Goal: Task Accomplishment & Management: Complete application form

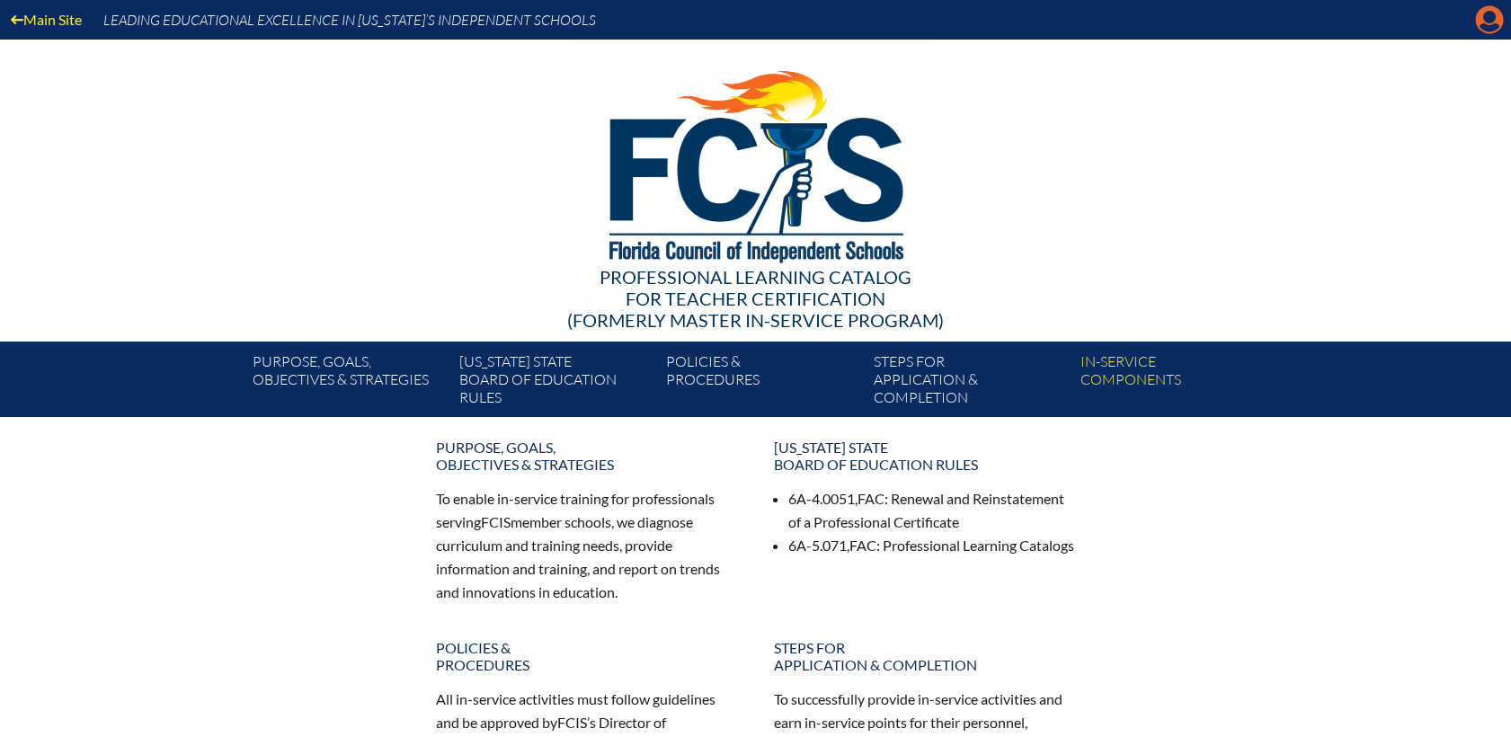
click at [1488, 13] on icon "Manage account" at bounding box center [1489, 19] width 29 height 29
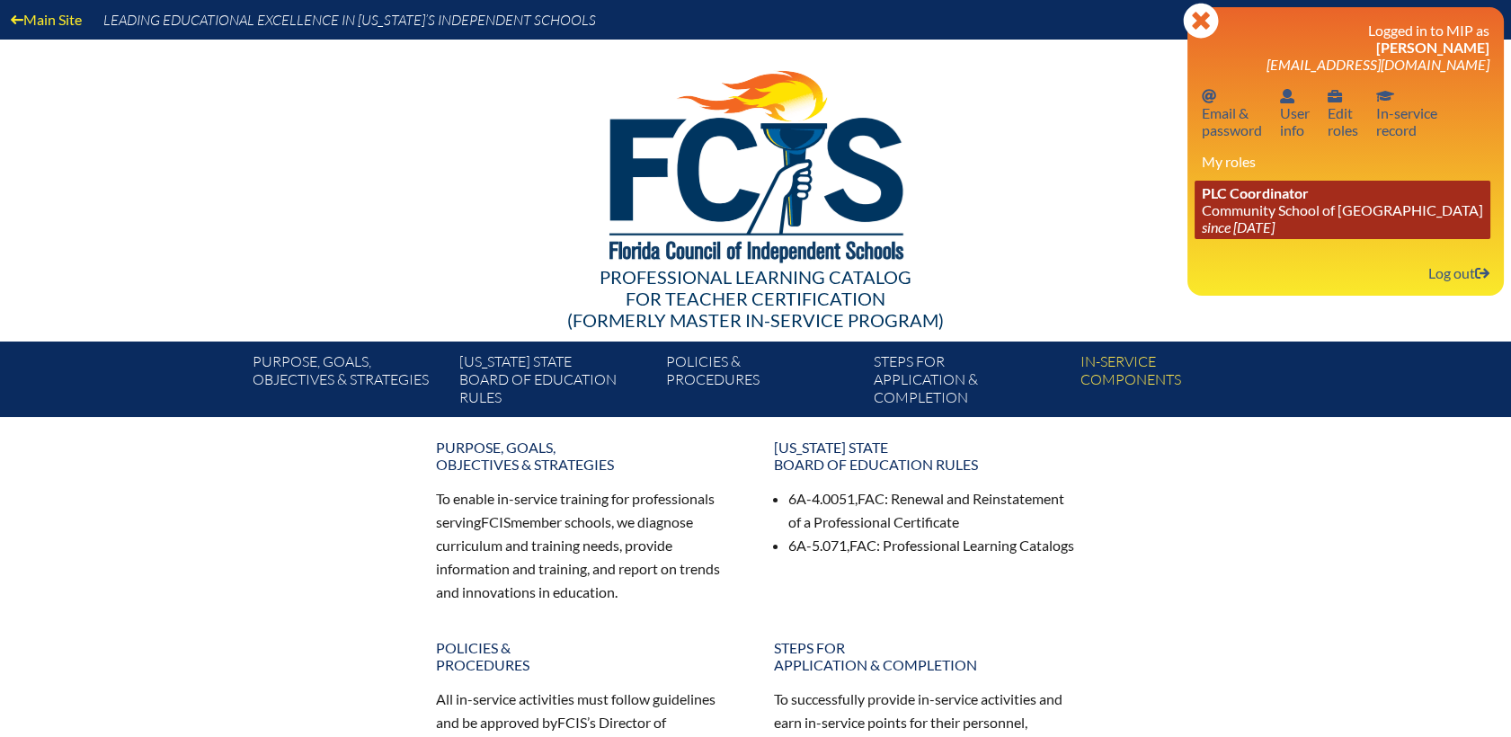
click at [1278, 212] on link "PLC Coordinator Community School of Naples since 2023 Mar 1" at bounding box center [1343, 210] width 296 height 58
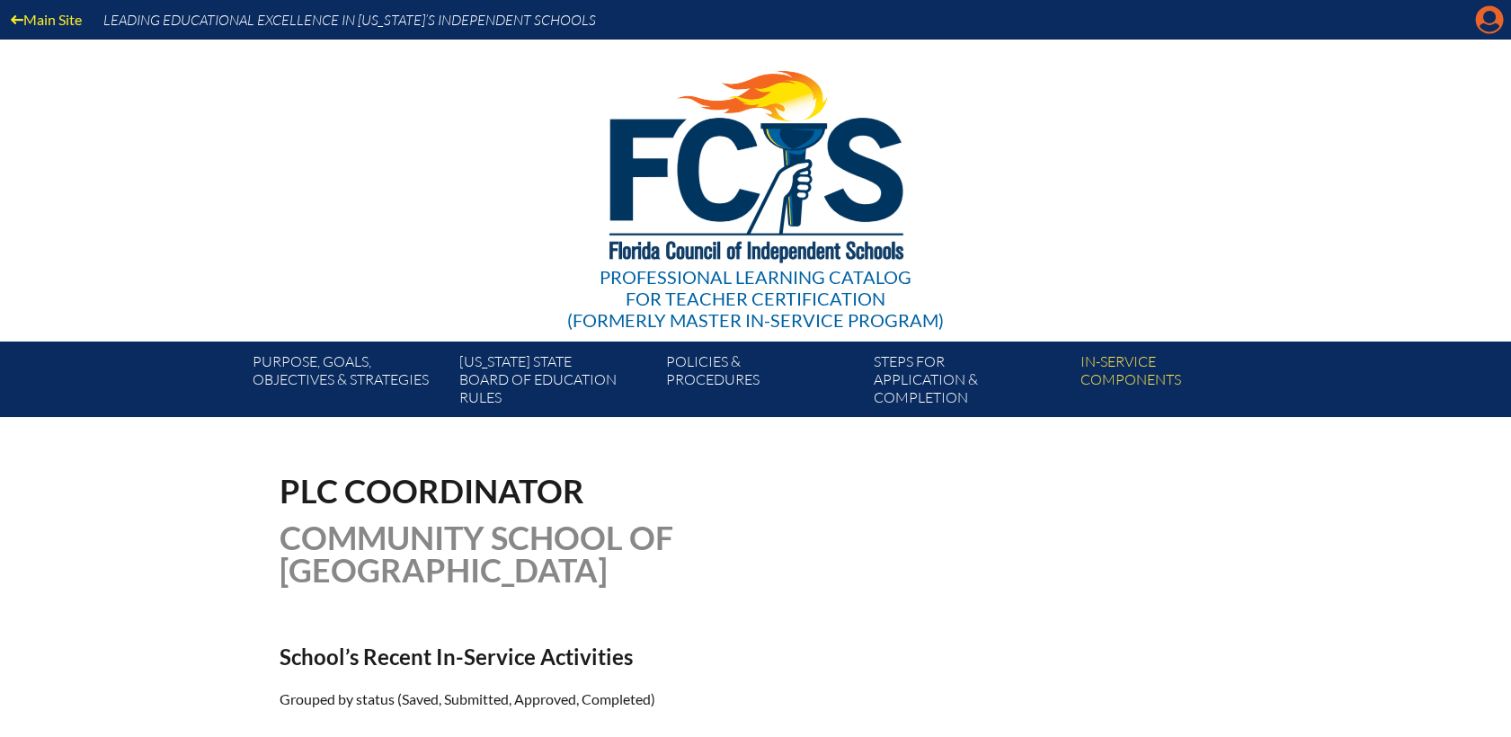
click at [1488, 15] on icon "Manage account" at bounding box center [1489, 19] width 29 height 29
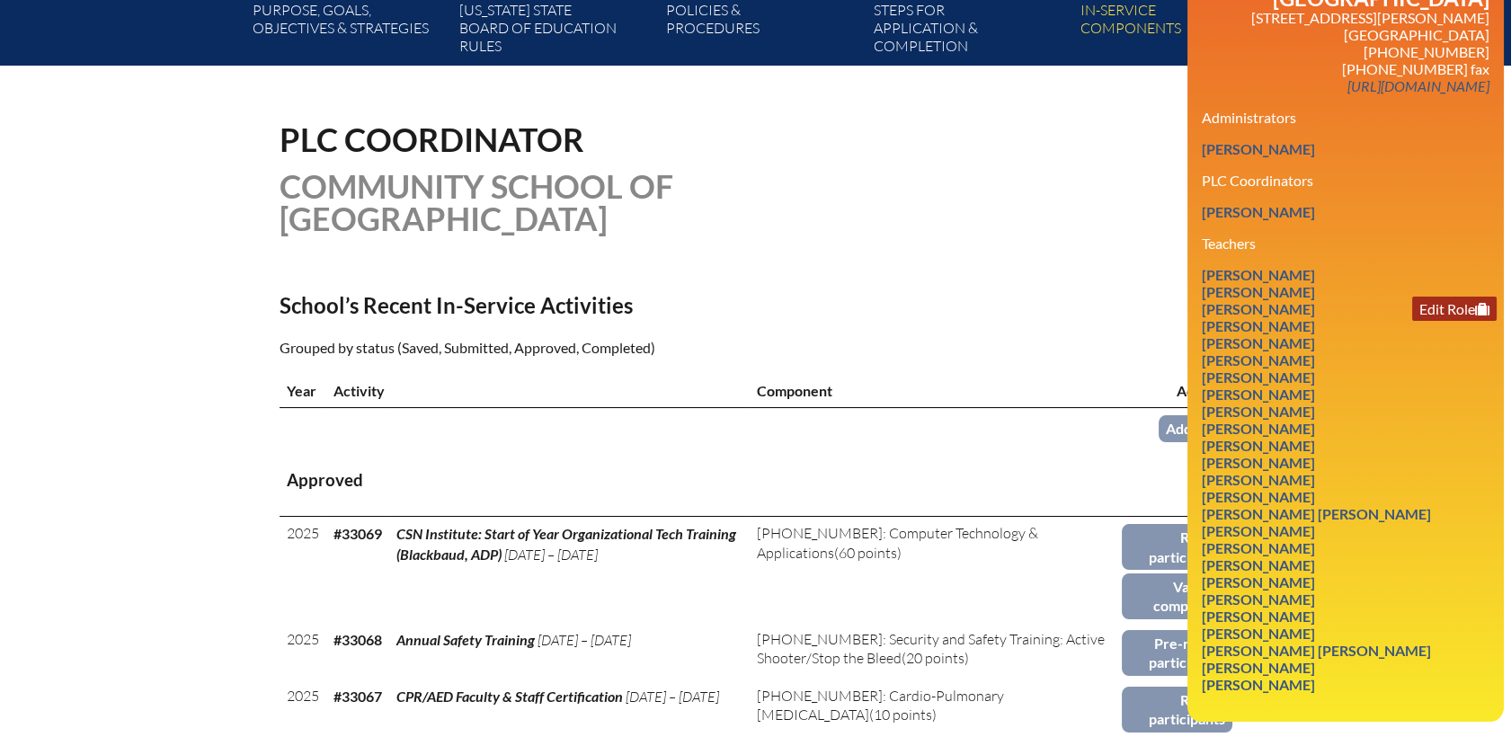
scroll to position [399, 0]
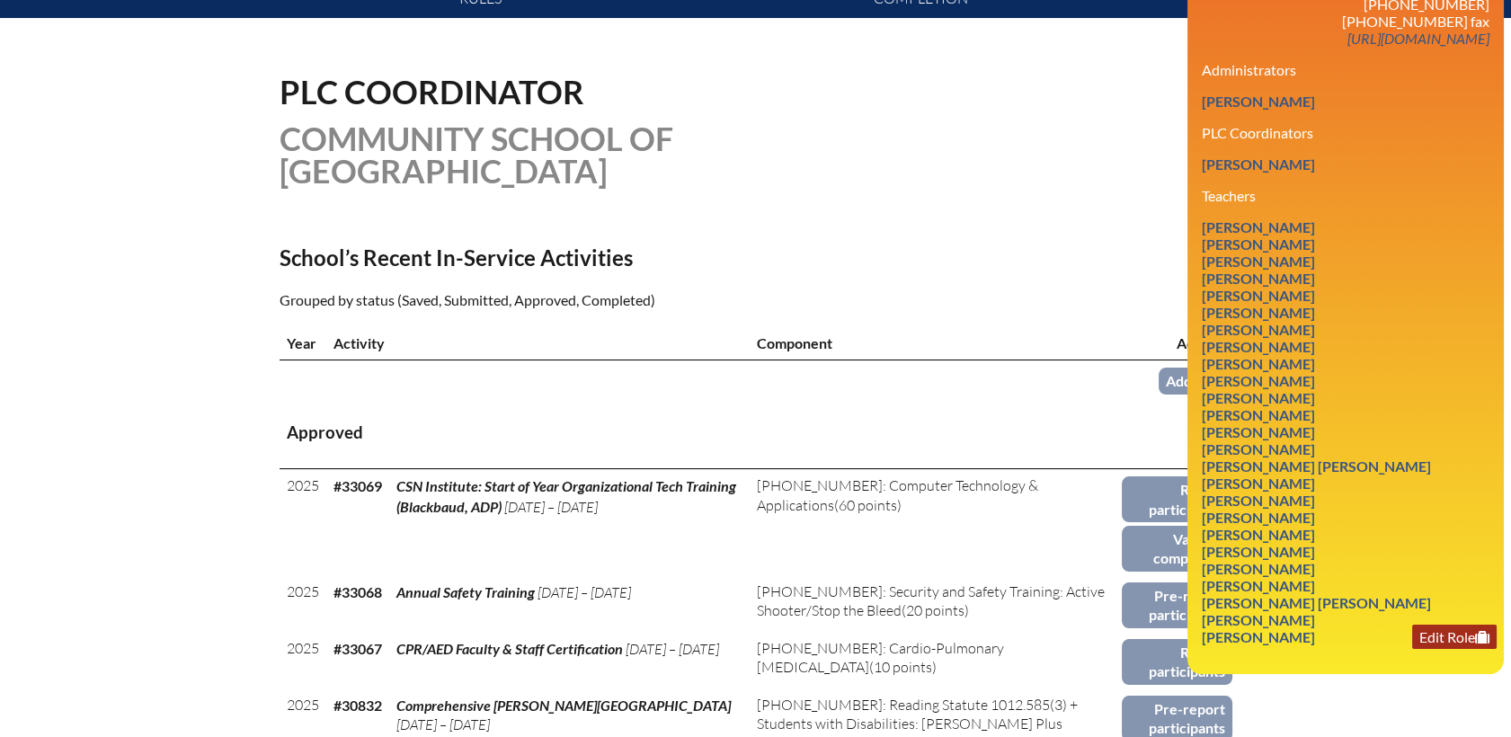
click at [1437, 637] on link "Edit Role" at bounding box center [1454, 637] width 84 height 24
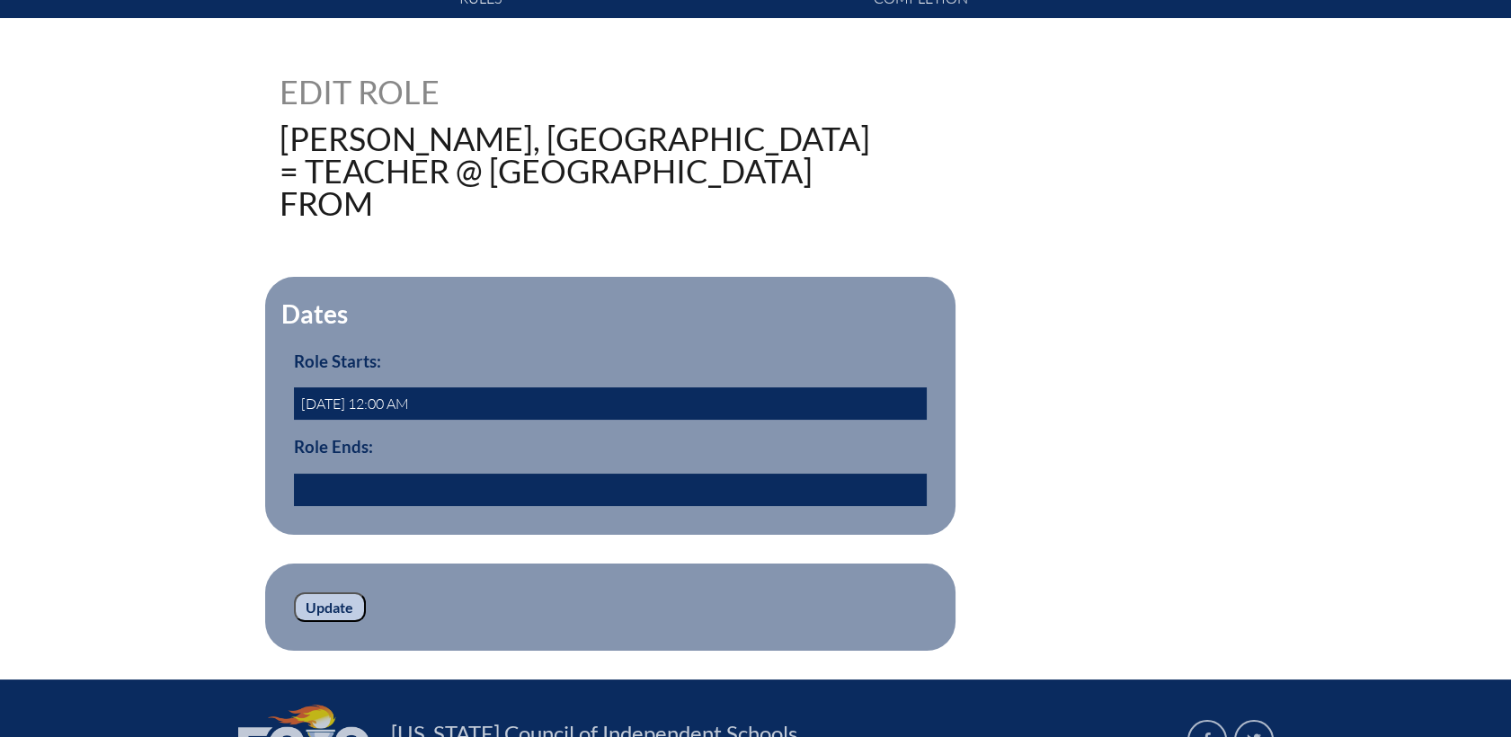
scroll to position [499, 0]
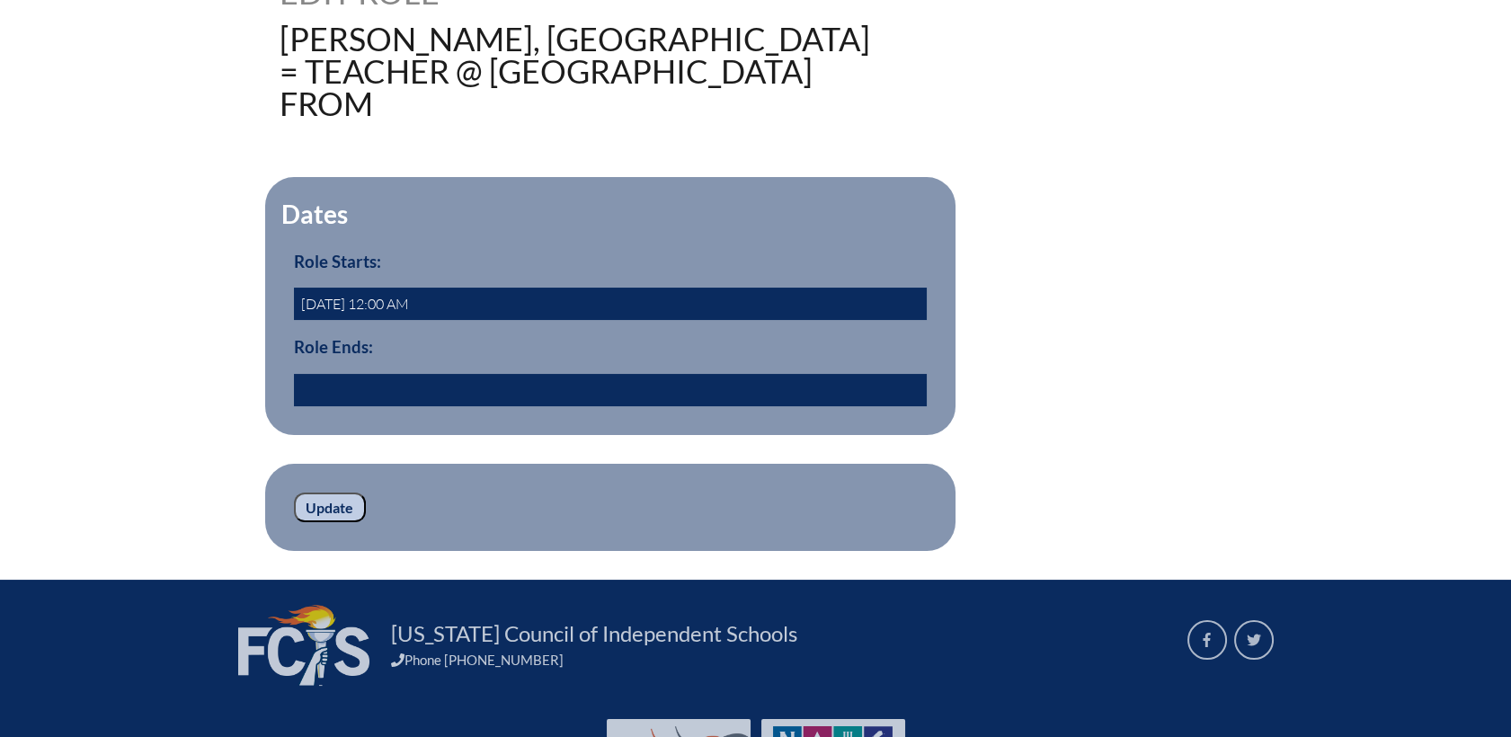
click at [384, 388] on input "text" at bounding box center [610, 390] width 633 height 32
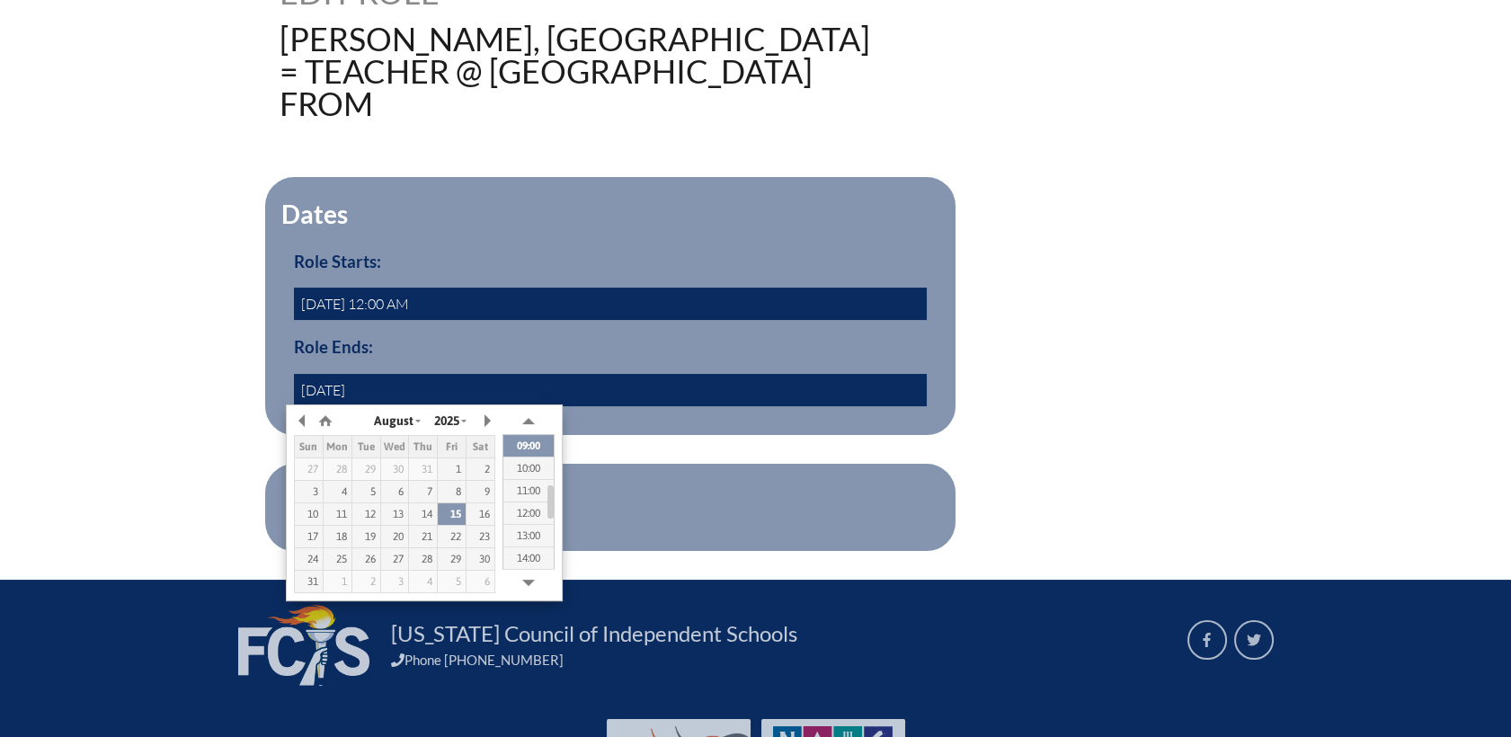
type input "[DATE] 09:23"
click at [1106, 300] on div "Dates Role Starts: 2011-08-01 12:00 AM Role Ends: 2025/08/15 09:23 yes" at bounding box center [756, 306] width 953 height 258
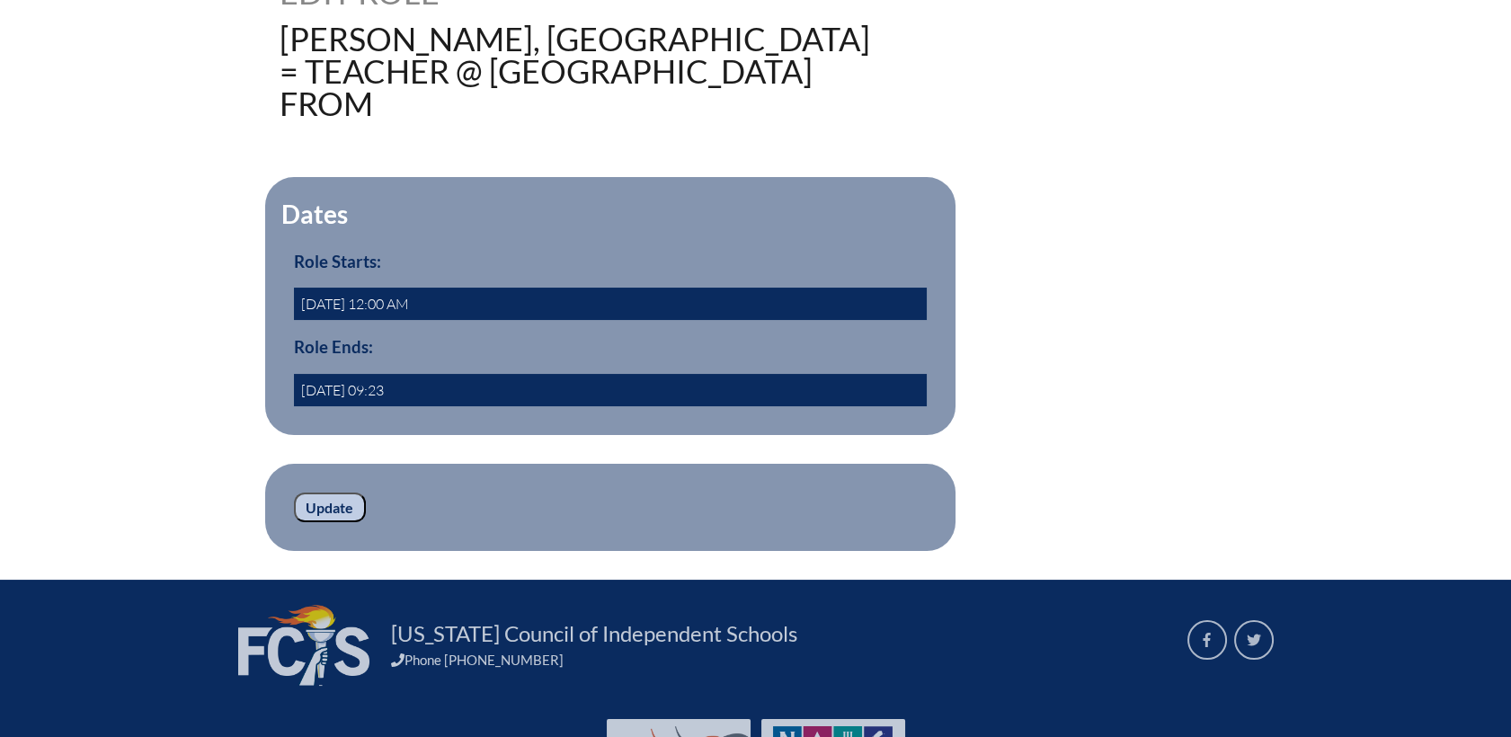
click at [327, 507] on input "Update" at bounding box center [330, 508] width 72 height 31
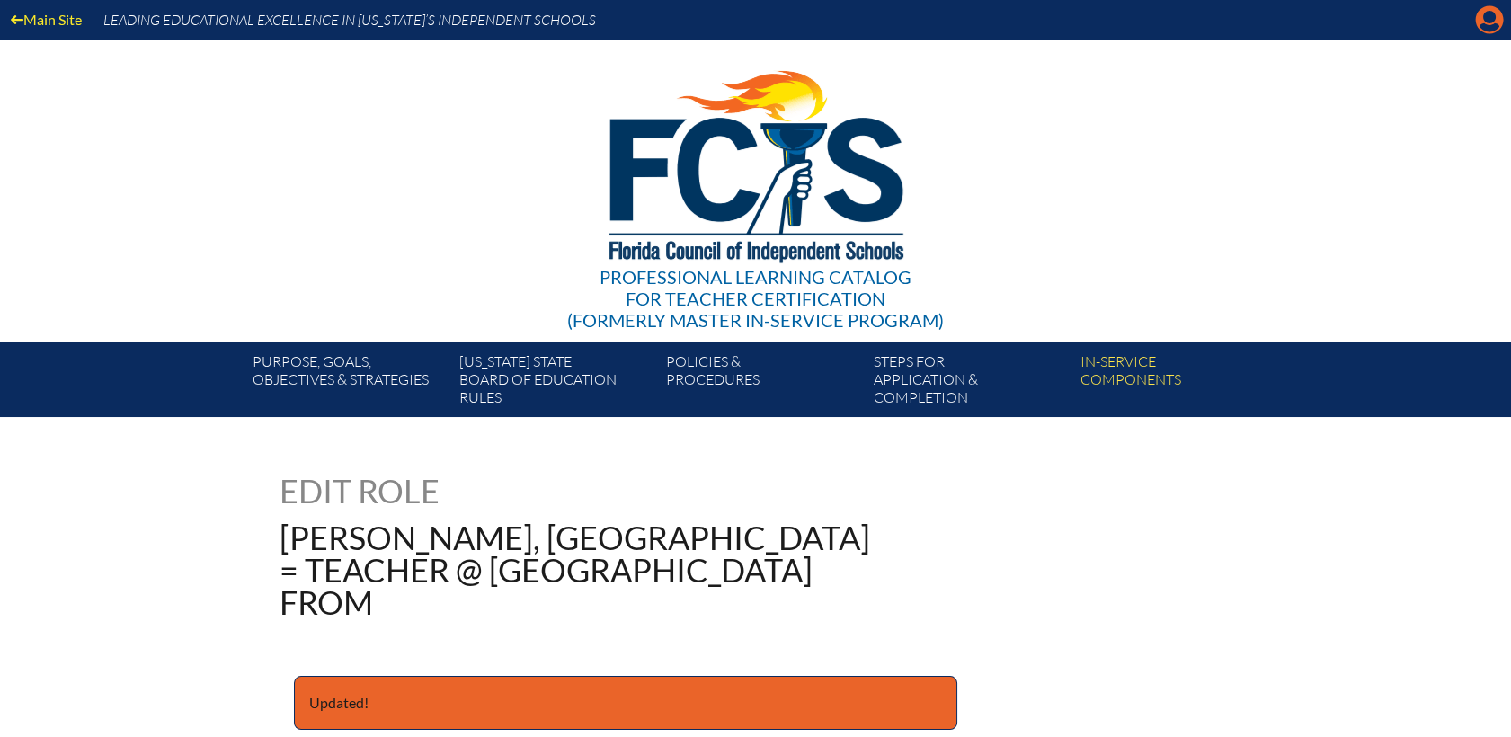
click at [1497, 16] on icon at bounding box center [1490, 20] width 28 height 28
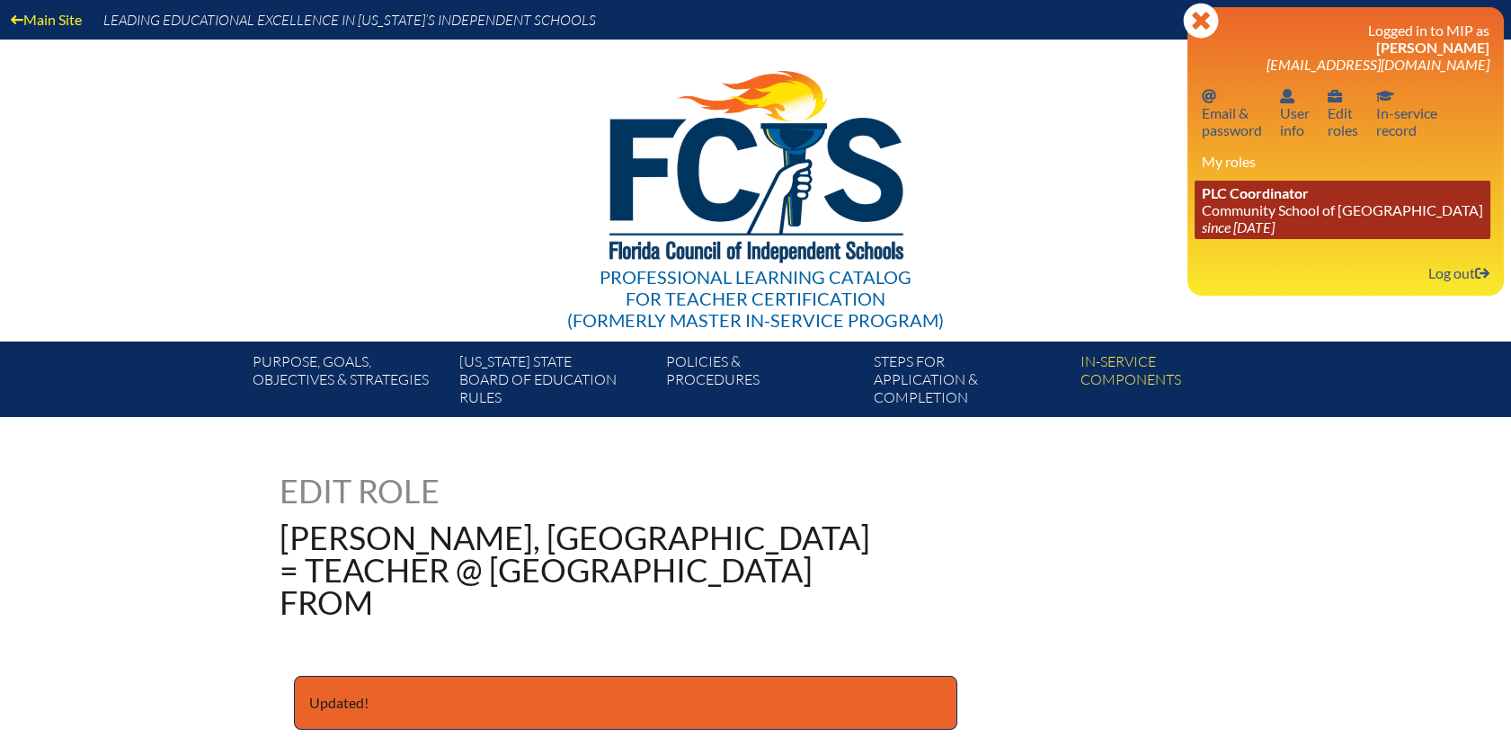
click at [1243, 211] on link "PLC Coordinator Community School of Naples since 2023 Mar 1" at bounding box center [1343, 210] width 296 height 58
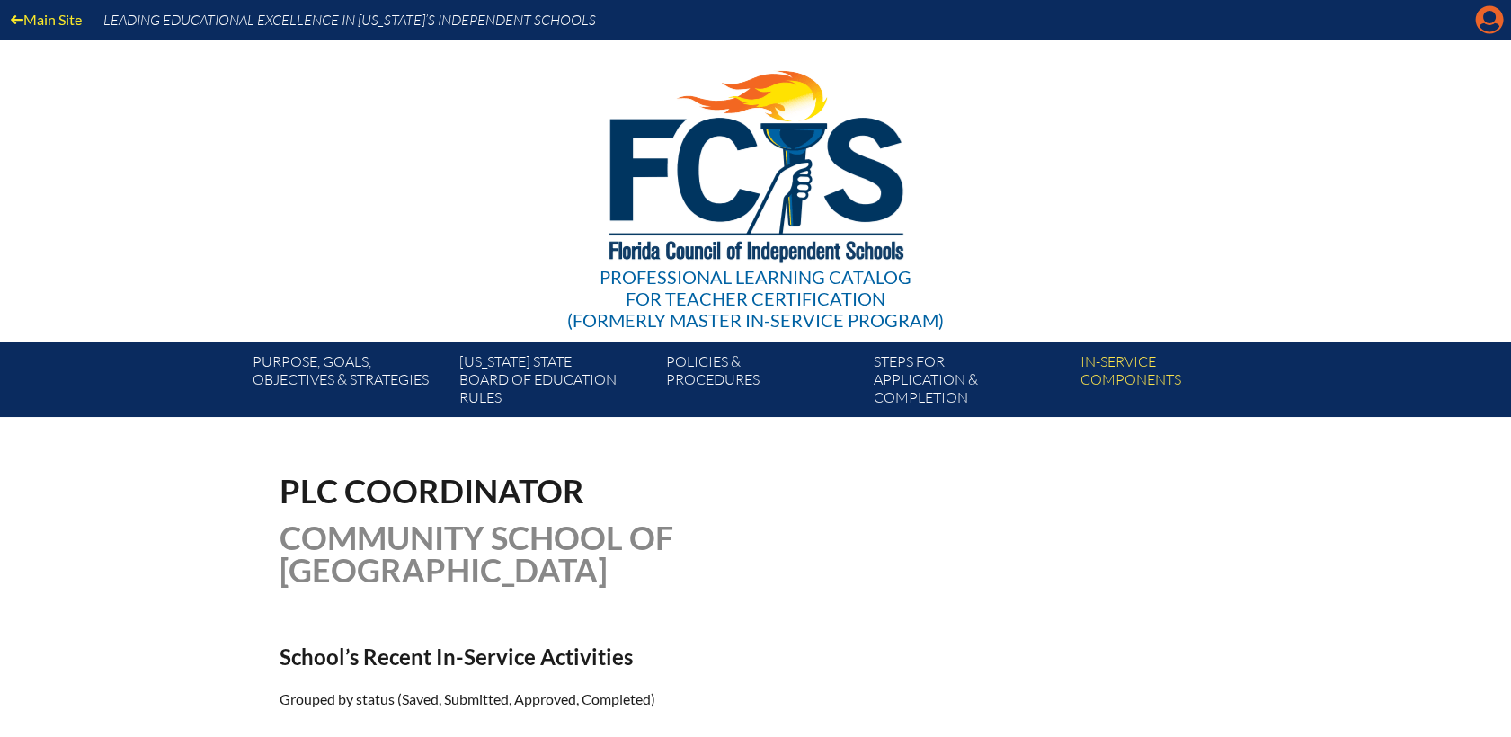
click at [1496, 18] on icon at bounding box center [1490, 20] width 28 height 28
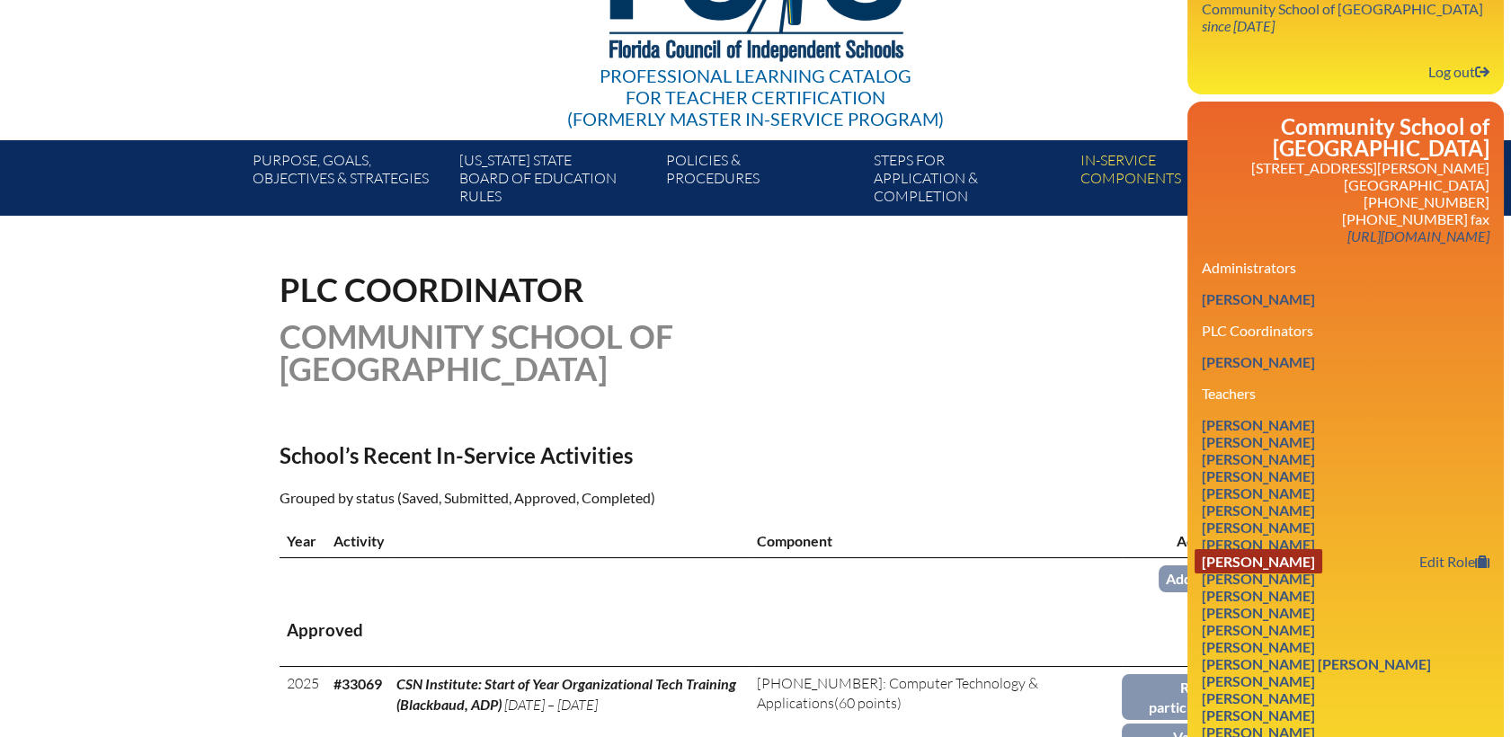
scroll to position [399, 0]
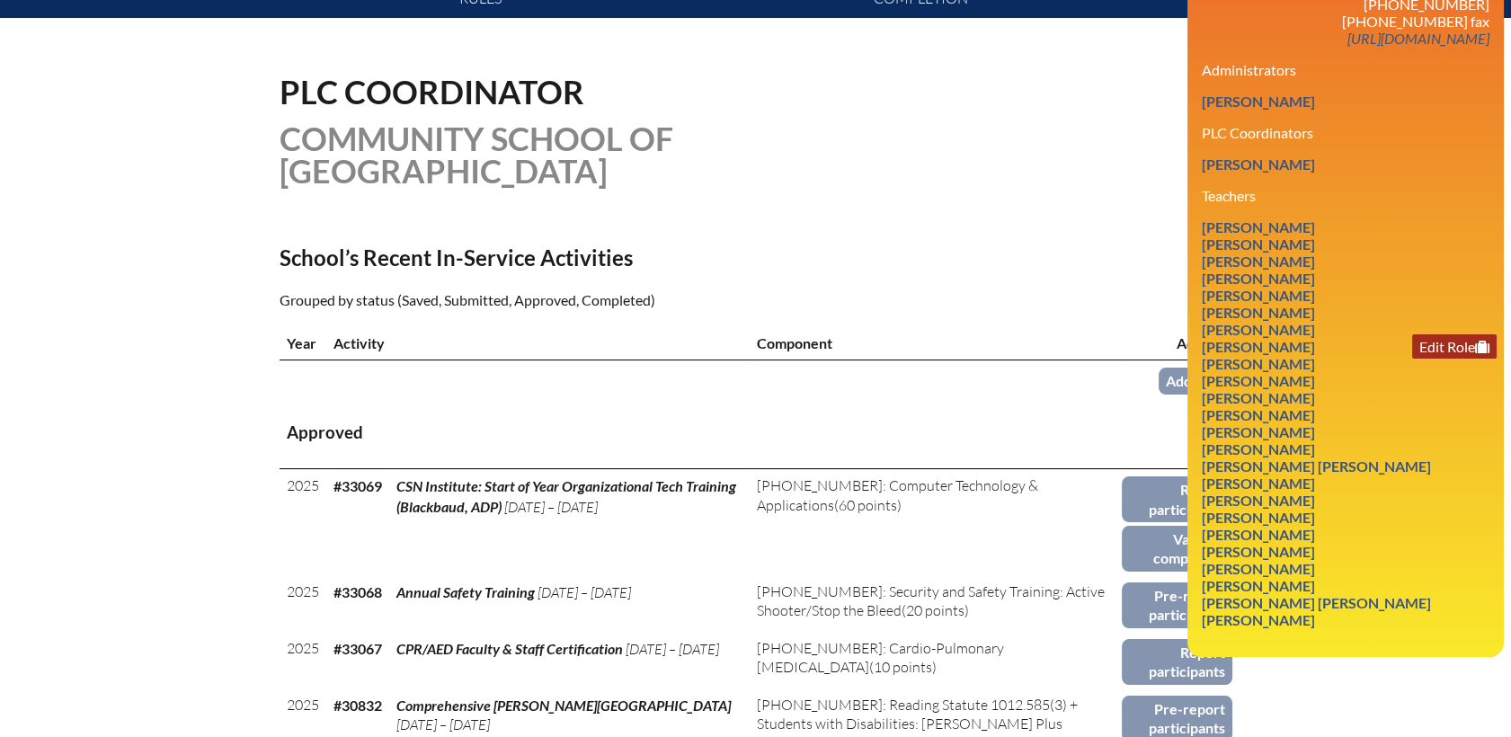
click at [1428, 334] on link "Edit Role" at bounding box center [1454, 346] width 84 height 24
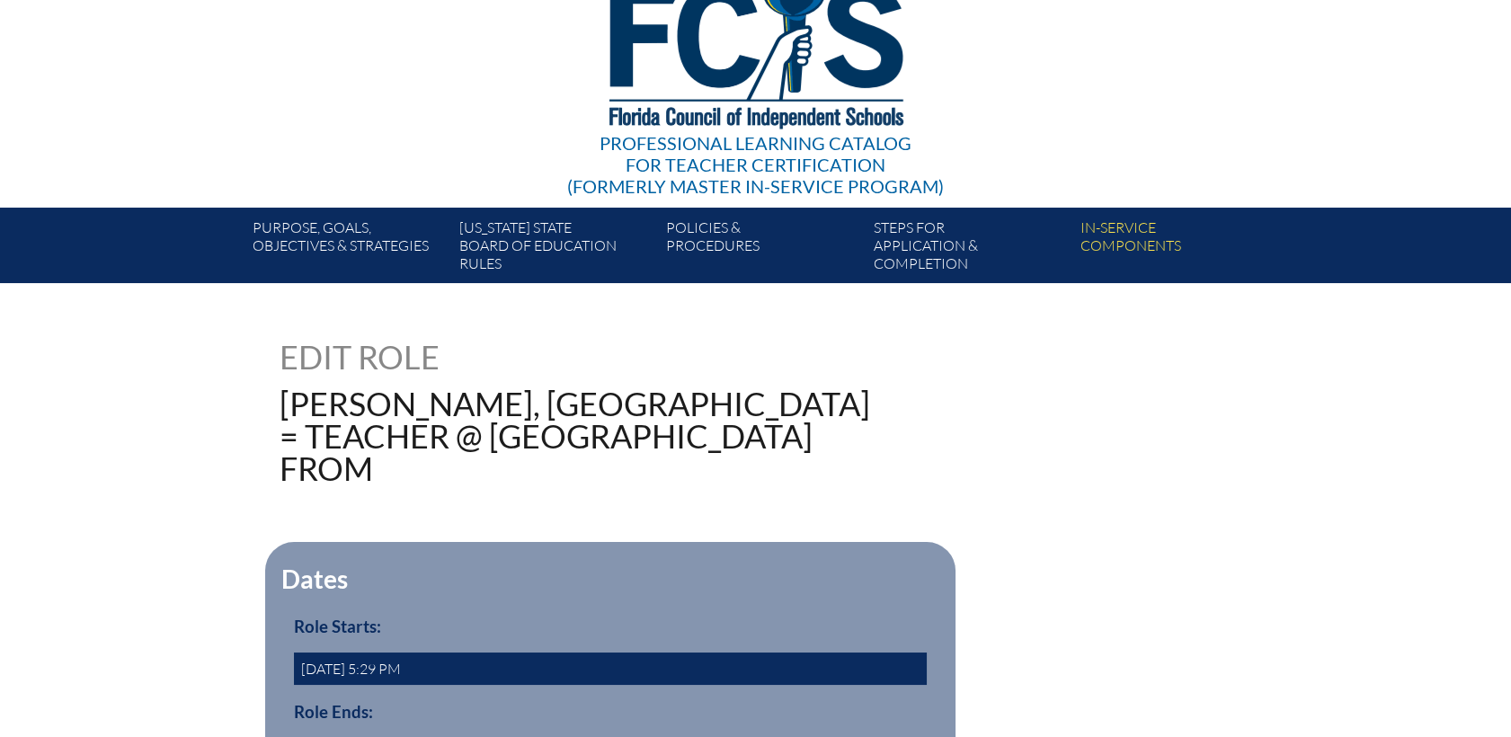
scroll to position [299, 0]
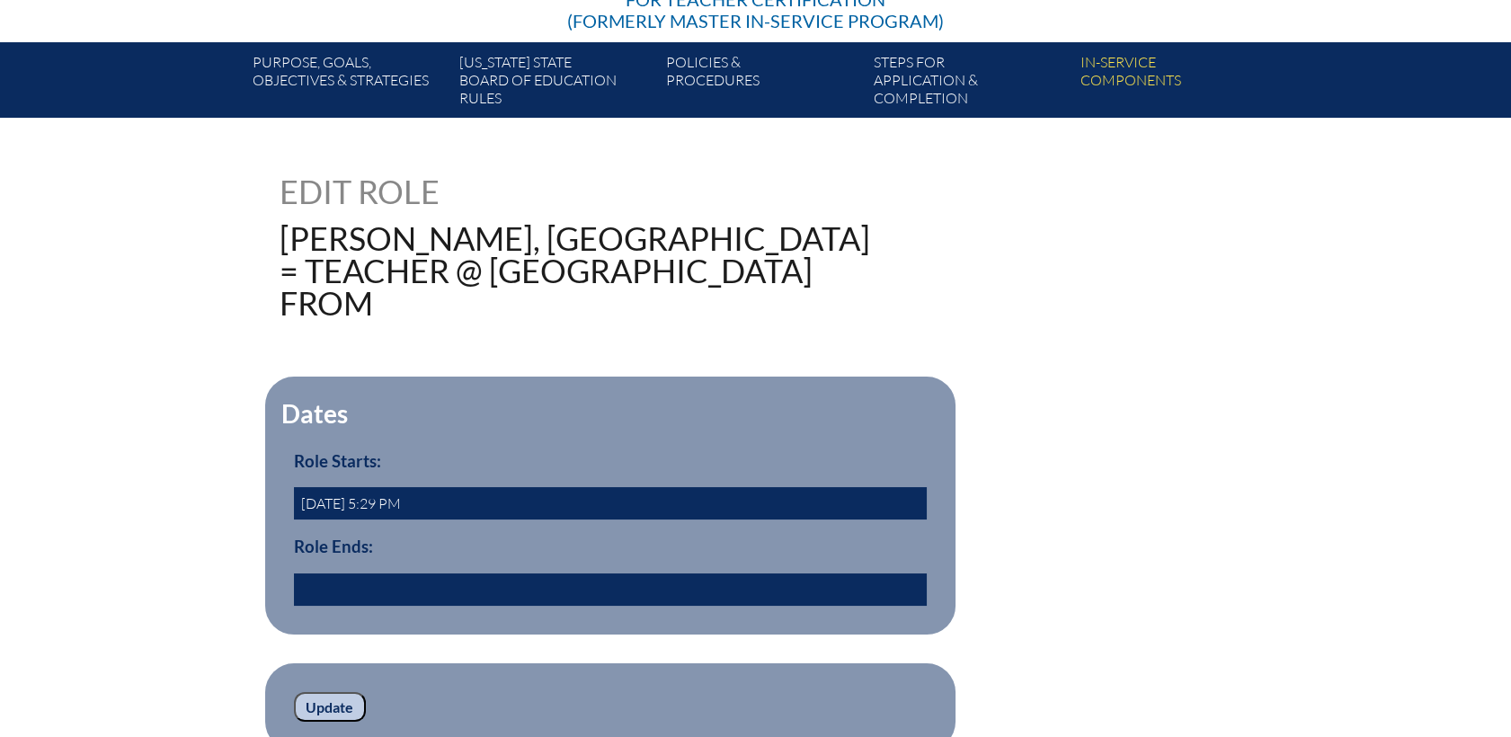
click at [359, 577] on input "text" at bounding box center [610, 589] width 633 height 32
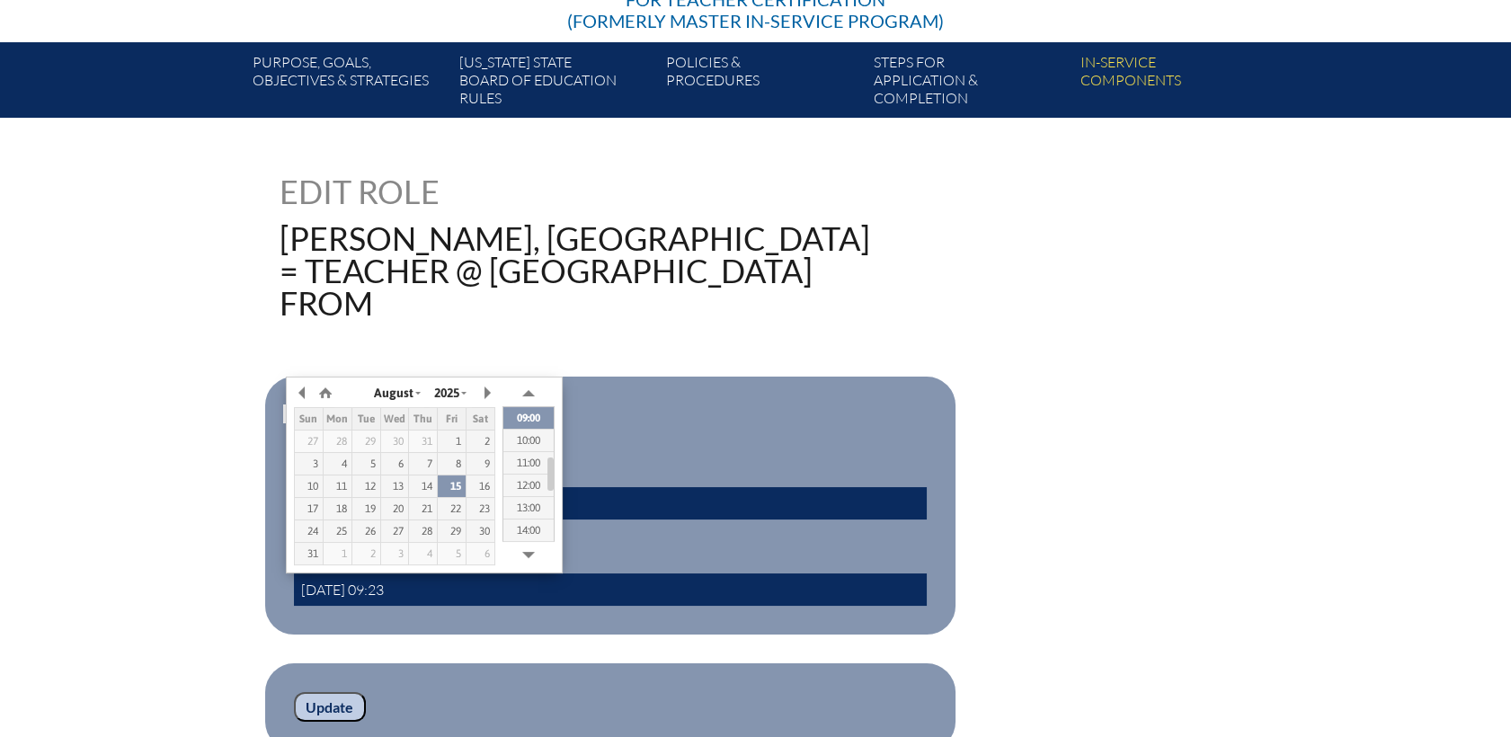
click at [369, 590] on input "2025/08/15 09:23" at bounding box center [610, 589] width 633 height 32
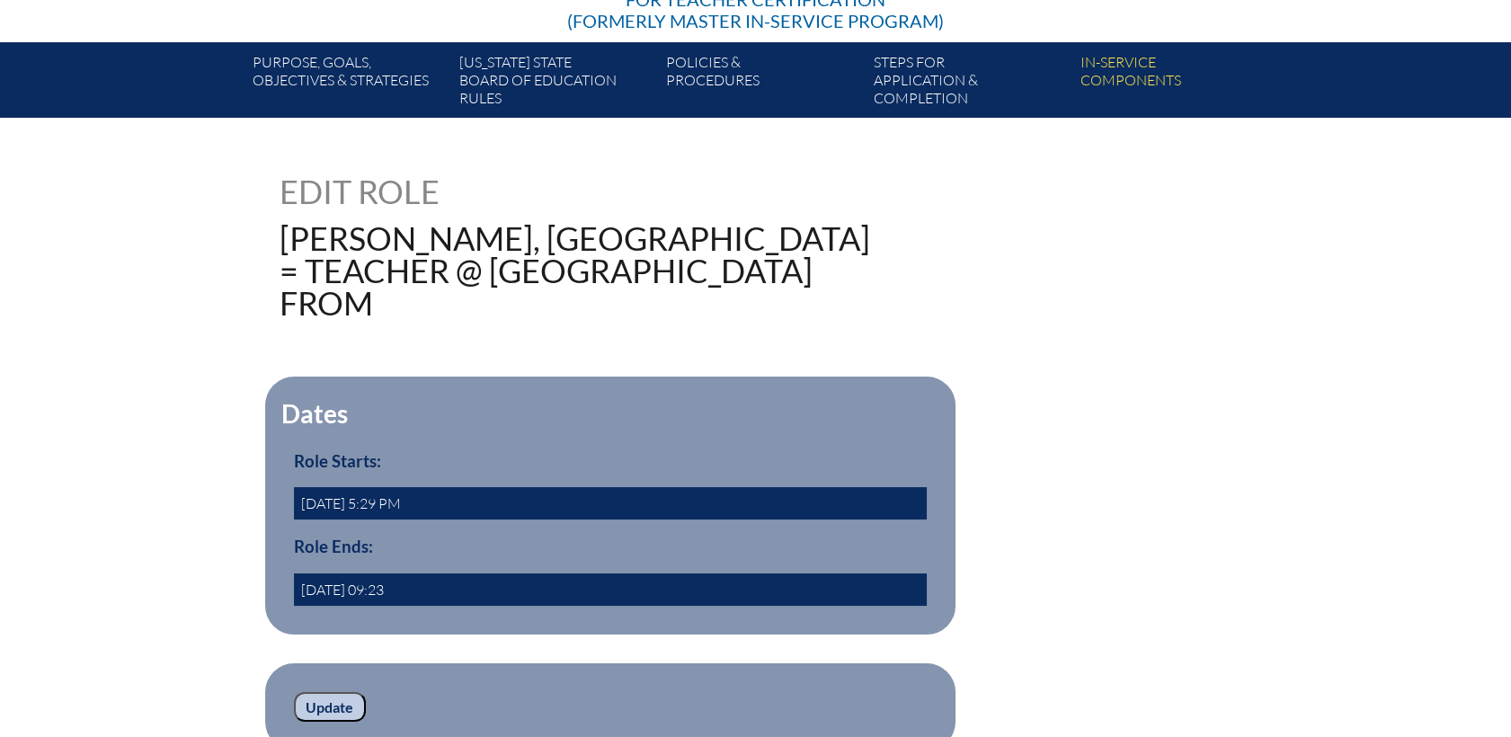
type input "2025/08/05 09:23"
click at [331, 696] on input "Update" at bounding box center [330, 707] width 72 height 31
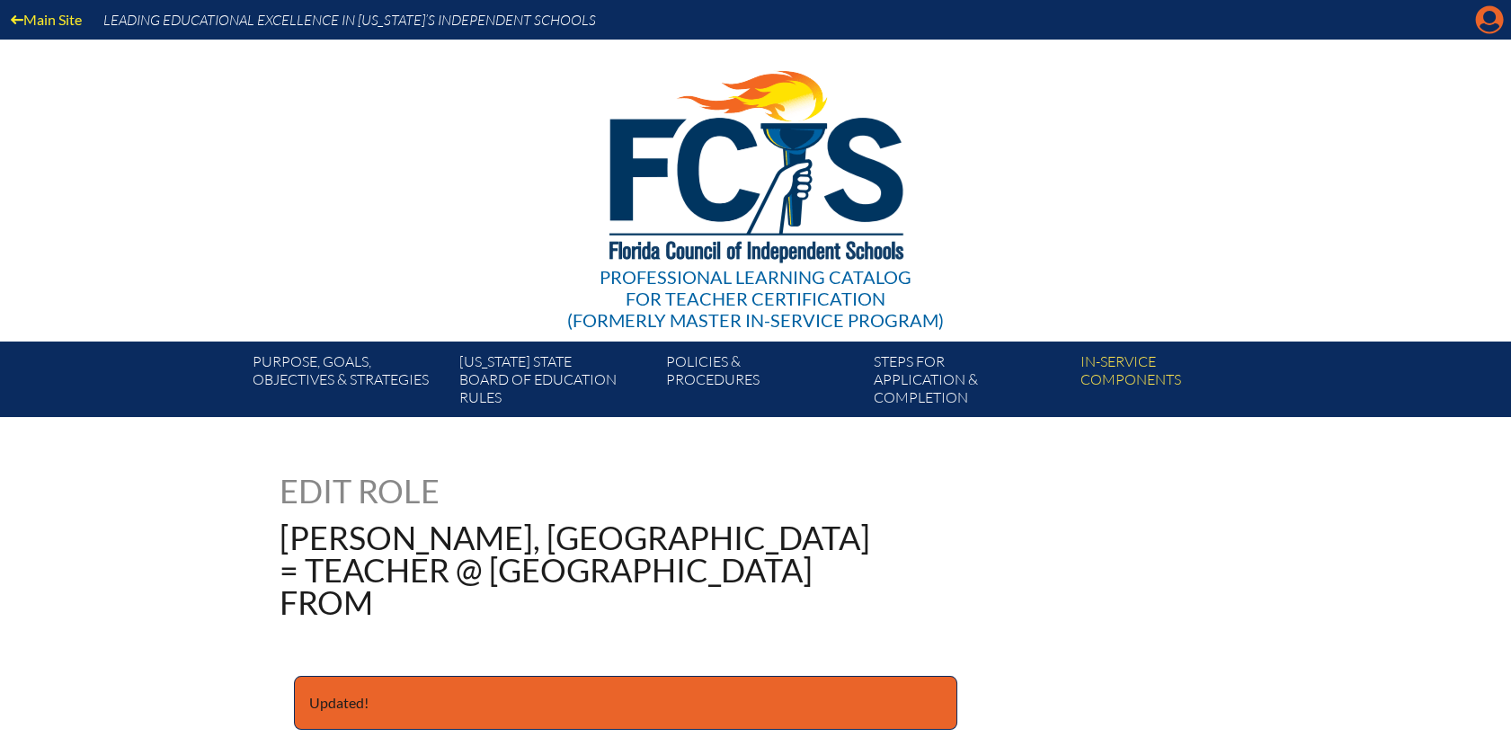
click at [1492, 16] on icon "Manage account" at bounding box center [1489, 19] width 29 height 29
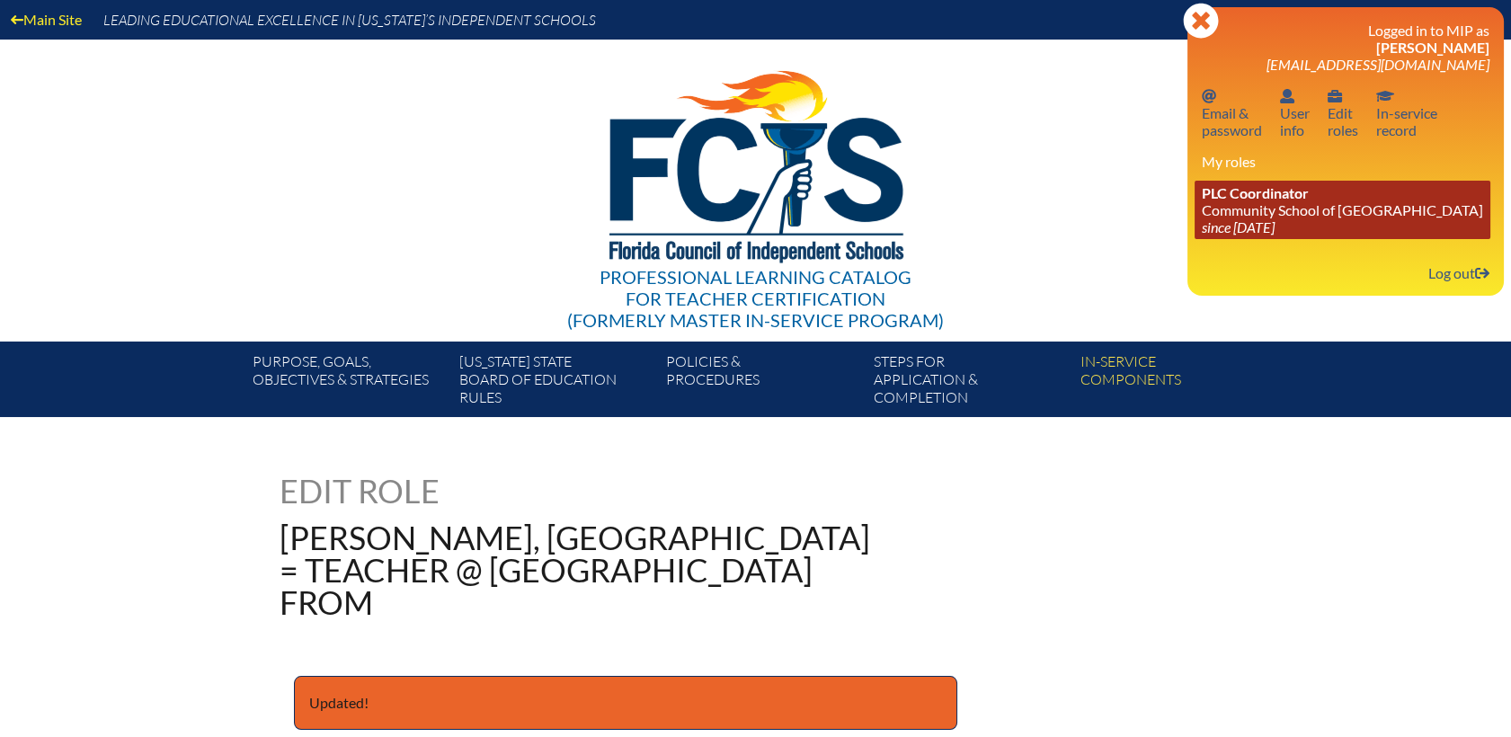
click at [1266, 207] on link "PLC Coordinator Community School of [GEOGRAPHIC_DATA] since [DATE]" at bounding box center [1343, 210] width 296 height 58
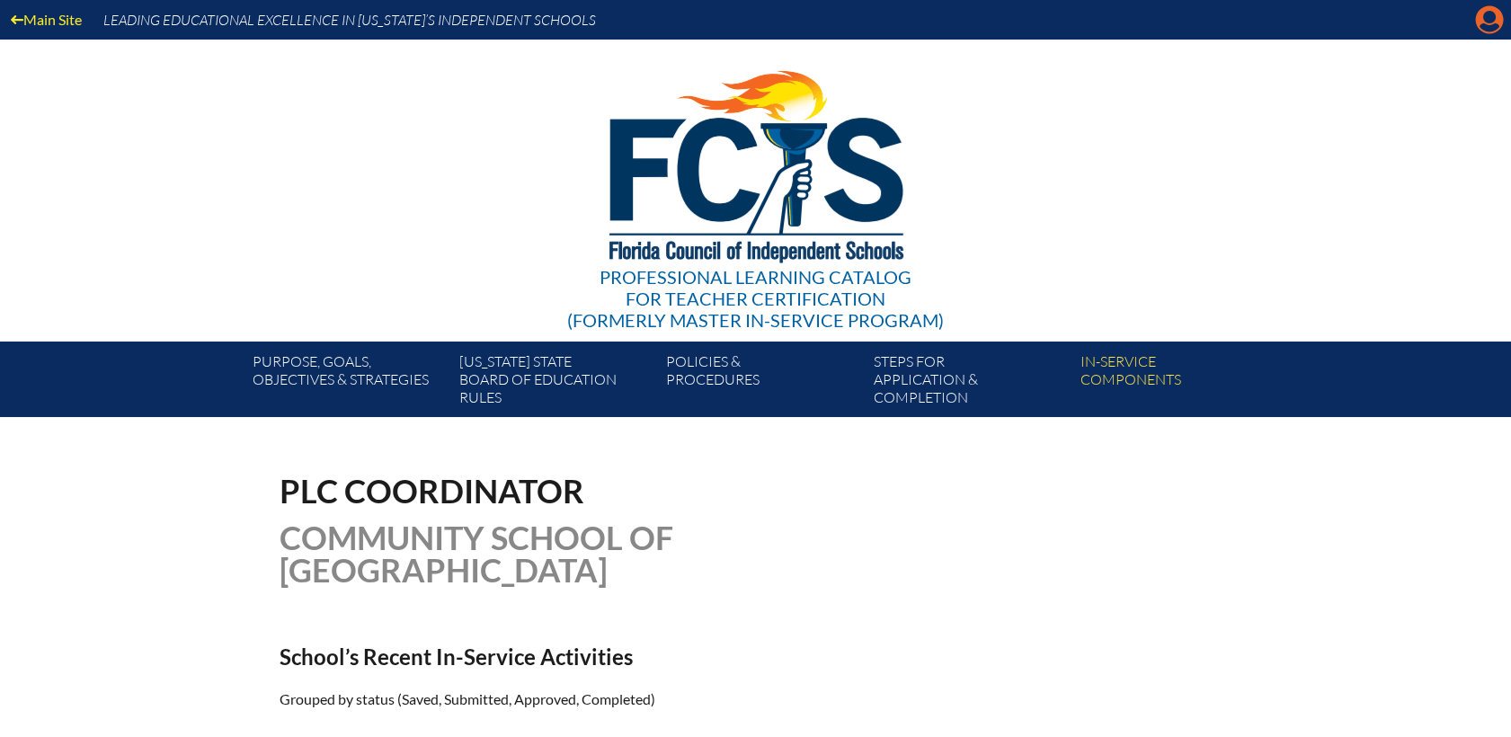
click at [1487, 27] on icon "Manage account" at bounding box center [1489, 19] width 29 height 29
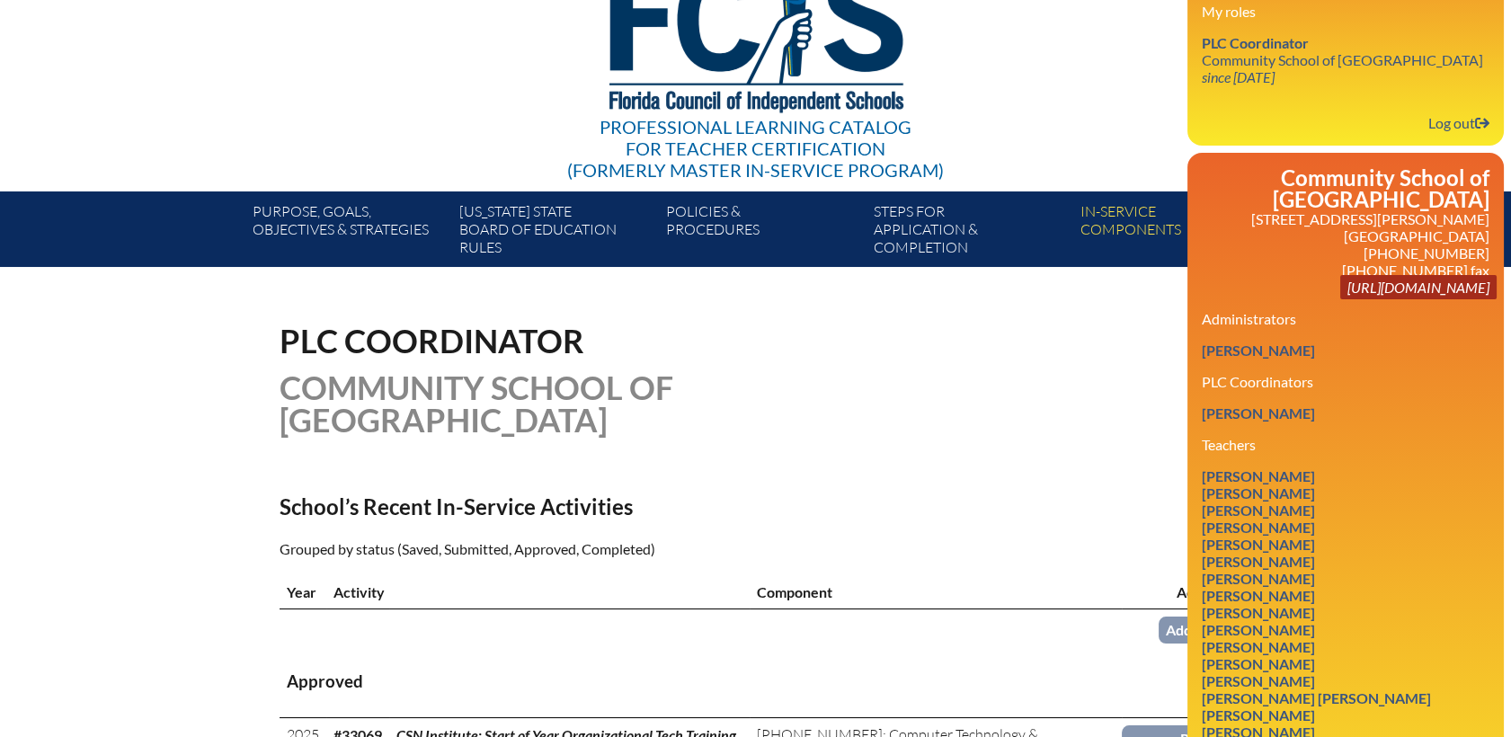
scroll to position [299, 0]
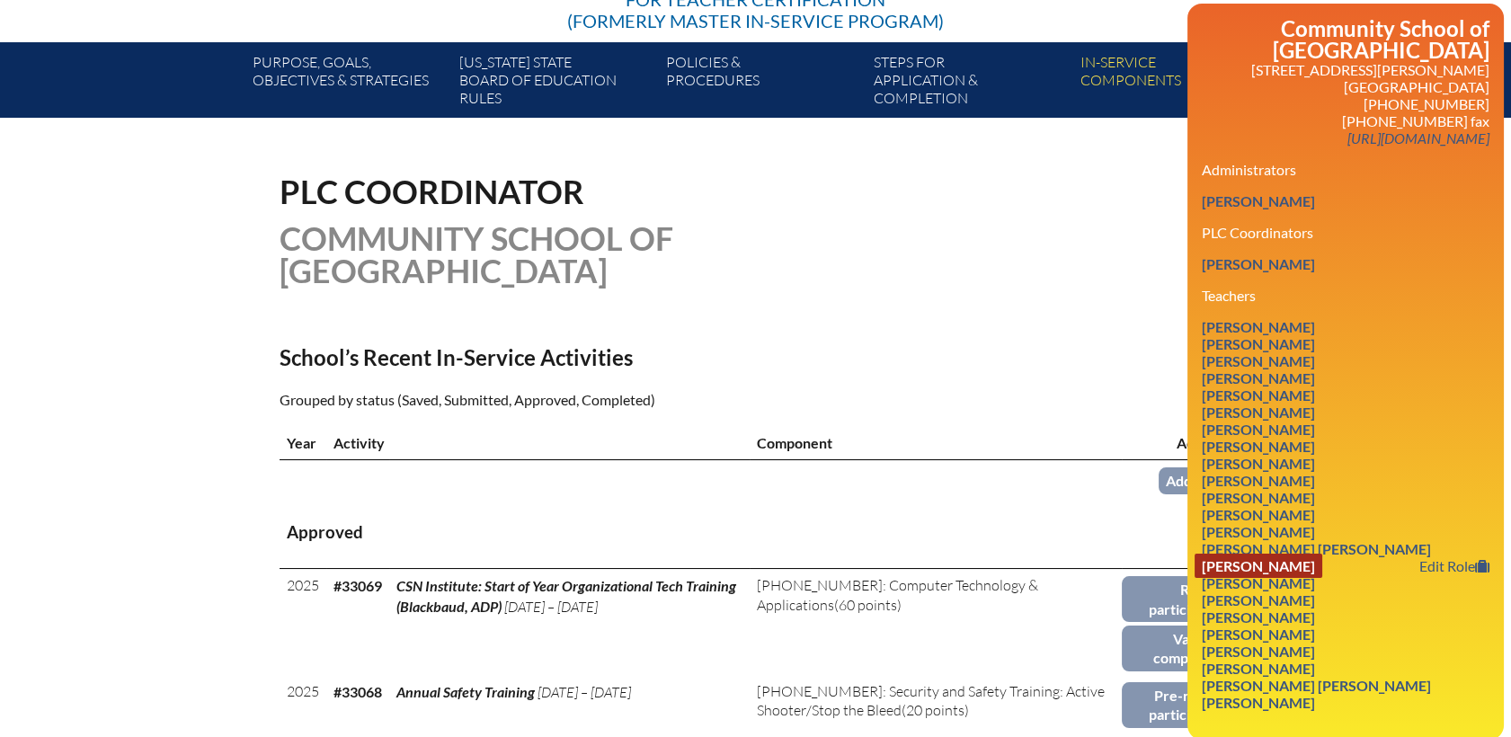
click at [1239, 557] on link "Wendy Pellant" at bounding box center [1259, 566] width 128 height 24
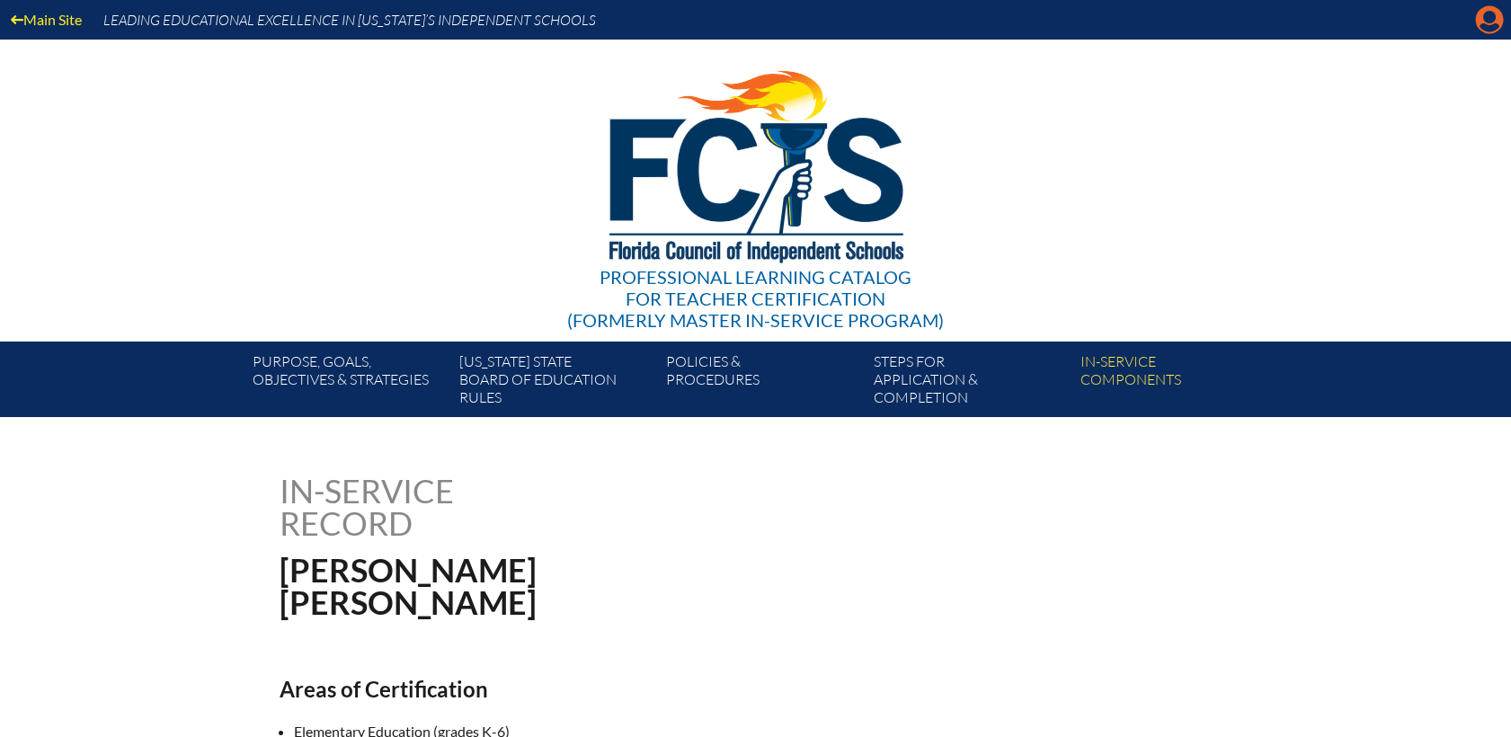
click at [1490, 18] on icon "Manage account" at bounding box center [1489, 19] width 29 height 29
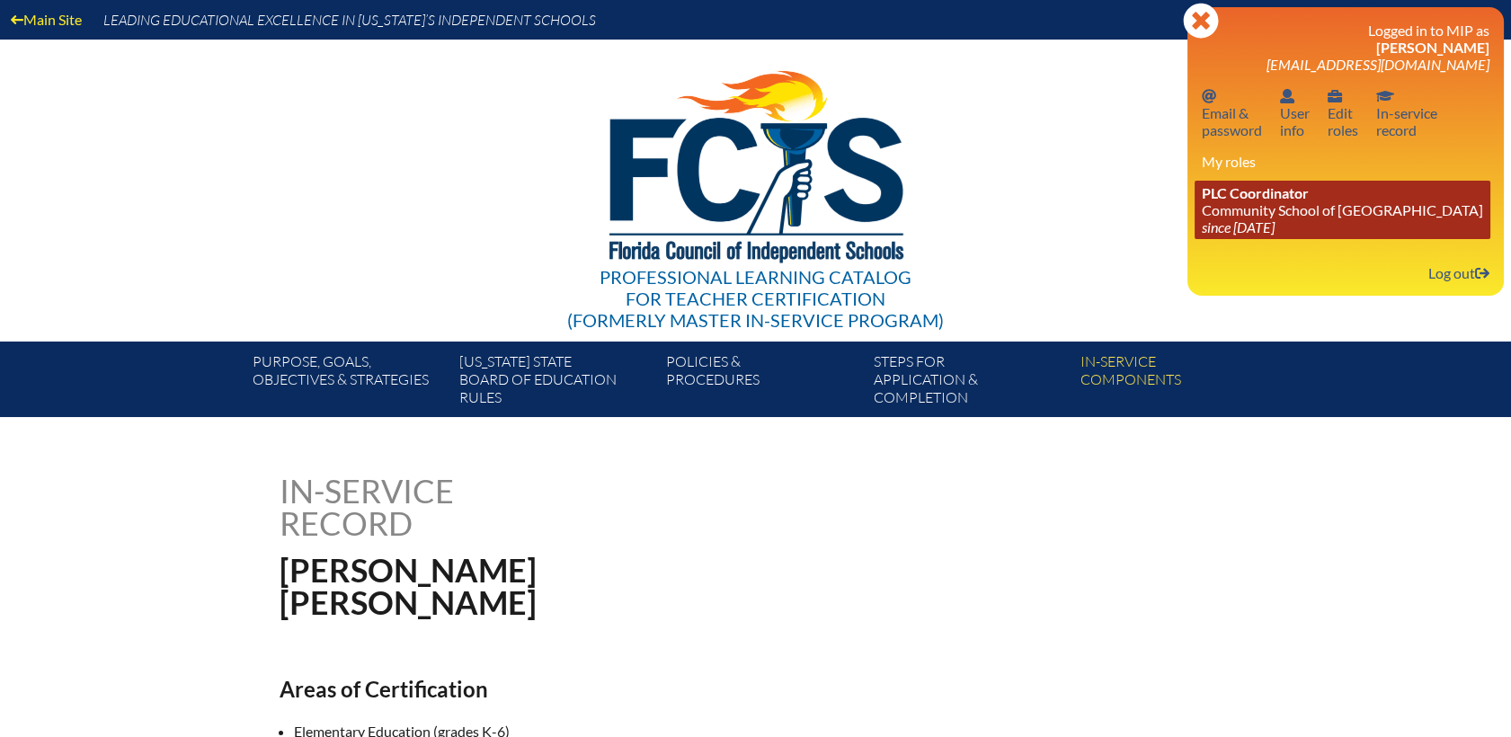
click at [1273, 200] on span "PLC Coordinator" at bounding box center [1255, 192] width 107 height 17
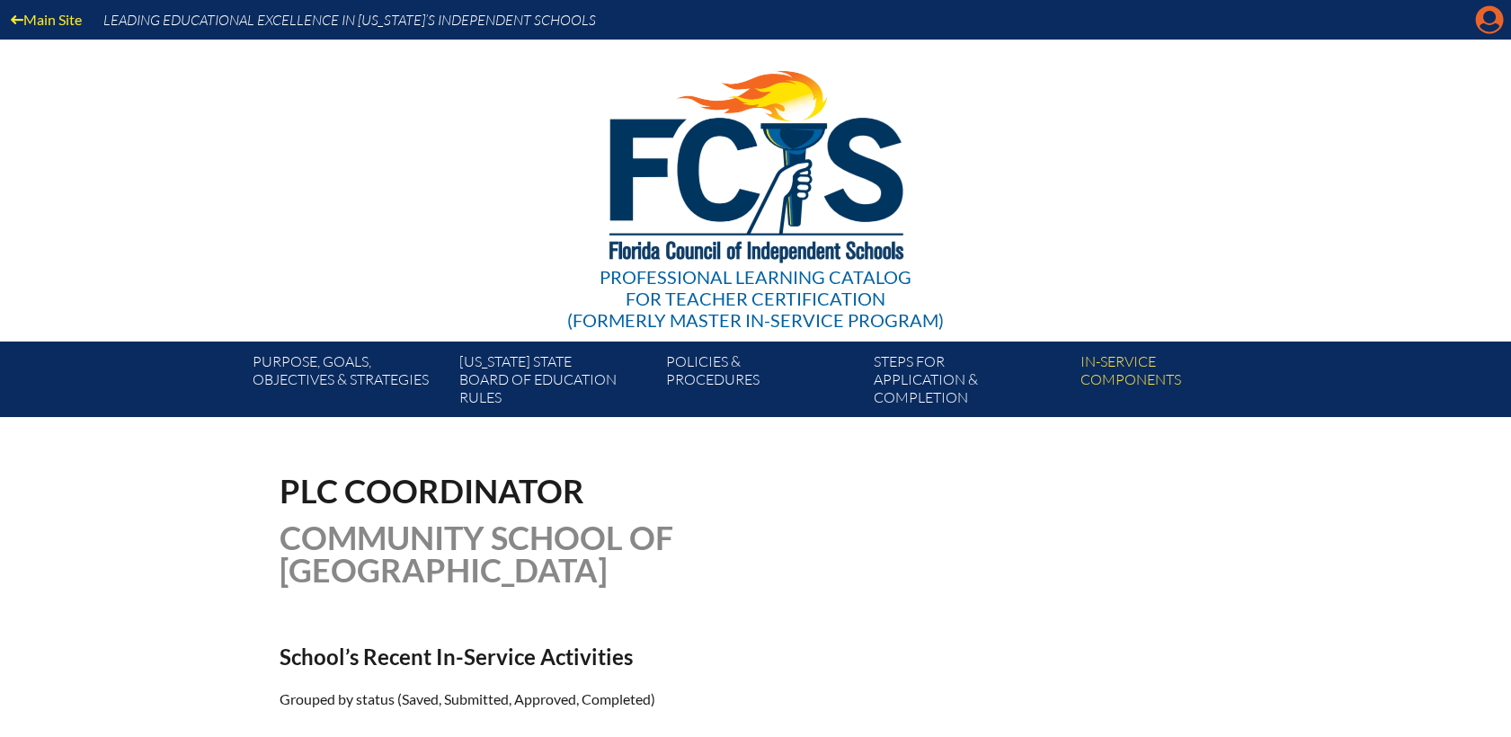
click at [1481, 29] on icon at bounding box center [1490, 20] width 28 height 28
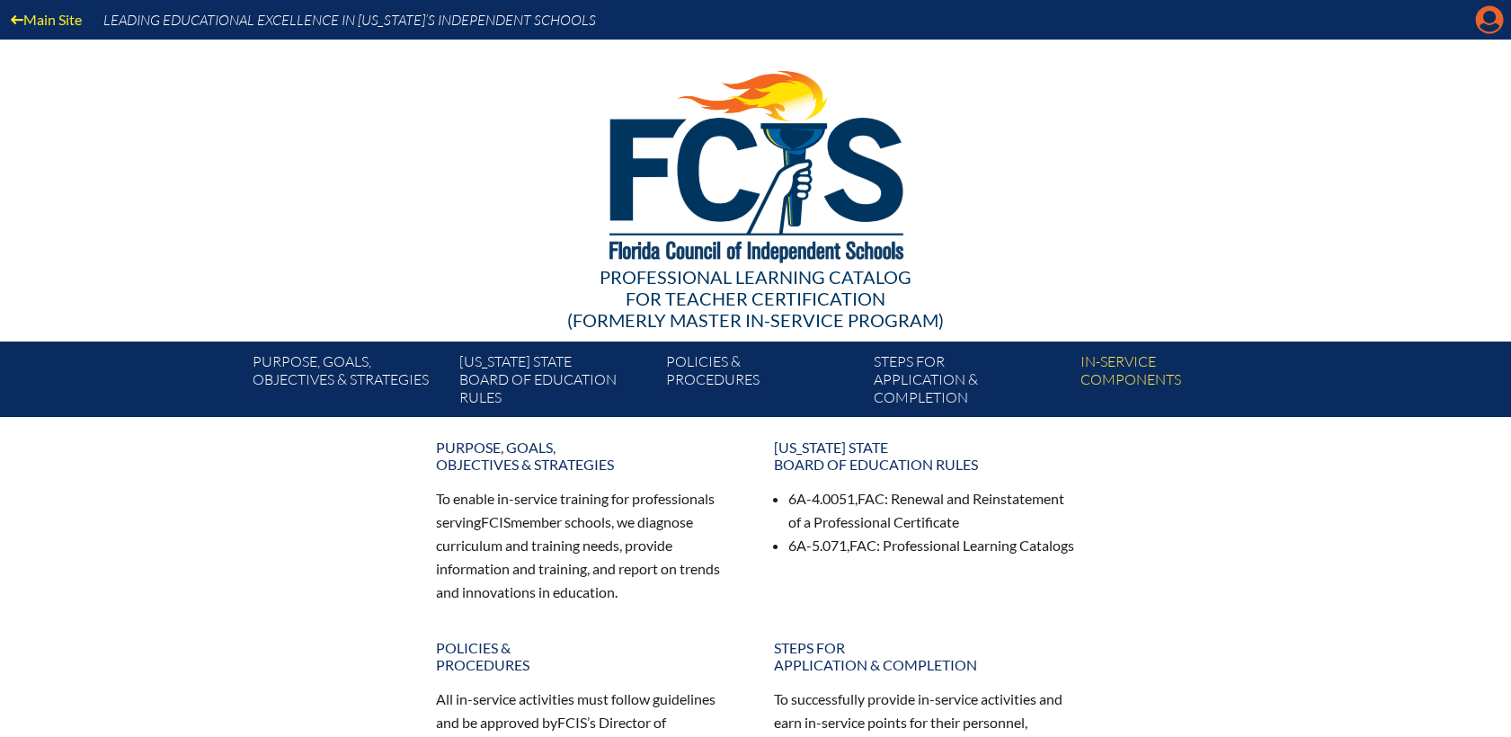
click at [1484, 22] on icon at bounding box center [1490, 20] width 28 height 28
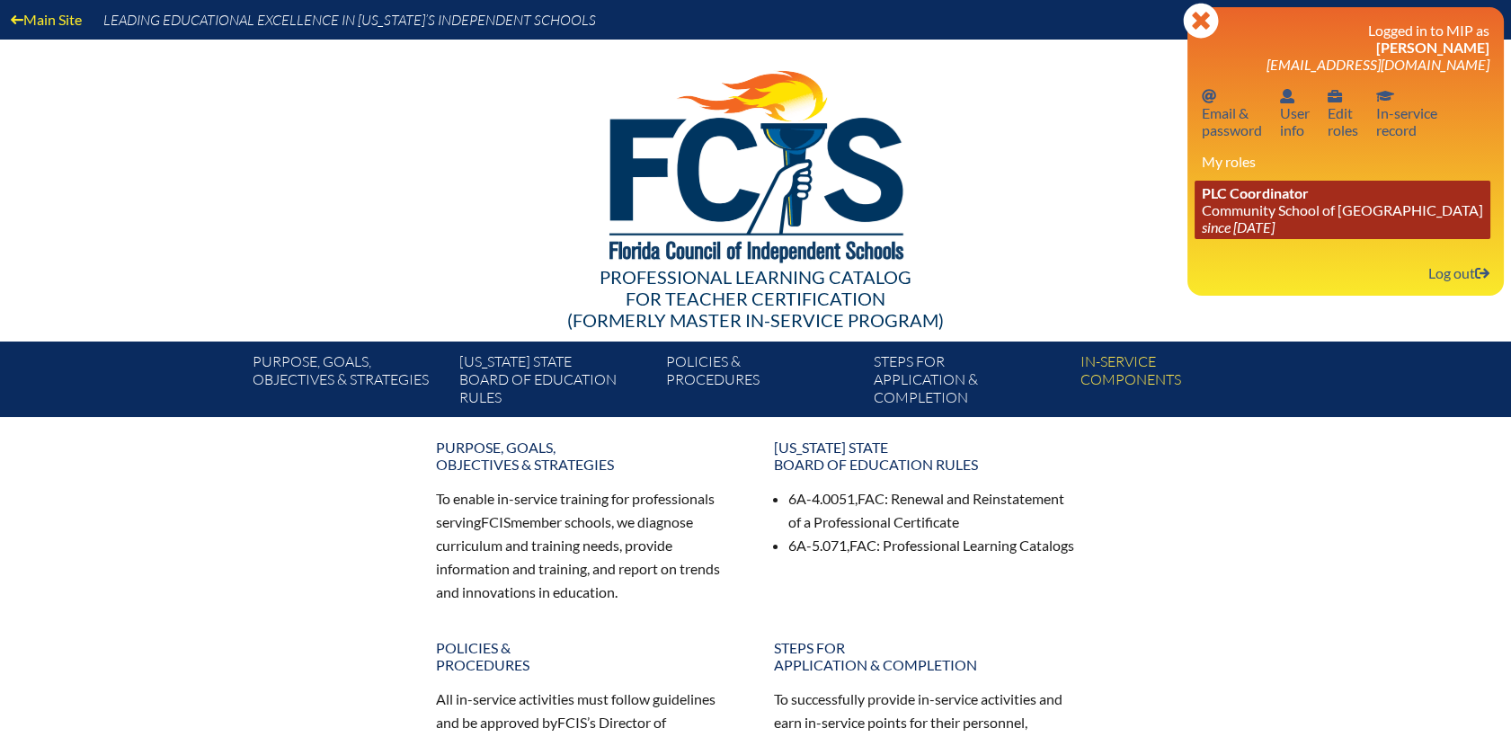
click at [1221, 235] on icon "since [DATE]" at bounding box center [1238, 226] width 73 height 17
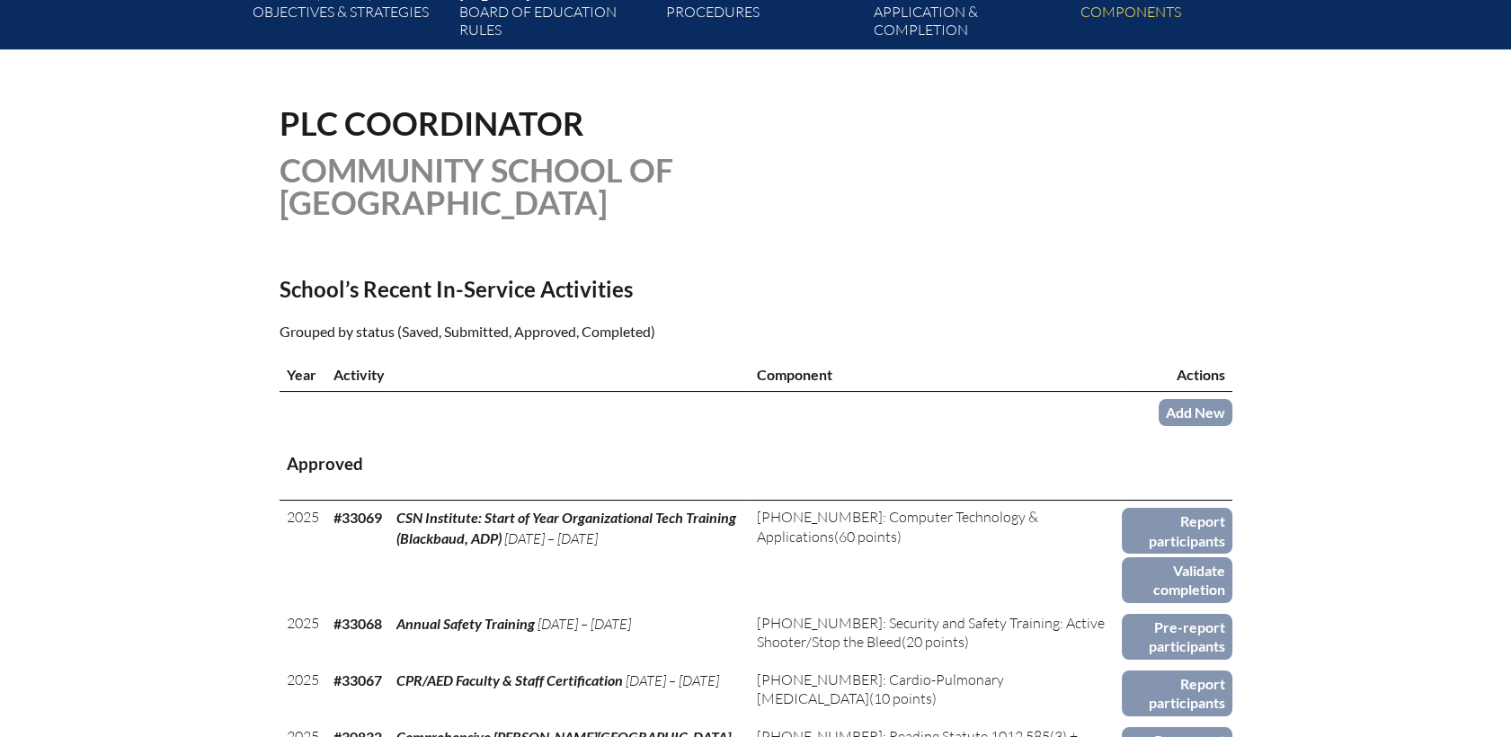
scroll to position [399, 0]
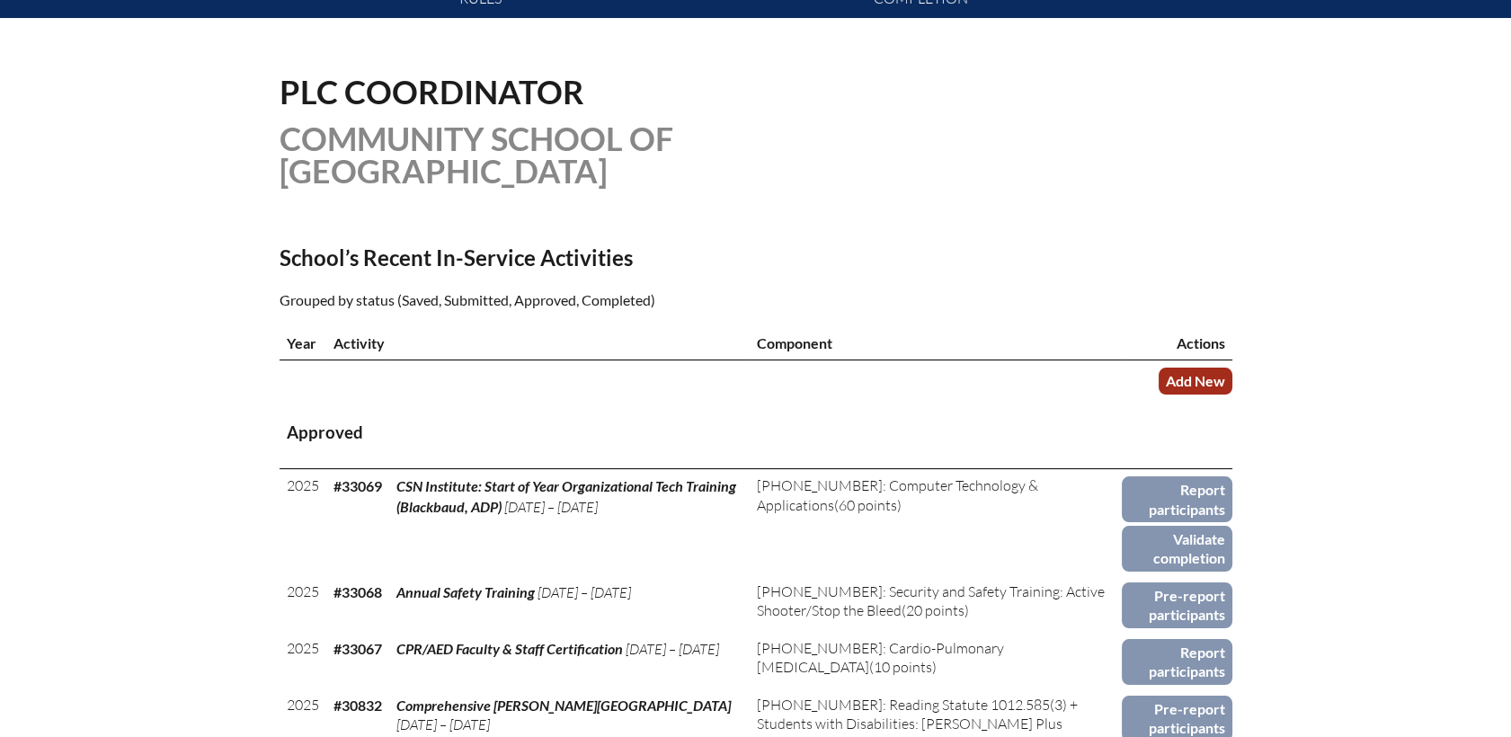
click at [1175, 368] on link "Add New" at bounding box center [1196, 381] width 74 height 26
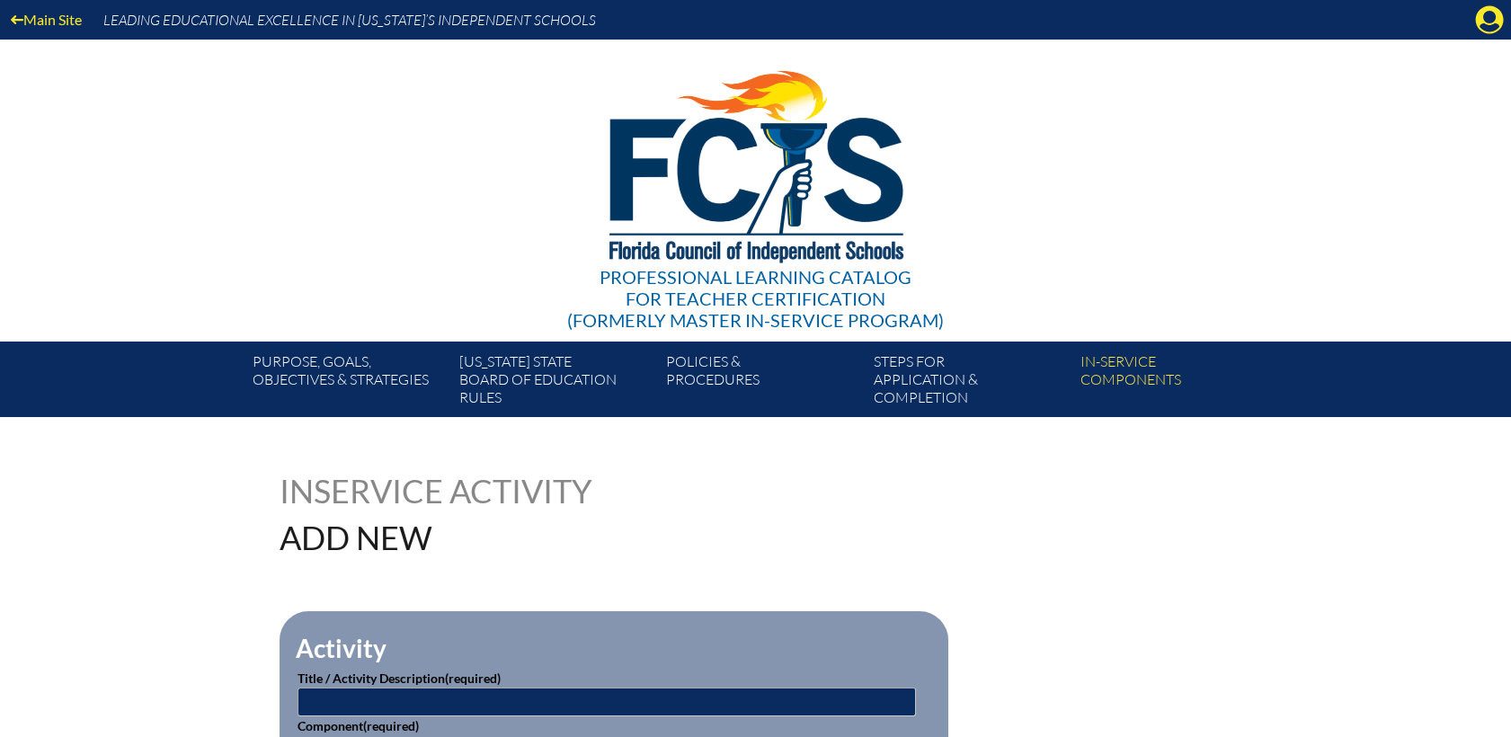
scroll to position [200, 0]
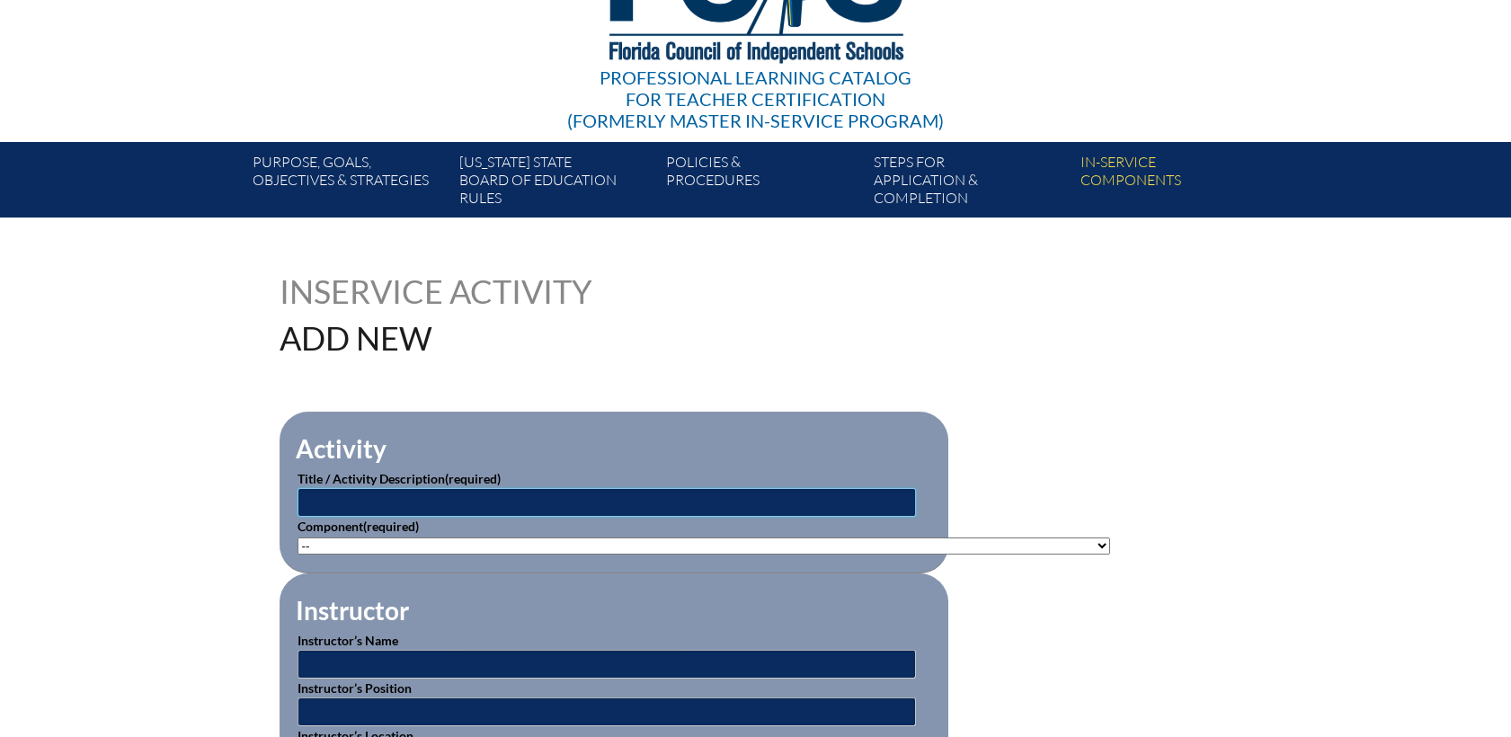
click at [409, 496] on input "text" at bounding box center [607, 502] width 618 height 29
type input "Read Side by Side"
click at [624, 545] on select"]"] "-- 1-000-001: Appropriate Art Activities 1-000-002: Concept and Art Process for…" at bounding box center [704, 545] width 813 height 17
select select"]"] "137980"
click at [298, 537] on select"]"] "-- 1-000-001: Appropriate Art Activities 1-000-002: Concept and Art Process for…" at bounding box center [704, 545] width 813 height 17
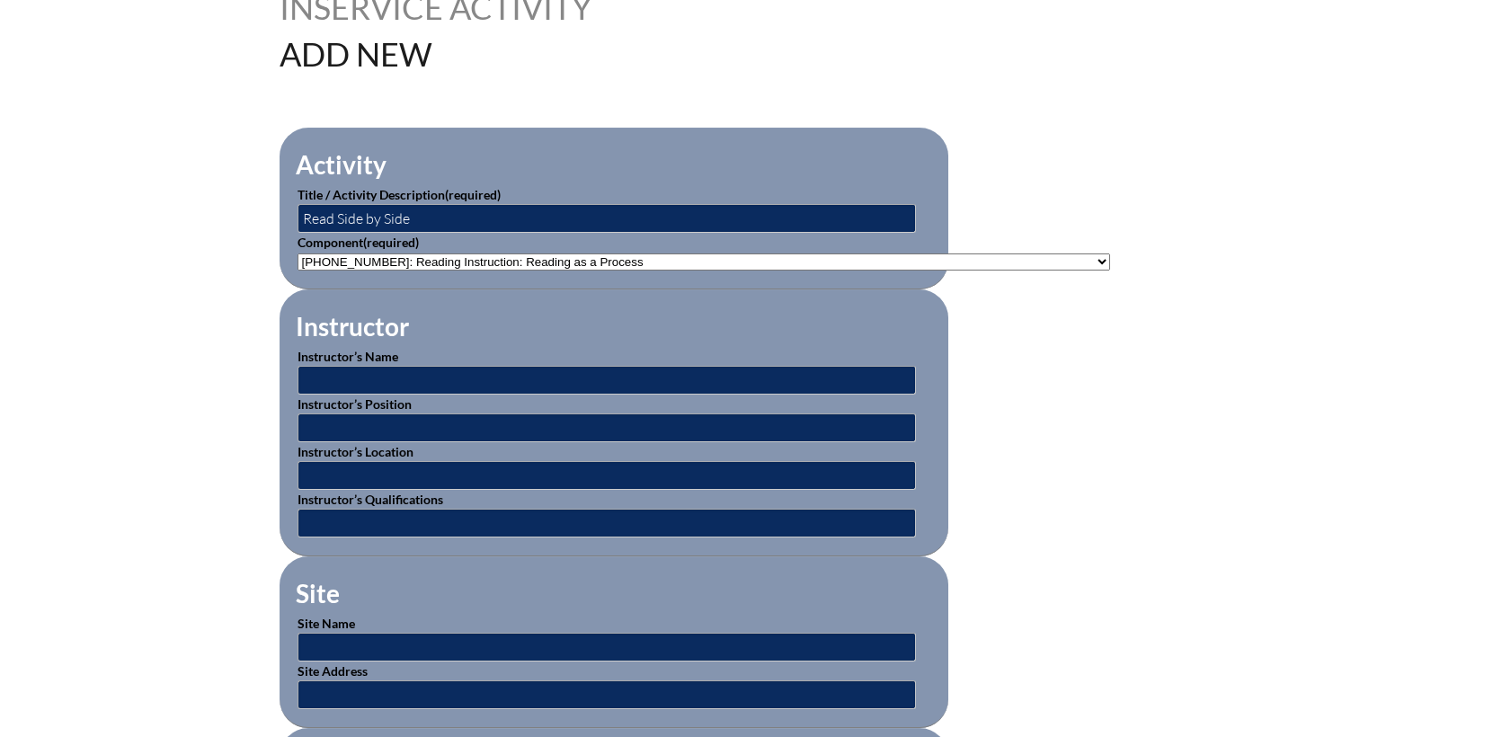
scroll to position [499, 0]
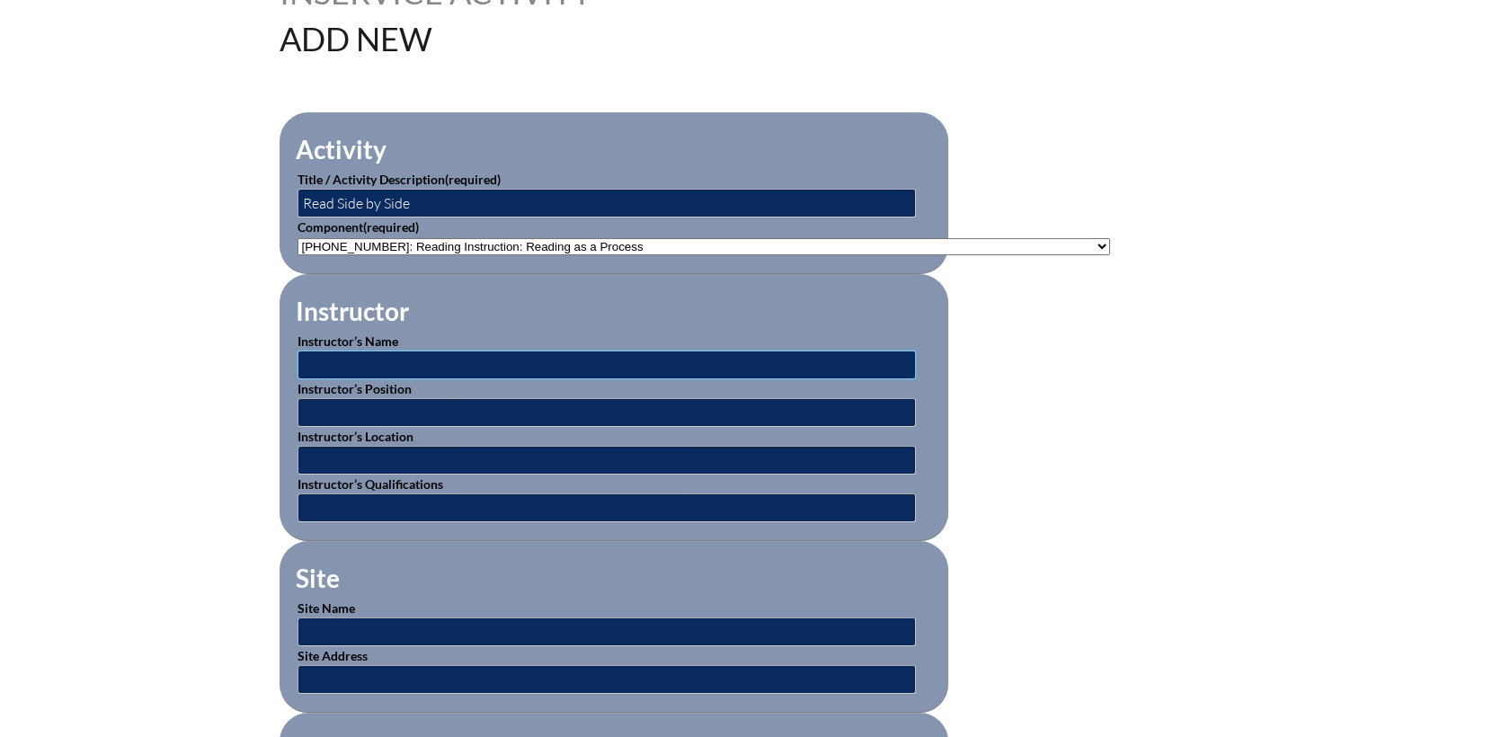
click at [422, 369] on input "text" at bounding box center [607, 365] width 618 height 29
type input "Jen Wood"
type input "Instructor"
click at [403, 451] on input "text" at bounding box center [607, 460] width 618 height 29
type input "online"
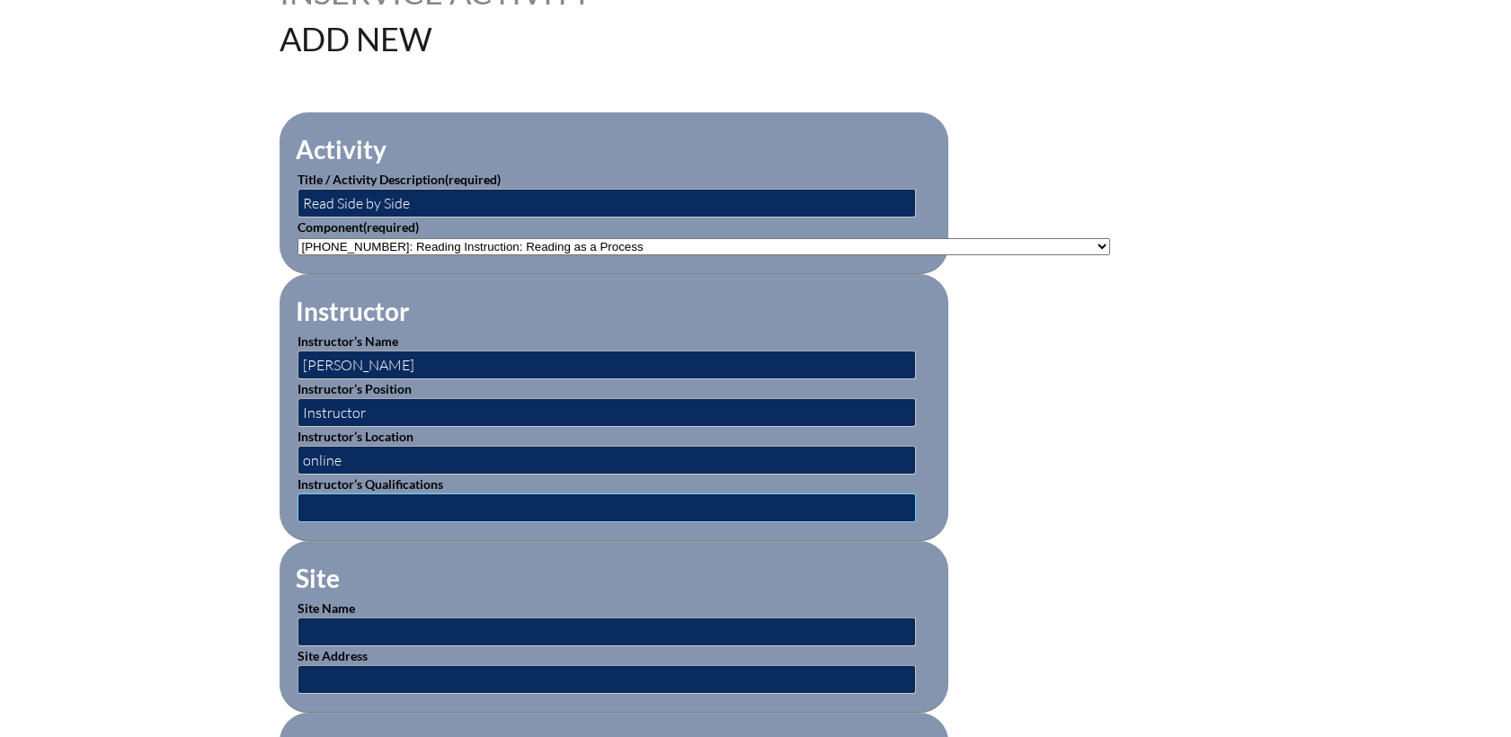
click at [449, 493] on input "text" at bounding box center [607, 507] width 618 height 29
type input "expert"
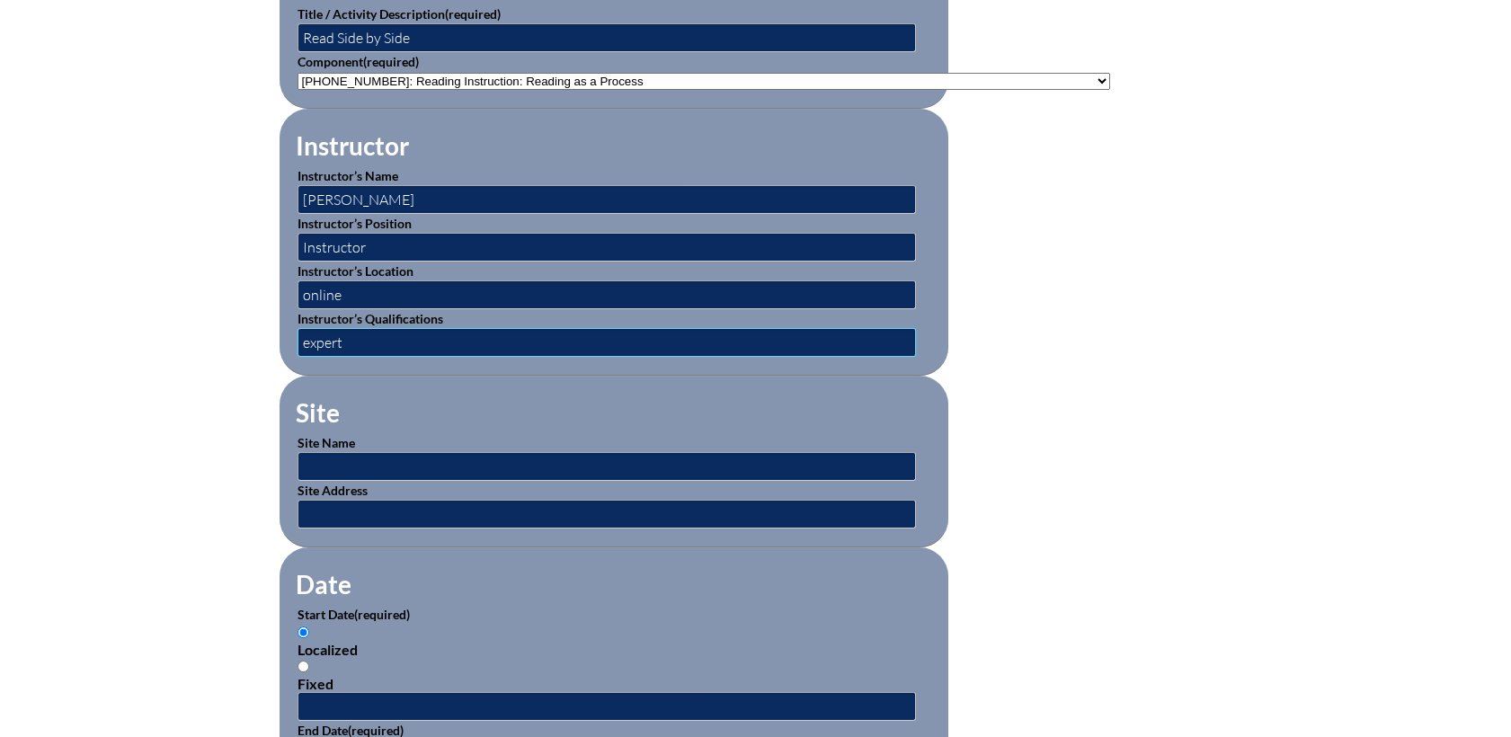
scroll to position [798, 0]
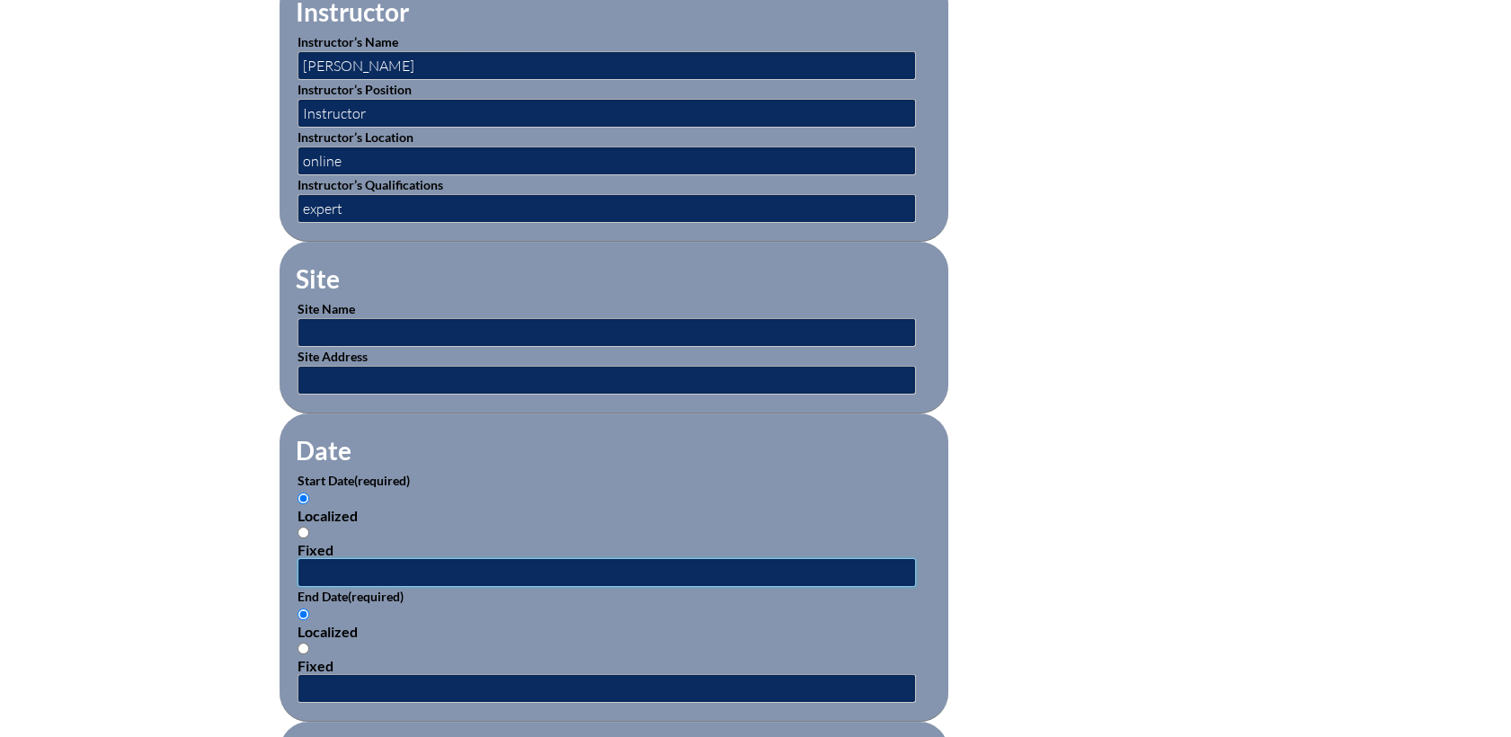
click at [316, 558] on input "text" at bounding box center [607, 572] width 618 height 29
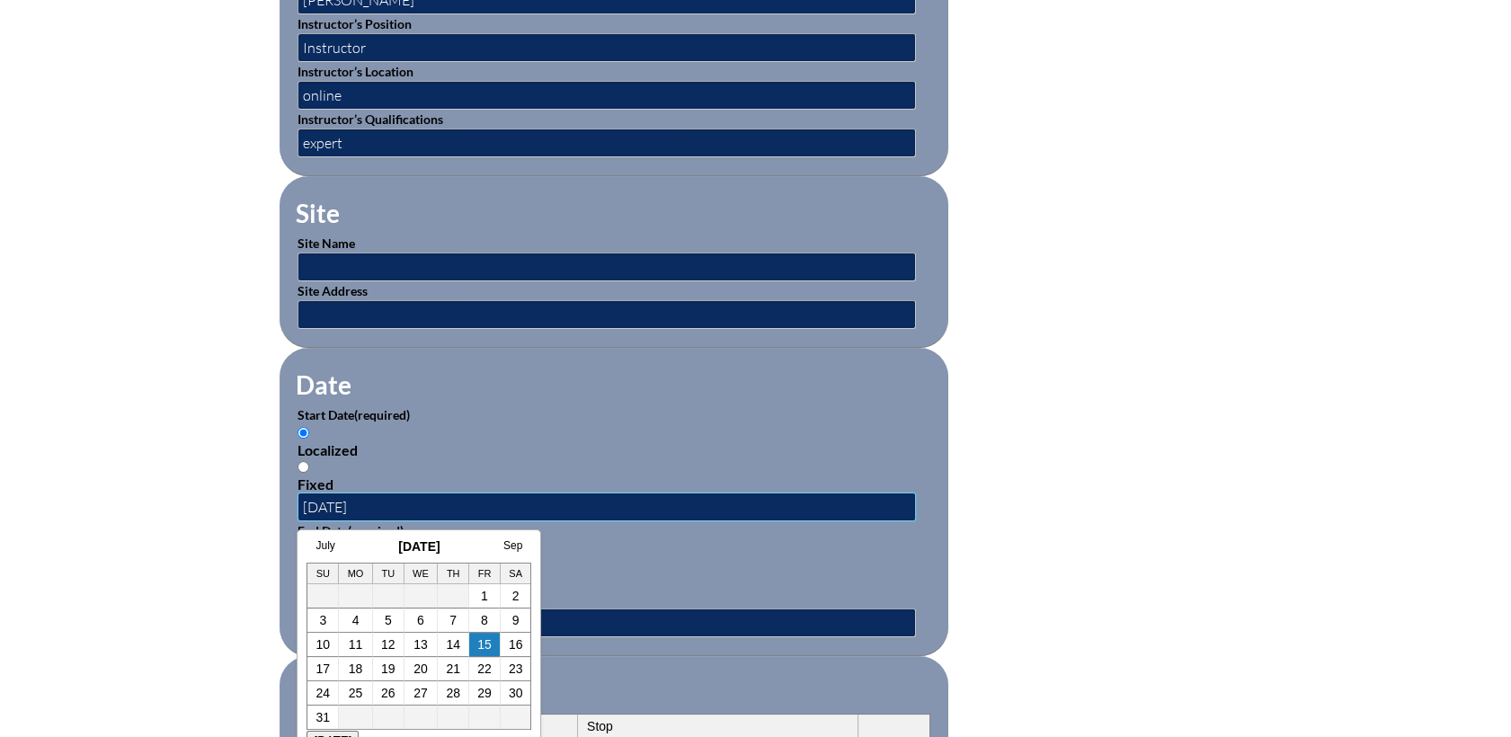
scroll to position [899, 0]
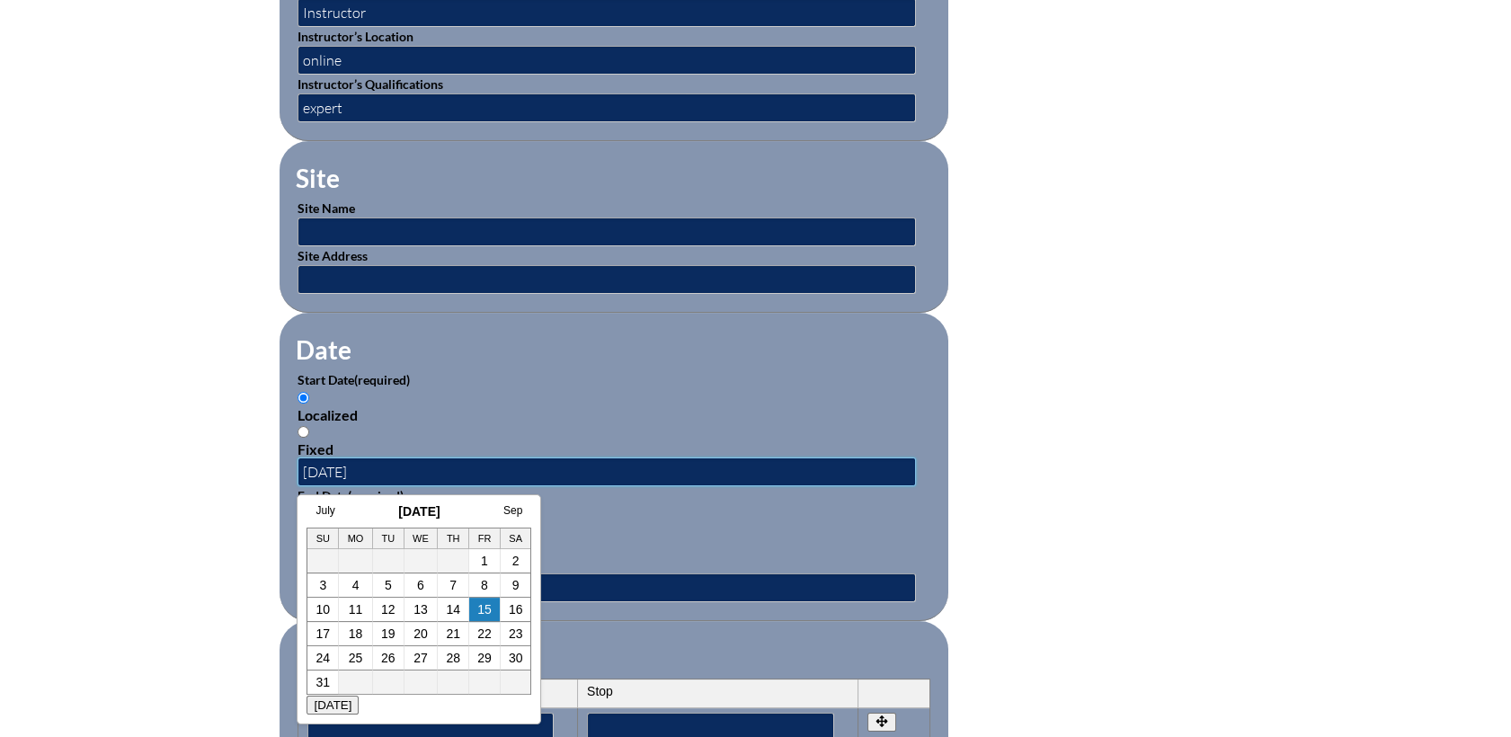
type input "06/01/2025"
click at [688, 524] on div "Localized" at bounding box center [614, 530] width 633 height 17
click at [309, 520] on input "Localized" at bounding box center [304, 514] width 12 height 12
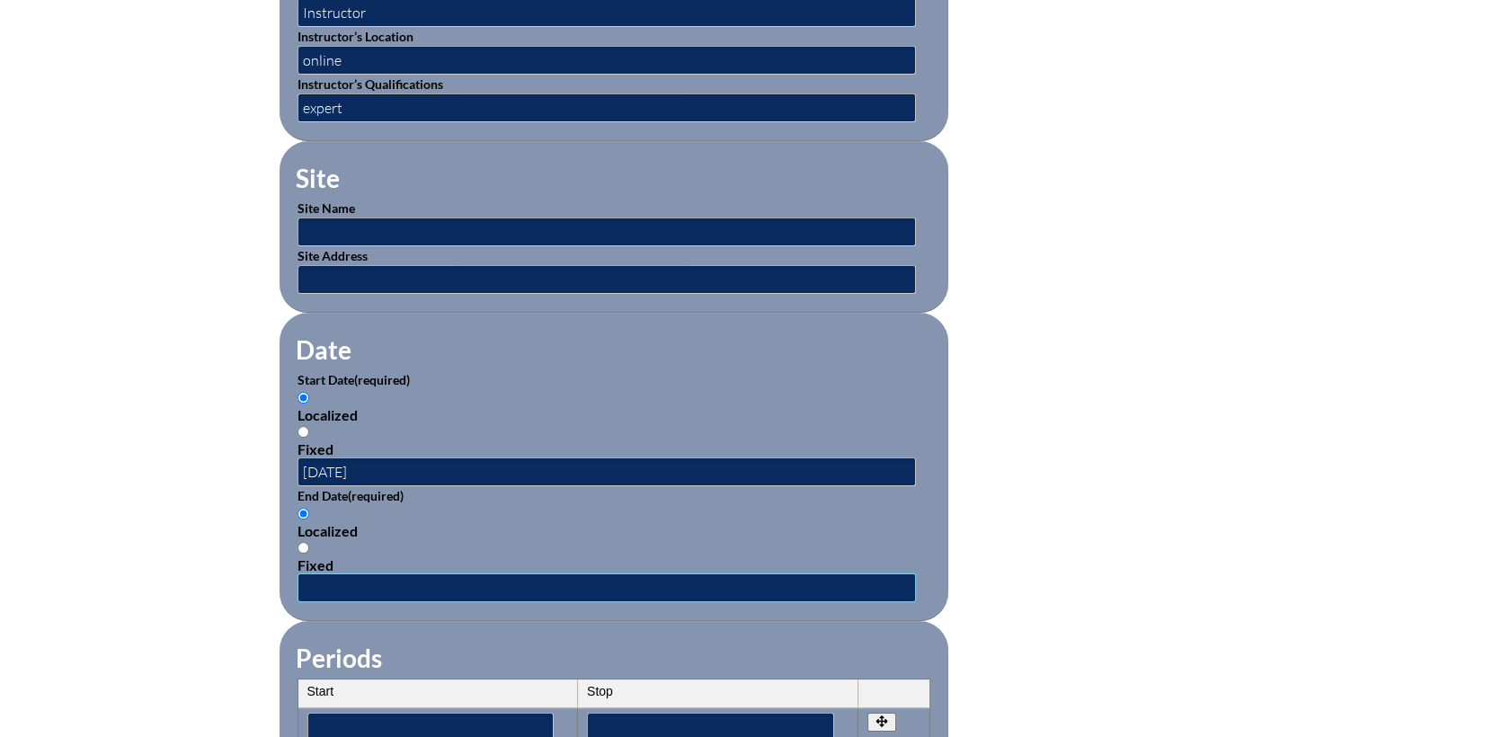
click at [368, 574] on input "text" at bounding box center [607, 587] width 618 height 29
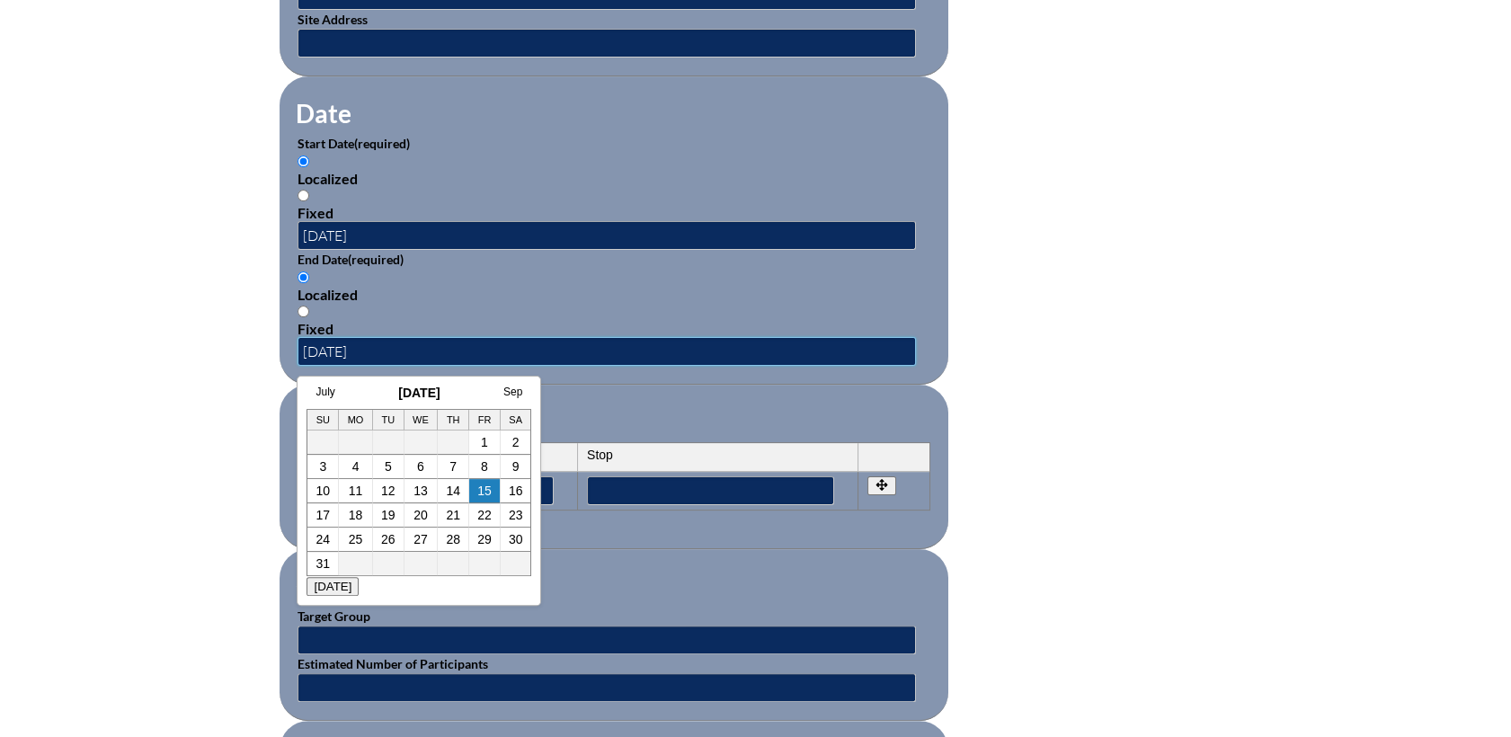
scroll to position [1198, 0]
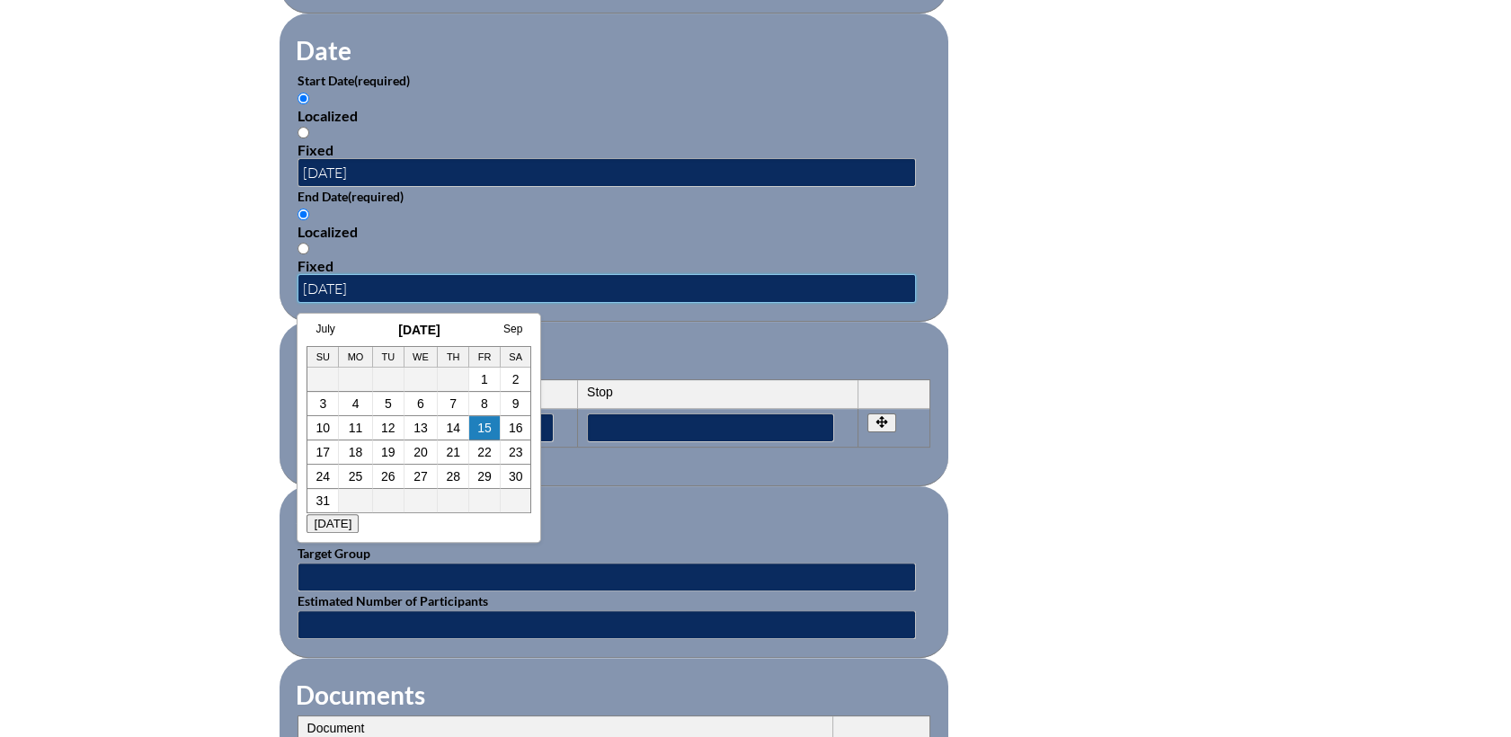
type input "08/01/2025"
click at [1107, 481] on form "Activity Title / Activity Description (required) Read Side by Side Component (r…" at bounding box center [756, 188] width 953 height 1550
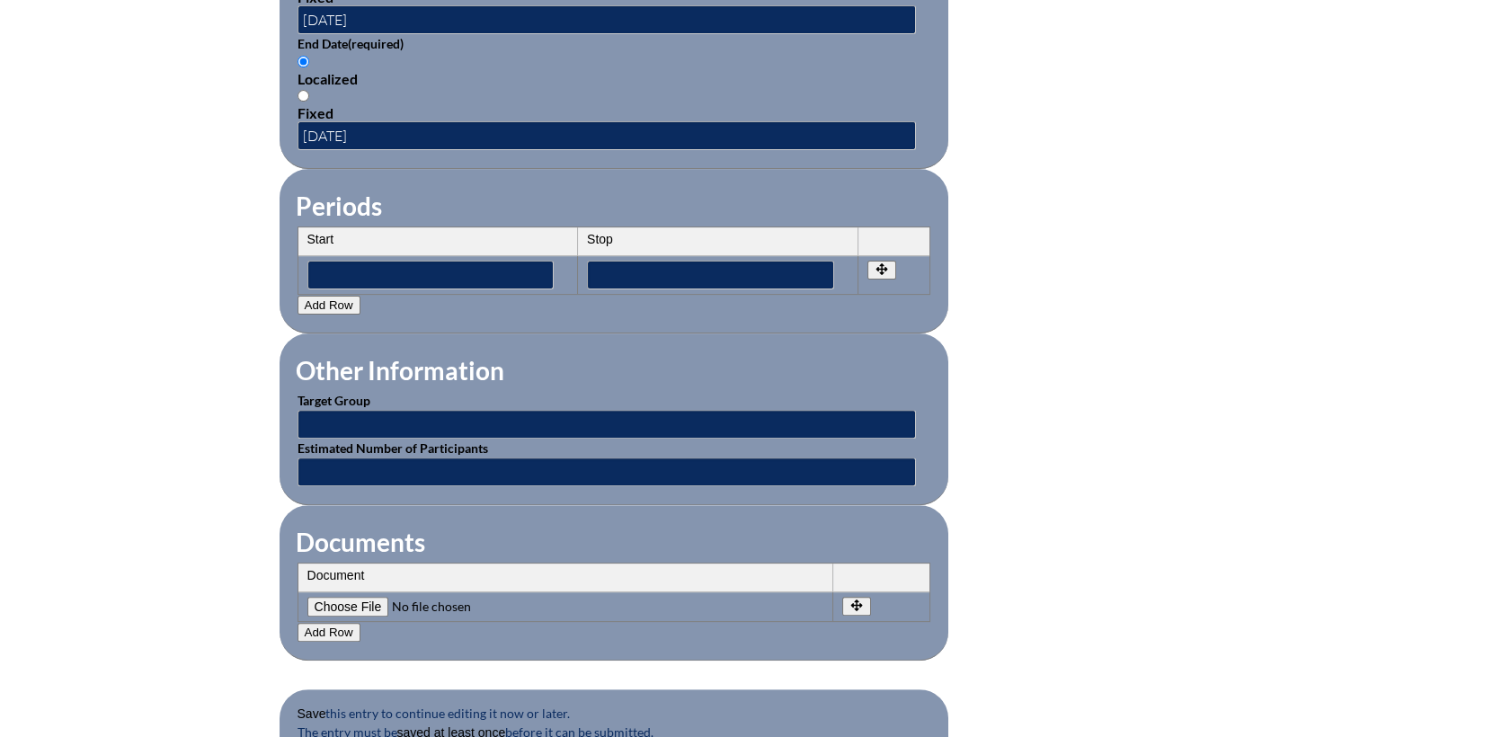
scroll to position [1497, 0]
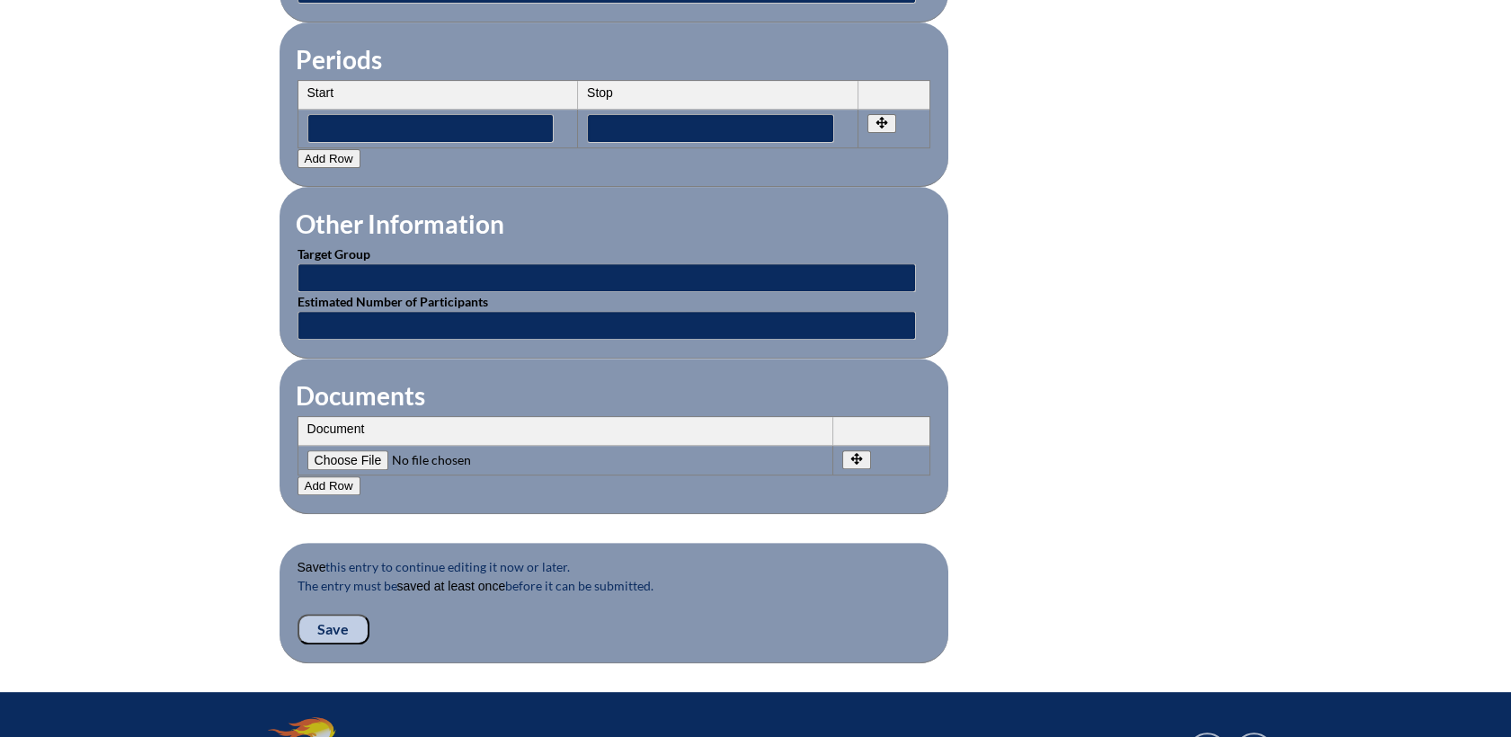
click at [315, 623] on input "Save" at bounding box center [334, 629] width 72 height 31
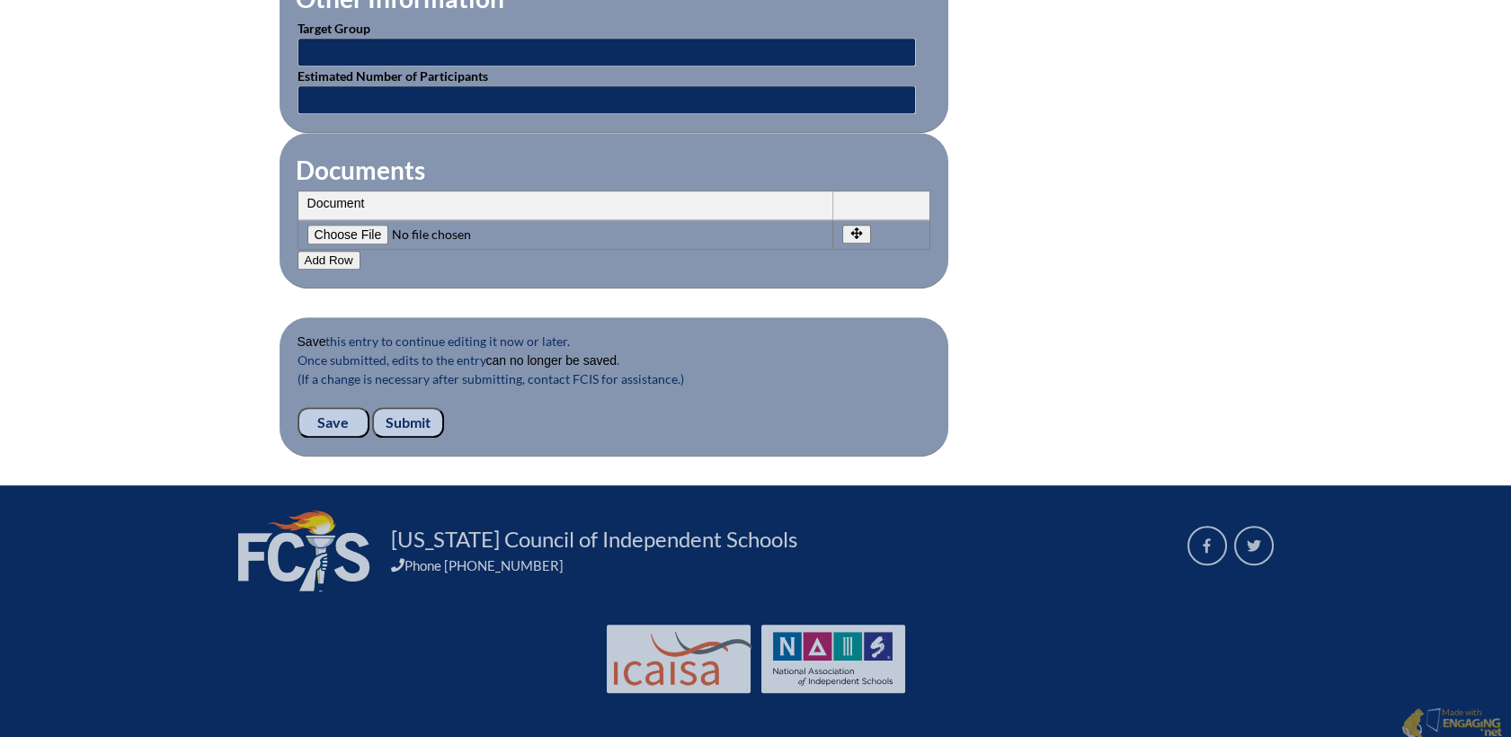
scroll to position [1725, 0]
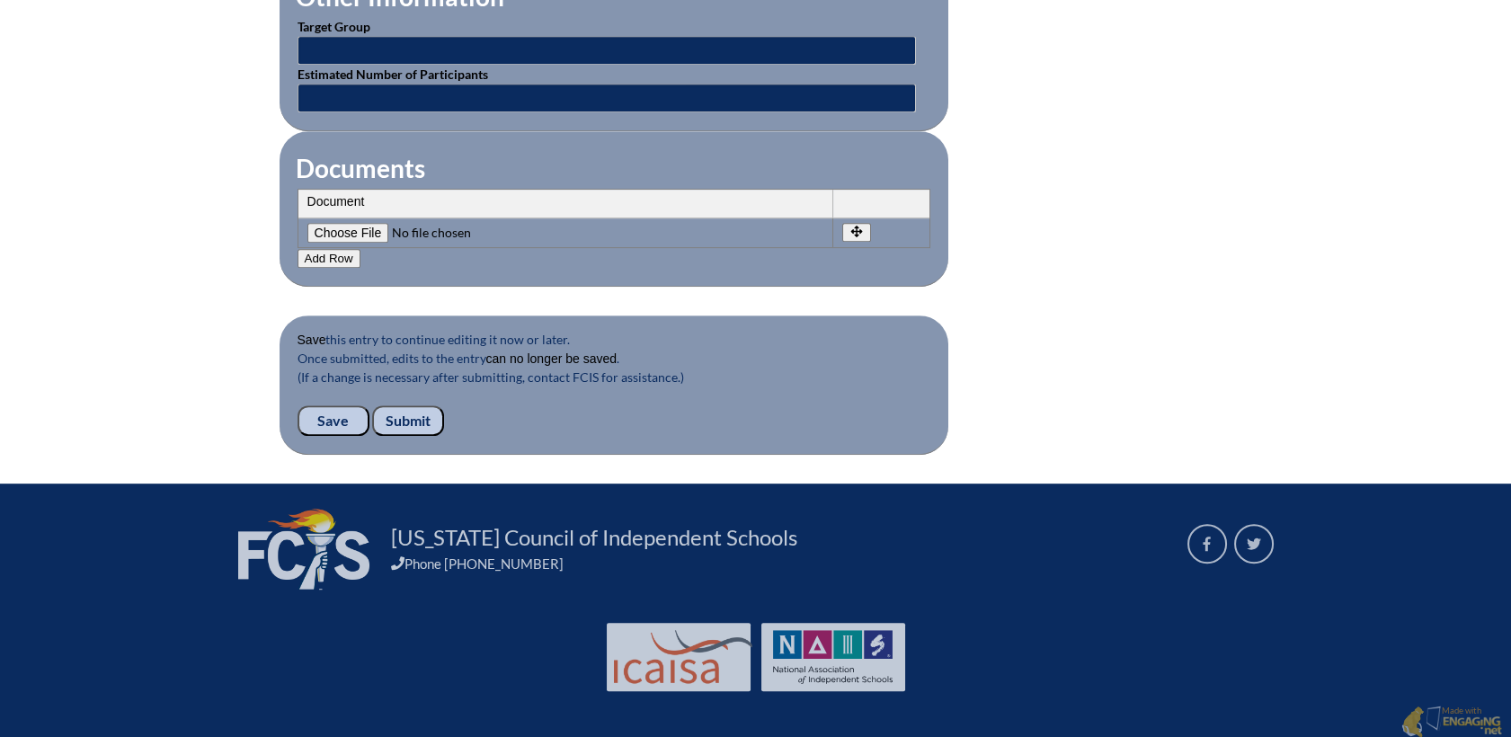
click at [421, 405] on input "Submit" at bounding box center [408, 420] width 72 height 31
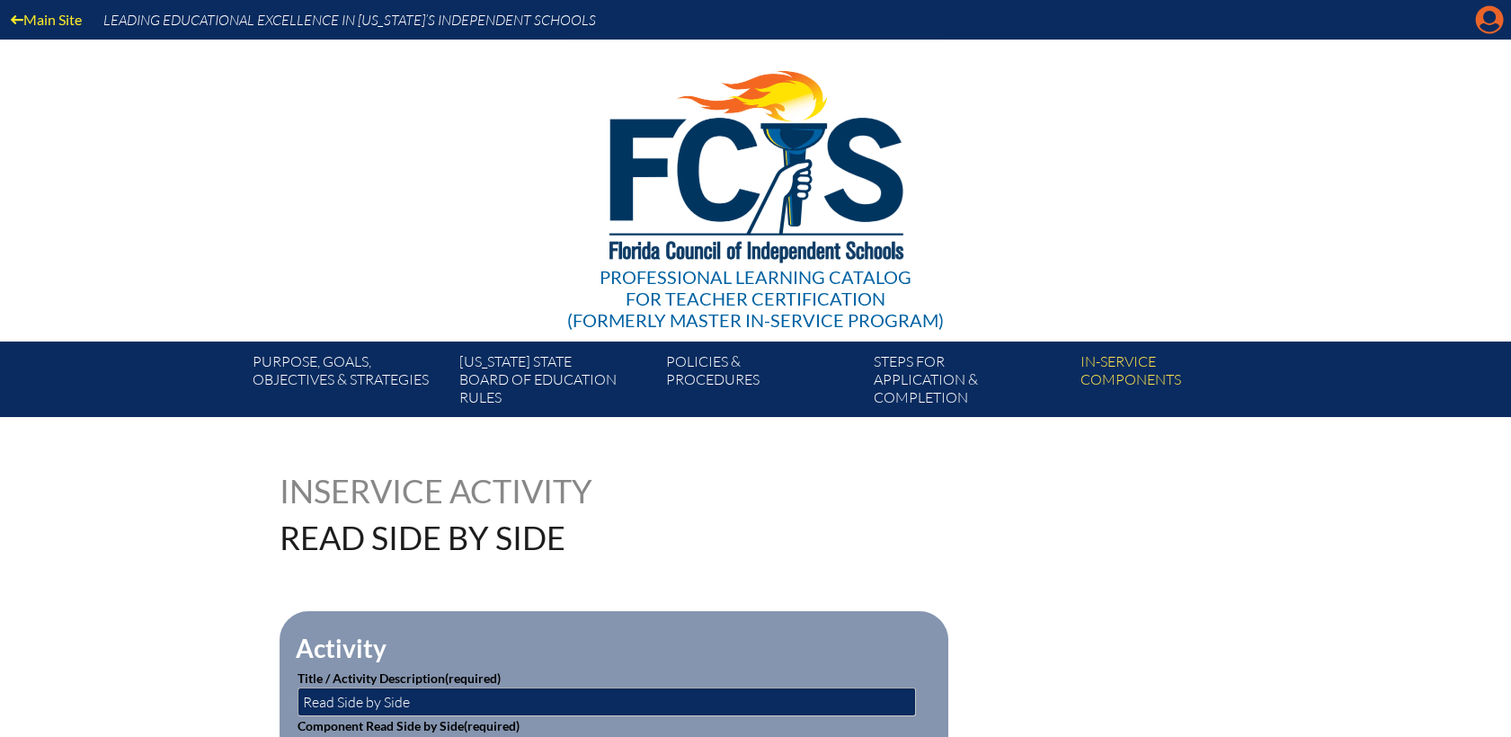
click at [1488, 13] on icon "Manage account" at bounding box center [1489, 19] width 29 height 29
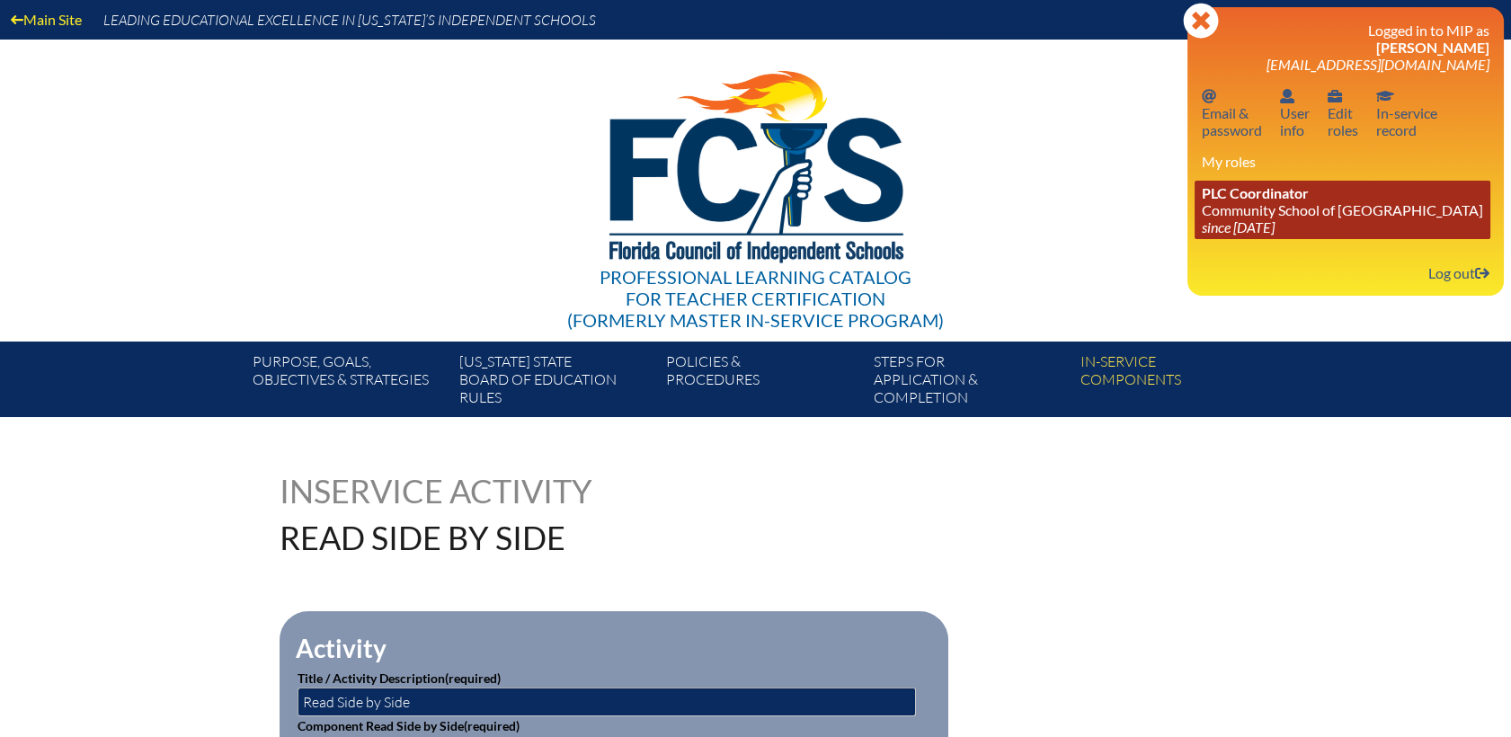
click at [1275, 200] on span "PLC Coordinator" at bounding box center [1255, 192] width 107 height 17
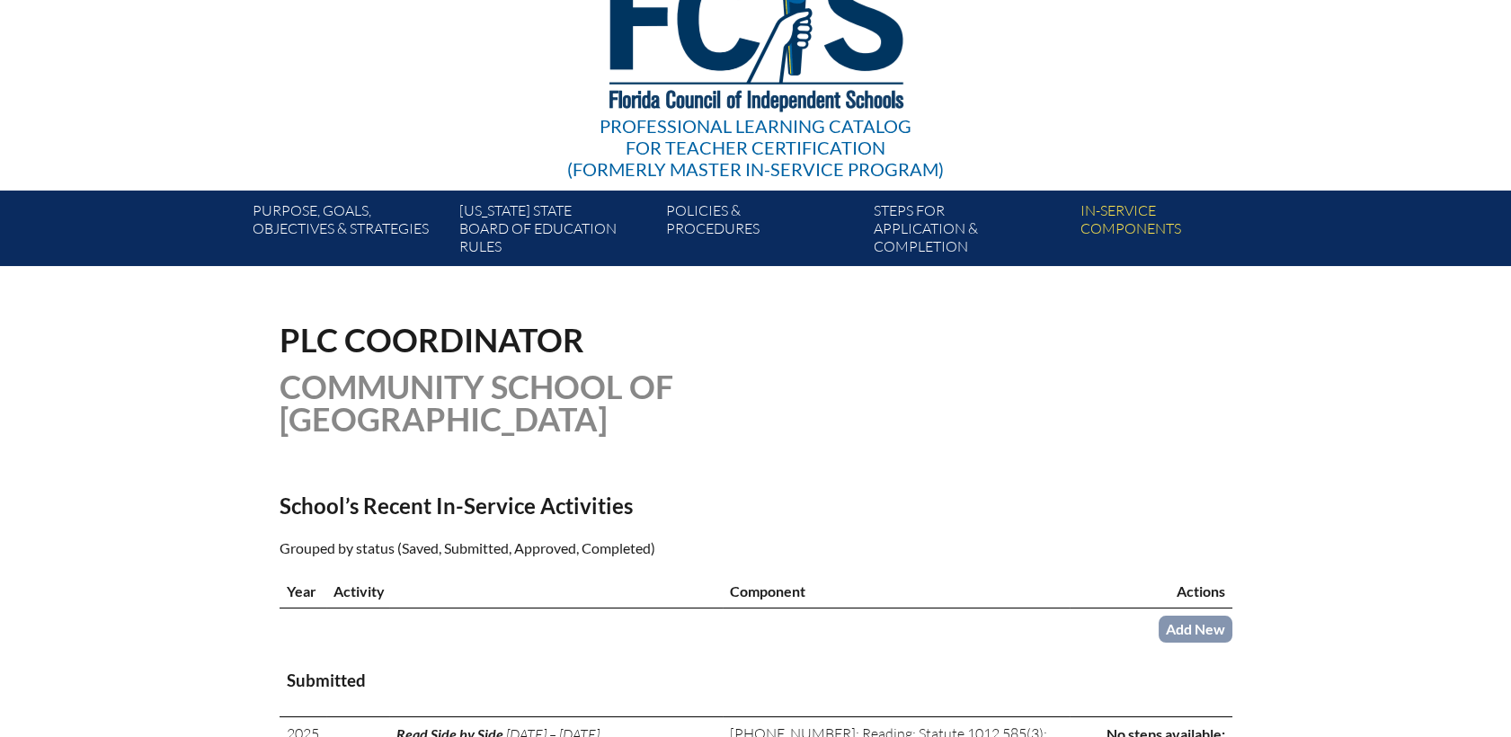
scroll to position [399, 0]
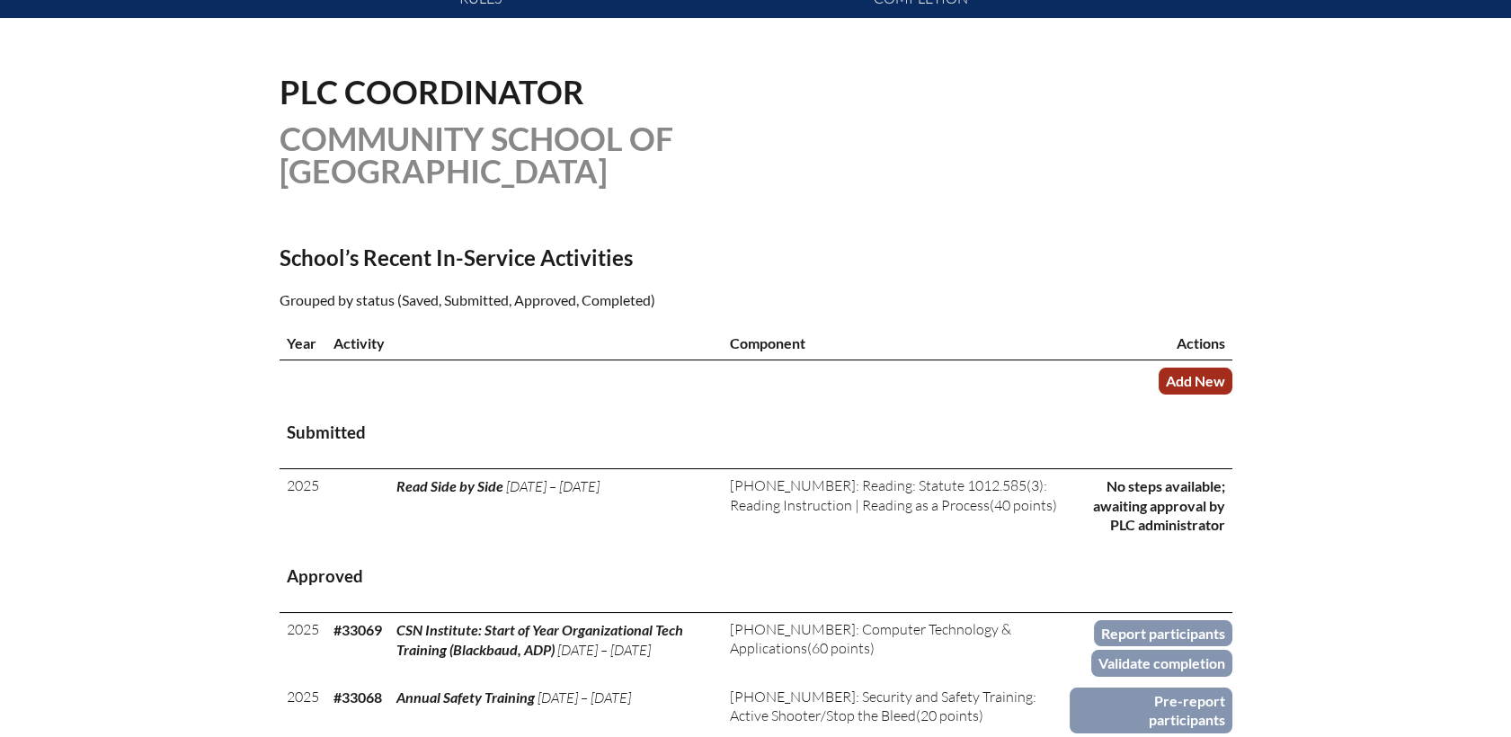
click at [1181, 368] on link "Add New" at bounding box center [1196, 381] width 74 height 26
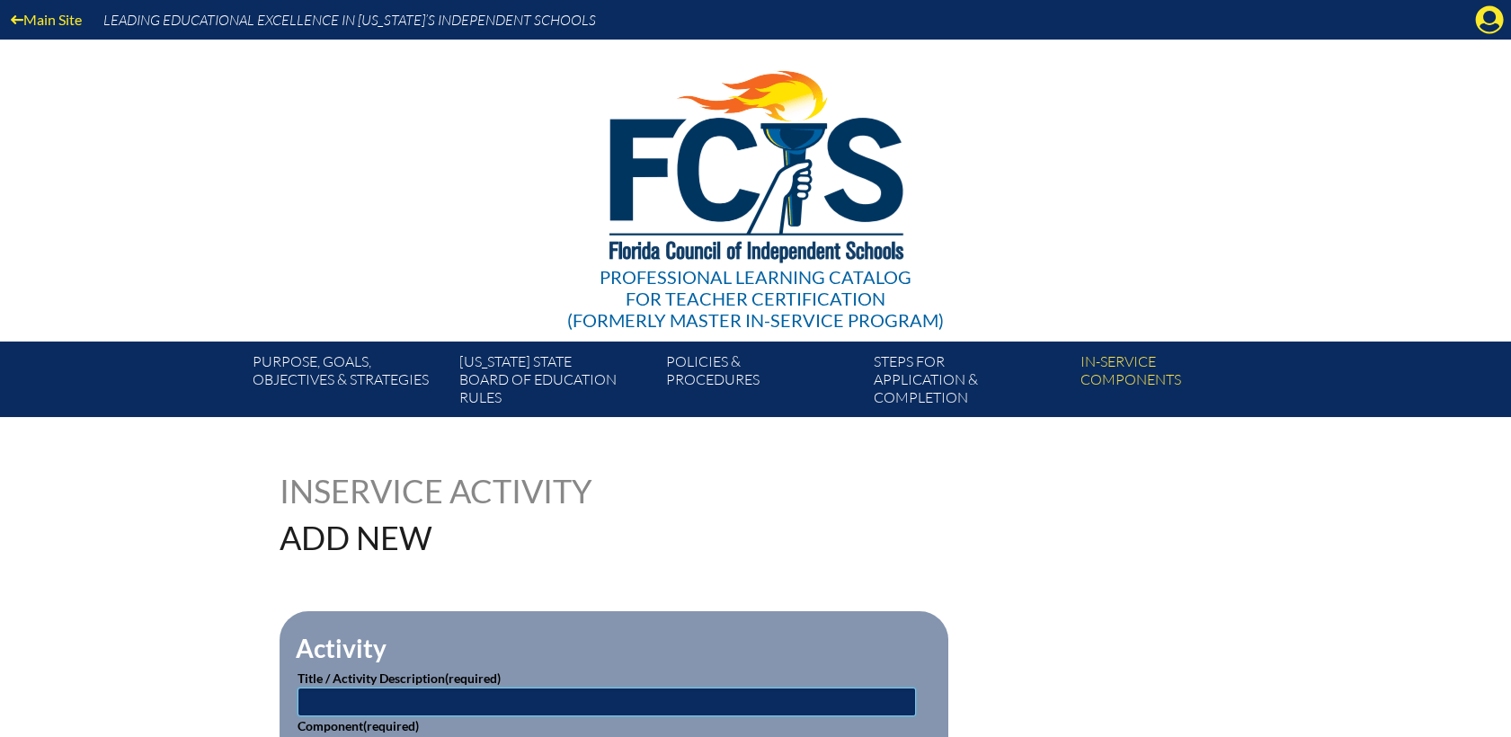
click at [334, 694] on input "text" at bounding box center [607, 702] width 618 height 29
type input "Responsive Classroom"
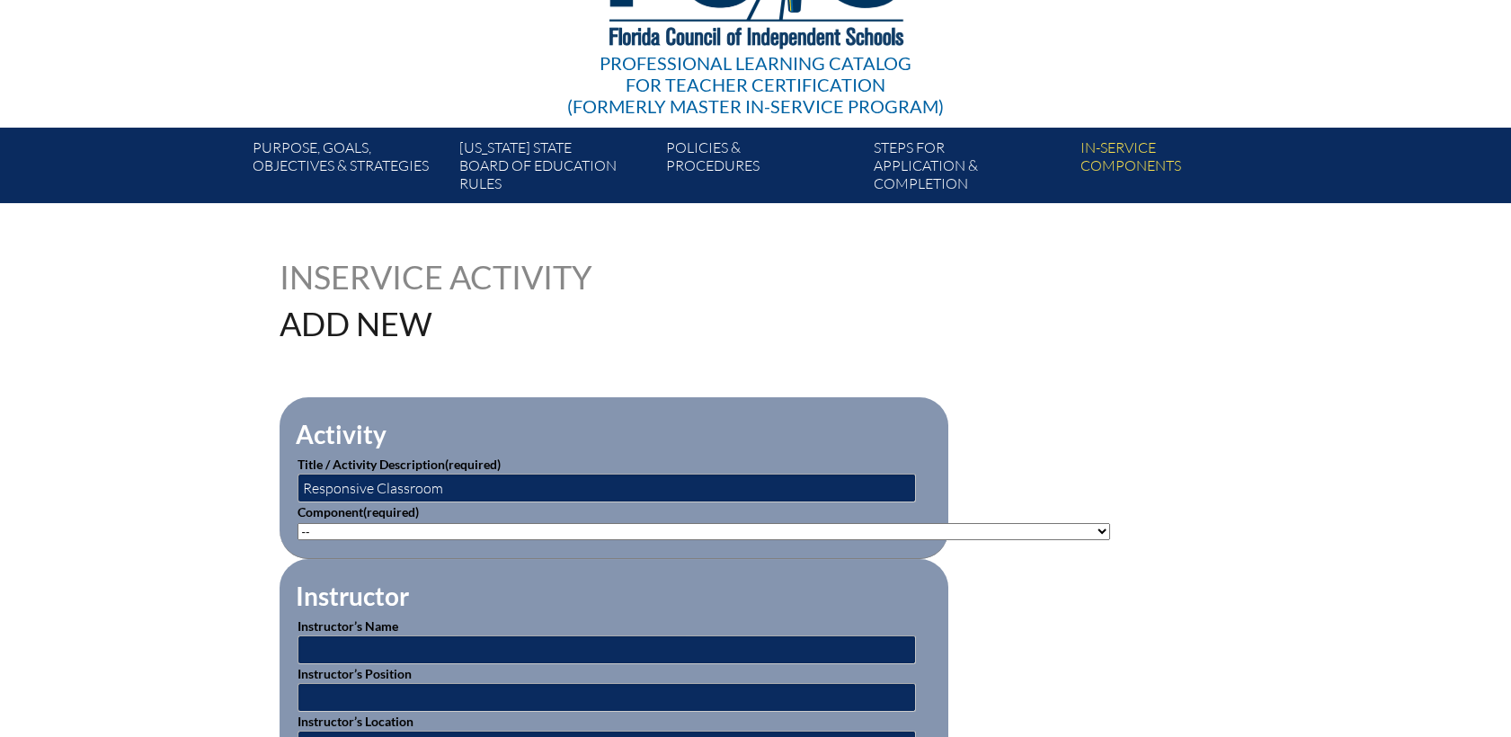
scroll to position [314, 0]
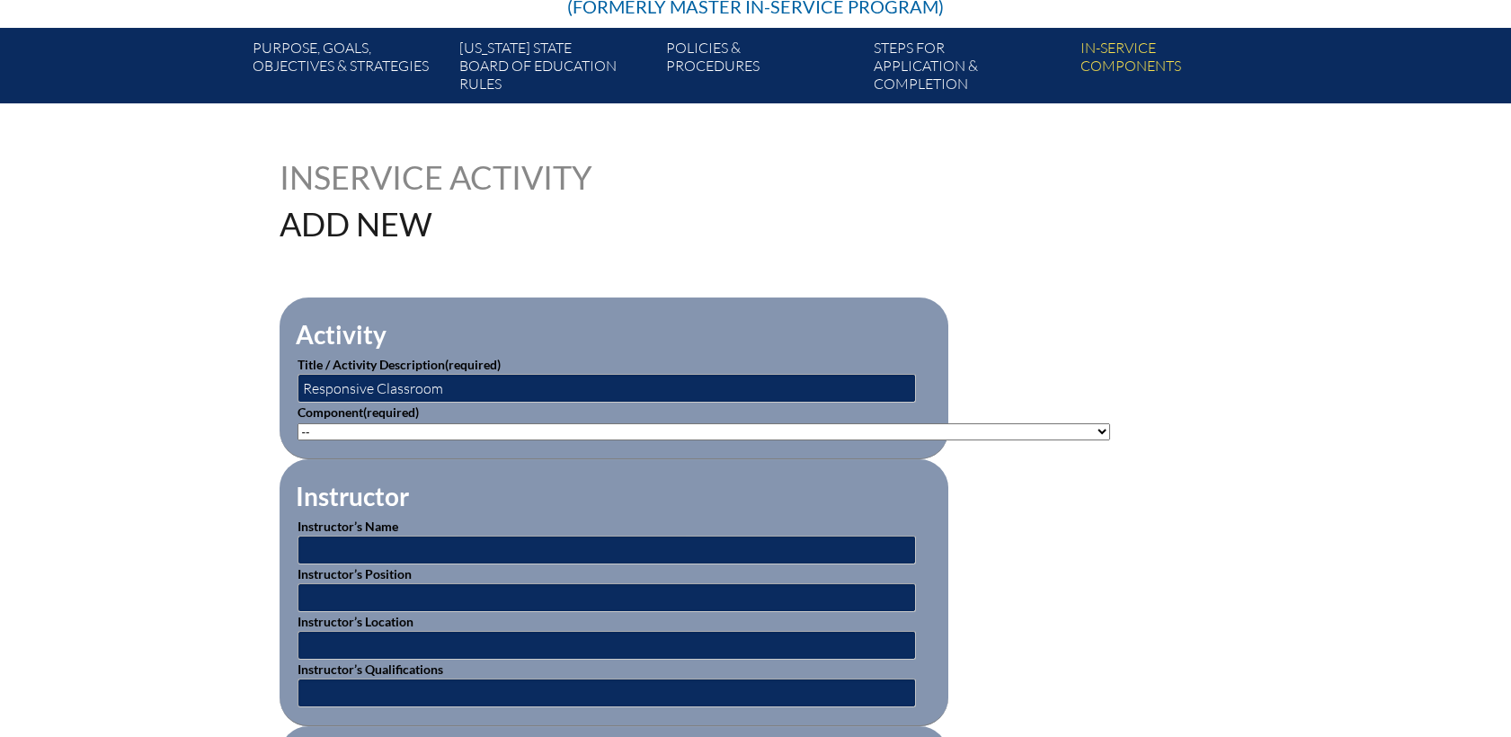
click at [1045, 427] on select"]"] "-- [PHONE_NUMBER]: Appropriate Art Activities [PHONE_NUMBER]: Concept and Art P…" at bounding box center [704, 431] width 813 height 17
click at [1048, 430] on select"]"] "-- 1-000-001: Appropriate Art Activities 1-000-002: Concept and Art Process for…" at bounding box center [704, 431] width 813 height 17
select select"]"] "20470"
click at [298, 423] on select"]"] "-- 1-000-001: Appropriate Art Activities 1-000-002: Concept and Art Process for…" at bounding box center [704, 431] width 813 height 17
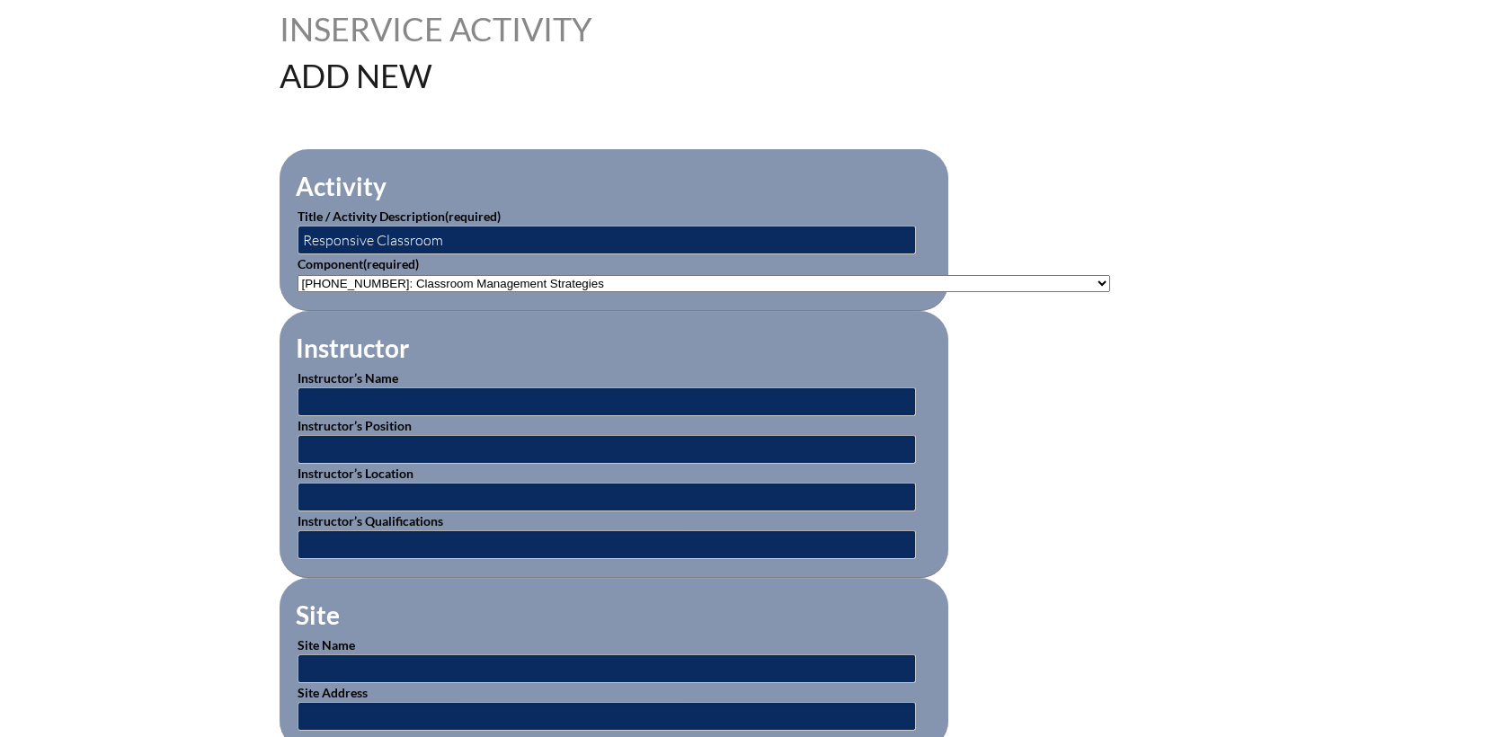
scroll to position [513, 0]
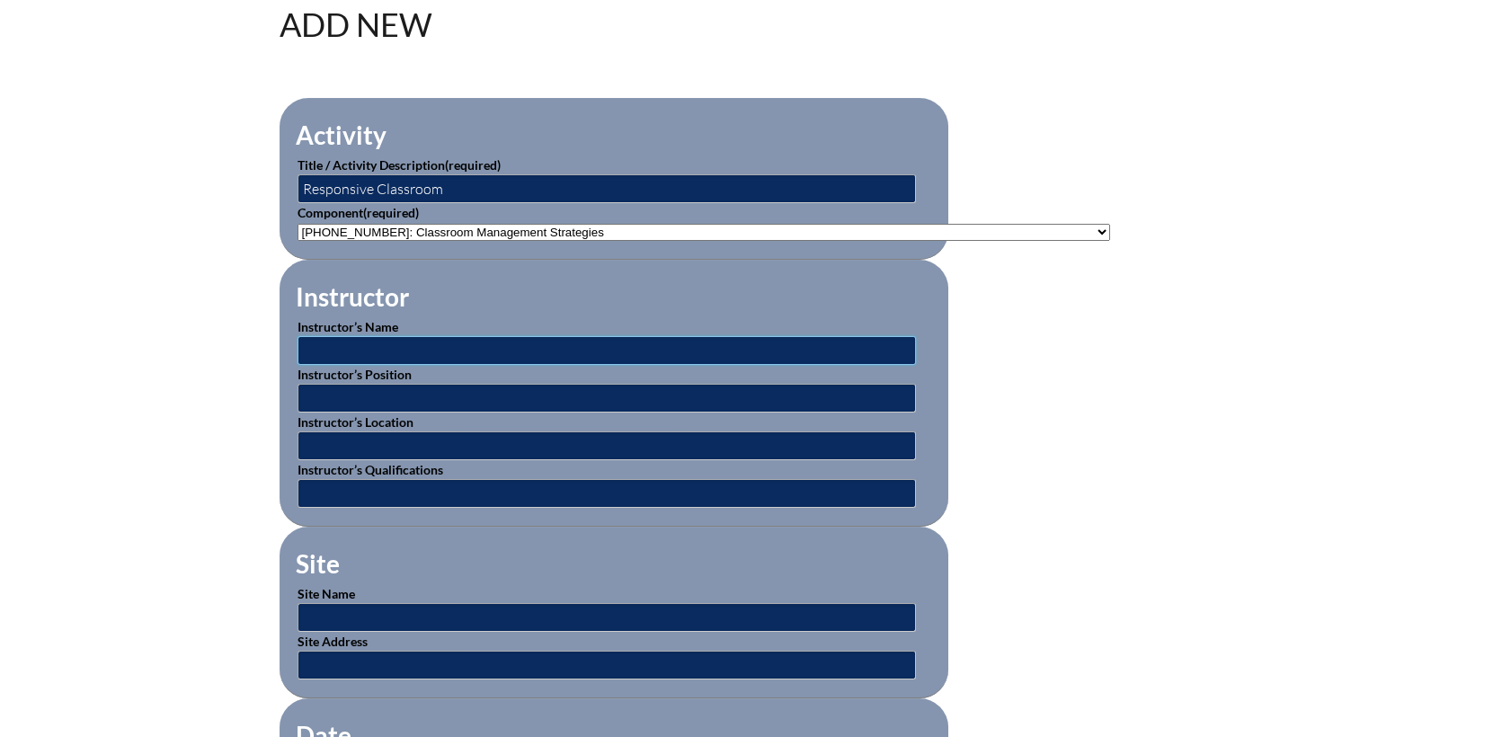
click at [324, 349] on input "text" at bounding box center [607, 350] width 618 height 29
type input "[PERSON_NAME]"
click at [376, 399] on input "text" at bounding box center [607, 398] width 618 height 29
type input "Instructor"
type input "online"
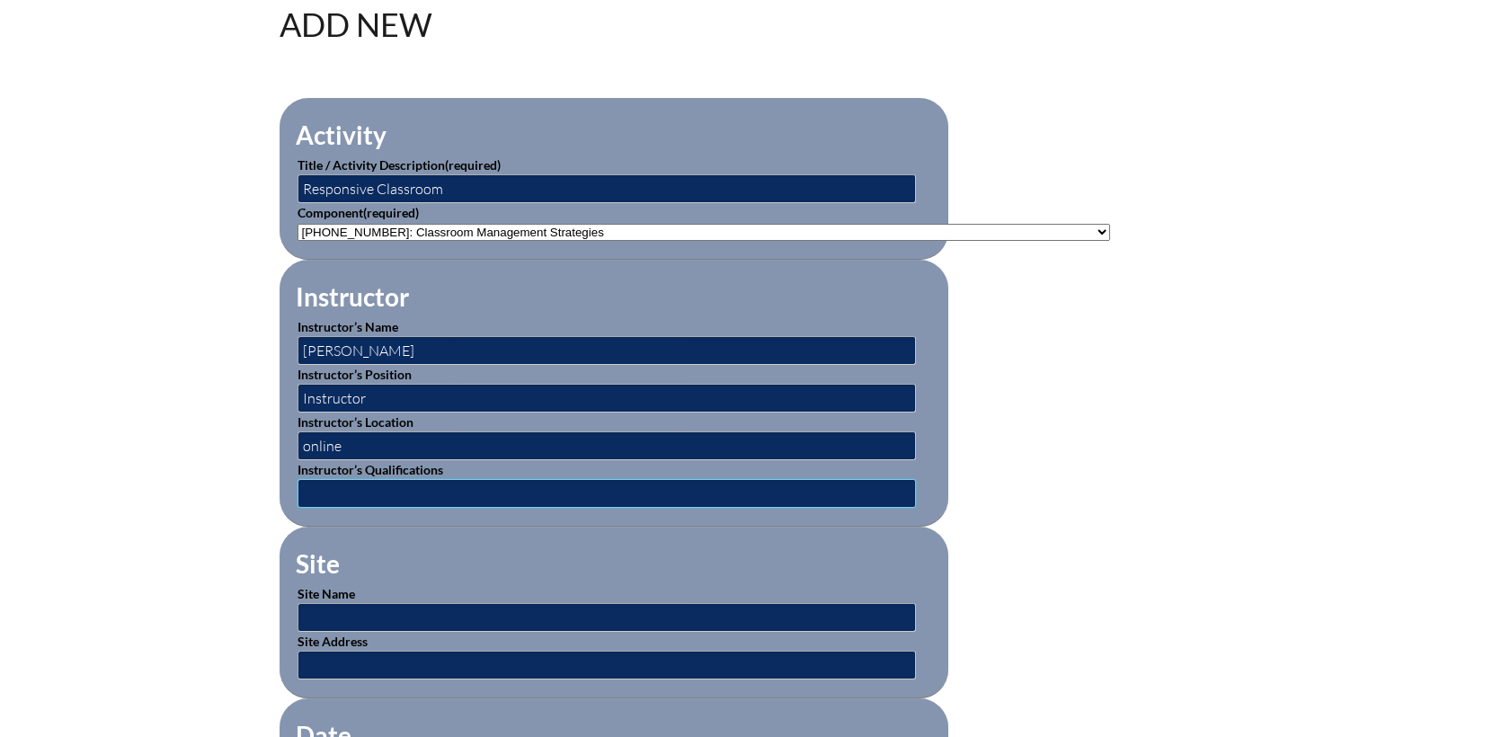
type input "expert"
type input "06/01/2025"
type input "08/01/2025"
drag, startPoint x: 361, startPoint y: 444, endPoint x: 198, endPoint y: 431, distance: 164.1
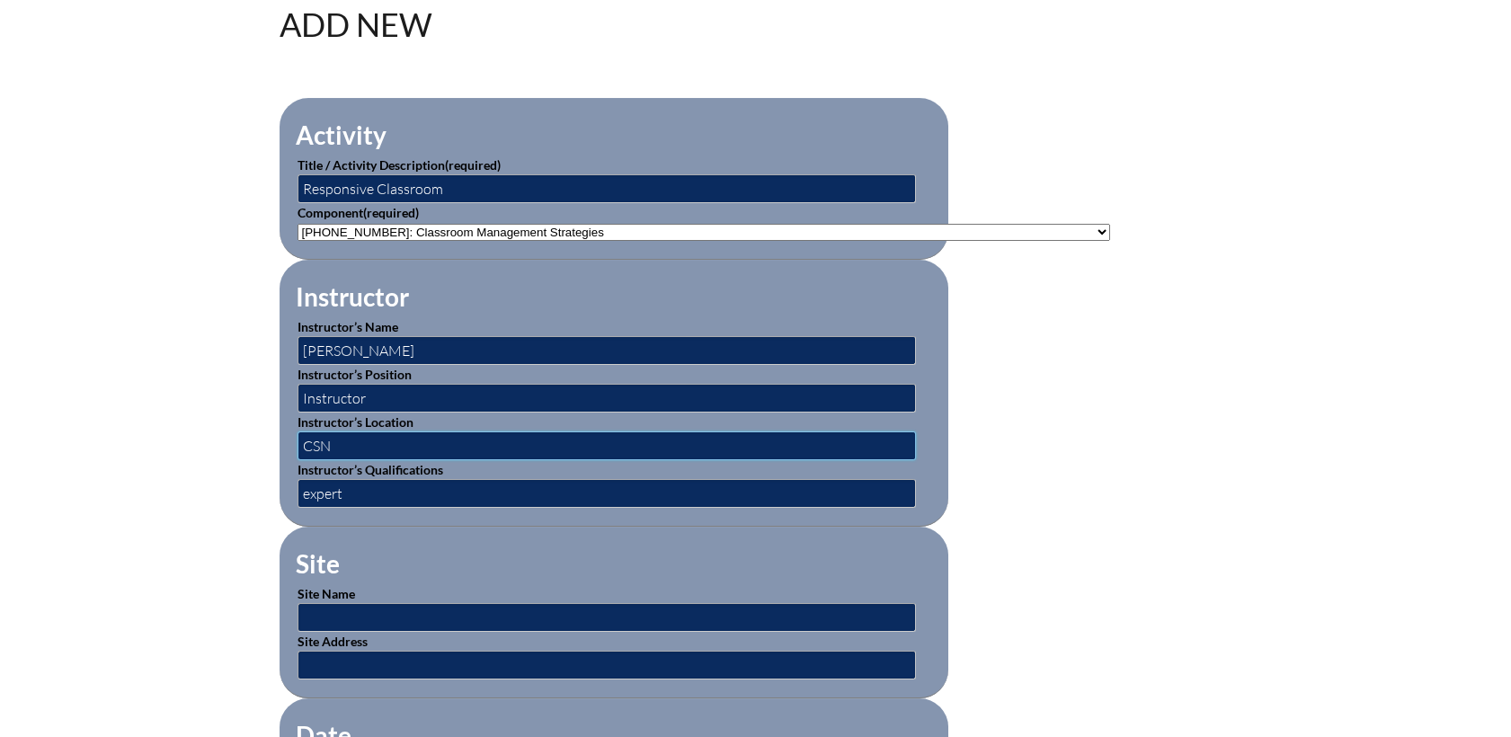
type input "CSN campus"
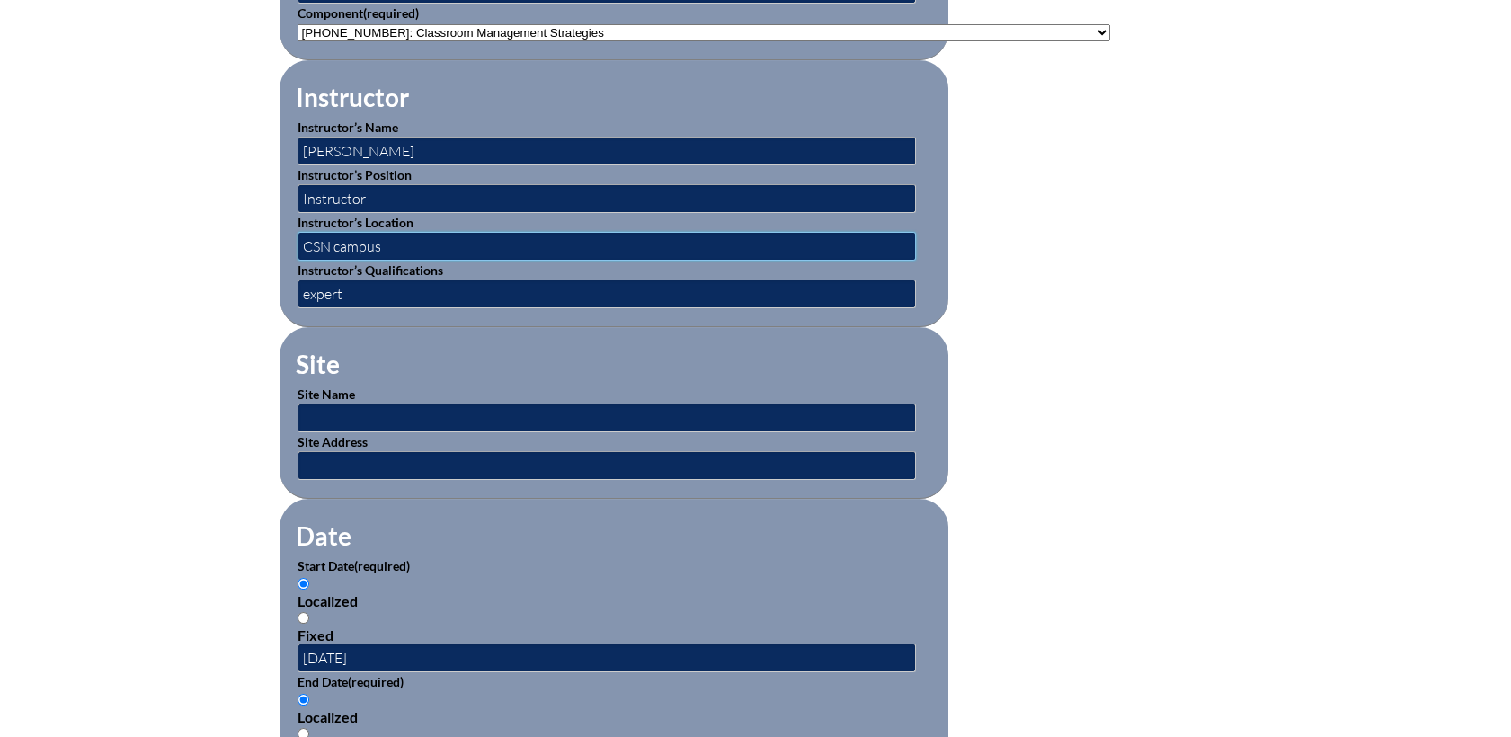
scroll to position [913, 0]
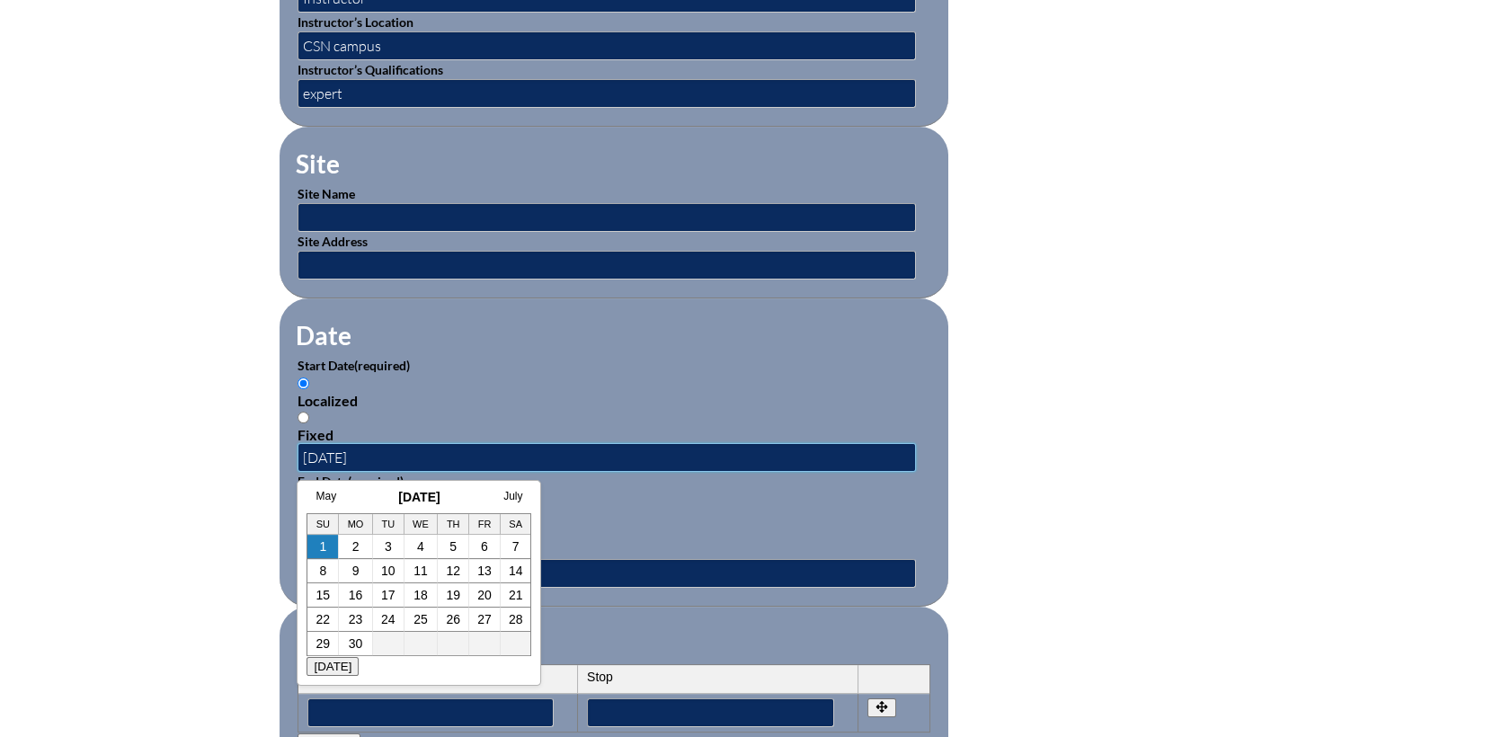
drag, startPoint x: 404, startPoint y: 451, endPoint x: 155, endPoint y: 438, distance: 249.3
click at [155, 438] on div "Inservice Activity Add New Activity Title / Activity Description (required) Res…" at bounding box center [755, 404] width 1511 height 1686
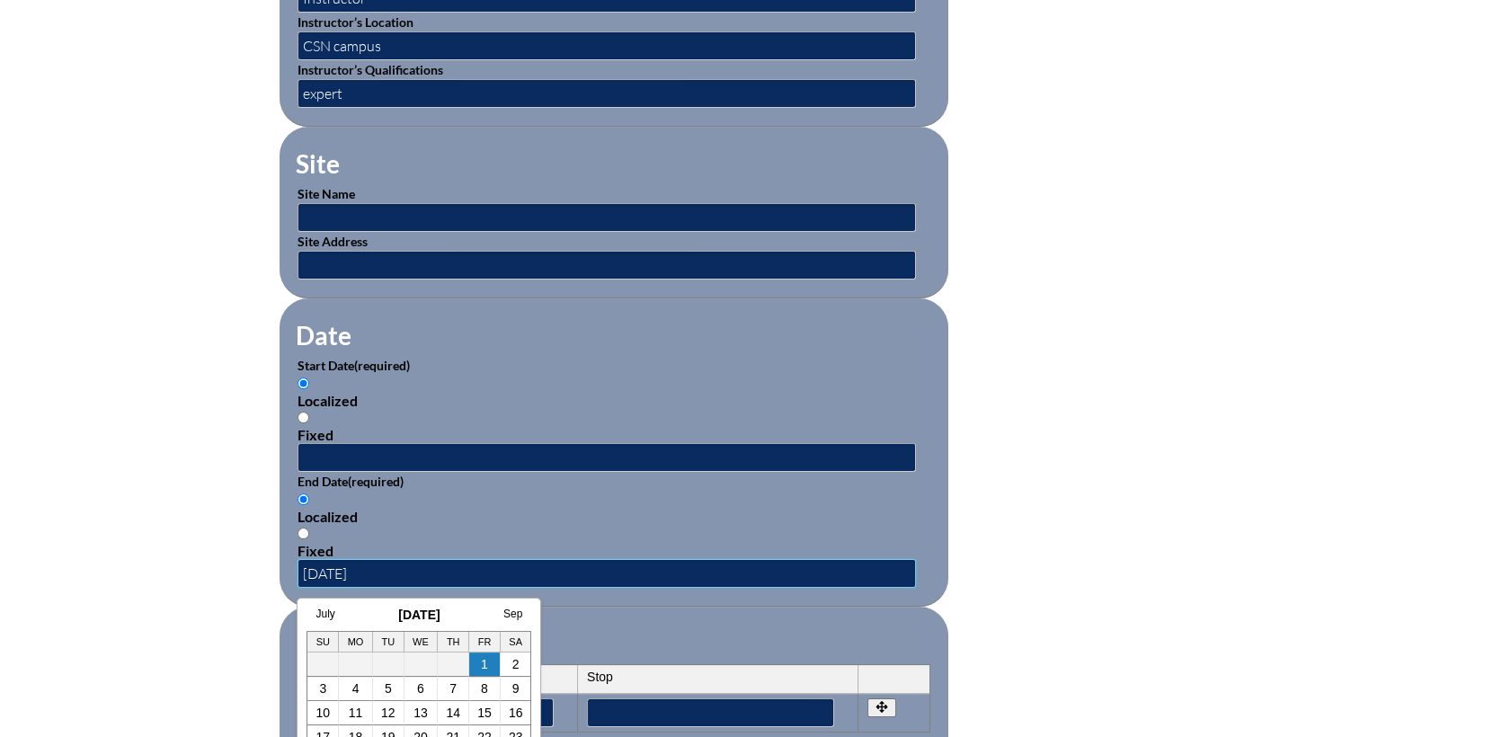
drag, startPoint x: 332, startPoint y: 562, endPoint x: 164, endPoint y: 553, distance: 168.3
click at [164, 553] on div "Inservice Activity Add New Activity Title / Activity Description (required) Res…" at bounding box center [755, 404] width 1511 height 1686
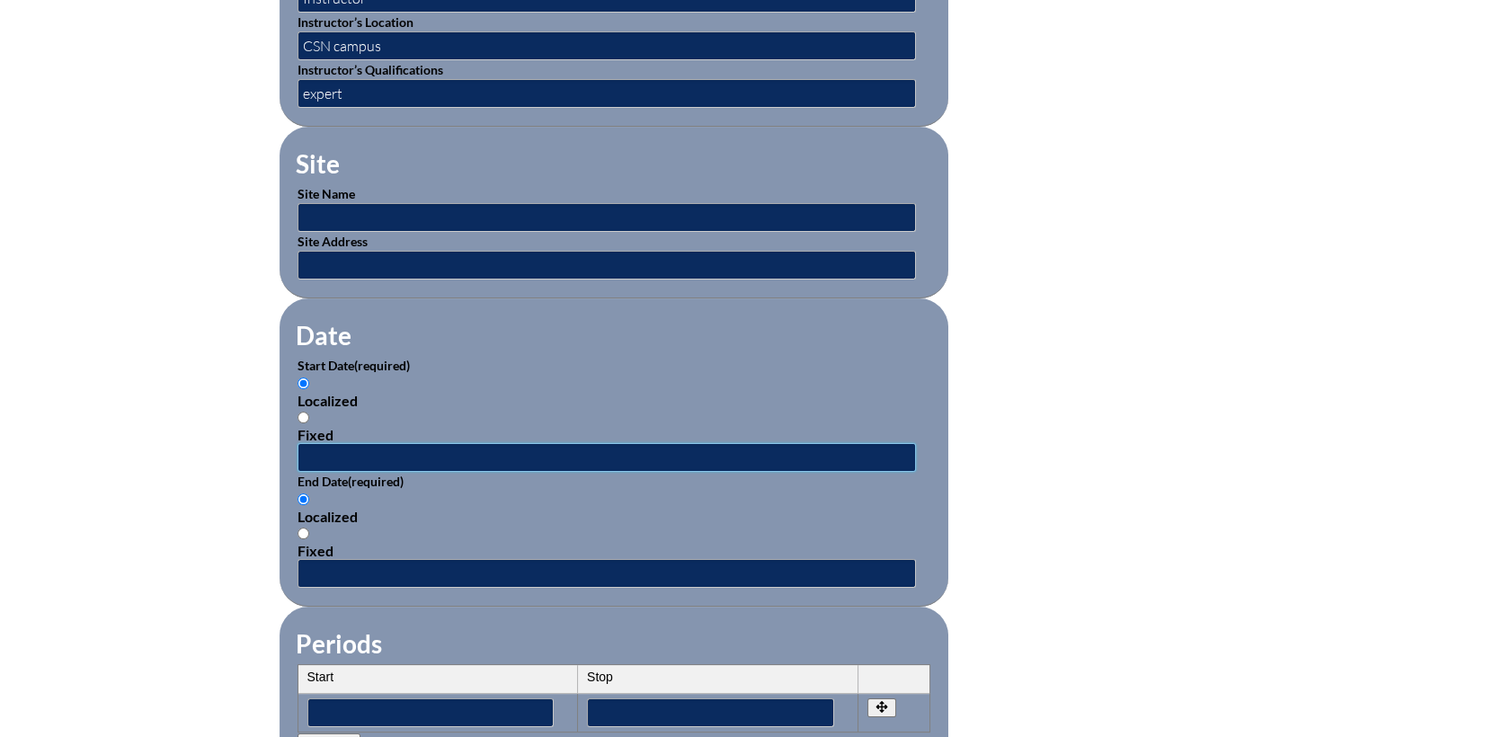
click at [333, 449] on input "text" at bounding box center [607, 457] width 618 height 29
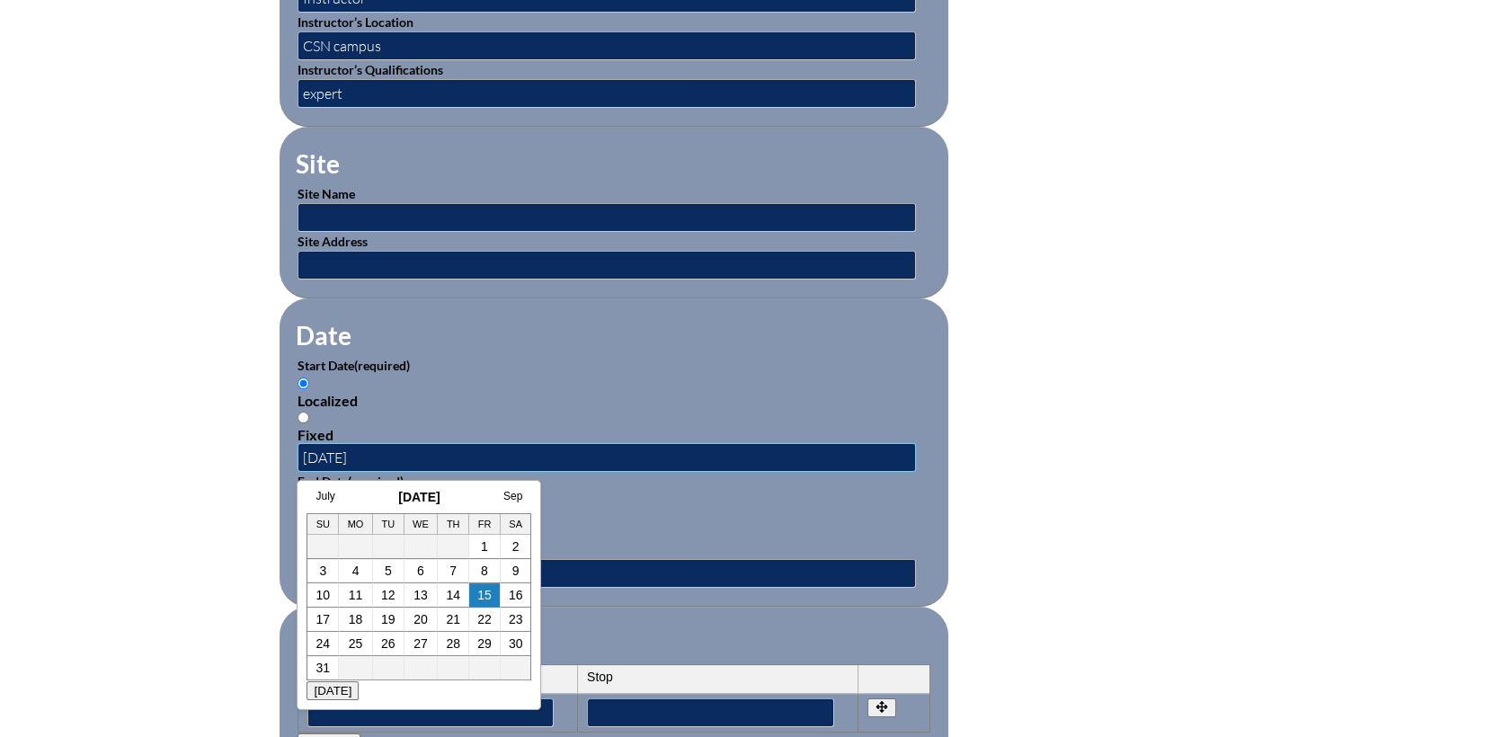
type input "08/06/2025"
drag, startPoint x: 575, startPoint y: 363, endPoint x: 469, endPoint y: 460, distance: 143.8
click at [574, 363] on p "Start Date (required)" at bounding box center [614, 365] width 633 height 19
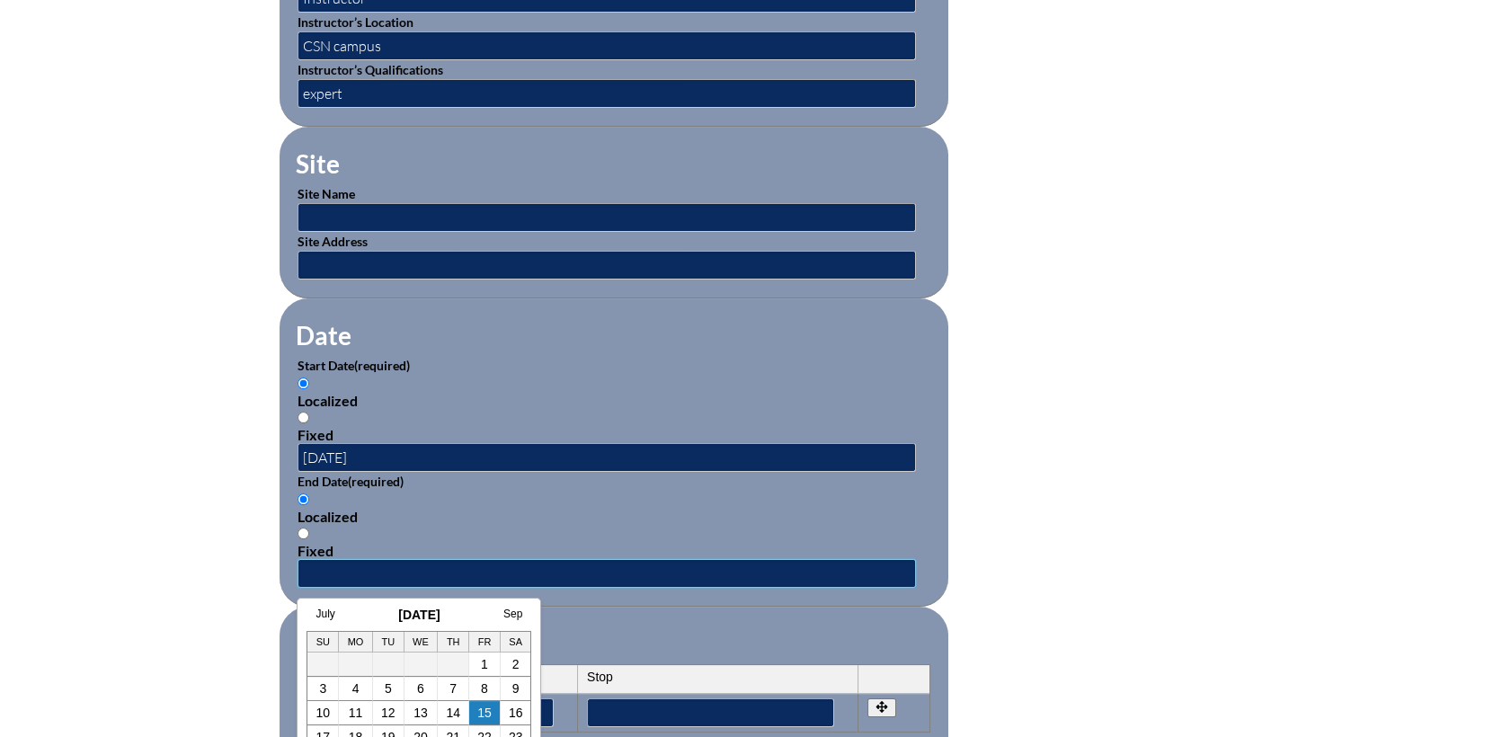
click at [330, 570] on input "text" at bounding box center [607, 573] width 618 height 29
type input "08/08/2025"
click at [541, 516] on div "Localized" at bounding box center [614, 516] width 633 height 17
click at [309, 505] on input "Localized" at bounding box center [304, 499] width 12 height 12
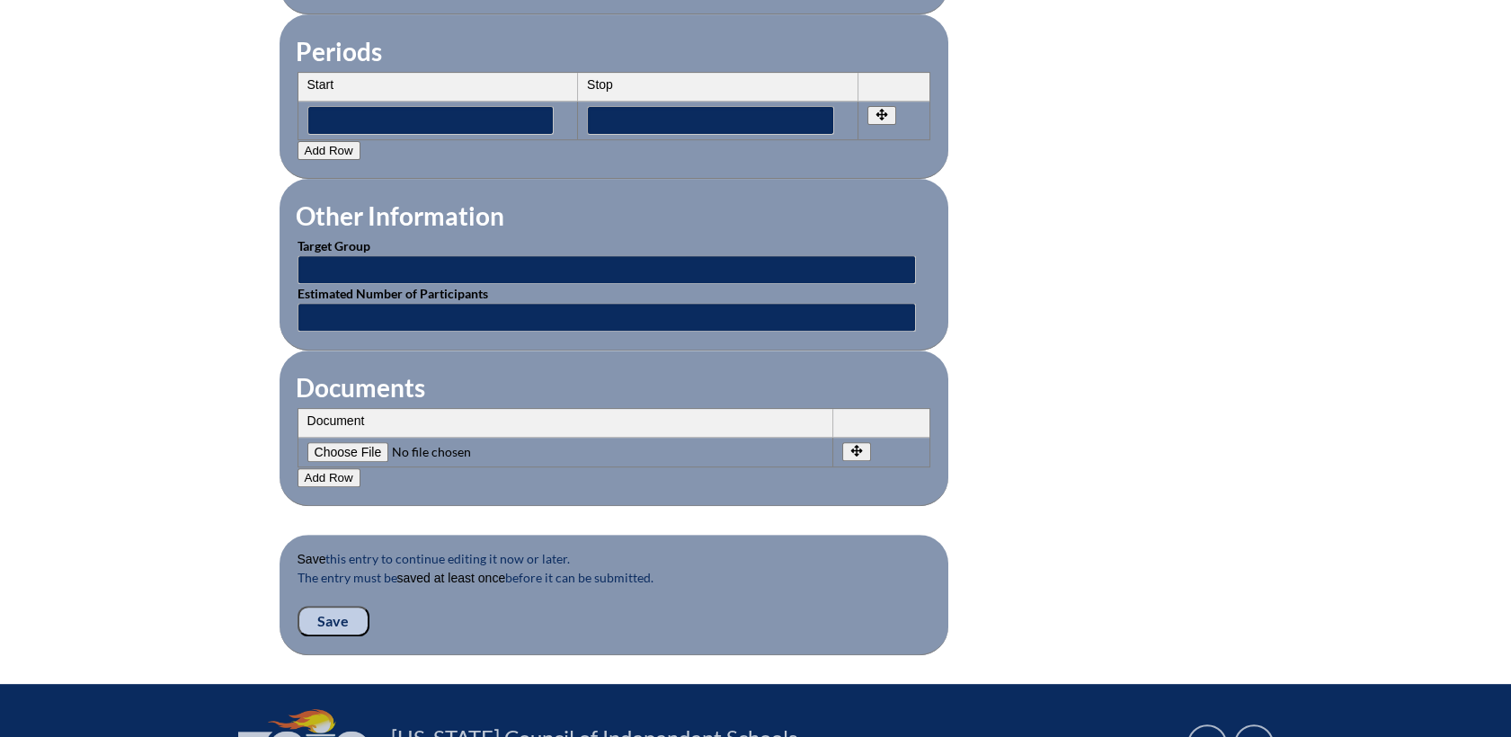
scroll to position [1706, 0]
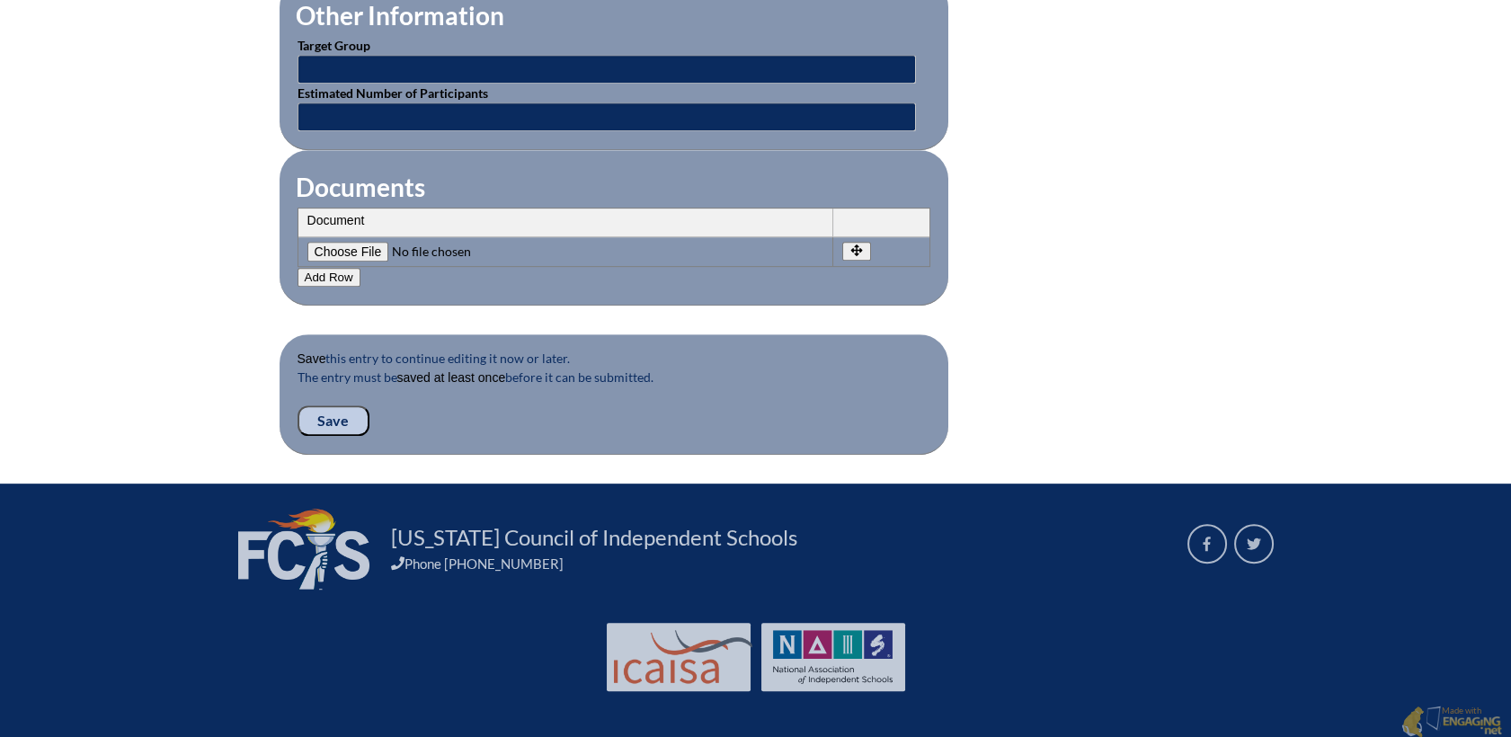
click at [320, 418] on input "Save" at bounding box center [334, 420] width 72 height 31
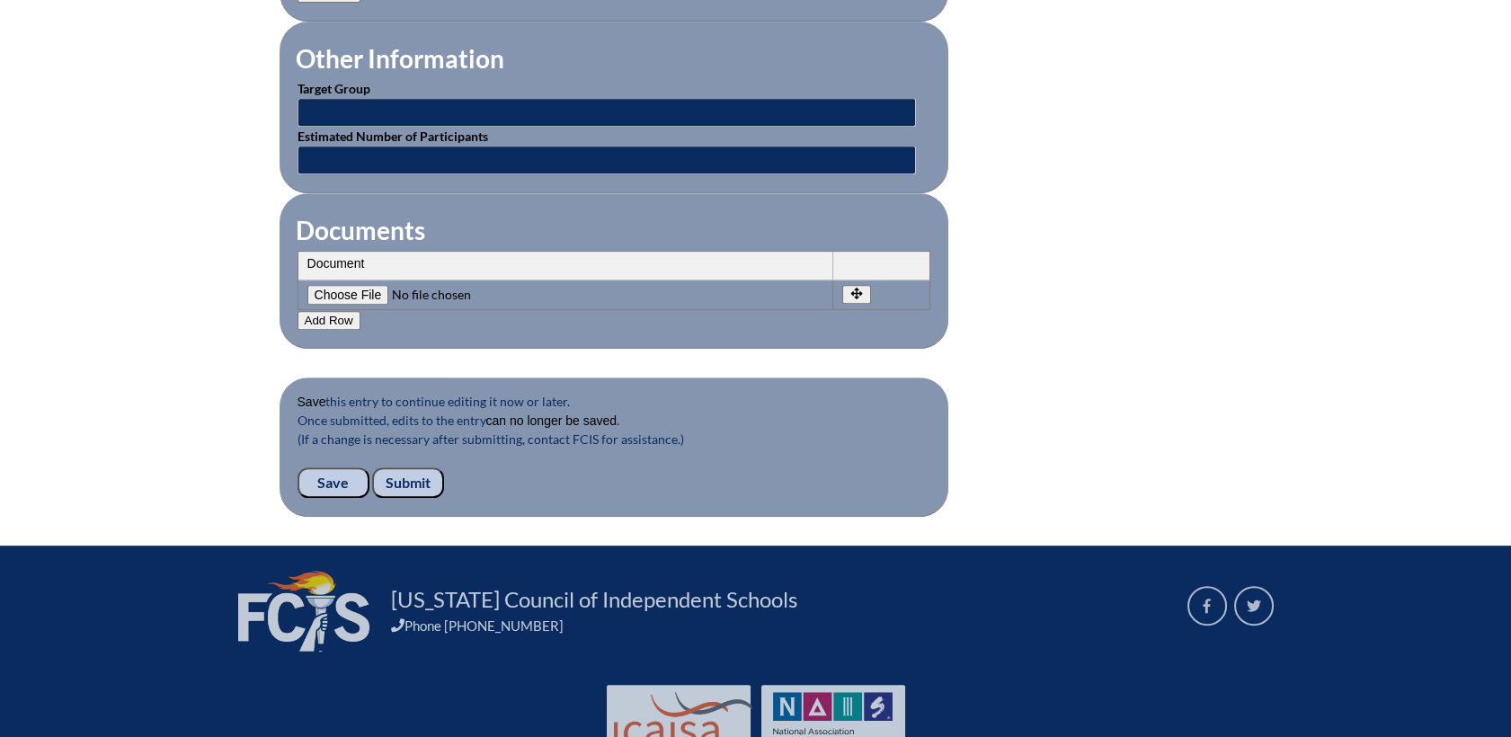
scroll to position [1725, 0]
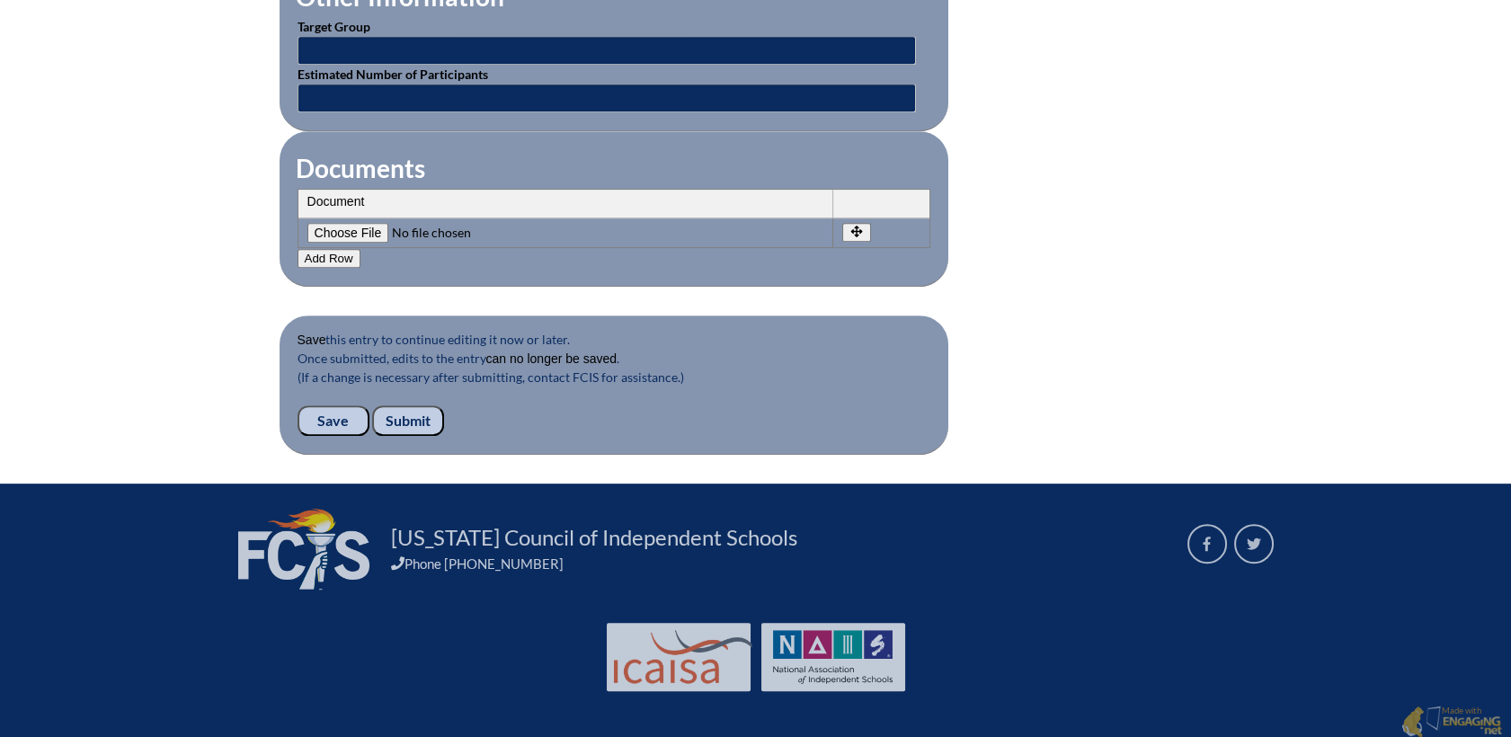
click at [404, 414] on input "Submit" at bounding box center [408, 420] width 72 height 31
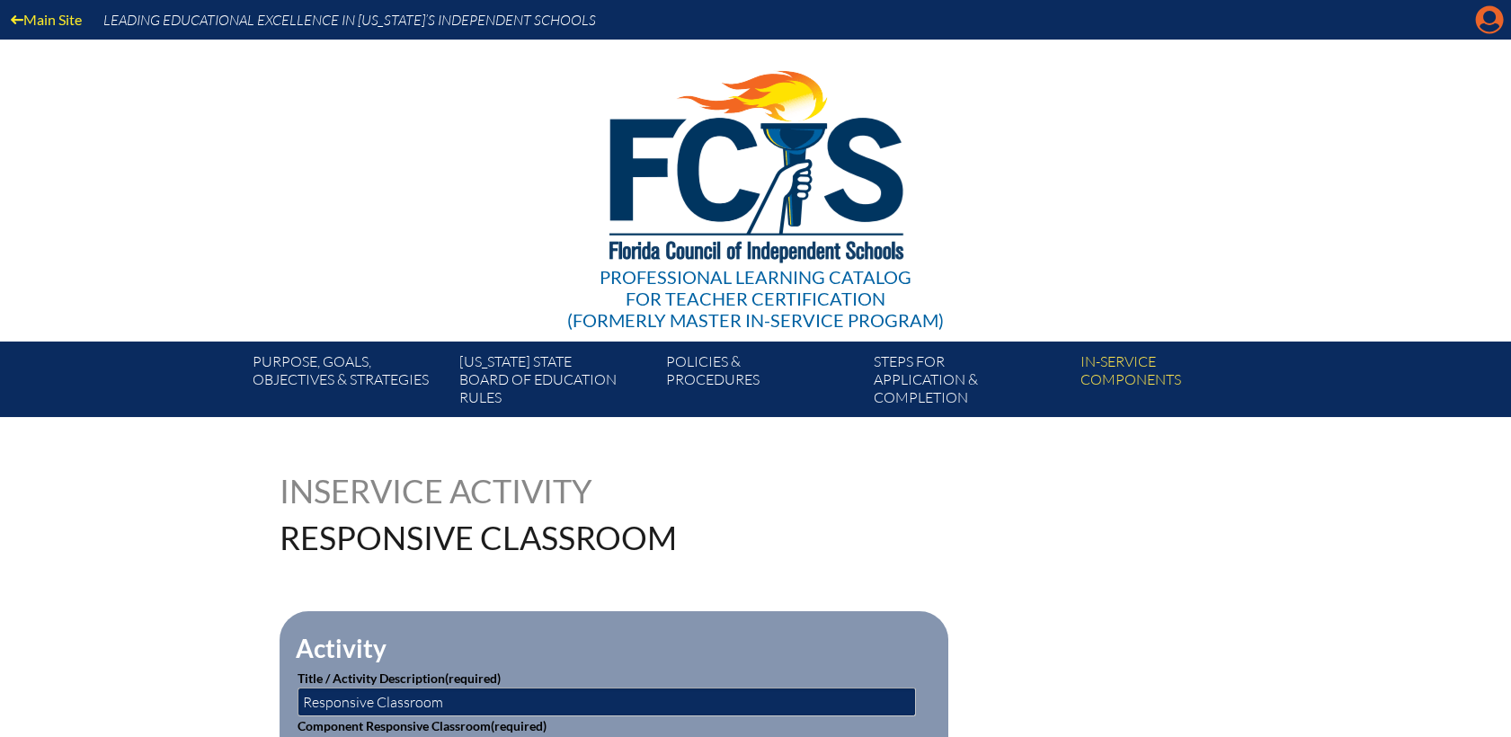
click at [1479, 24] on icon at bounding box center [1490, 20] width 28 height 28
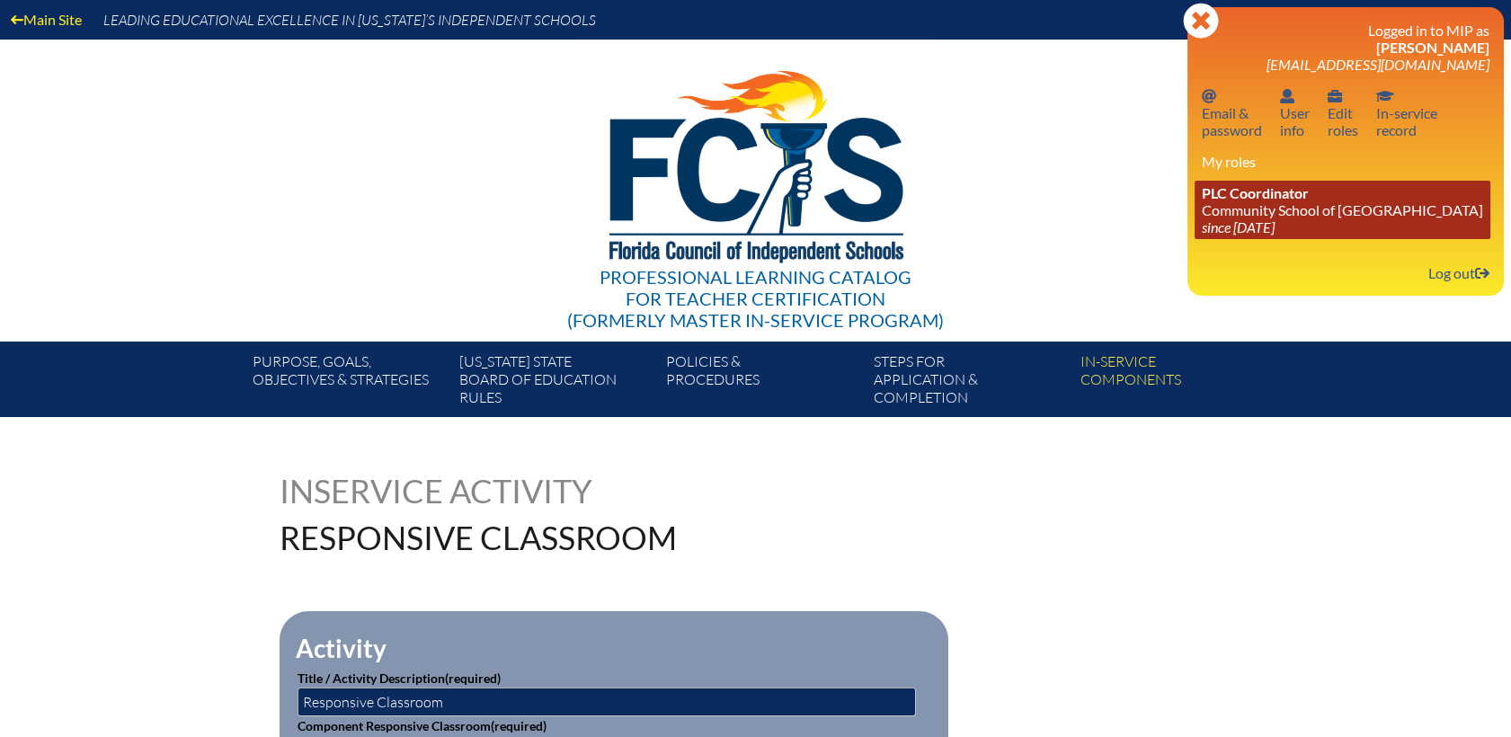
click at [1257, 205] on link "PLC Coordinator Community School of [GEOGRAPHIC_DATA] since [DATE]" at bounding box center [1343, 210] width 296 height 58
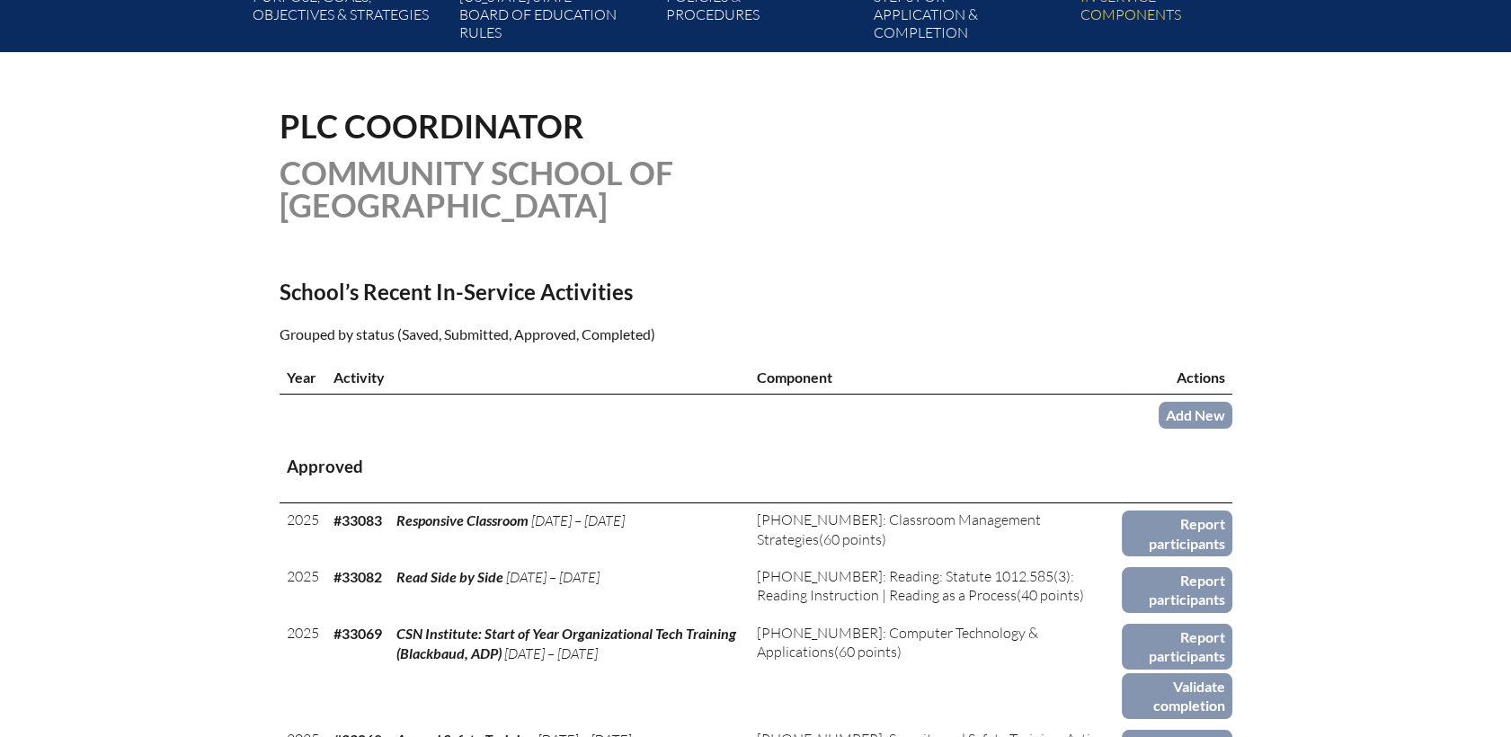
scroll to position [399, 0]
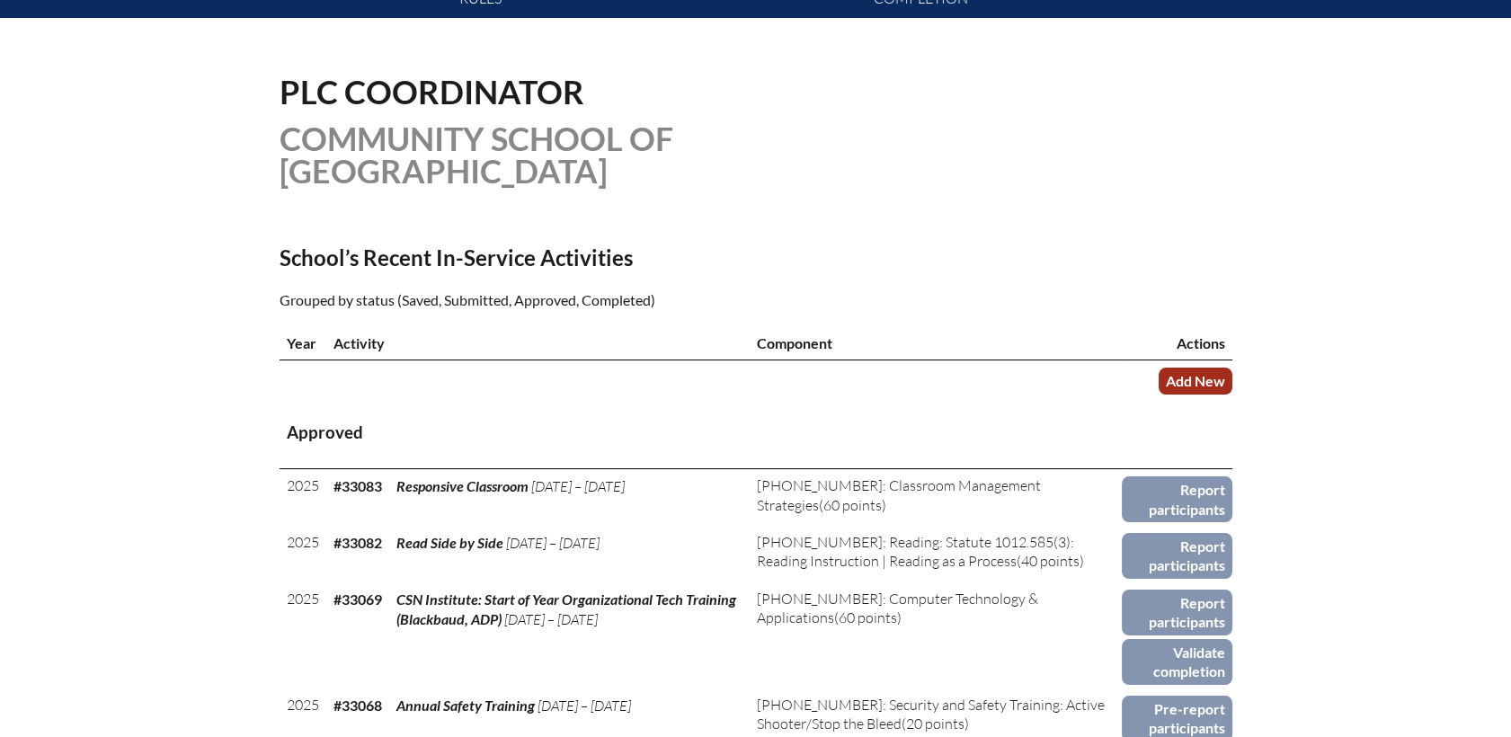
click at [1217, 368] on link "Add New" at bounding box center [1196, 381] width 74 height 26
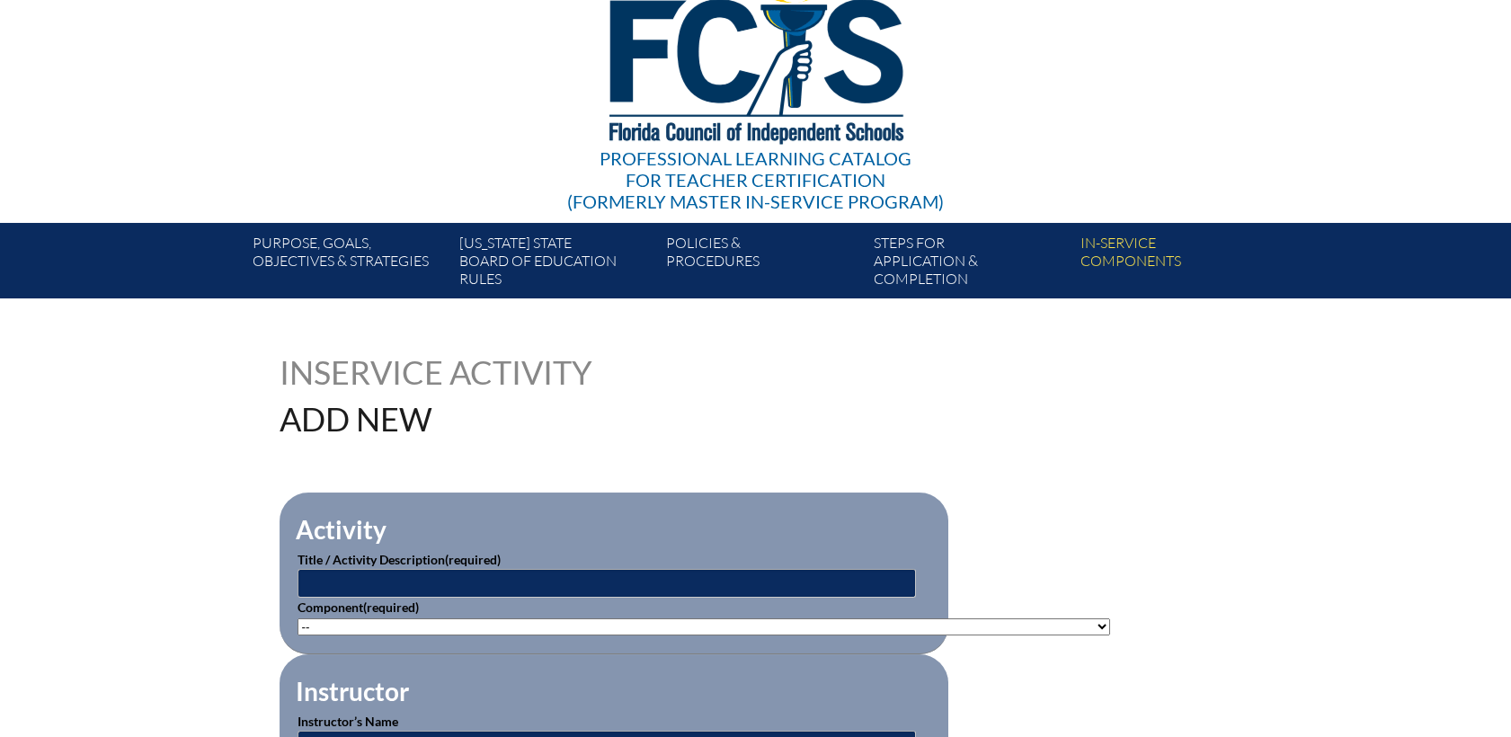
scroll to position [299, 0]
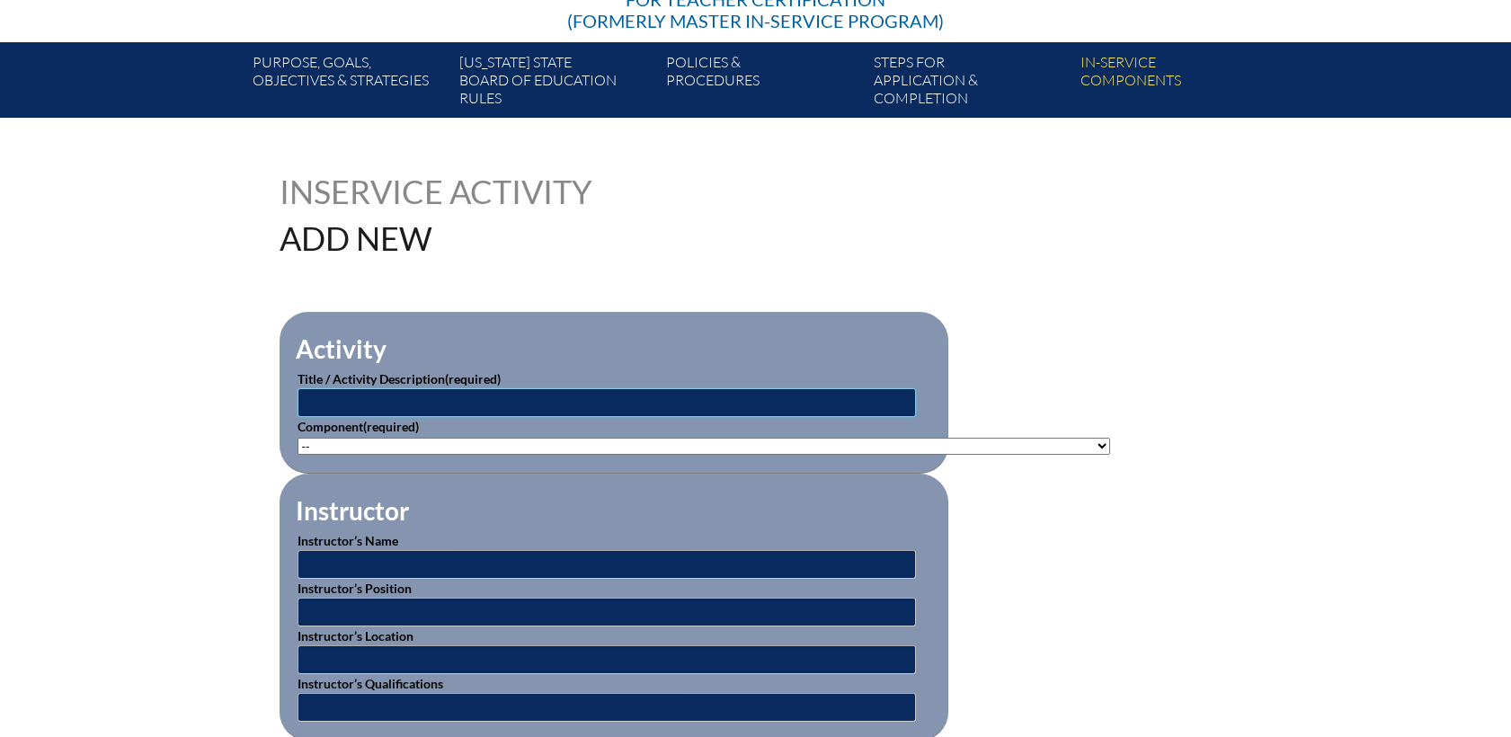
click at [372, 410] on input "text" at bounding box center [607, 402] width 618 height 29
drag, startPoint x: 316, startPoint y: 399, endPoint x: 541, endPoint y: 404, distance: 224.8
click at [541, 404] on input "Neuronet" at bounding box center [607, 402] width 618 height 29
type input "Neuronet Training StepUp to Learn"
click at [444, 453] on fieldset "Activity Title / Activity Description (required) Neuronet Training StepUp to Le…" at bounding box center [614, 393] width 669 height 162
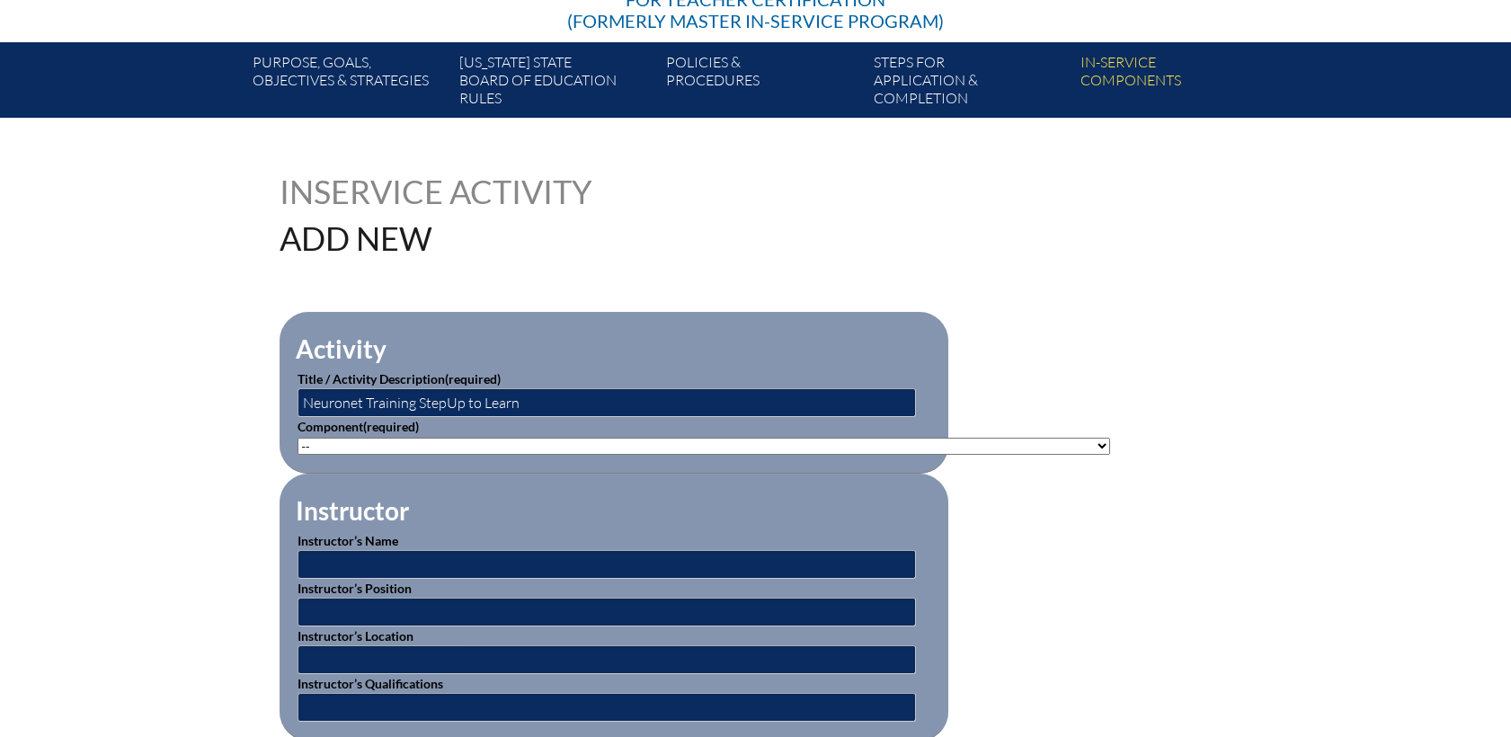
click at [446, 440] on select"]"] "-- 1-000-001: Appropriate Art Activities 1-000-002: Concept and Art Process for…" at bounding box center [704, 446] width 813 height 17
select select"]"] "20393"
click at [298, 438] on select"]"] "-- 1-000-001: Appropriate Art Activities 1-000-002: Concept and Art Process for…" at bounding box center [704, 446] width 813 height 17
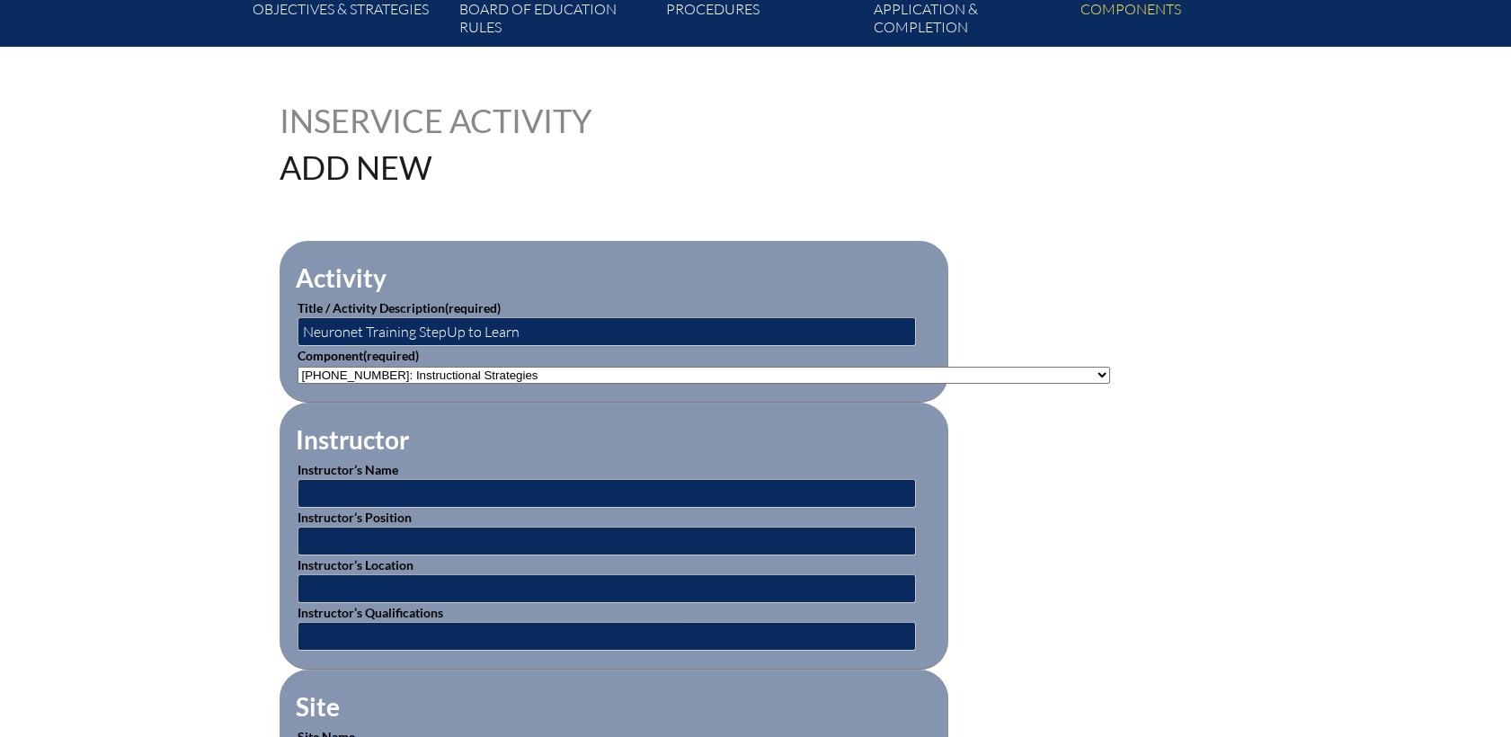
scroll to position [399, 0]
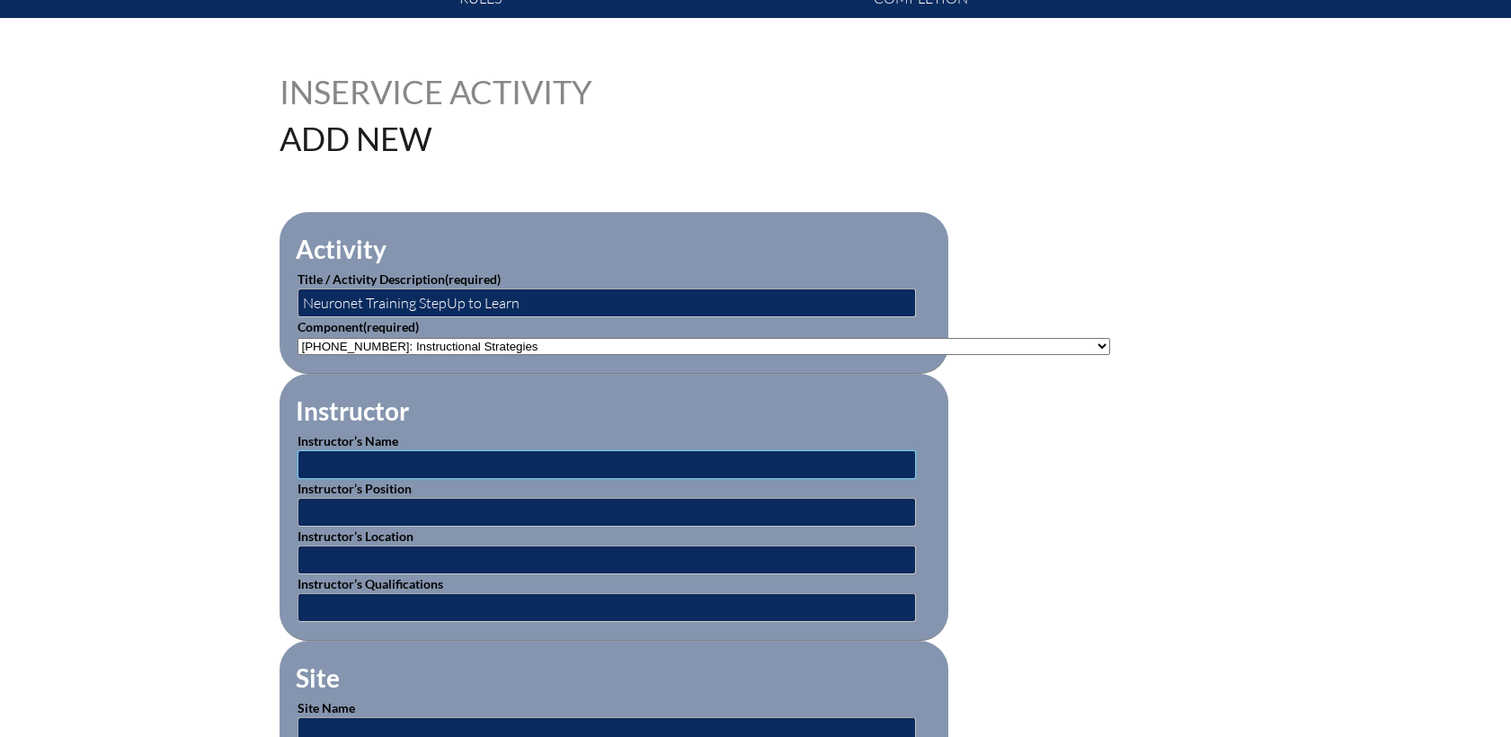
click at [329, 464] on input "text" at bounding box center [607, 464] width 618 height 29
type input "Nancy Rowe"
click at [368, 511] on input "text" at bounding box center [607, 512] width 618 height 29
type input "Instructor"
type input "CSN campus"
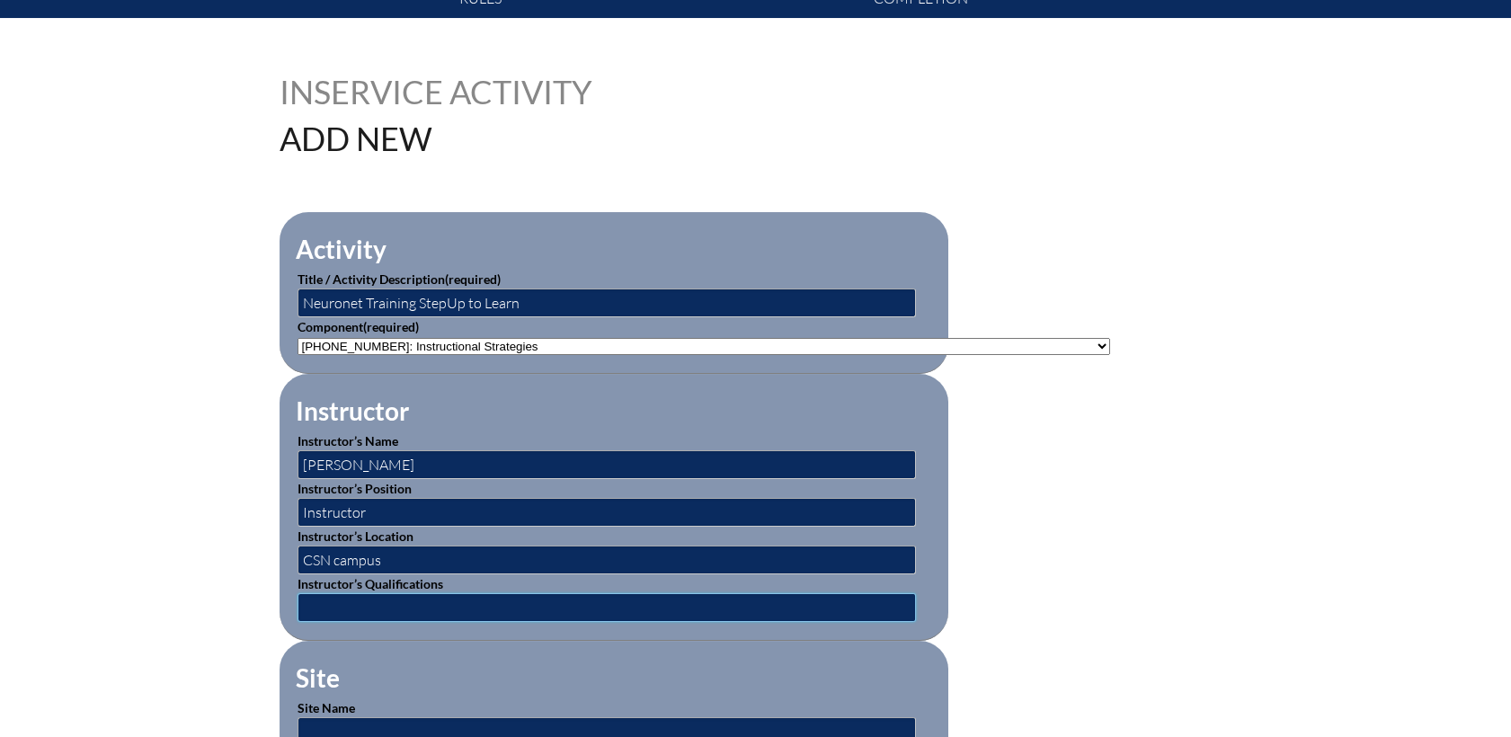
type input "expert"
type input "08/06/2025"
type input "08/08/2025"
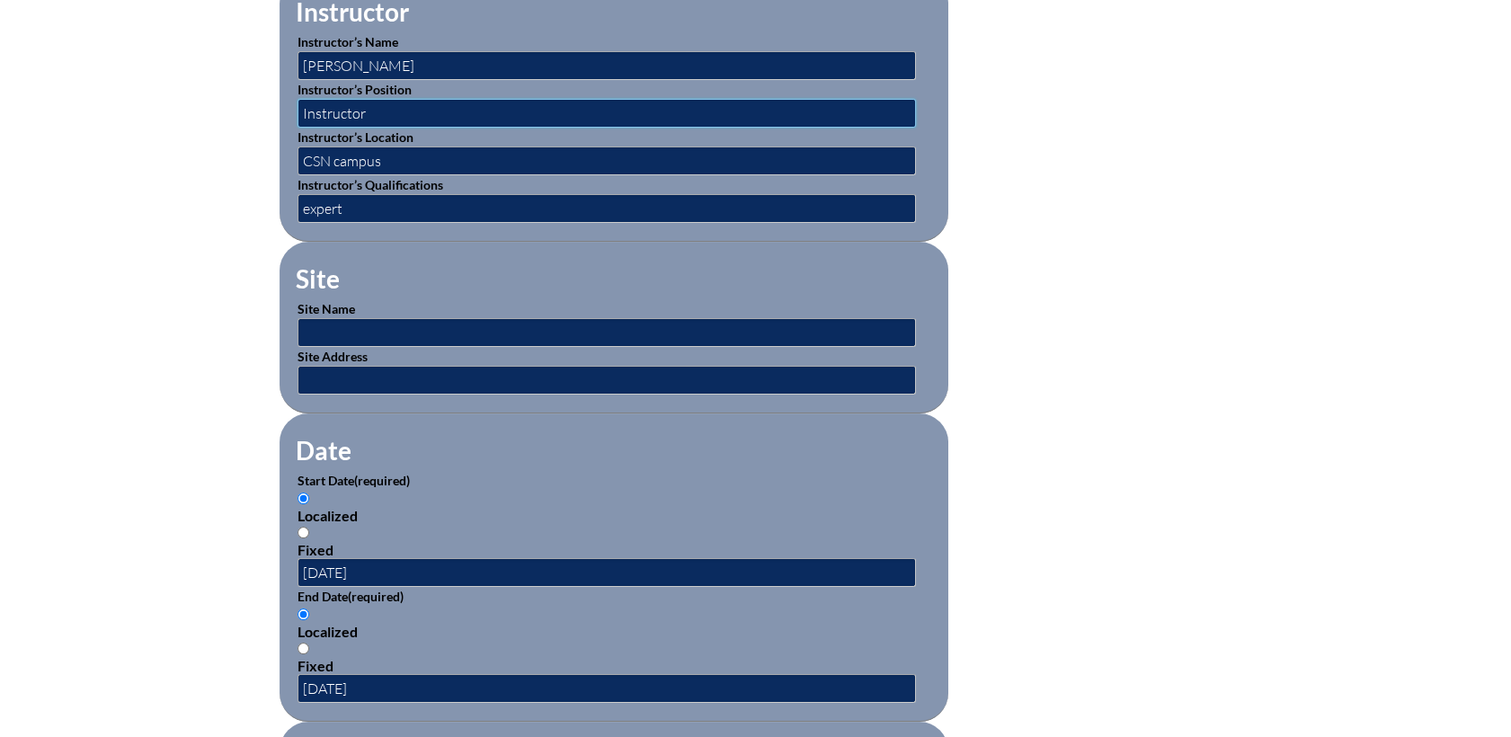
scroll to position [899, 0]
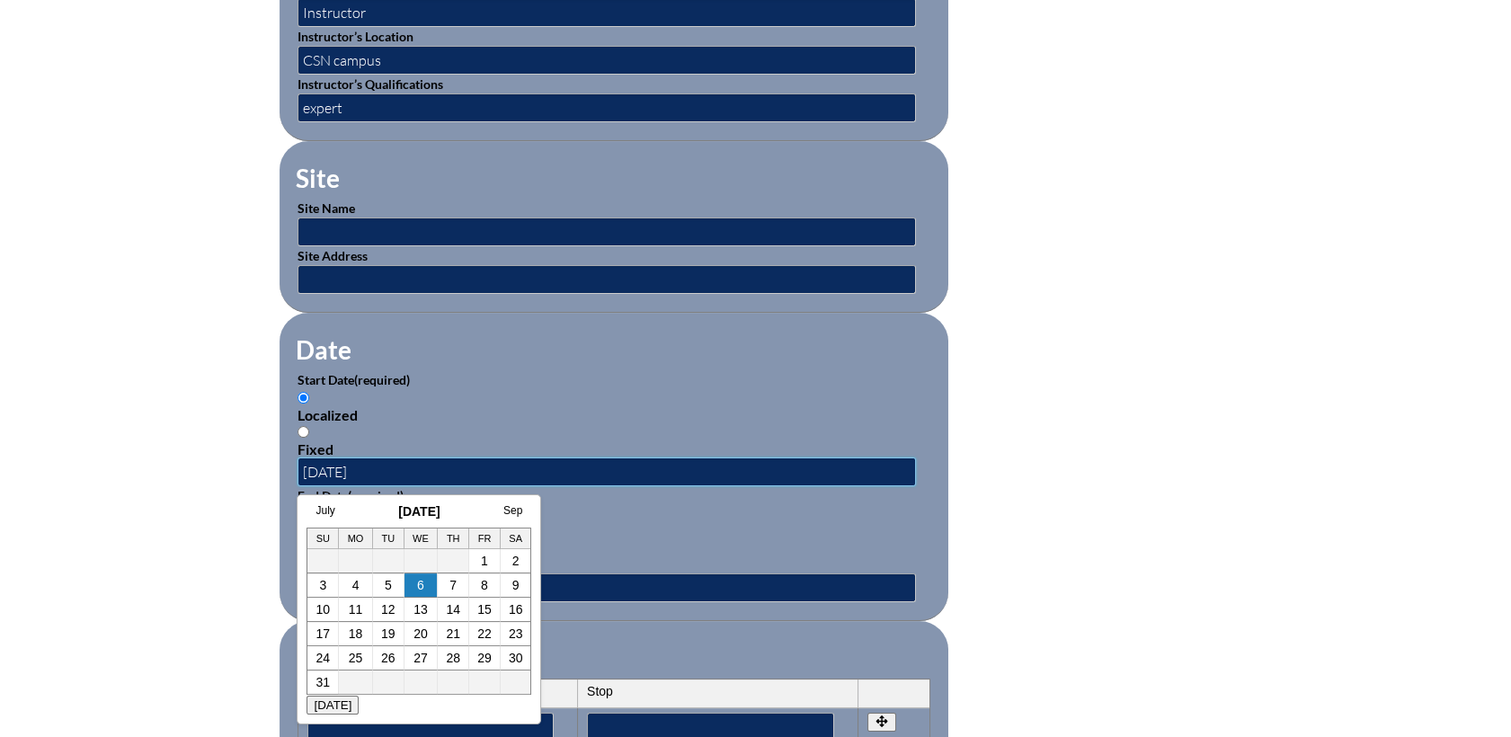
drag, startPoint x: 398, startPoint y: 468, endPoint x: 186, endPoint y: 453, distance: 212.7
click at [186, 453] on div "Inservice Activity Add New Activity Title / Activity Description (required) Neu…" at bounding box center [755, 419] width 1511 height 1686
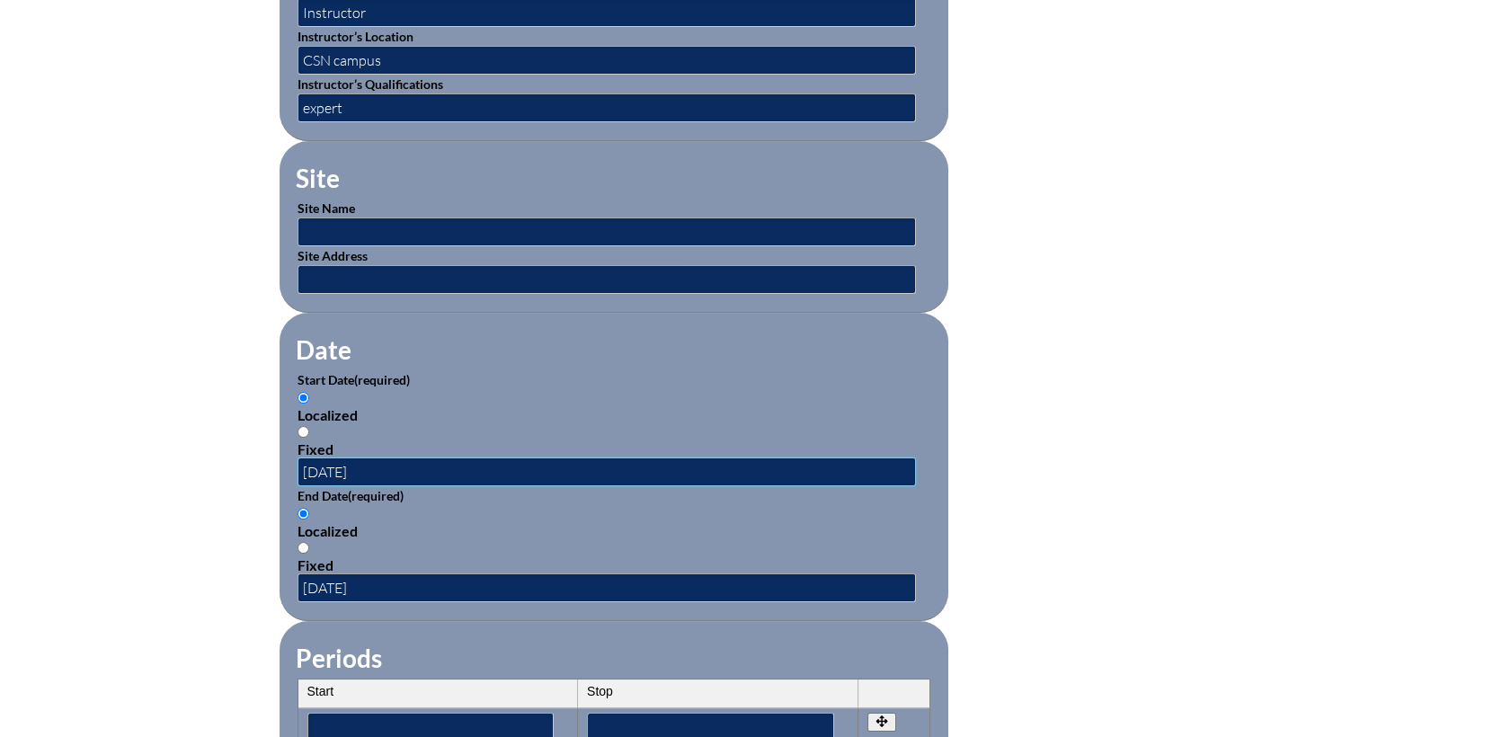
type input "08/11/2025"
click at [337, 581] on input "08/08/2025" at bounding box center [607, 587] width 618 height 29
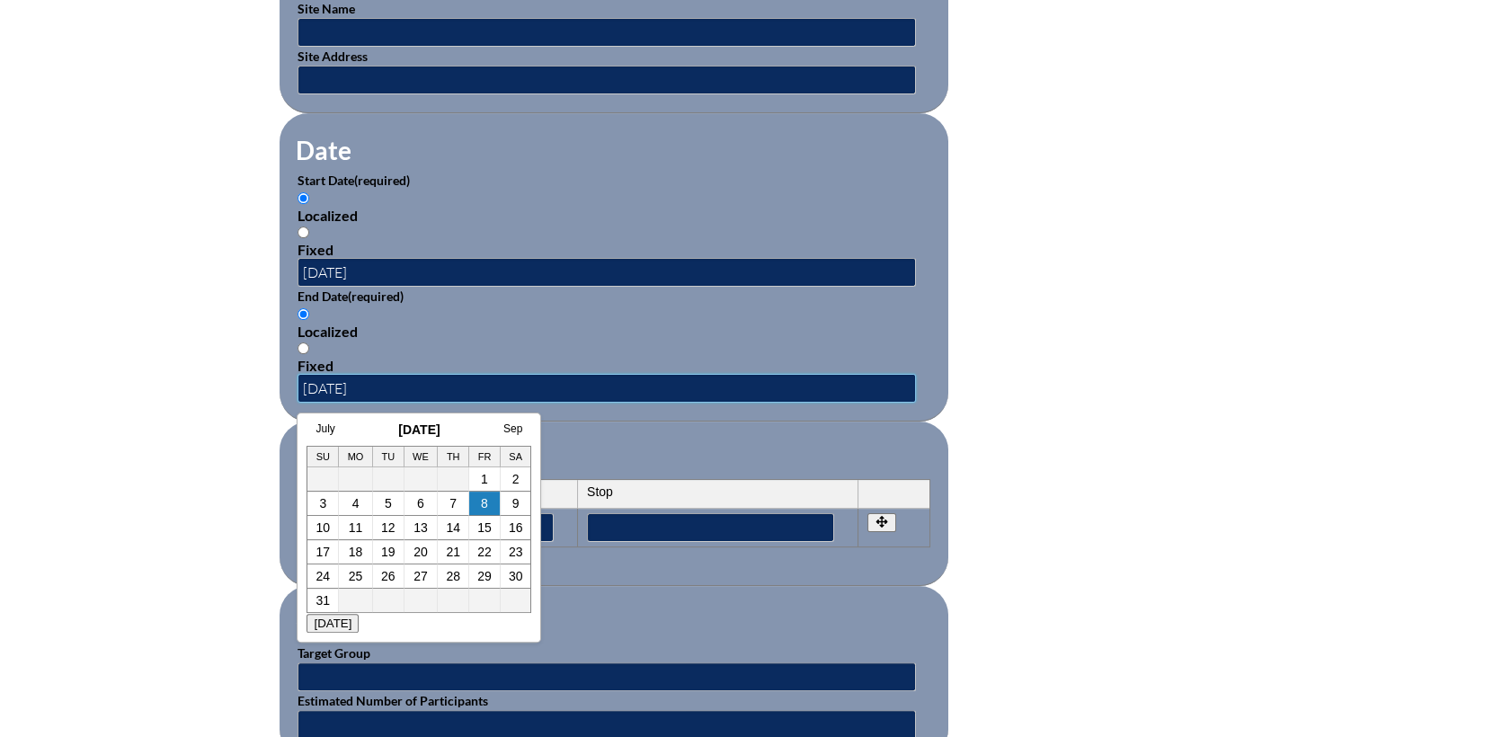
type input "08/11/2025"
click at [1024, 359] on form "Activity Title / Activity Description (required) Neuronet Training StepUp to Le…" at bounding box center [756, 288] width 953 height 1550
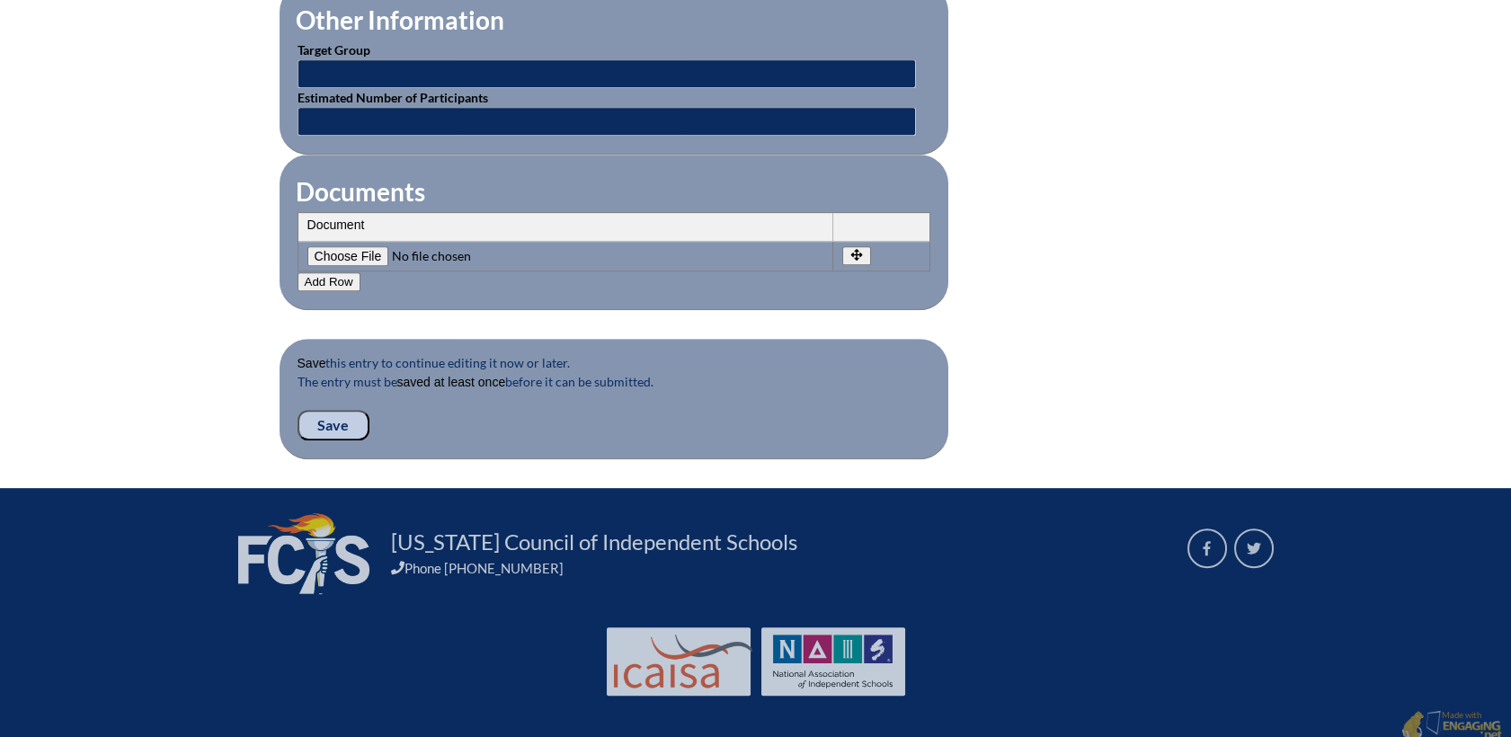
scroll to position [1706, 0]
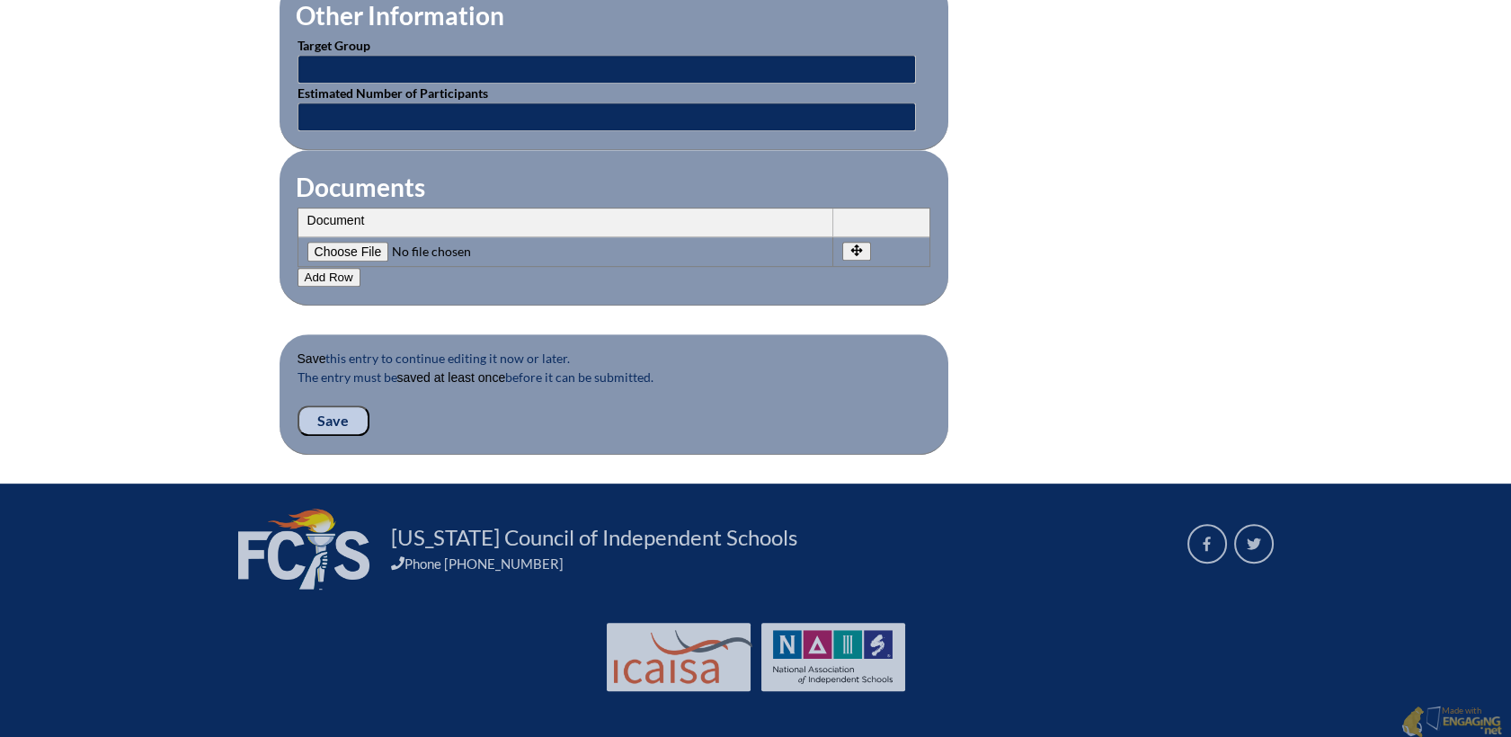
click at [307, 413] on input "Save" at bounding box center [334, 420] width 72 height 31
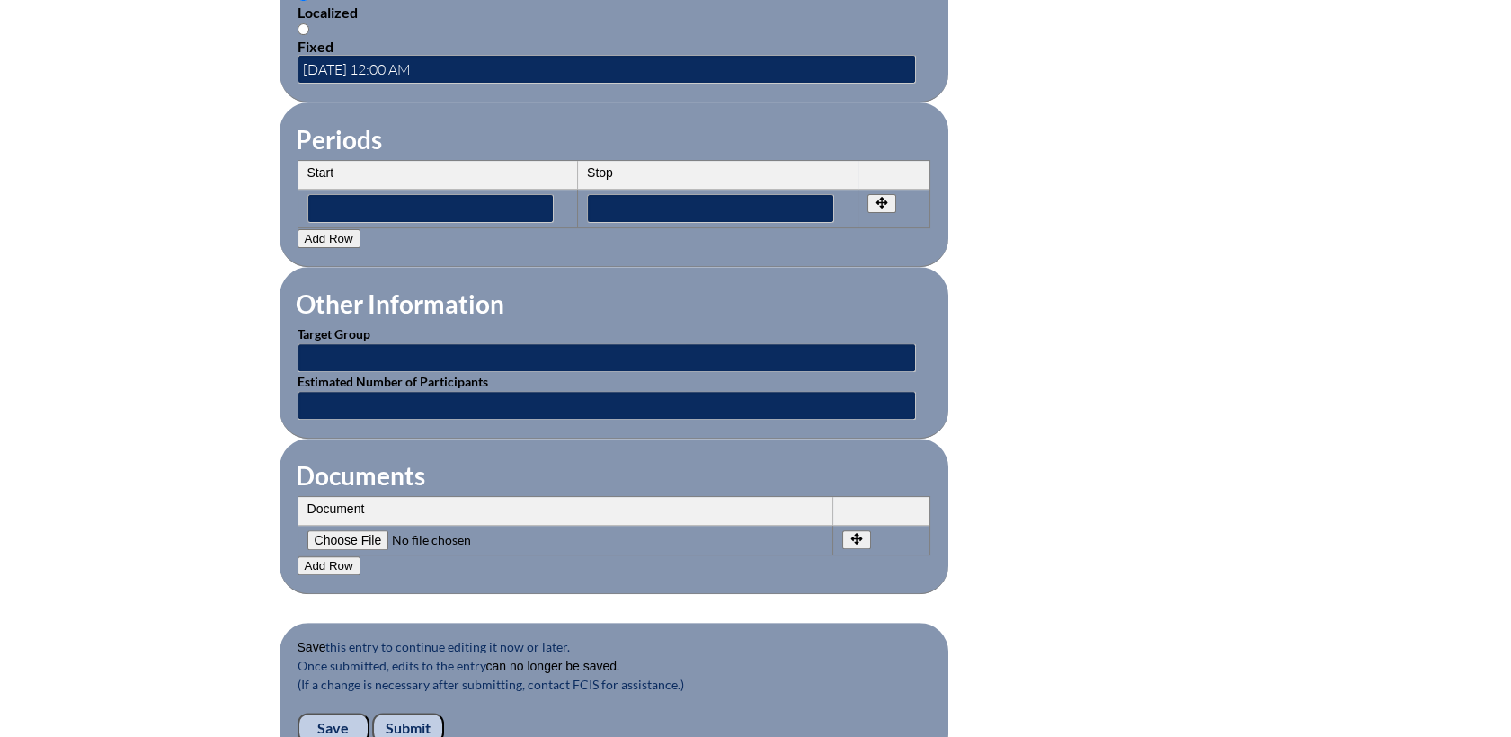
scroll to position [1697, 0]
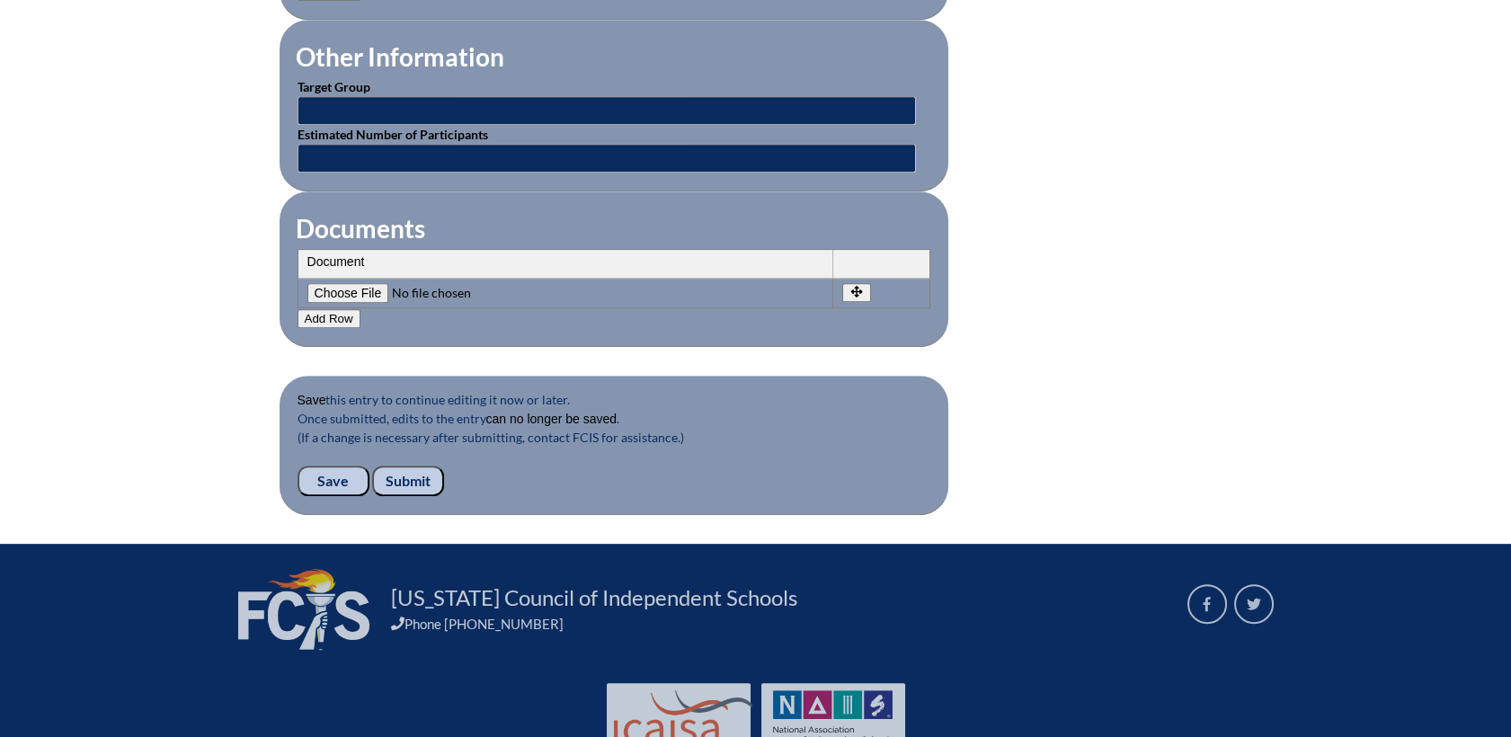
click at [407, 475] on input "Submit" at bounding box center [408, 481] width 72 height 31
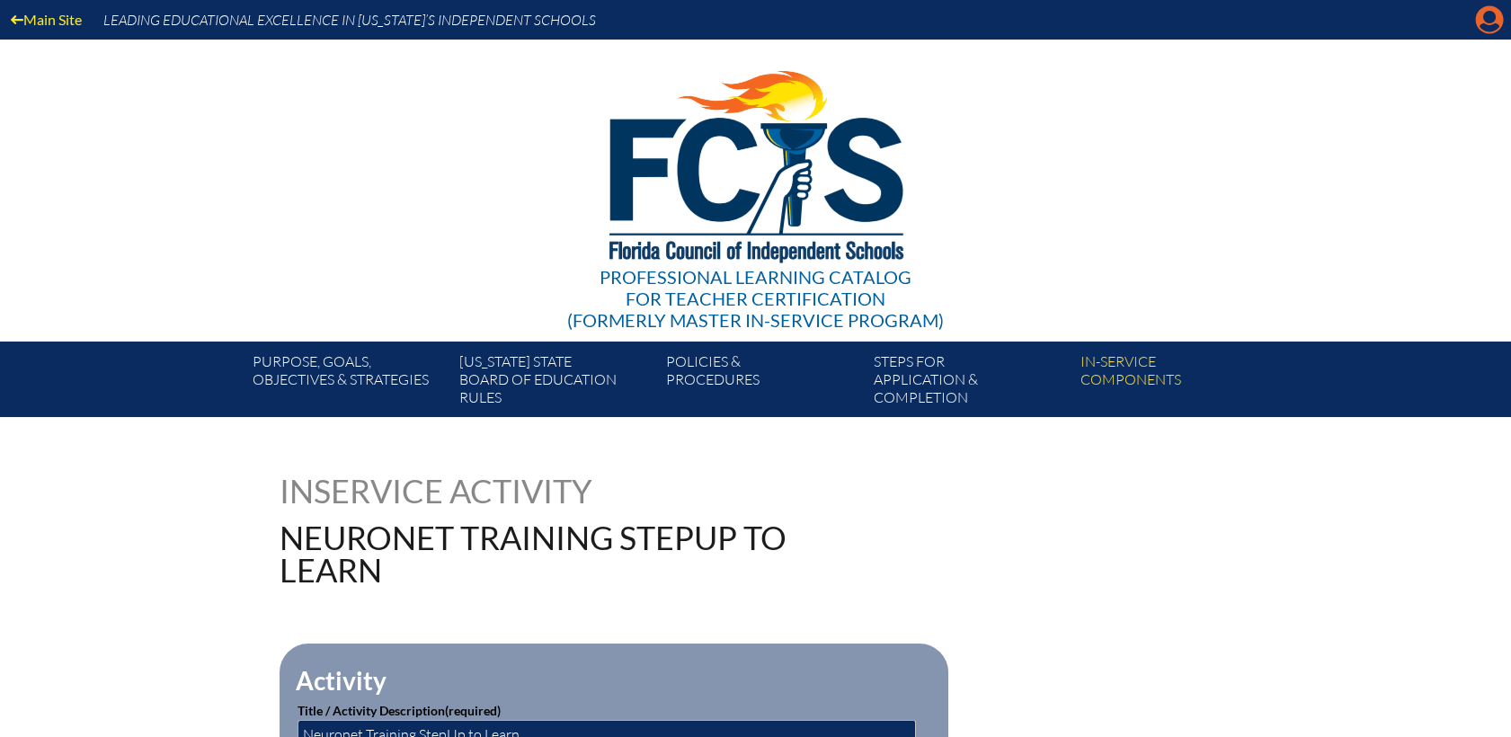
click at [1475, 25] on icon "Manage account" at bounding box center [1489, 19] width 29 height 29
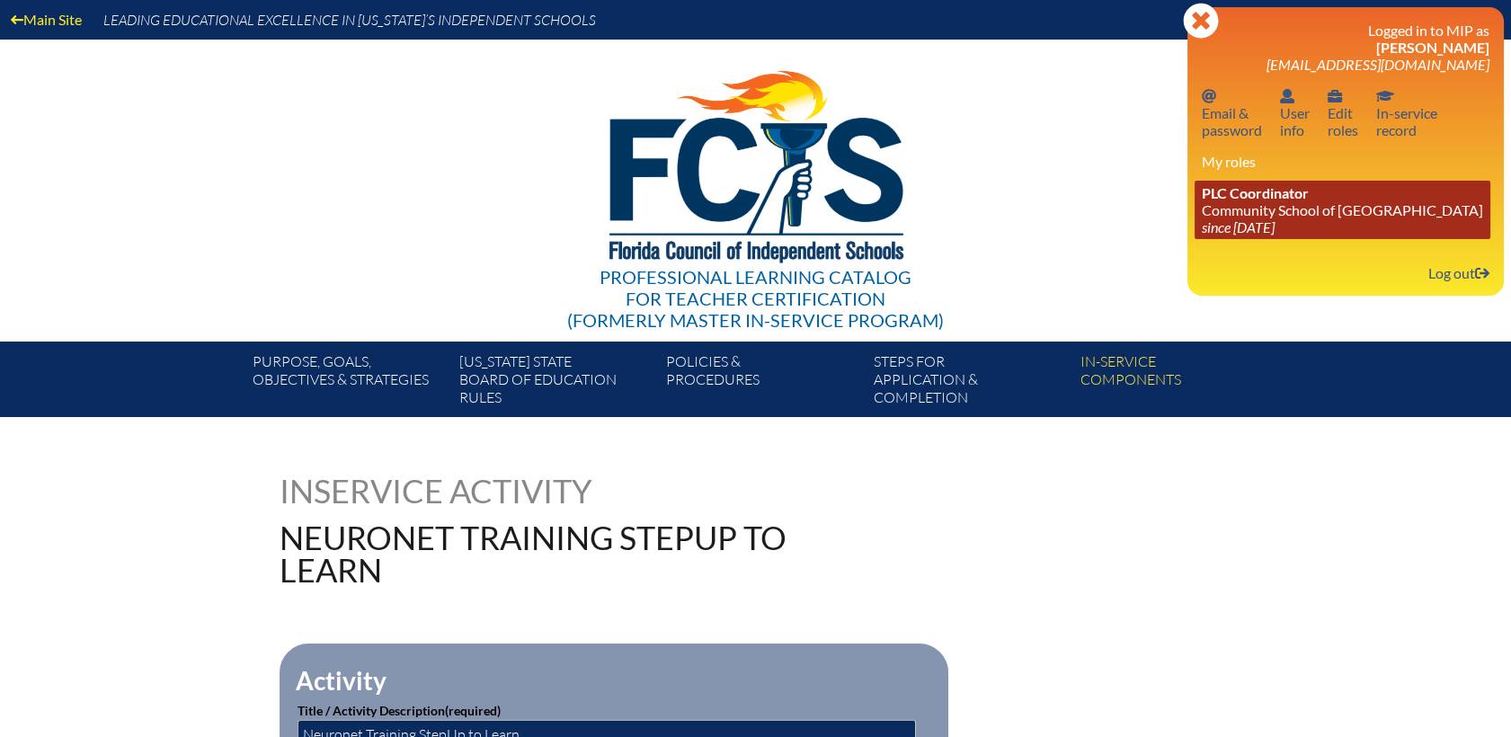
click at [1288, 200] on span "PLC Coordinator" at bounding box center [1255, 192] width 107 height 17
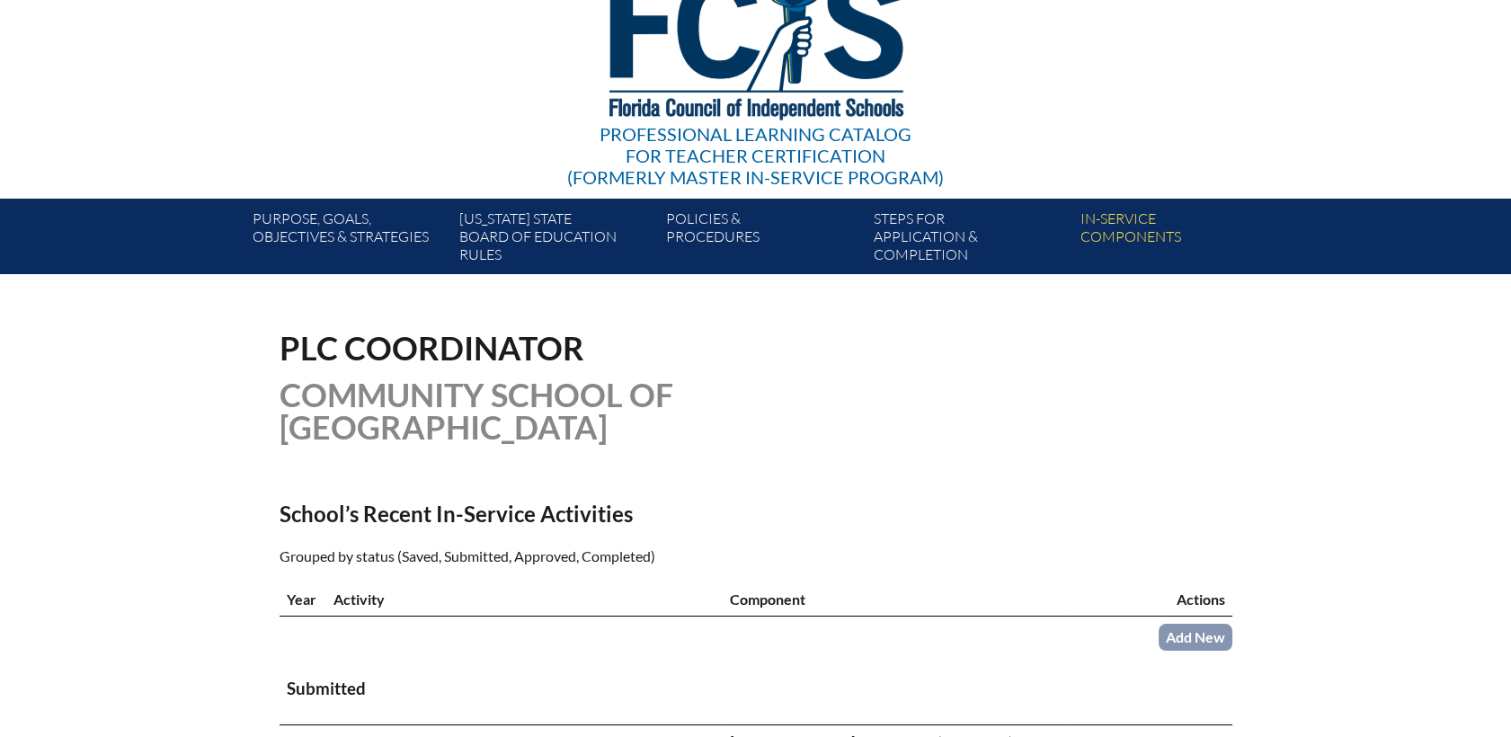
scroll to position [399, 0]
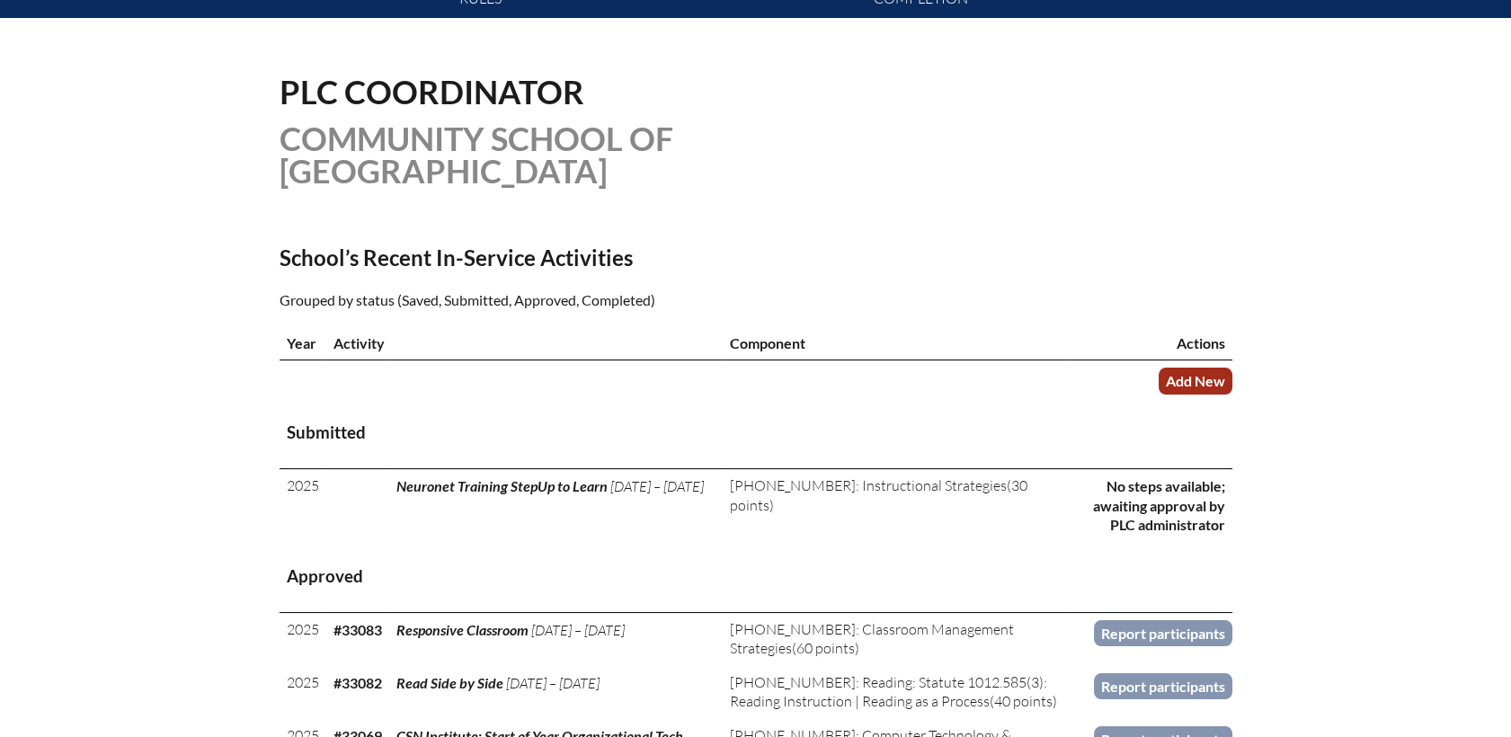
click at [1194, 368] on link "Add New" at bounding box center [1196, 381] width 74 height 26
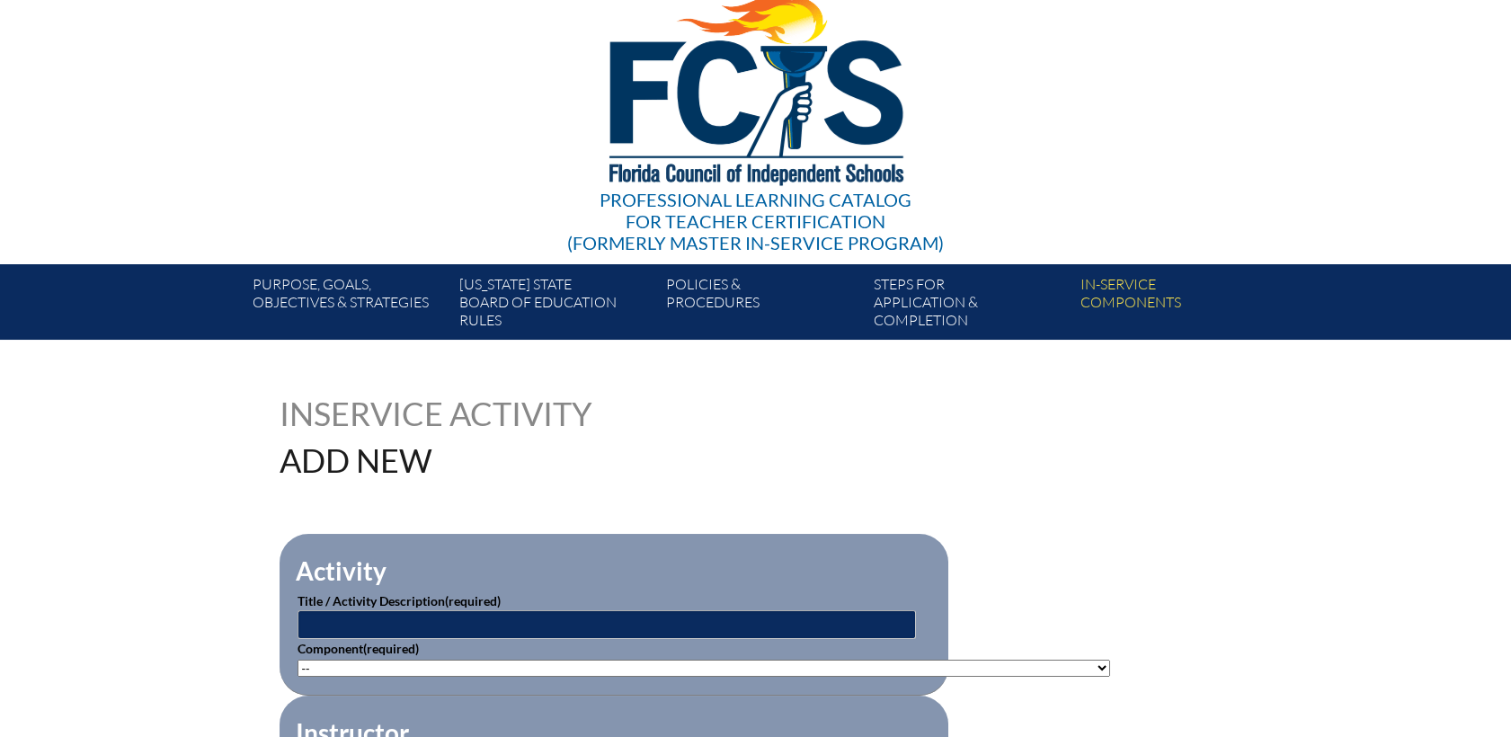
scroll to position [200, 0]
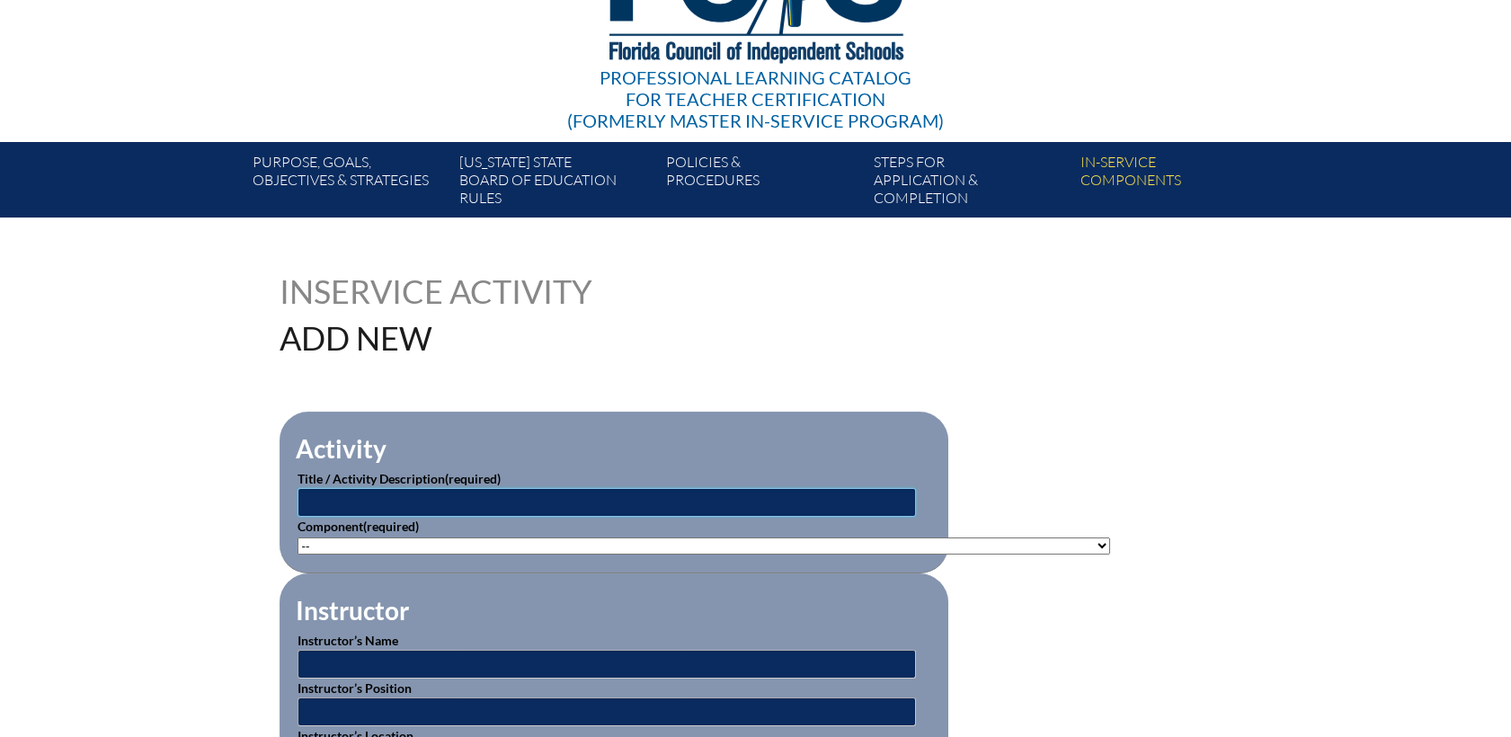
click at [361, 498] on input "text" at bounding box center [607, 502] width 618 height 29
type input "STAR Reading Training"
click at [329, 541] on select"]"] "-- 1-000-001: Appropriate Art Activities 1-000-002: Concept and Art Process for…" at bounding box center [704, 545] width 813 height 17
select select"]"] "20457"
click at [298, 537] on select"]"] "-- 1-000-001: Appropriate Art Activities 1-000-002: Concept and Art Process for…" at bounding box center [704, 545] width 813 height 17
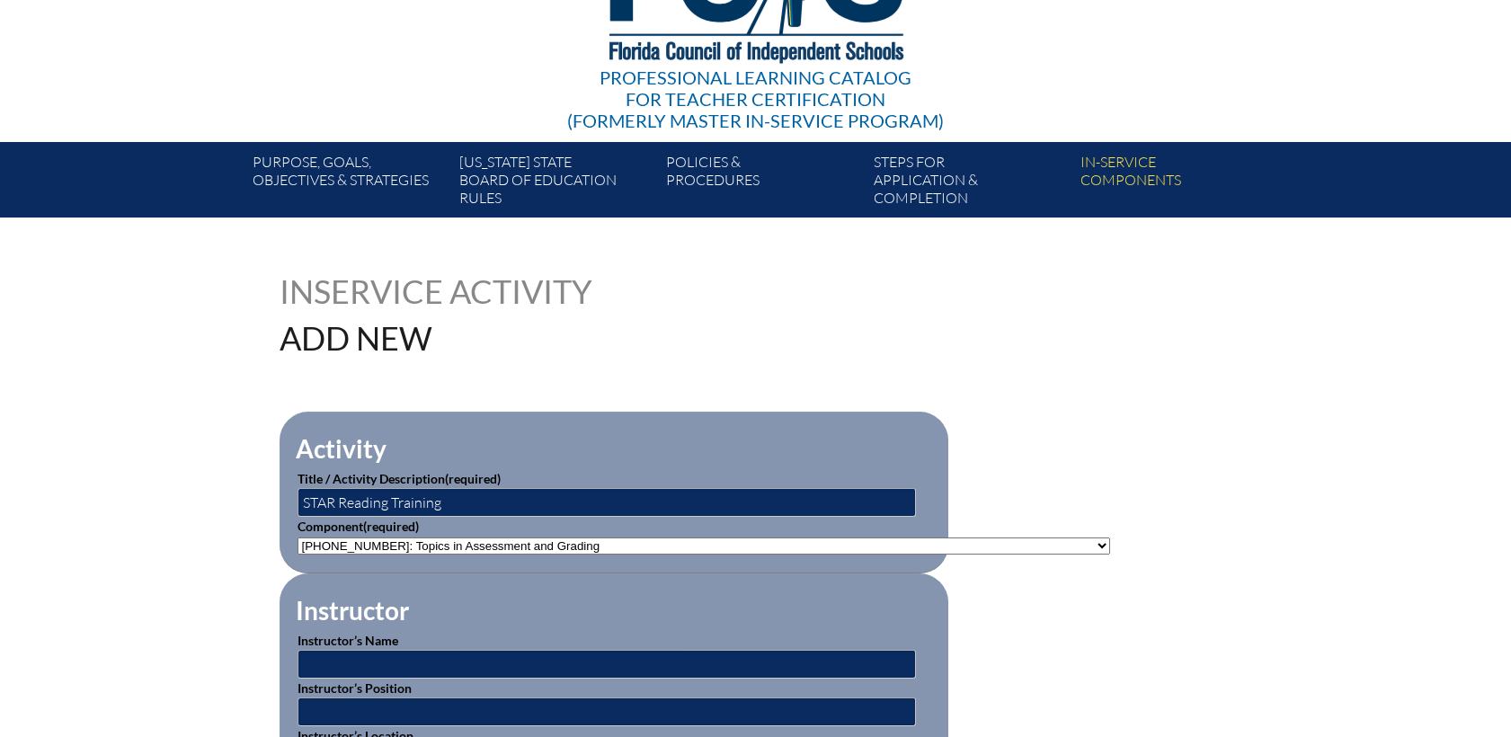
scroll to position [399, 0]
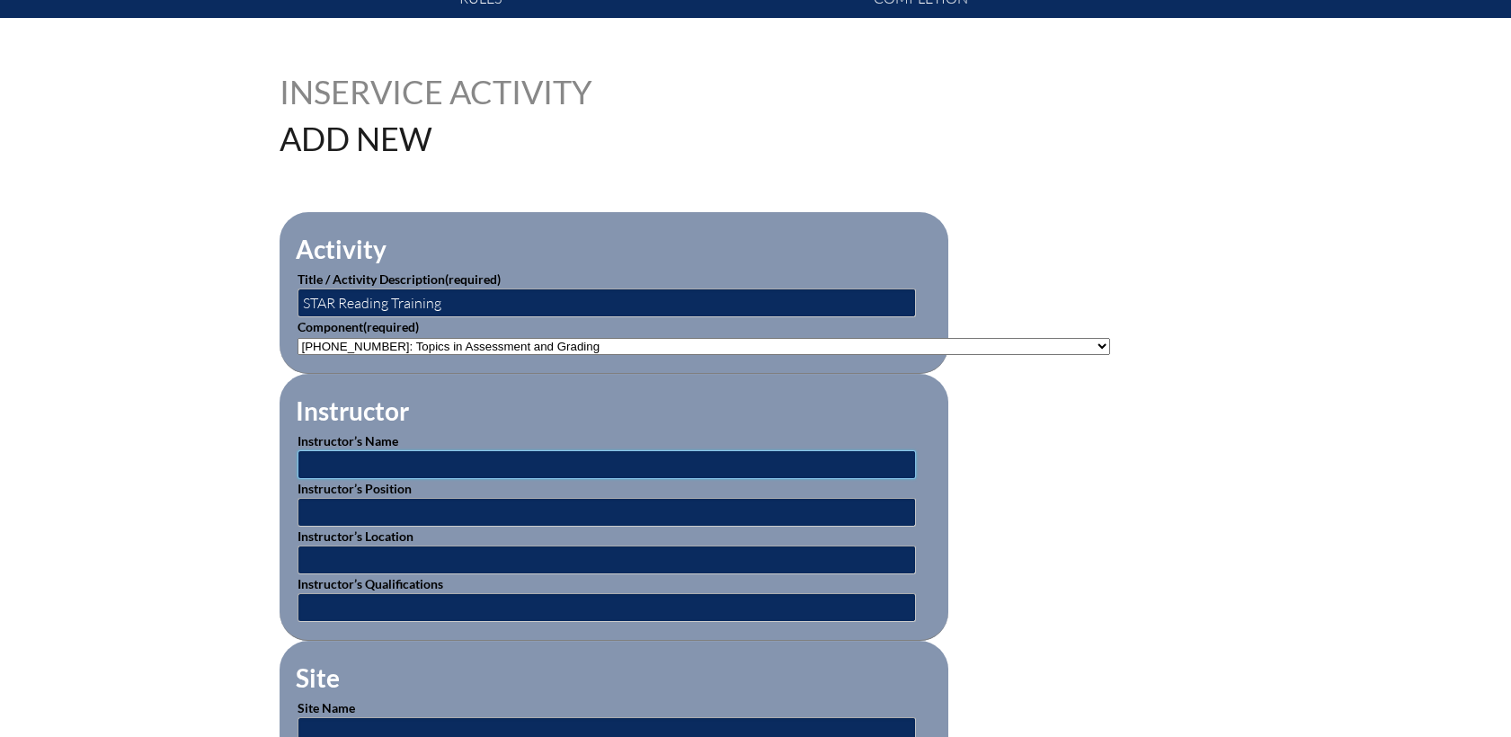
click at [386, 452] on input "text" at bounding box center [607, 464] width 618 height 29
type input "Jess Sangirogio"
click at [706, 431] on p "Instructor’s Name Jess Sangirogio" at bounding box center [614, 455] width 633 height 48
click at [406, 504] on input "text" at bounding box center [607, 512] width 618 height 29
type input "Instructor"
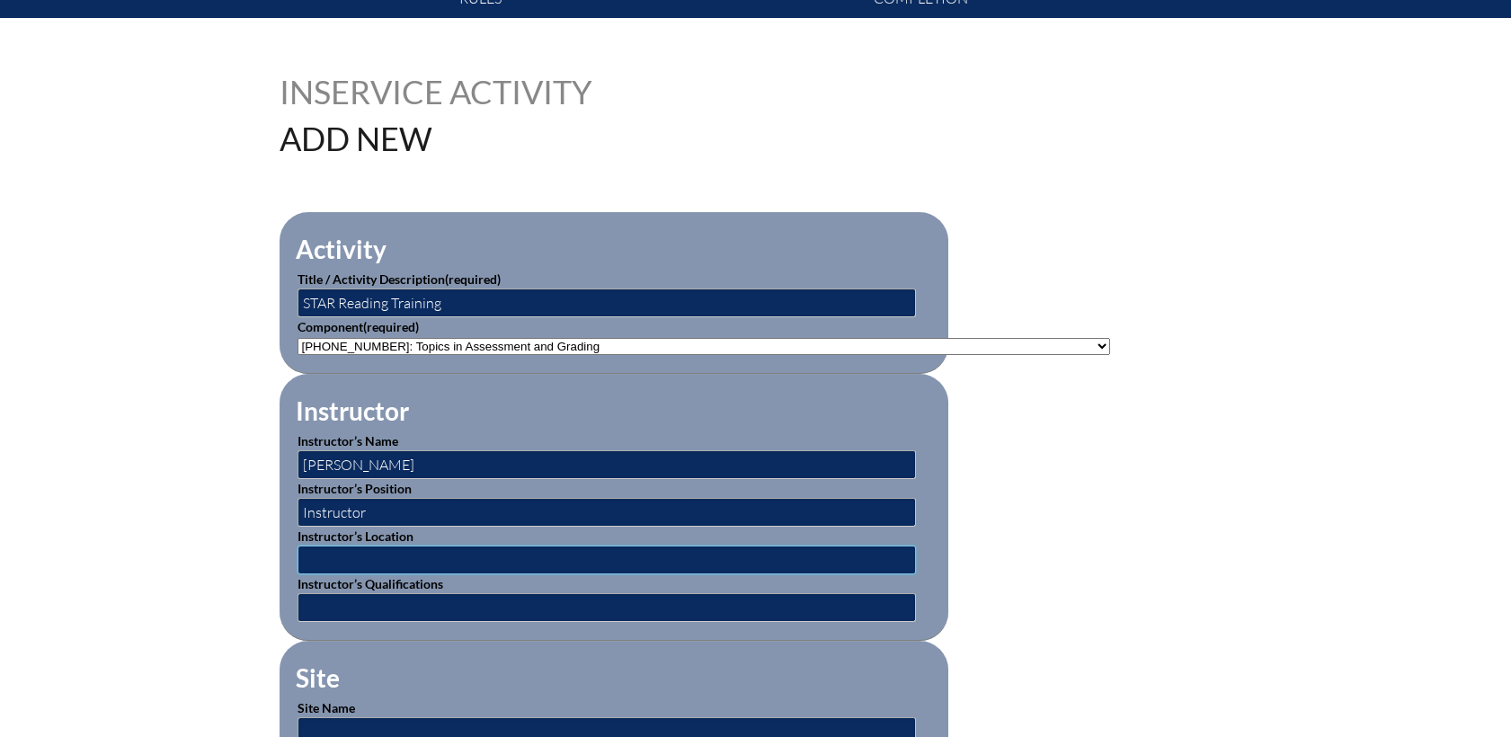
click at [352, 553] on input "text" at bounding box center [607, 560] width 618 height 29
type input "CSN campus"
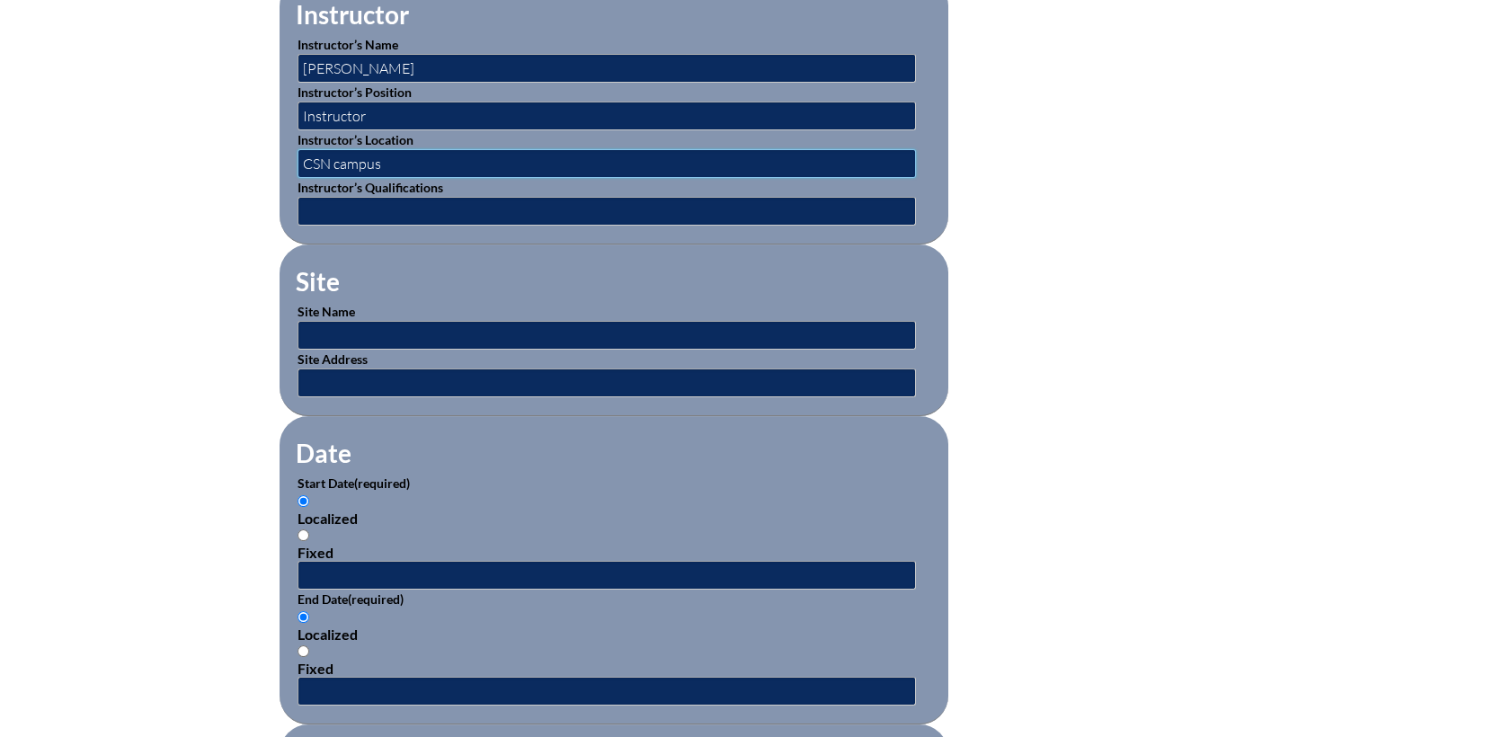
scroll to position [798, 0]
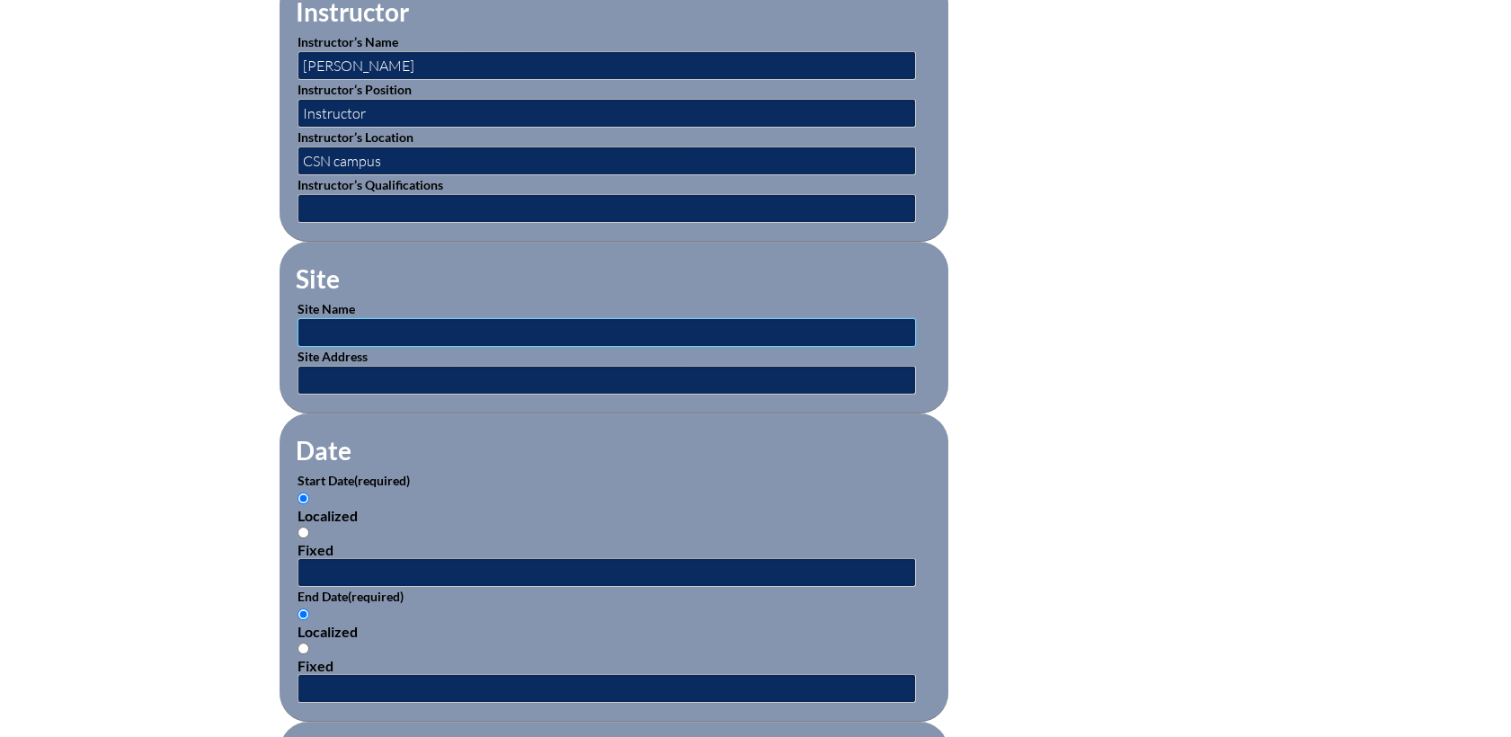
click at [338, 326] on input "text" at bounding box center [607, 332] width 618 height 29
click at [345, 332] on input "text" at bounding box center [607, 332] width 618 height 29
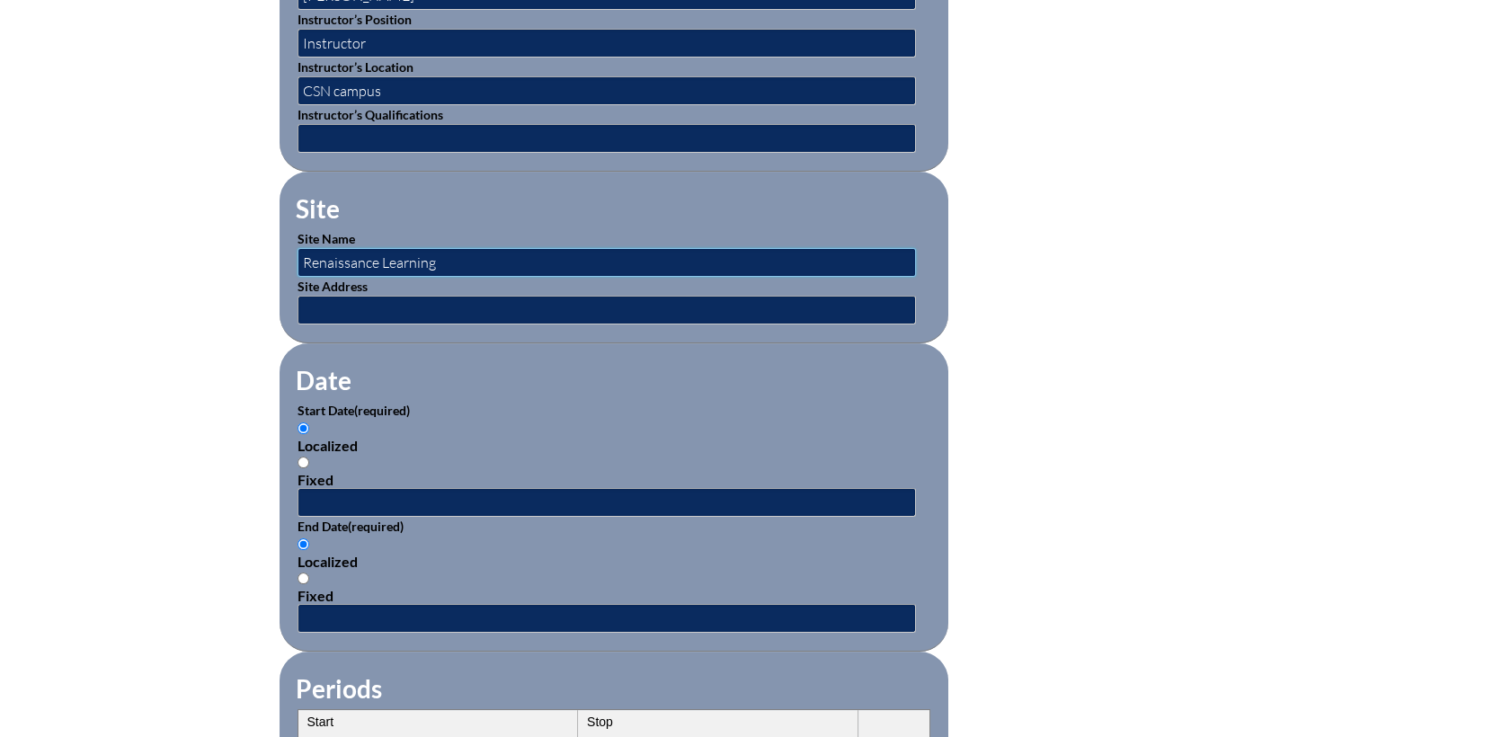
scroll to position [899, 0]
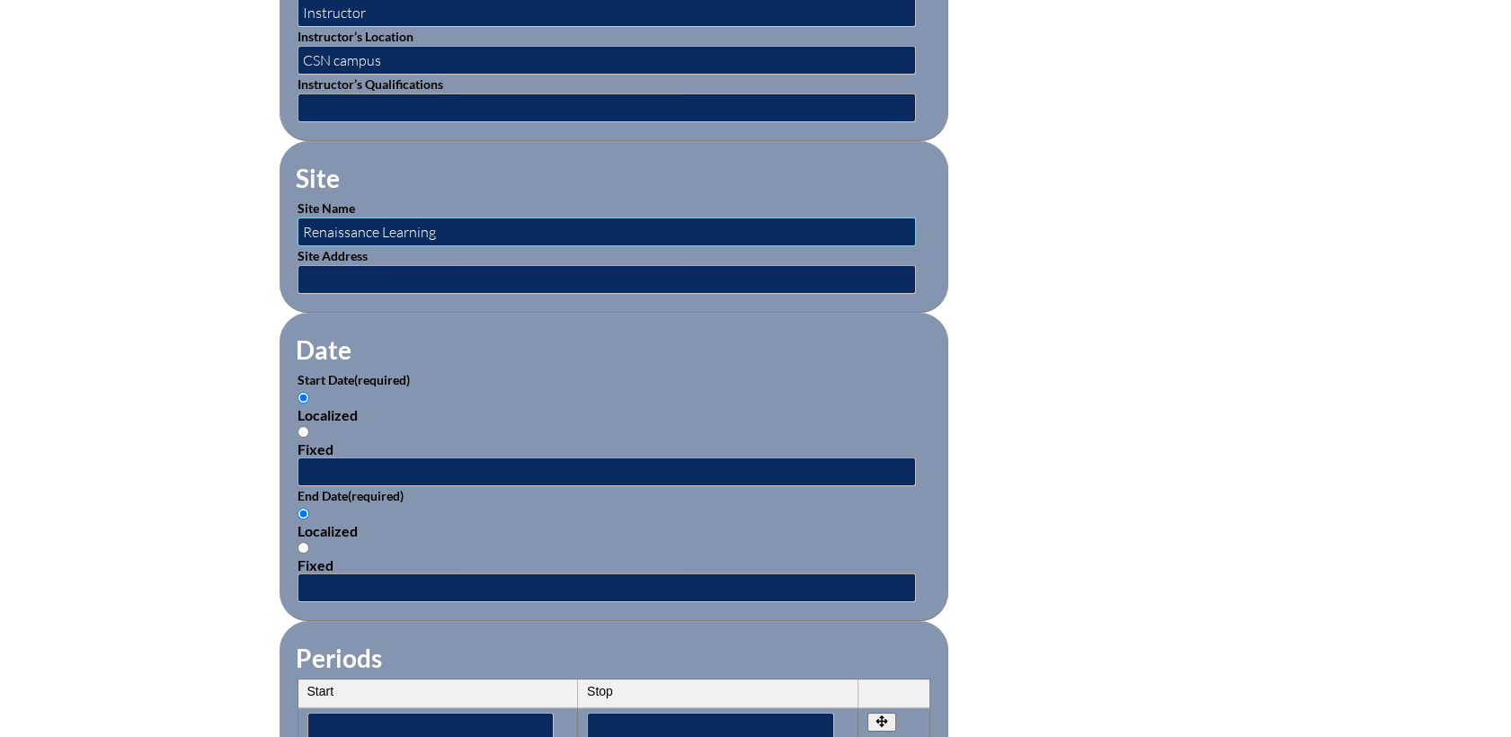
type input "Renaissance Learning"
click at [336, 473] on input "text" at bounding box center [607, 472] width 618 height 29
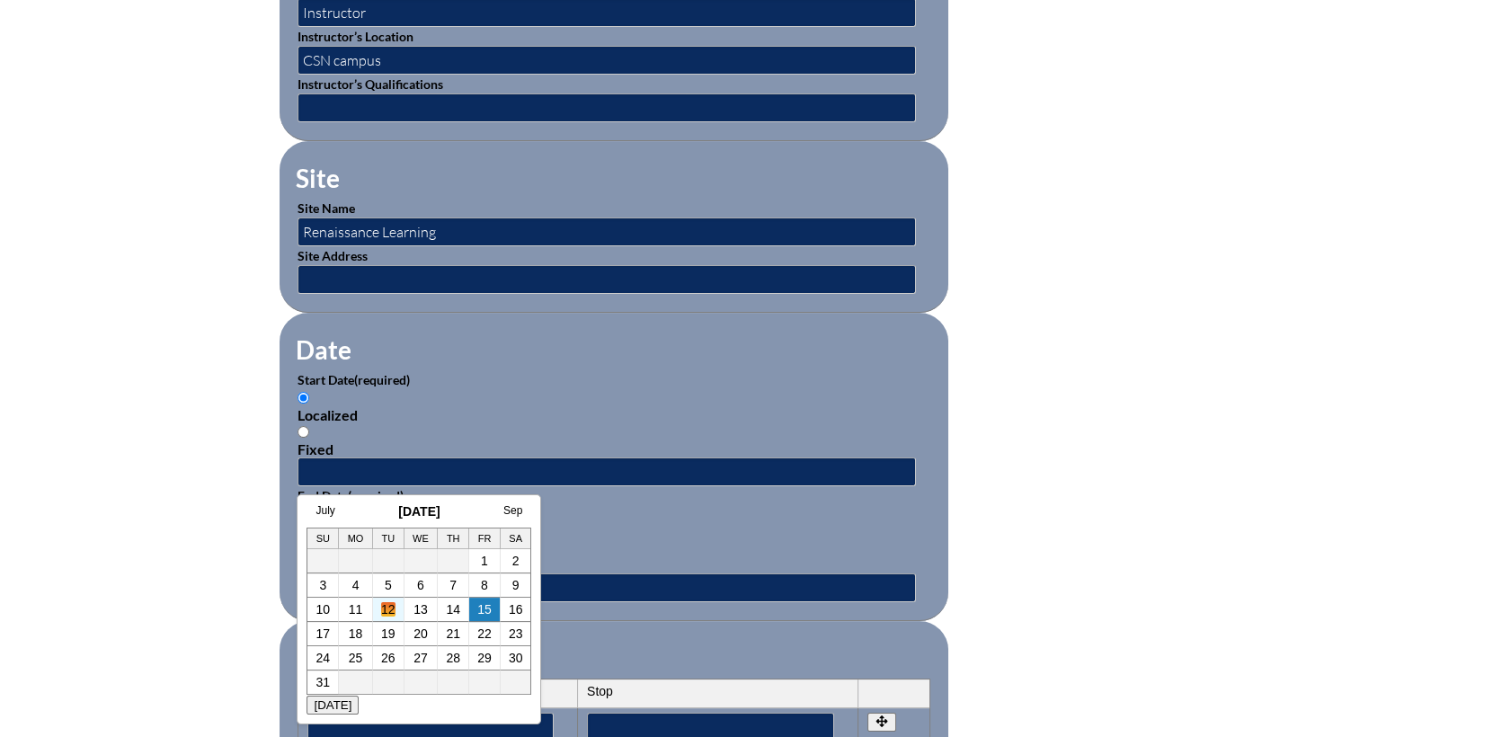
click at [382, 609] on link "12" at bounding box center [388, 609] width 14 height 14
type input "2025-08-12 10:19 AM"
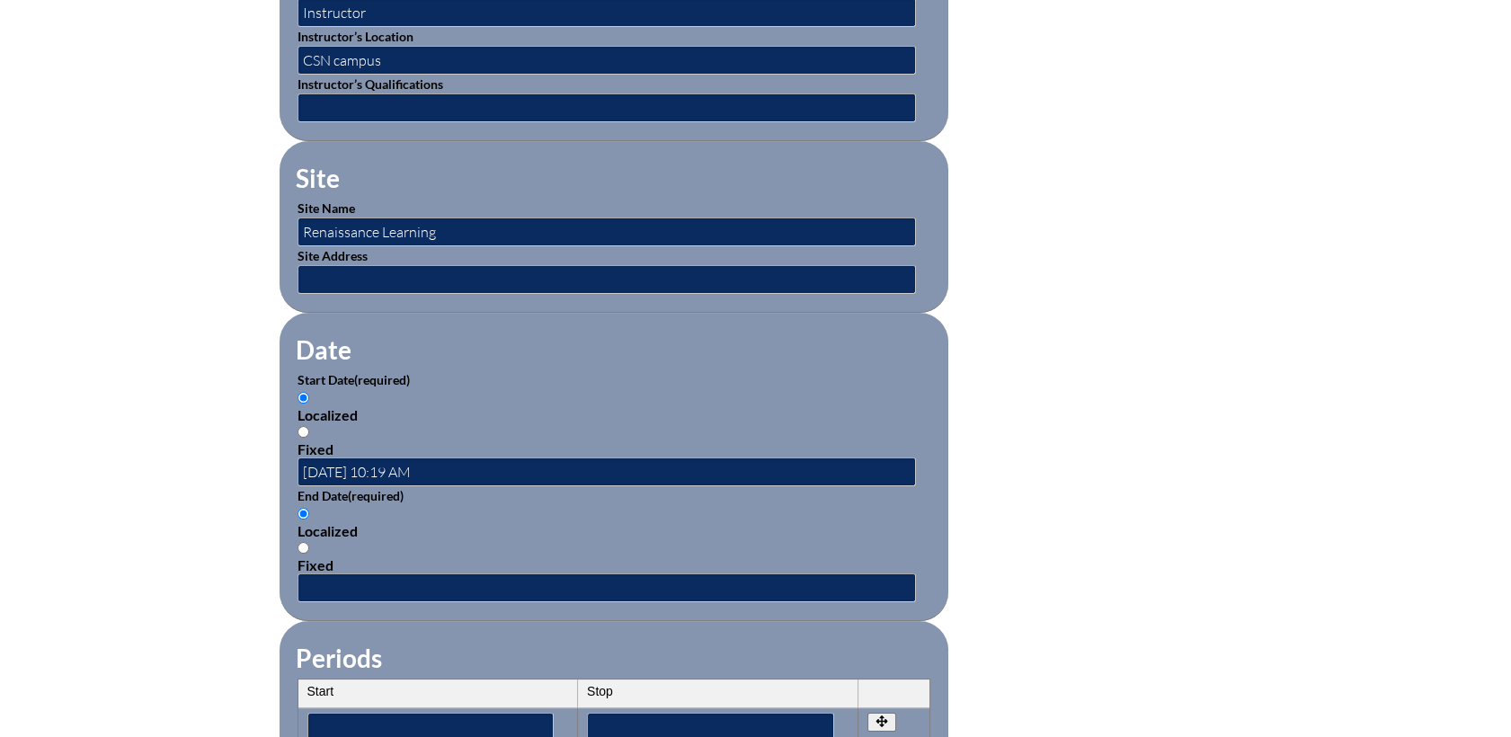
click at [351, 600] on fieldset "Date Start Date (required) Localized Fixed 2025-08-12 10:19 AM End Date (requir…" at bounding box center [614, 467] width 669 height 308
click at [350, 581] on input "text" at bounding box center [607, 587] width 618 height 29
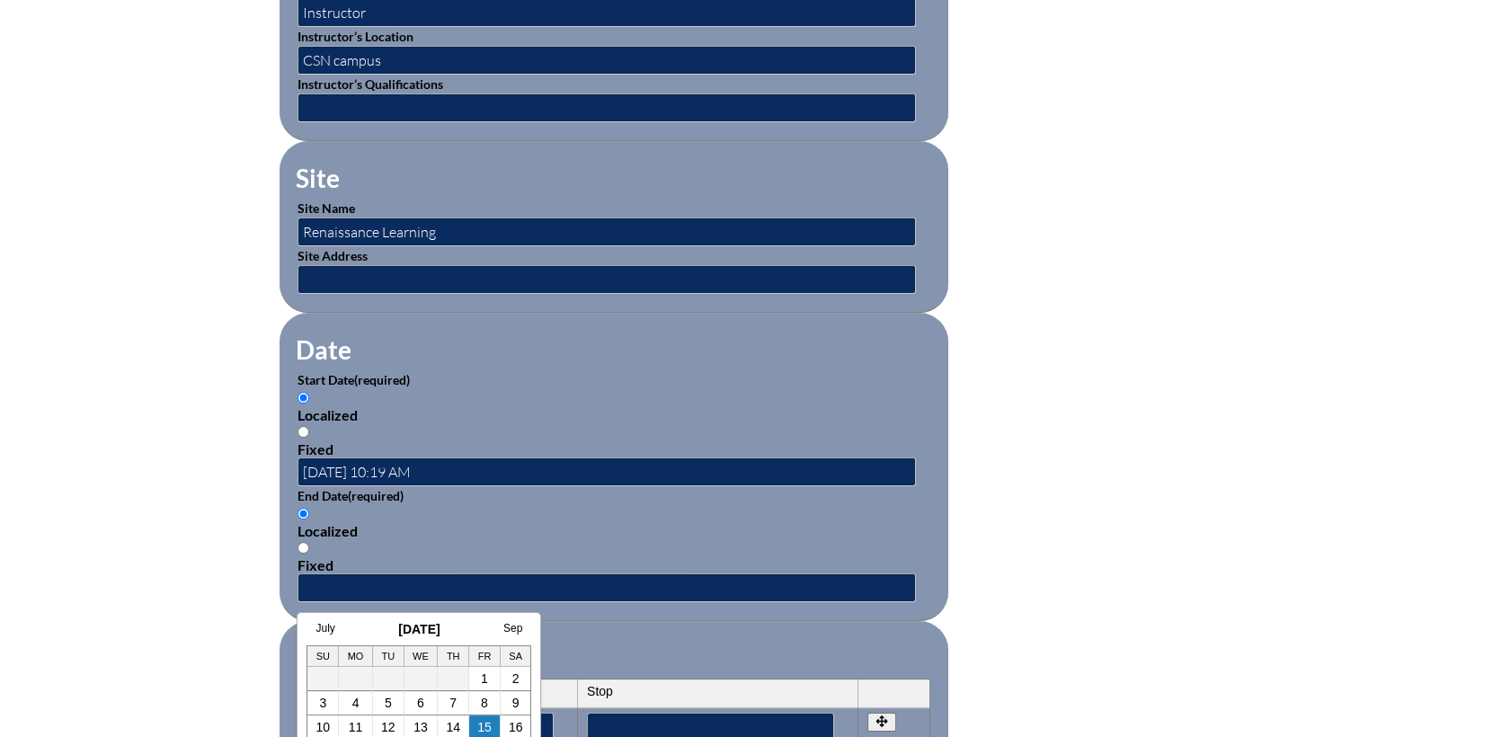
click at [386, 724] on link "12" at bounding box center [388, 727] width 14 height 14
type input "2025-08-12 10:19 AM"
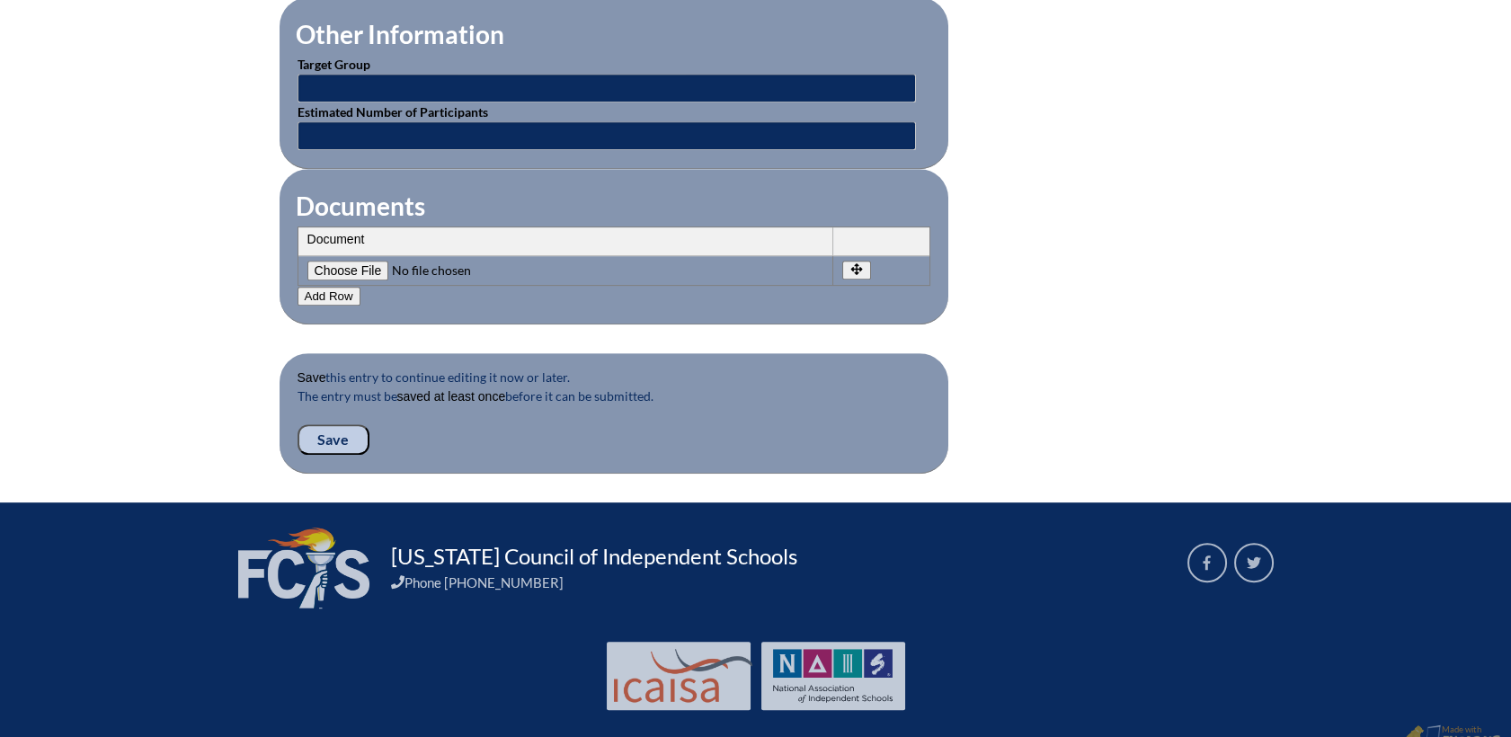
scroll to position [1697, 0]
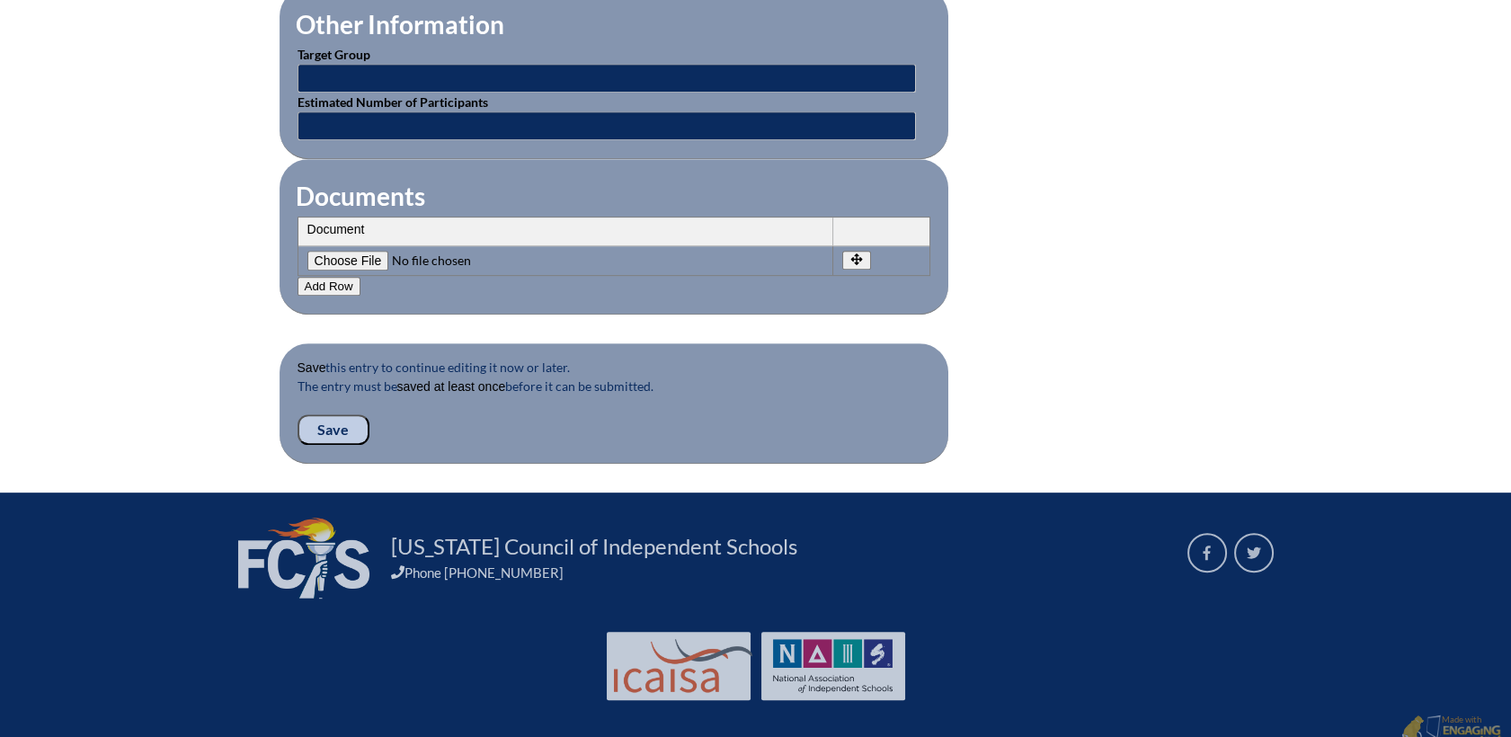
click at [344, 416] on input "Save" at bounding box center [334, 429] width 72 height 31
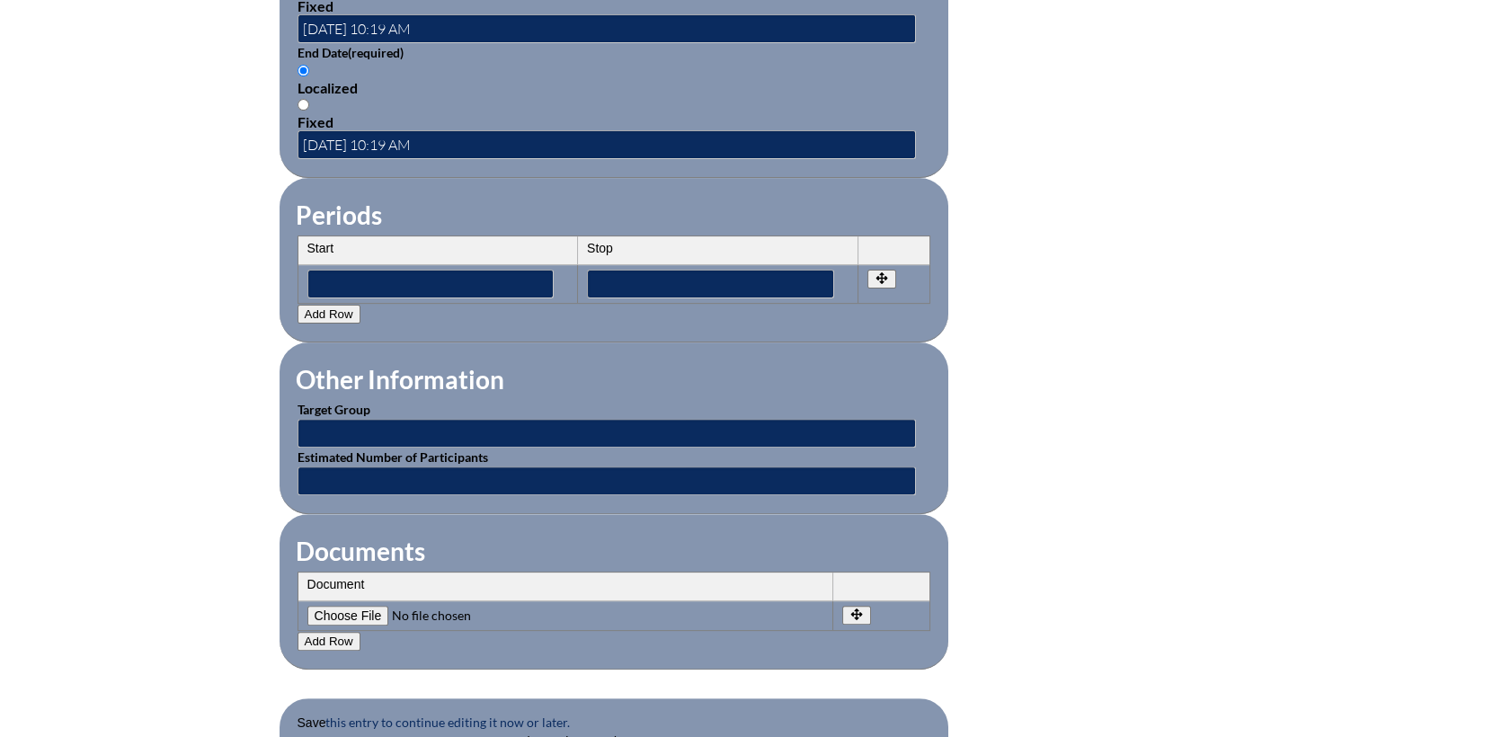
scroll to position [1597, 0]
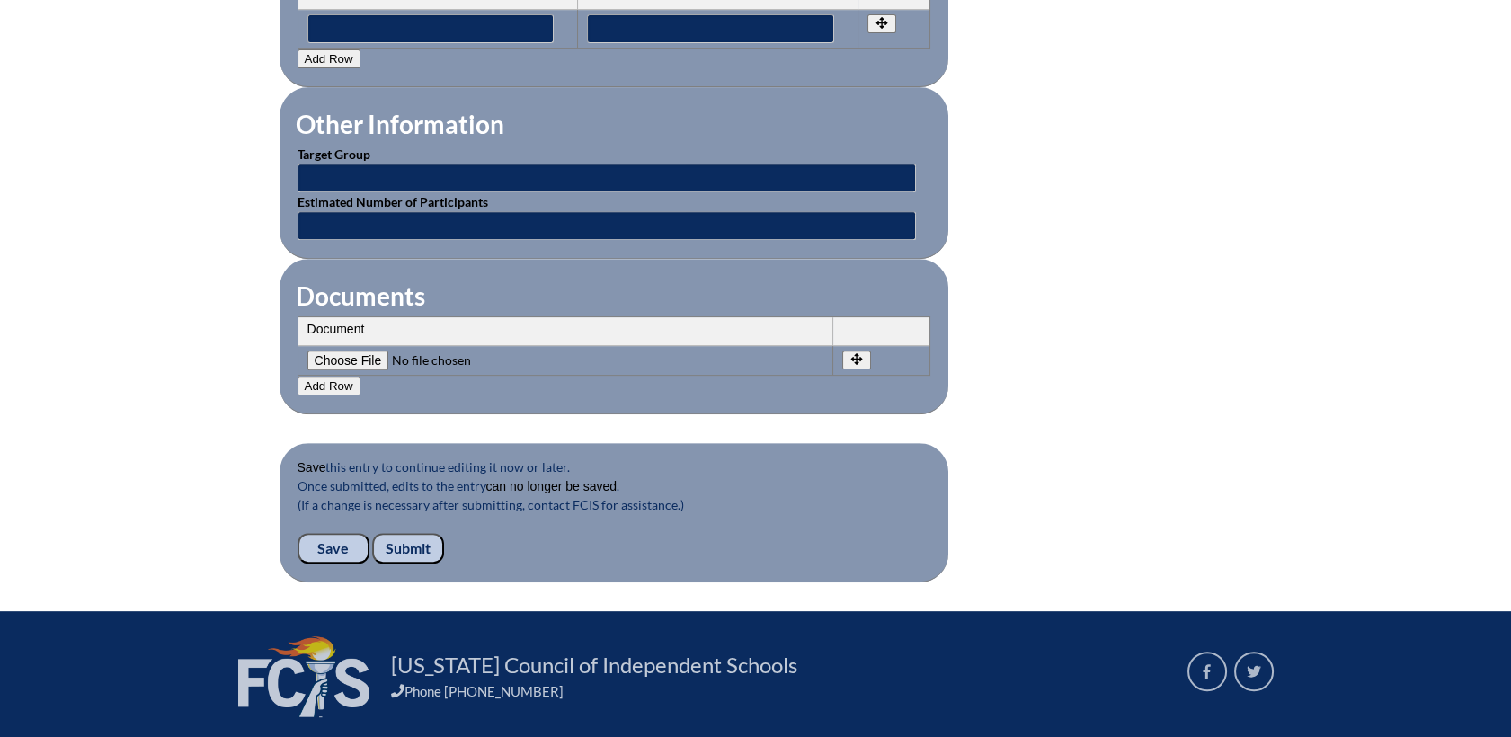
click at [415, 541] on input "Submit" at bounding box center [408, 548] width 72 height 31
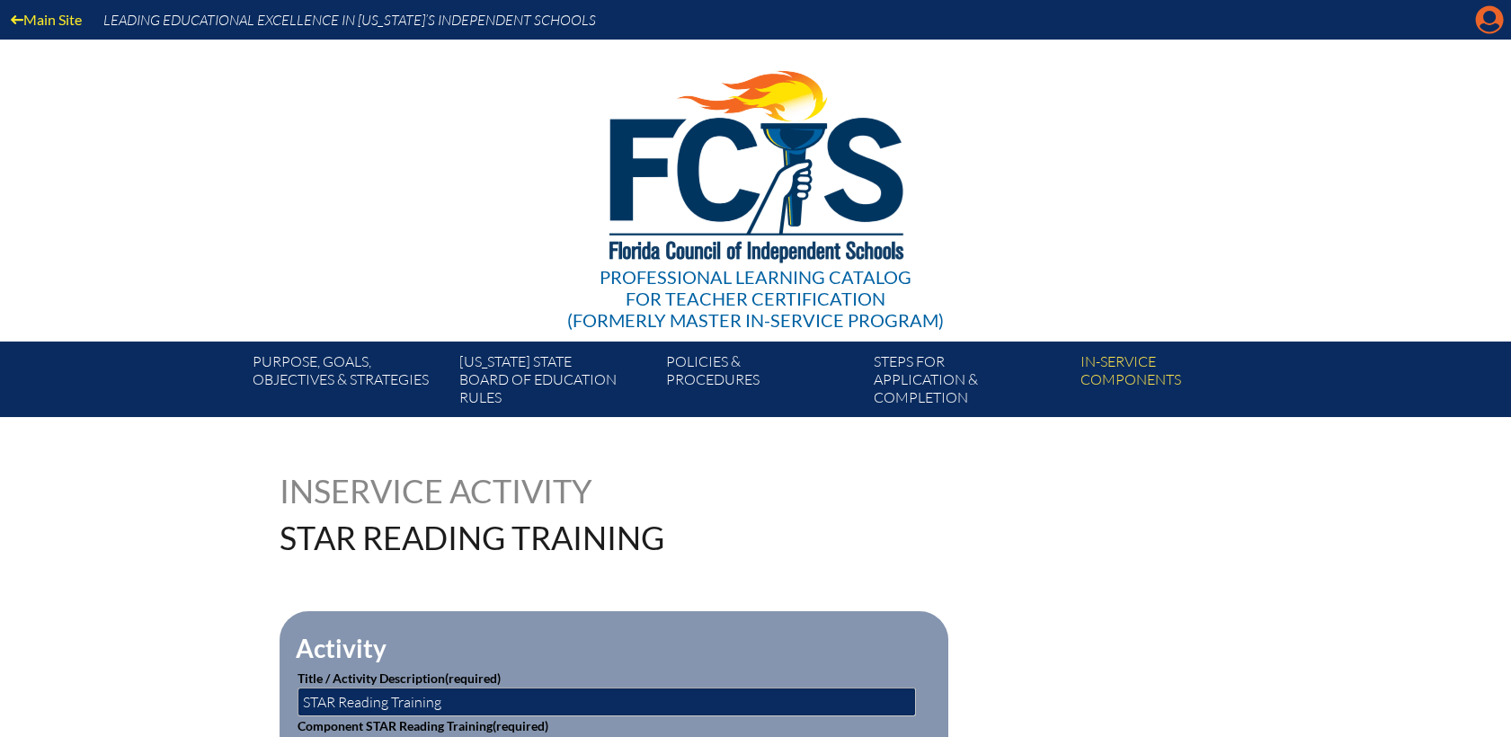
click at [1492, 22] on icon "Manage account" at bounding box center [1489, 19] width 29 height 29
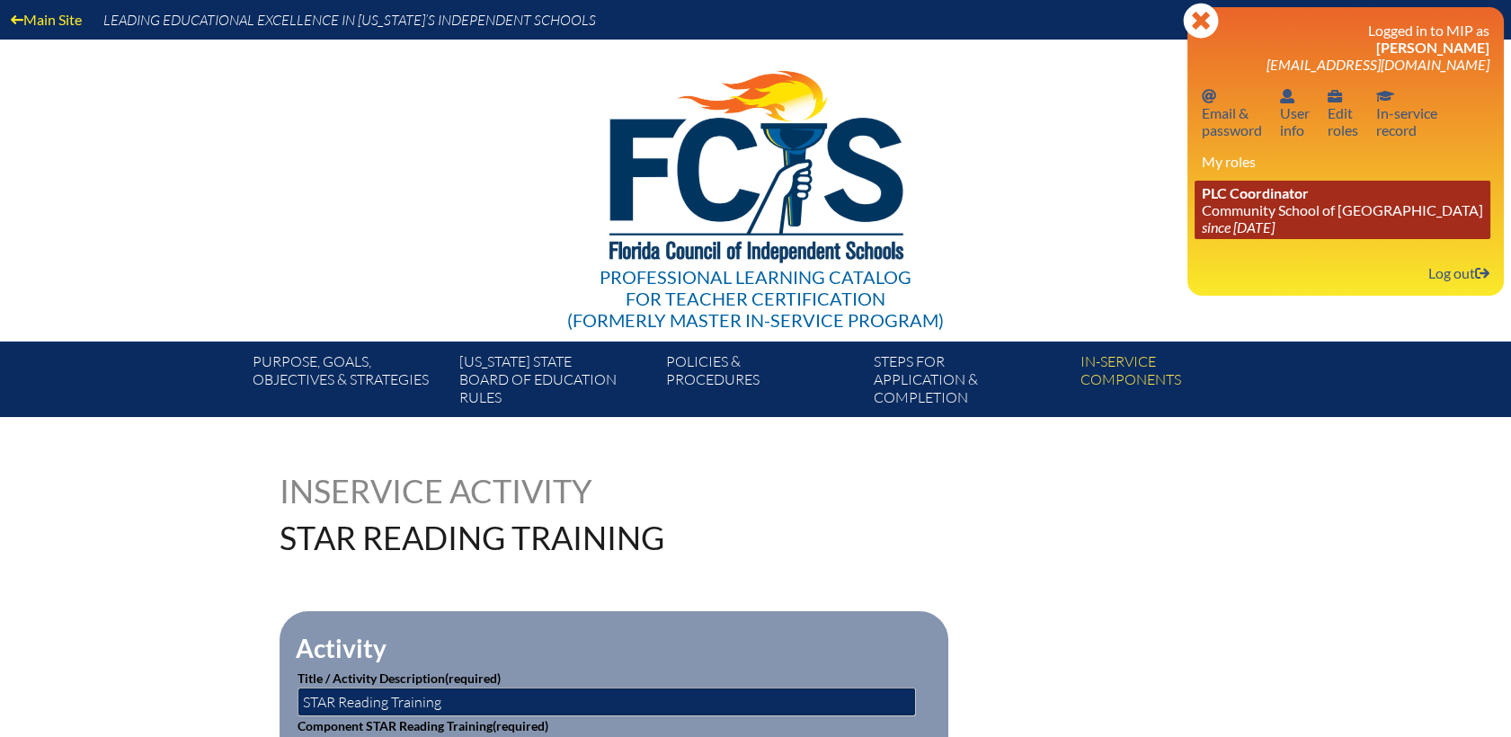
click at [1230, 215] on link "PLC Coordinator Community School of Naples since 2023 Mar 1" at bounding box center [1343, 210] width 296 height 58
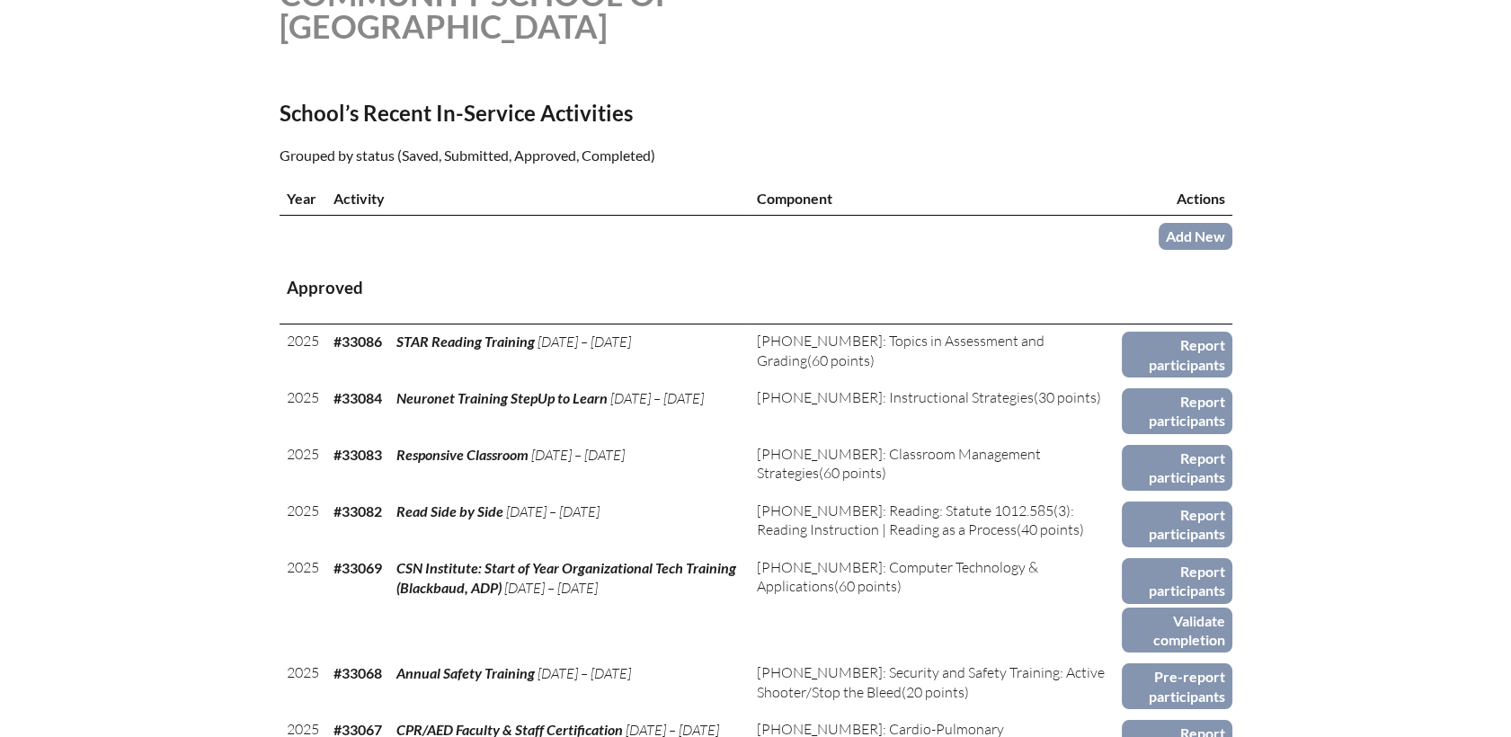
scroll to position [698, 0]
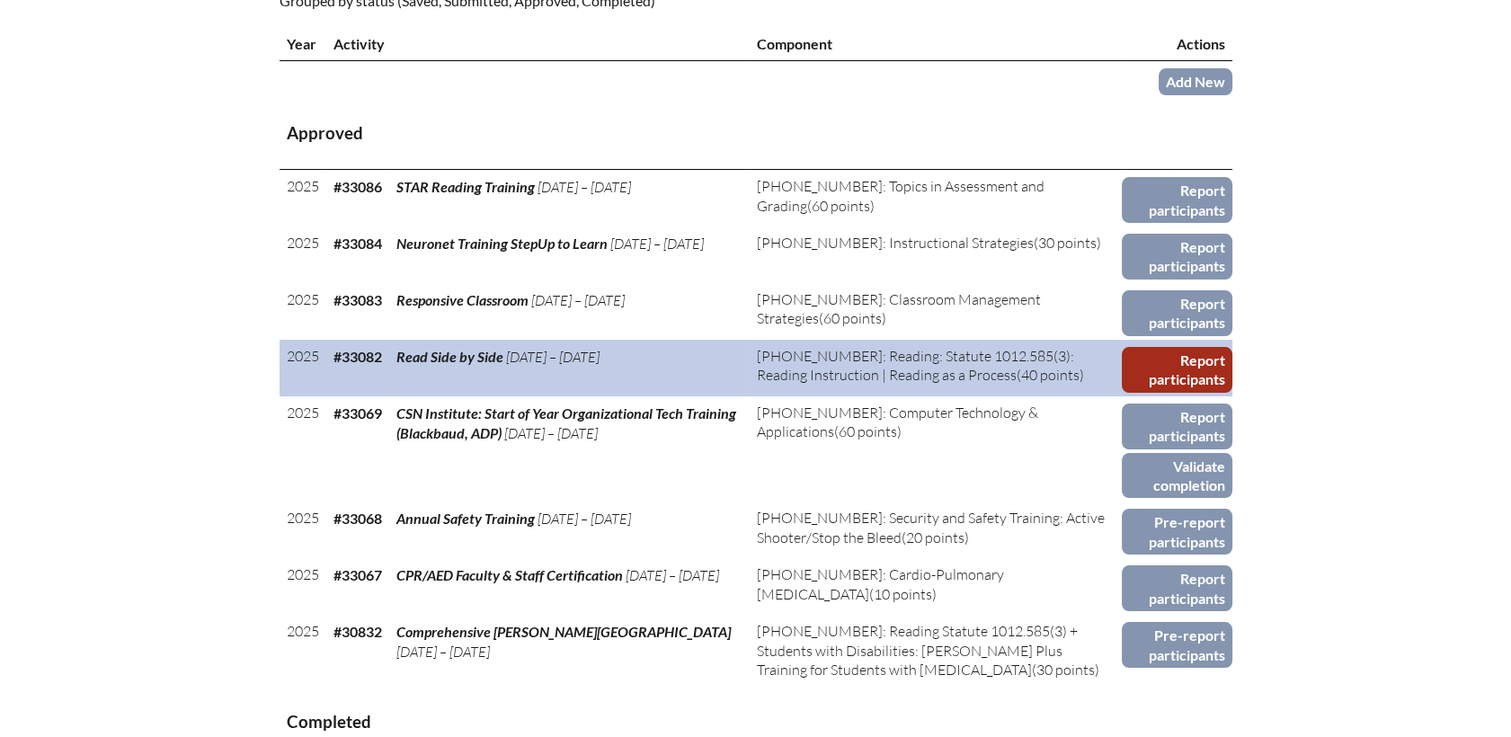
click at [1204, 347] on link "Report participants" at bounding box center [1177, 370] width 110 height 46
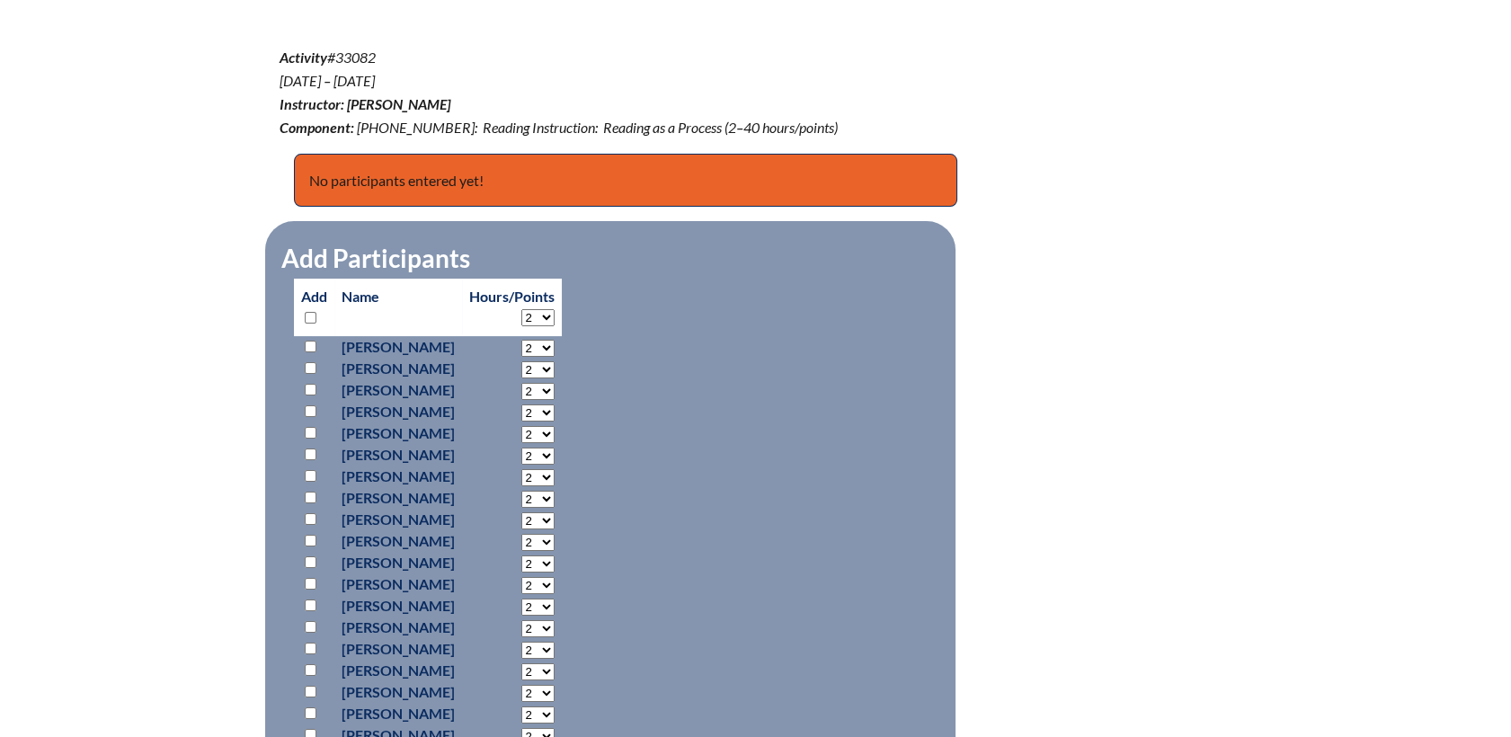
scroll to position [599, 0]
click at [309, 386] on input "checkbox" at bounding box center [311, 389] width 12 height 12
checkbox input "true"
click at [305, 559] on input "checkbox" at bounding box center [311, 561] width 12 height 12
checkbox input "true"
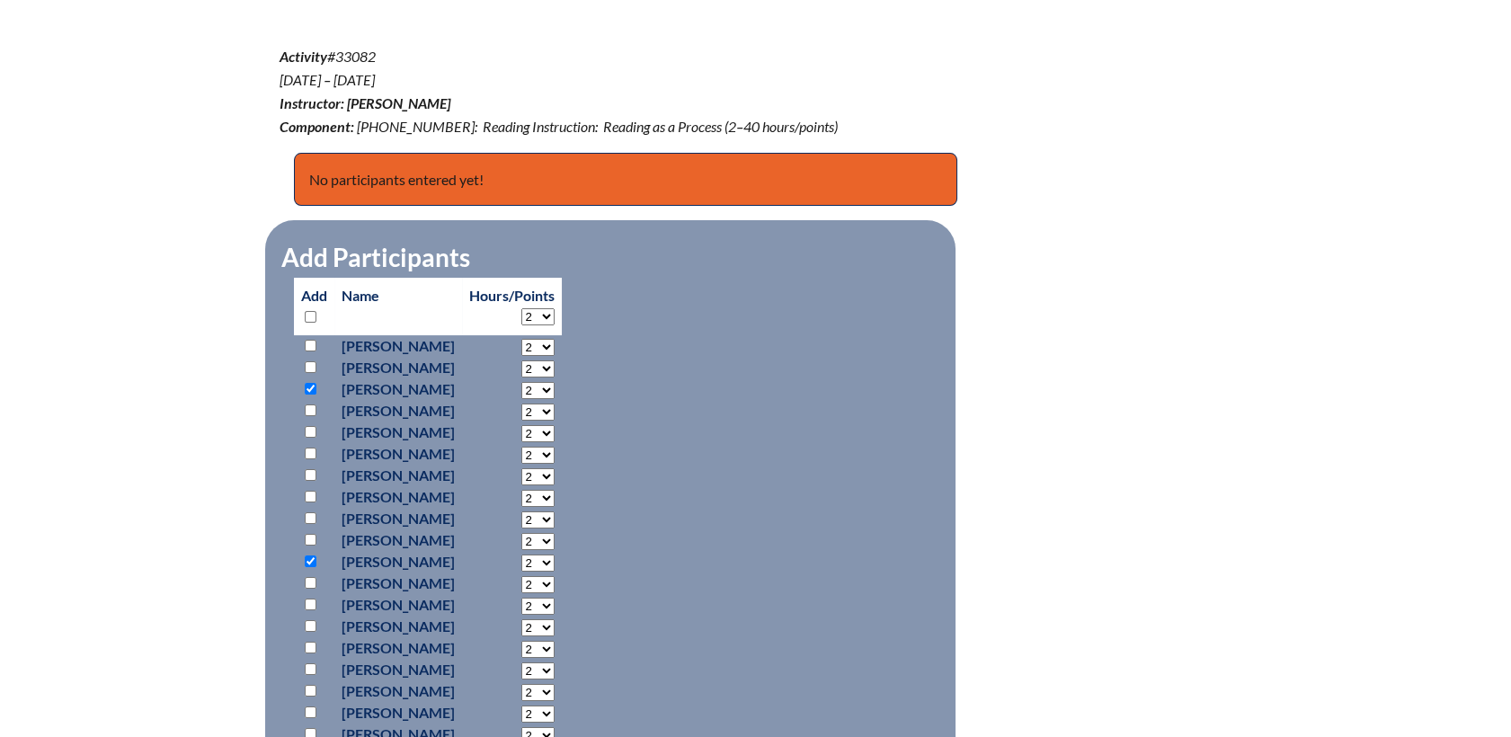
click at [555, 356] on select "2 3 4 5 6 7 8 9 10 11 12 13 14 15 16 17 18 19 20 21 22 23" at bounding box center [537, 347] width 33 height 17
select select "3"
click at [555, 356] on select "2 3 4 5 6 7 8 9 10 11 12 13 14 15 16 17 18 19 20 21 22 23" at bounding box center [537, 347] width 33 height 17
select select "3"
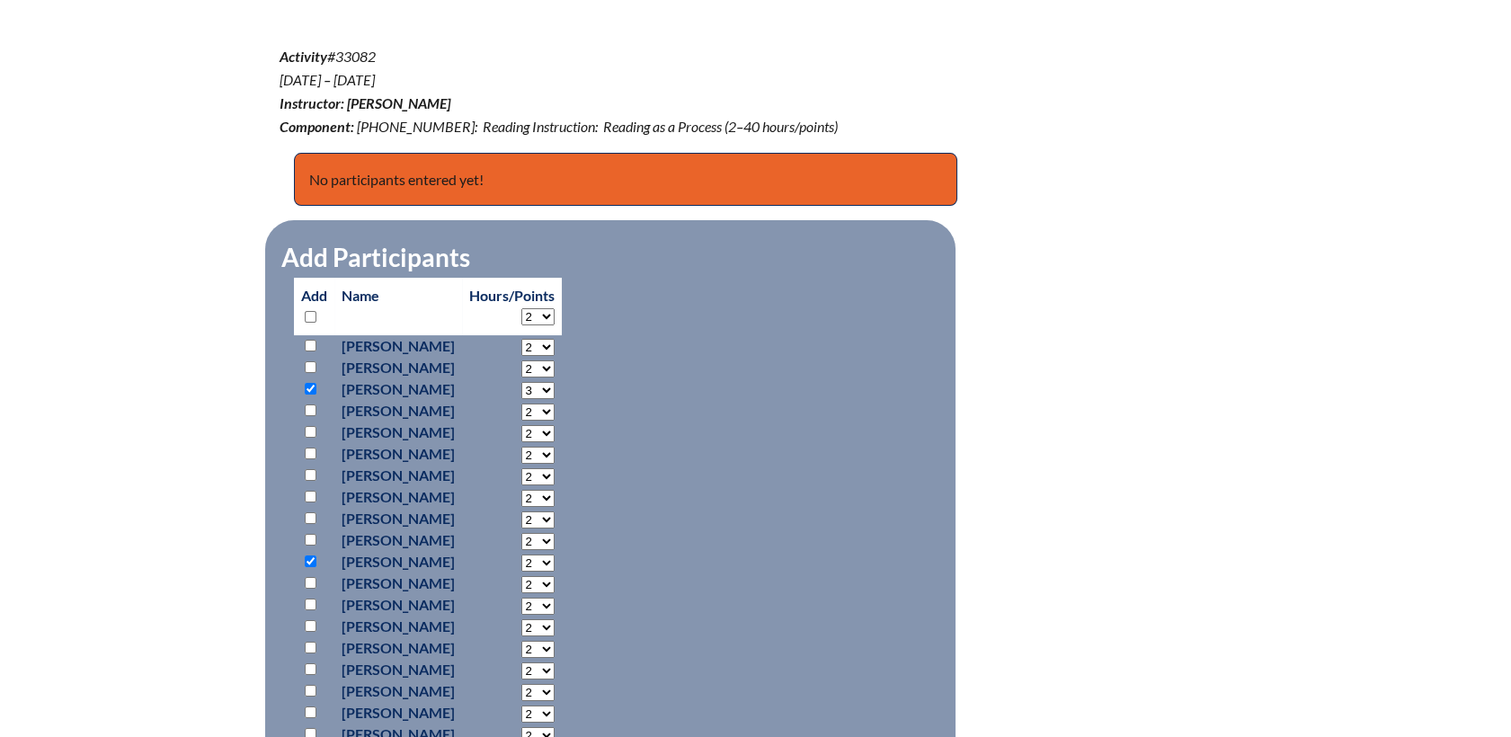
click at [555, 356] on select "2 3 4 5 6 7 8 9 10 11 12 13 14 15 16 17 18 19 20 21 22 23" at bounding box center [537, 347] width 33 height 17
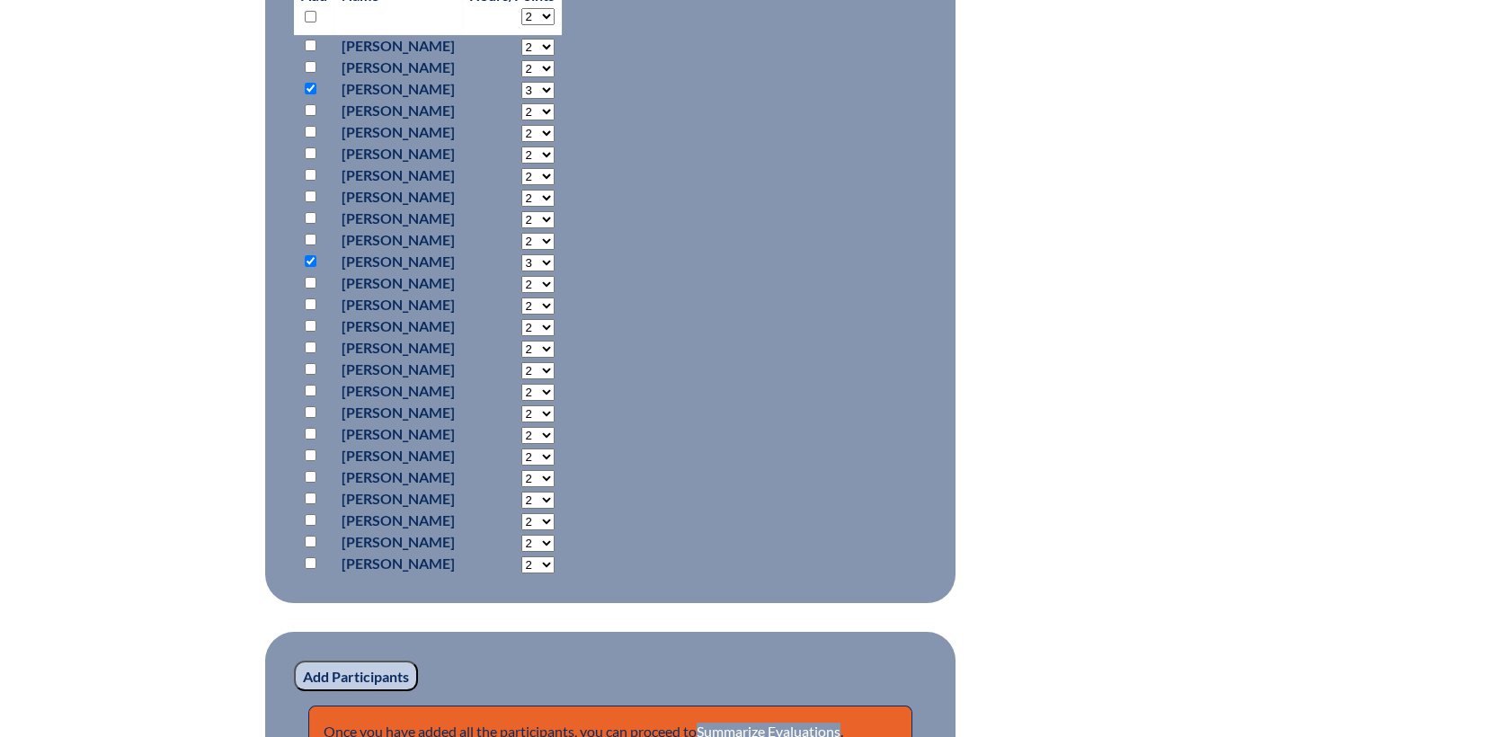
click at [376, 674] on input "Add Participants" at bounding box center [356, 676] width 124 height 31
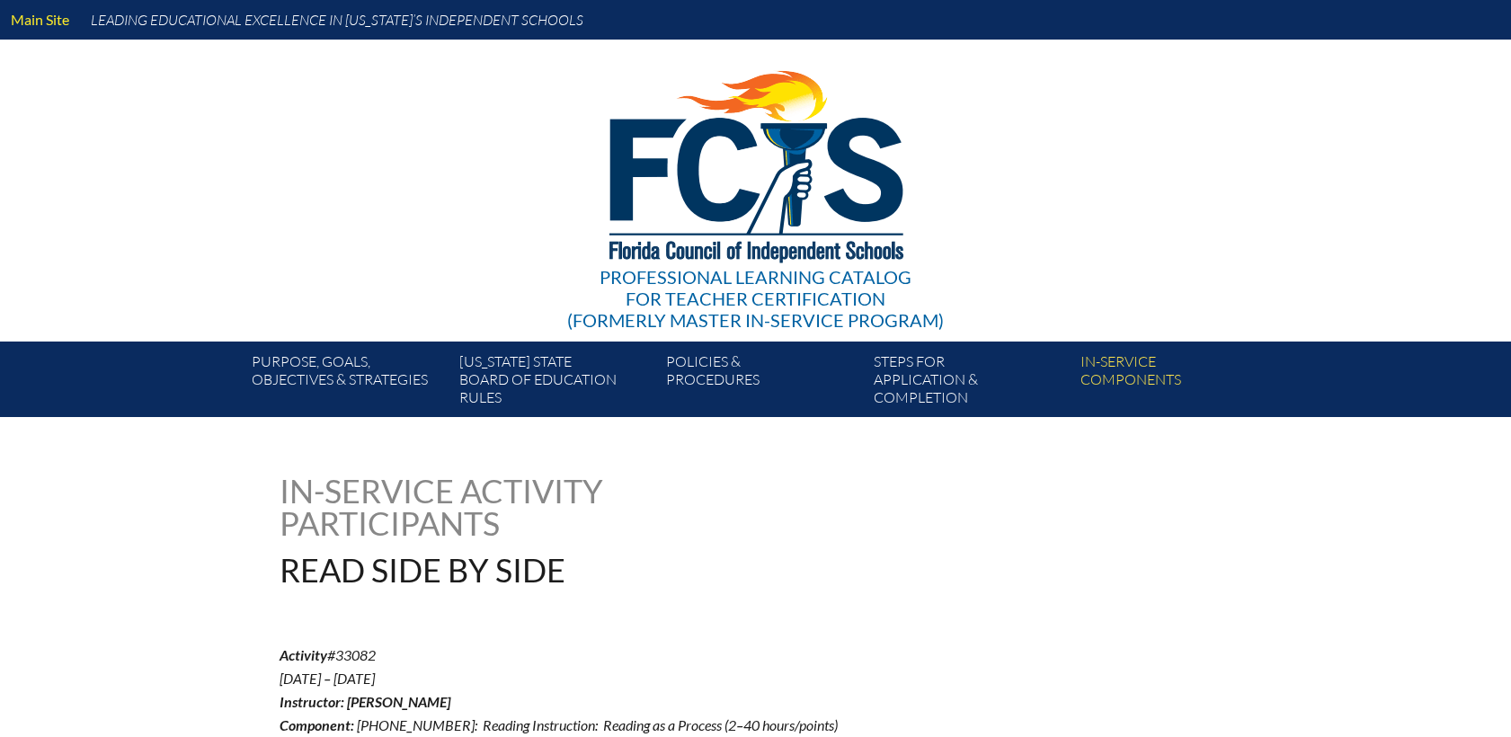
scroll to position [1026, 0]
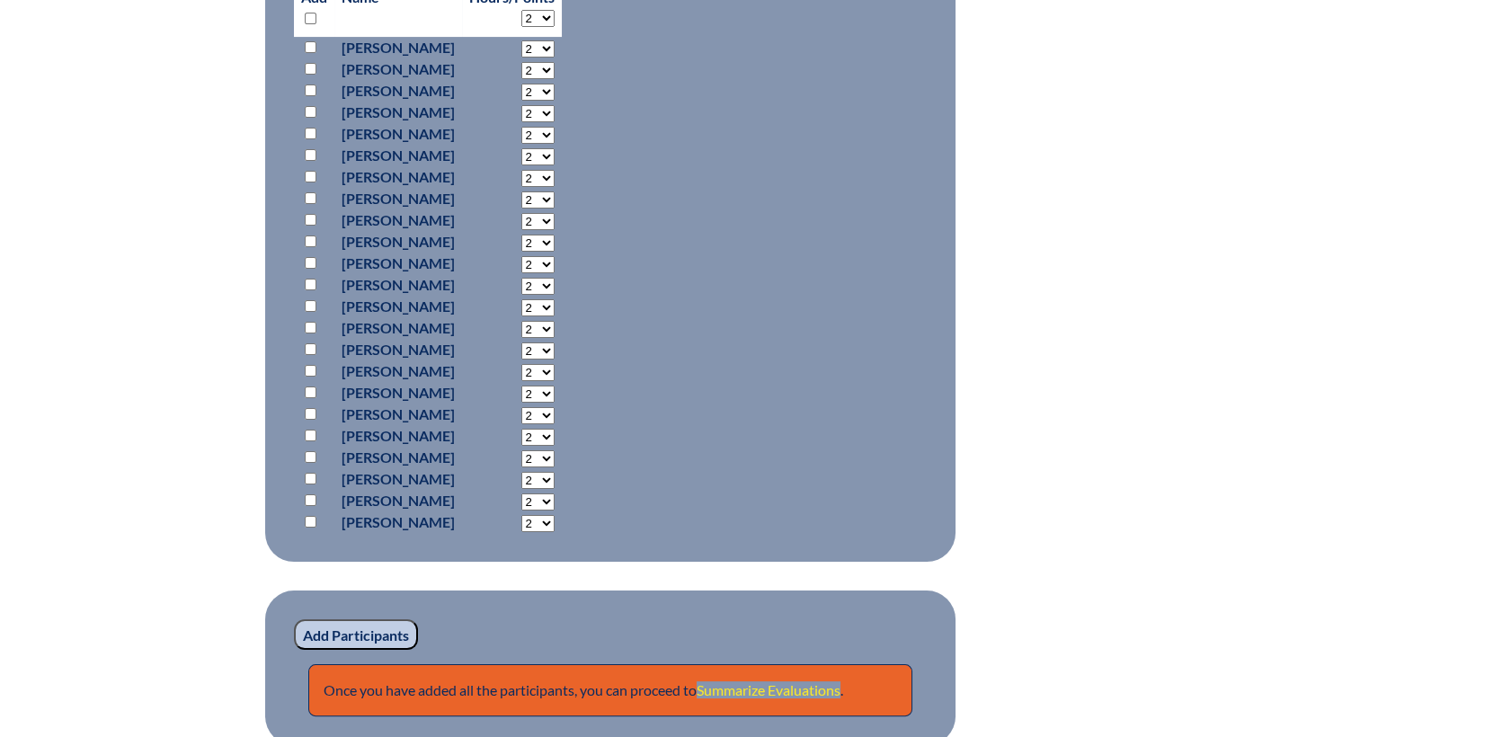
click at [785, 689] on link "Summarize Evaluations" at bounding box center [769, 689] width 144 height 17
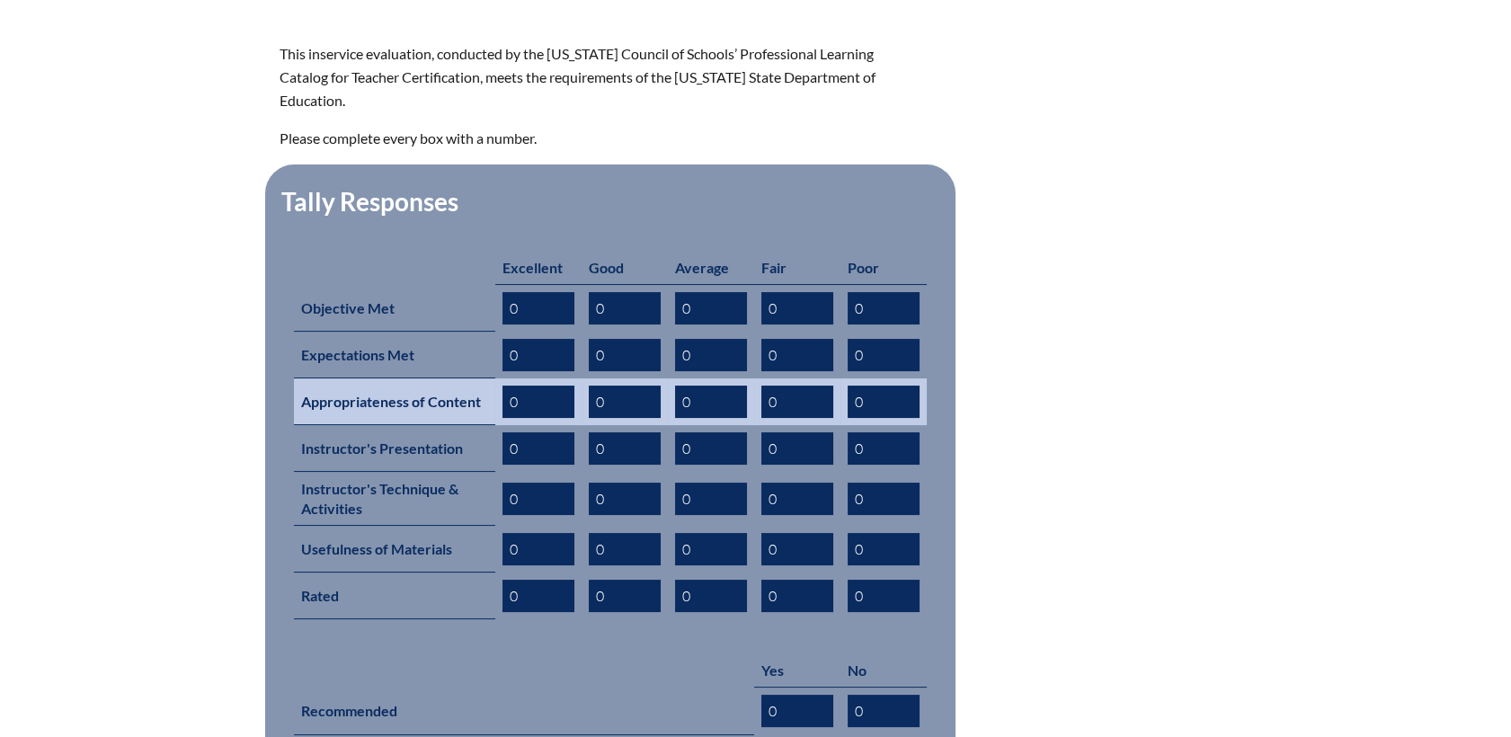
scroll to position [599, 0]
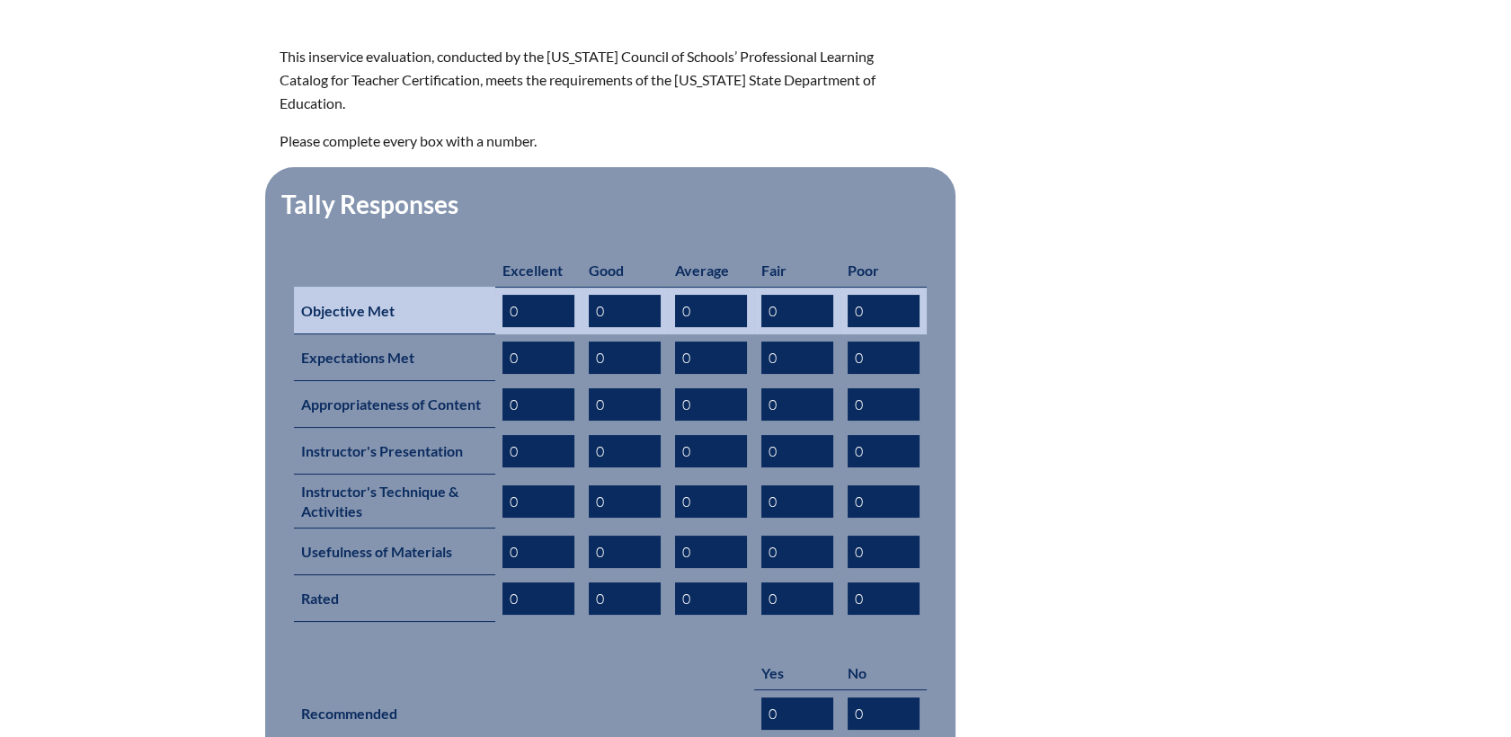
drag, startPoint x: 532, startPoint y: 271, endPoint x: 379, endPoint y: 281, distance: 153.1
click at [379, 287] on tr "Objective Met 0 0 0 0 0" at bounding box center [610, 311] width 633 height 48
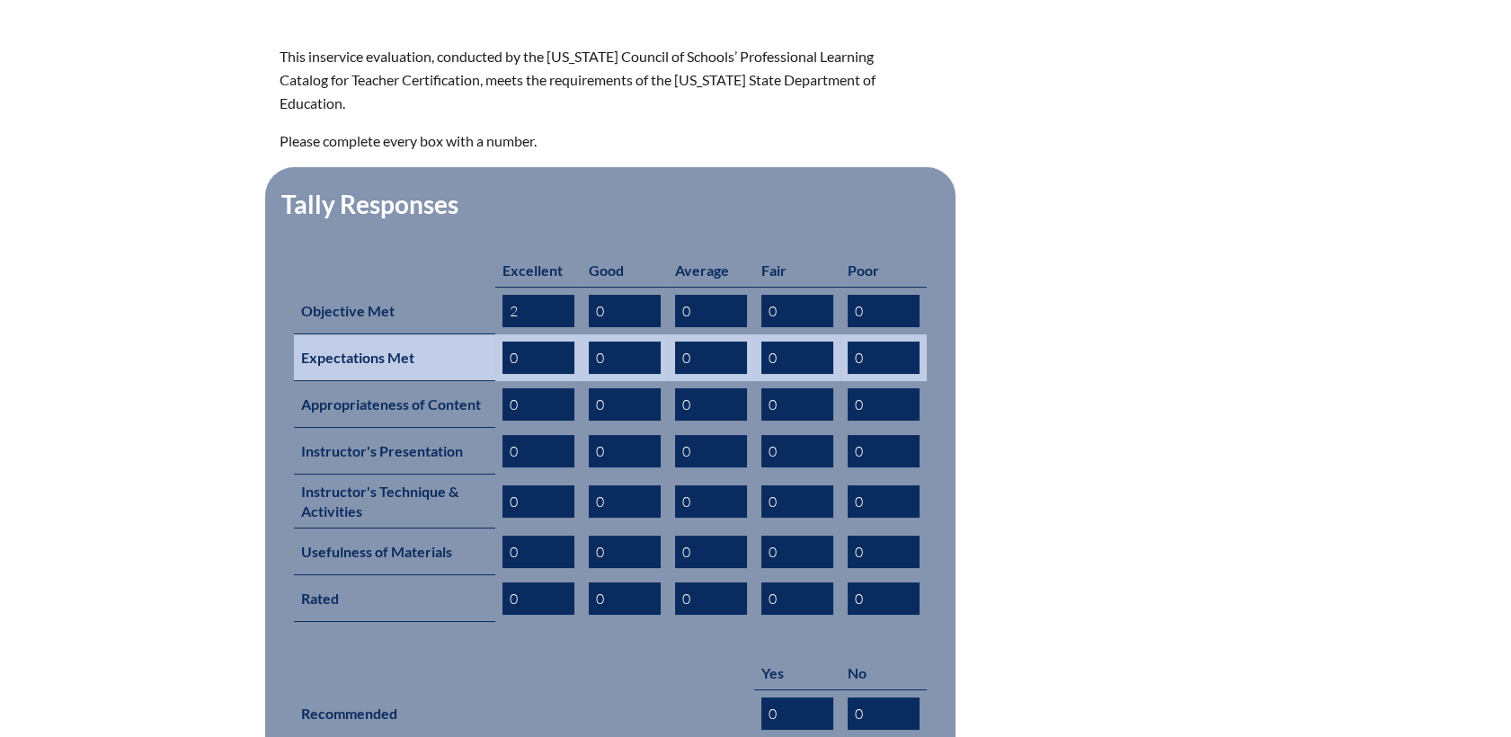
type input "2"
drag, startPoint x: 488, startPoint y: 333, endPoint x: 420, endPoint y: 327, distance: 68.5
click at [420, 334] on tr "Expectations Met 0 0 0 0 0" at bounding box center [610, 357] width 633 height 47
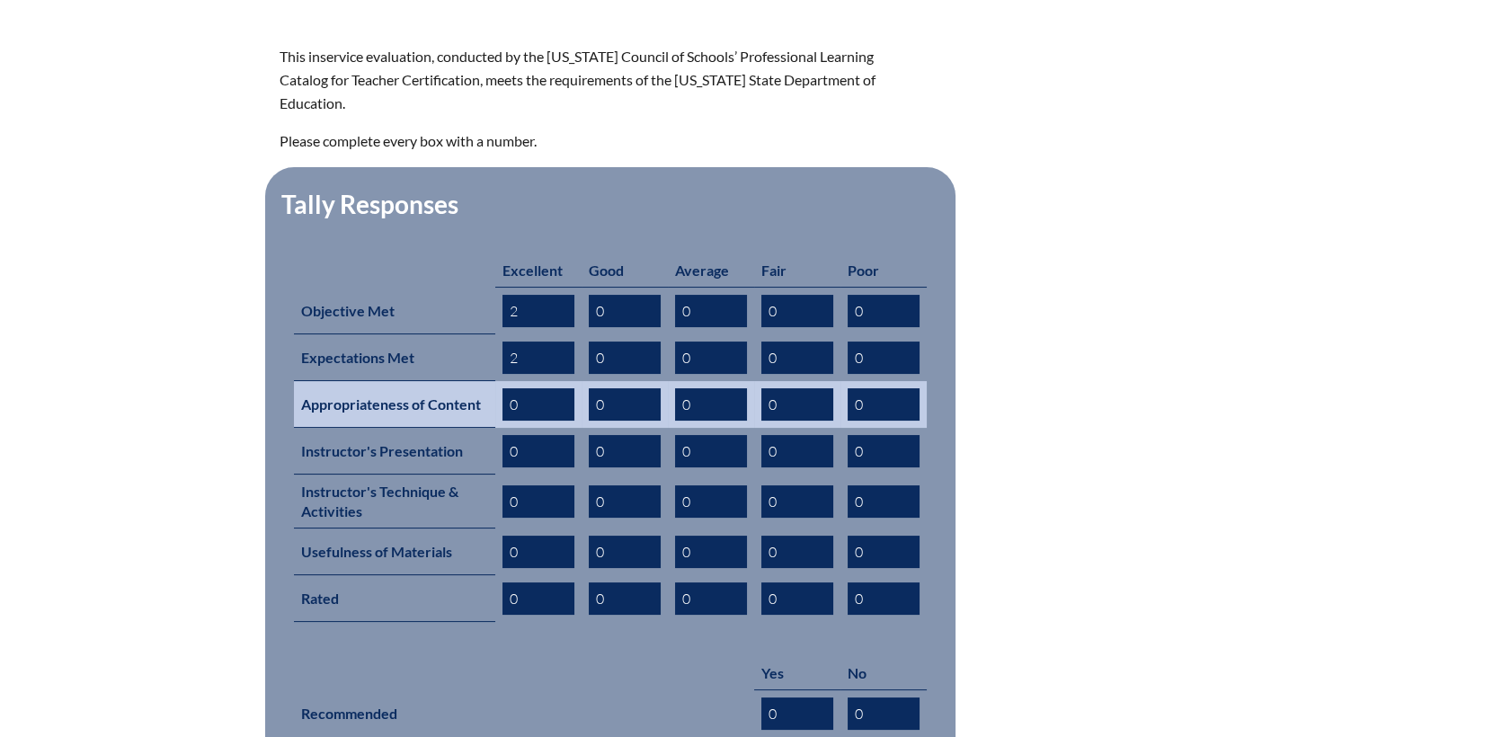
type input "2"
drag, startPoint x: 519, startPoint y: 384, endPoint x: 424, endPoint y: 378, distance: 94.6
click at [424, 381] on tr "Appropriateness of Content 2 0 0 0 0" at bounding box center [610, 404] width 633 height 47
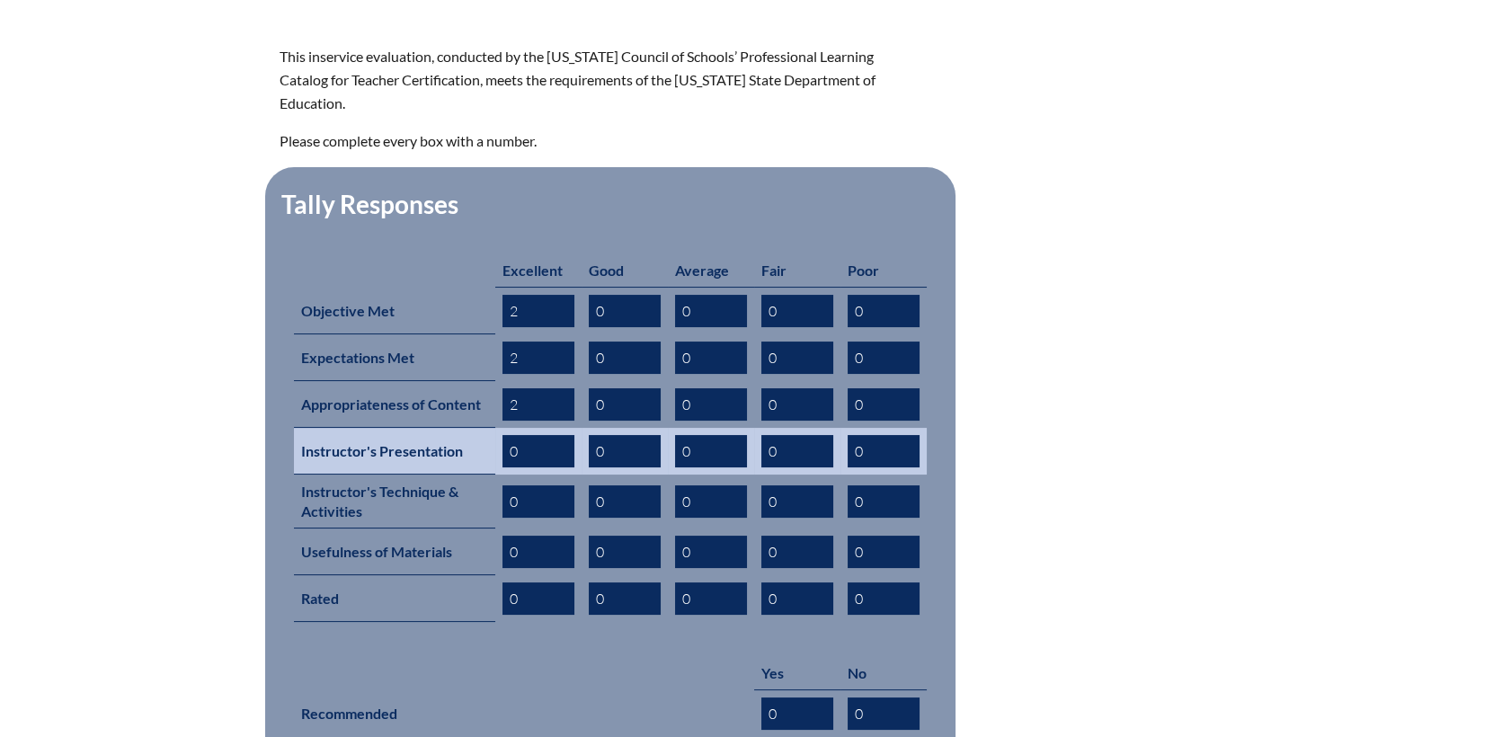
type input "2"
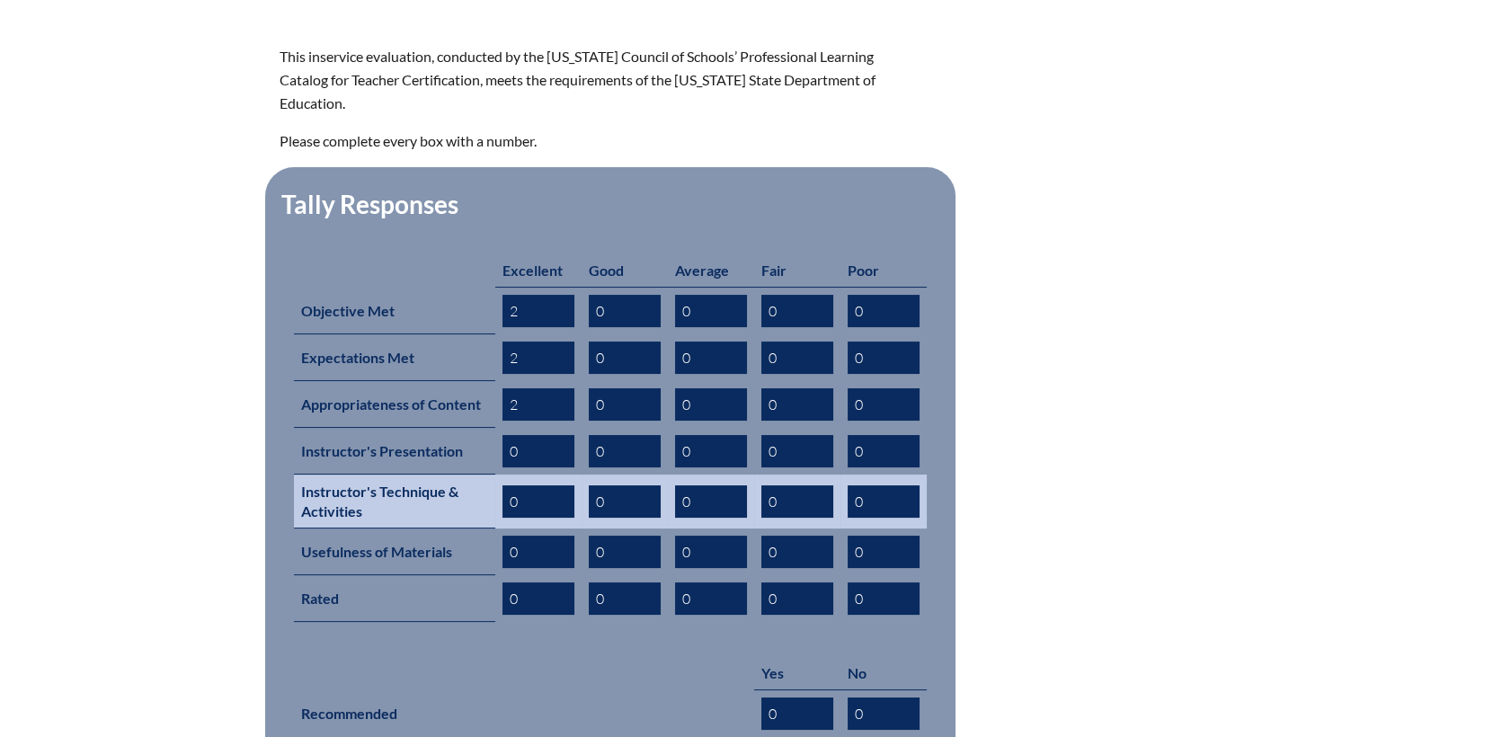
drag, startPoint x: 521, startPoint y: 417, endPoint x: 565, endPoint y: 484, distance: 79.8
click at [423, 428] on tr "Instructor's Presentation 0 0 0 0 0" at bounding box center [610, 451] width 633 height 47
type input "2"
drag, startPoint x: 483, startPoint y: 483, endPoint x: 421, endPoint y: 483, distance: 62.0
click at [421, 483] on tr "Instructor's Technique & Activities 0 0 0 0 0" at bounding box center [610, 502] width 633 height 54
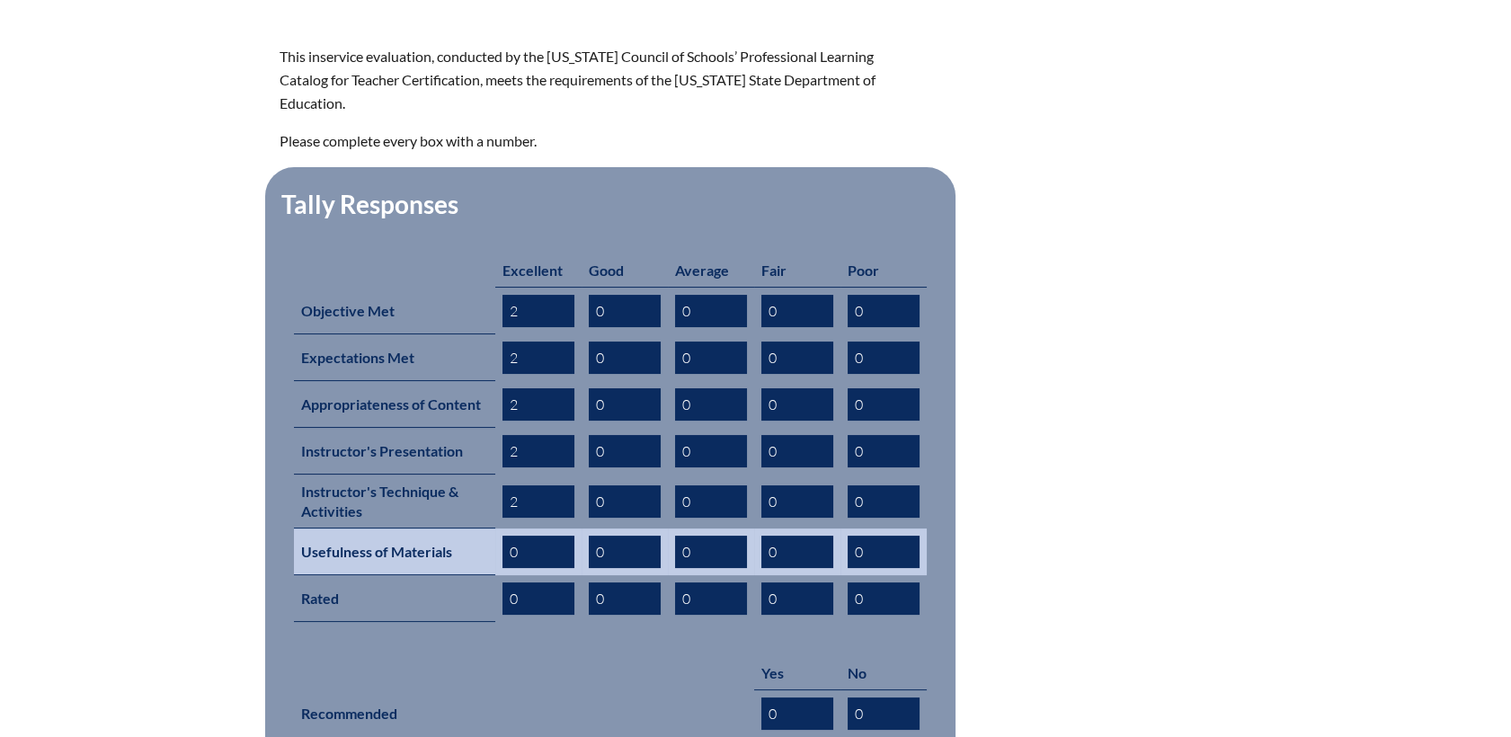
type input "2"
drag, startPoint x: 476, startPoint y: 521, endPoint x: 434, endPoint y: 522, distance: 42.3
click at [434, 529] on tr "Usefulness of Materials 0 0 0 0 0" at bounding box center [610, 552] width 633 height 47
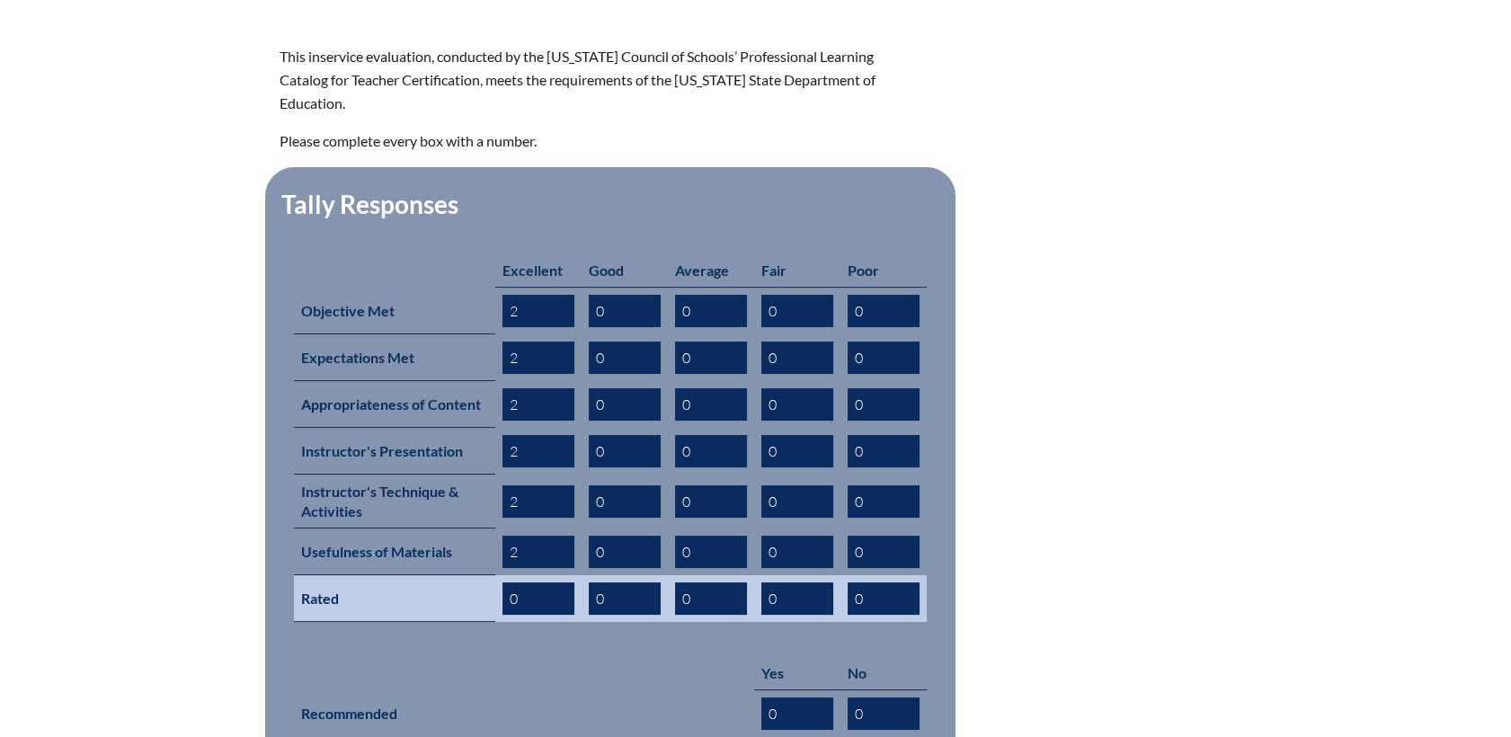
type input "2"
drag, startPoint x: 526, startPoint y: 573, endPoint x: 424, endPoint y: 572, distance: 101.6
click at [424, 575] on tr "Rated 0 0 0 0 0" at bounding box center [610, 598] width 633 height 47
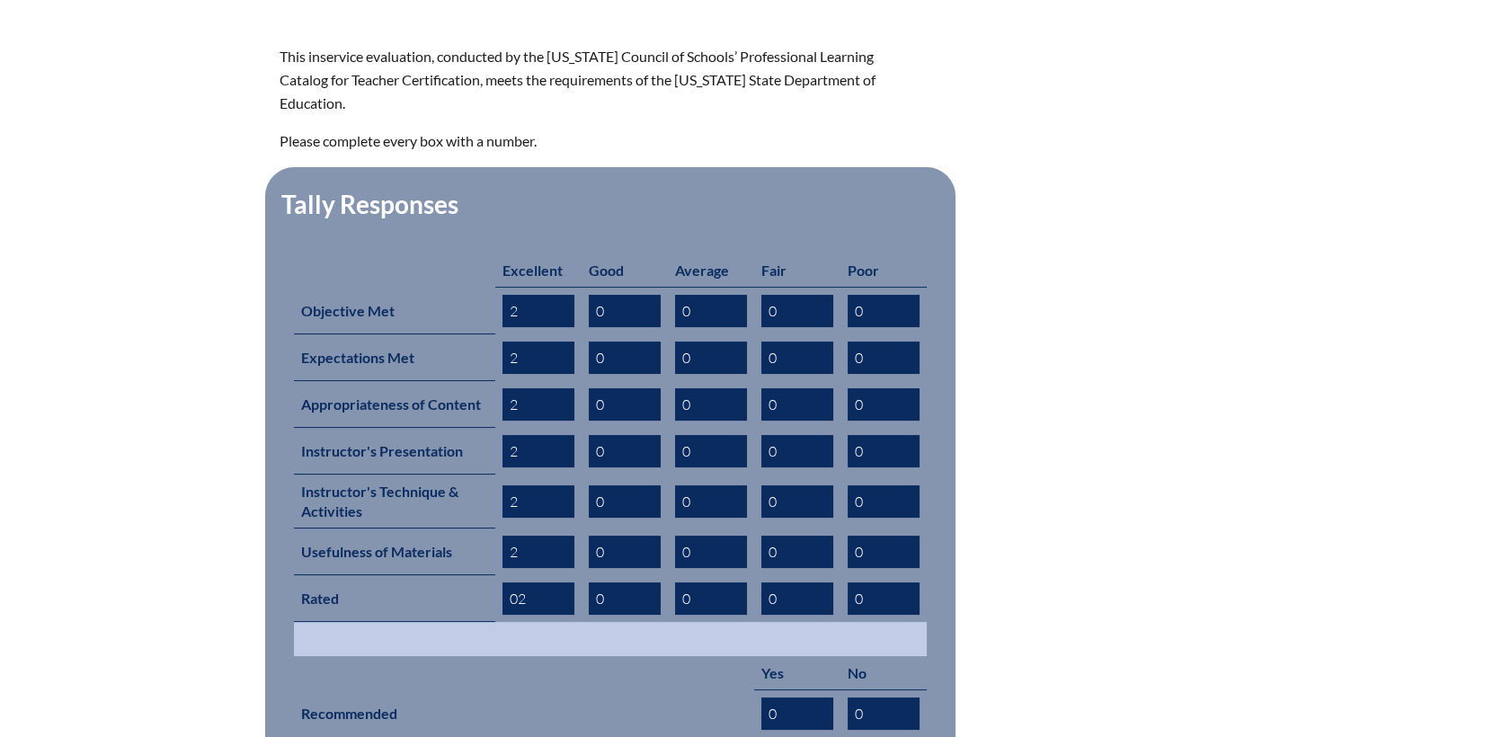
type input "0"
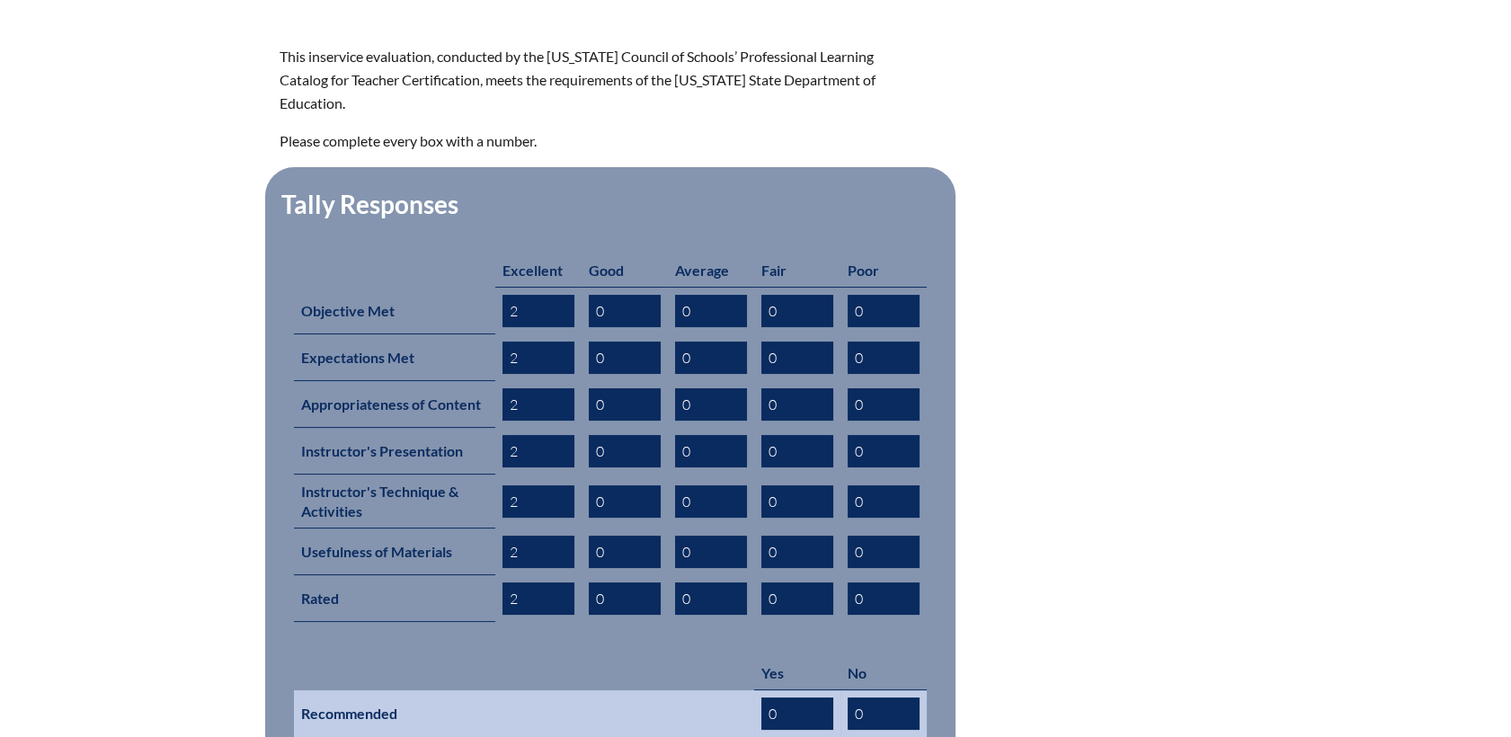
type input "2"
drag, startPoint x: 786, startPoint y: 685, endPoint x: 646, endPoint y: 665, distance: 140.7
click at [646, 690] on tr "Recommended 0 0" at bounding box center [610, 714] width 633 height 48
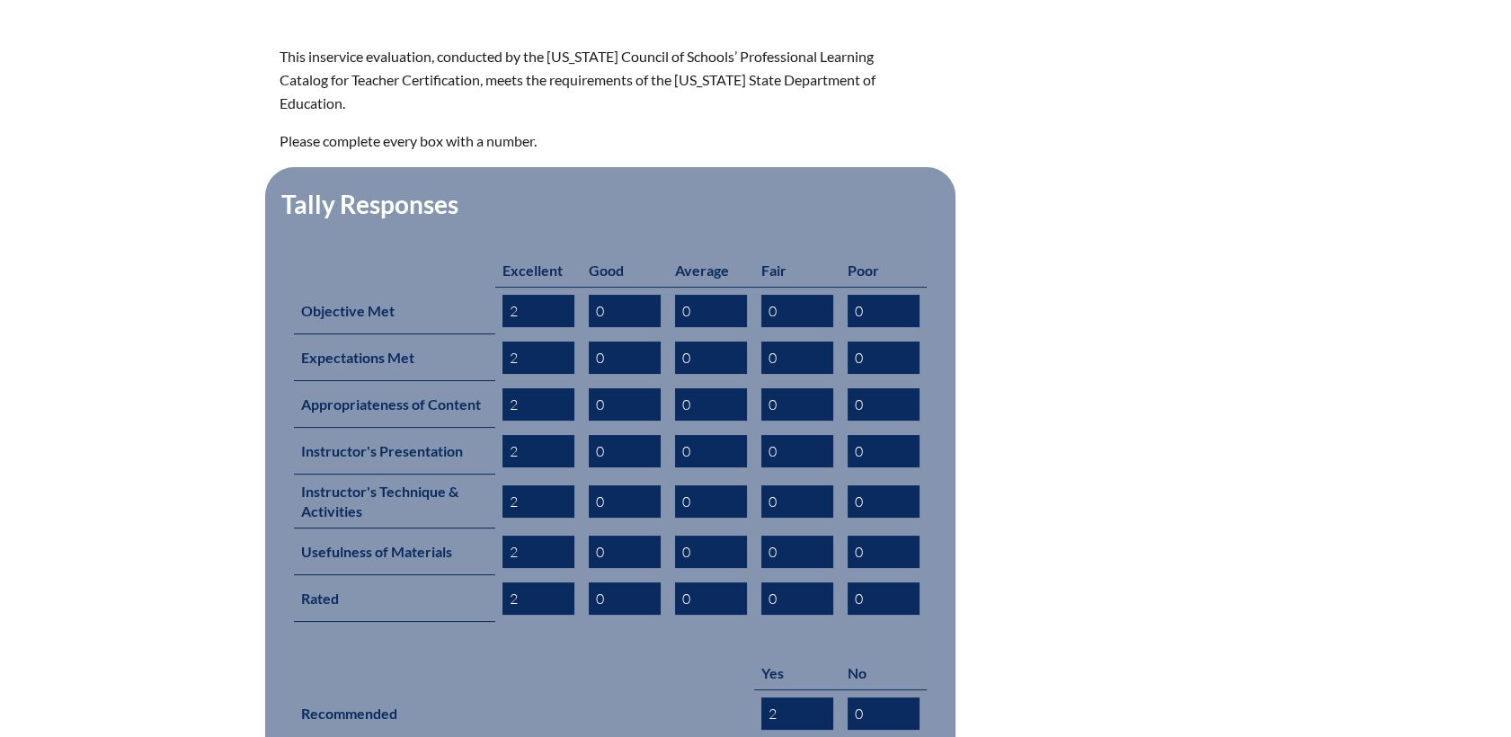
type input "2"
click at [1201, 458] on form "This inservice evaluation, conducted by the Florida Council of Schools’ Profess…" at bounding box center [756, 442] width 953 height 795
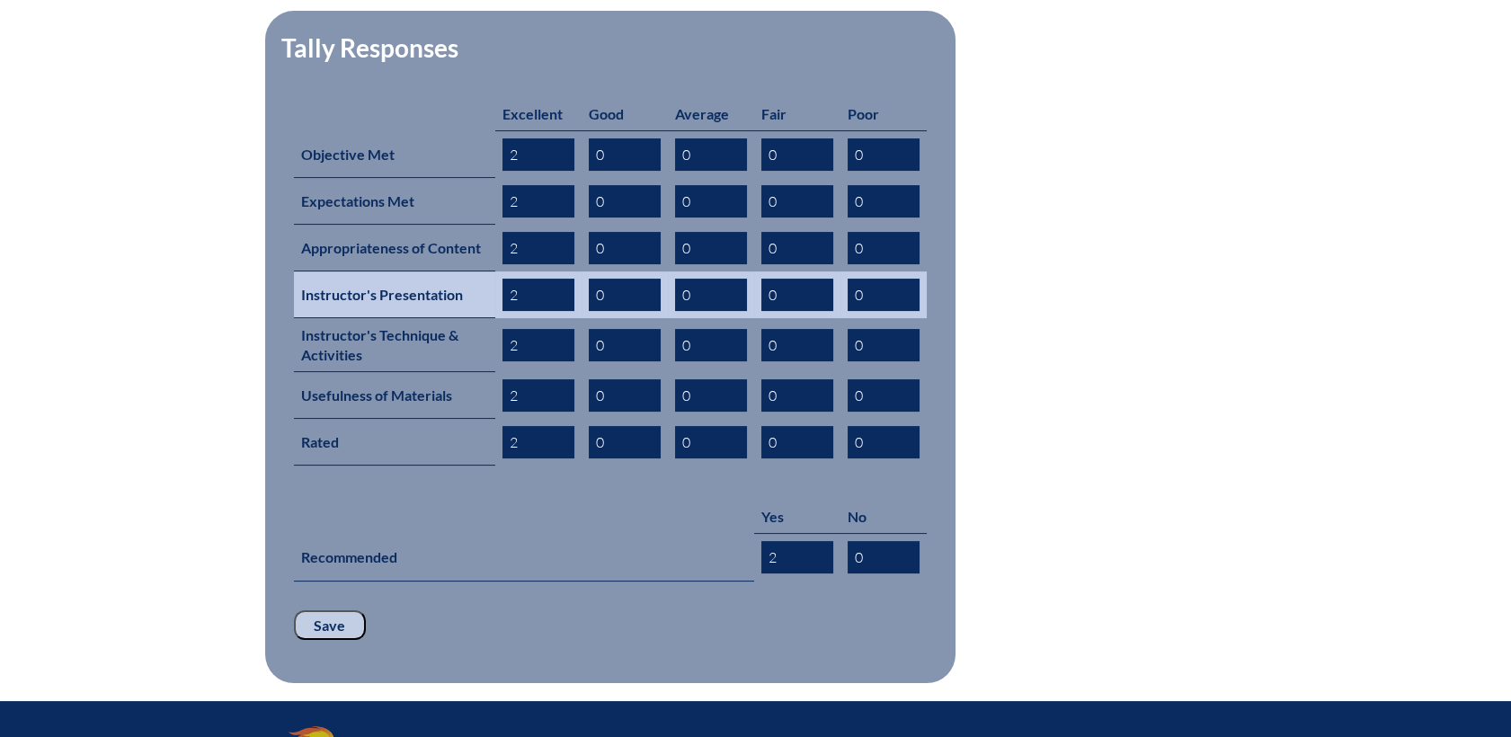
scroll to position [899, 0]
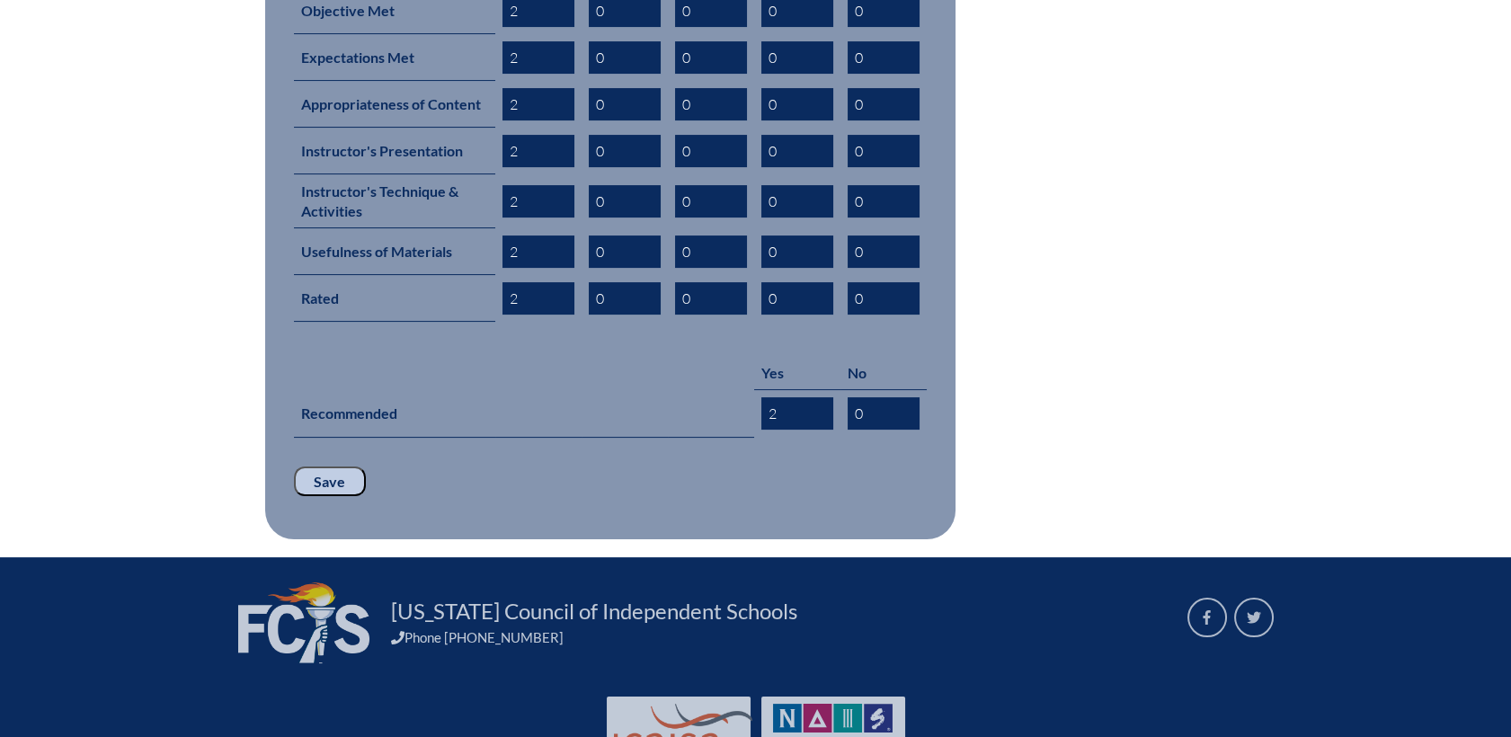
click at [338, 466] on input "Save" at bounding box center [330, 481] width 72 height 31
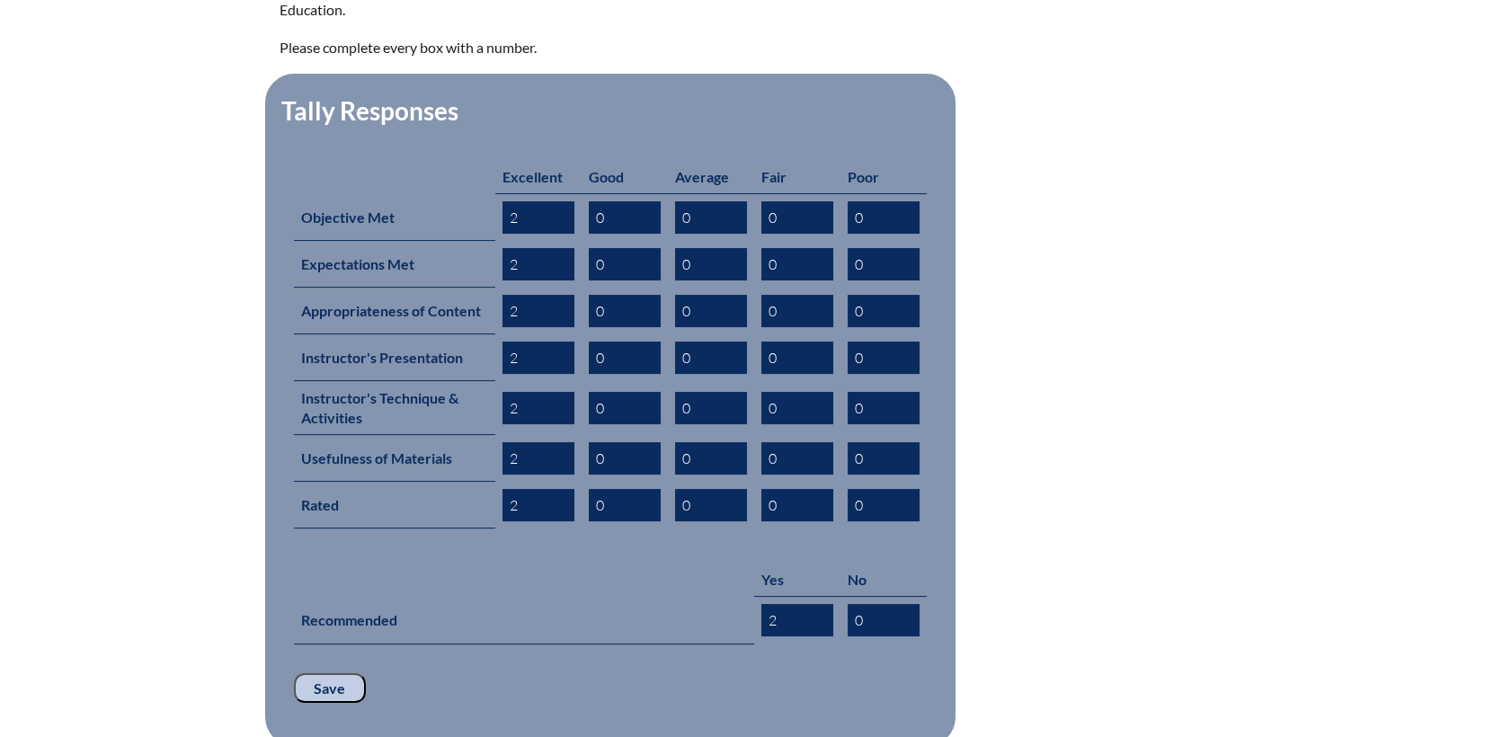
scroll to position [798, 0]
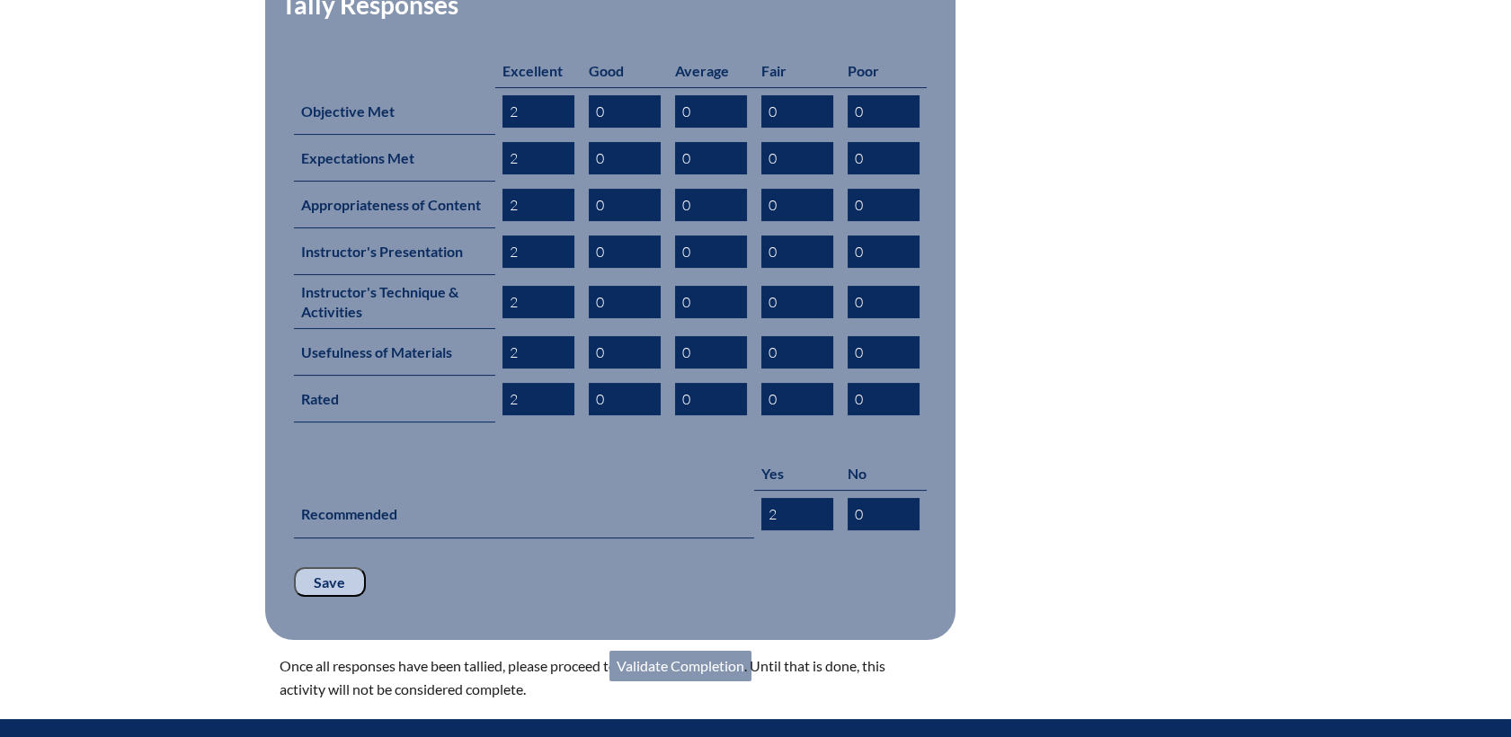
click at [694, 651] on link "Validate Completion" at bounding box center [680, 666] width 142 height 31
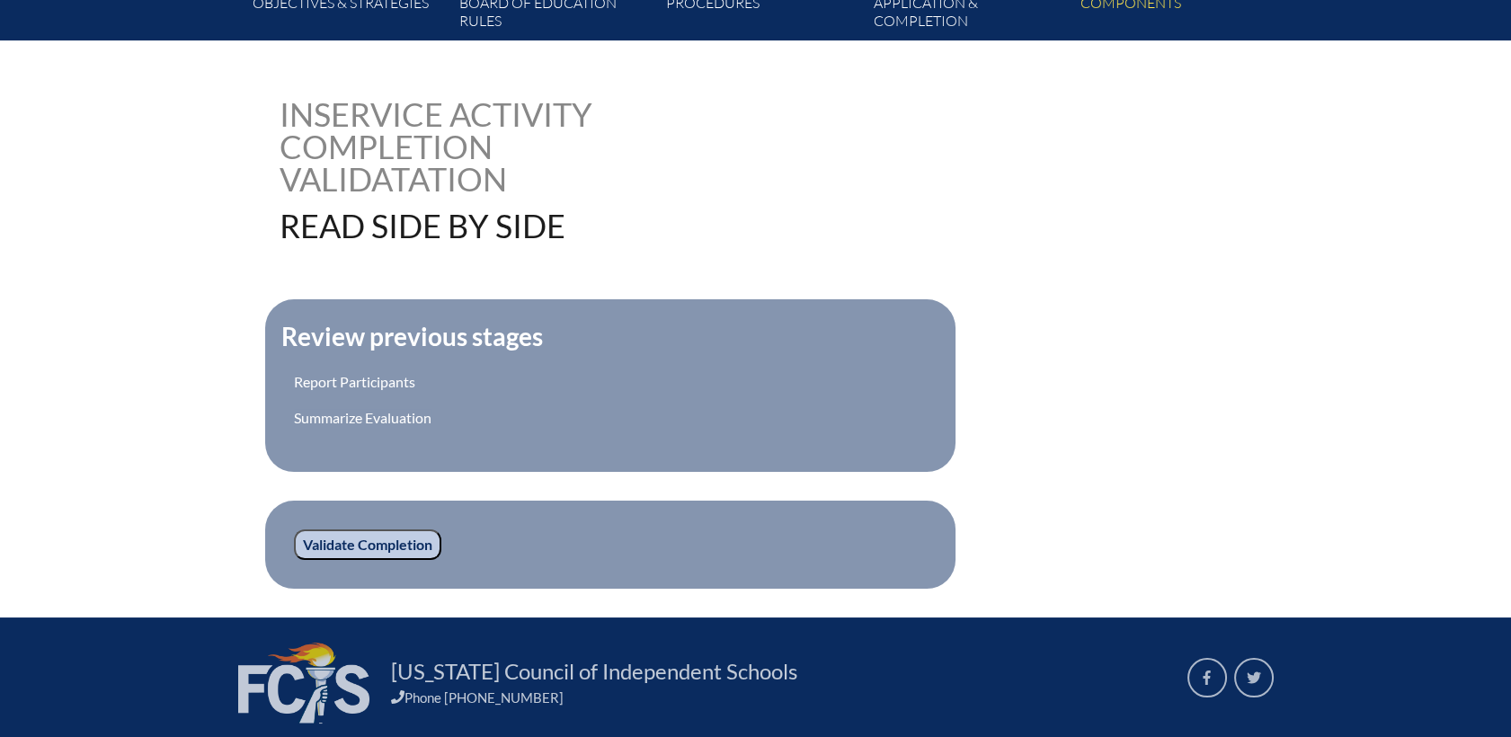
scroll to position [399, 0]
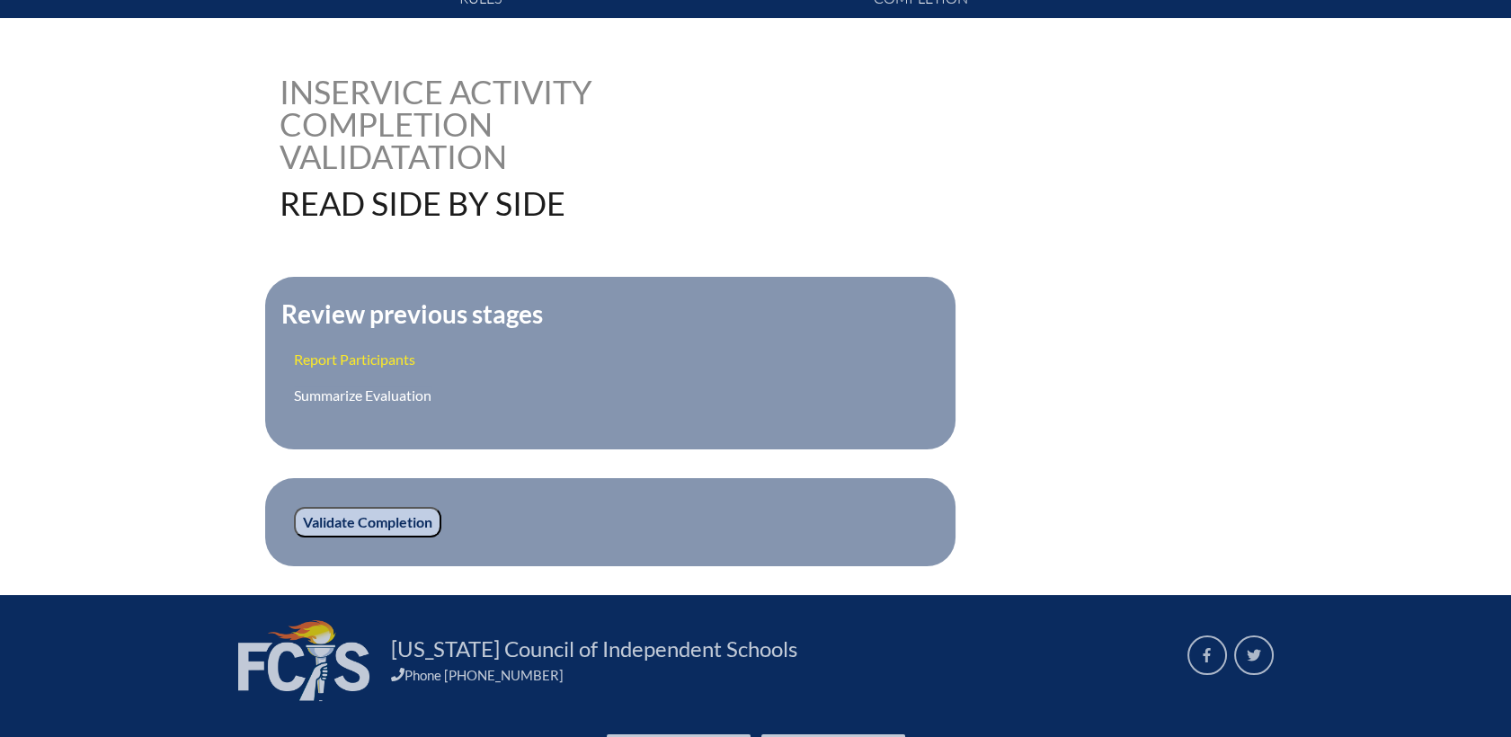
click at [360, 352] on link "Report Participants" at bounding box center [354, 359] width 121 height 17
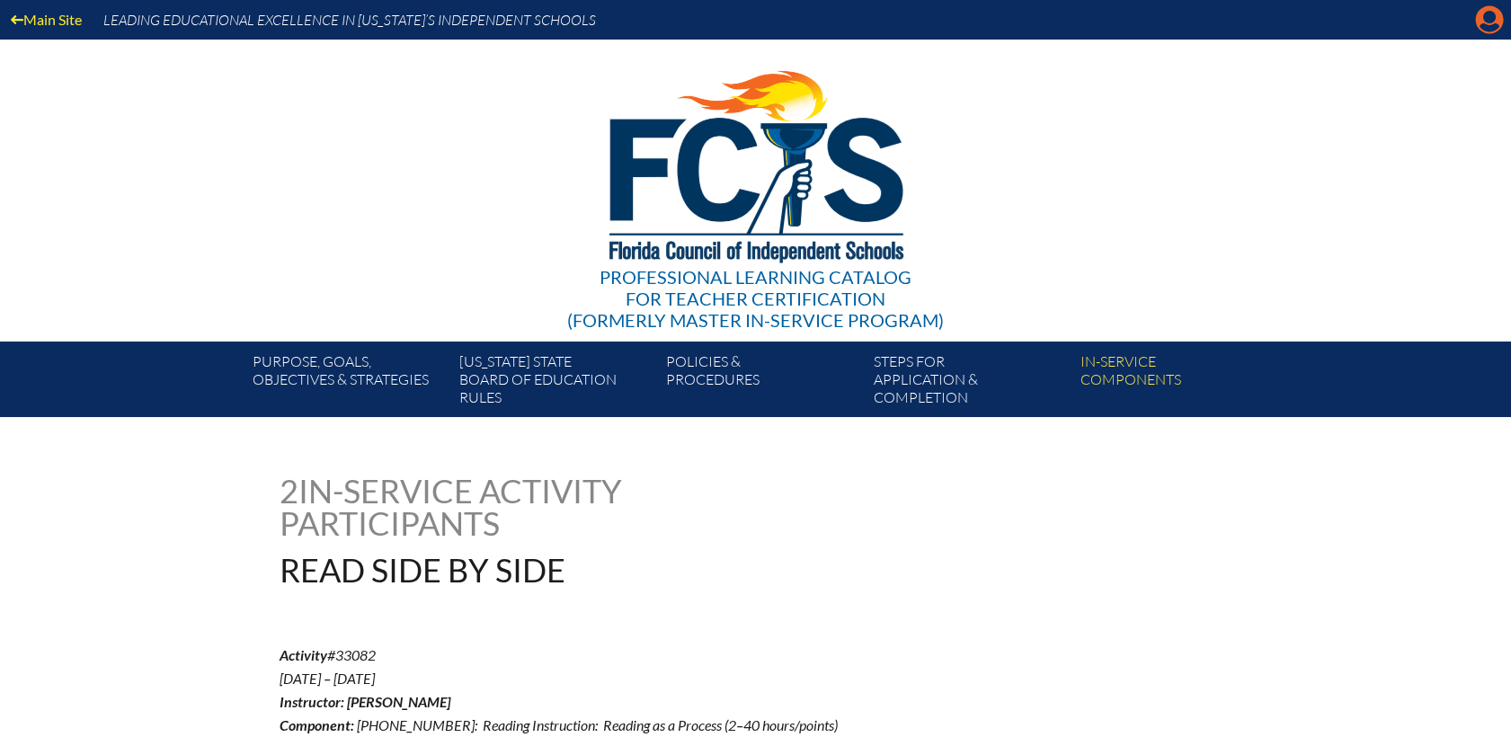
click at [1494, 20] on icon "Manage account" at bounding box center [1489, 19] width 29 height 29
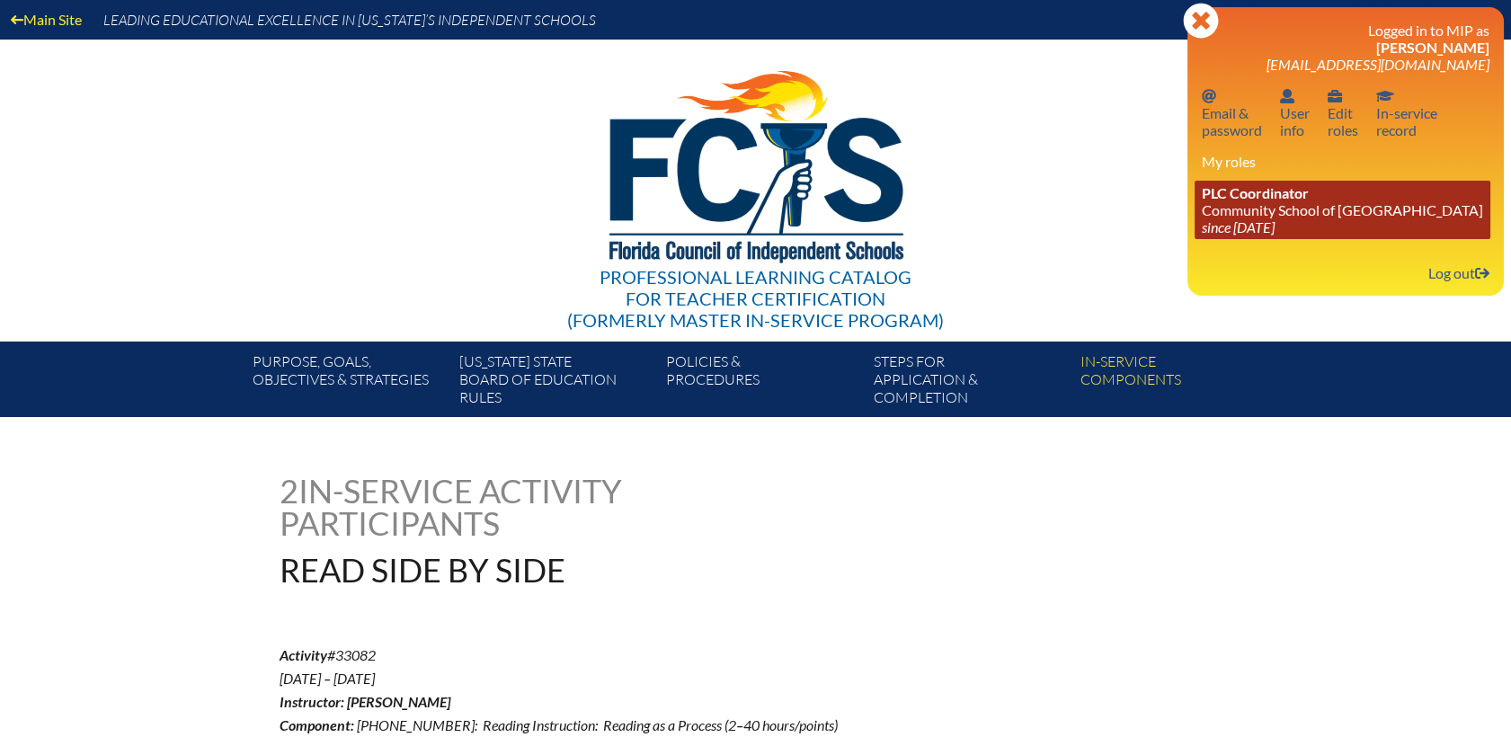
click at [1302, 205] on link "PLC Coordinator Community School of [GEOGRAPHIC_DATA] since [DATE]" at bounding box center [1343, 210] width 296 height 58
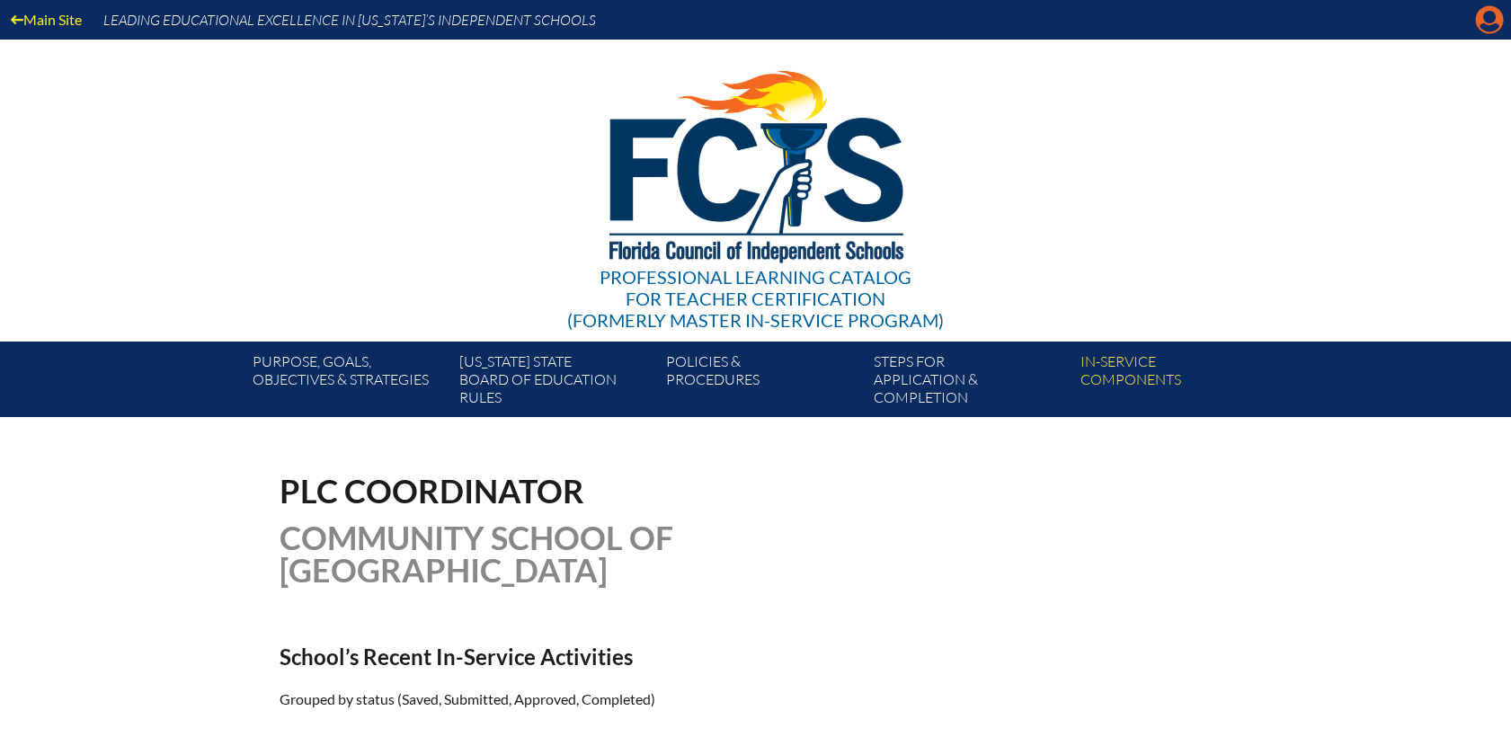
click at [1483, 21] on icon at bounding box center [1490, 20] width 28 height 28
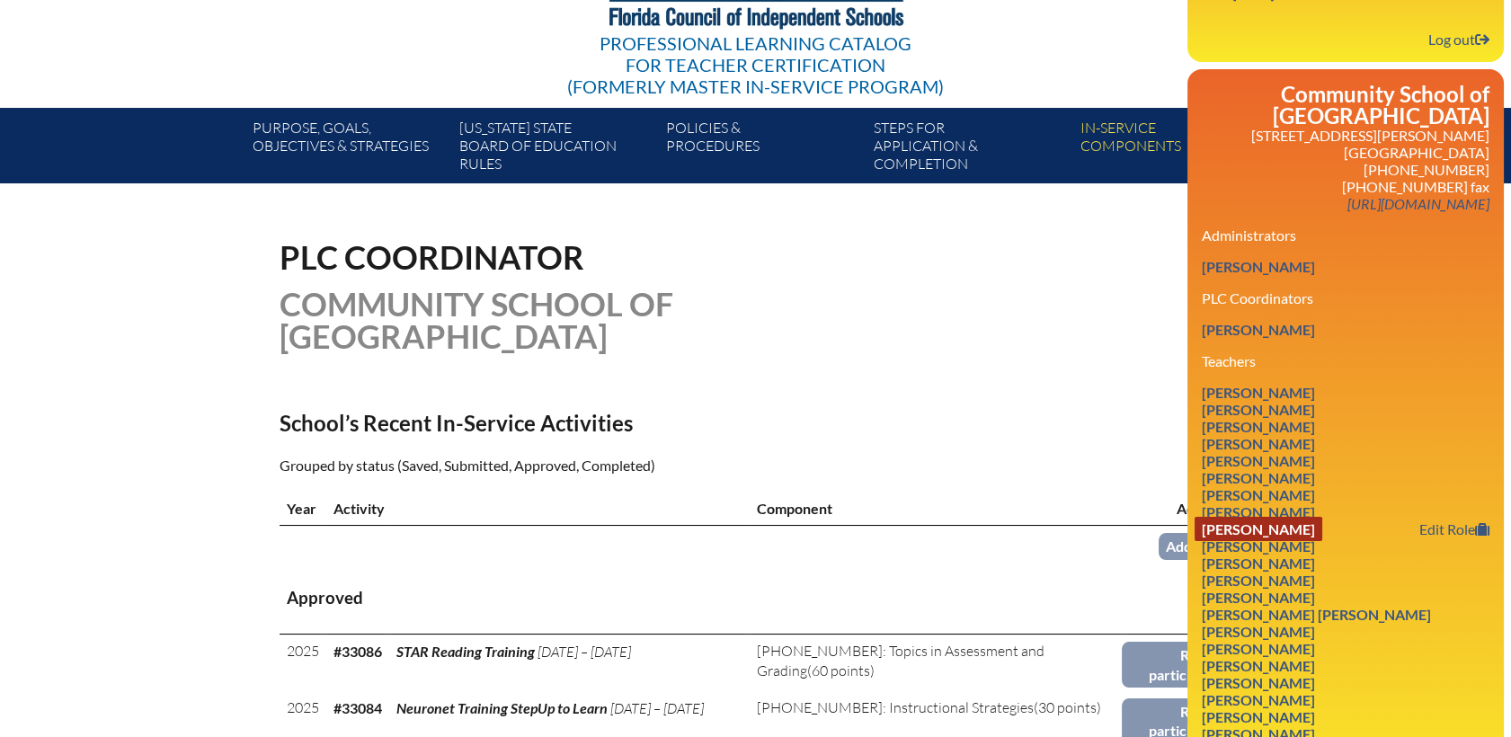
scroll to position [299, 0]
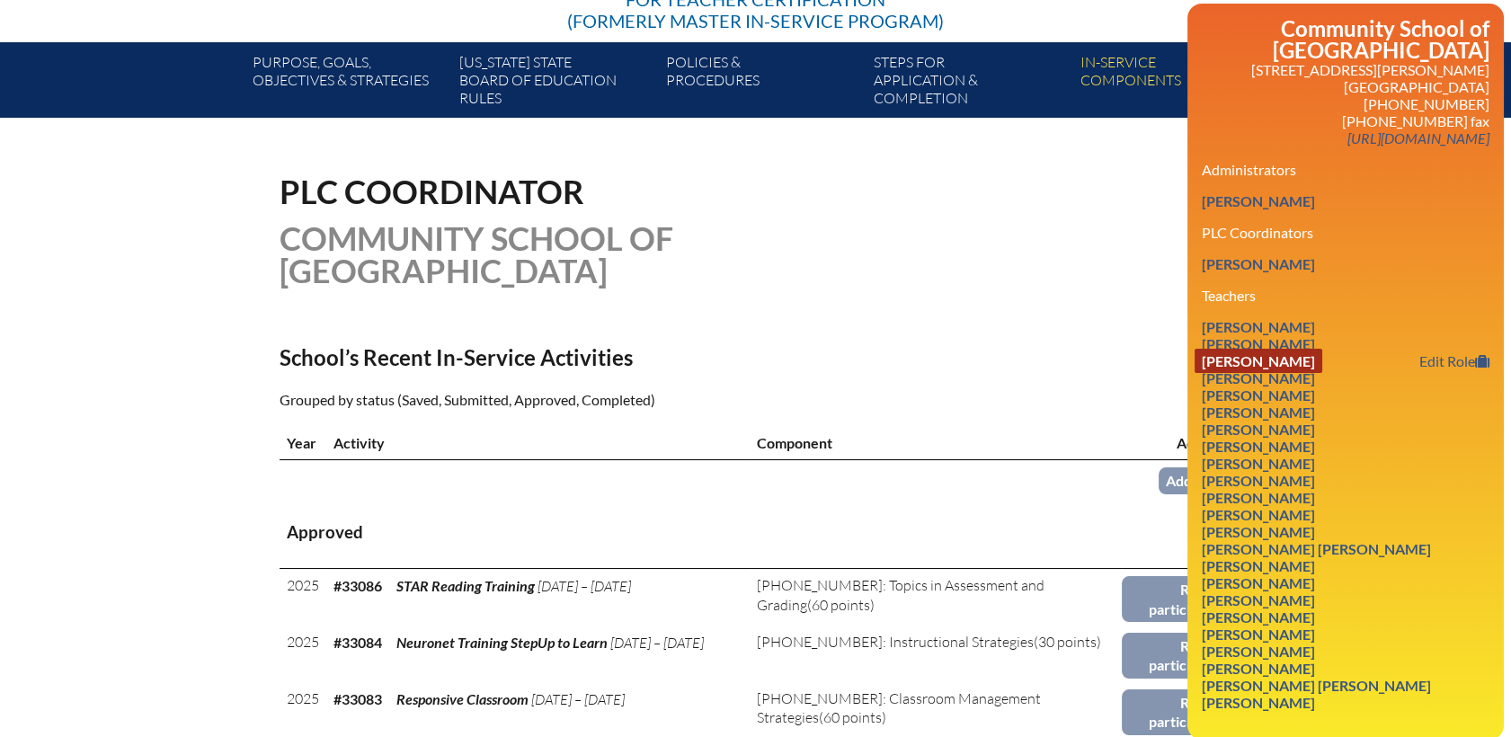
click at [1241, 349] on link "Elise Carlisi" at bounding box center [1259, 361] width 128 height 24
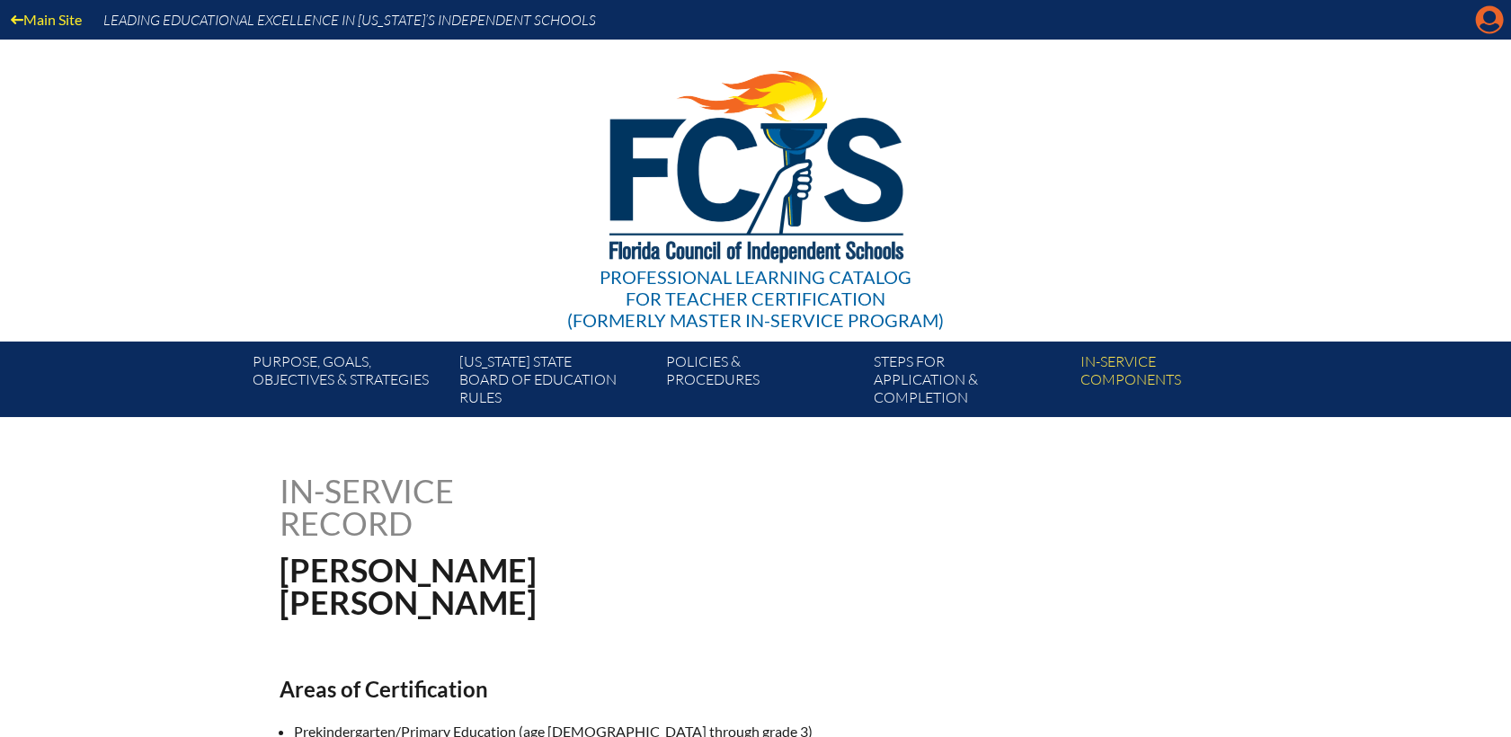
click at [1498, 15] on icon at bounding box center [1490, 20] width 28 height 28
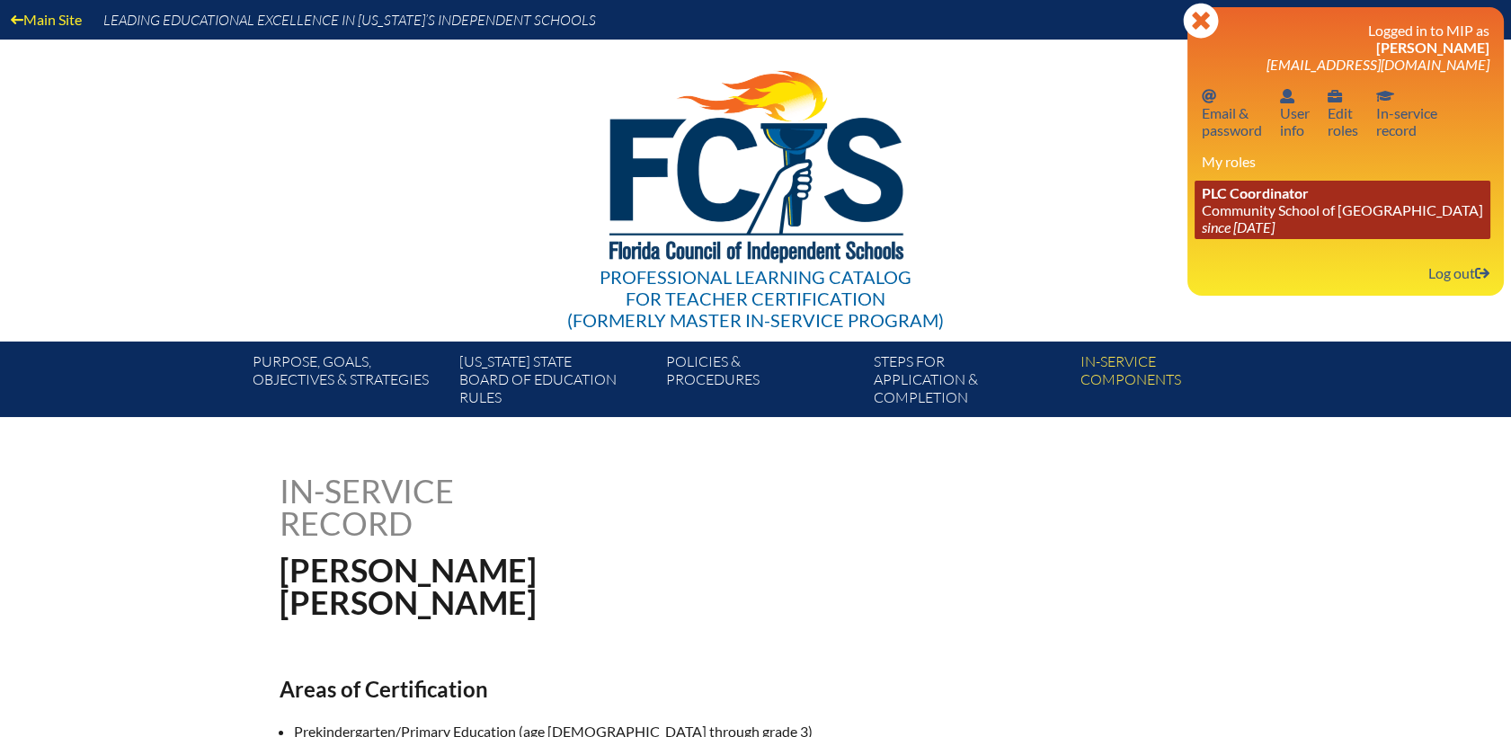
click at [1242, 217] on link "PLC Coordinator Community School of [GEOGRAPHIC_DATA] since [DATE]" at bounding box center [1343, 210] width 296 height 58
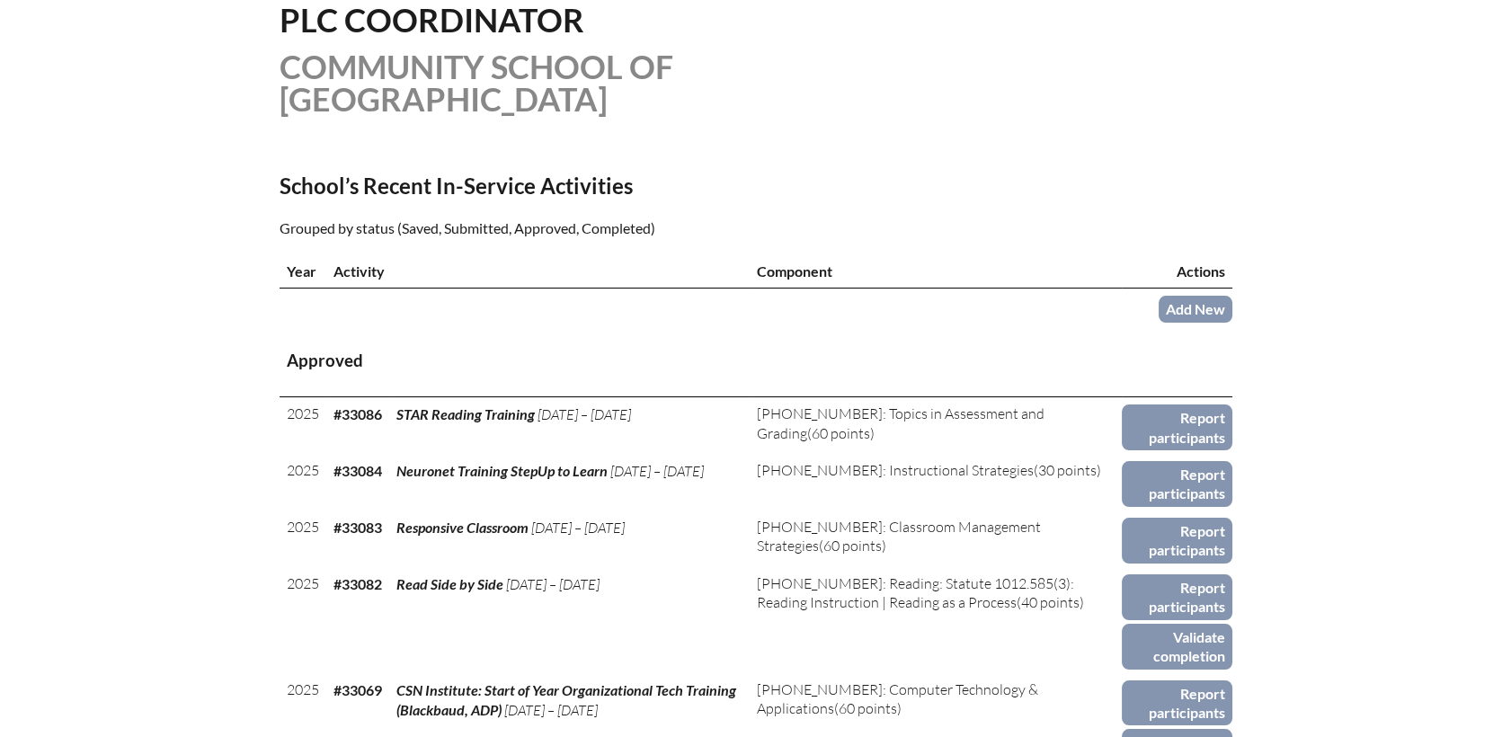
scroll to position [599, 0]
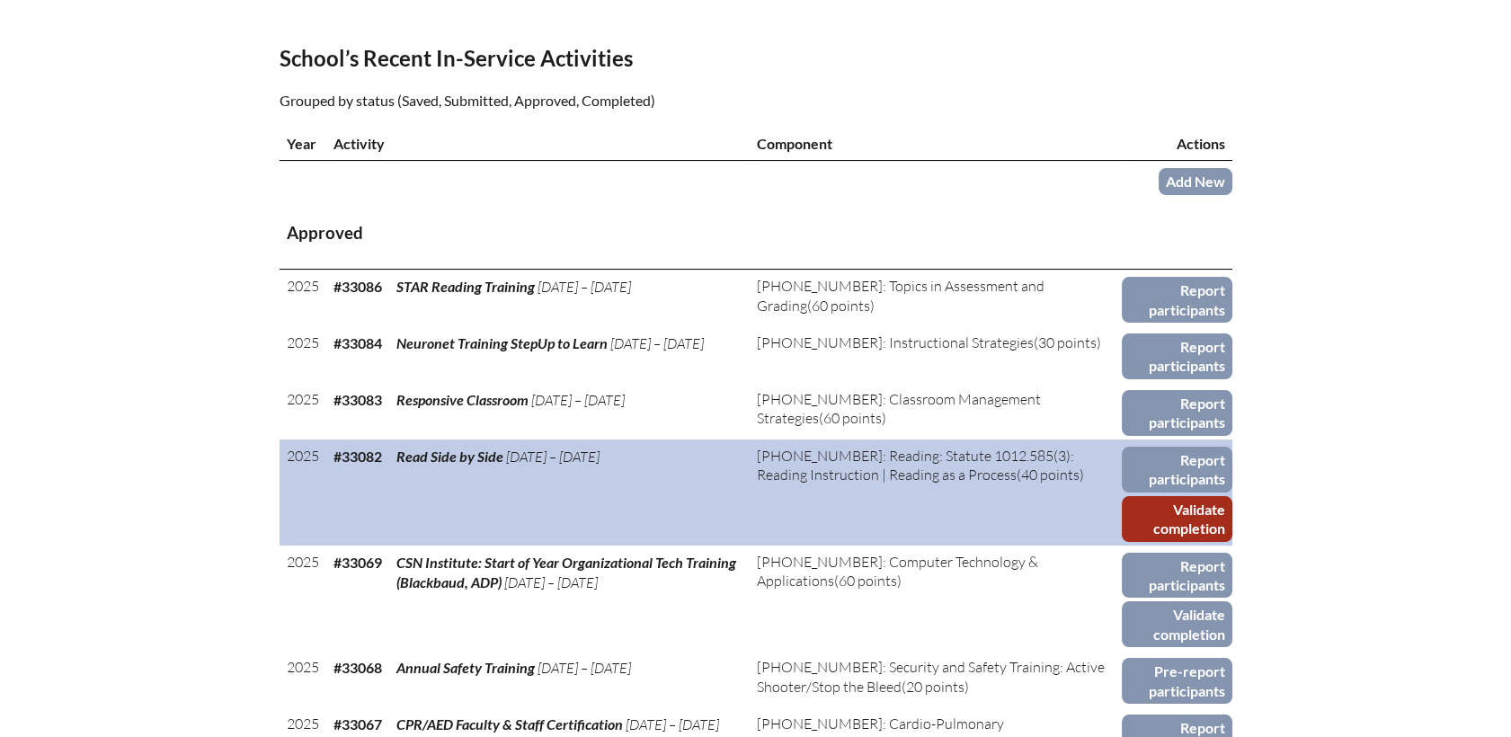
click at [1165, 496] on link "Validate completion" at bounding box center [1177, 519] width 110 height 46
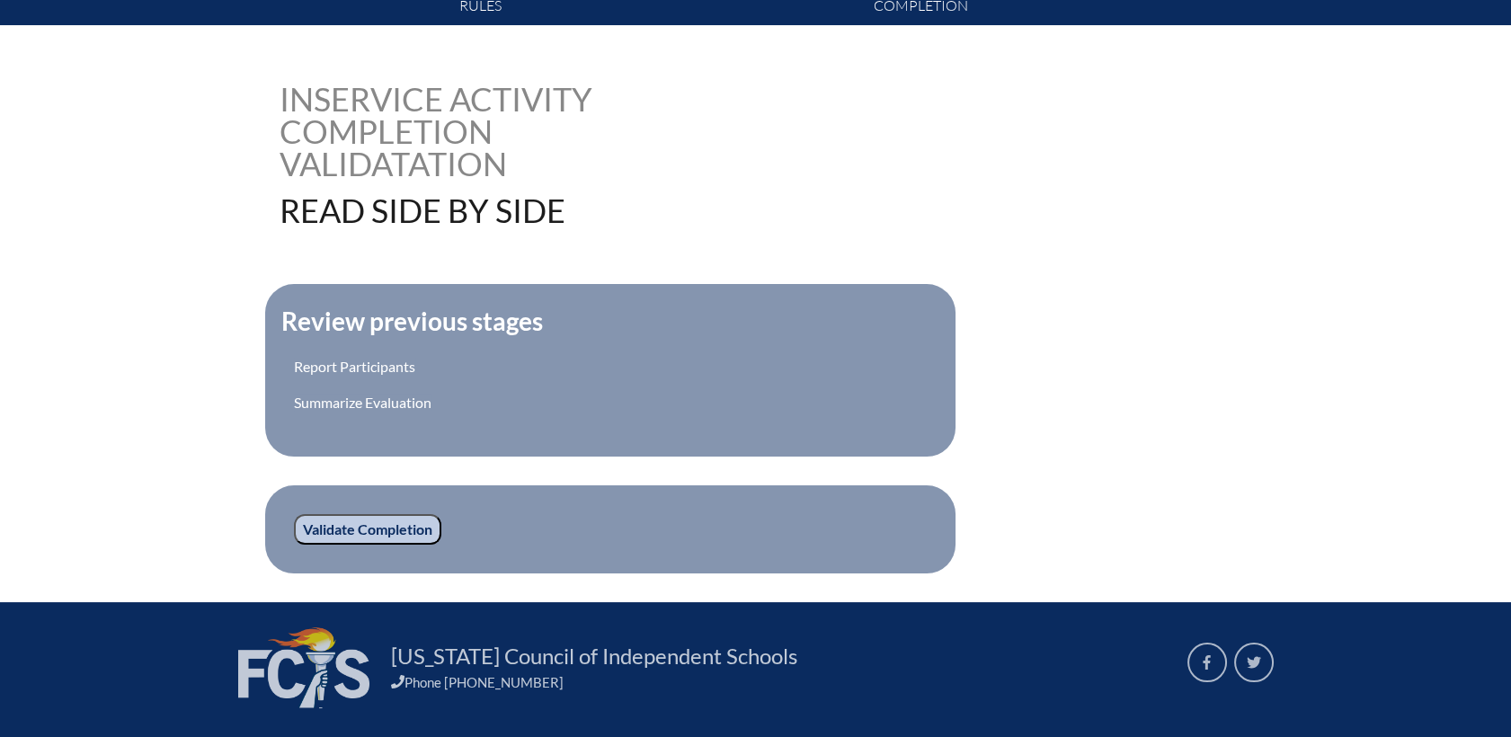
scroll to position [516, 0]
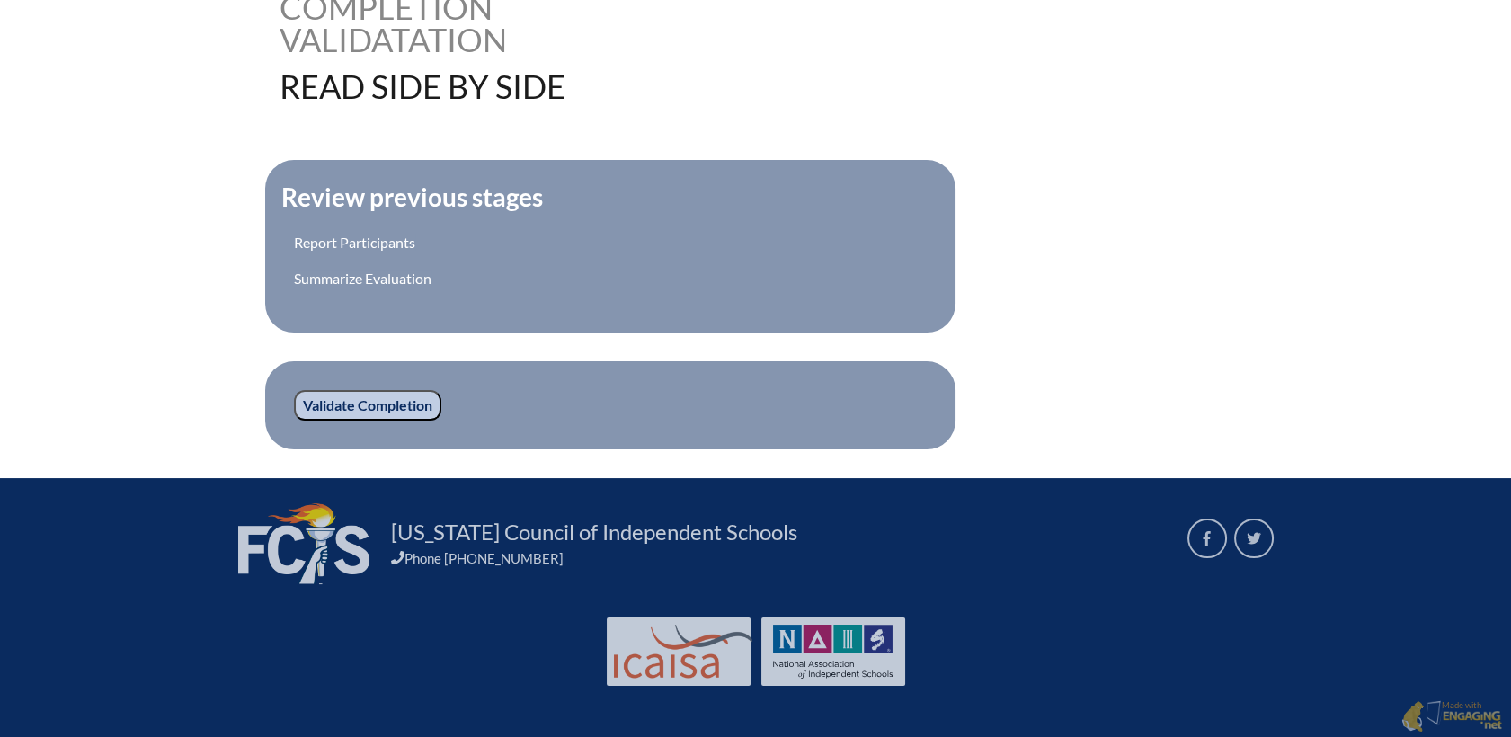
click at [381, 400] on input "Validate Completion" at bounding box center [367, 405] width 147 height 31
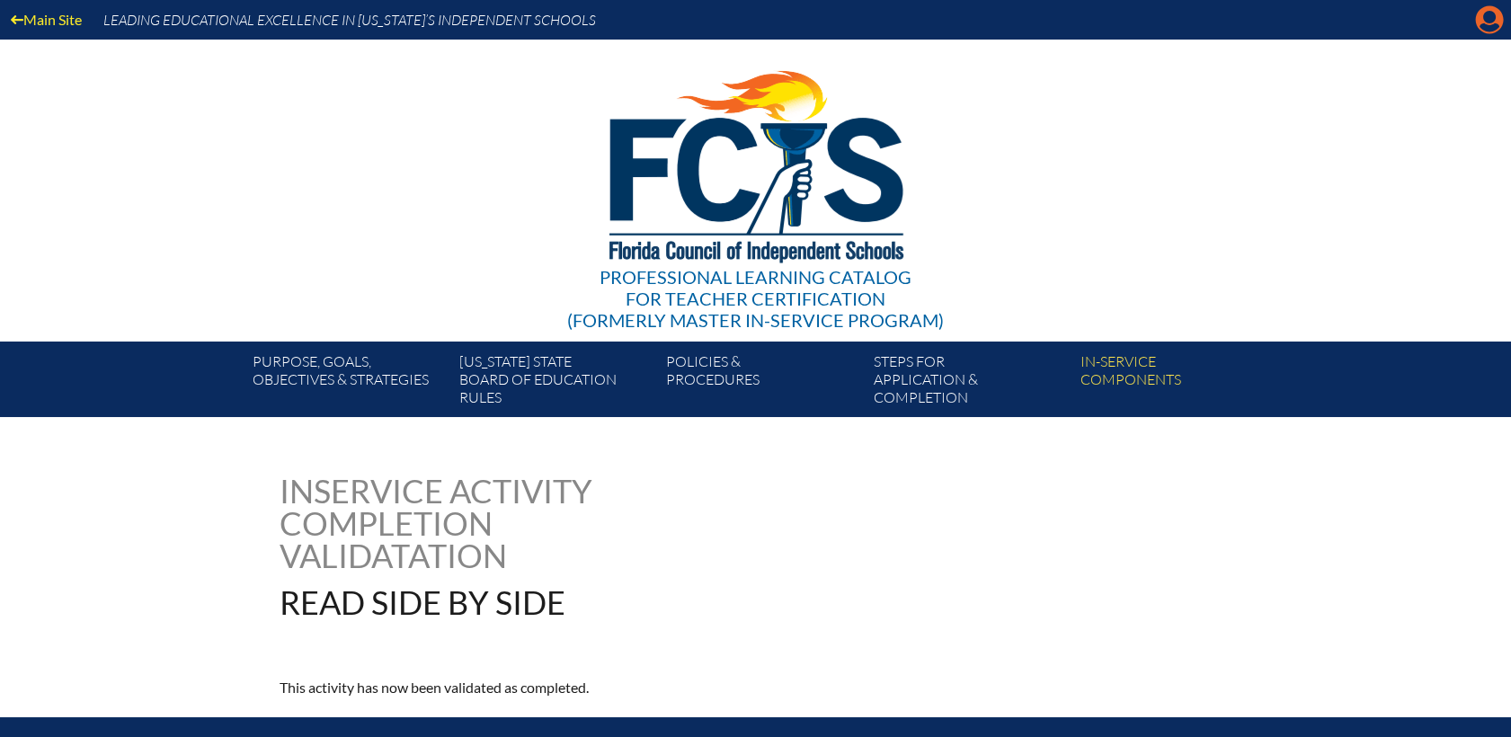
click at [1488, 25] on icon "Manage account" at bounding box center [1489, 19] width 29 height 29
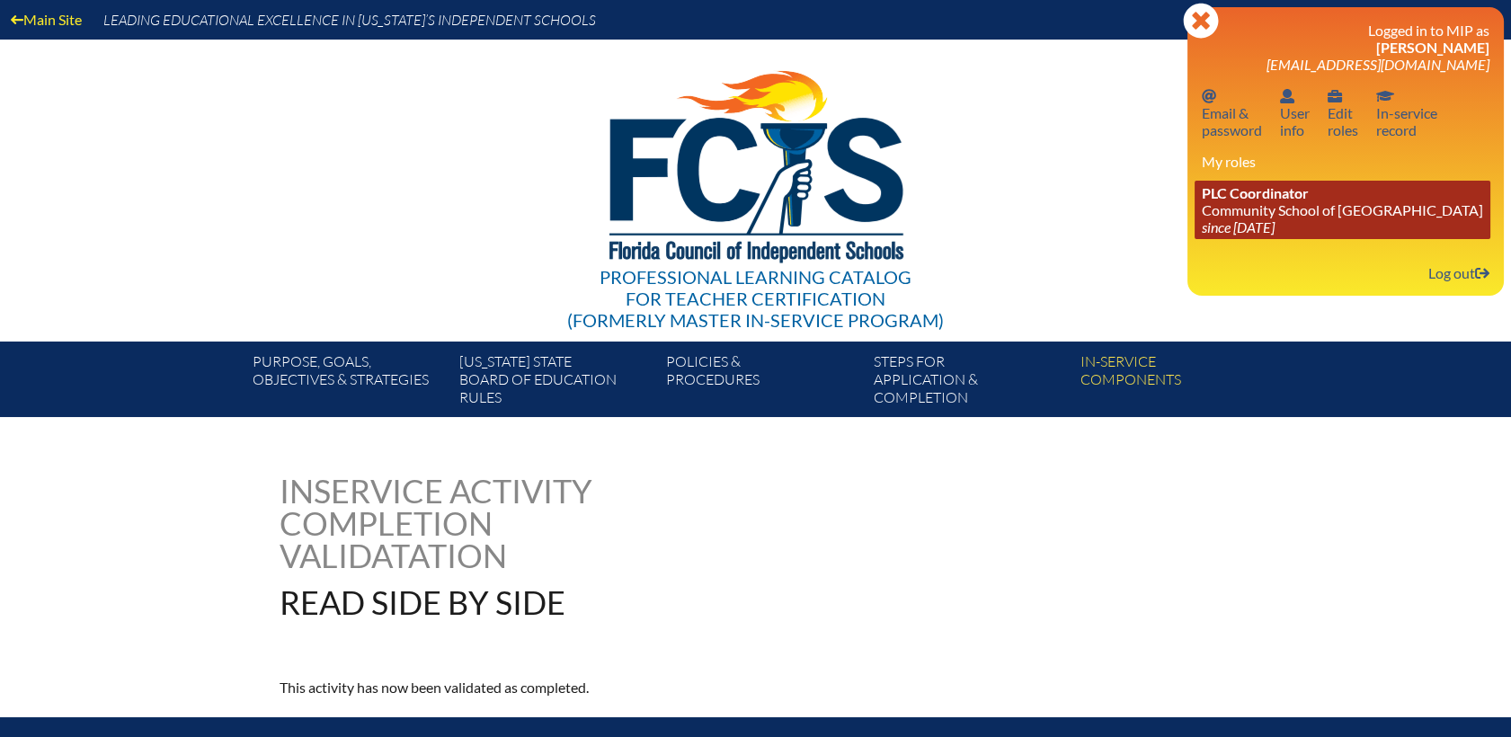
click at [1240, 218] on link "PLC Coordinator Community School of [GEOGRAPHIC_DATA] since [DATE]" at bounding box center [1343, 210] width 296 height 58
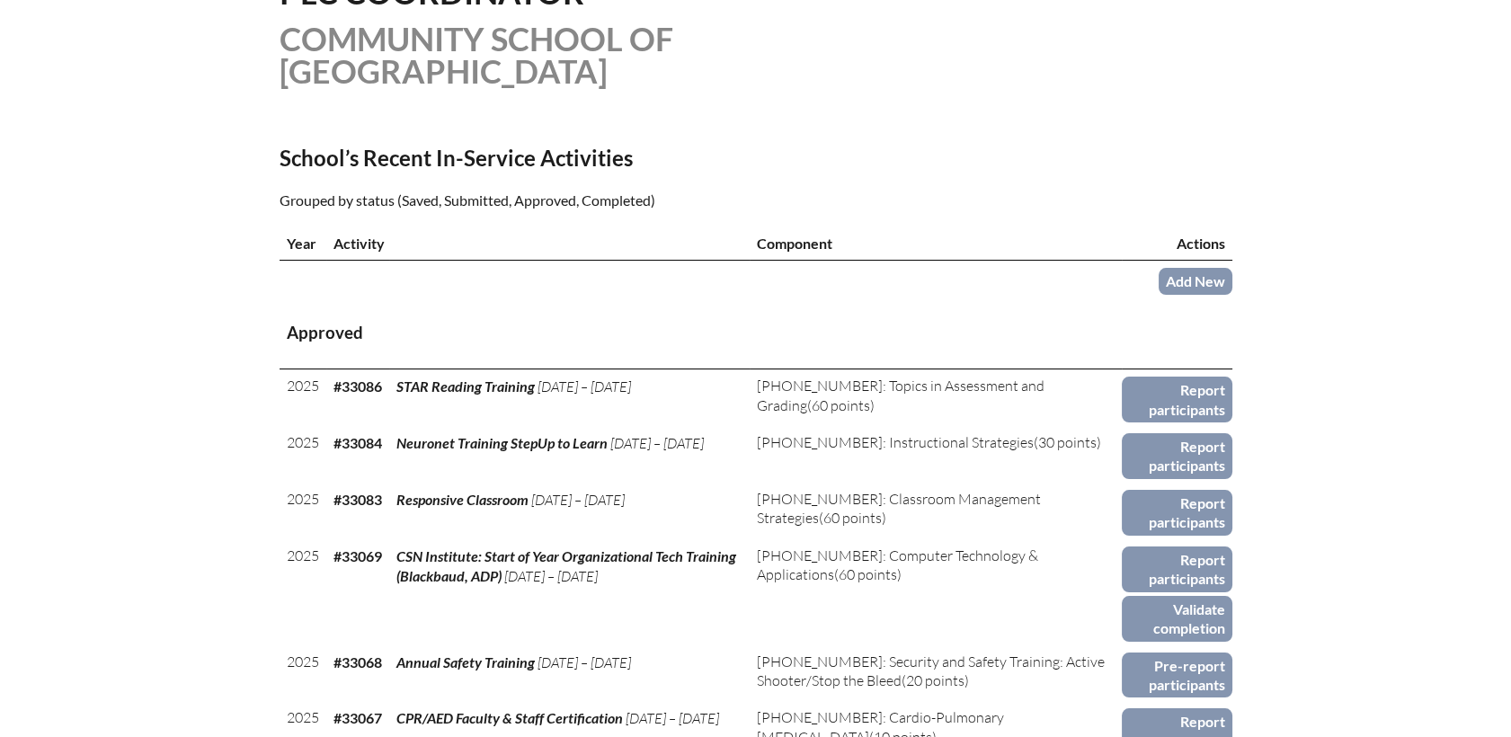
scroll to position [599, 0]
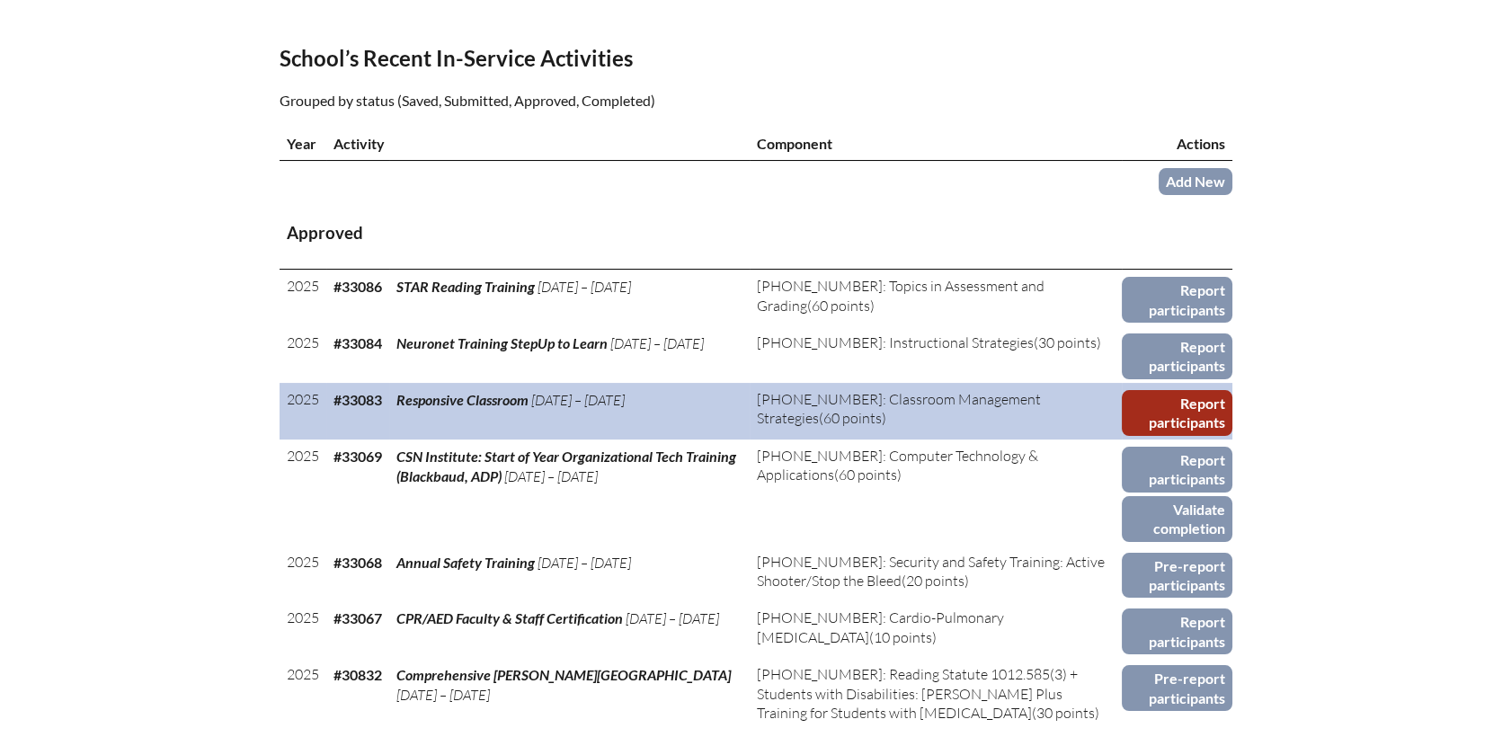
click at [1177, 390] on link "Report participants" at bounding box center [1177, 413] width 110 height 46
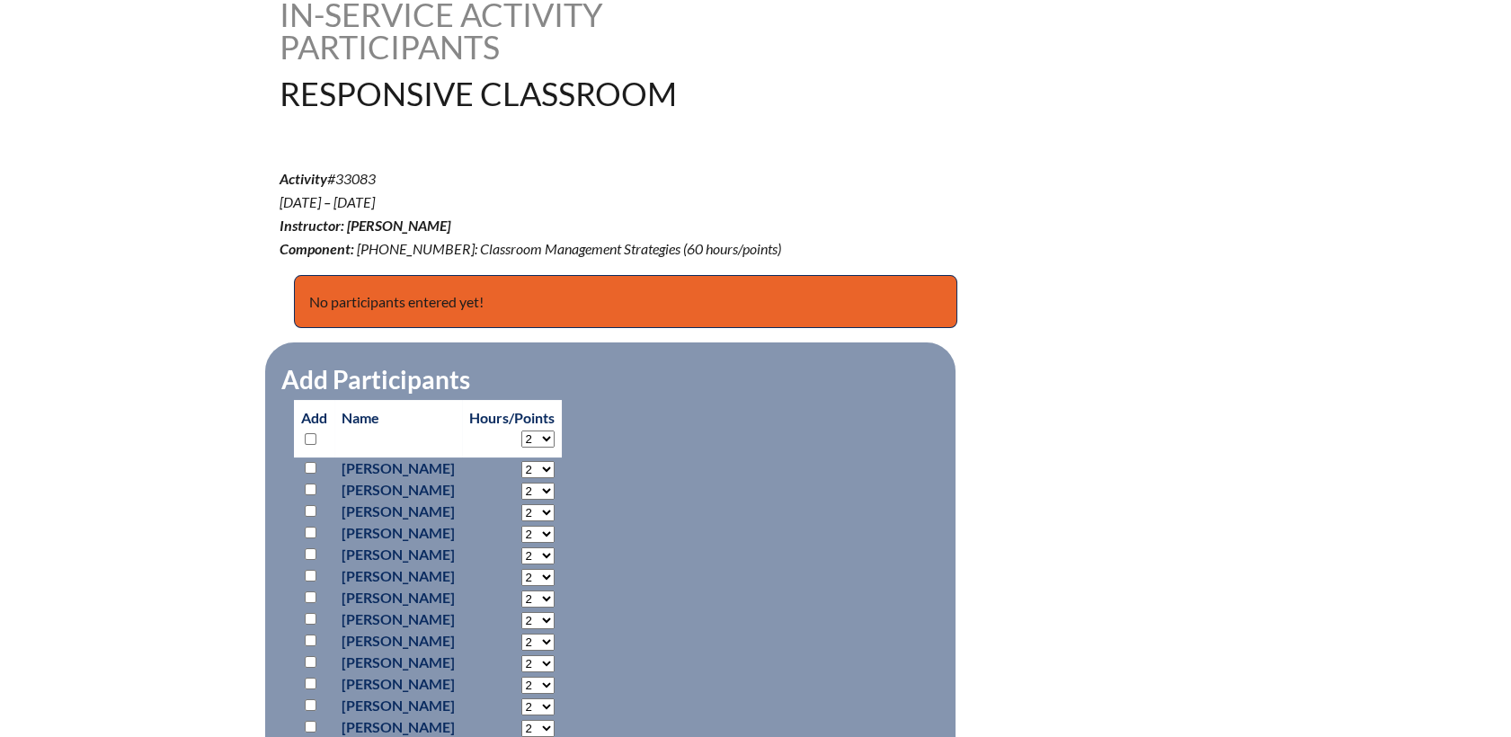
scroll to position [698, 0]
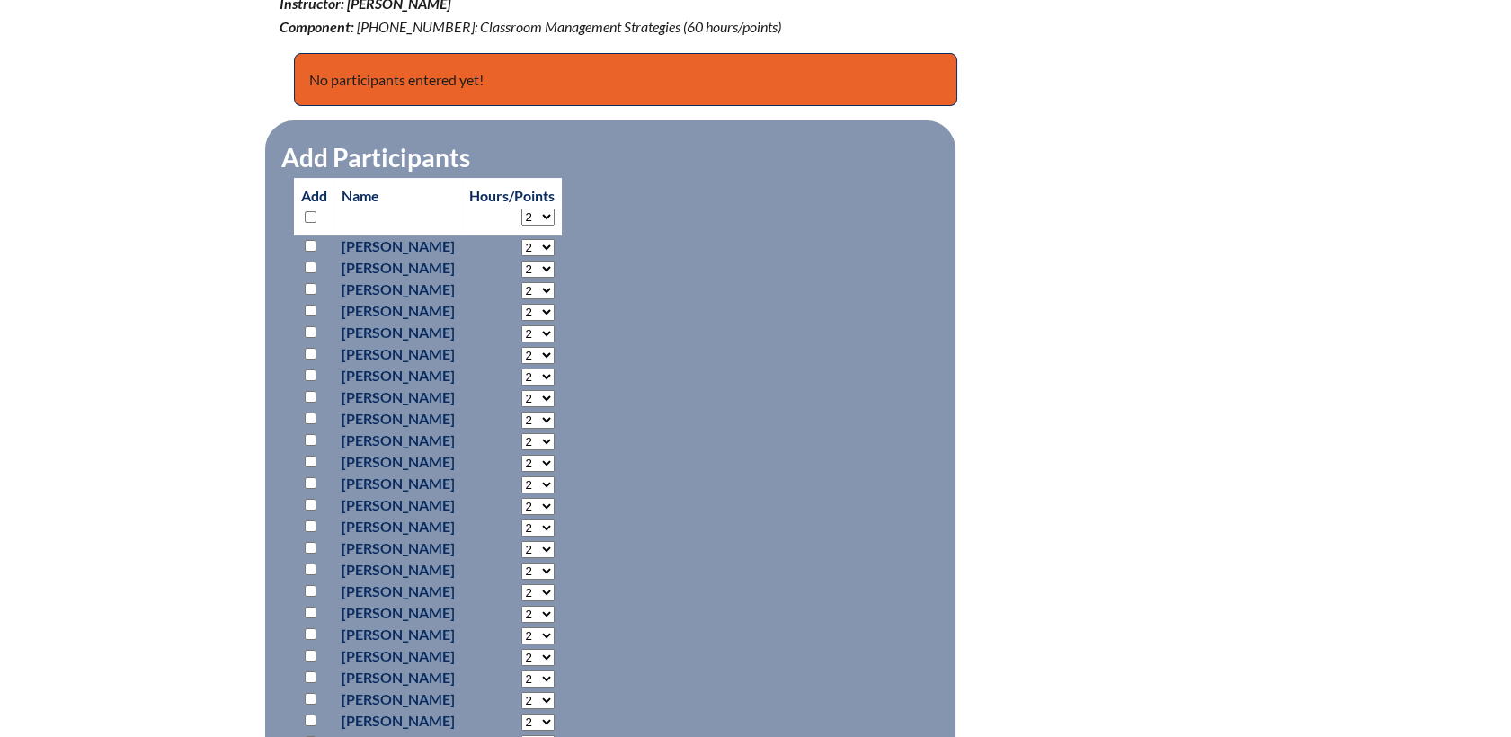
click at [306, 285] on input "checkbox" at bounding box center [311, 289] width 12 height 12
checkbox input "true"
click at [555, 256] on select "2 3 4 5 6 7 8 9 10 11 12 13 14 15 16 17 18 19 20 21 22 23" at bounding box center [537, 247] width 33 height 17
select select "21"
click at [555, 256] on select "2 3 4 5 6 7 8 9 10 11 12 13 14 15 16 17 18 19 20 21 22 23" at bounding box center [537, 247] width 33 height 17
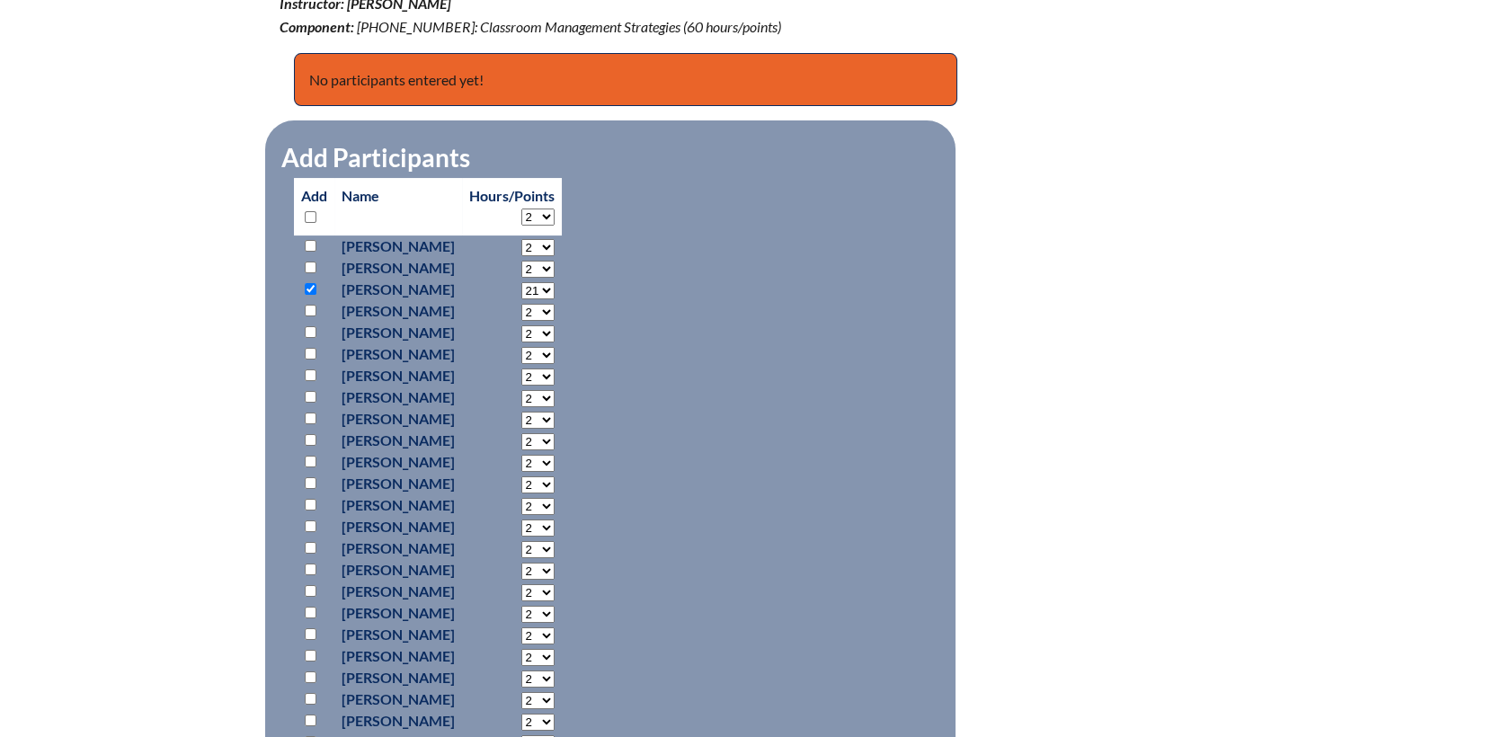
click at [308, 440] on input "checkbox" at bounding box center [311, 440] width 12 height 12
checkbox input "true"
click at [555, 256] on select "2 3 4 5 6 7 8 9 10 11 12 13 14 15 16 17 18 19 20 21 22 23" at bounding box center [537, 247] width 33 height 17
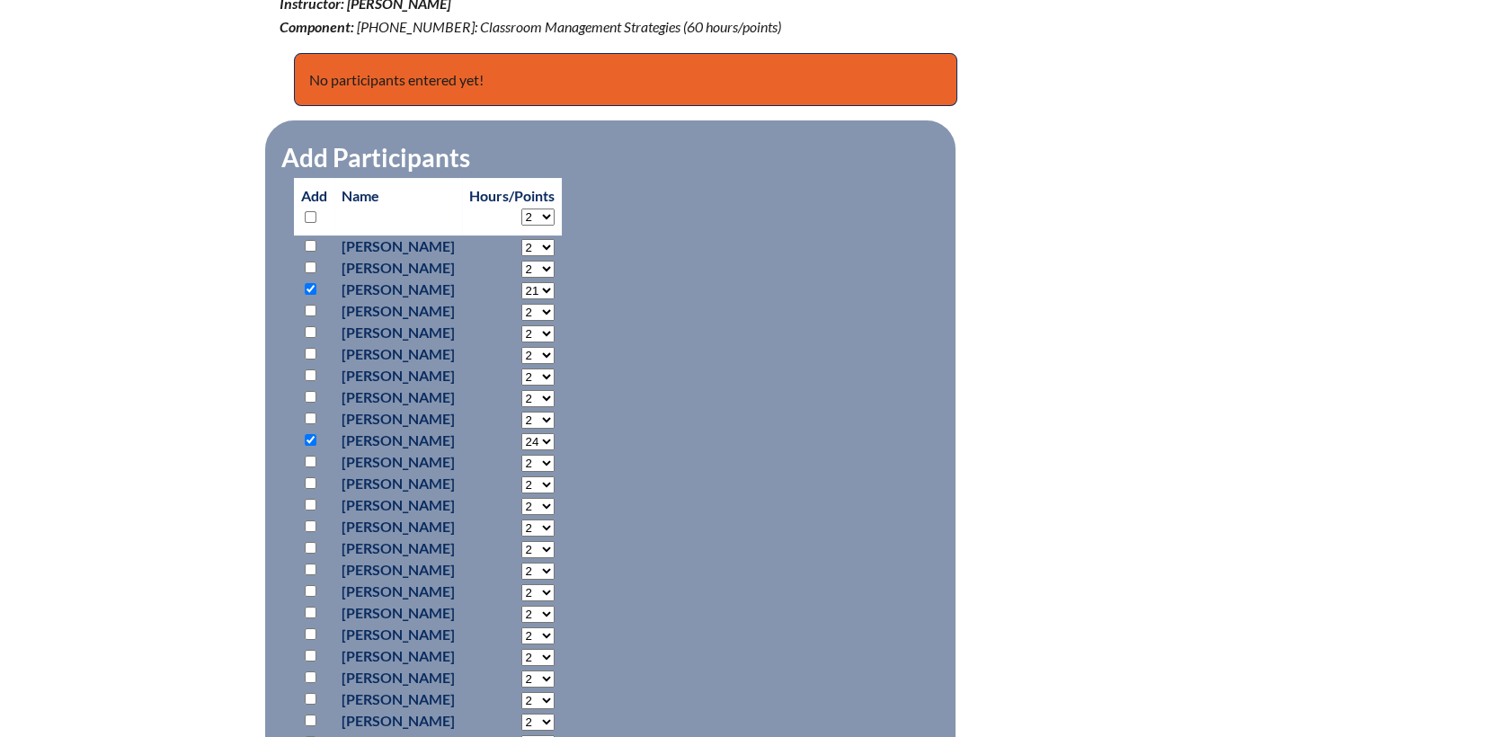
select select "21"
click at [555, 256] on select "2 3 4 5 6 7 8 9 10 11 12 13 14 15 16 17 18 19 20 21 22 23" at bounding box center [537, 247] width 33 height 17
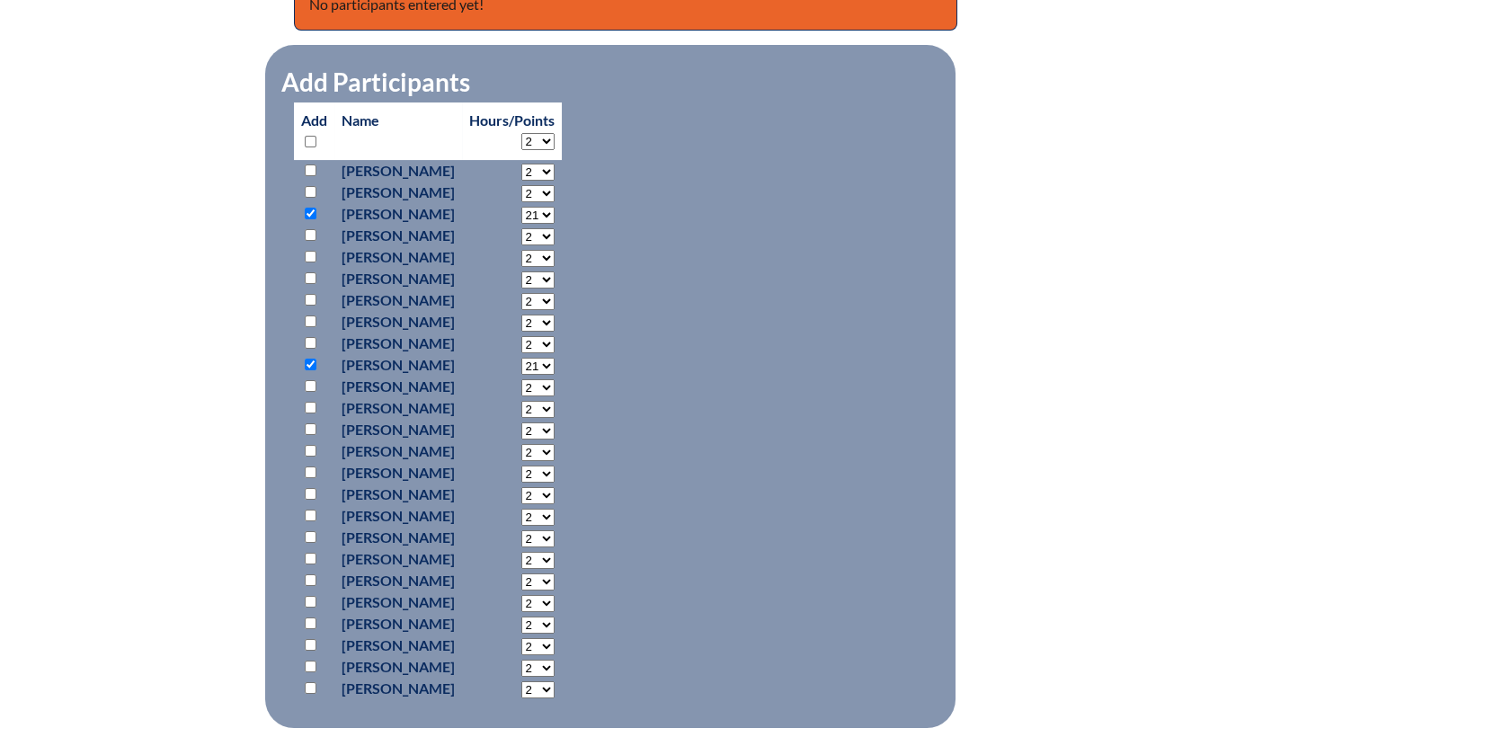
scroll to position [798, 0]
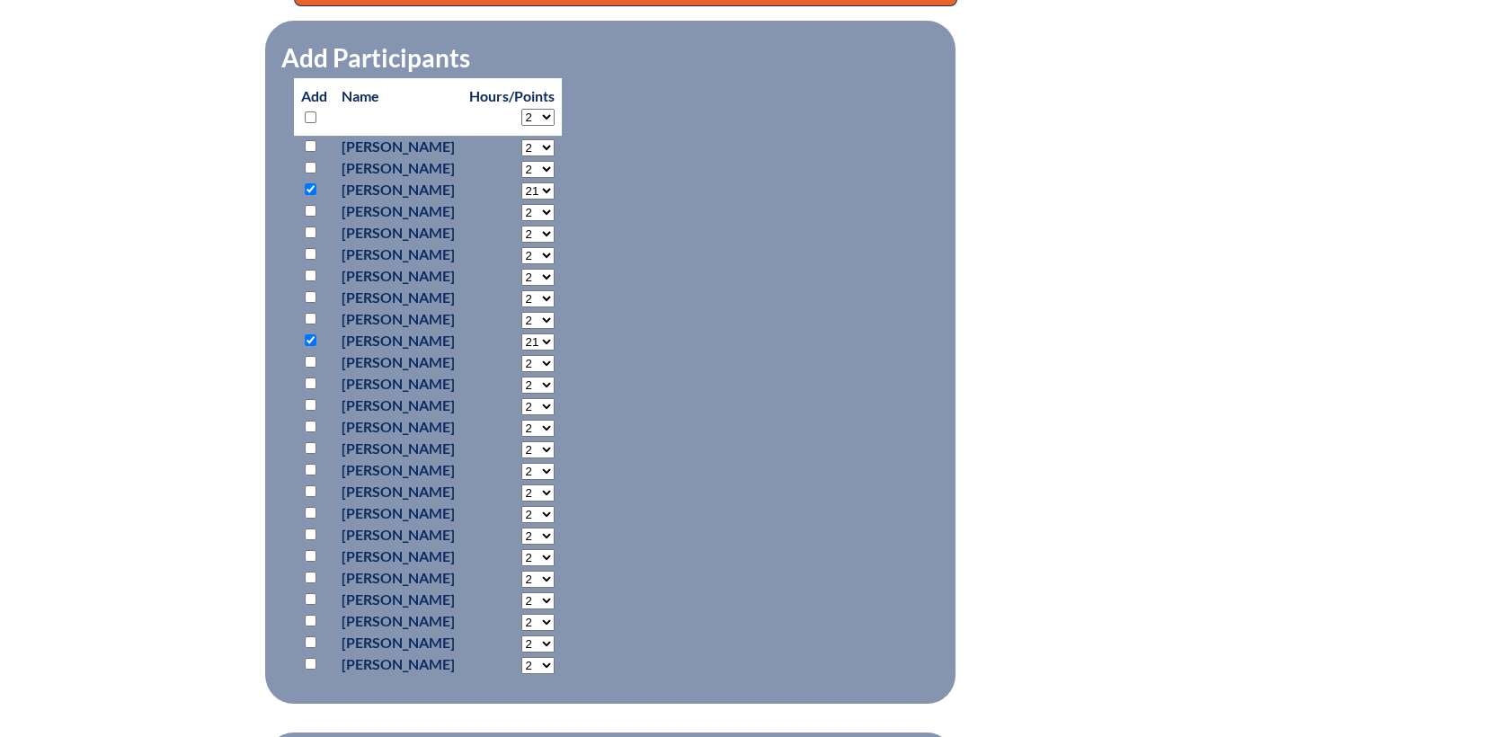
click at [309, 551] on input "checkbox" at bounding box center [311, 556] width 12 height 12
checkbox input "true"
click at [555, 156] on select "2 3 4 5 6 7 8 9 10 11 12 13 14 15 16 17 18 19 20 21 22 23" at bounding box center [537, 147] width 33 height 17
select select "21"
click at [555, 156] on select "2 3 4 5 6 7 8 9 10 11 12 13 14 15 16 17 18 19 20 21 22 23" at bounding box center [537, 147] width 33 height 17
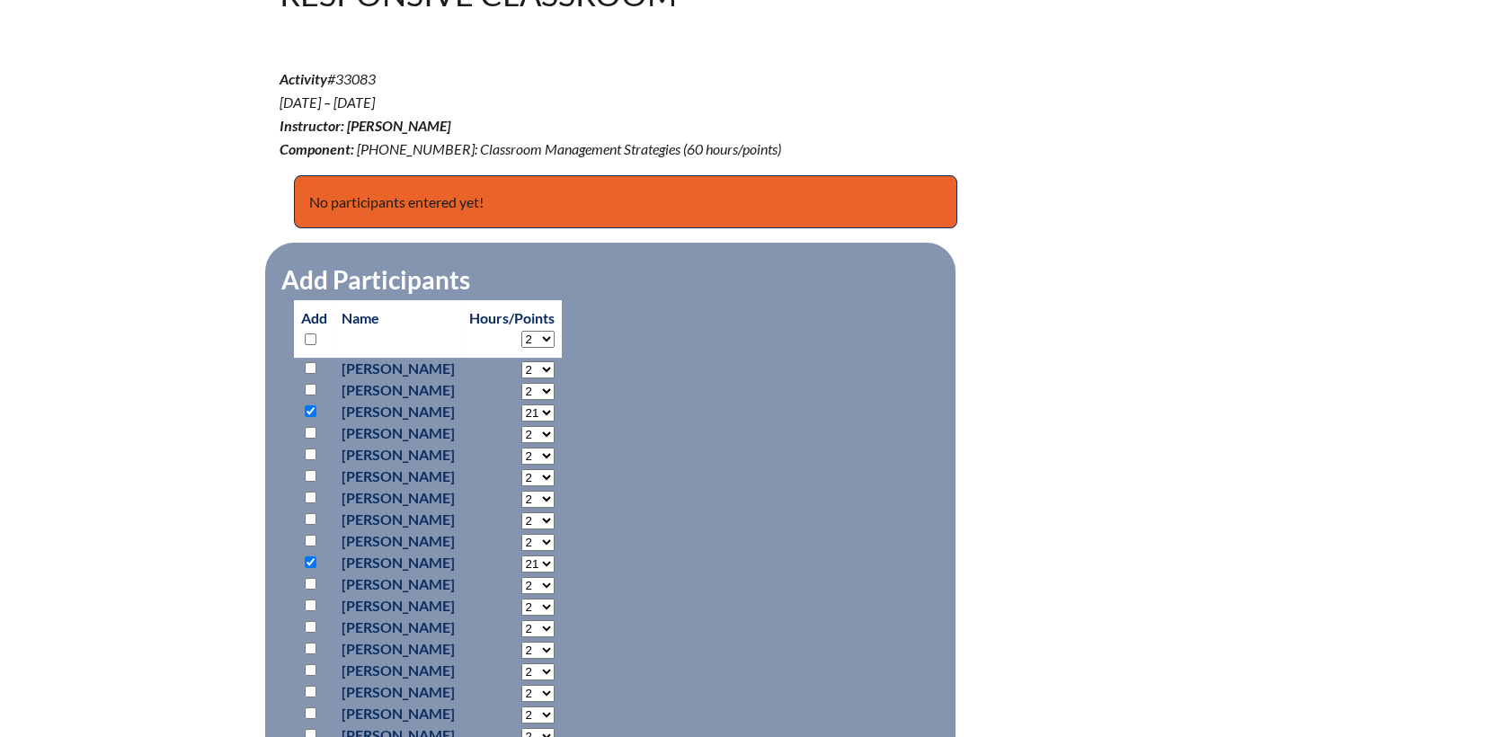
scroll to position [698, 0]
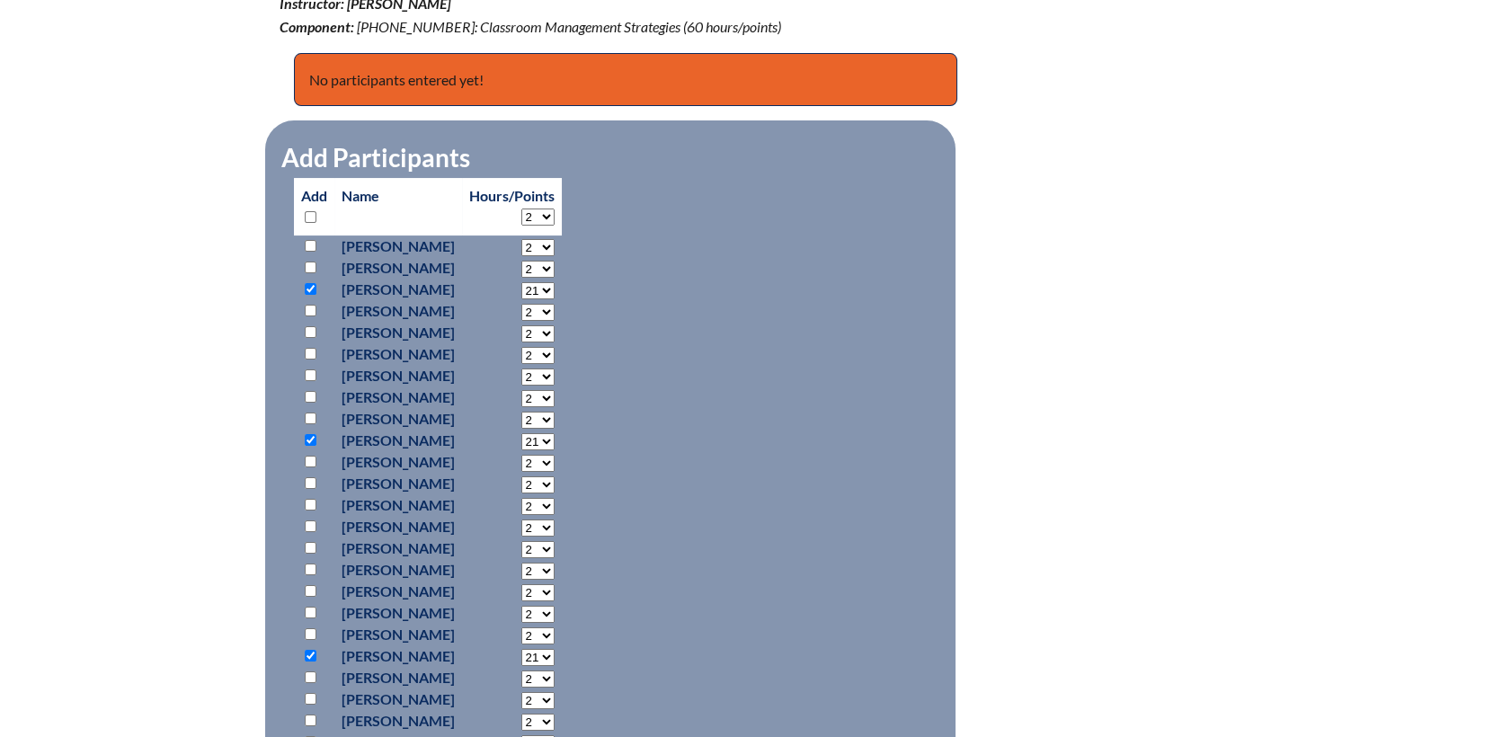
click at [307, 395] on input "checkbox" at bounding box center [311, 397] width 12 height 12
checkbox input "true"
click at [555, 256] on select "2 3 4 5 6 7 8 9 10 11 12 13 14 15 16 17 18 19 20 21 22 23" at bounding box center [537, 247] width 33 height 17
select select "21"
click at [555, 256] on select "2 3 4 5 6 7 8 9 10 11 12 13 14 15 16 17 18 19 20 21 22 23" at bounding box center [537, 247] width 33 height 17
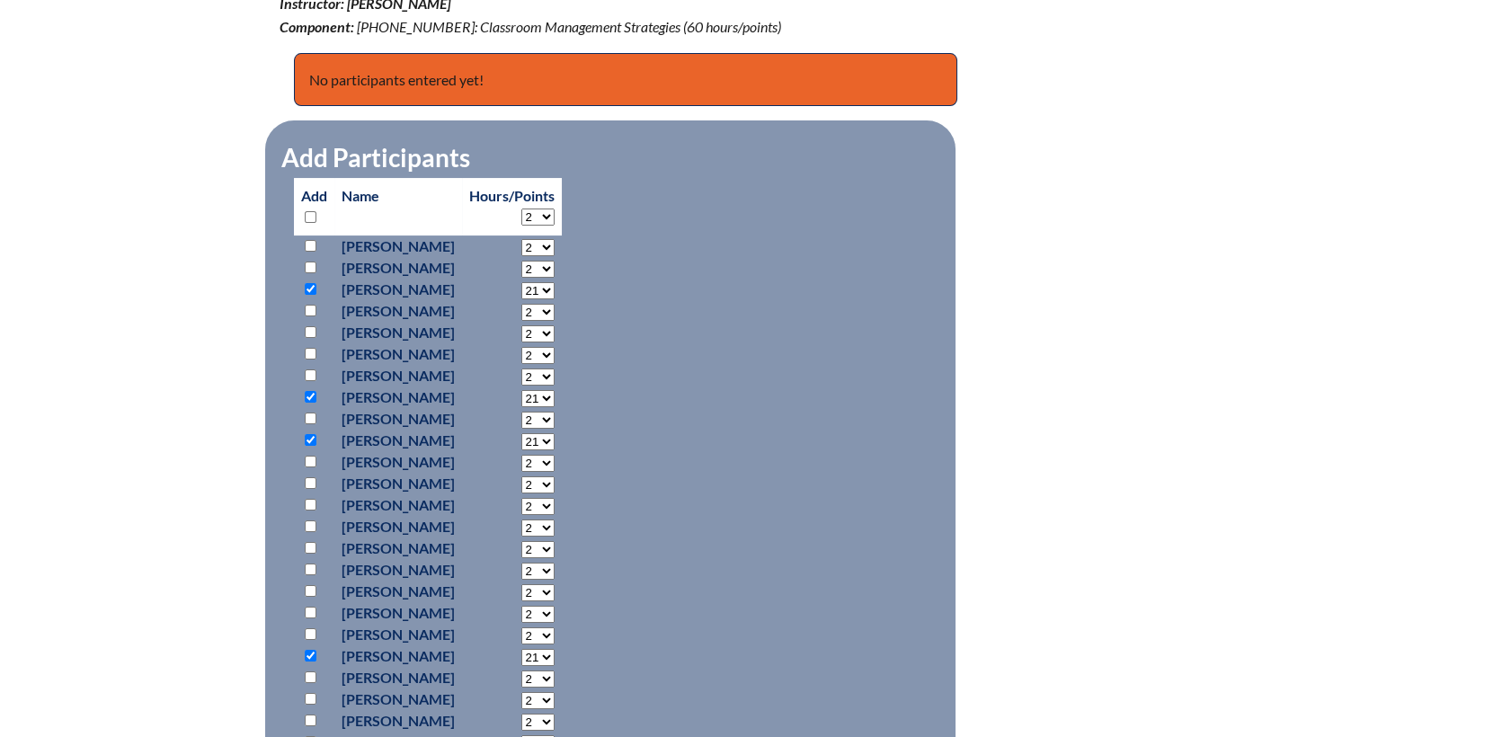
click at [310, 349] on input "checkbox" at bounding box center [311, 354] width 12 height 12
checkbox input "true"
click at [555, 256] on select "2 3 4 5 6 7 8 9 10 11 12 13 14 15 16 17 18 19 20 21 22 23" at bounding box center [537, 247] width 33 height 17
select select "21"
click at [555, 256] on select "2 3 4 5 6 7 8 9 10 11 12 13 14 15 16 17 18 19 20 21 22 23" at bounding box center [537, 247] width 33 height 17
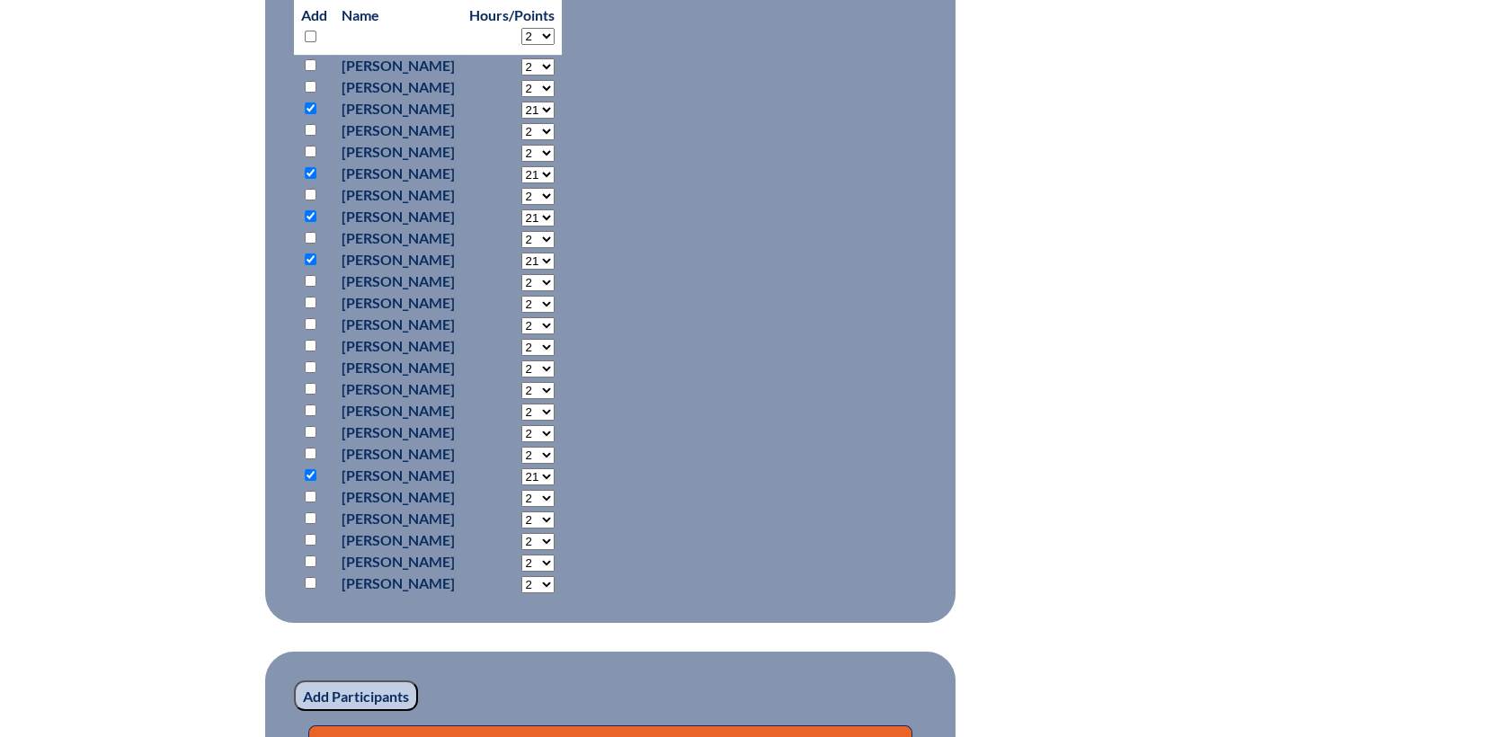
scroll to position [999, 0]
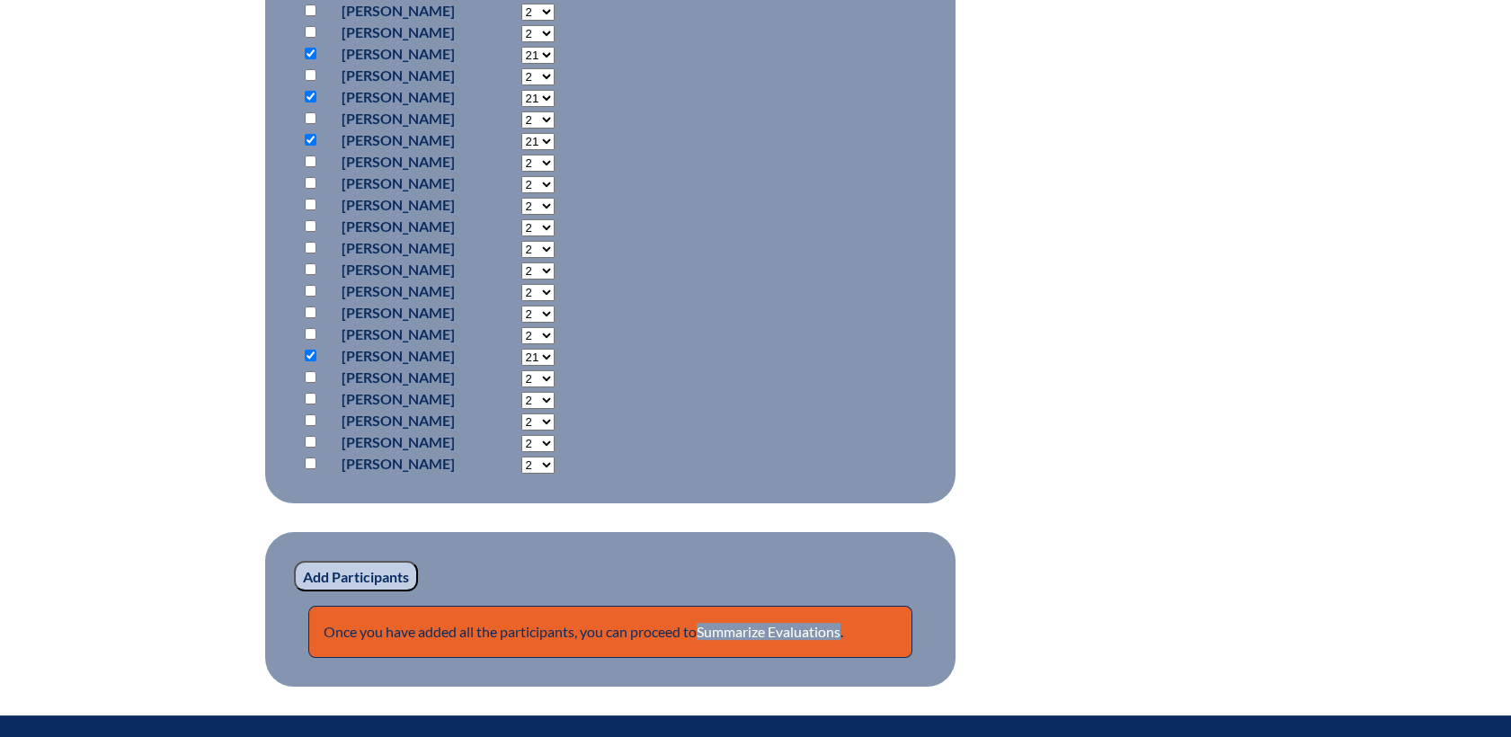
click at [378, 573] on input "Add Participants" at bounding box center [356, 576] width 124 height 31
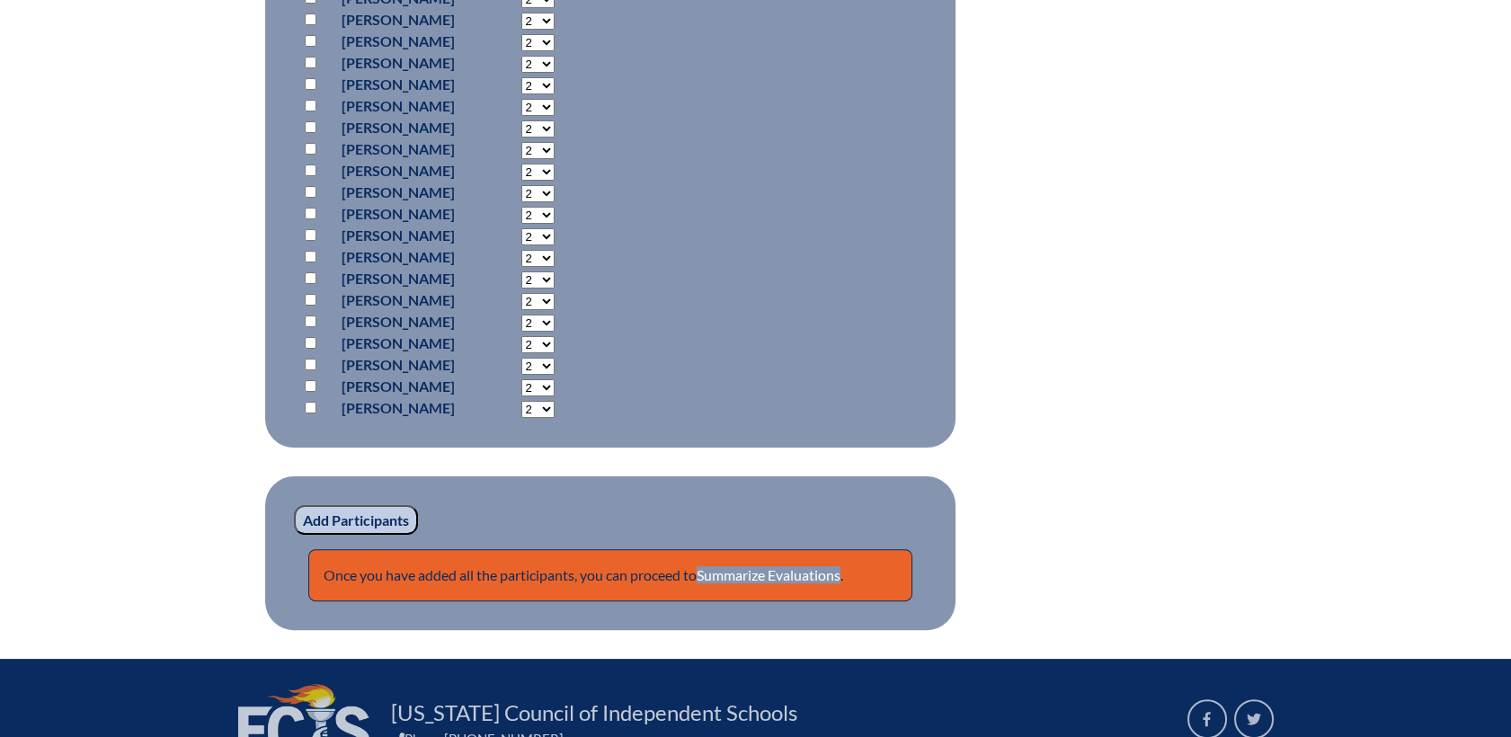
scroll to position [1218, 0]
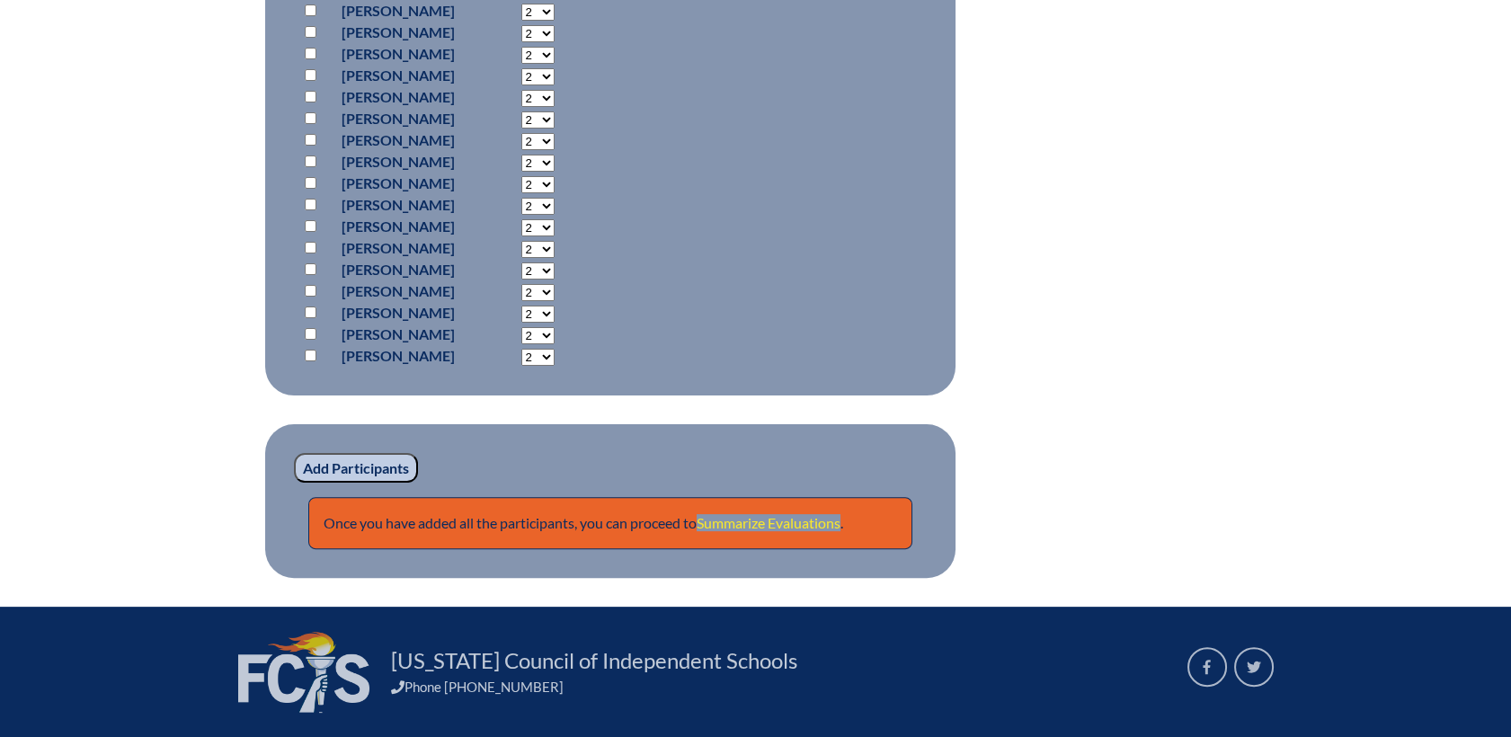
click at [737, 520] on link "Summarize Evaluations" at bounding box center [769, 522] width 144 height 17
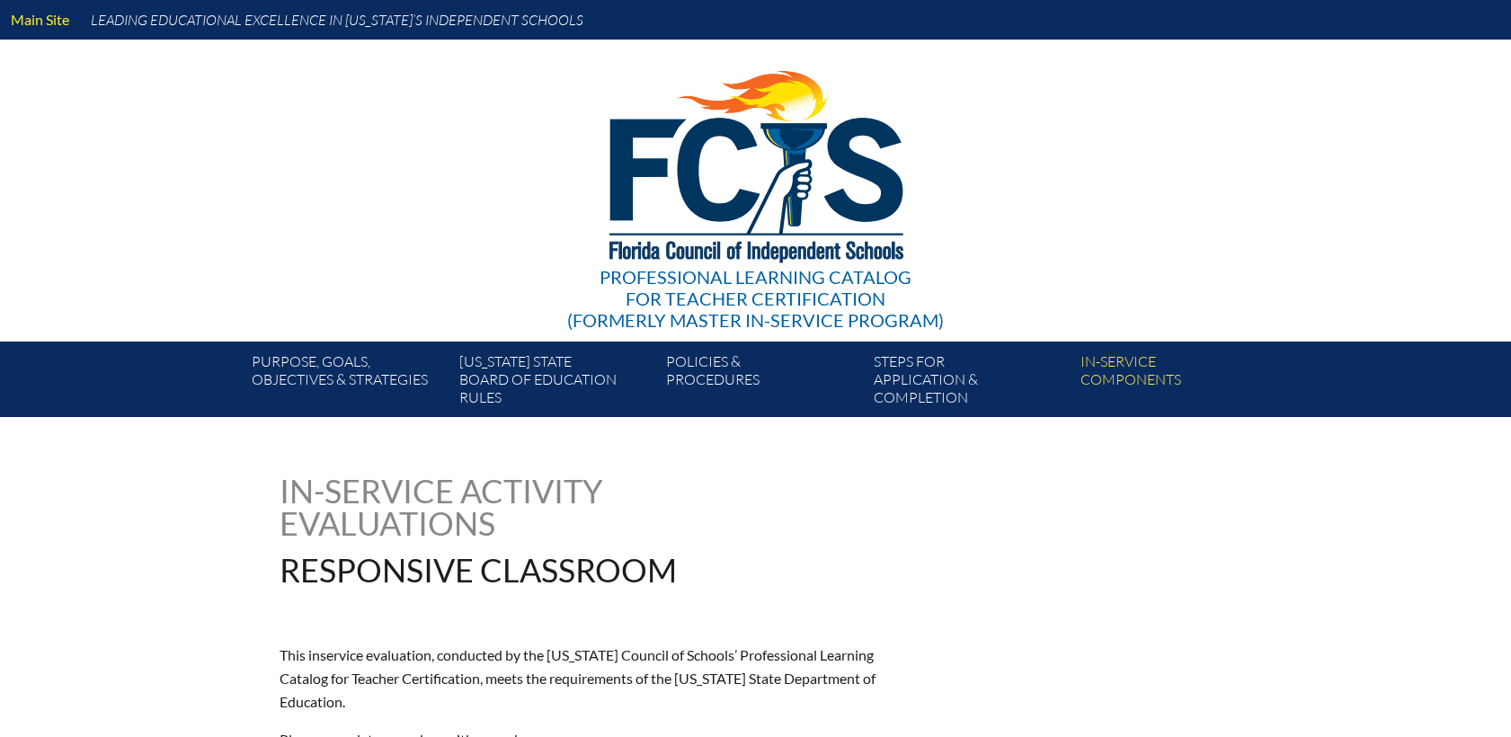
type input "0"
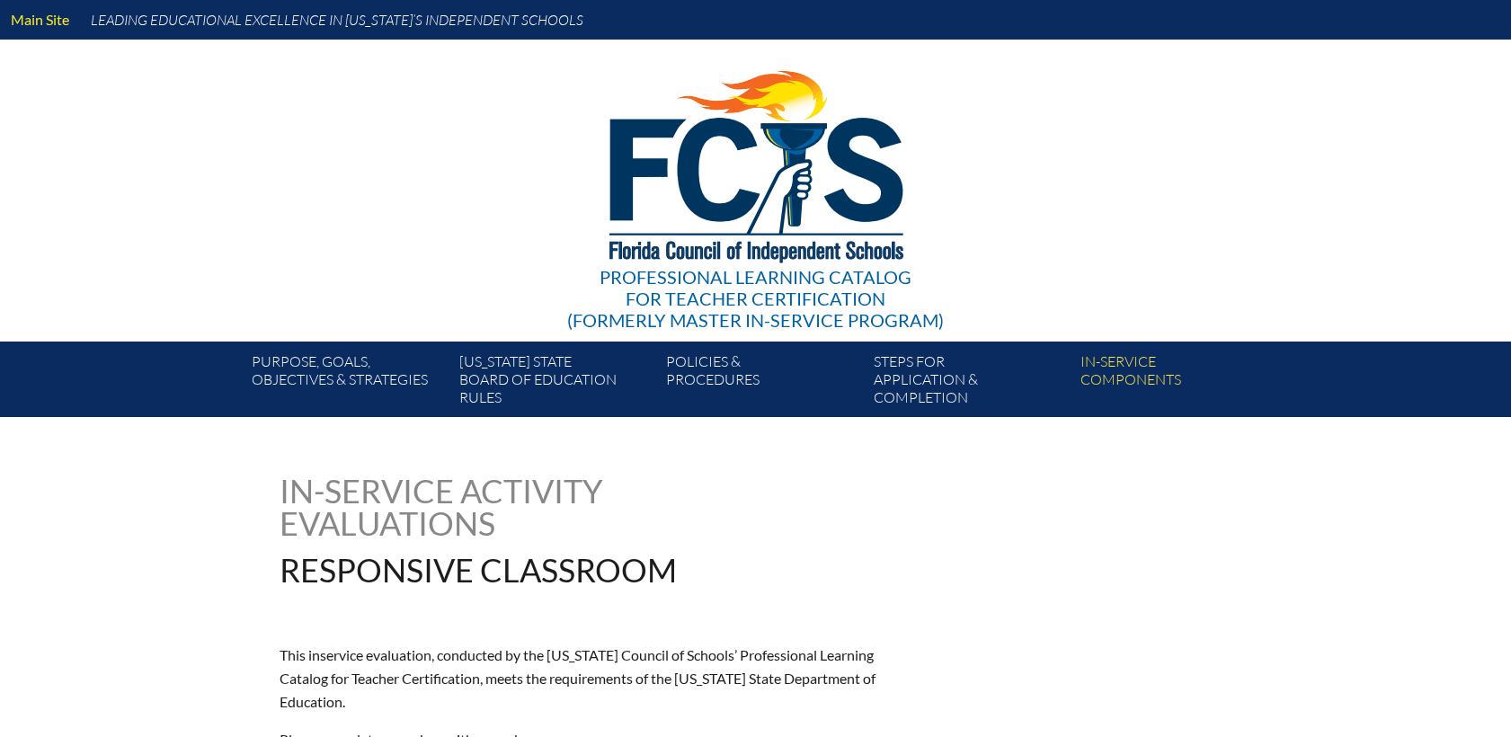
type input "0"
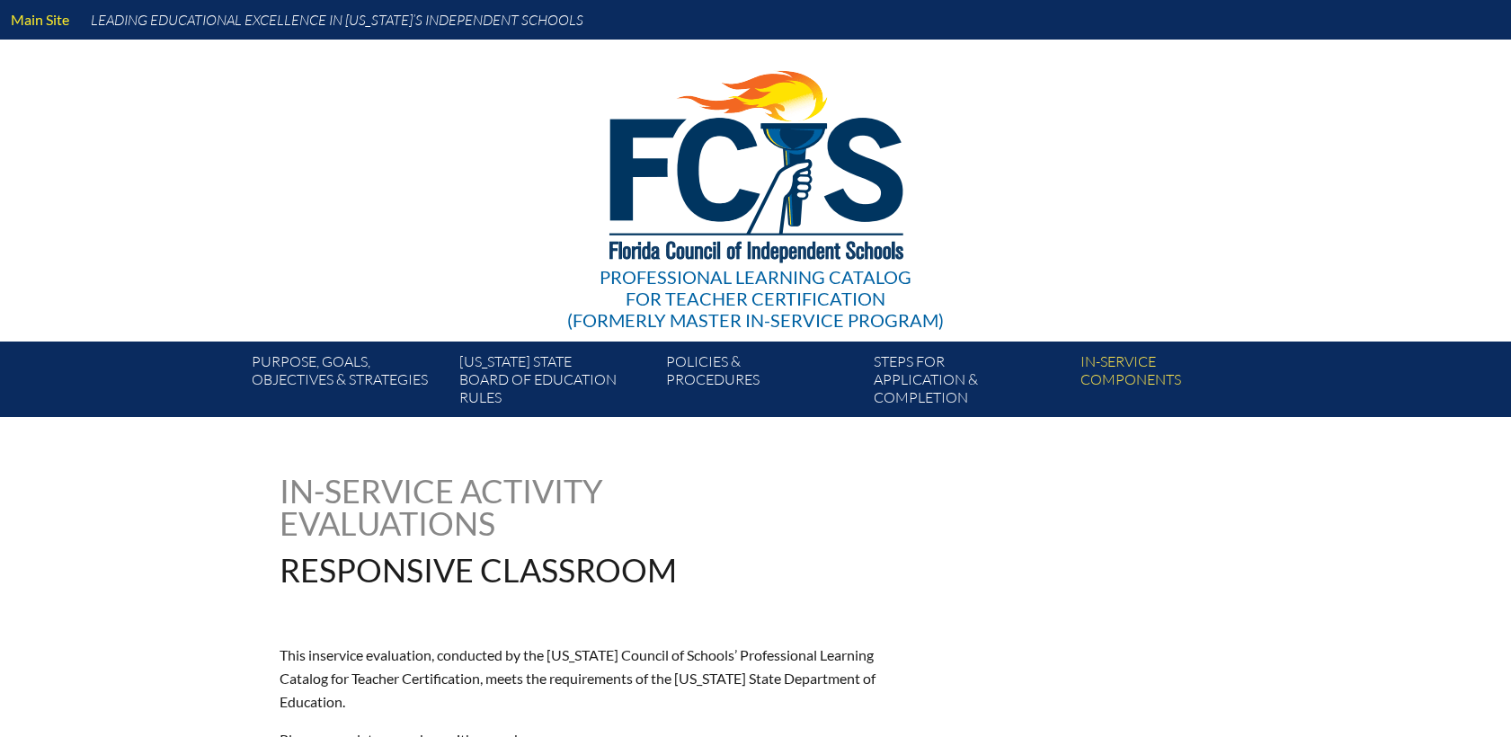
type input "0"
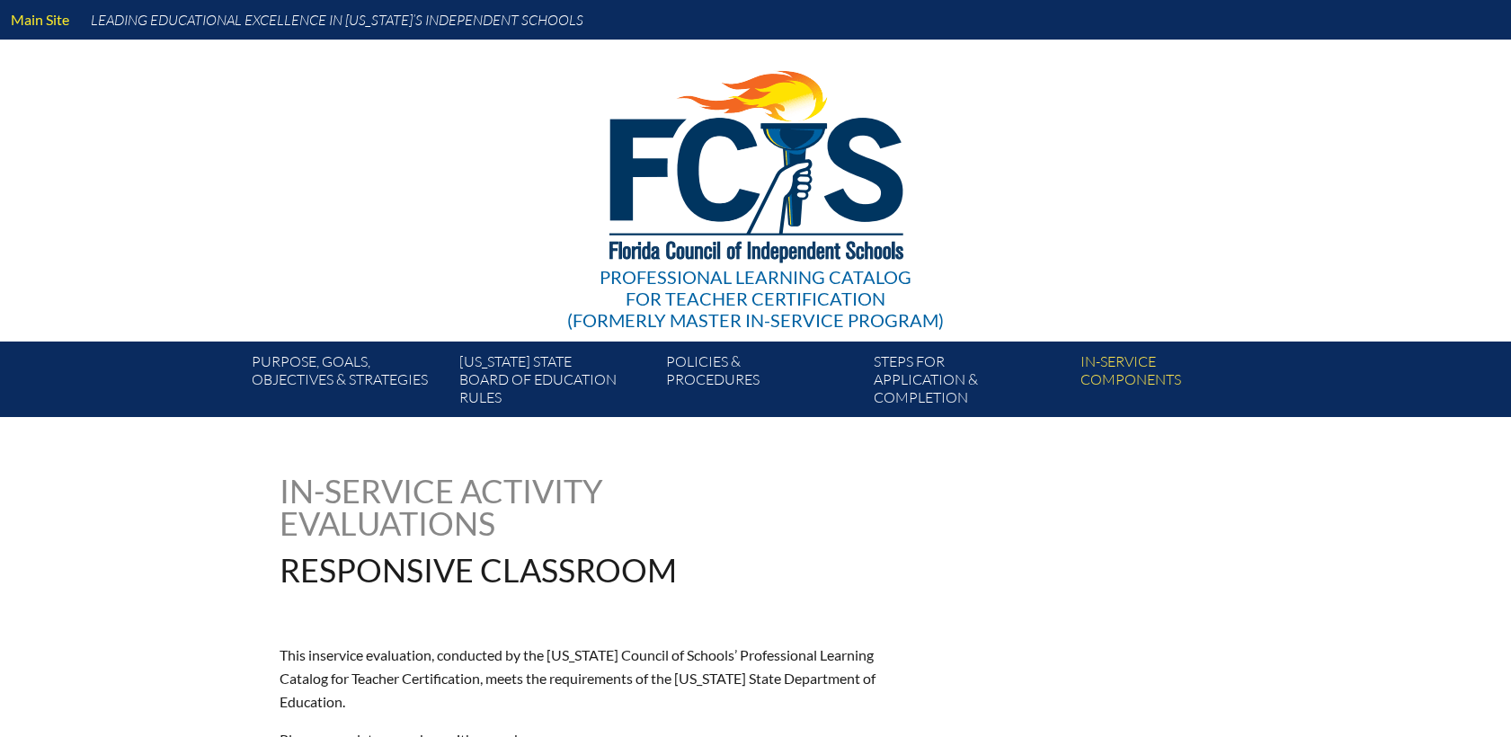
type input "0"
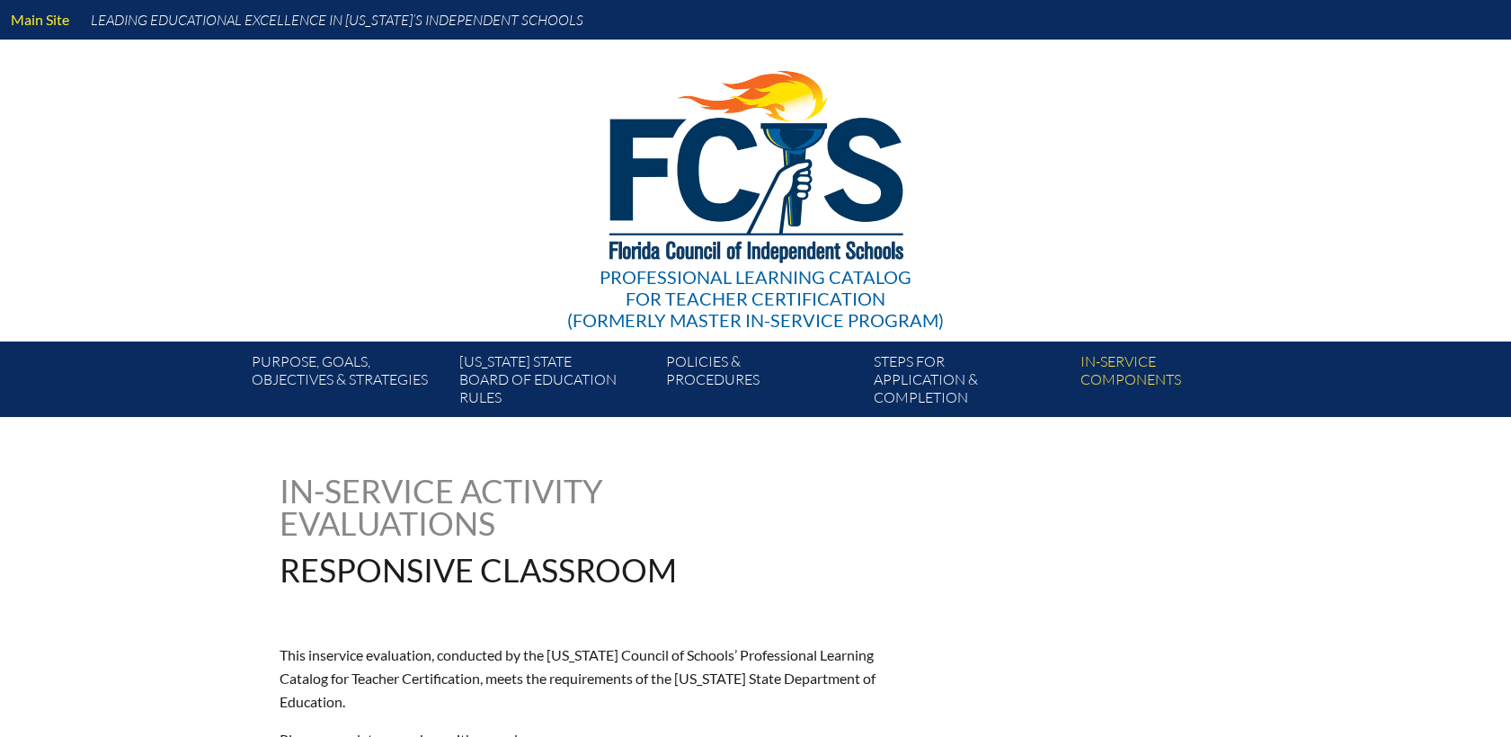
type input "0"
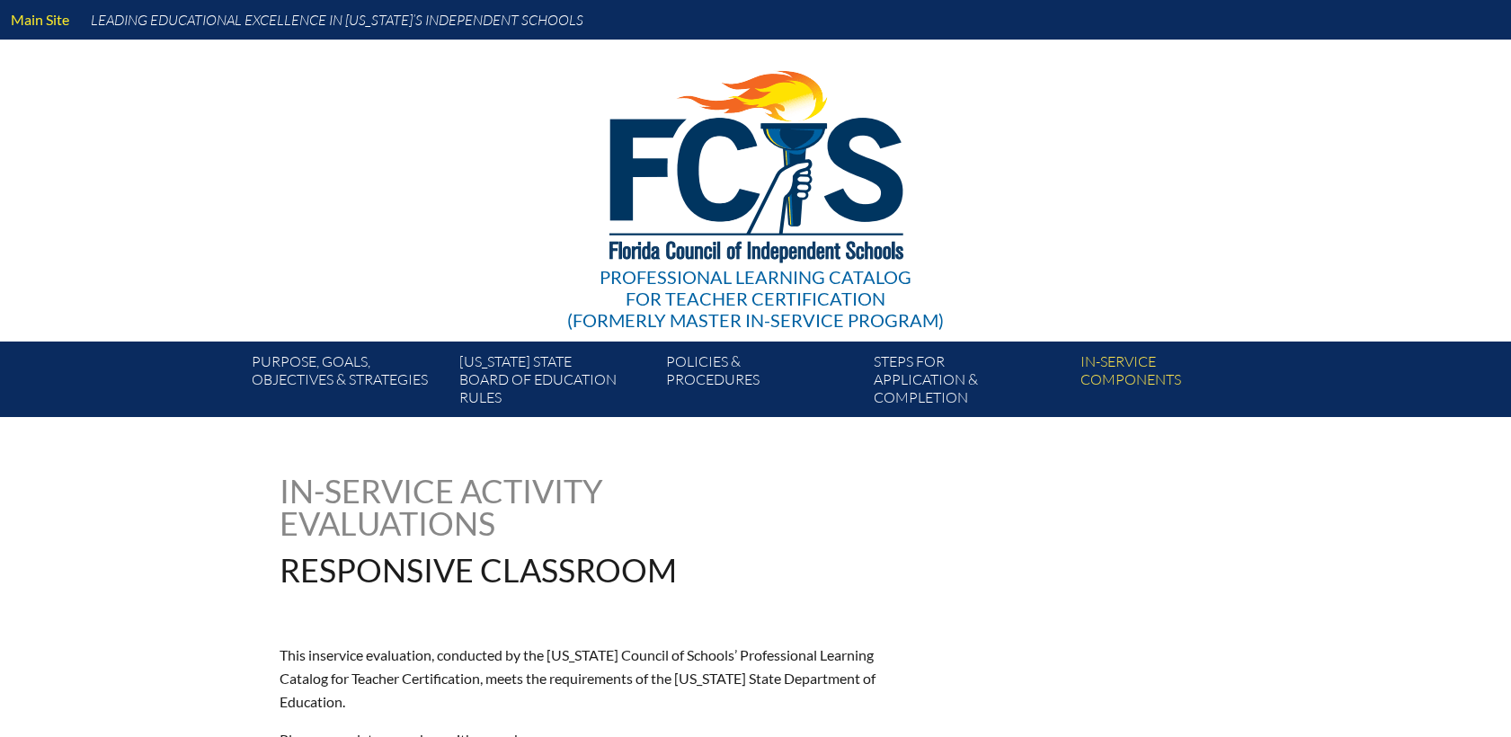
type input "0"
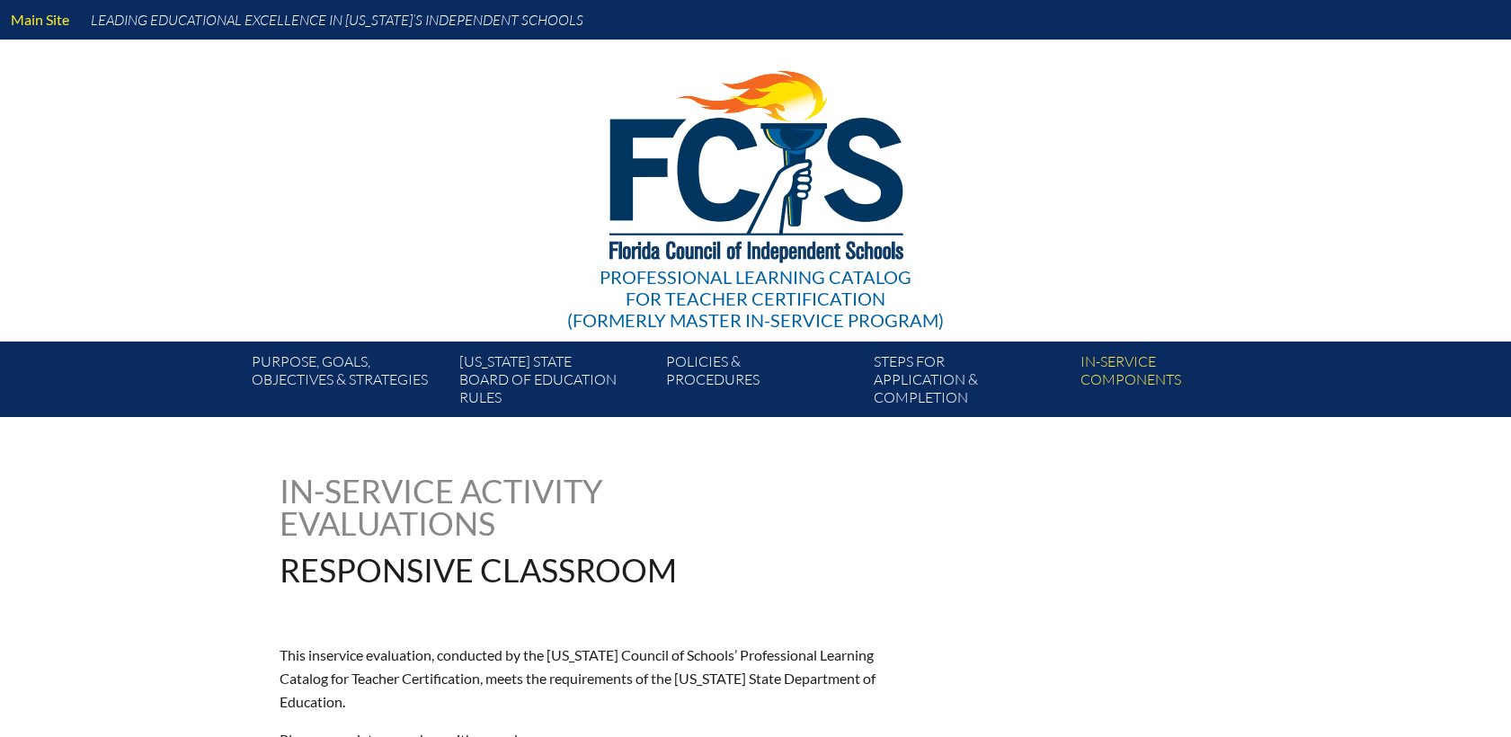
type input "0"
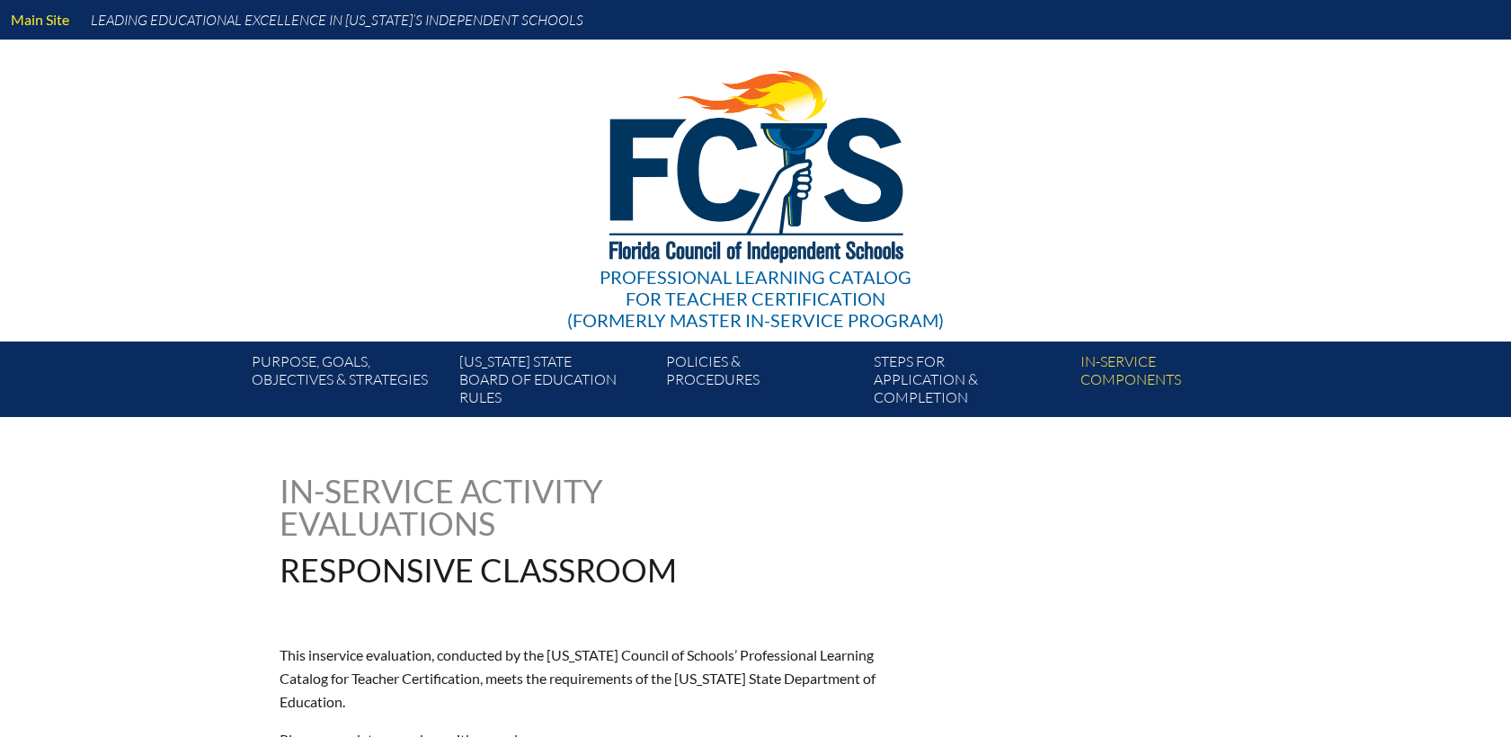
type input "0"
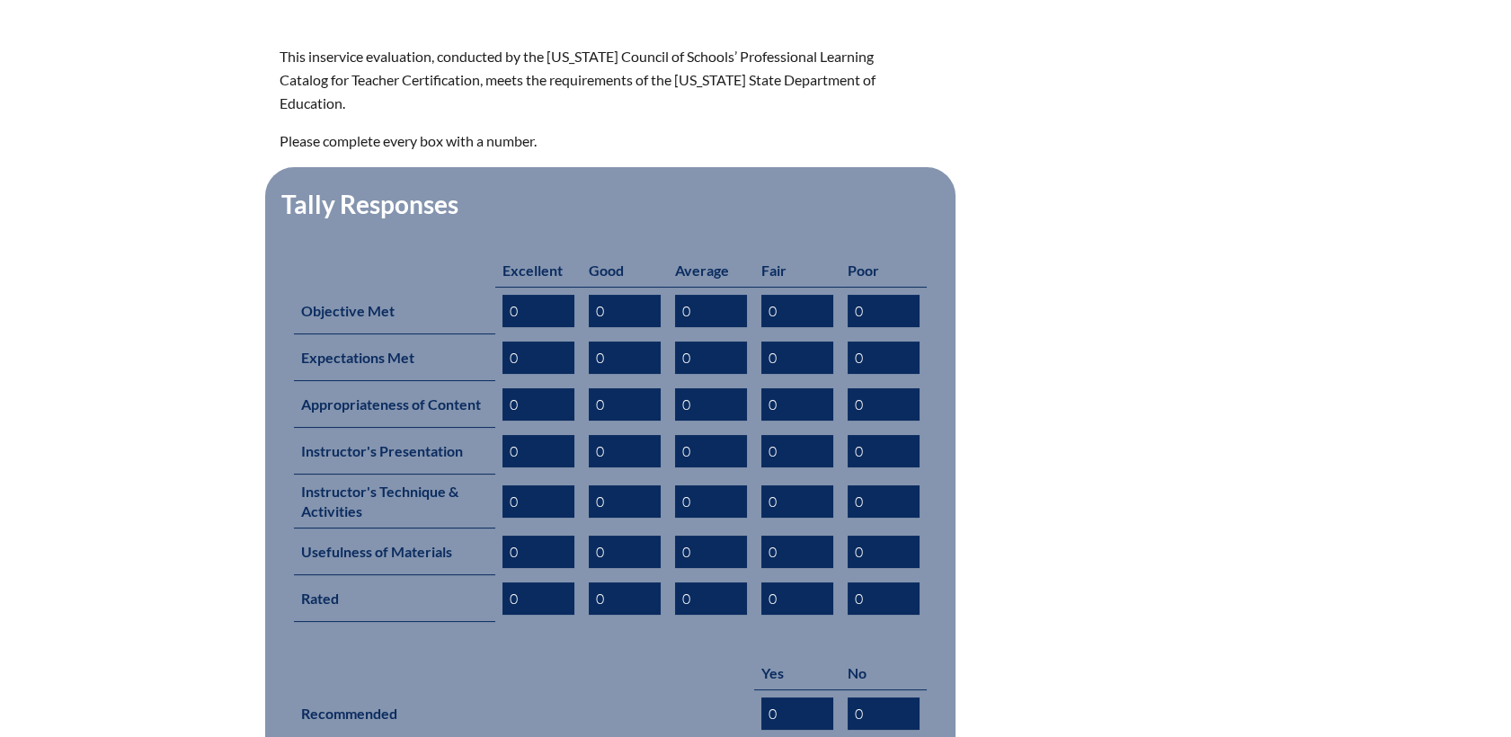
scroll to position [798, 0]
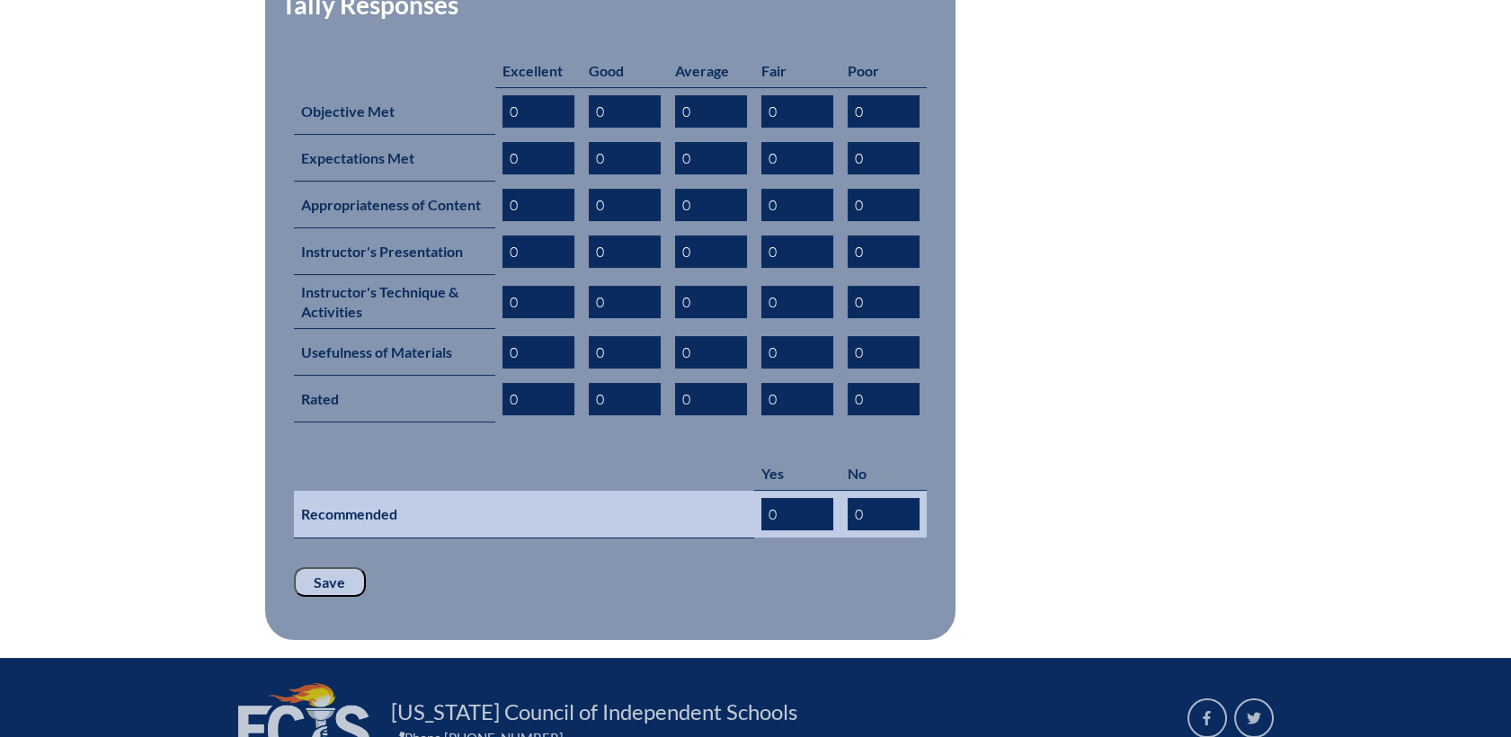
drag, startPoint x: 777, startPoint y: 485, endPoint x: 676, endPoint y: 484, distance: 101.6
click at [676, 491] on tr "Recommended 0 0" at bounding box center [610, 515] width 633 height 48
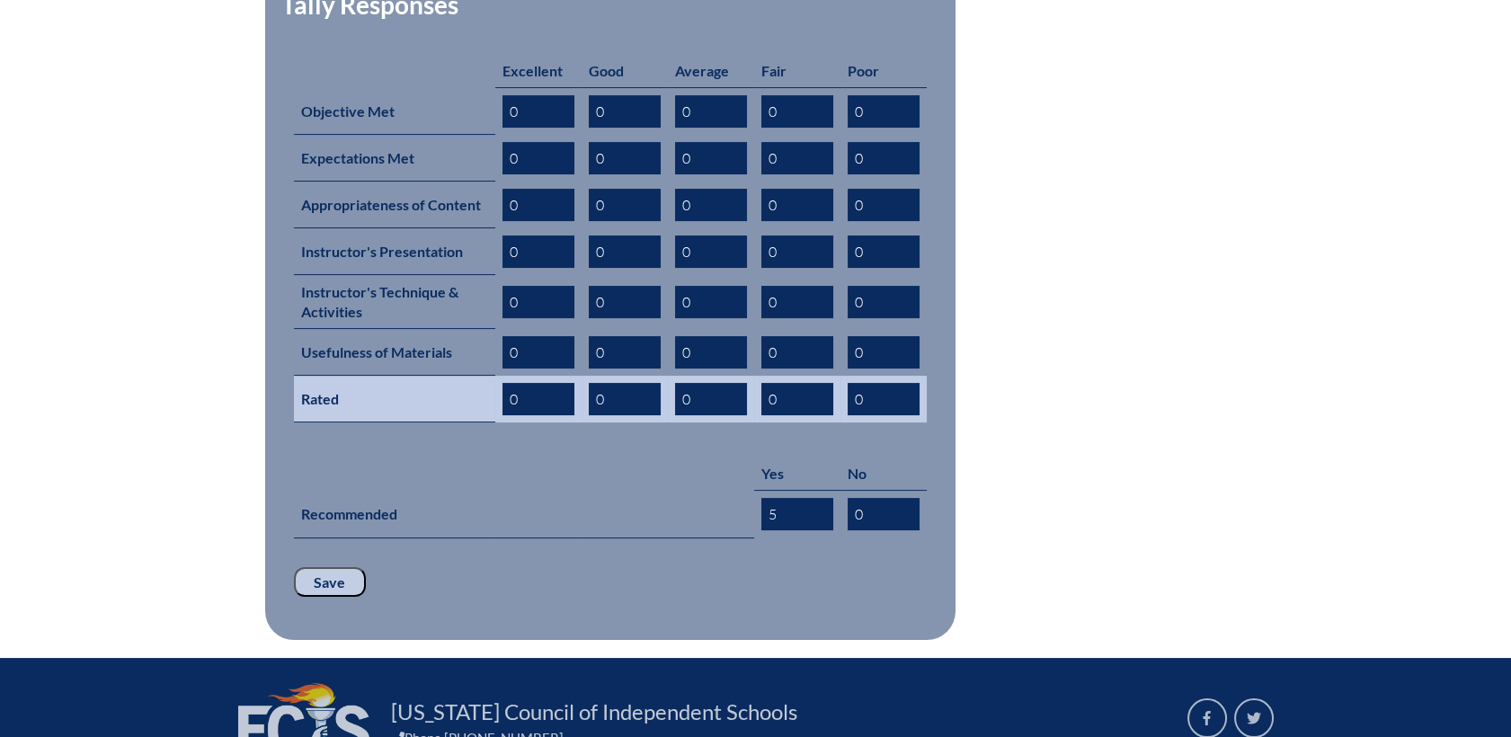
type input "5"
drag, startPoint x: 546, startPoint y: 370, endPoint x: 456, endPoint y: 366, distance: 90.9
click at [456, 376] on tr "Rated 0 0 0 0 0" at bounding box center [610, 399] width 633 height 47
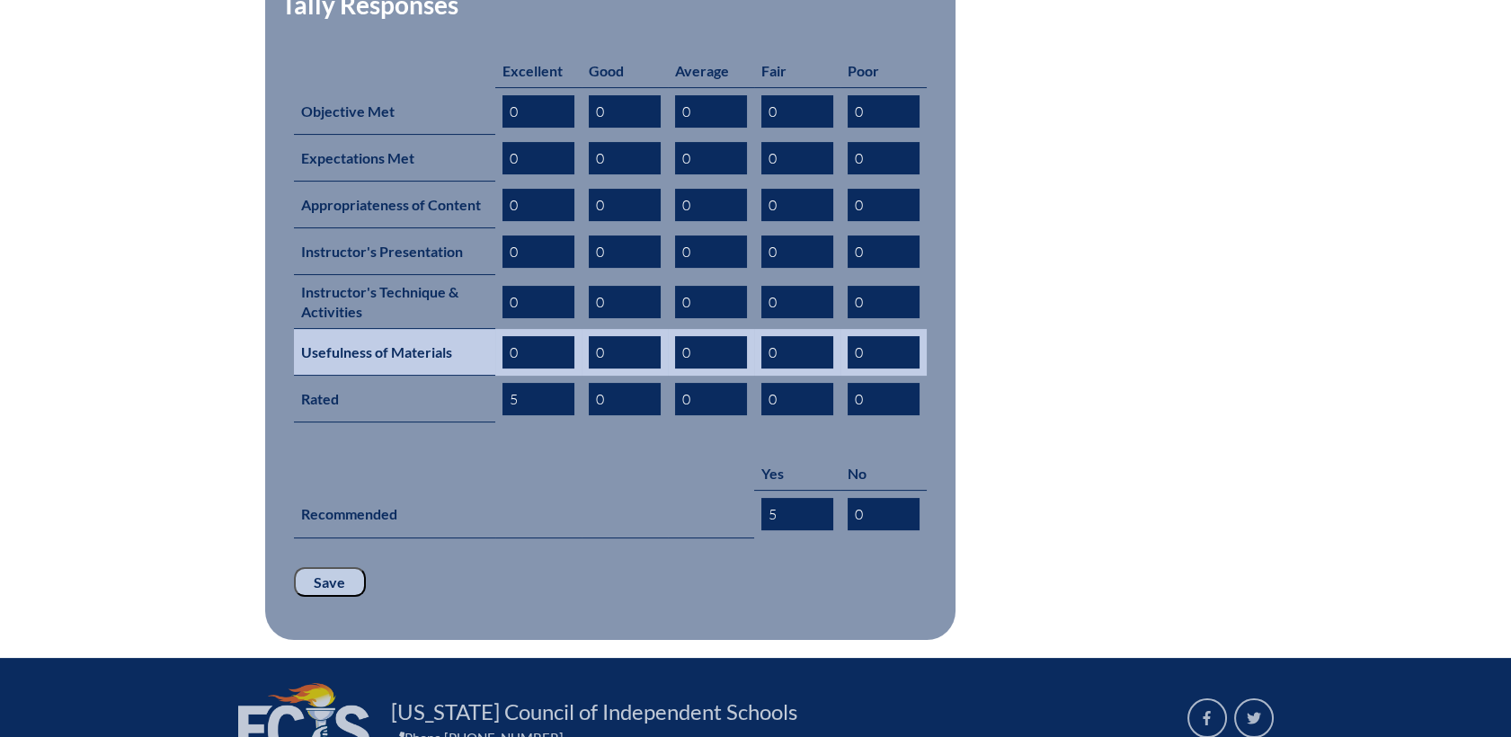
type input "5"
drag, startPoint x: 532, startPoint y: 320, endPoint x: 464, endPoint y: 317, distance: 68.4
click at [464, 329] on tr "Usefulness of Materials 5 0 0 0 0" at bounding box center [610, 352] width 633 height 47
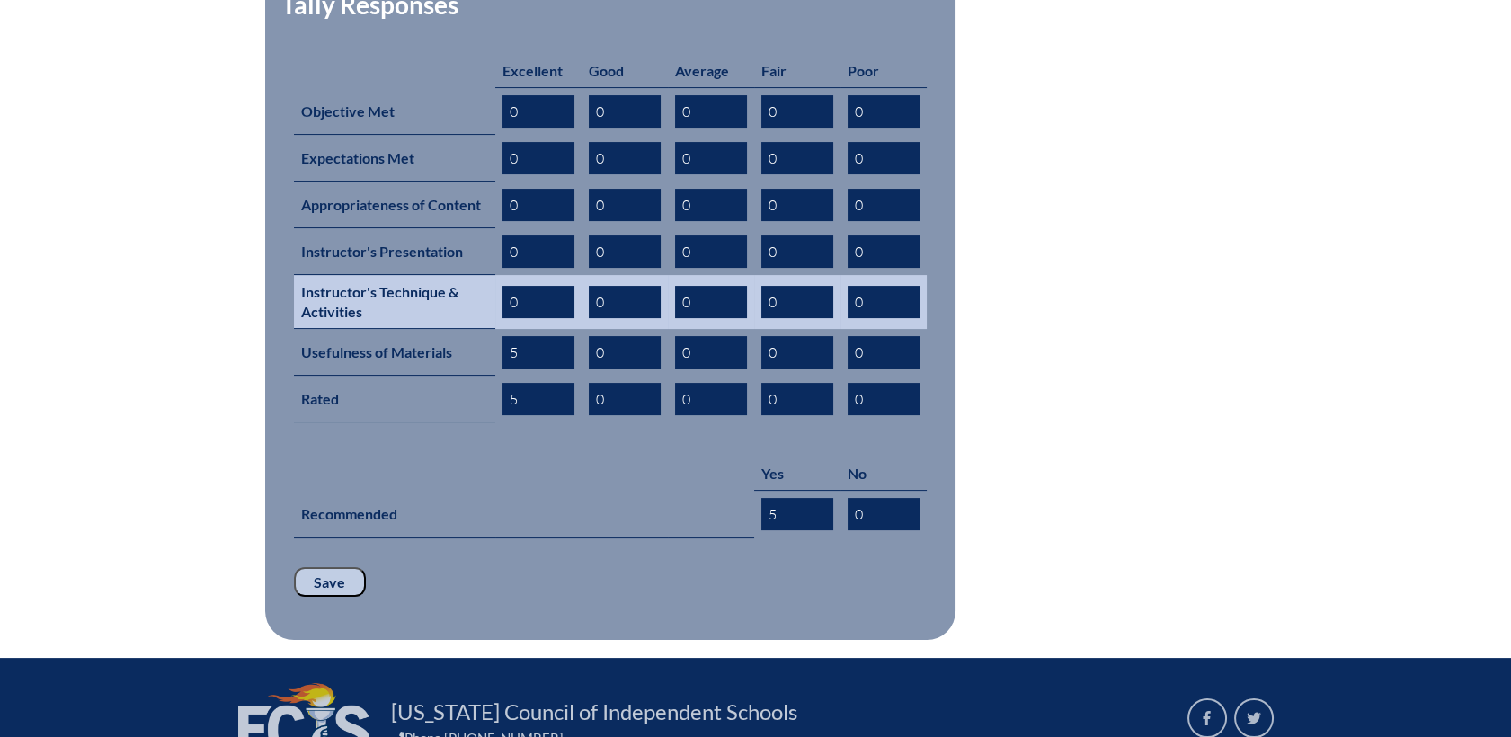
type input "5"
drag, startPoint x: 539, startPoint y: 270, endPoint x: 434, endPoint y: 265, distance: 105.3
click at [434, 275] on tr "Instructor's Technique & Activities 0 0 0 0 0" at bounding box center [610, 302] width 633 height 54
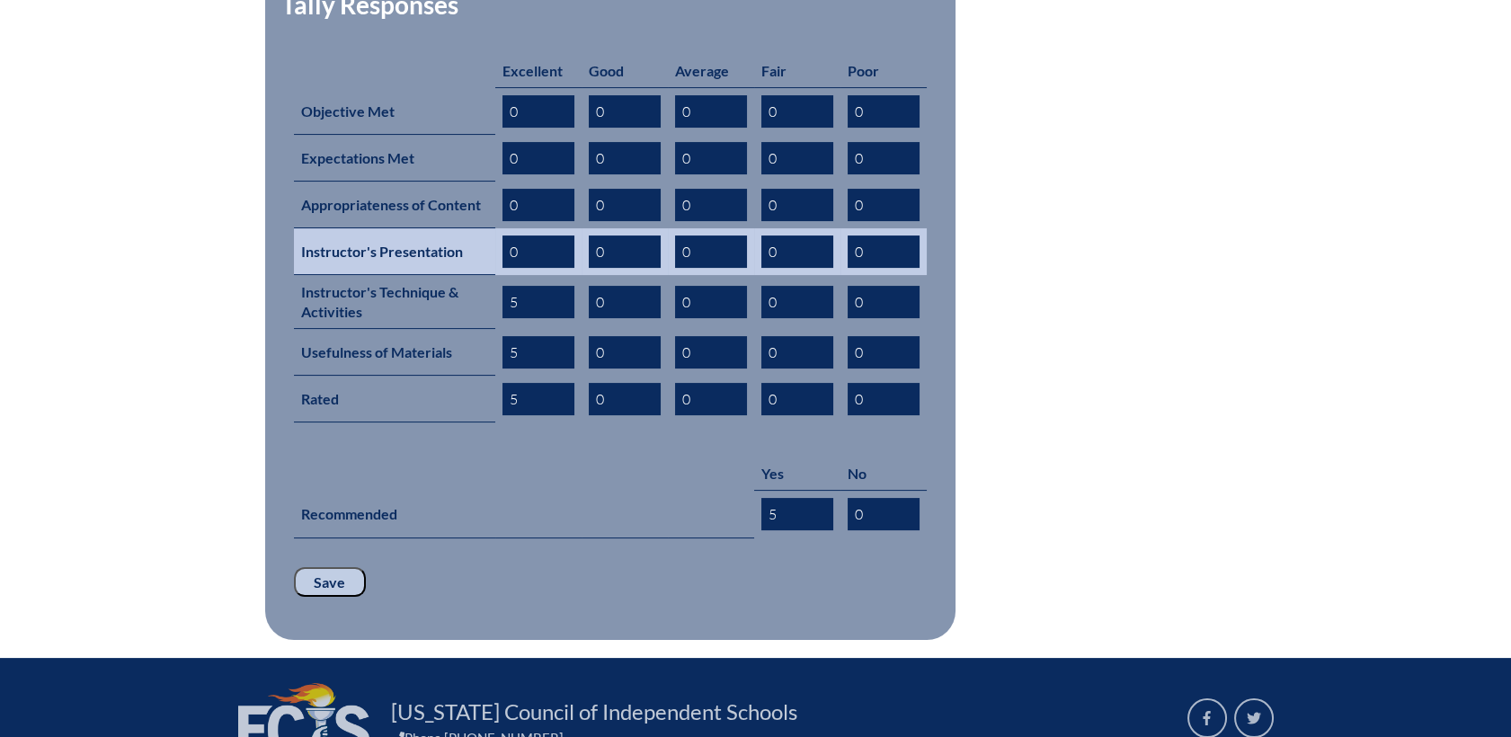
type input "5"
drag, startPoint x: 536, startPoint y: 212, endPoint x: 440, endPoint y: 212, distance: 95.3
click at [440, 228] on tr "Instructor's Presentation 0 0 0 0 0" at bounding box center [610, 251] width 633 height 47
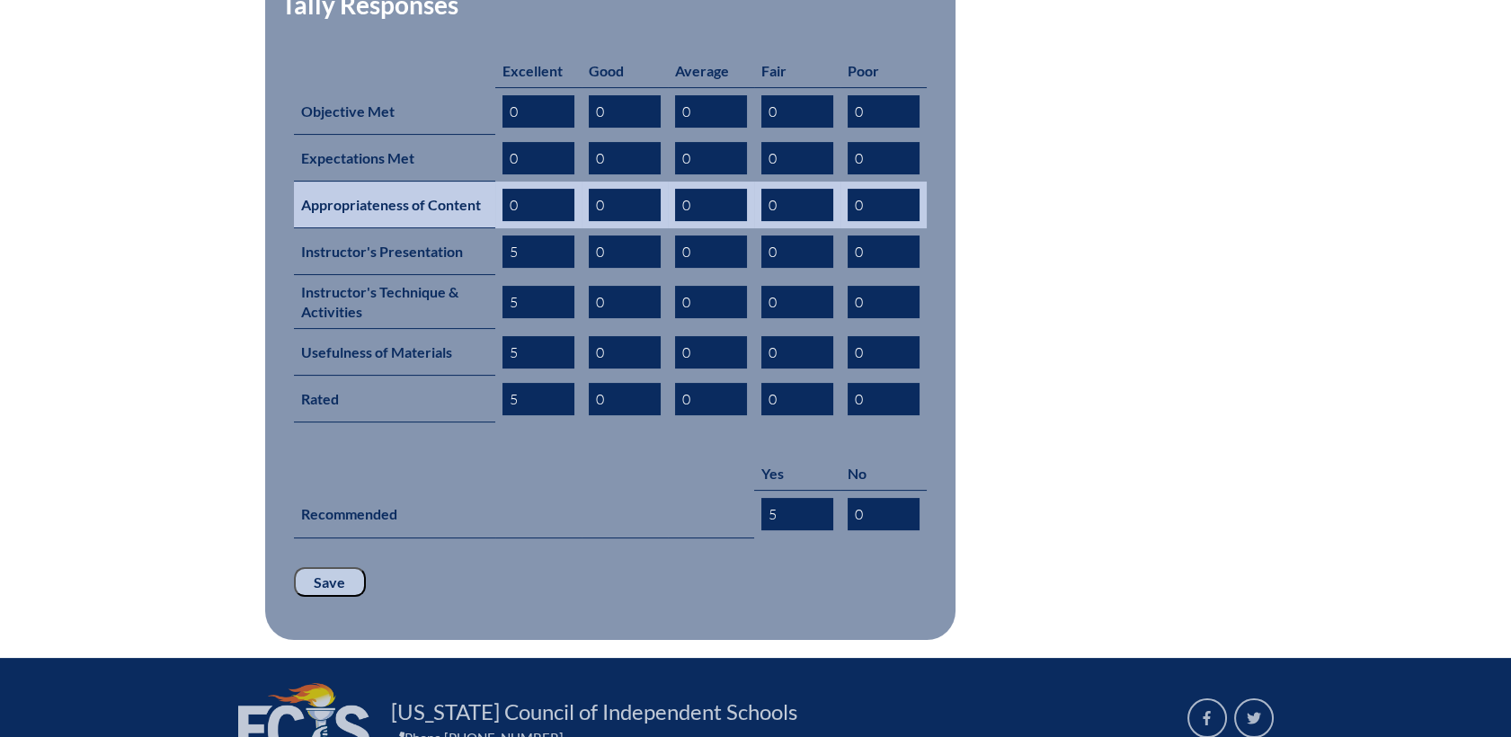
type input "5"
drag, startPoint x: 535, startPoint y: 169, endPoint x: 428, endPoint y: 178, distance: 107.3
click at [428, 182] on tr "Appropriateness of Content 5 0 0 0 0" at bounding box center [610, 205] width 633 height 47
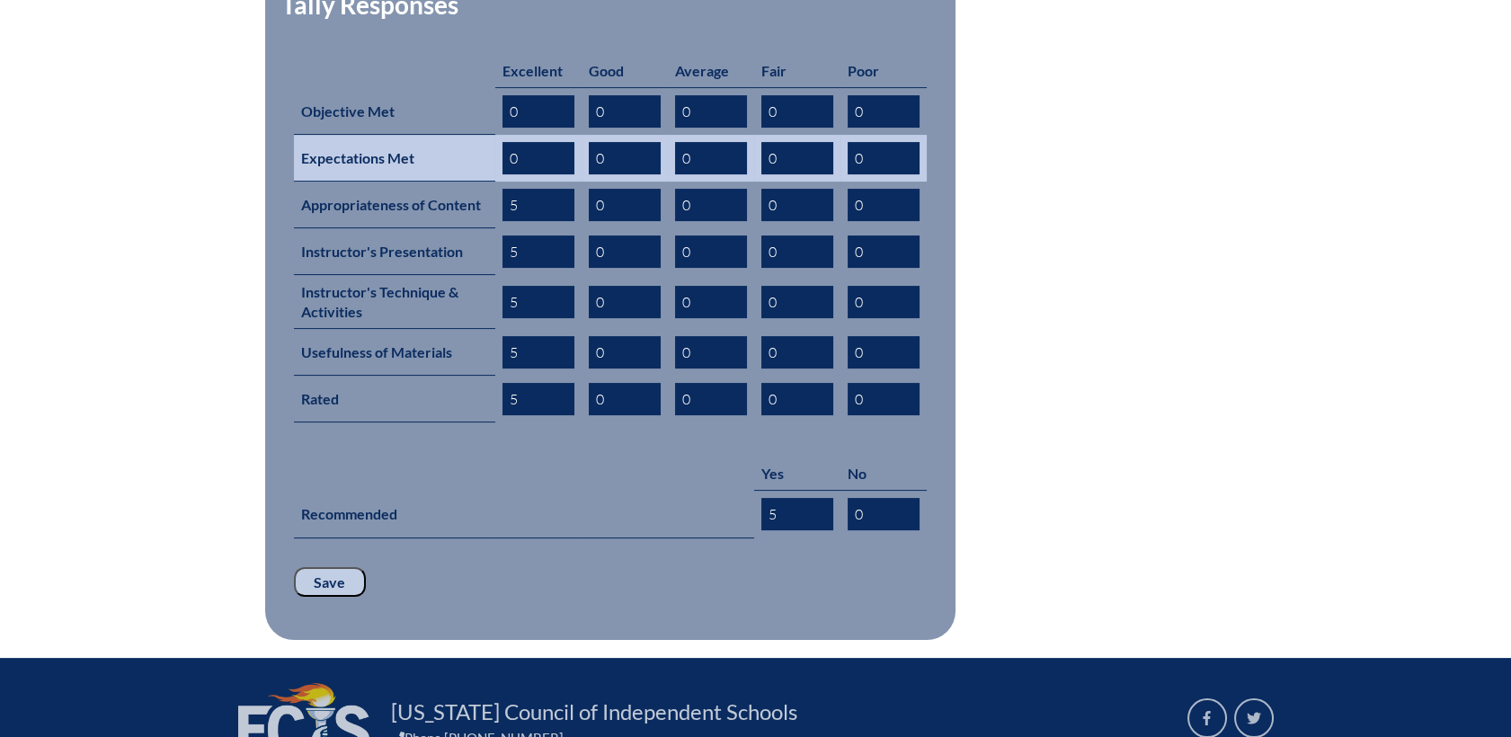
type input "5"
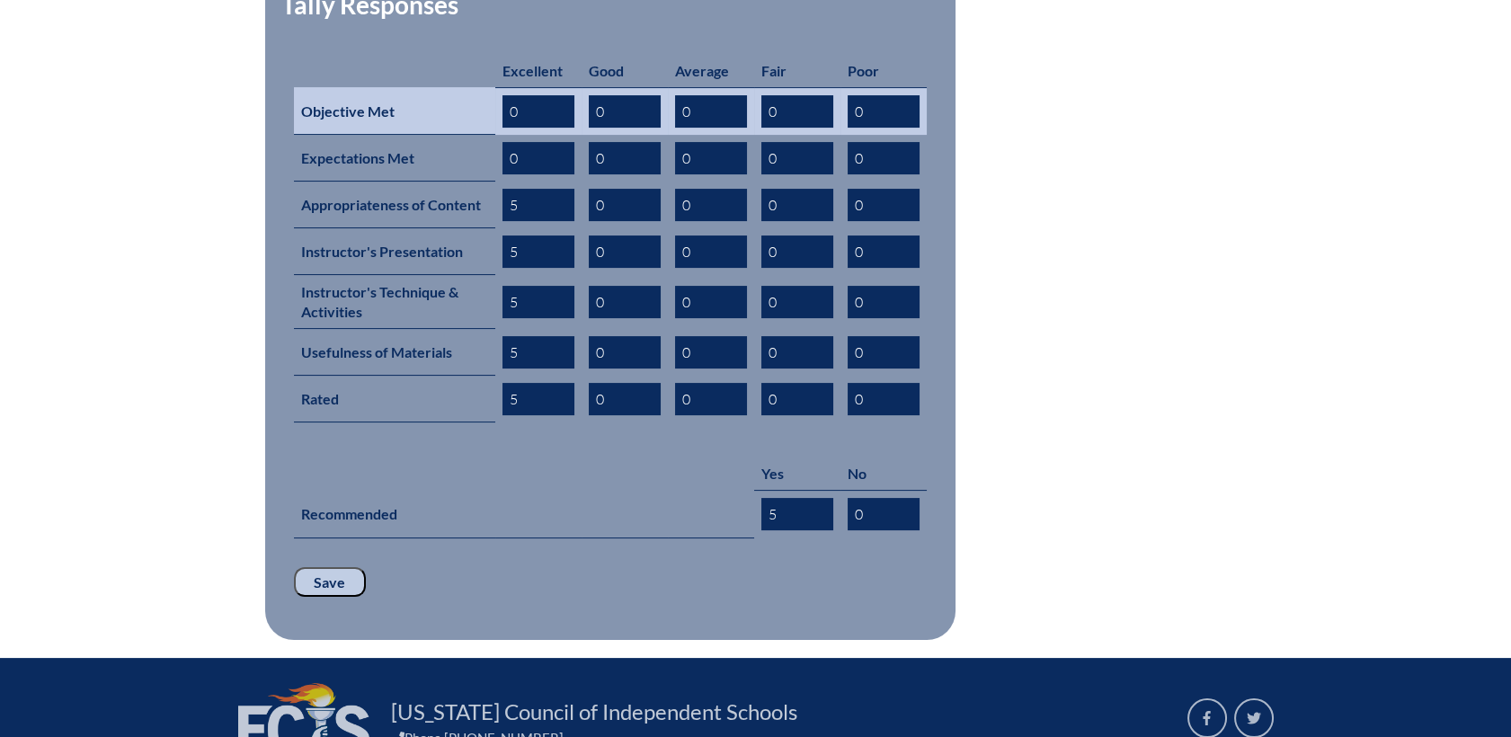
drag, startPoint x: 440, startPoint y: 131, endPoint x: 517, endPoint y: 102, distance: 82.5
click at [416, 135] on tr "Expectations Met 0 0 0 0 0" at bounding box center [610, 158] width 633 height 47
type input "5"
drag, startPoint x: 518, startPoint y: 83, endPoint x: 424, endPoint y: 90, distance: 93.8
click at [424, 90] on tr "Objective Met 5 0 0 0 0" at bounding box center [610, 111] width 633 height 48
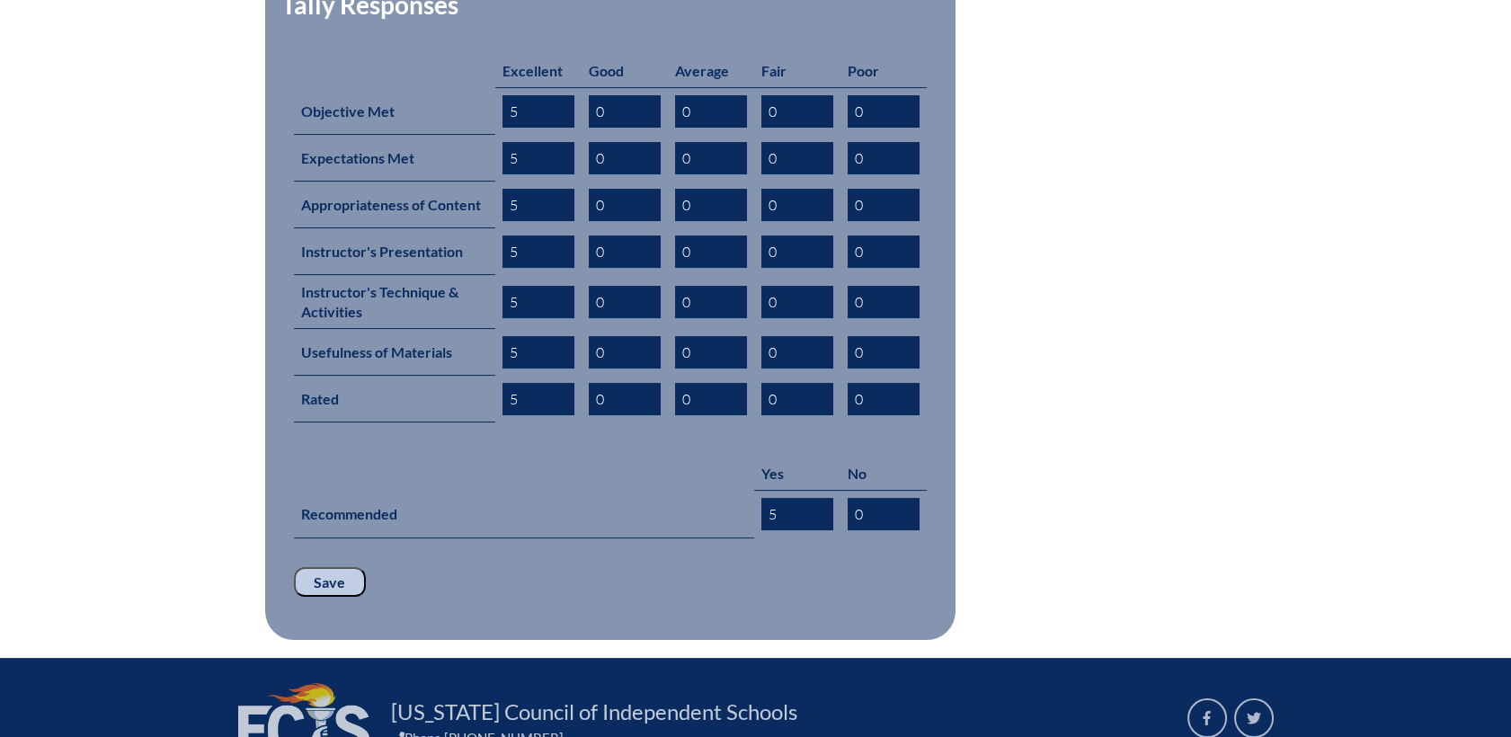
type input "5"
click at [345, 567] on input "Save" at bounding box center [330, 582] width 72 height 31
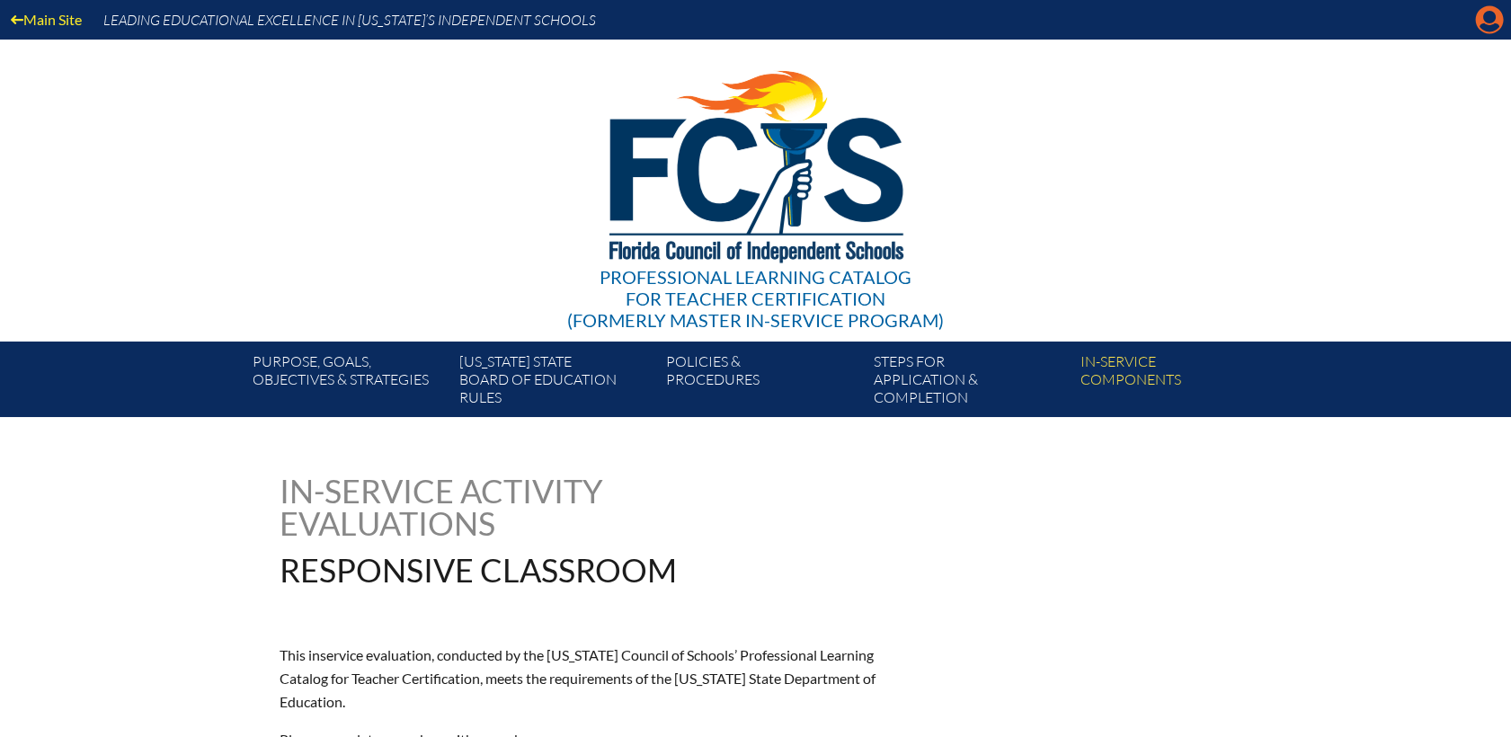
click at [1488, 18] on icon "Manage account" at bounding box center [1489, 19] width 29 height 29
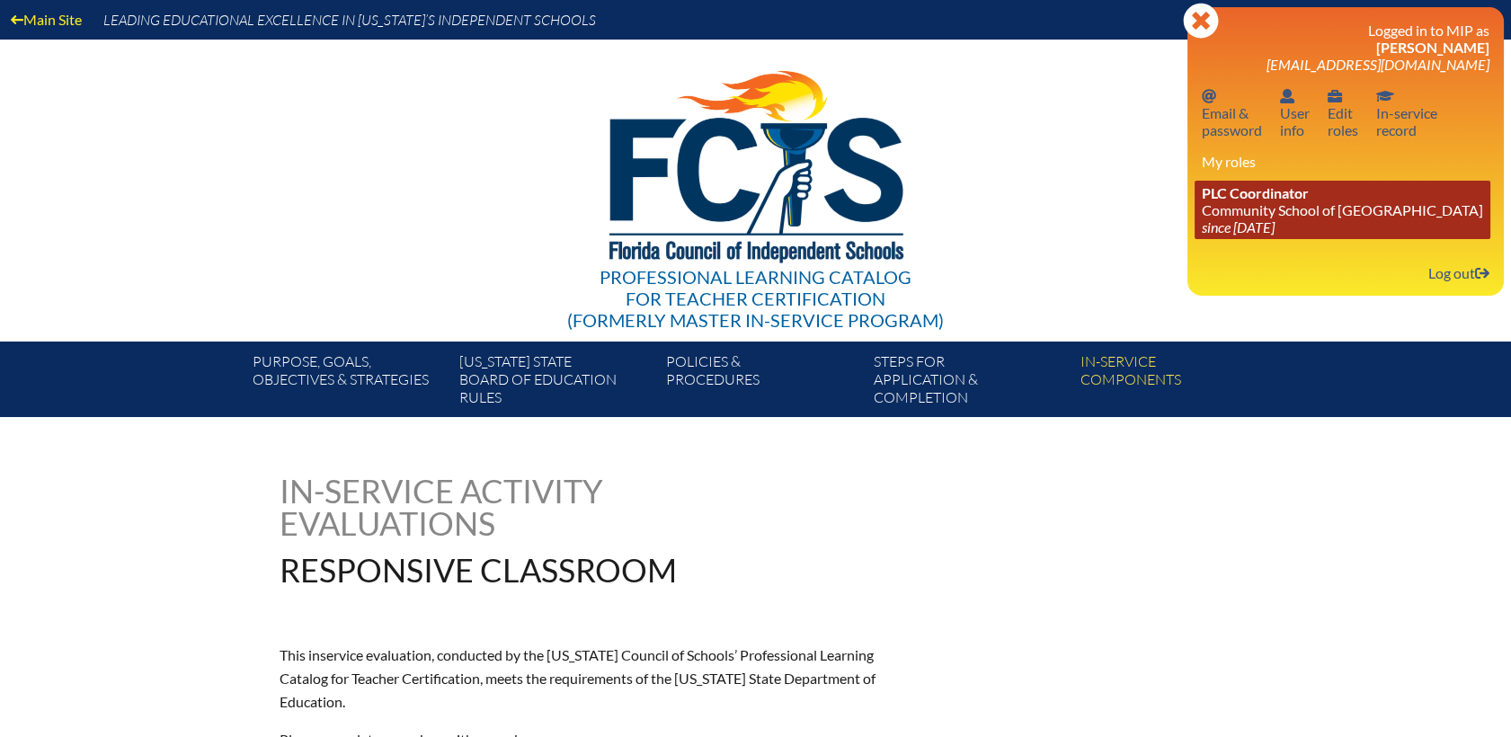
click at [1273, 218] on link "PLC Coordinator Community School of [GEOGRAPHIC_DATA] since [DATE]" at bounding box center [1343, 210] width 296 height 58
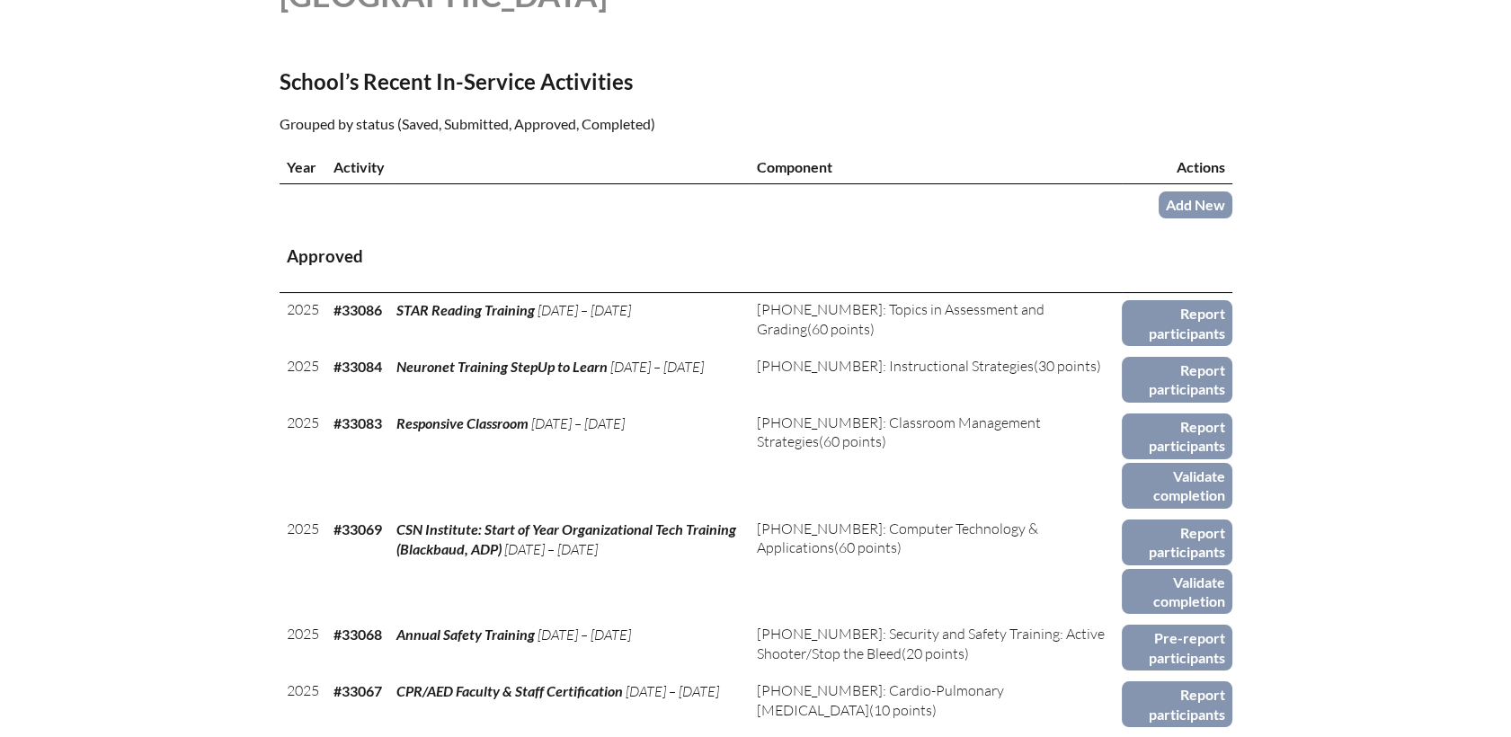
scroll to position [599, 0]
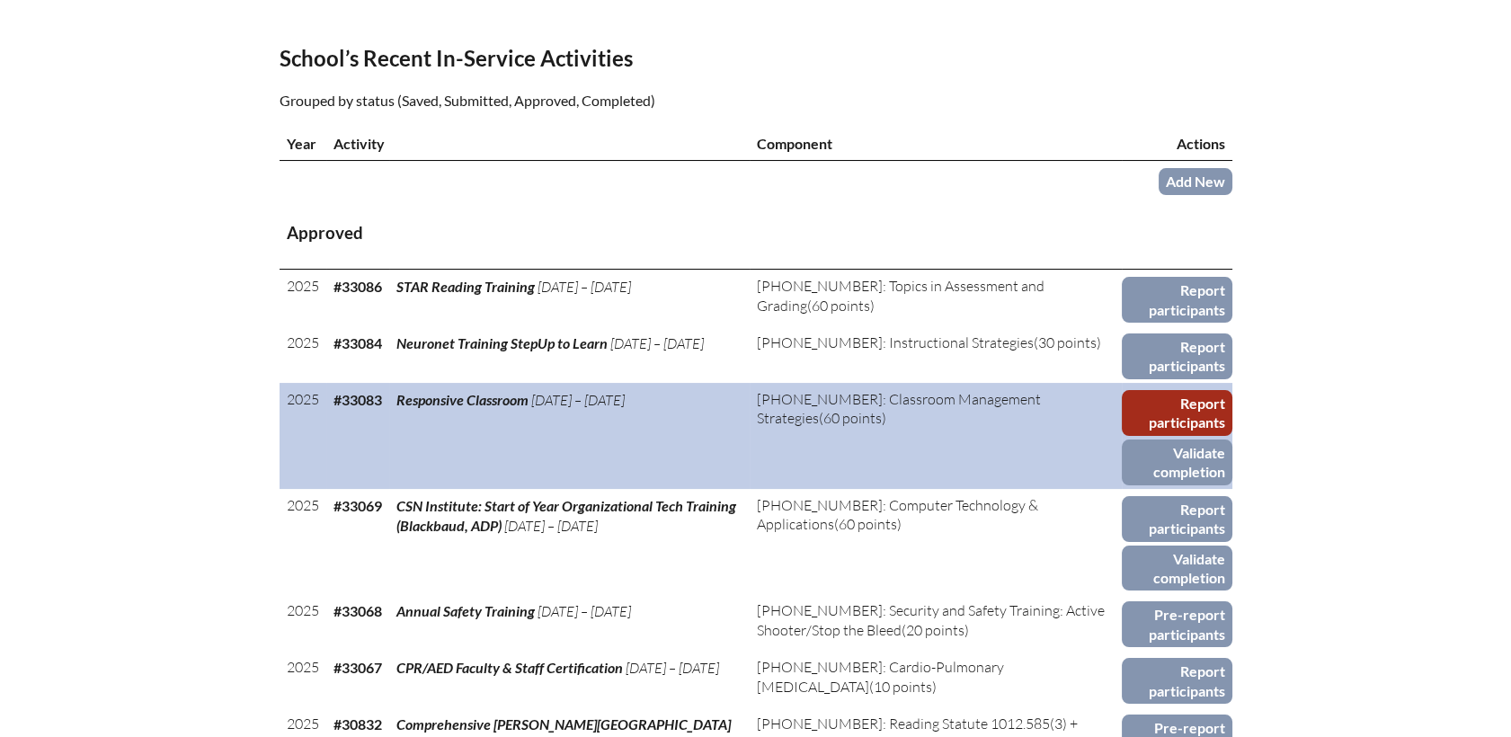
click at [1198, 390] on link "Report participants" at bounding box center [1177, 413] width 110 height 46
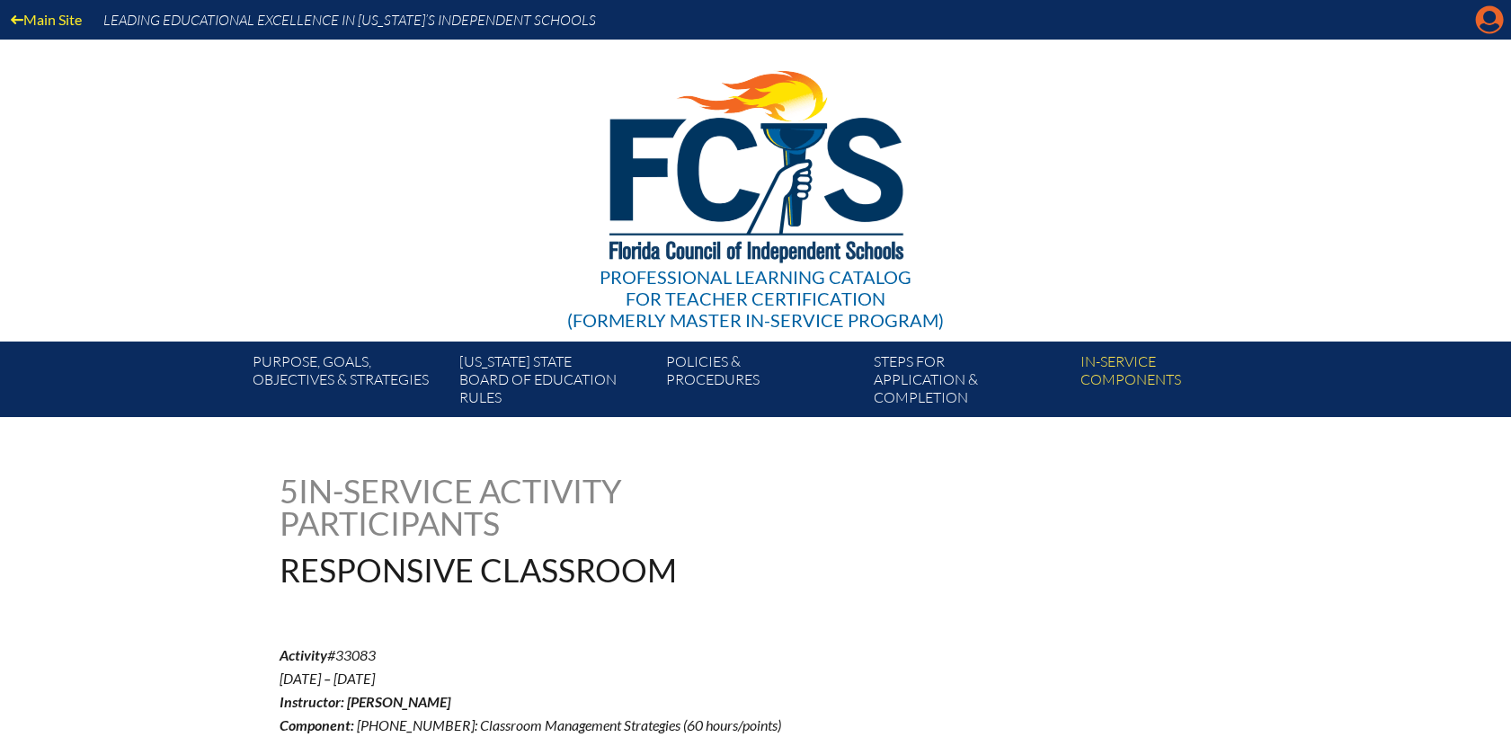
click at [1496, 22] on icon at bounding box center [1490, 20] width 28 height 28
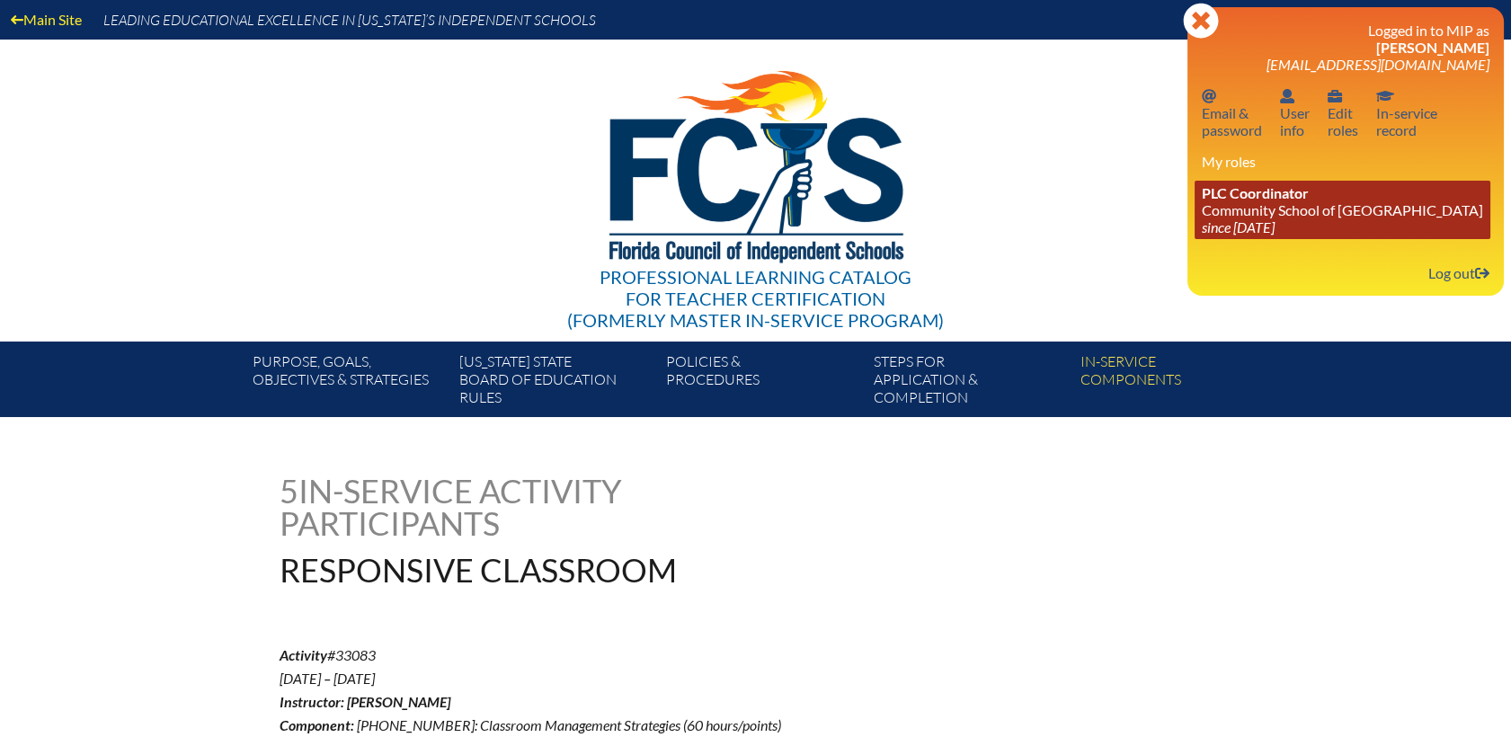
click at [1312, 221] on link "PLC Coordinator Community School of [GEOGRAPHIC_DATA] since [DATE]" at bounding box center [1343, 210] width 296 height 58
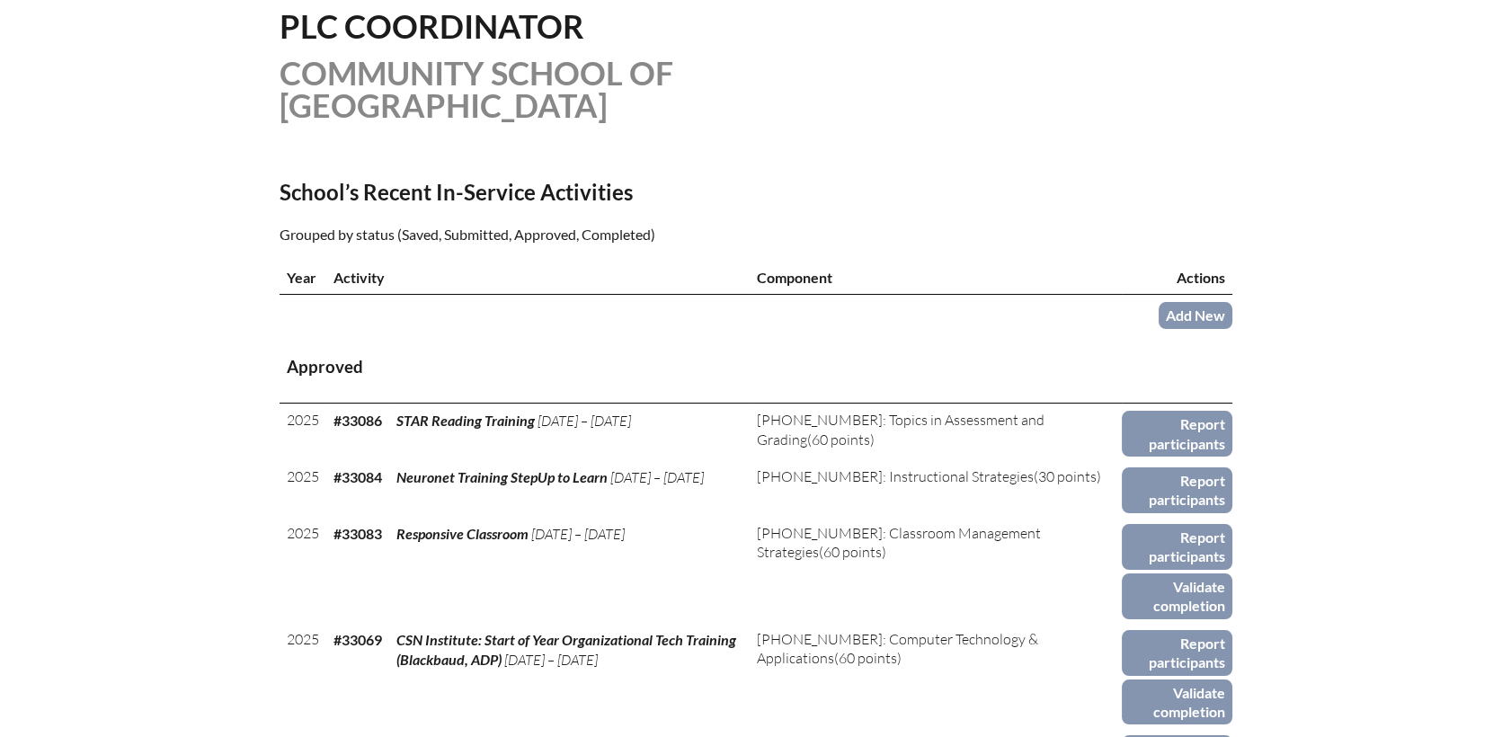
scroll to position [499, 0]
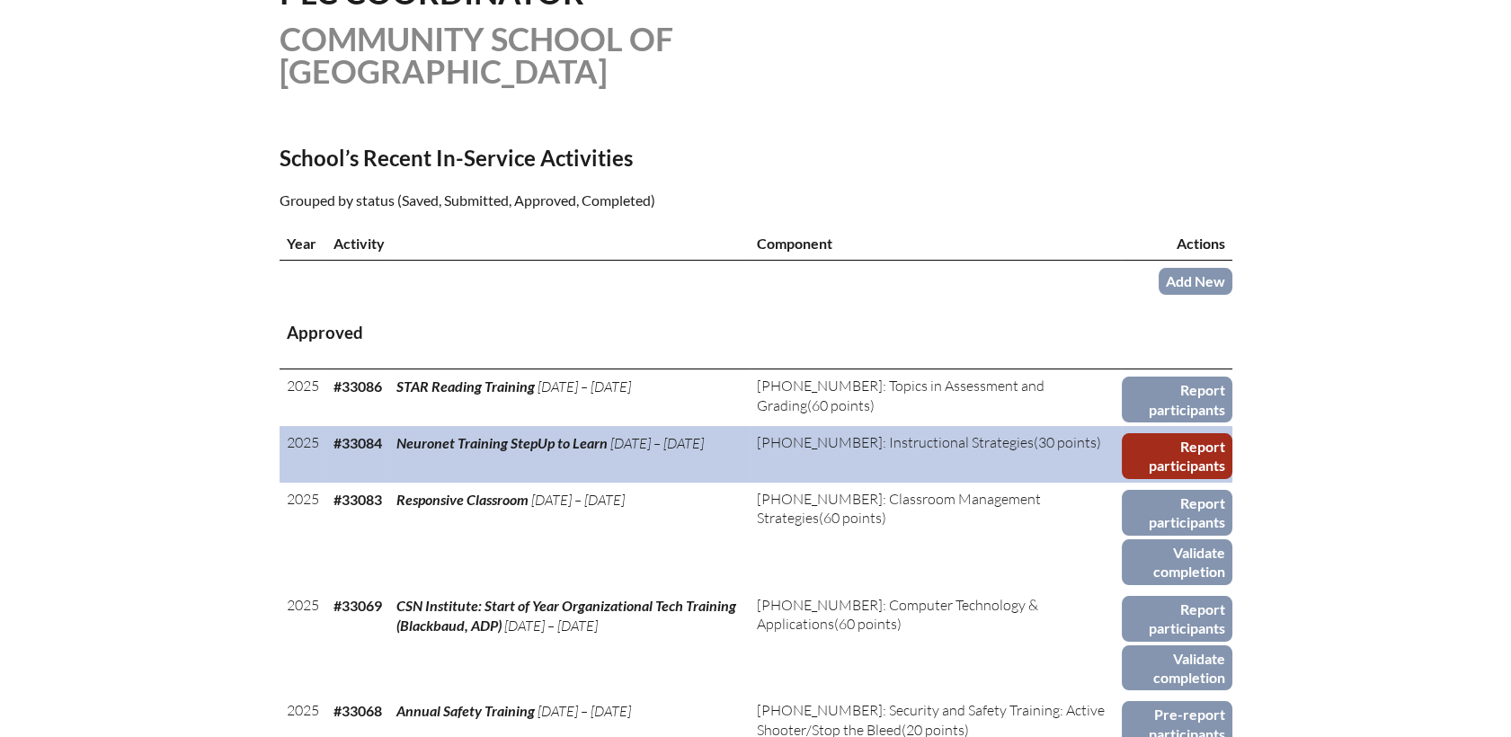
click at [1188, 433] on link "Report participants" at bounding box center [1177, 456] width 110 height 46
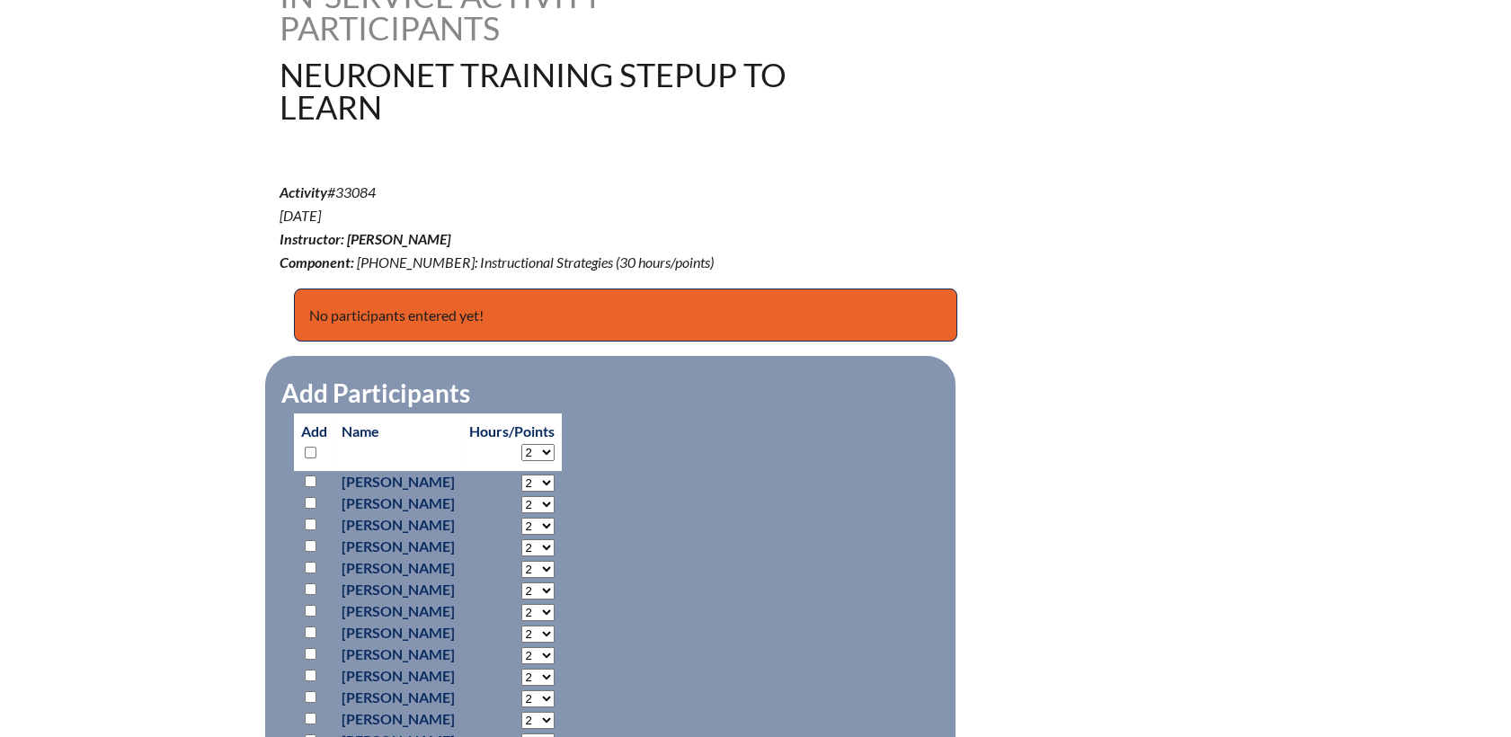
scroll to position [698, 0]
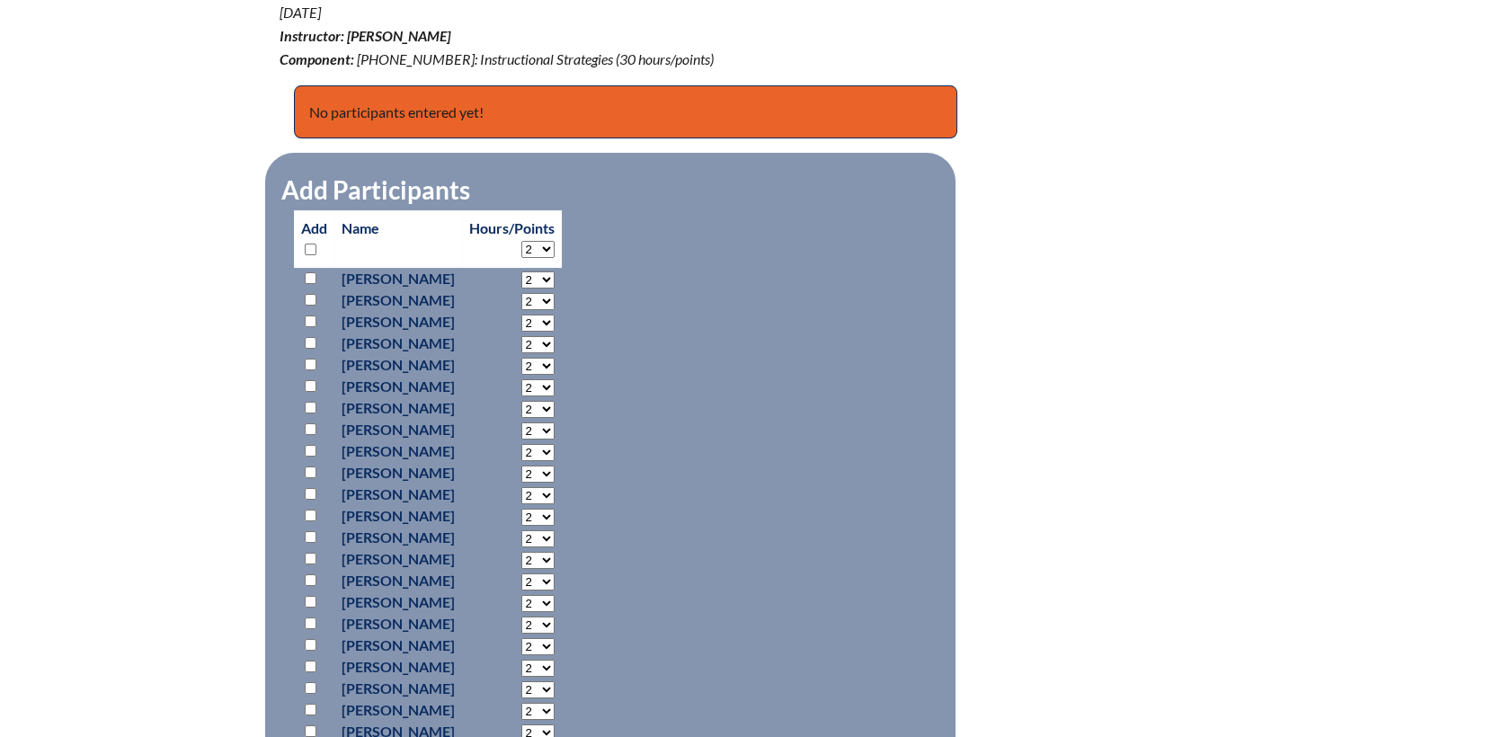
click at [311, 317] on input "checkbox" at bounding box center [311, 321] width 12 height 12
checkbox input "true"
click at [555, 289] on select "2 3 4 5 6 7 8 9 10 11 12 13 14 15 16 17 18 19 20 21 22 23" at bounding box center [537, 279] width 33 height 17
select select "3"
click at [555, 289] on select "2 3 4 5 6 7 8 9 10 11 12 13 14 15 16 17 18 19 20 21 22 23" at bounding box center [537, 279] width 33 height 17
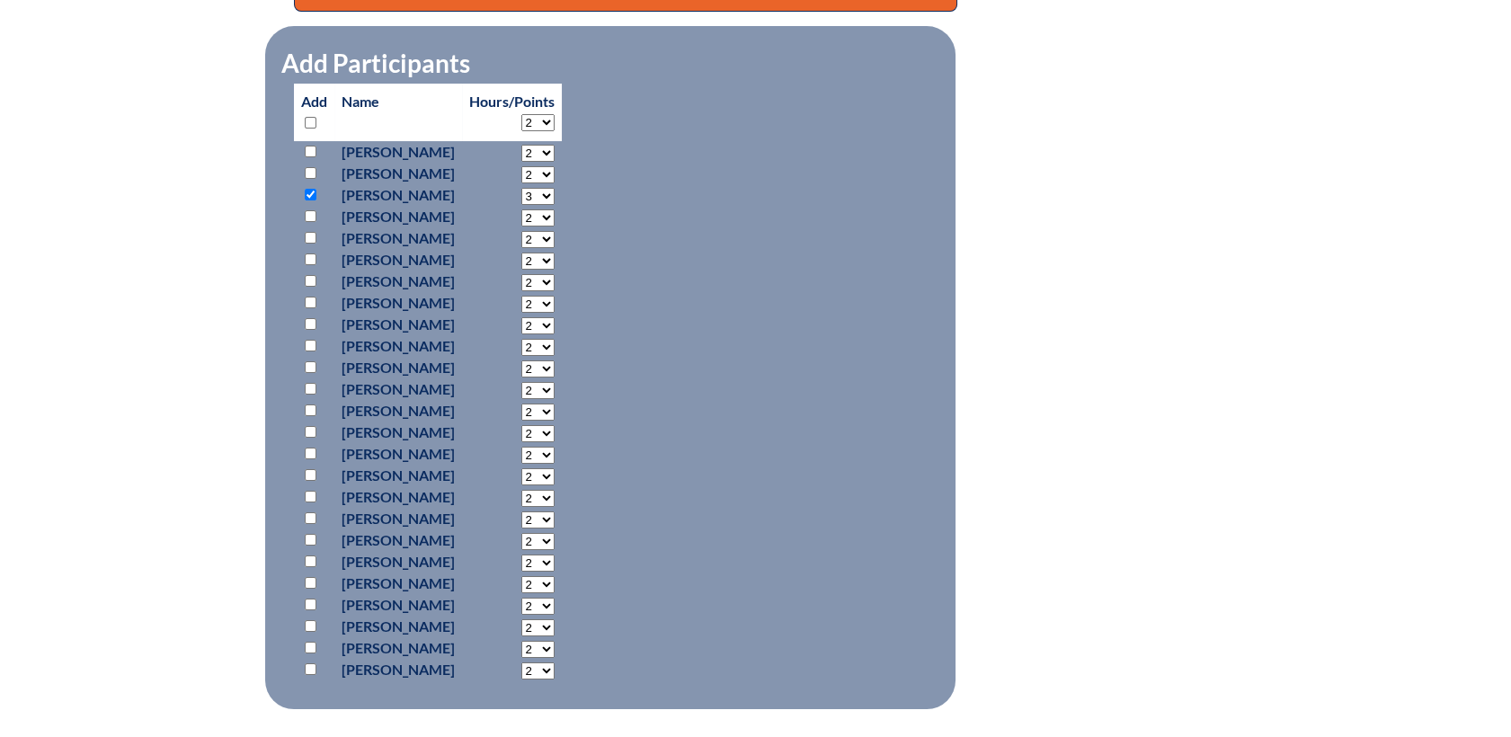
scroll to position [899, 0]
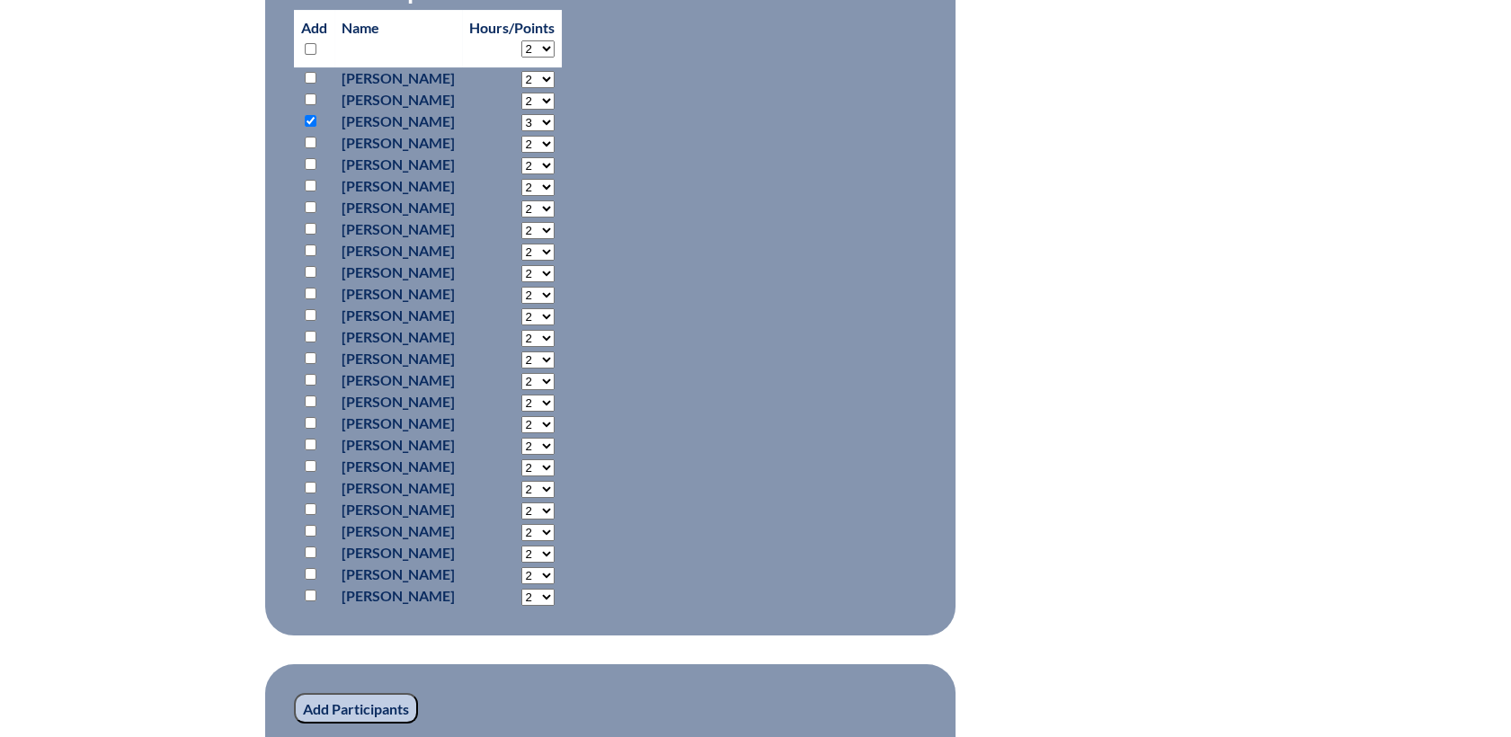
click at [307, 486] on input "checkbox" at bounding box center [311, 488] width 12 height 12
checkbox input "true"
click at [555, 88] on select "2 3 4 5 6 7 8 9 10 11 12 13 14 15 16 17 18 19 20 21 22 23" at bounding box center [537, 79] width 33 height 17
select select "3"
click at [555, 88] on select "2 3 4 5 6 7 8 9 10 11 12 13 14 15 16 17 18 19 20 21 22 23" at bounding box center [537, 79] width 33 height 17
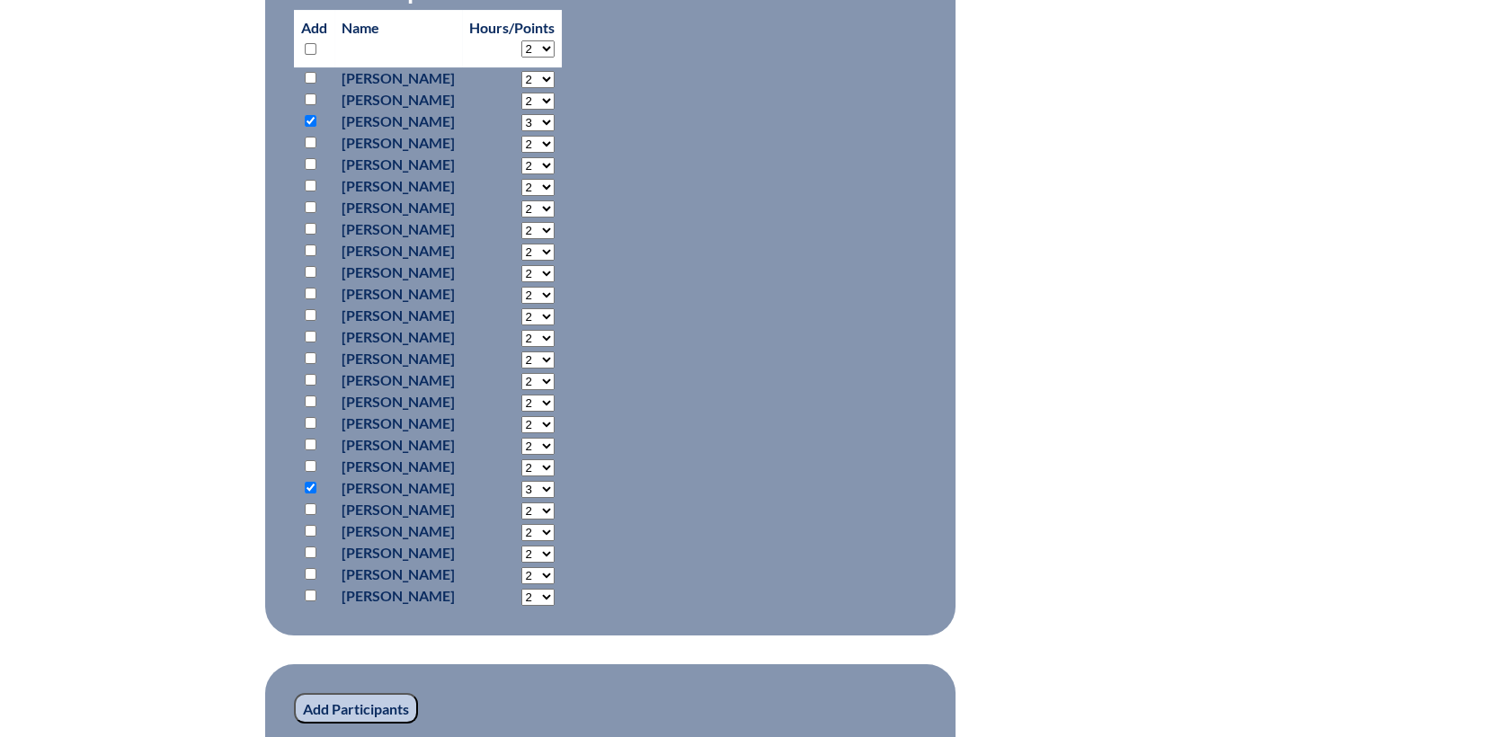
click at [360, 714] on input "Add Participants" at bounding box center [356, 708] width 124 height 31
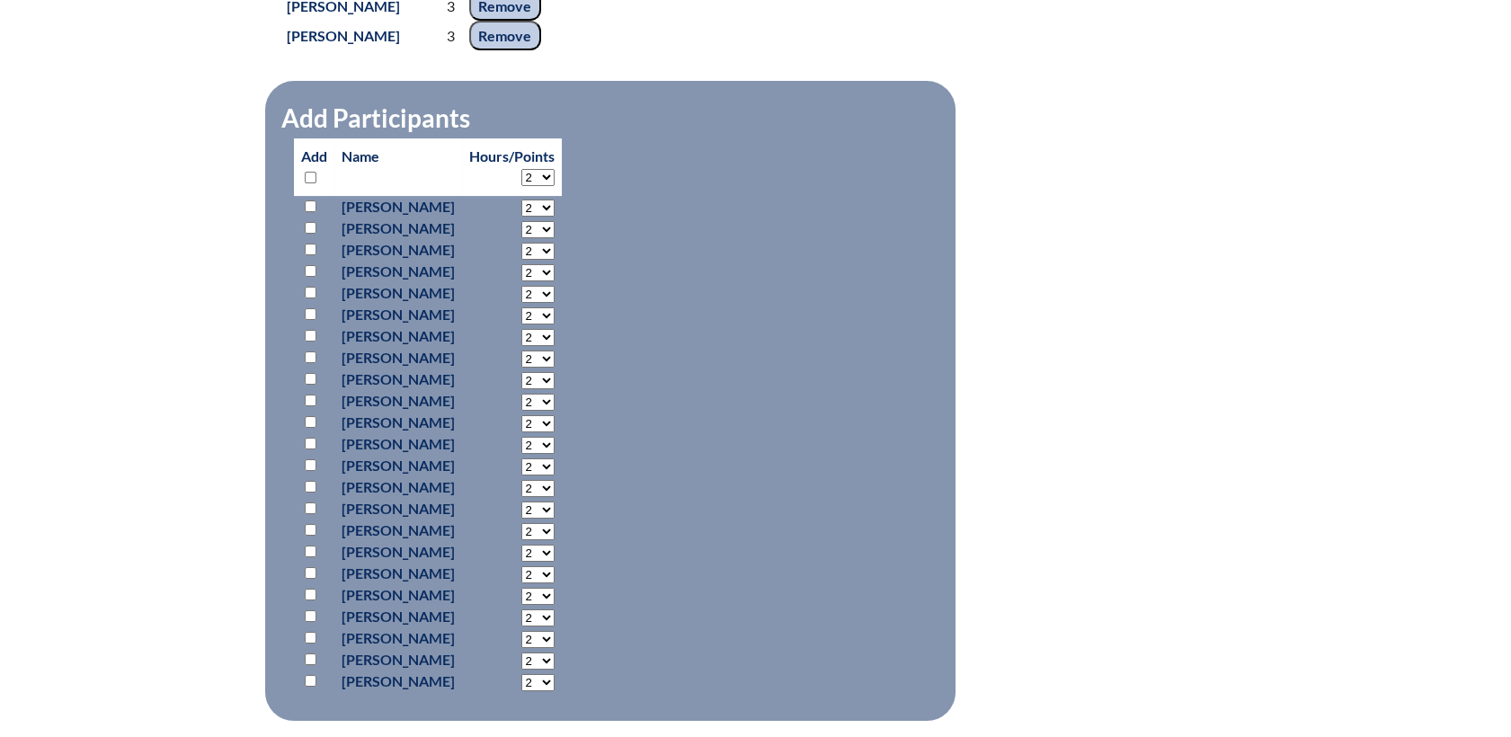
scroll to position [1198, 0]
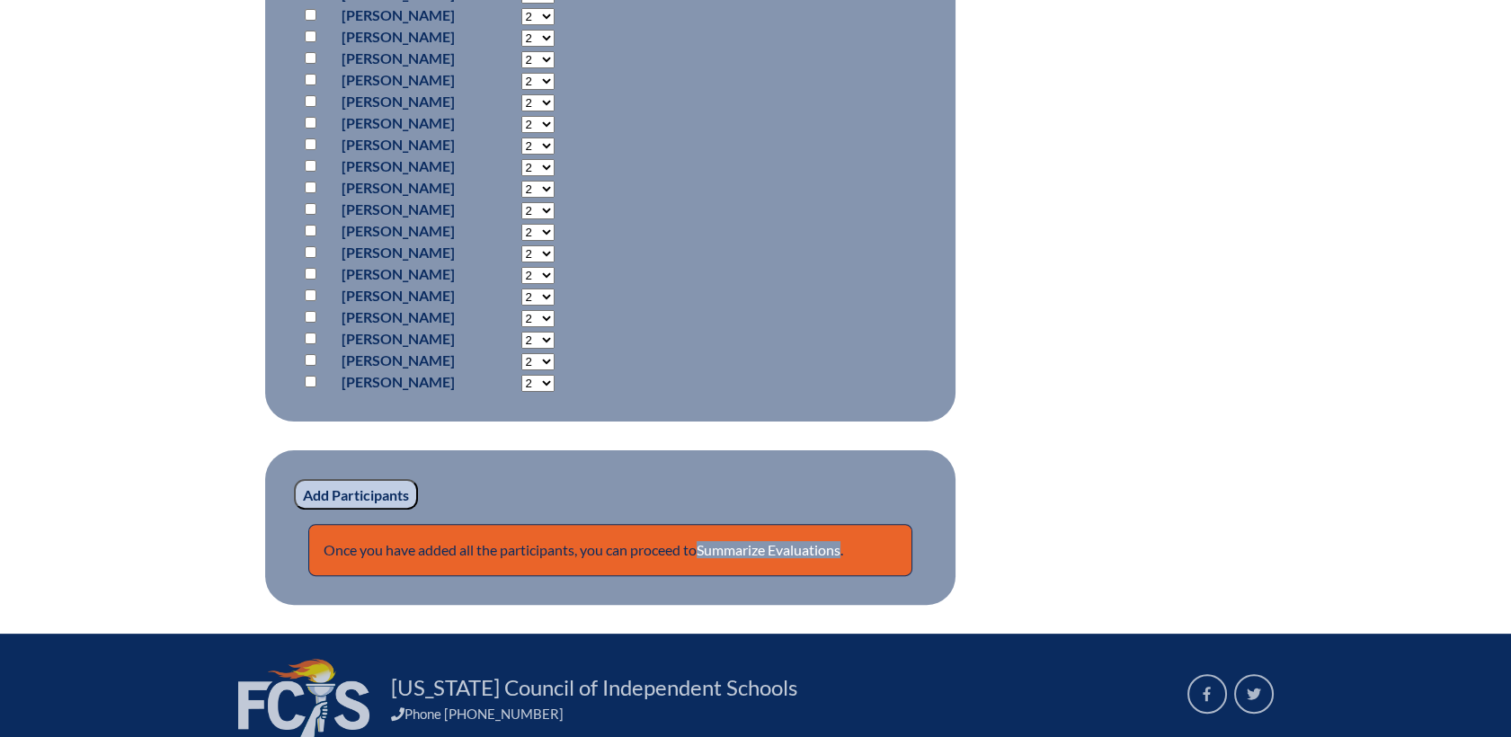
drag, startPoint x: 360, startPoint y: 493, endPoint x: 760, endPoint y: 637, distance: 426.2
click at [738, 550] on link "Summarize Evaluations" at bounding box center [769, 549] width 144 height 17
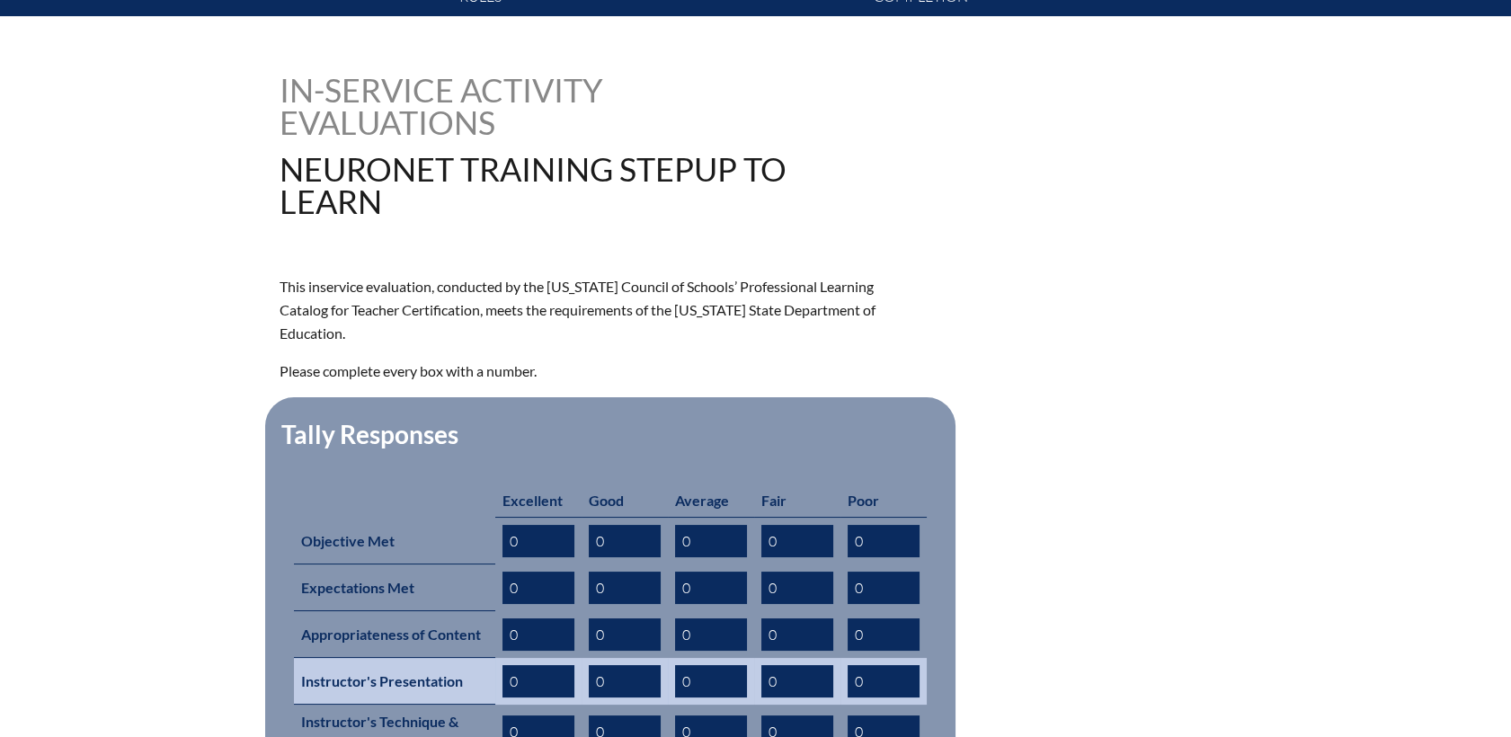
scroll to position [599, 0]
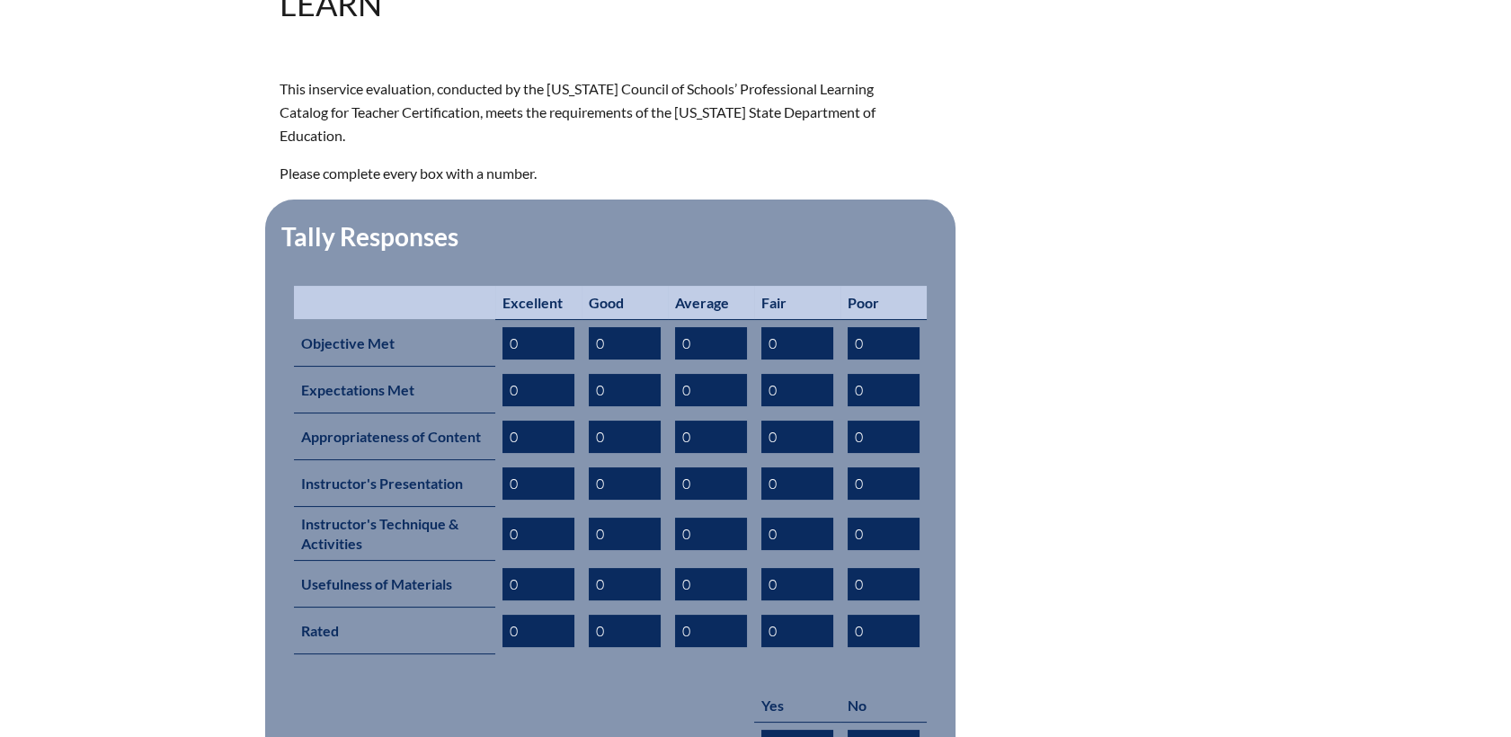
click at [529, 291] on th "Excellent" at bounding box center [538, 303] width 86 height 34
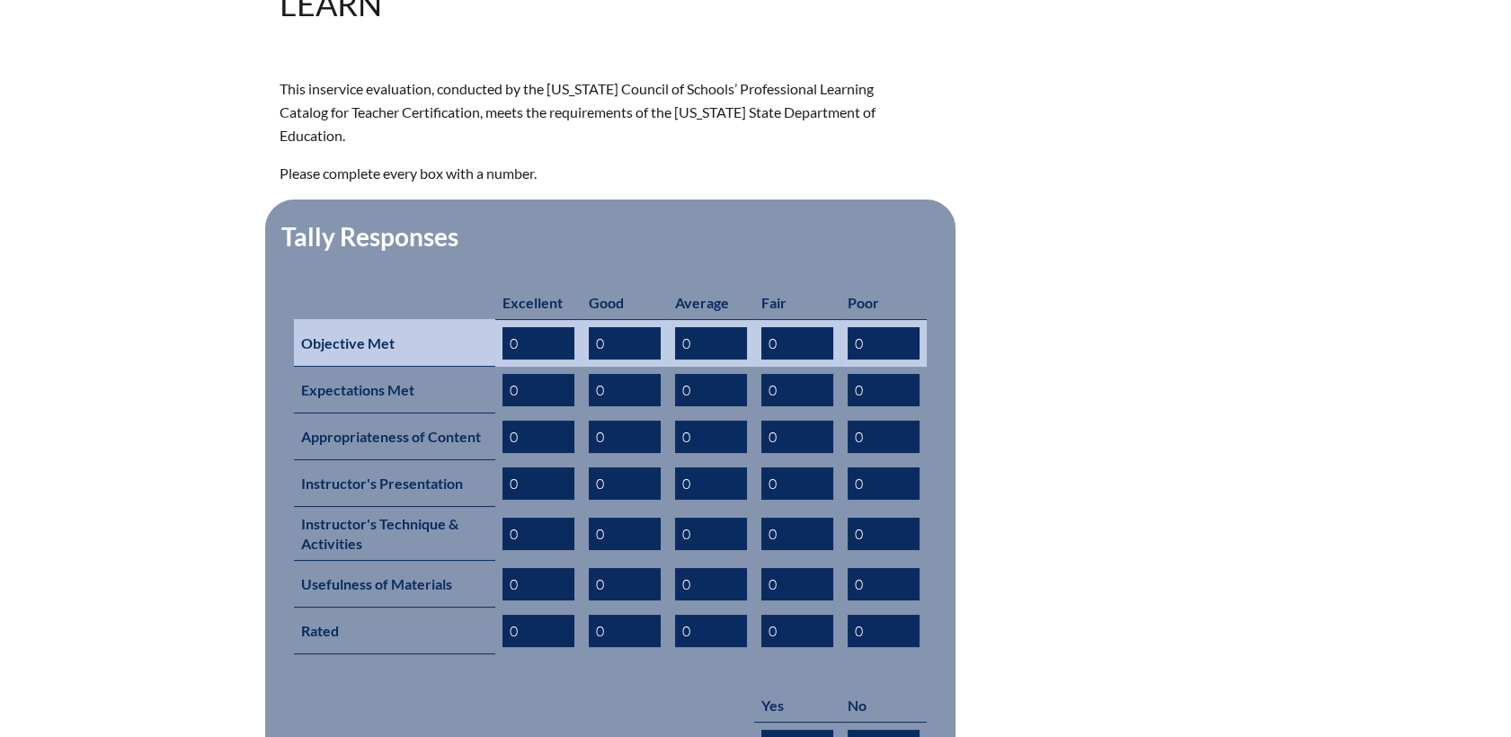
drag, startPoint x: 527, startPoint y: 313, endPoint x: 404, endPoint y: 315, distance: 122.3
click at [404, 319] on tr "Objective Met 0 0 0 0 0" at bounding box center [610, 343] width 633 height 48
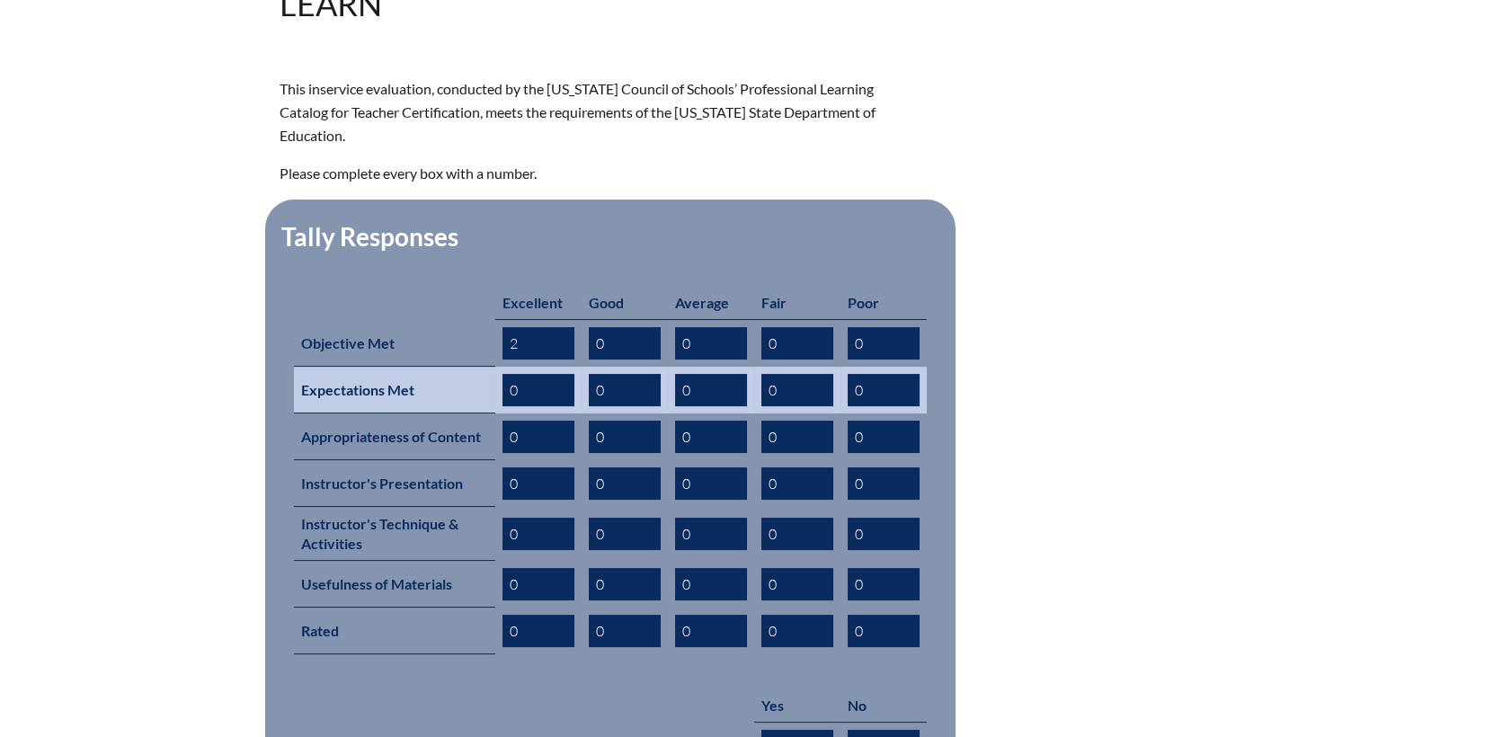
type input "2"
drag, startPoint x: 467, startPoint y: 368, endPoint x: 418, endPoint y: 364, distance: 49.6
click at [418, 367] on tr "Expectations Met 0 0 0 0 0" at bounding box center [610, 390] width 633 height 47
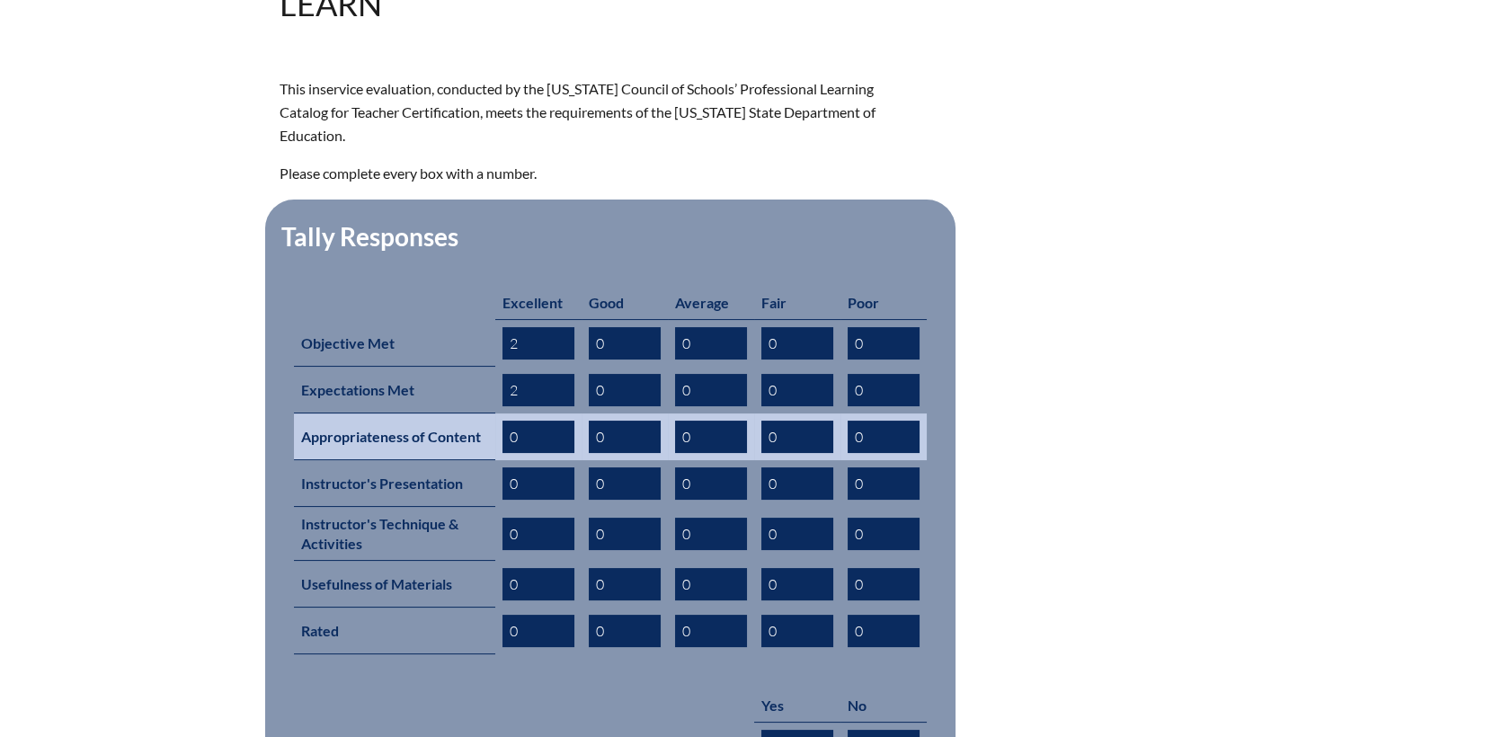
type input "2"
drag, startPoint x: 519, startPoint y: 413, endPoint x: 479, endPoint y: 422, distance: 40.4
click at [453, 413] on tr "Appropriateness of Content 2 0 0 0 0" at bounding box center [610, 436] width 633 height 47
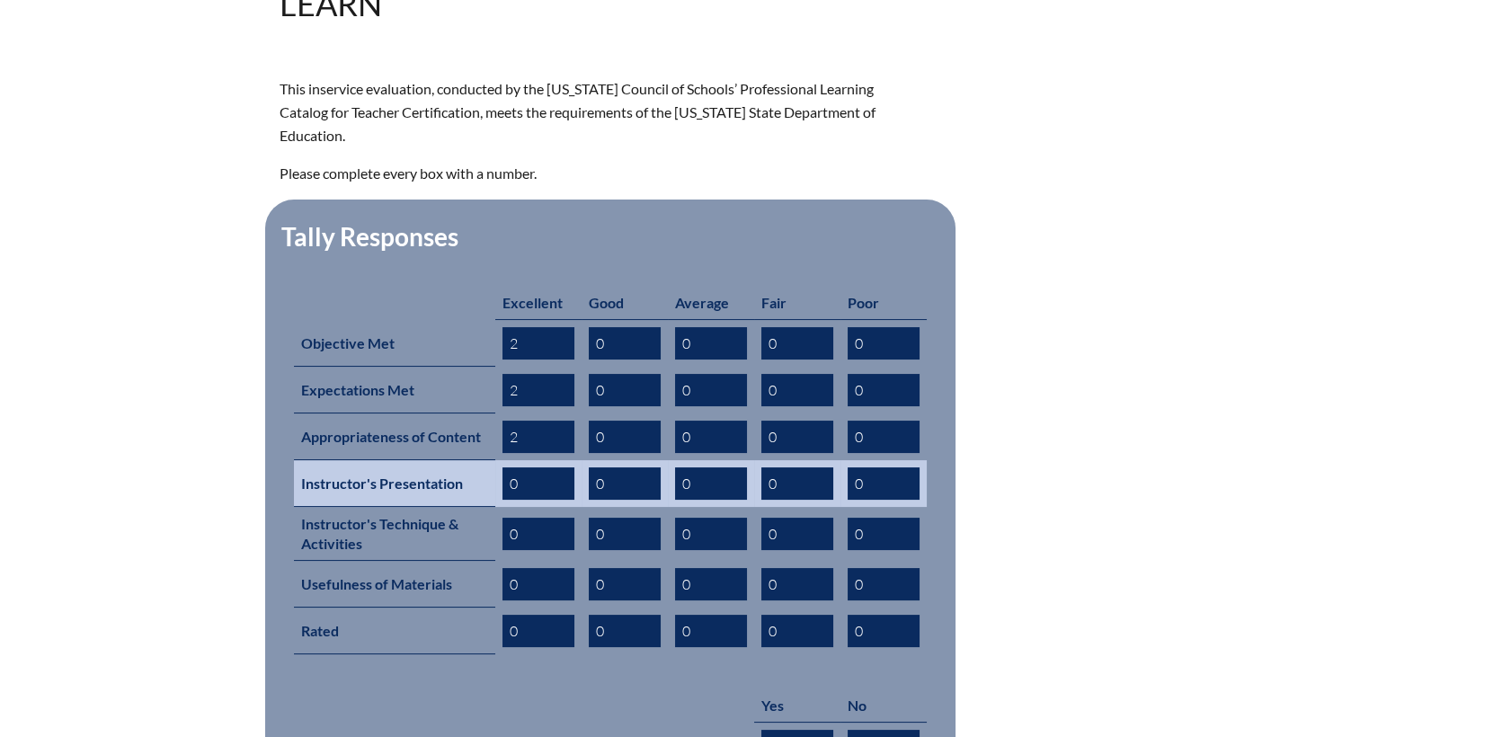
type input "2"
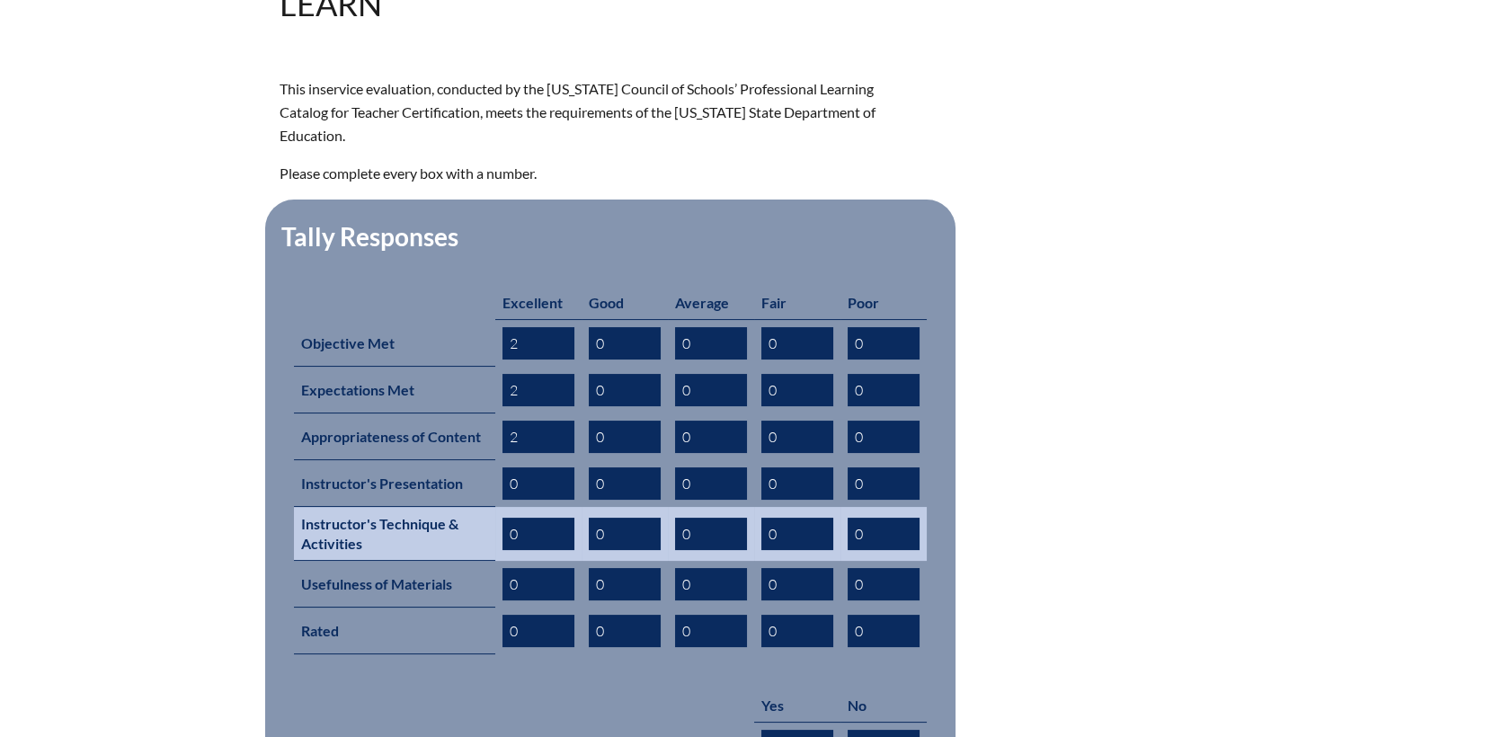
drag, startPoint x: 531, startPoint y: 449, endPoint x: 553, endPoint y: 507, distance: 62.3
click at [433, 460] on tr "Instructor's Presentation 0 0 0 0 0" at bounding box center [610, 483] width 633 height 47
type input "2"
drag, startPoint x: 521, startPoint y: 508, endPoint x: 430, endPoint y: 508, distance: 91.7
click at [430, 508] on tr "Instructor's Technique & Activities 0 0 0 0 0" at bounding box center [610, 534] width 633 height 54
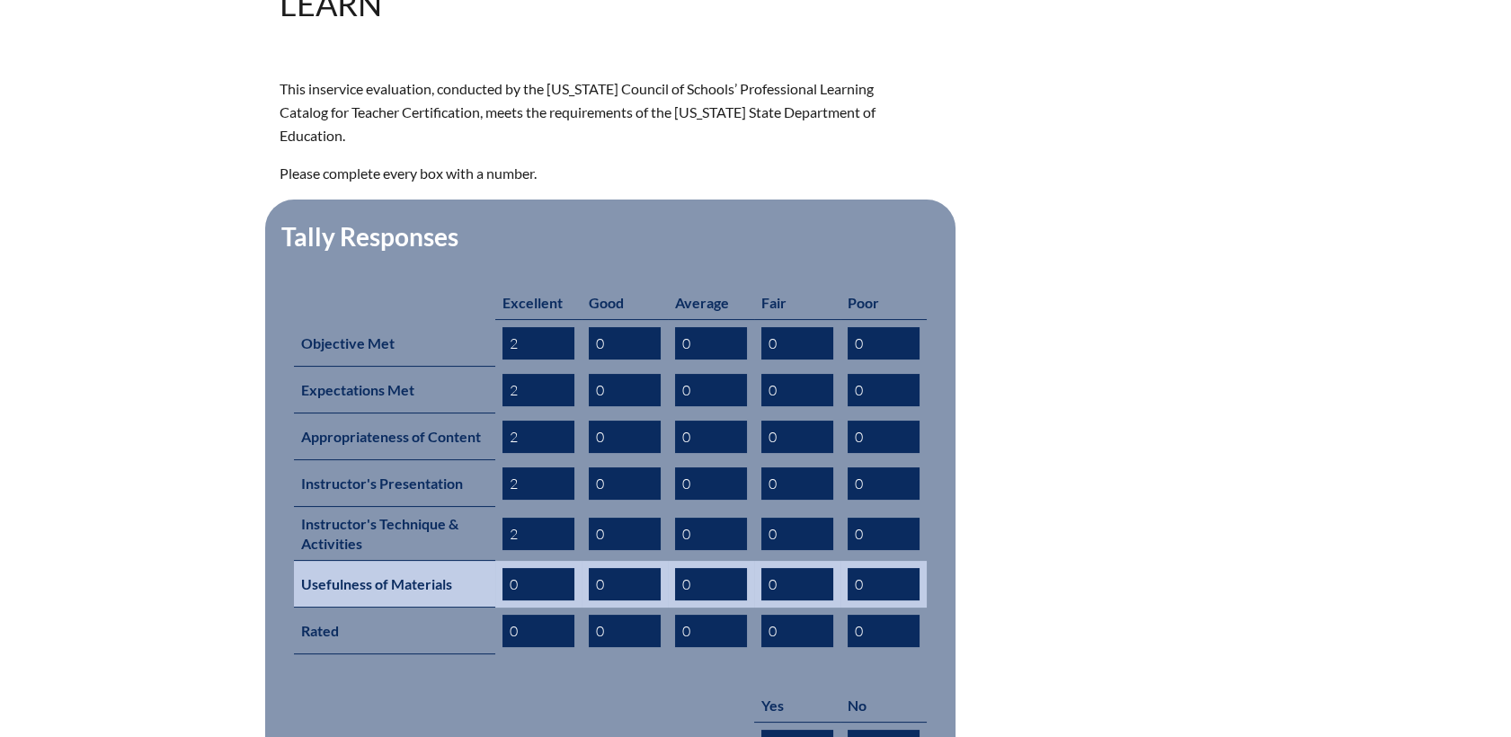
type input "2"
drag, startPoint x: 471, startPoint y: 558, endPoint x: 431, endPoint y: 558, distance: 40.4
click at [431, 561] on tr "Usefulness of Materials 0 0 0 0 0" at bounding box center [610, 584] width 633 height 47
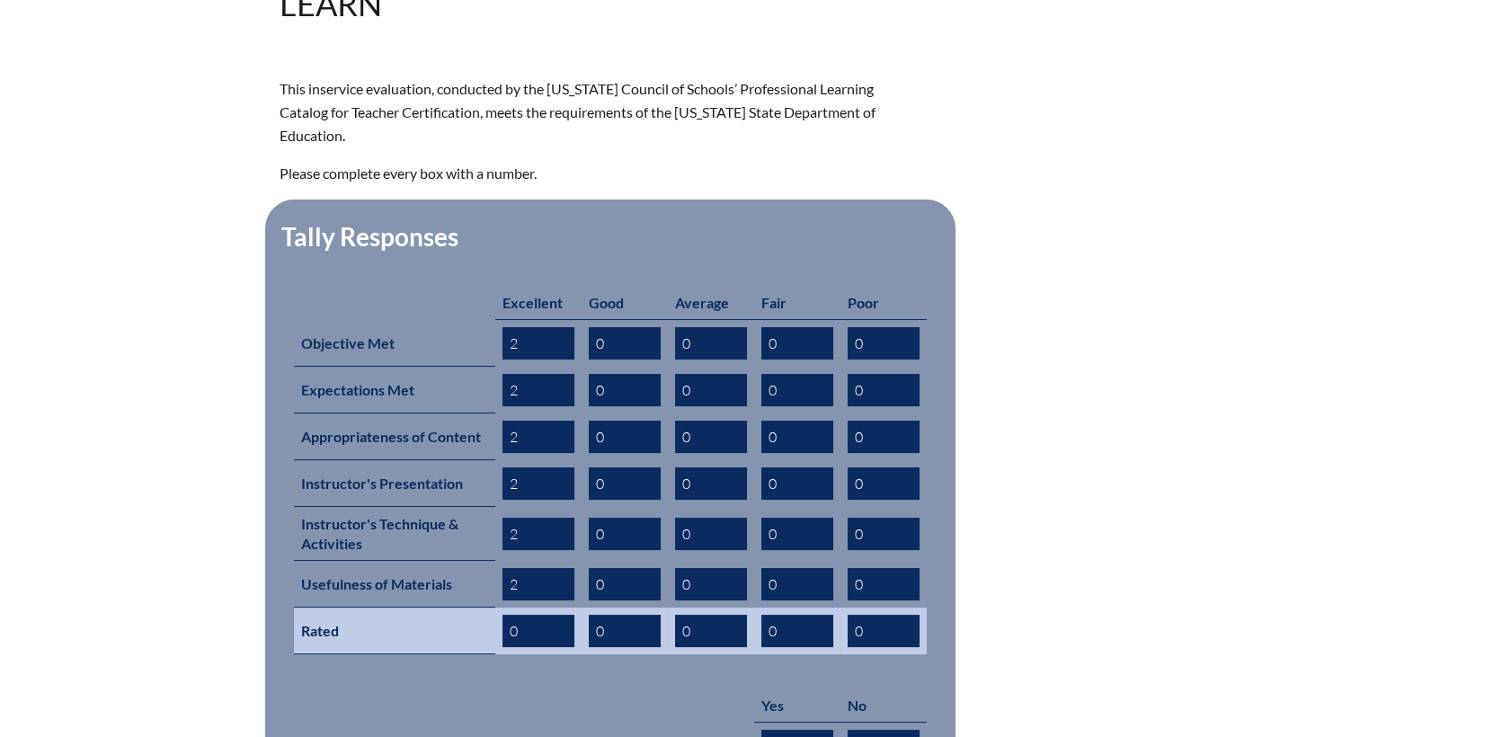
type input "2"
drag, startPoint x: 513, startPoint y: 606, endPoint x: 468, endPoint y: 606, distance: 44.9
click at [469, 608] on tr "Rated 0 0 0 0 0" at bounding box center [610, 631] width 633 height 47
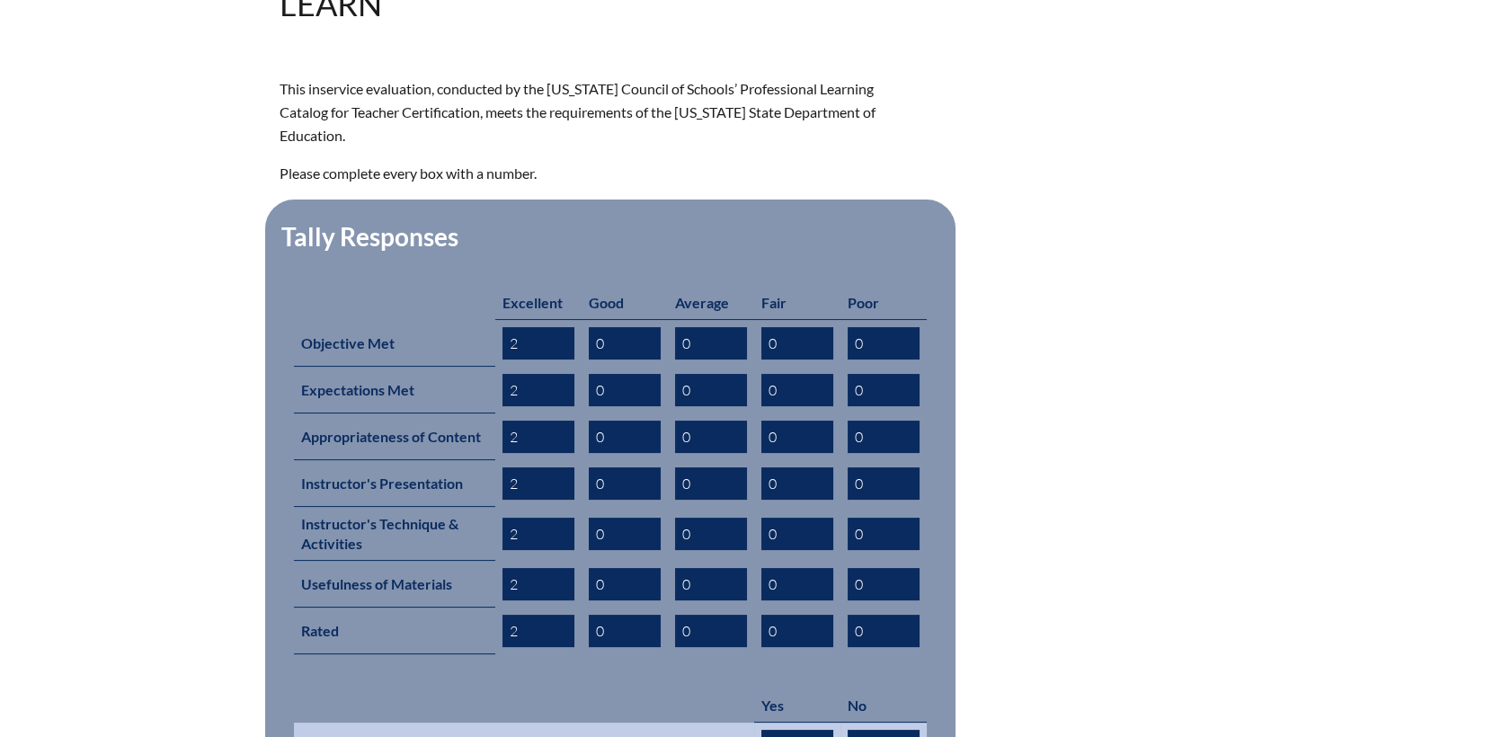
type input "2"
drag, startPoint x: 799, startPoint y: 707, endPoint x: 762, endPoint y: 701, distance: 37.4
click at [661, 723] on tr "Recommended 2 0" at bounding box center [610, 747] width 633 height 48
type input "2"
click at [1194, 406] on form "This inservice evaluation, conducted by the Florida Council of Schools’ Profess…" at bounding box center [756, 474] width 953 height 795
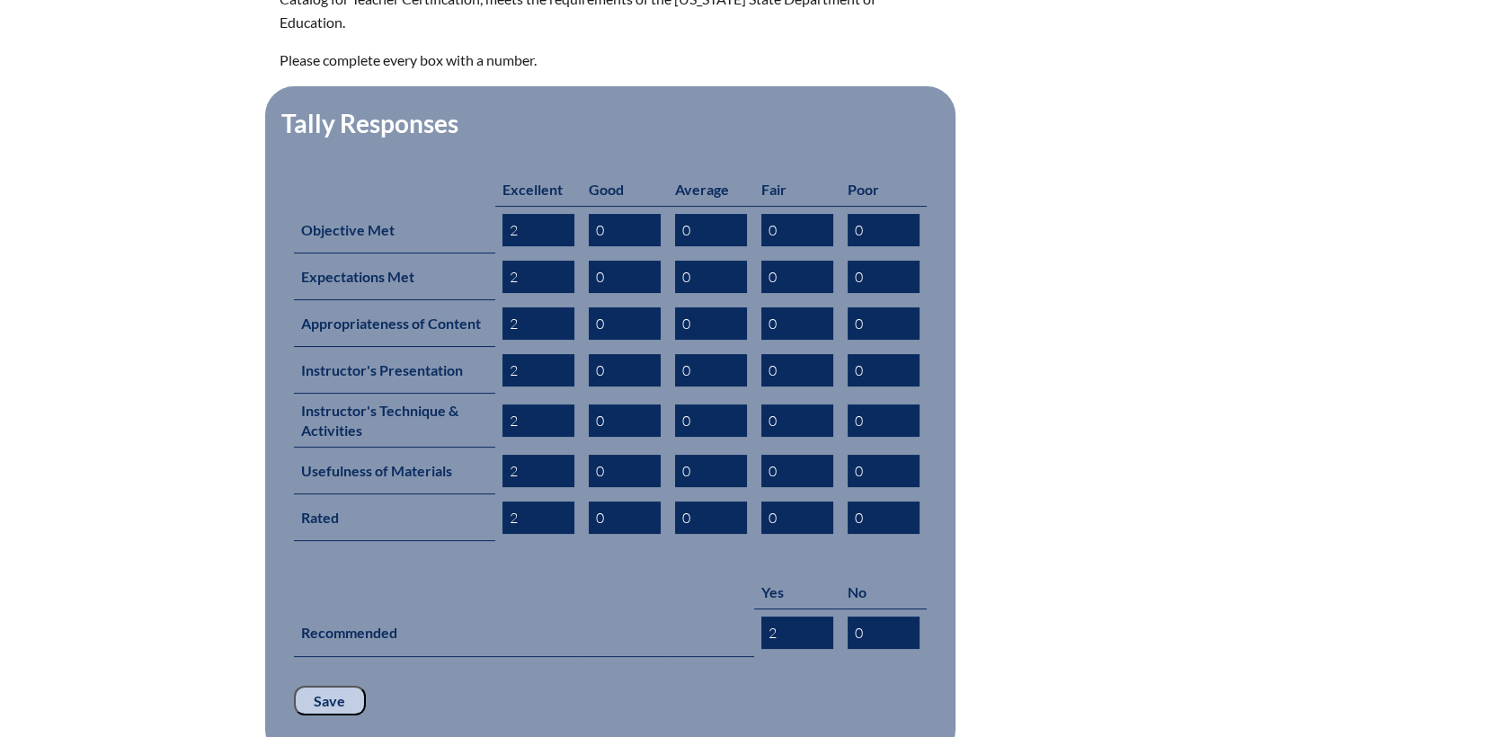
scroll to position [899, 0]
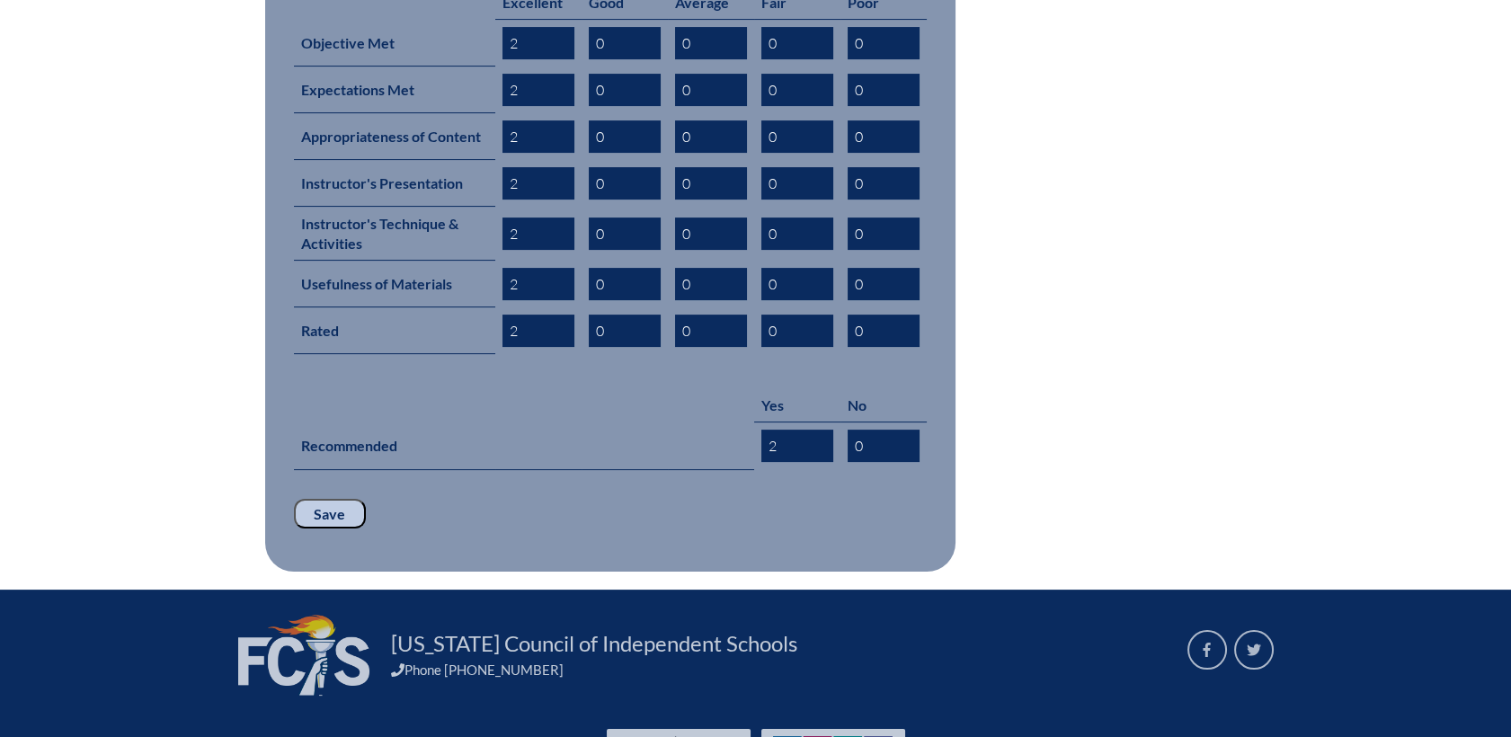
click at [304, 499] on input "Save" at bounding box center [330, 514] width 72 height 31
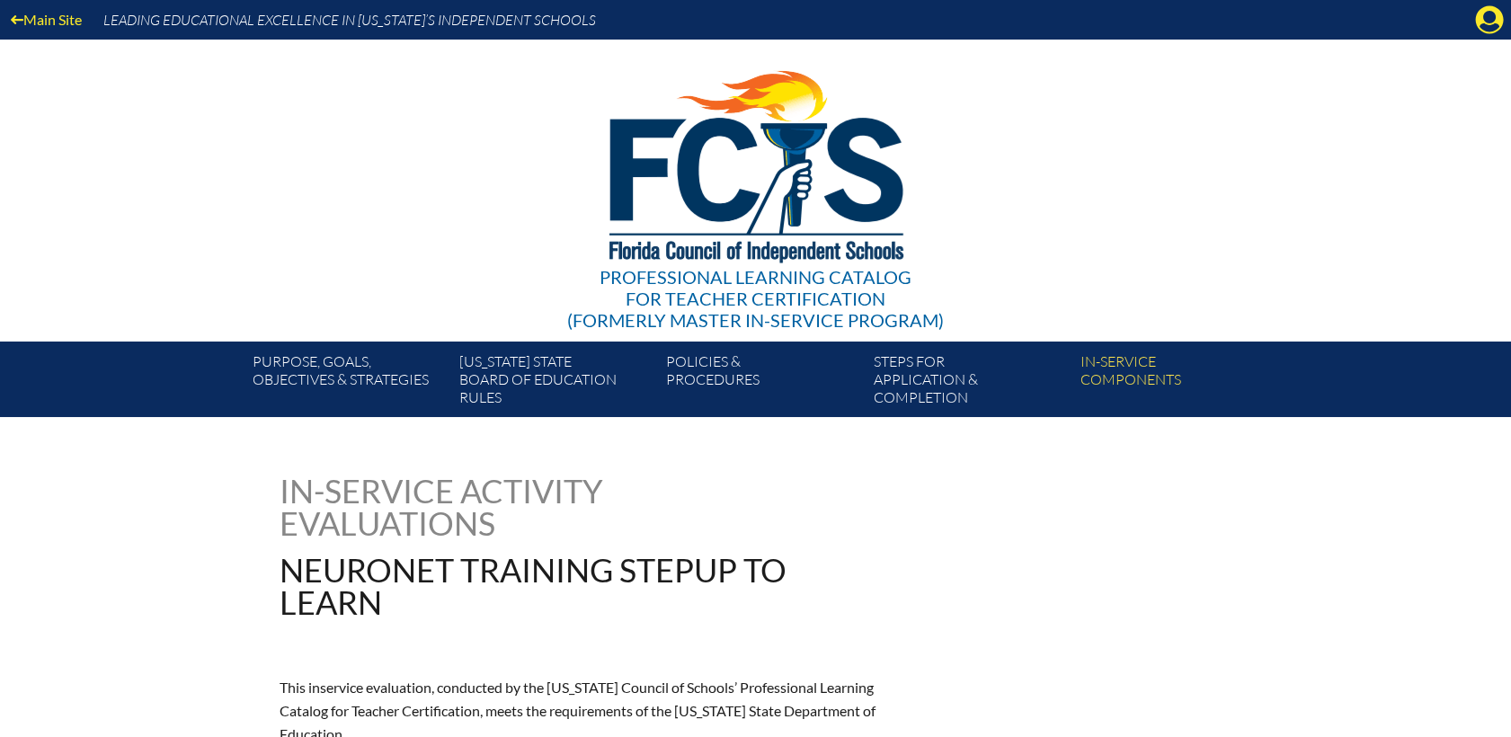
click at [1489, 3] on div "Main Site Leading Educational Excellence in [US_STATE]’s Independent Schools" at bounding box center [755, 20] width 1511 height 40
click at [1486, 21] on icon "Manage account" at bounding box center [1489, 19] width 29 height 29
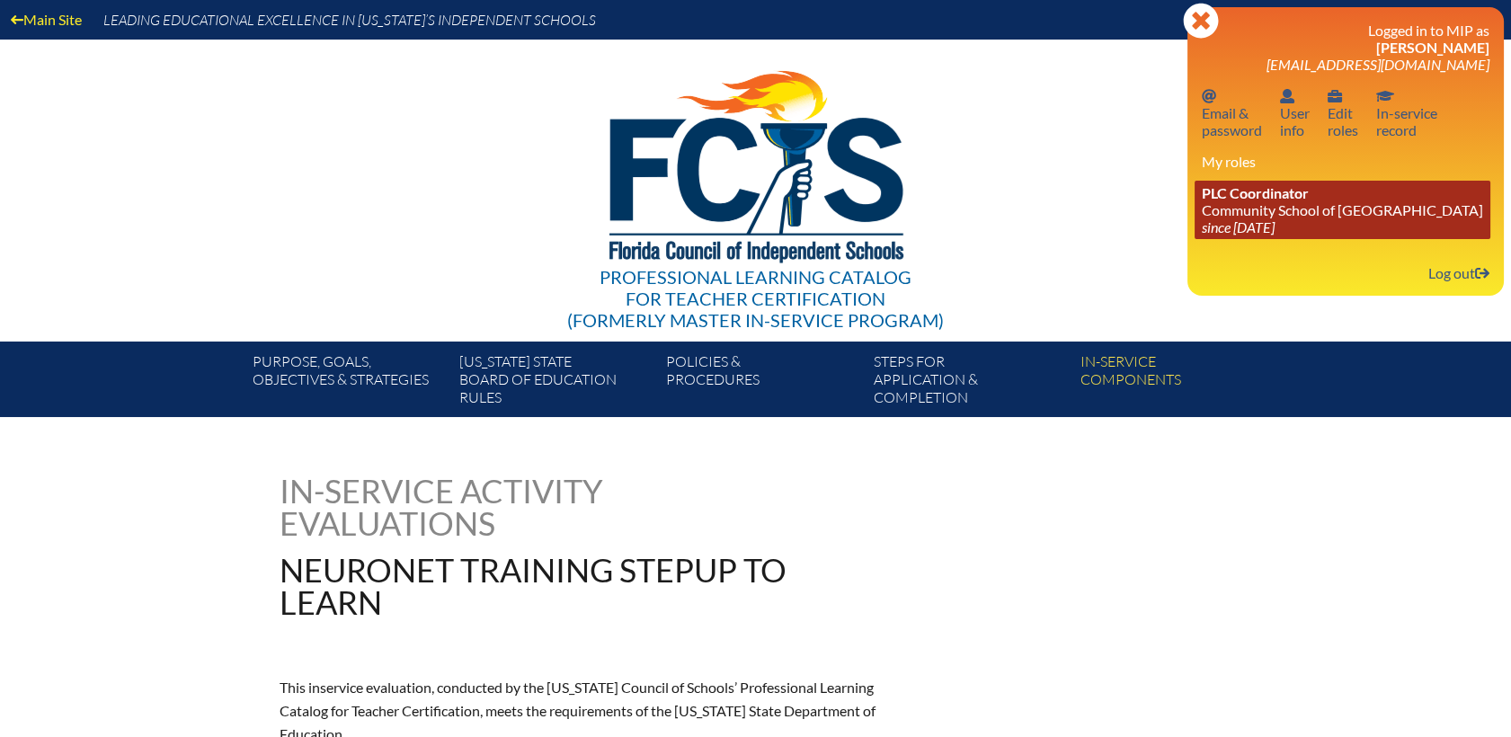
click at [1273, 201] on span "PLC Coordinator" at bounding box center [1255, 192] width 107 height 17
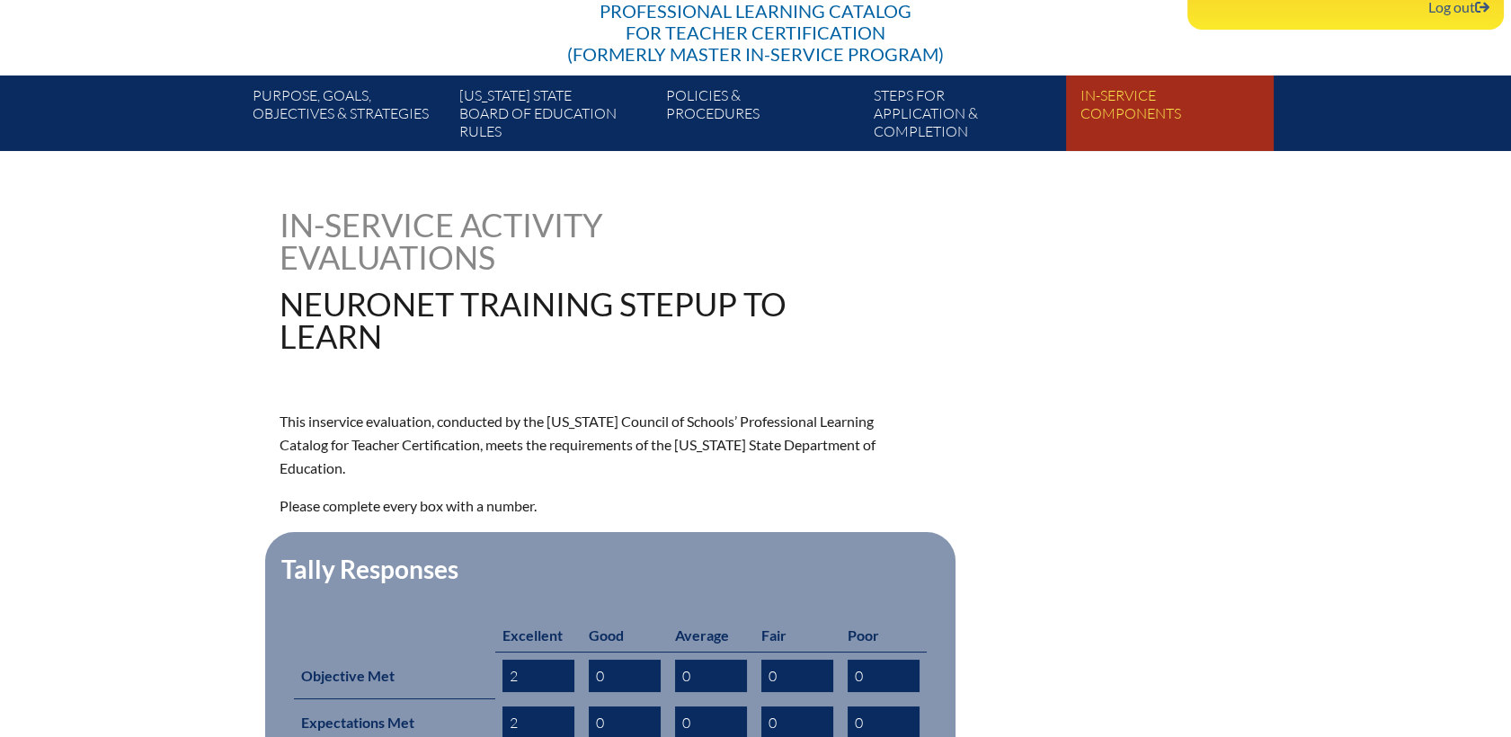
scroll to position [299, 0]
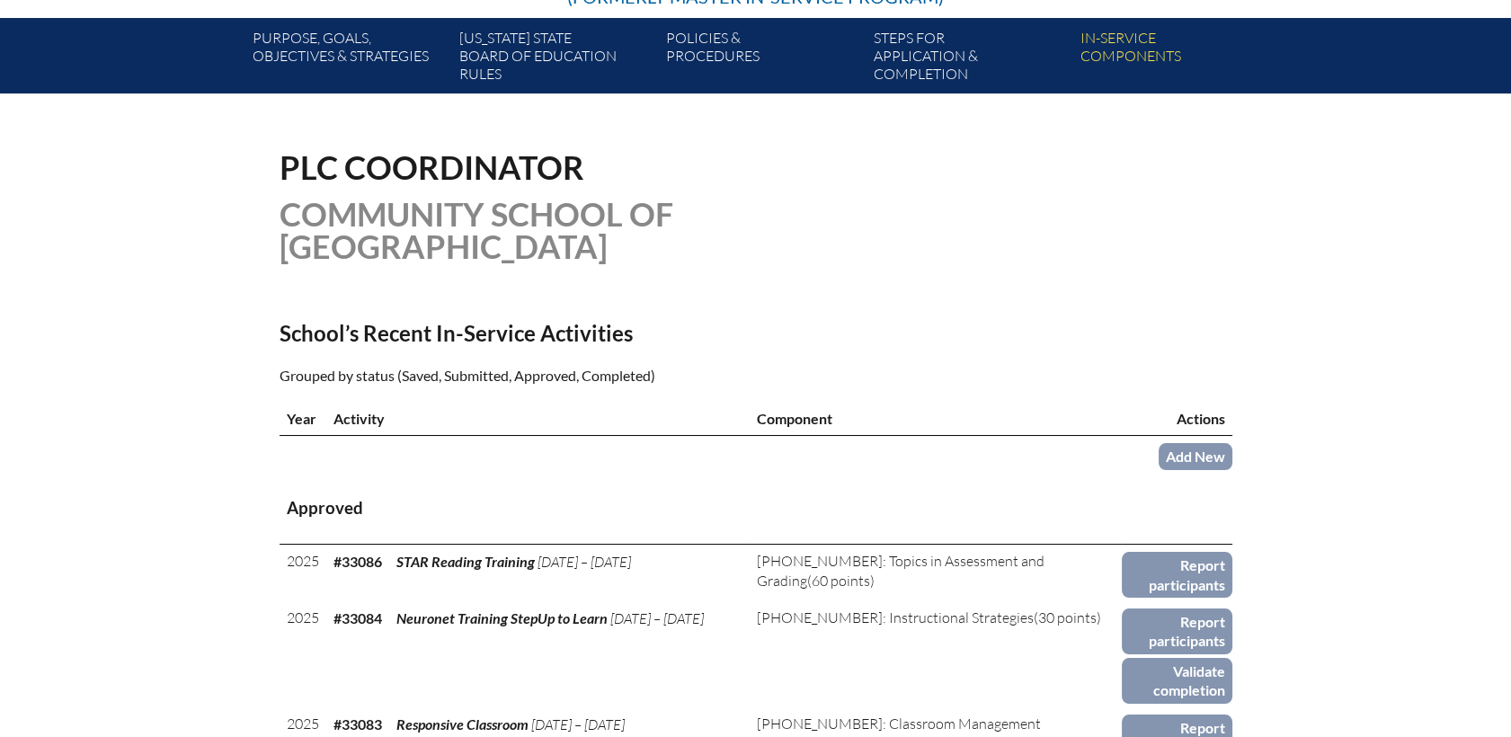
scroll to position [599, 0]
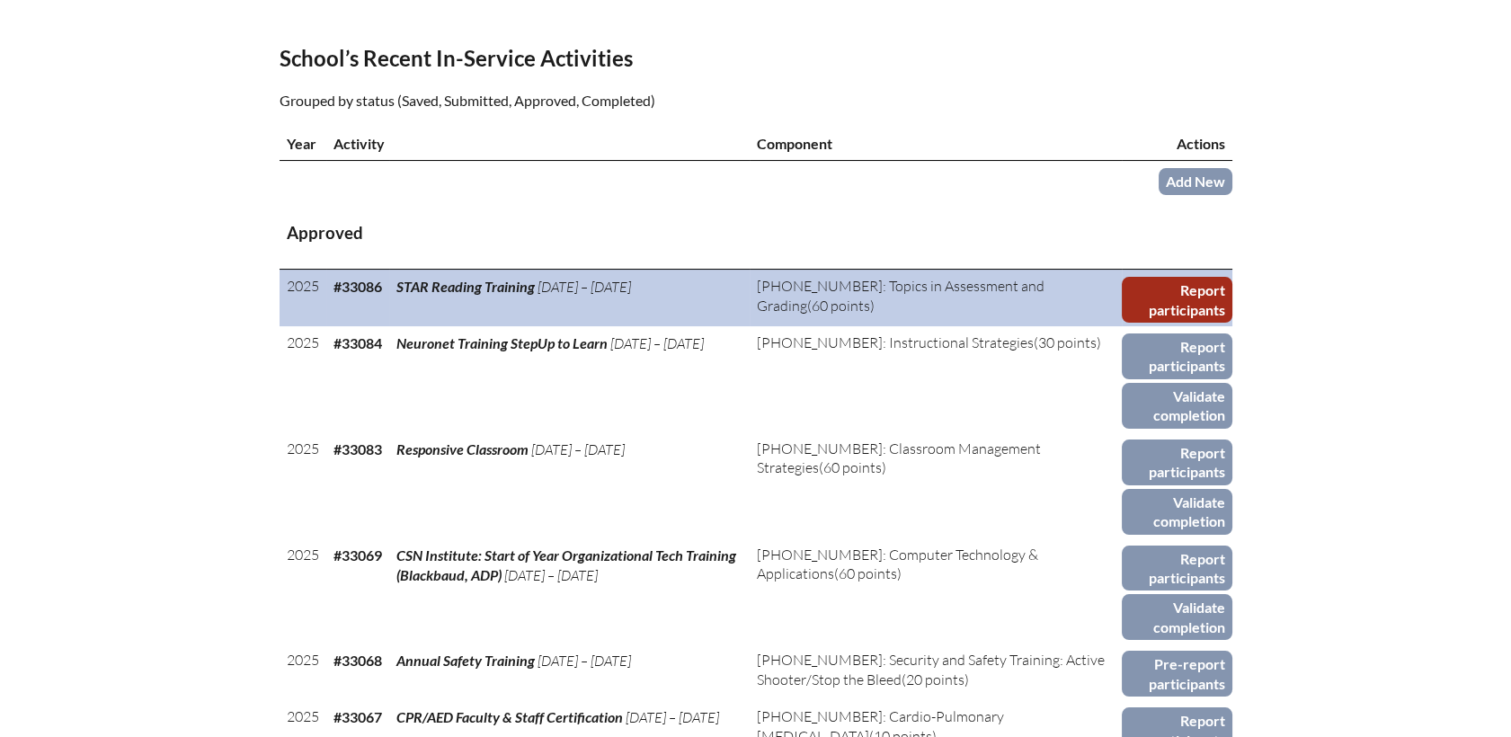
click at [1176, 277] on link "Report participants" at bounding box center [1177, 300] width 110 height 46
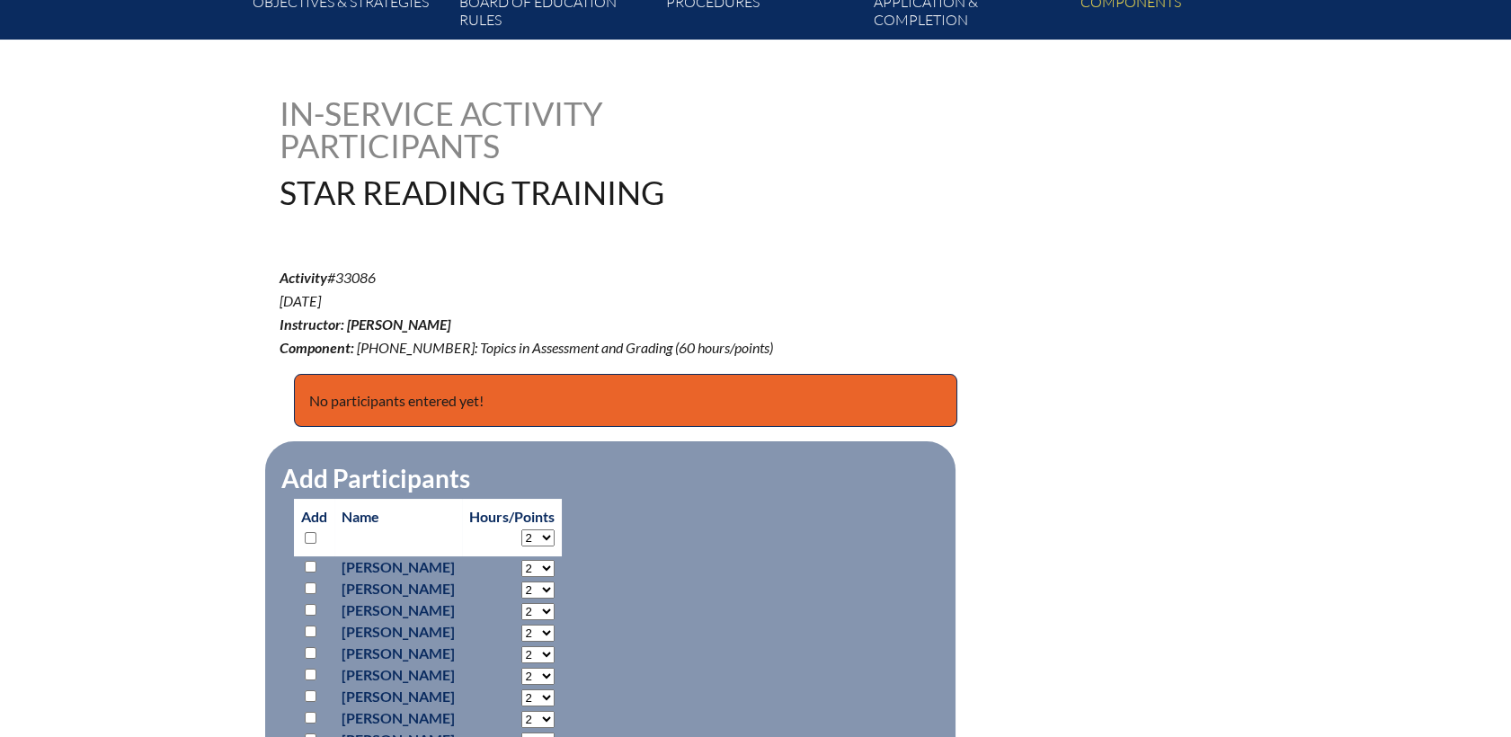
scroll to position [599, 0]
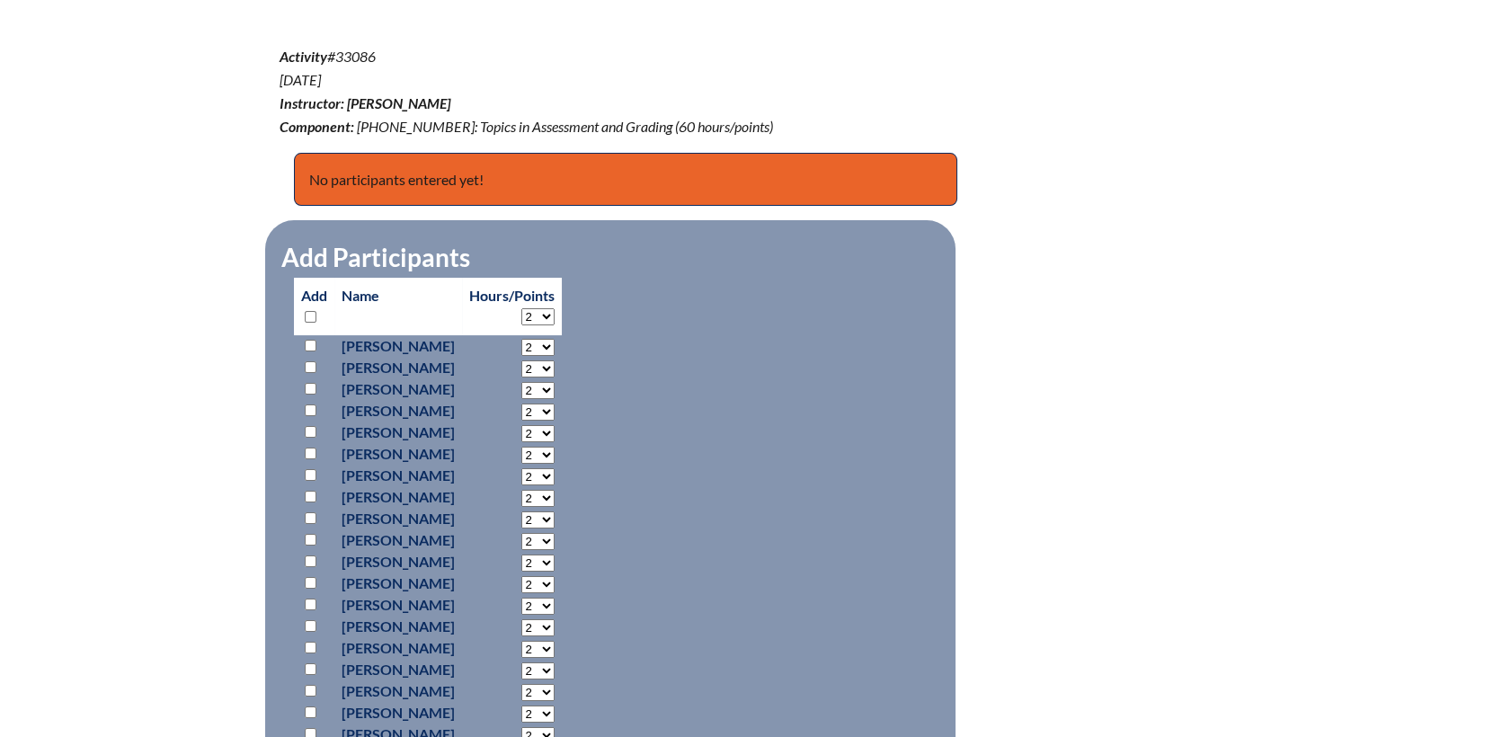
click at [308, 386] on input "checkbox" at bounding box center [311, 389] width 12 height 12
checkbox input "true"
click at [555, 356] on select "2 3 4 5 6 7 8 9 10 11 12 13 14 15 16 17 18 19 20 21 22 23" at bounding box center [537, 347] width 33 height 17
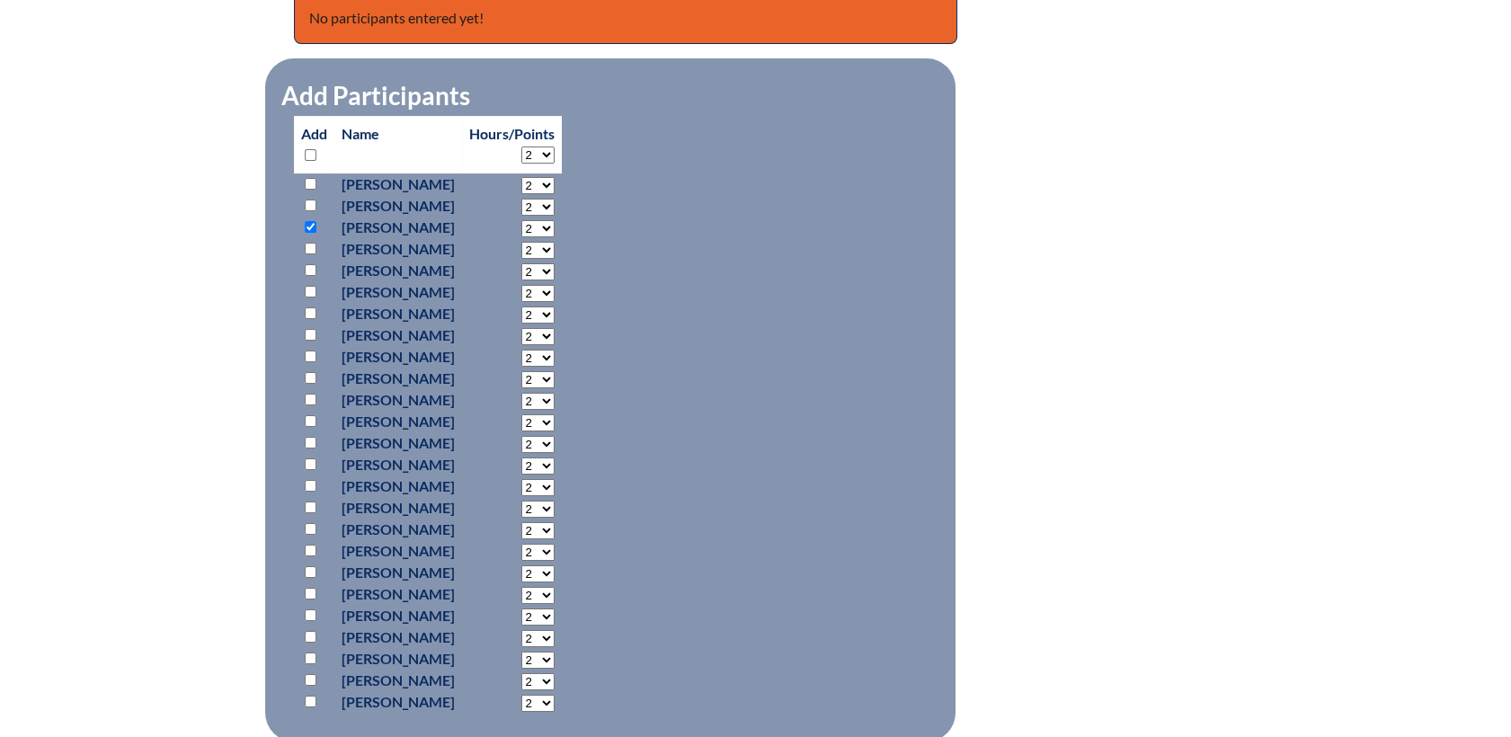
scroll to position [798, 0]
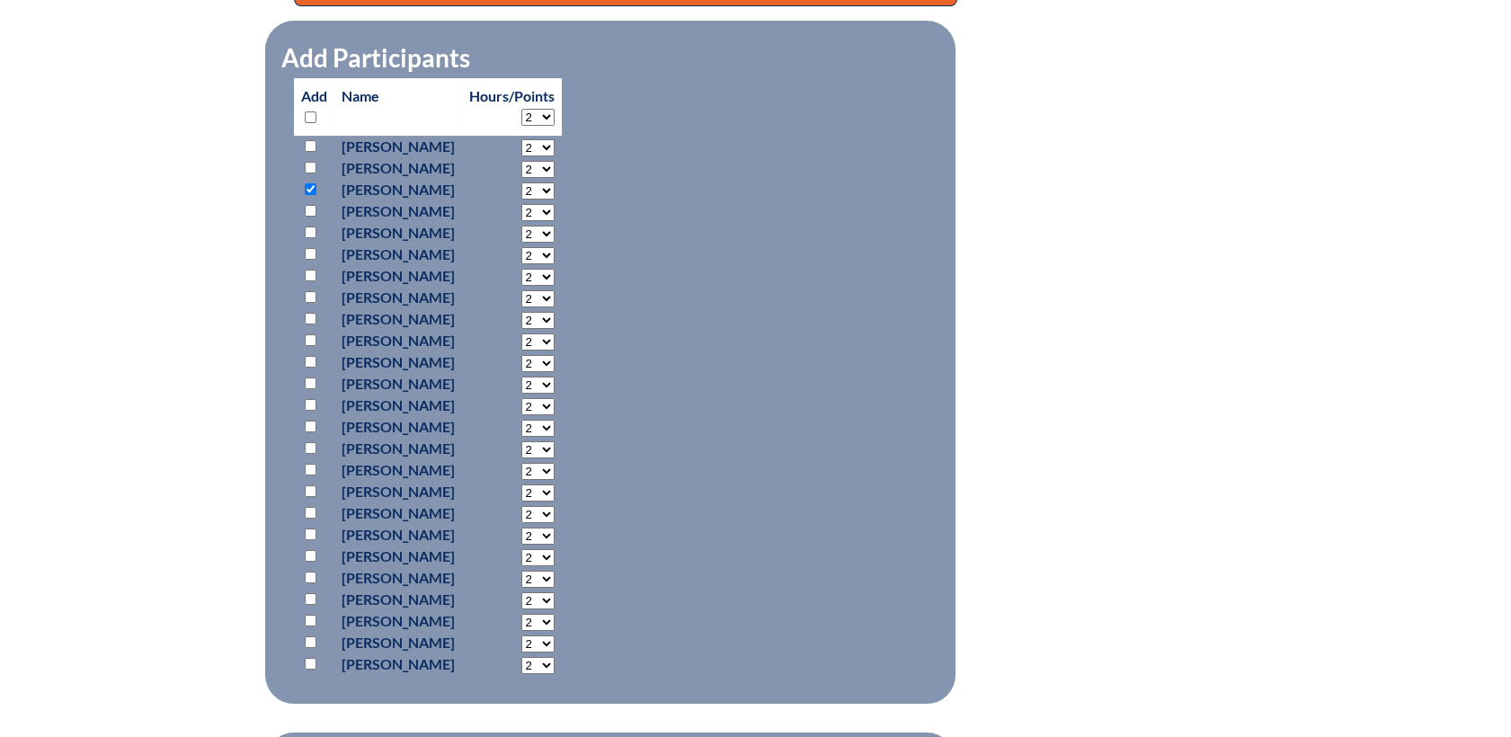
click at [307, 552] on input "checkbox" at bounding box center [311, 556] width 12 height 12
checkbox input "true"
click at [310, 338] on input "checkbox" at bounding box center [311, 340] width 12 height 12
checkbox input "true"
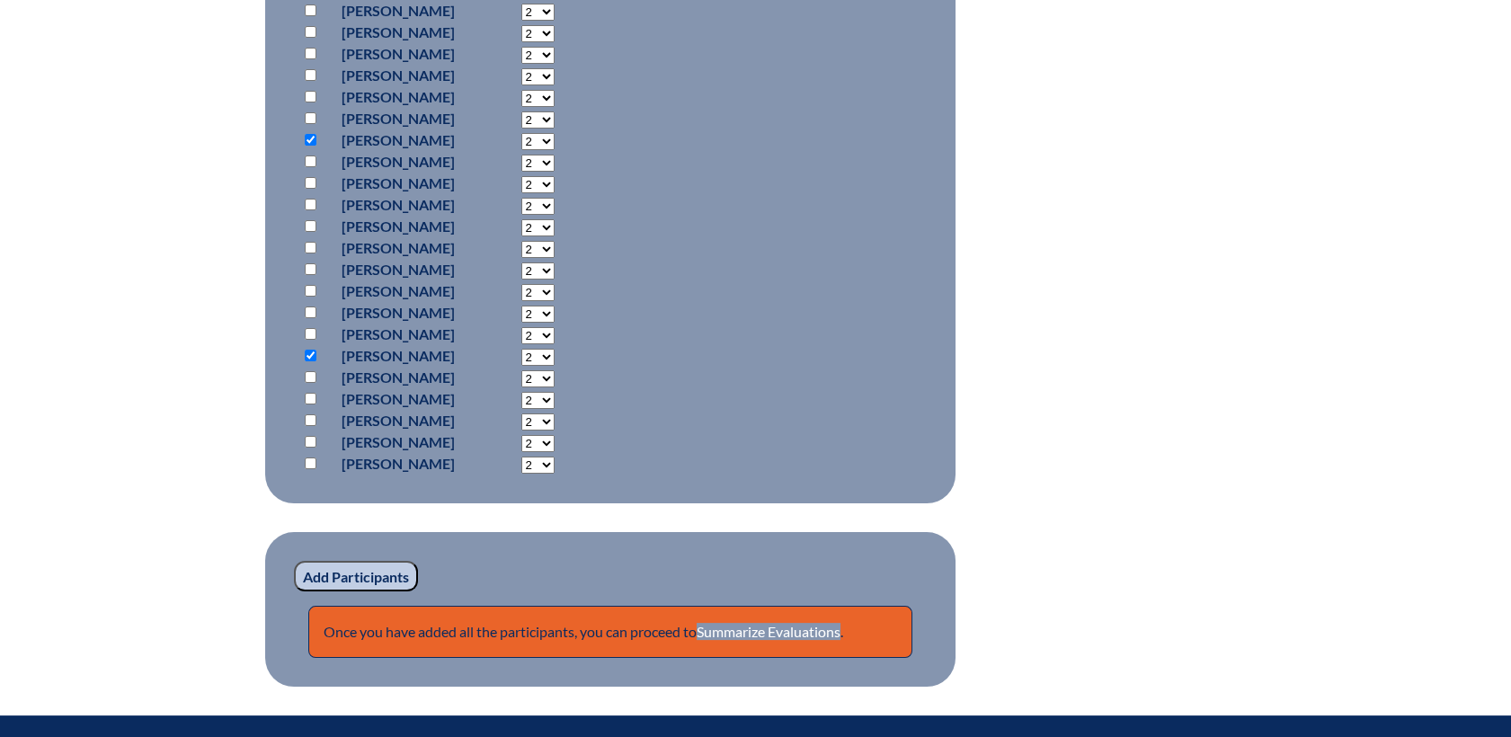
click at [394, 579] on input "Add Participants" at bounding box center [356, 576] width 124 height 31
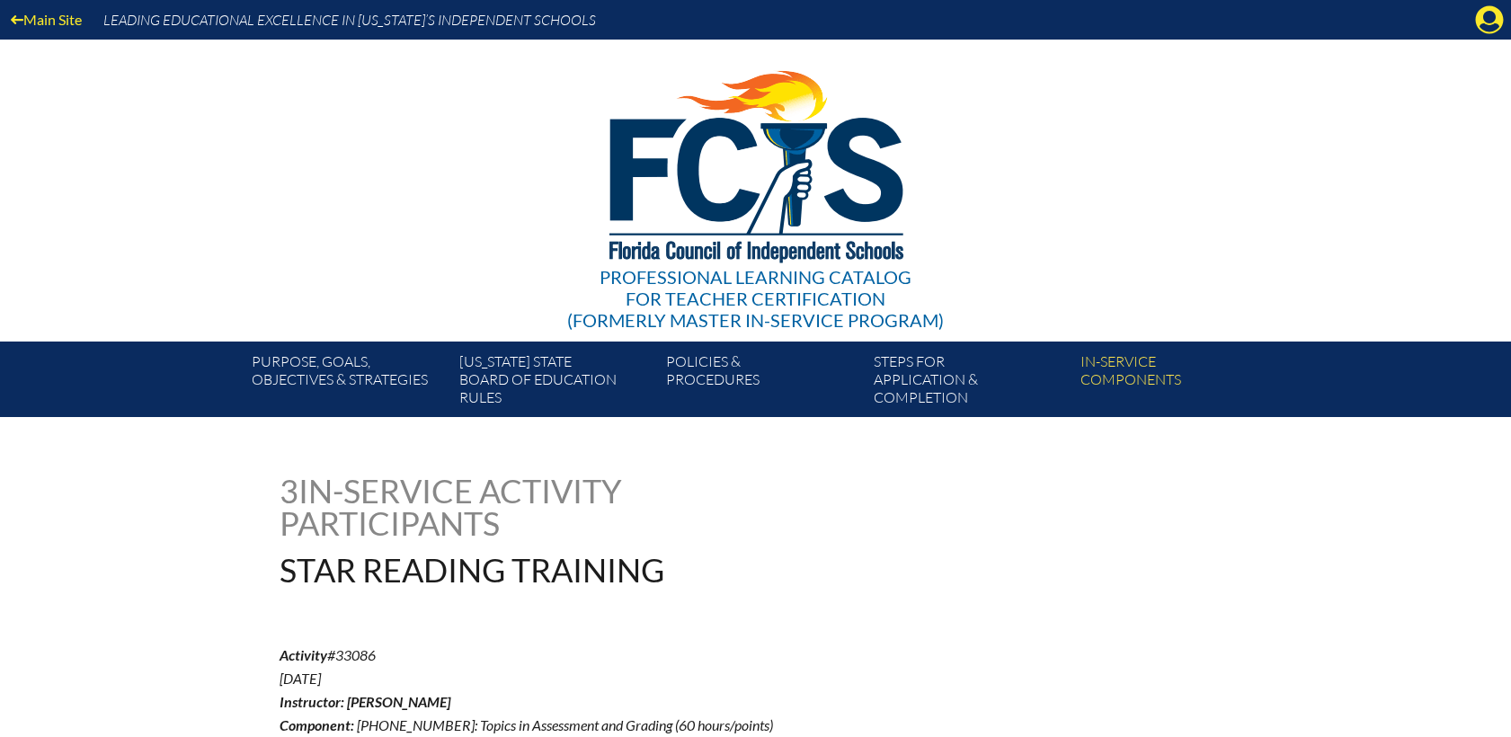
scroll to position [1158, 0]
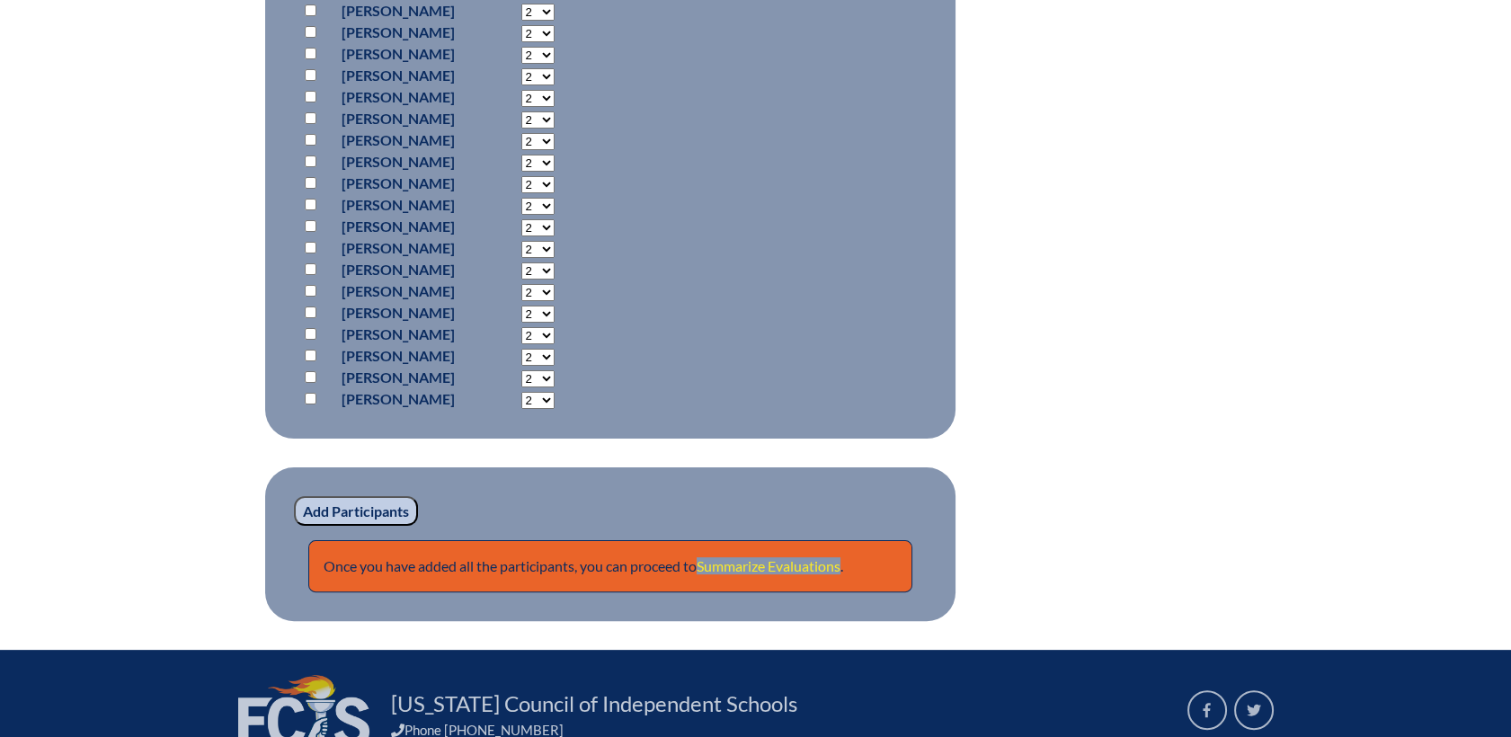
click at [714, 565] on link "Summarize Evaluations" at bounding box center [769, 565] width 144 height 17
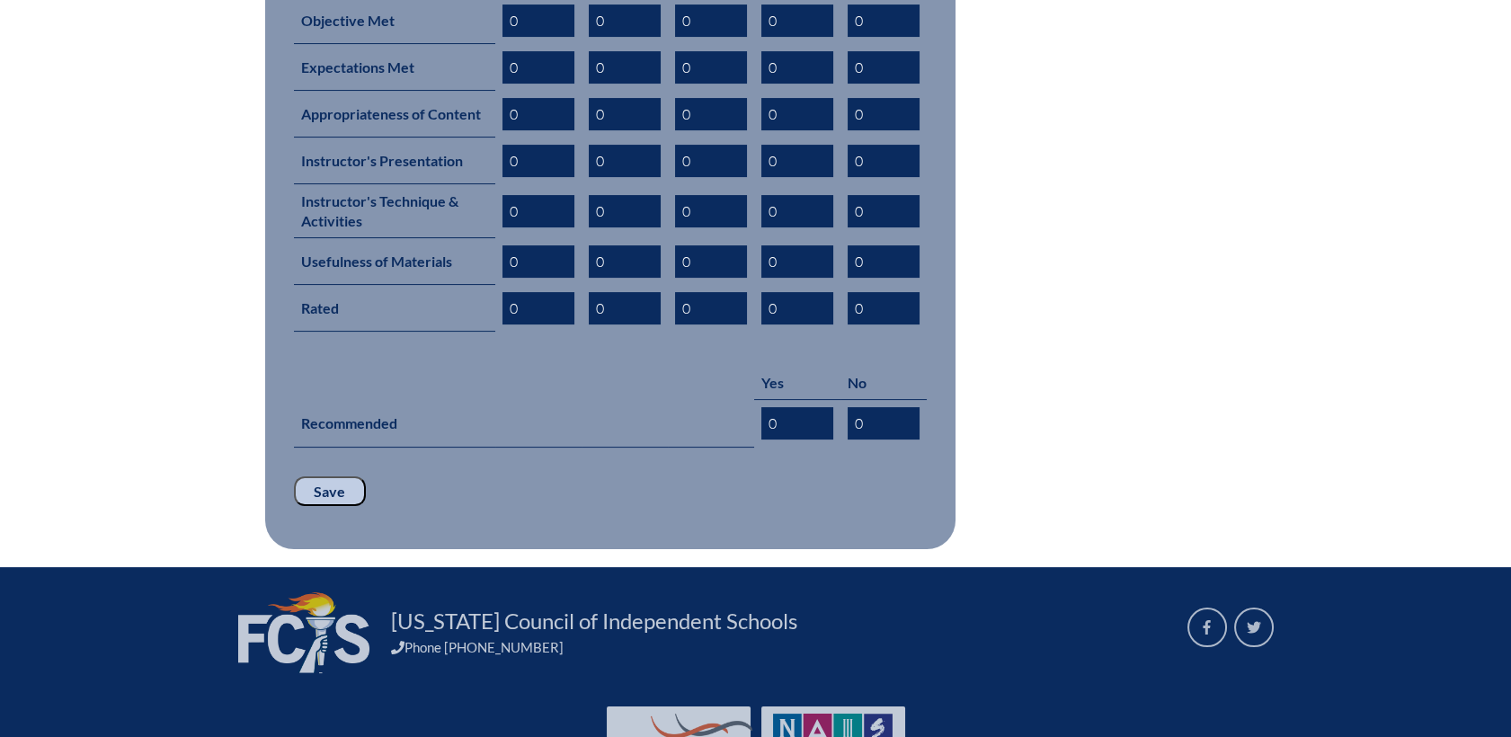
scroll to position [899, 0]
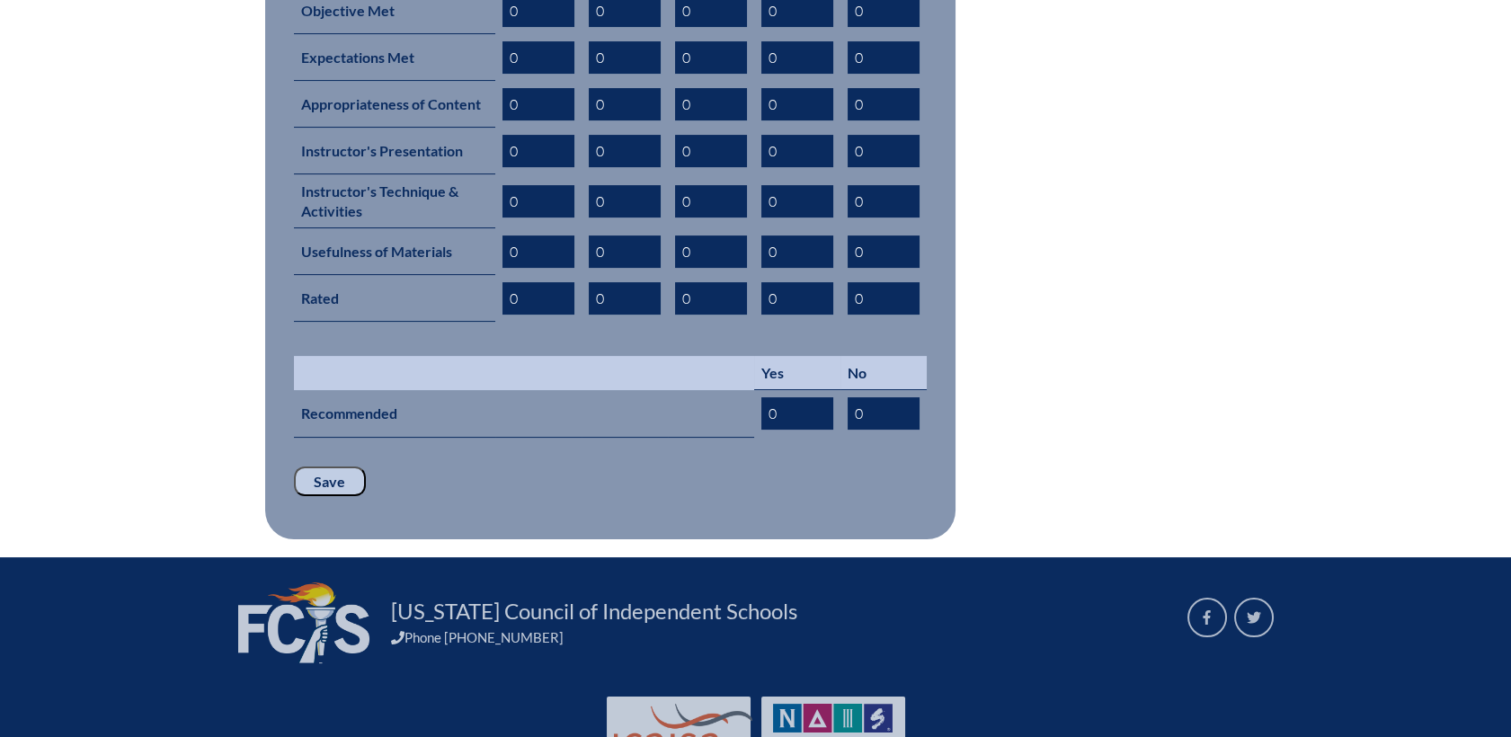
drag, startPoint x: 802, startPoint y: 388, endPoint x: 654, endPoint y: 361, distance: 149.9
click at [654, 361] on tbody "Excellent Good Average Fair Poor Objective Met 0 0 0 0 0 Expectations Met 0 0 0…" at bounding box center [610, 195] width 633 height 484
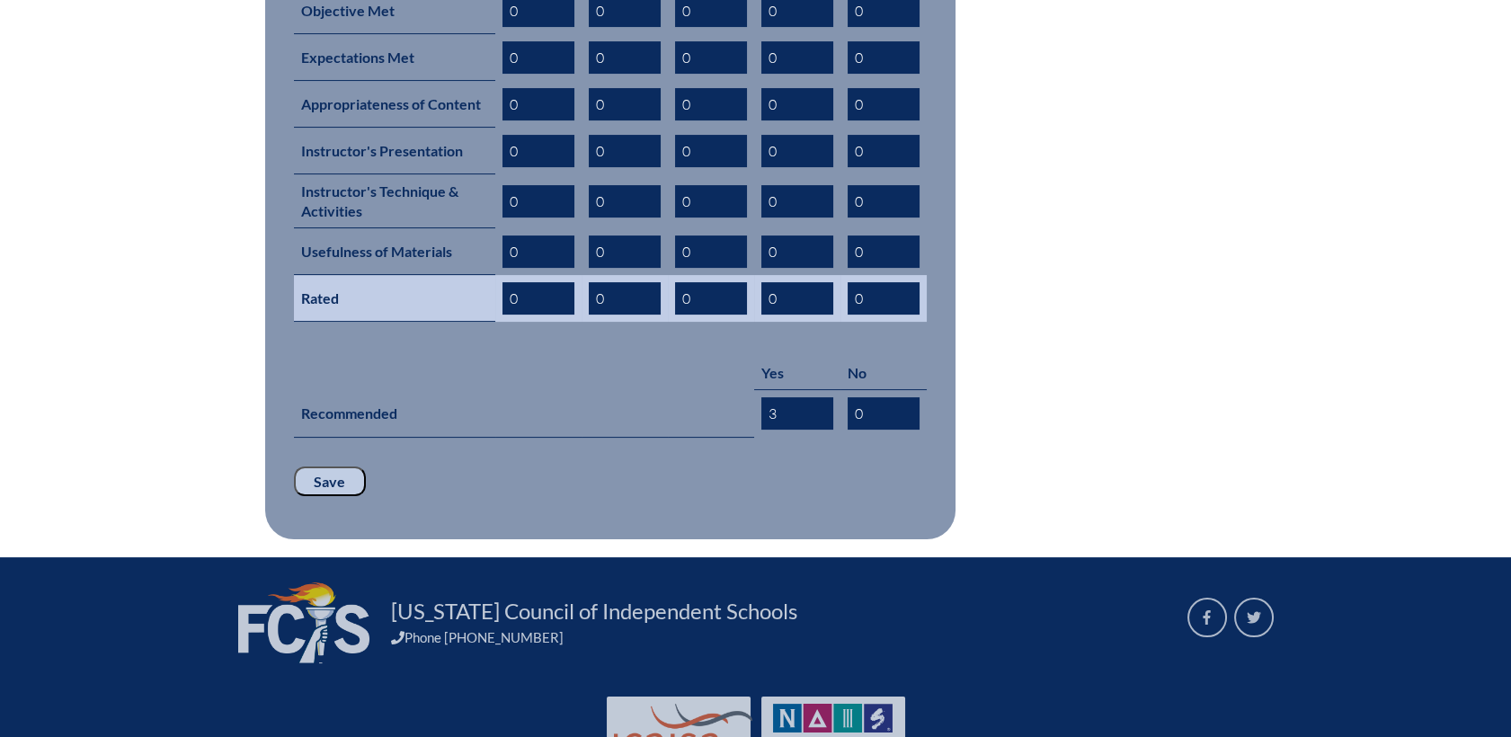
type input "3"
drag, startPoint x: 516, startPoint y: 265, endPoint x: 447, endPoint y: 263, distance: 69.2
click at [447, 275] on tr "Rated 0 0 0 0 0" at bounding box center [610, 298] width 633 height 47
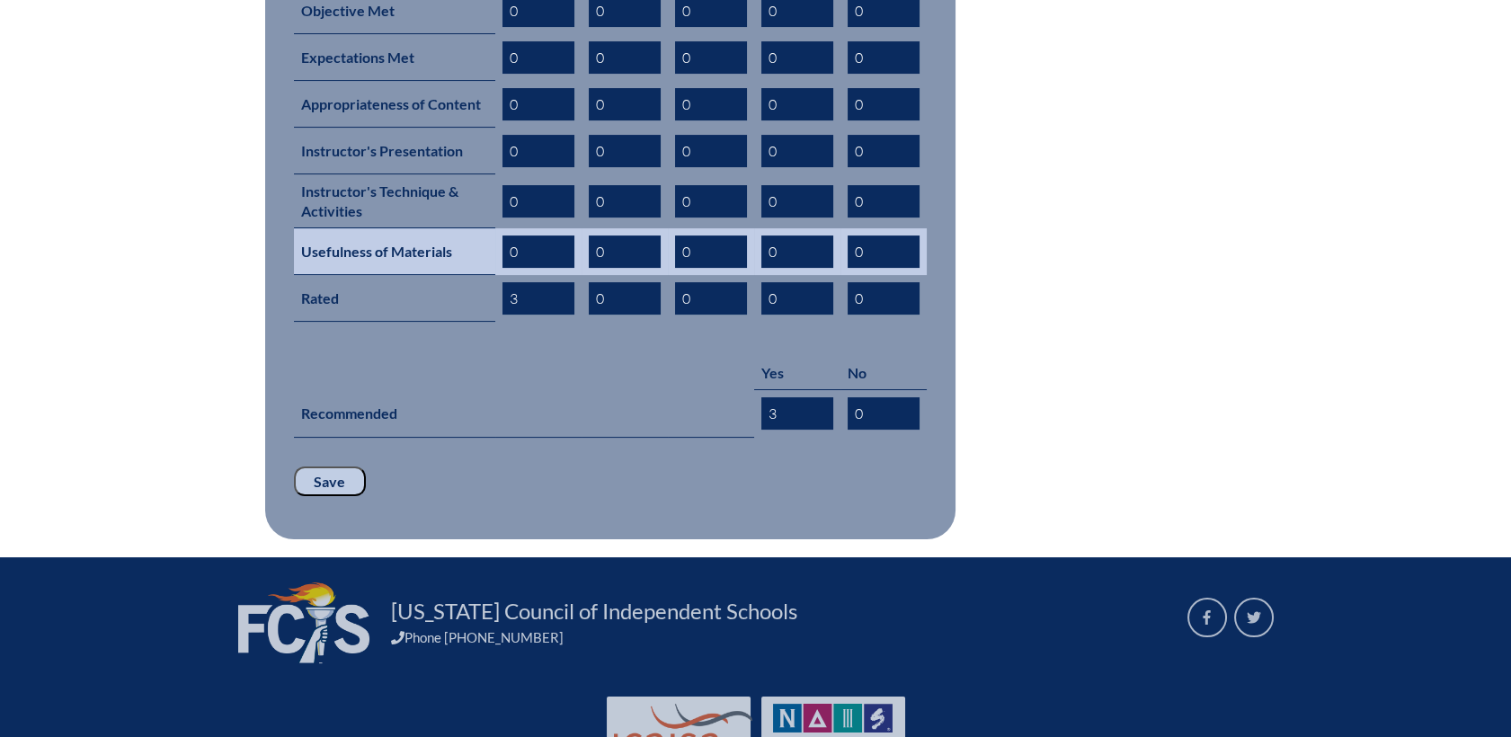
type input "3"
drag, startPoint x: 520, startPoint y: 216, endPoint x: 470, endPoint y: 217, distance: 50.3
click at [469, 228] on tr "Usefulness of Materials 0 0 0 0 0" at bounding box center [610, 251] width 633 height 47
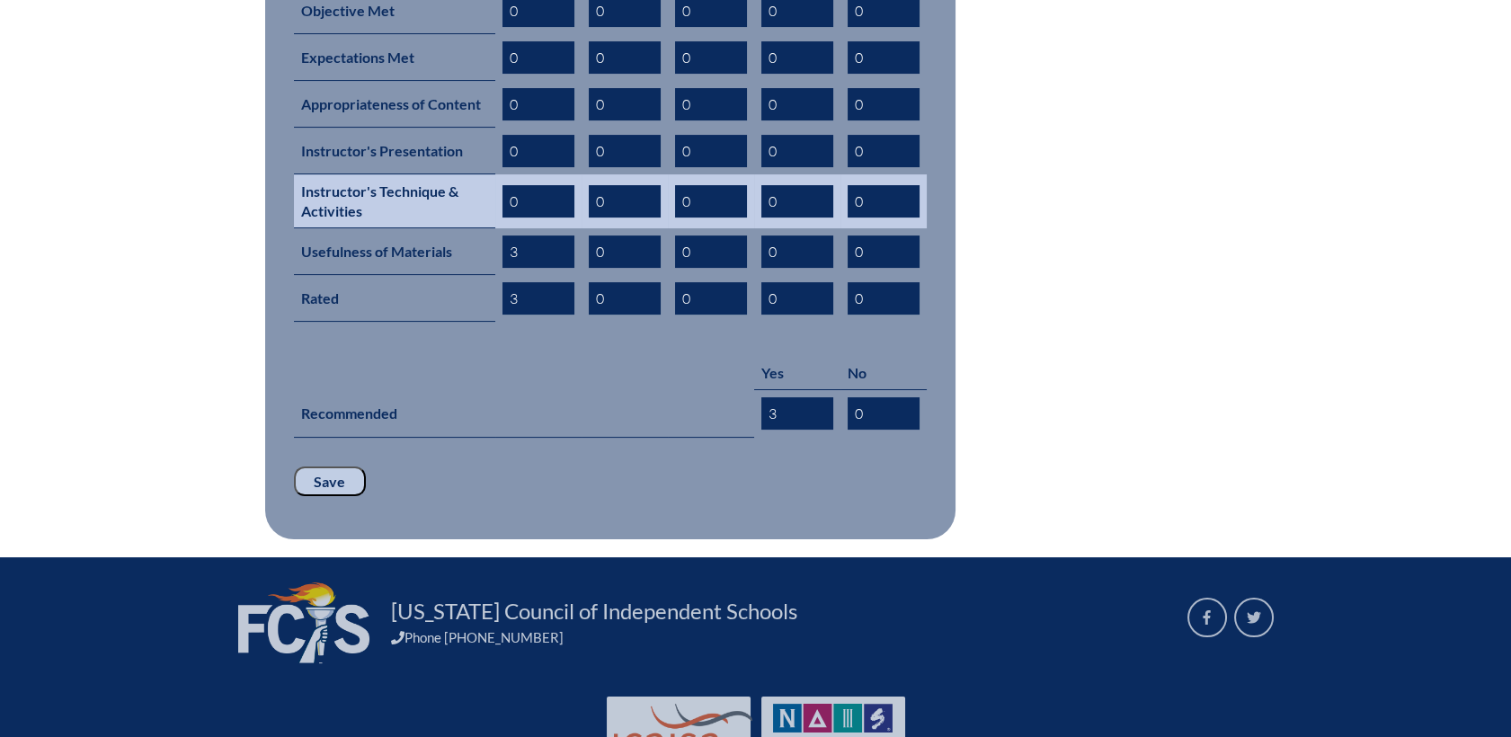
type input "3"
drag, startPoint x: 543, startPoint y: 173, endPoint x: 456, endPoint y: 174, distance: 87.2
click at [456, 174] on tr "Instructor's Technique & Activities 0 0 0 0 0" at bounding box center [610, 201] width 633 height 54
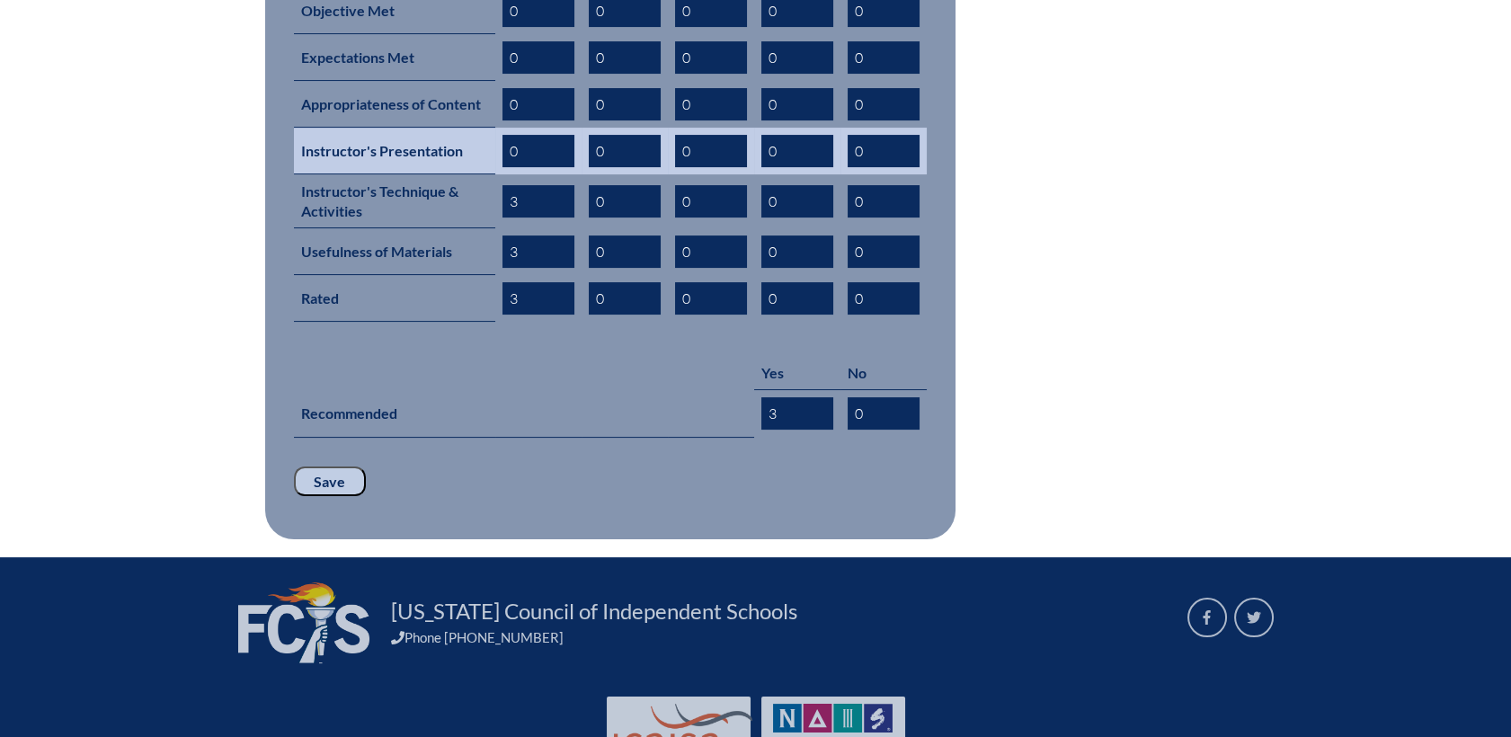
type input "3"
drag, startPoint x: 518, startPoint y: 119, endPoint x: 441, endPoint y: 120, distance: 76.4
click at [441, 128] on tr "Instructor's Presentation 0 0 0 0 0" at bounding box center [610, 151] width 633 height 47
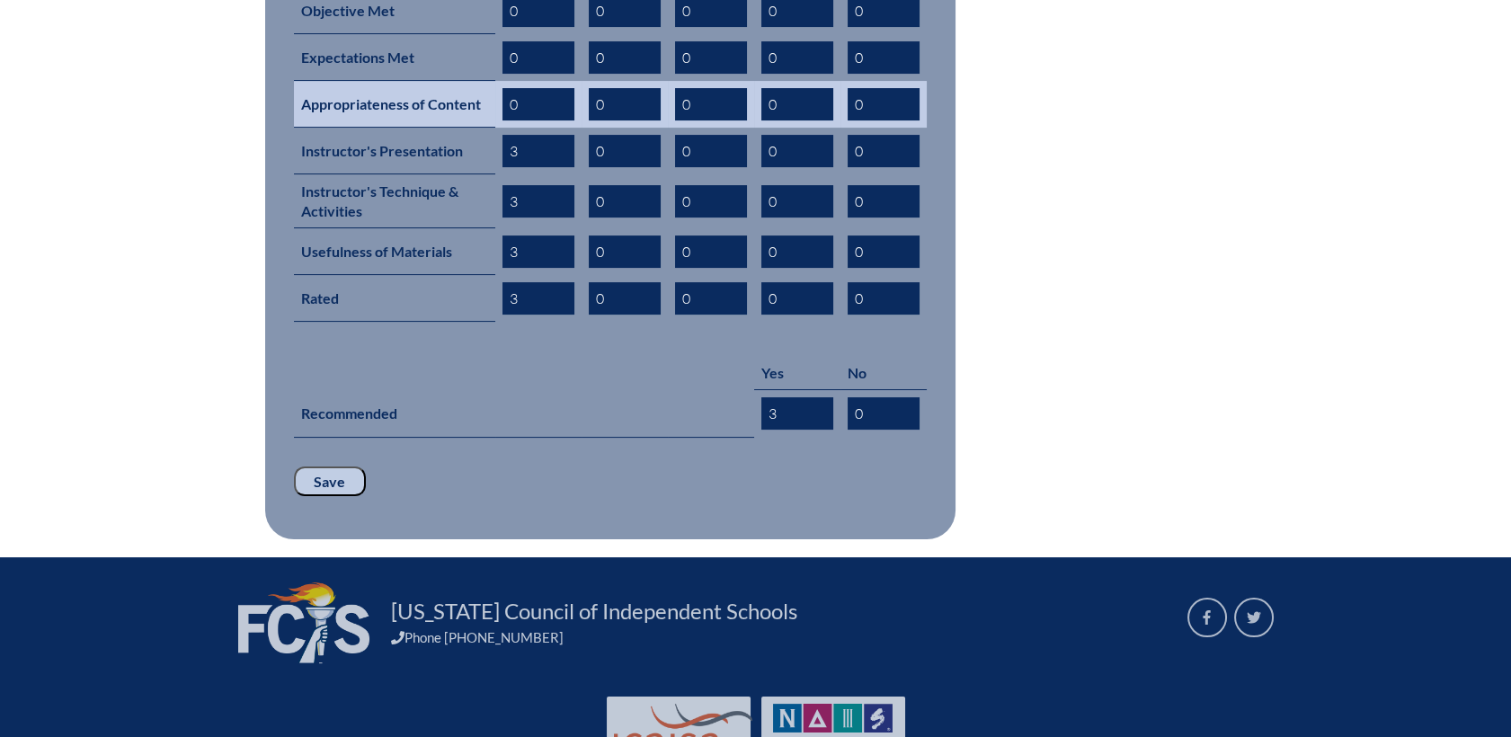
type input "3"
drag, startPoint x: 519, startPoint y: 76, endPoint x: 461, endPoint y: 78, distance: 57.6
click at [461, 81] on tr "Appropriateness of Content 3 0 0 0 0" at bounding box center [610, 104] width 633 height 47
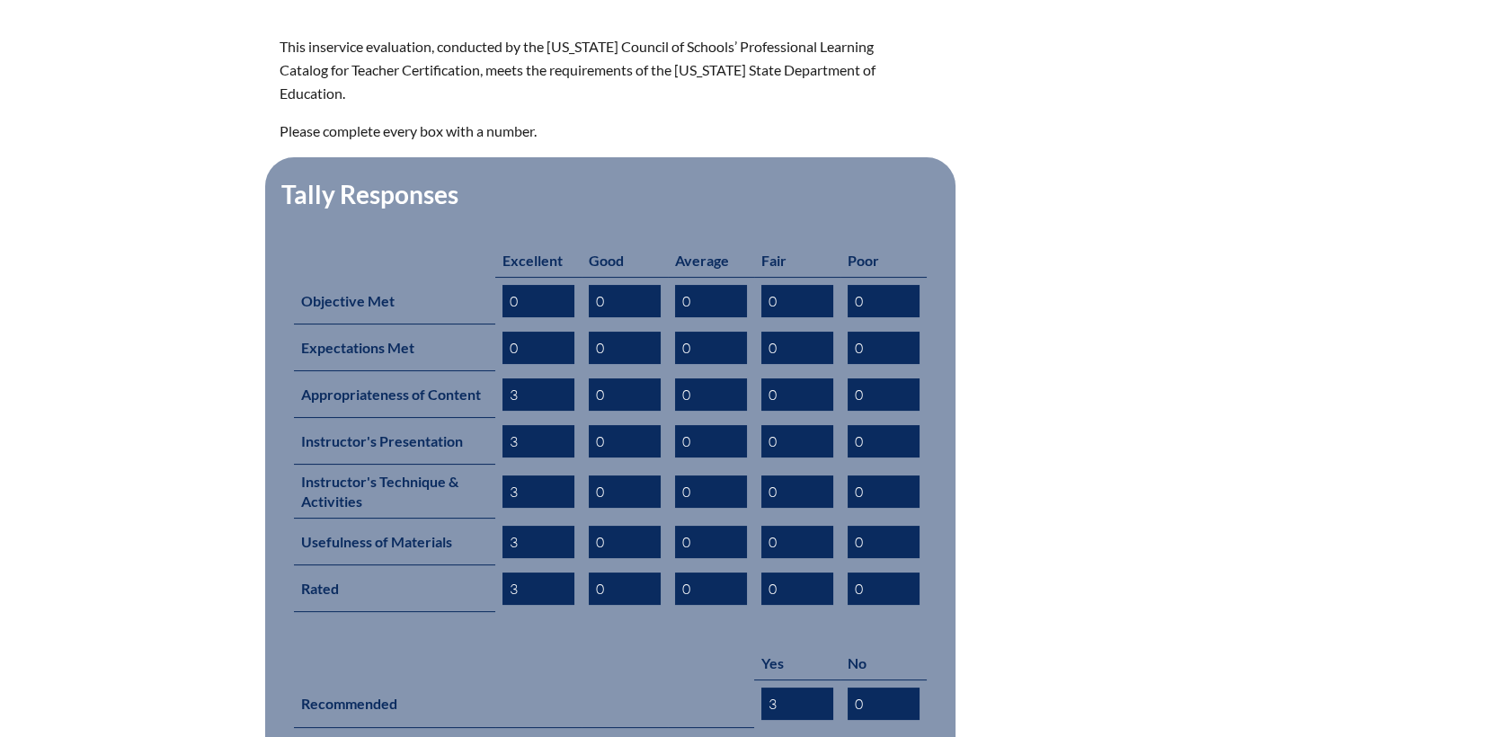
scroll to position [599, 0]
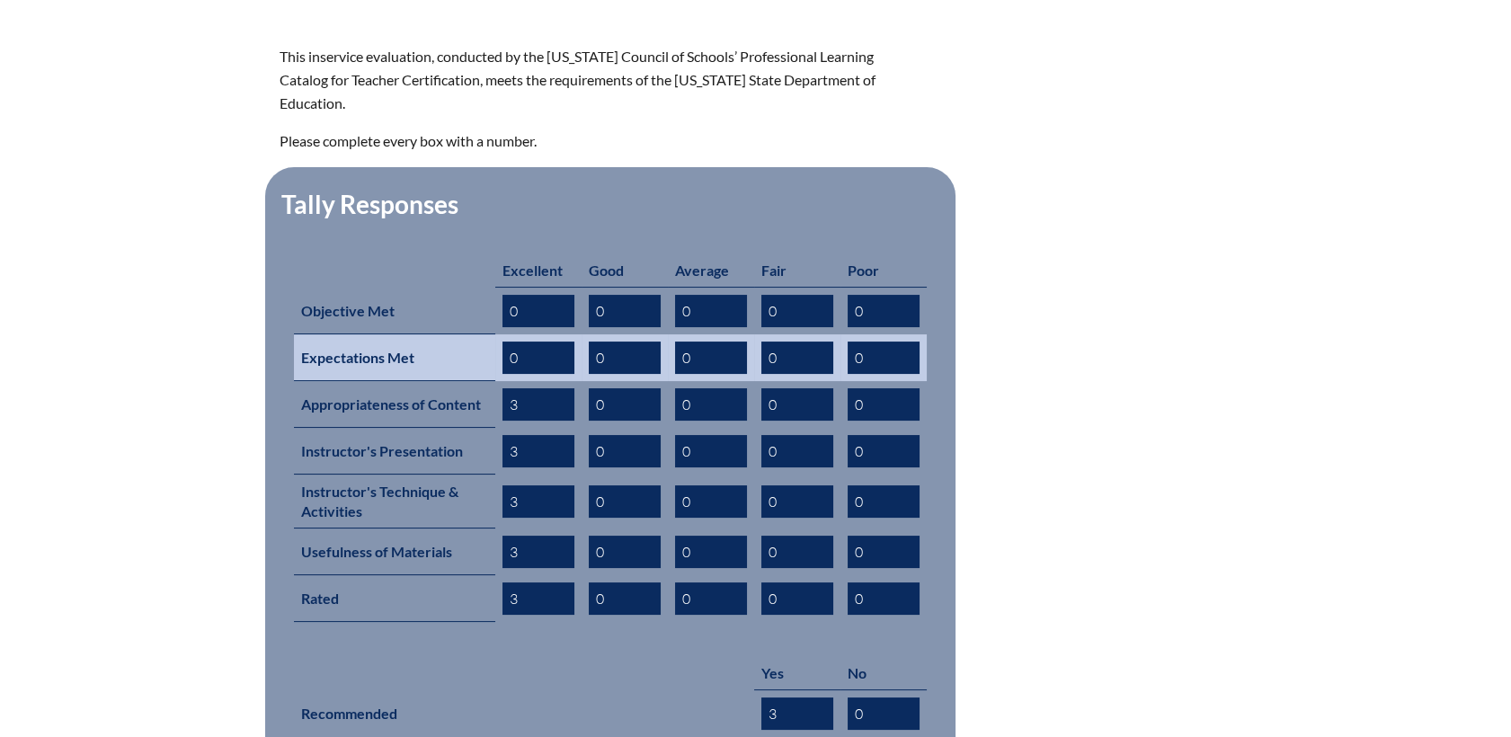
type input "3"
drag, startPoint x: 530, startPoint y: 327, endPoint x: 444, endPoint y: 326, distance: 86.3
click at [444, 334] on tr "Expectations Met 0 0 0 0 0" at bounding box center [610, 357] width 633 height 47
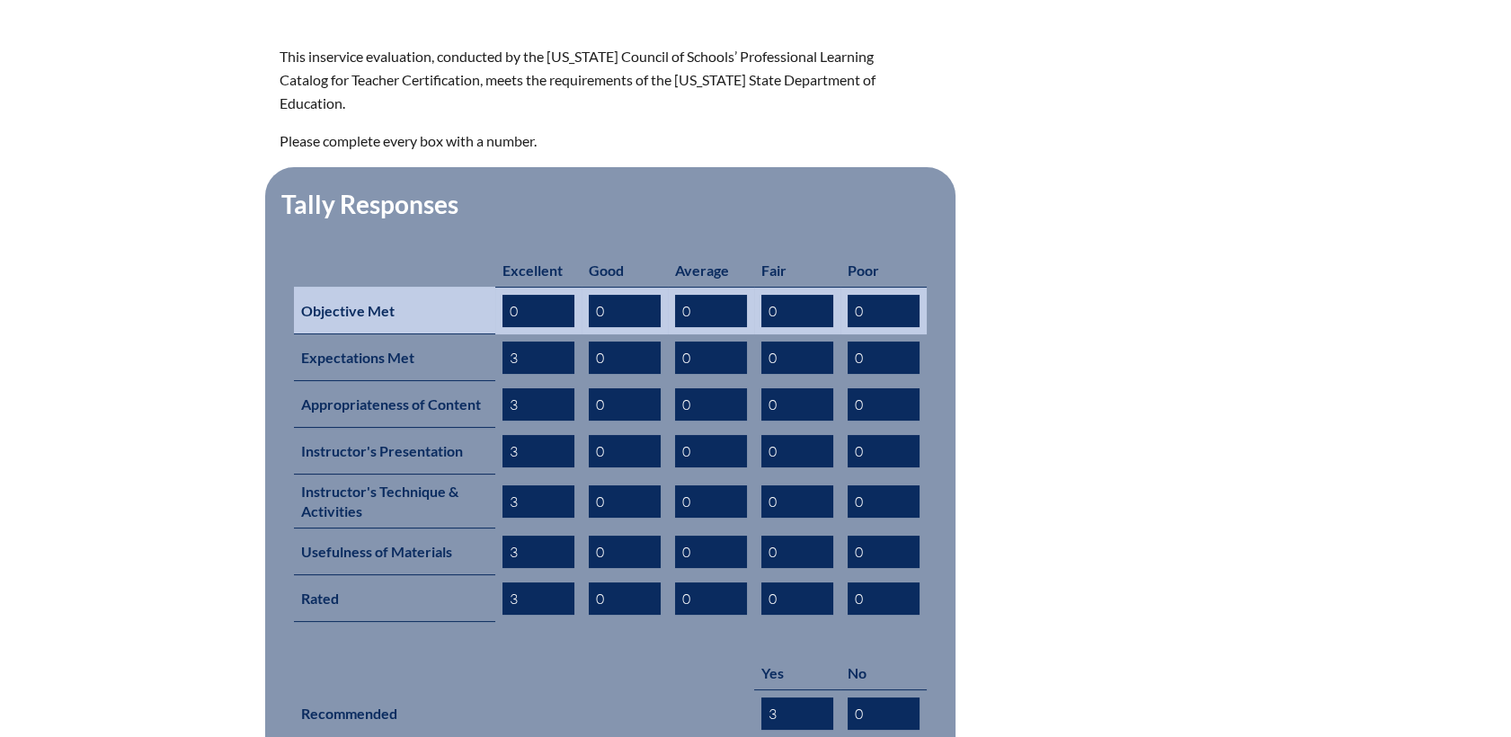
type input "3"
drag, startPoint x: 546, startPoint y: 278, endPoint x: 427, endPoint y: 274, distance: 119.6
click at [427, 287] on tr "Objective Met 0 0 0 0 0" at bounding box center [610, 311] width 633 height 48
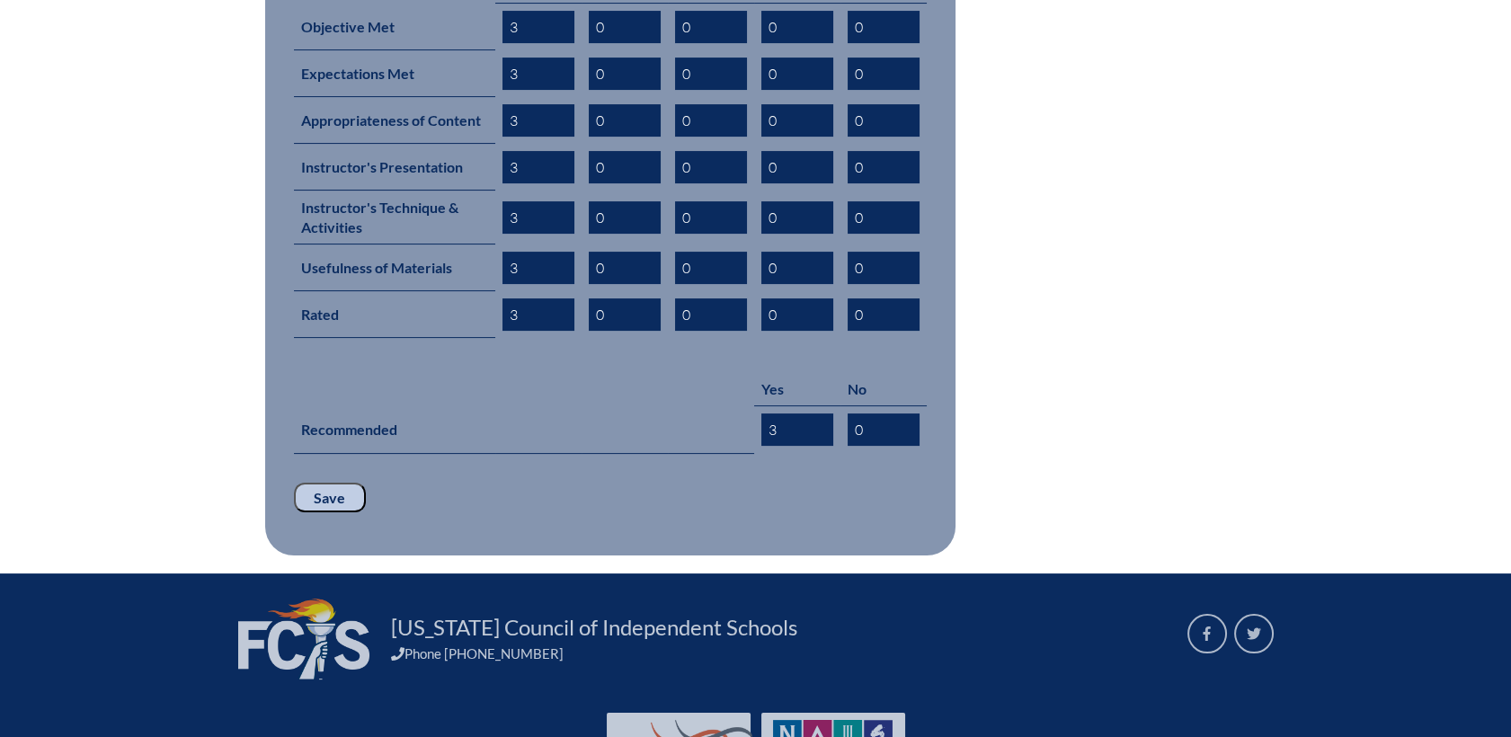
scroll to position [899, 0]
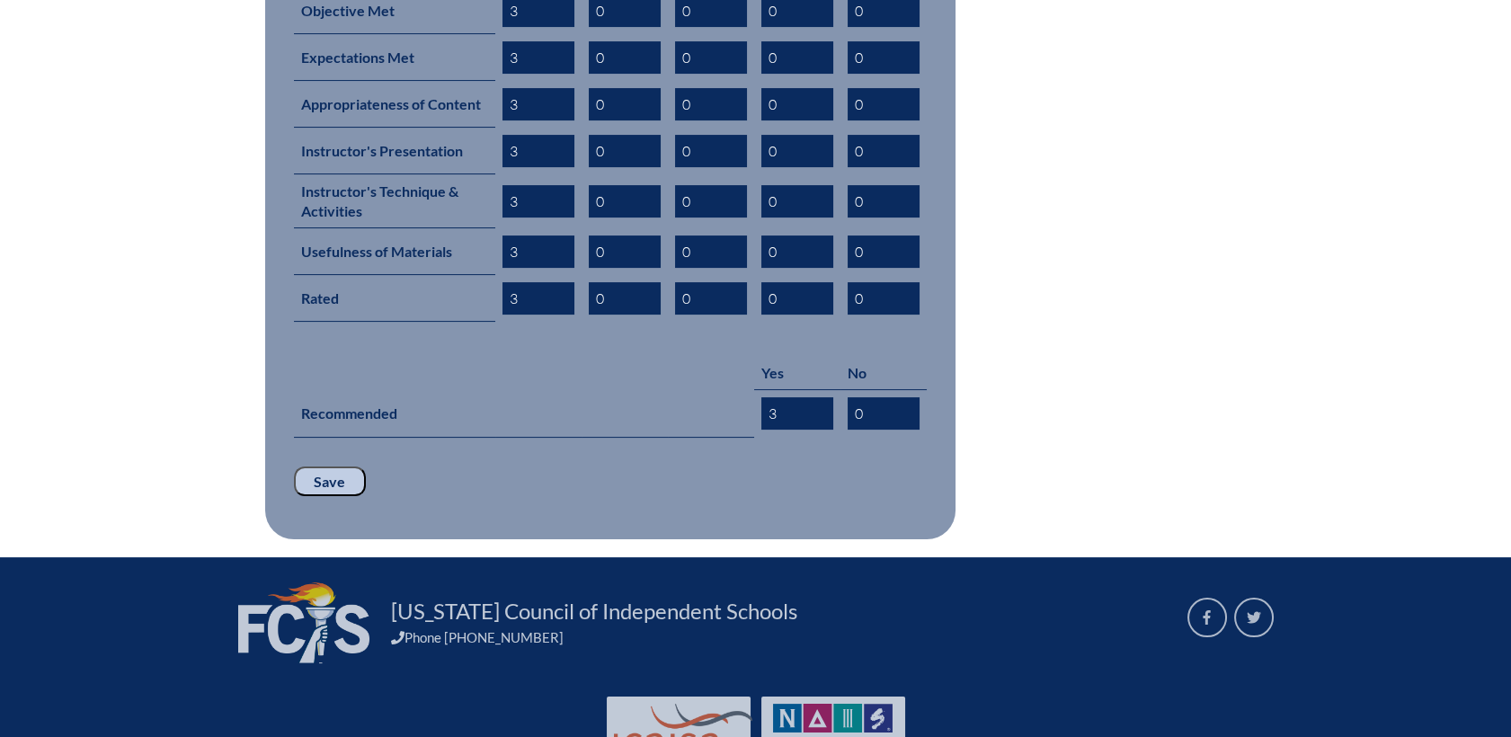
type input "3"
click at [309, 466] on input "Save" at bounding box center [330, 481] width 72 height 31
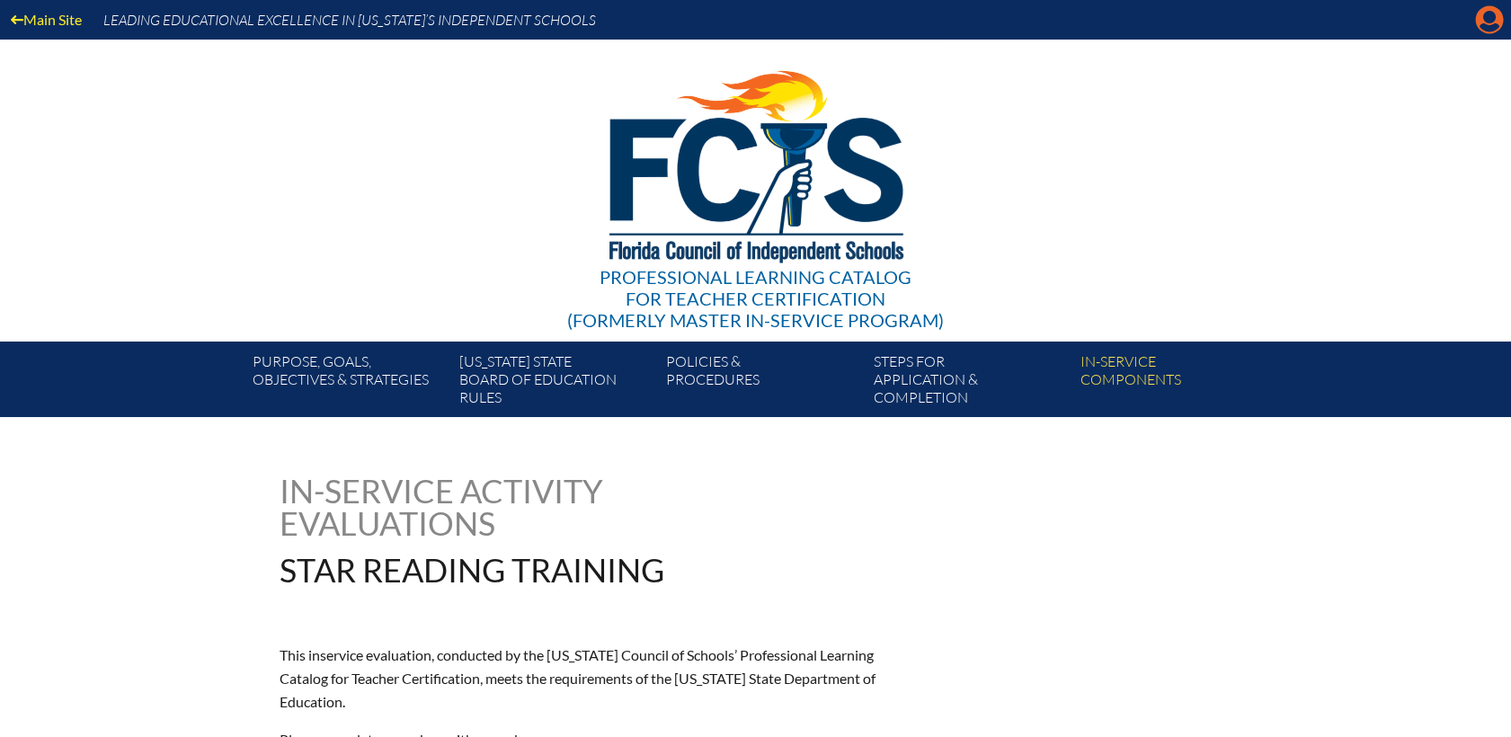
drag, startPoint x: 1488, startPoint y: 17, endPoint x: 1484, endPoint y: 26, distance: 9.7
click at [1488, 18] on icon "Manage account" at bounding box center [1489, 19] width 29 height 29
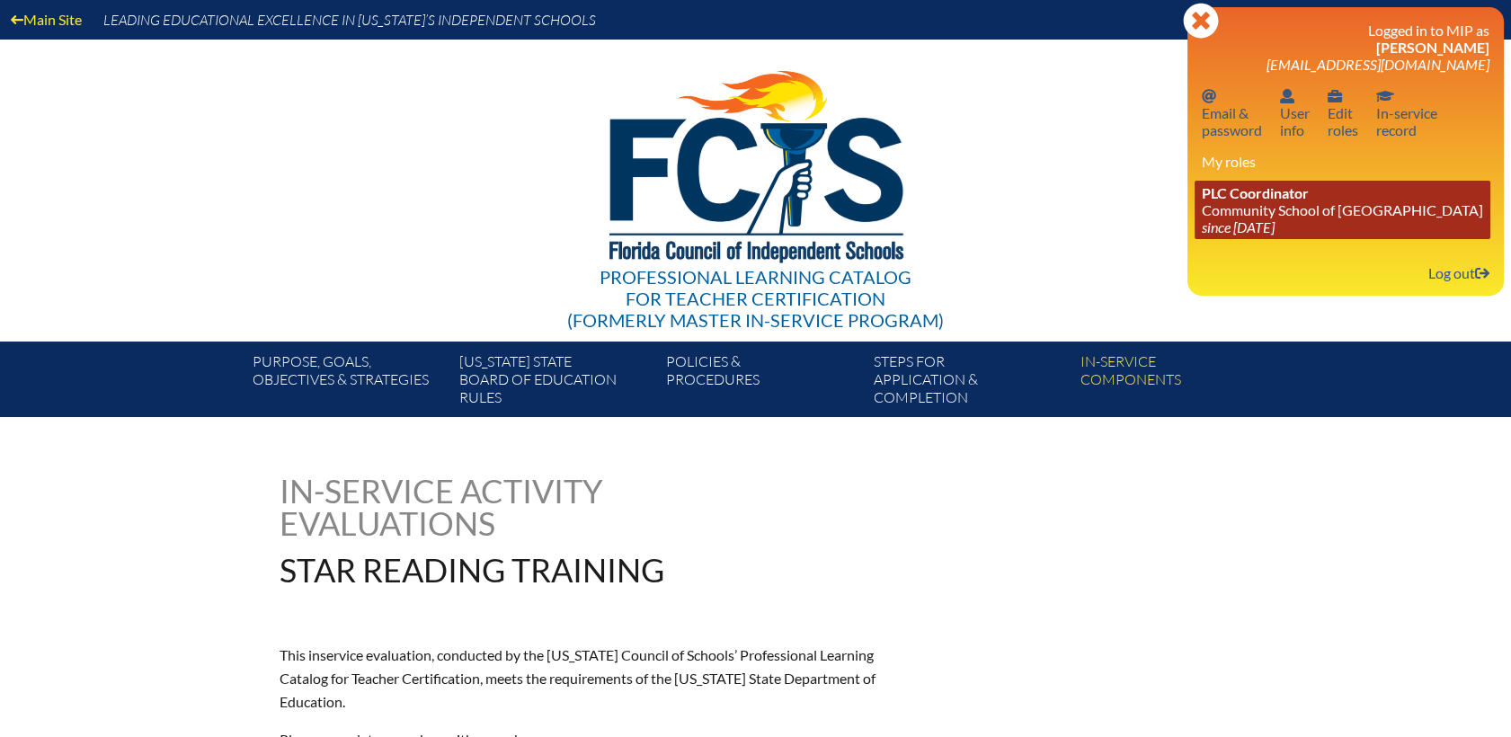
click at [1278, 209] on link "PLC Coordinator Community School of [GEOGRAPHIC_DATA] since [DATE]" at bounding box center [1343, 210] width 296 height 58
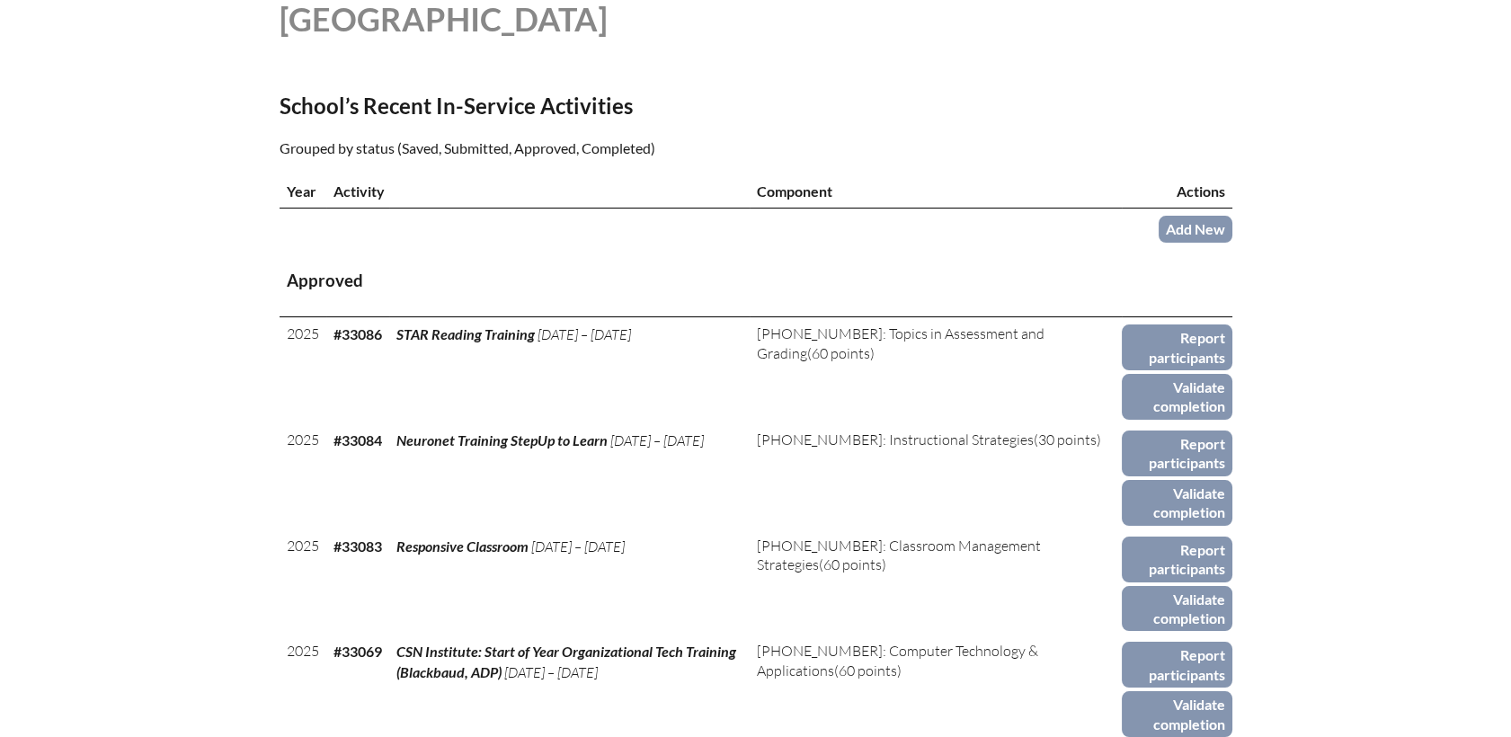
scroll to position [599, 0]
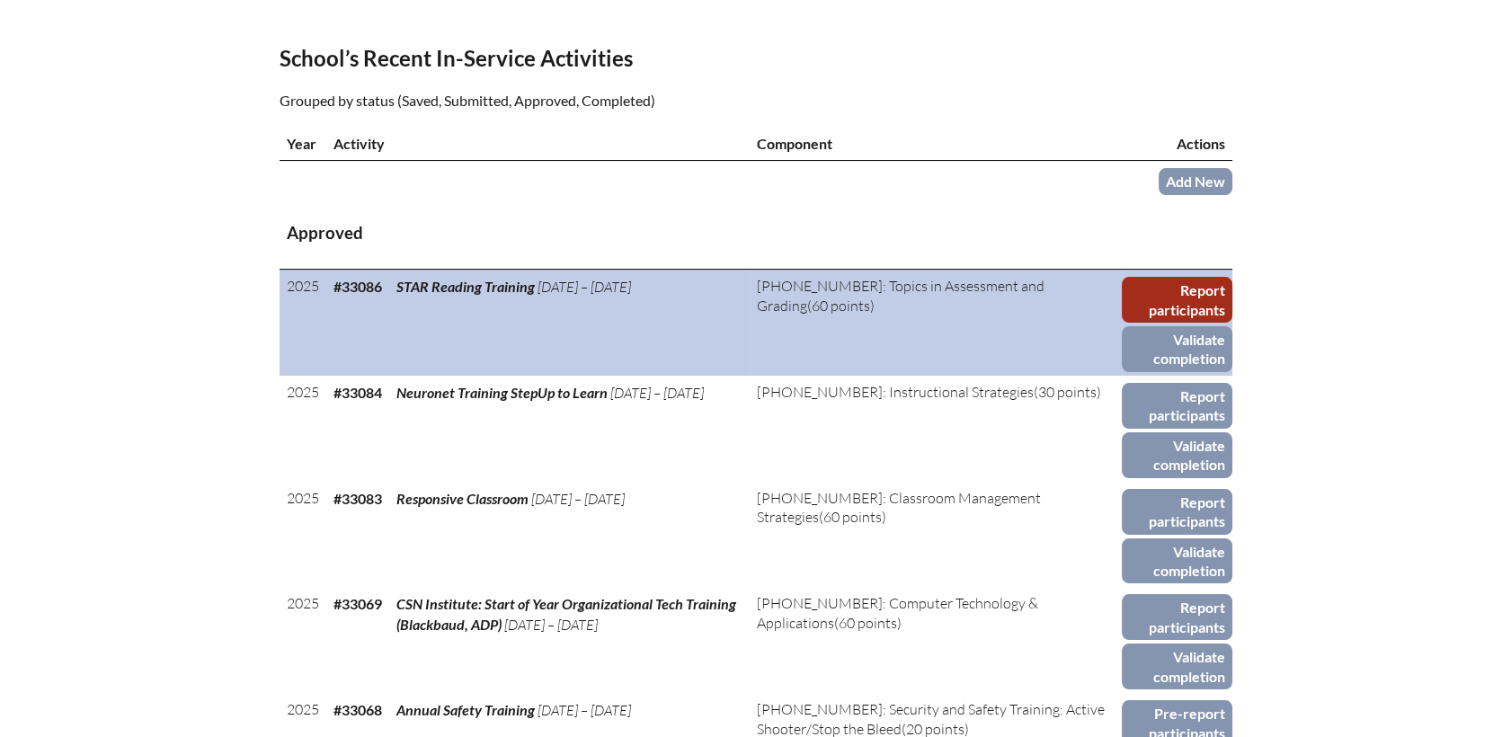
click at [1181, 277] on link "Report participants" at bounding box center [1177, 300] width 110 height 46
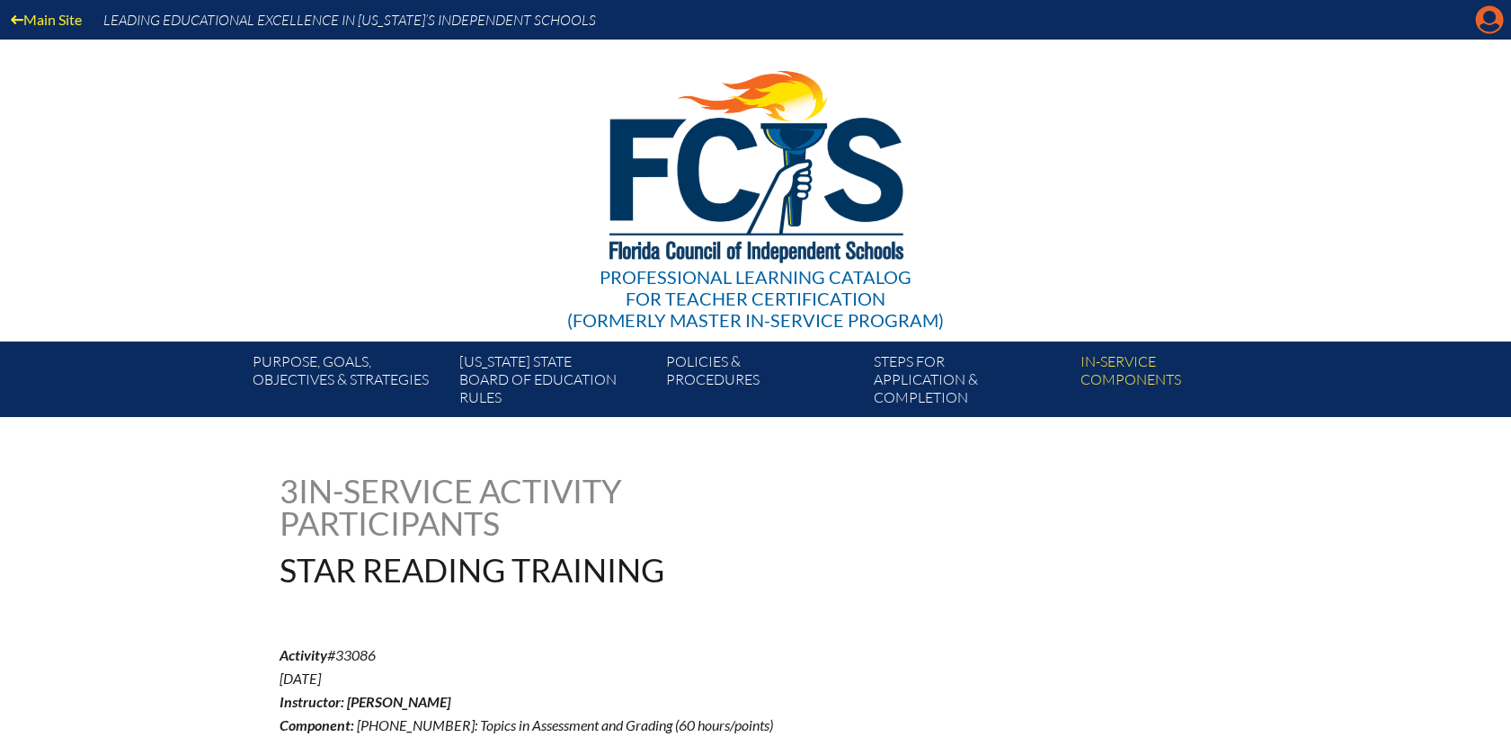
click at [1493, 9] on icon at bounding box center [1490, 20] width 28 height 28
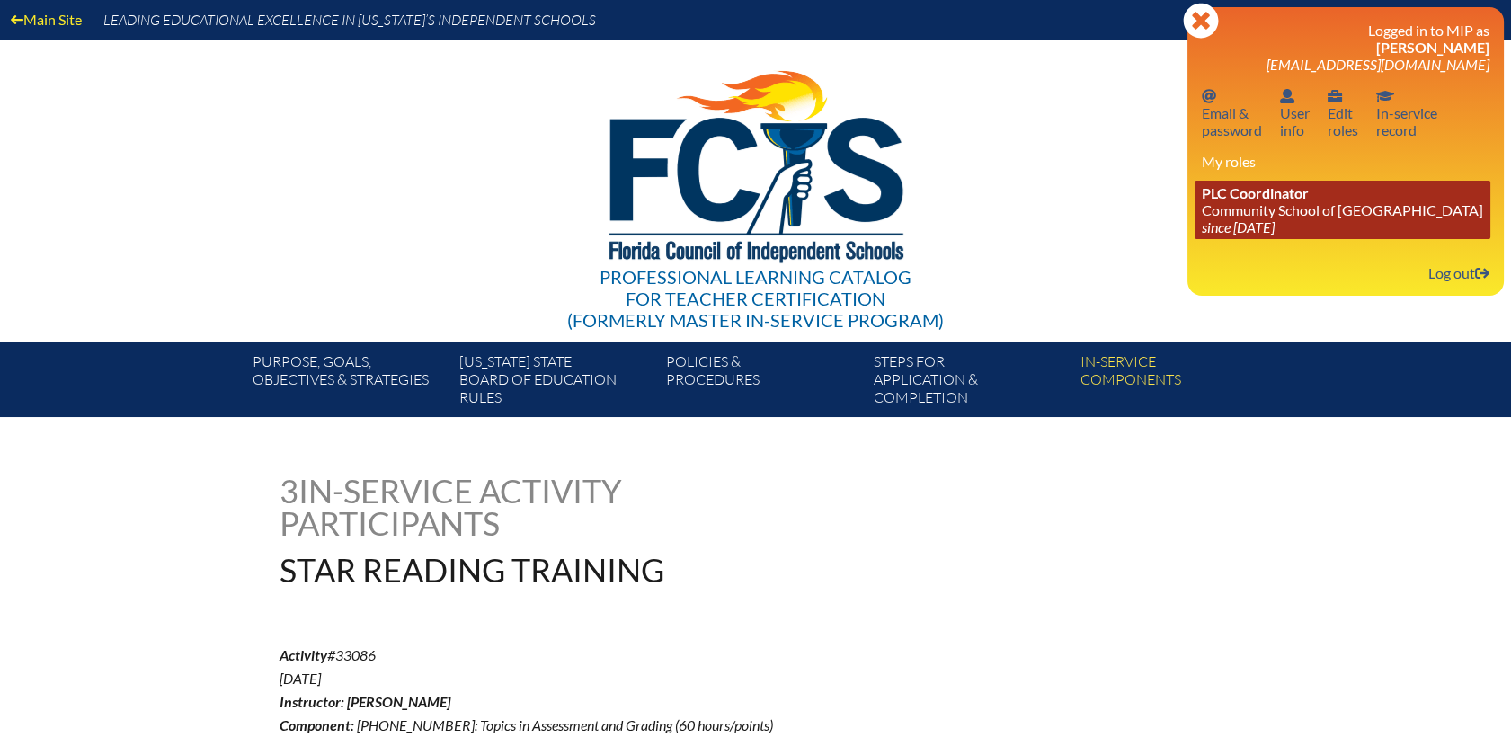
click at [1259, 227] on icon "since [DATE]" at bounding box center [1238, 226] width 73 height 17
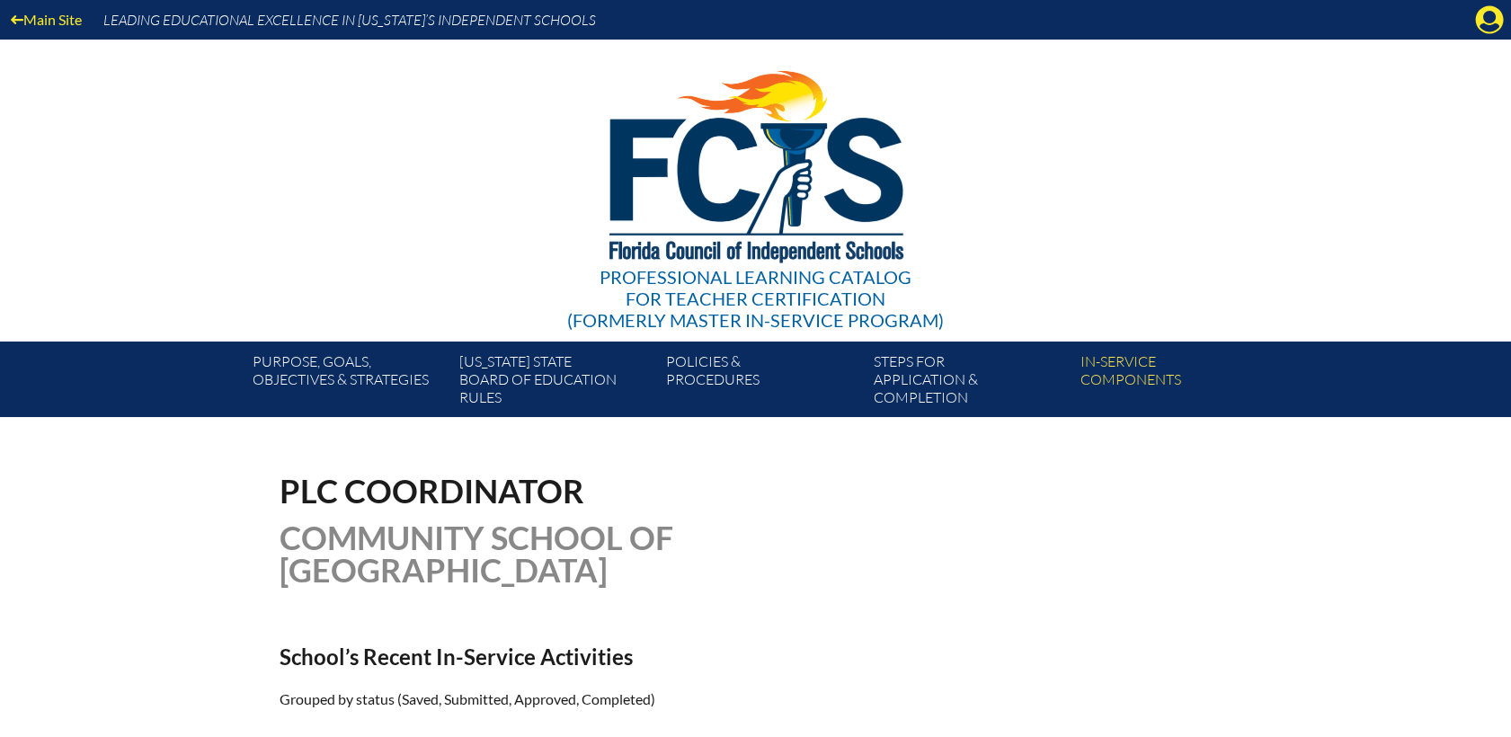
click at [1466, 23] on div "Main Site Leading Educational Excellence in Florida’s Independent Schools" at bounding box center [755, 20] width 1511 height 40
click at [1505, 18] on div "Main Site Leading Educational Excellence in Florida’s Independent Schools" at bounding box center [755, 20] width 1511 height 40
click at [1476, 22] on icon at bounding box center [1490, 20] width 28 height 28
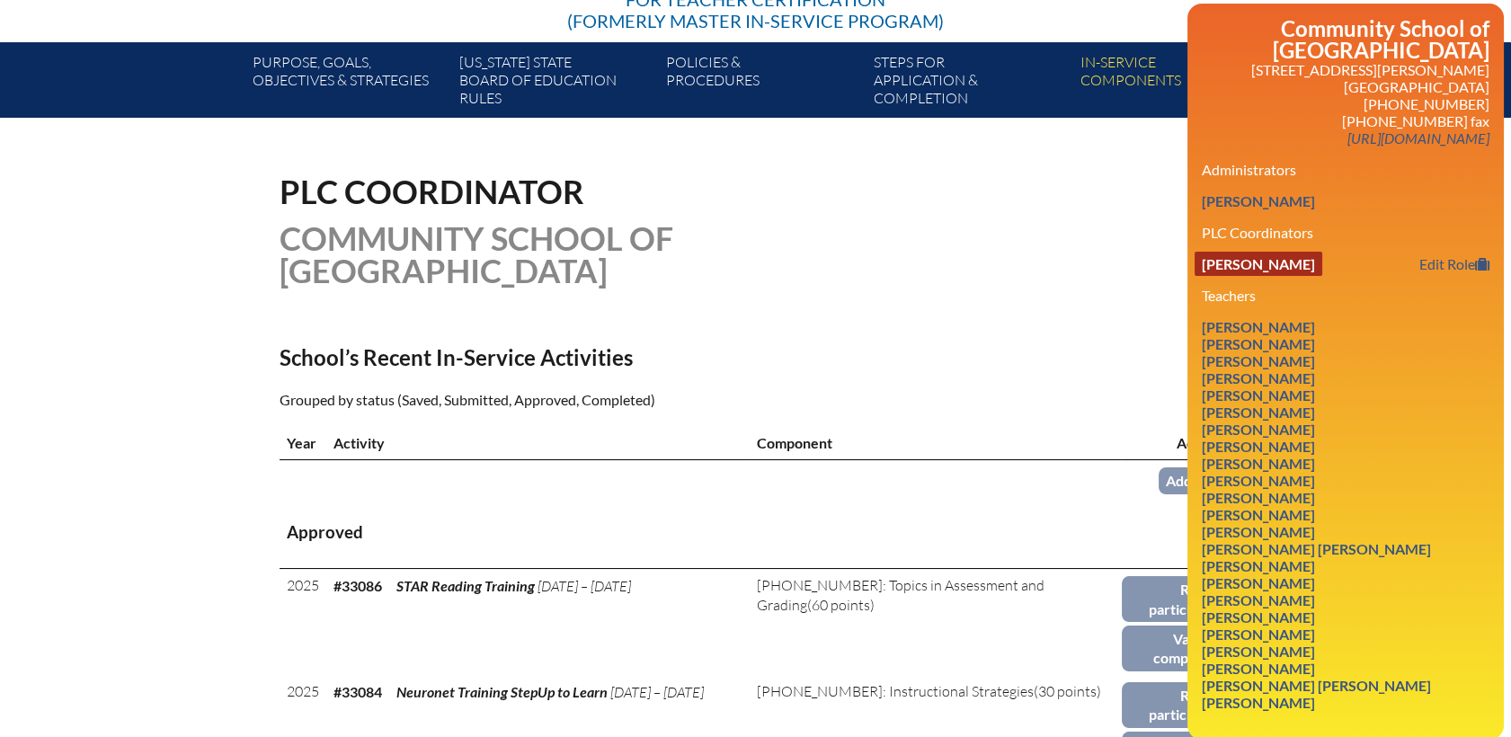
scroll to position [399, 0]
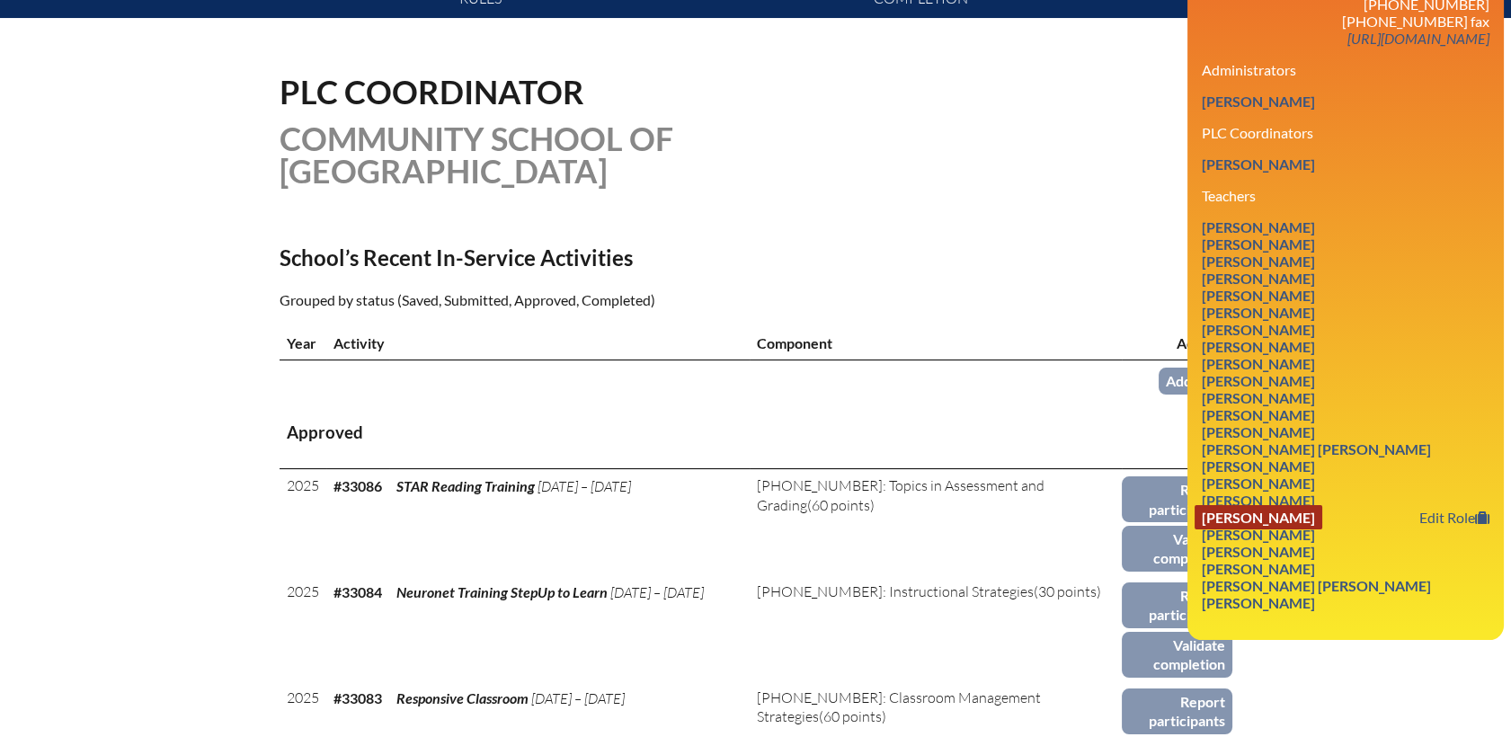
click at [1243, 509] on link "Amy Shutts" at bounding box center [1259, 517] width 128 height 24
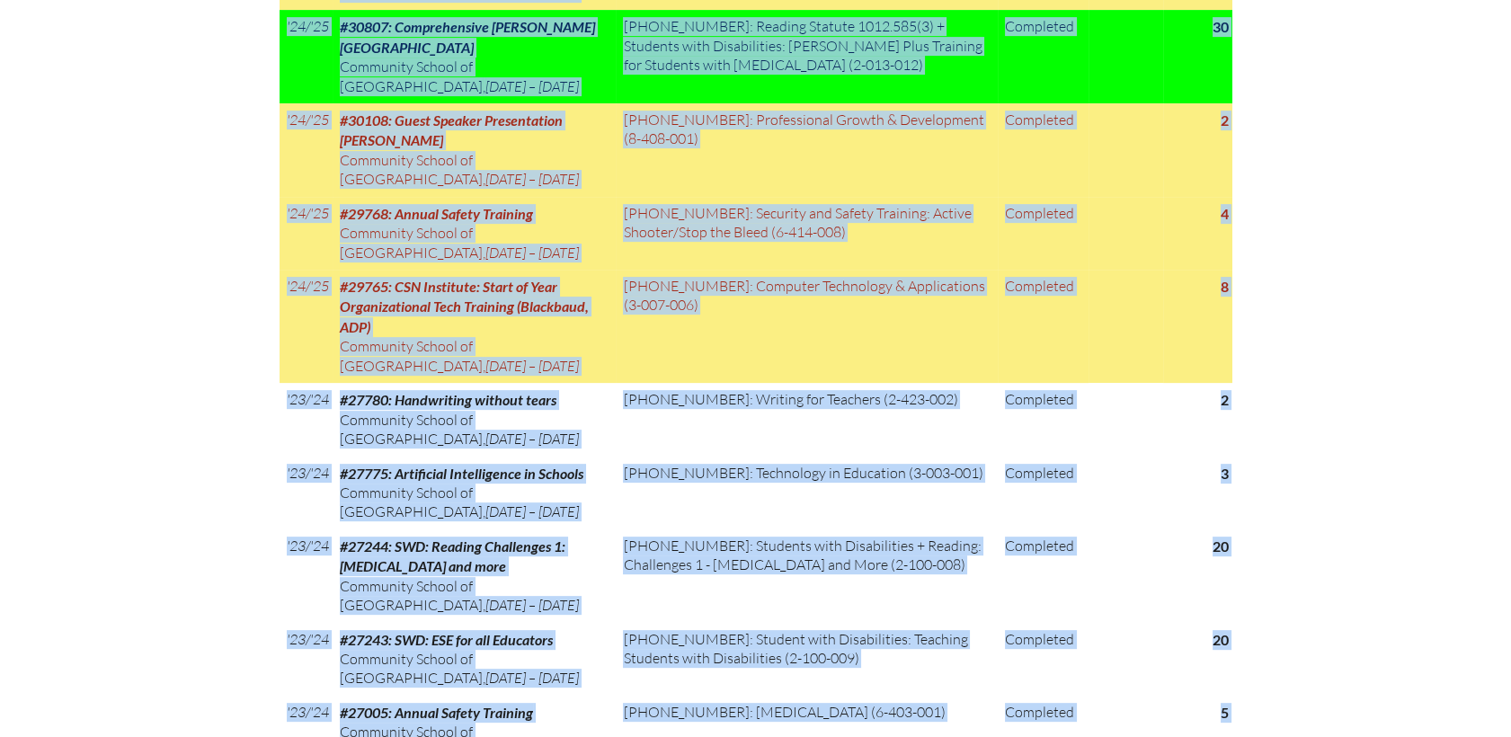
scroll to position [1661, 0]
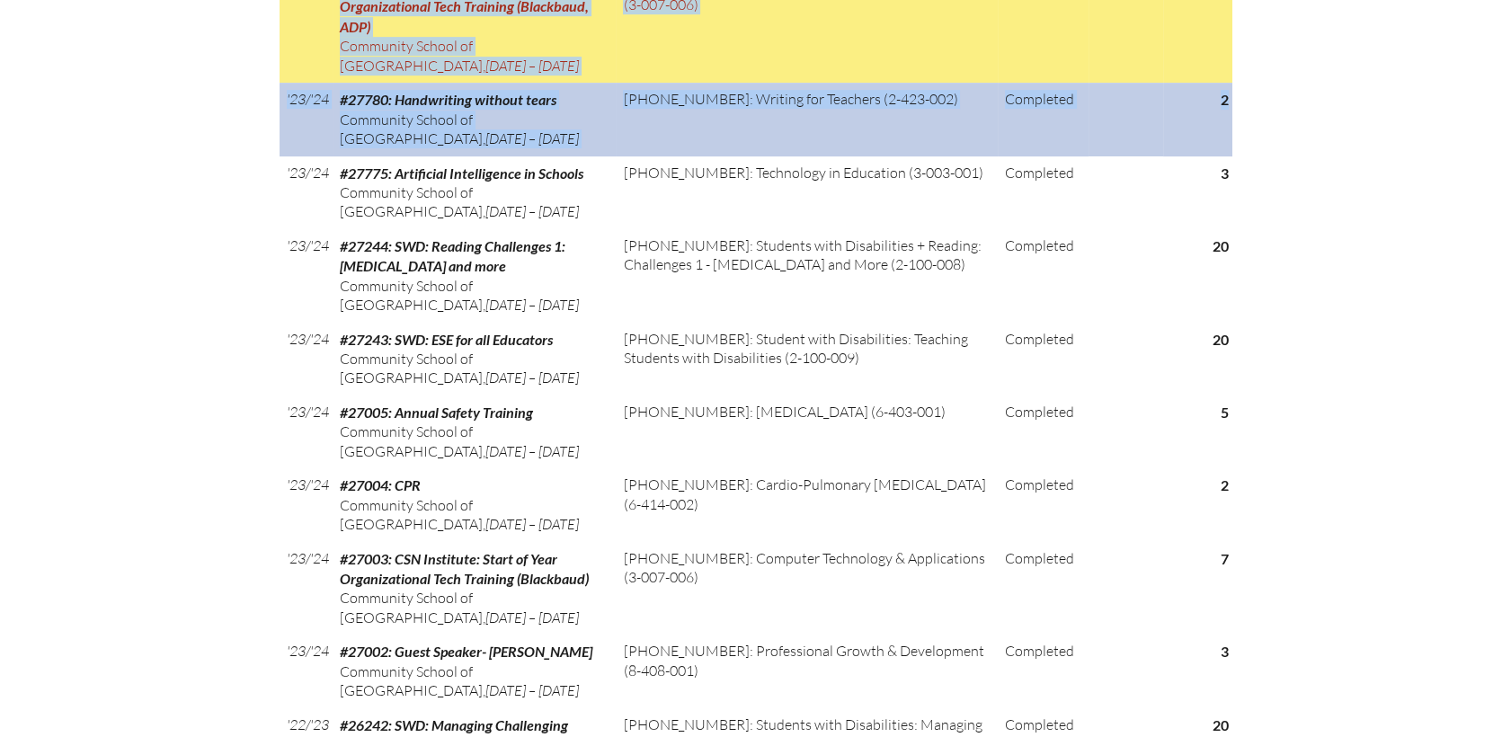
drag, startPoint x: 280, startPoint y: 194, endPoint x: 1226, endPoint y: 83, distance: 953.0
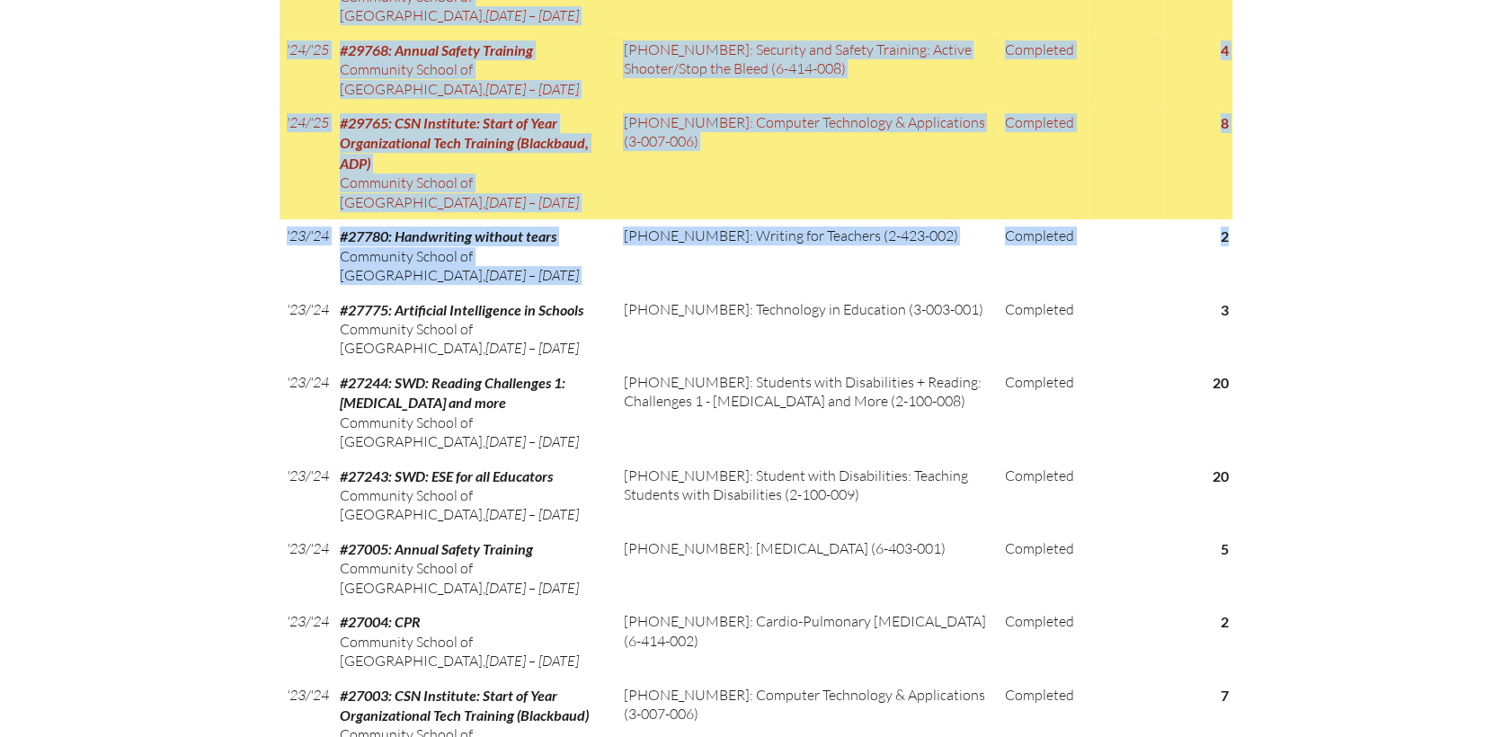
scroll to position [1461, 0]
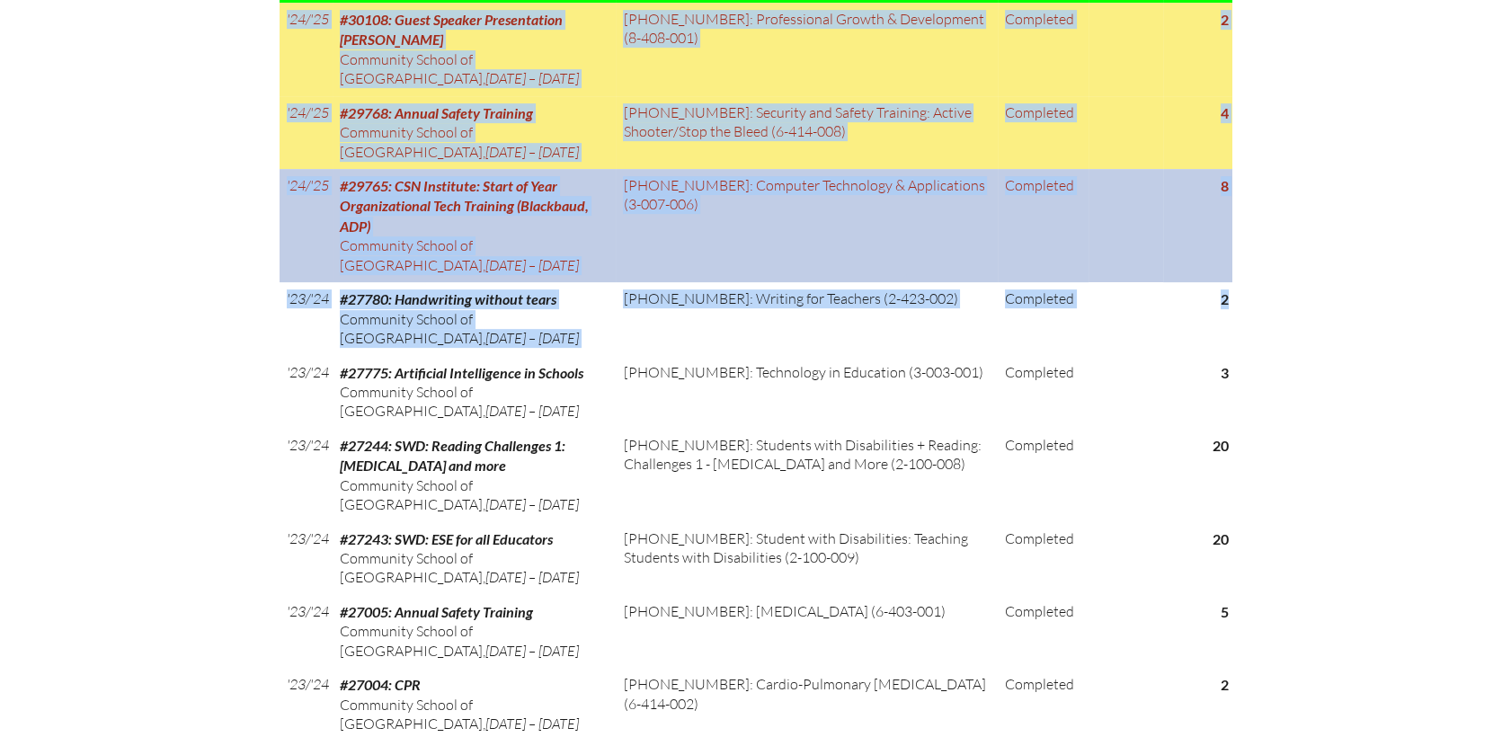
click at [1044, 241] on td "Completed" at bounding box center [1043, 225] width 91 height 113
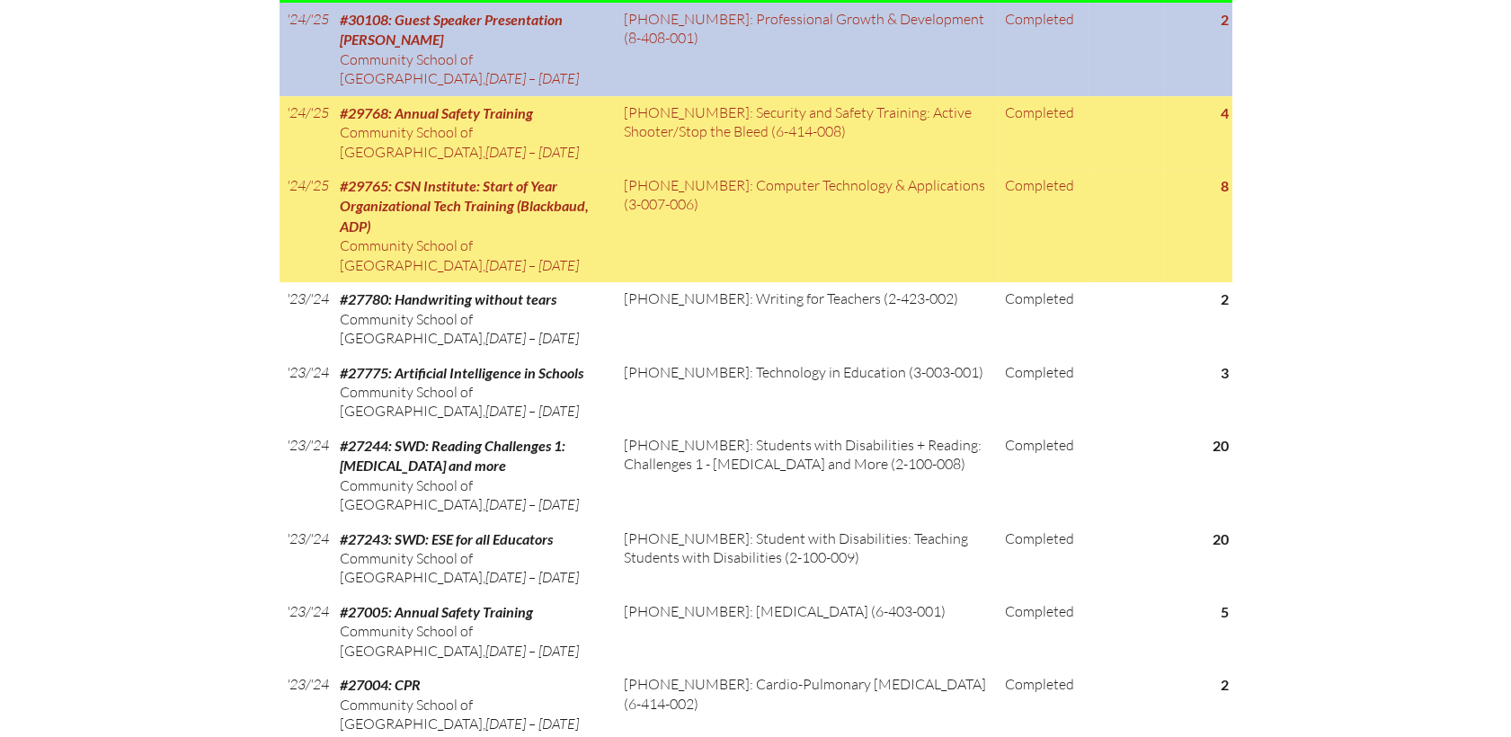
drag, startPoint x: 558, startPoint y: 249, endPoint x: 358, endPoint y: 56, distance: 278.4
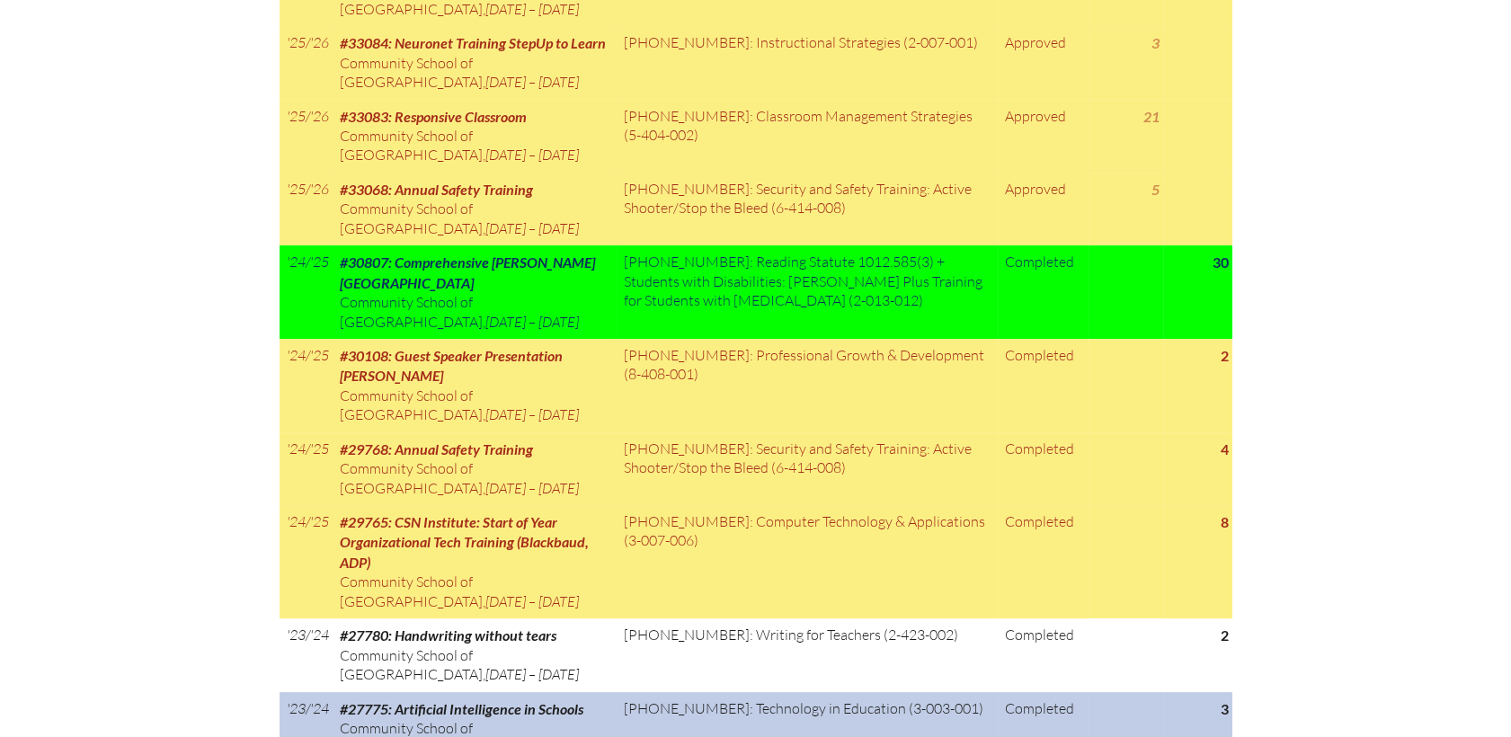
scroll to position [1150, 0]
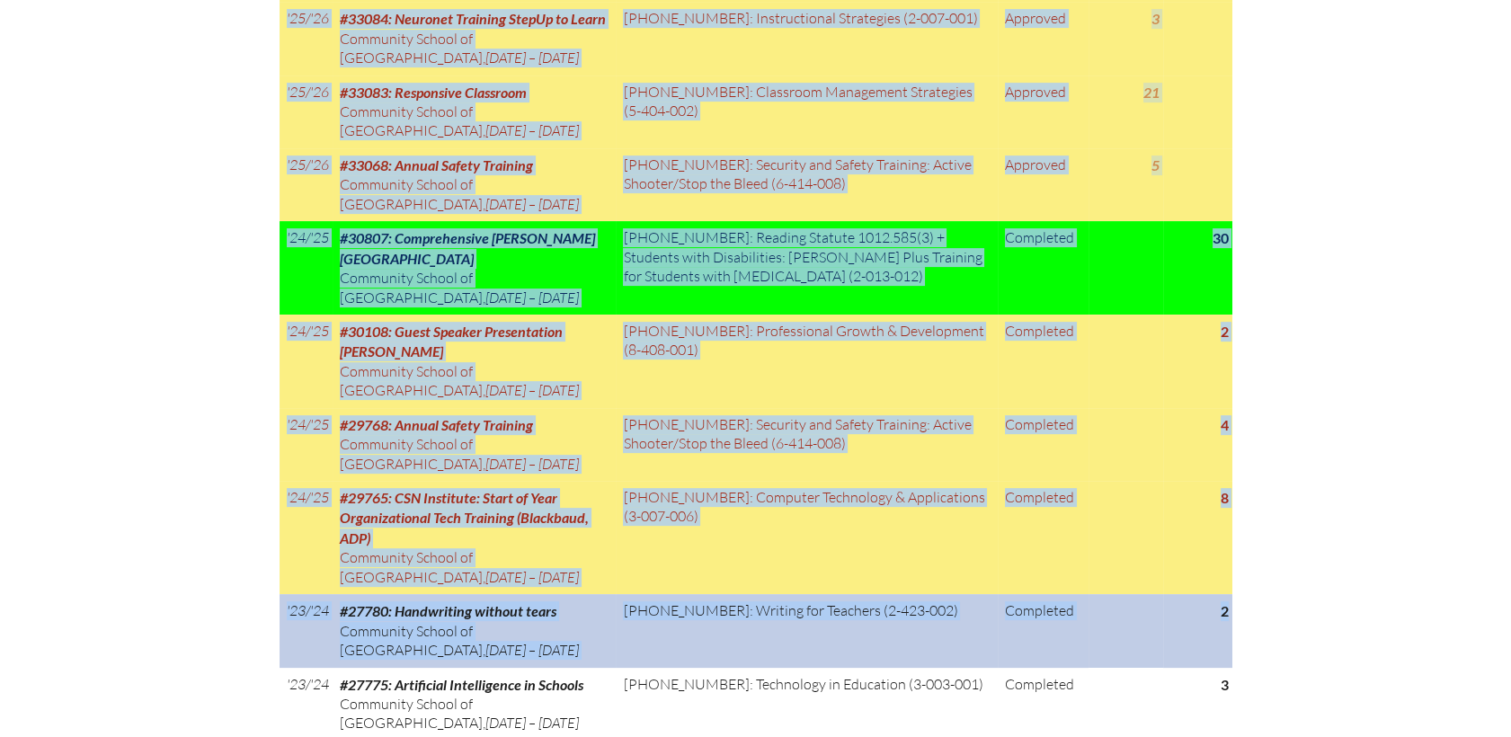
drag, startPoint x: 278, startPoint y: 23, endPoint x: 1228, endPoint y: 586, distance: 1104.2
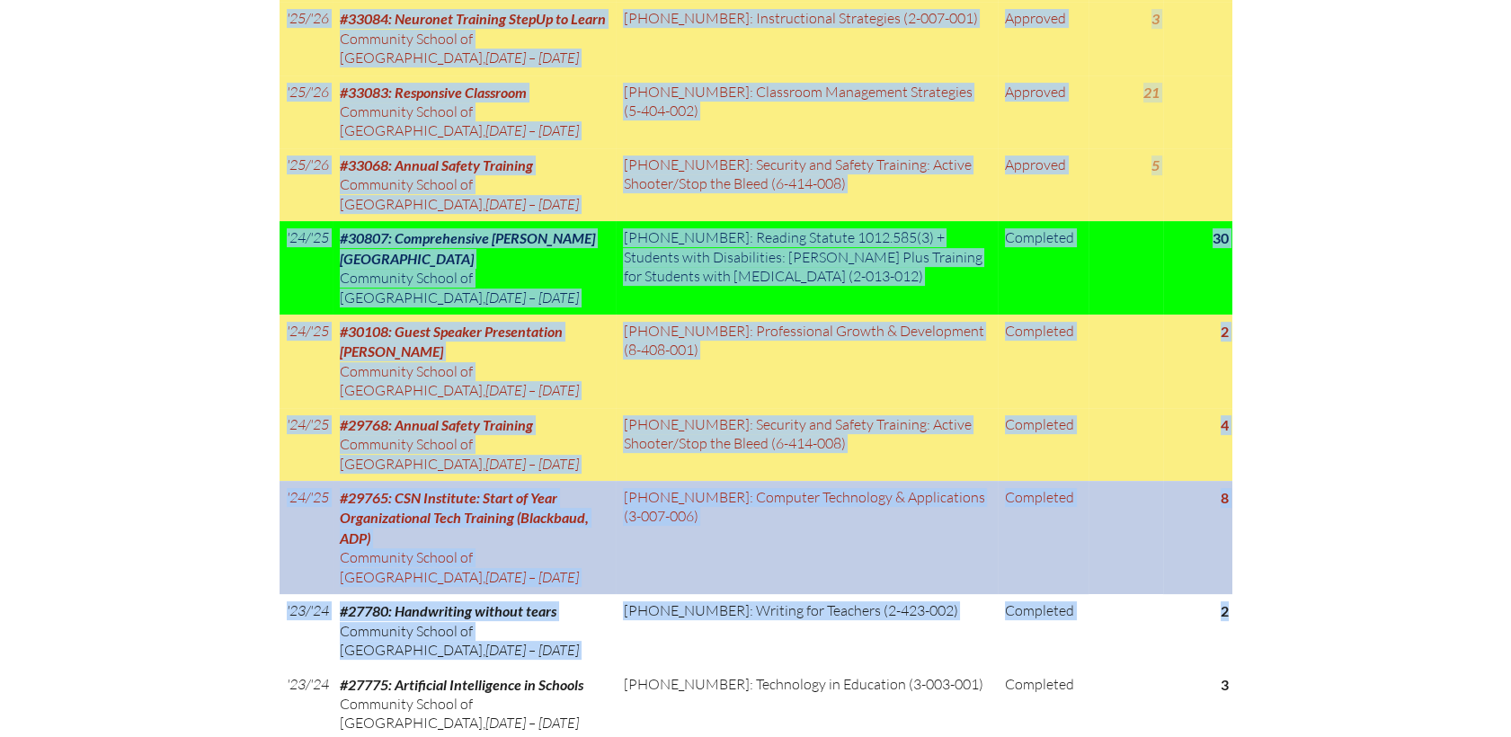
click at [398, 548] on span "Community School of [GEOGRAPHIC_DATA]" at bounding box center [411, 566] width 143 height 37
click at [719, 535] on td "3-007-006: Computer Technology & Applications (3-007-006)" at bounding box center [807, 537] width 382 height 113
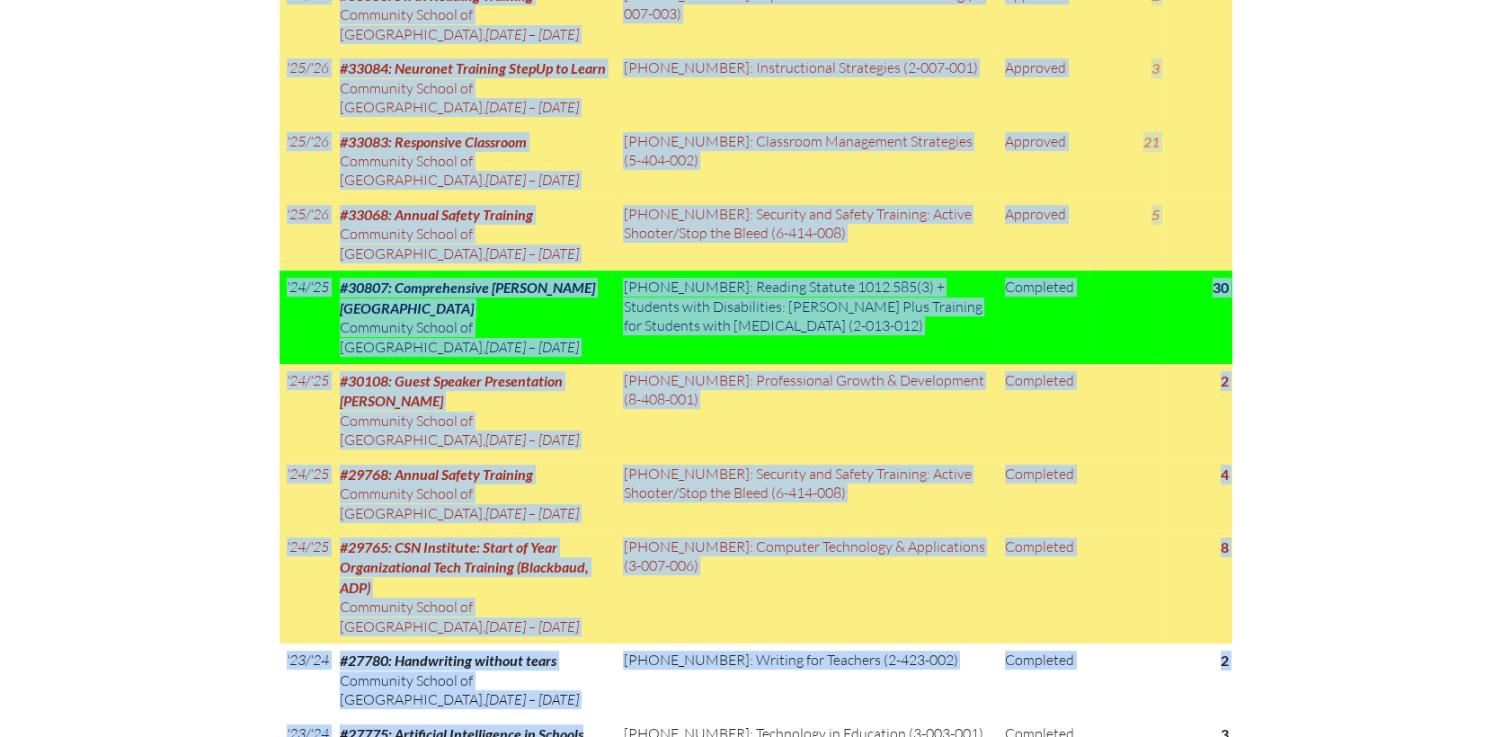
scroll to position [1373, 0]
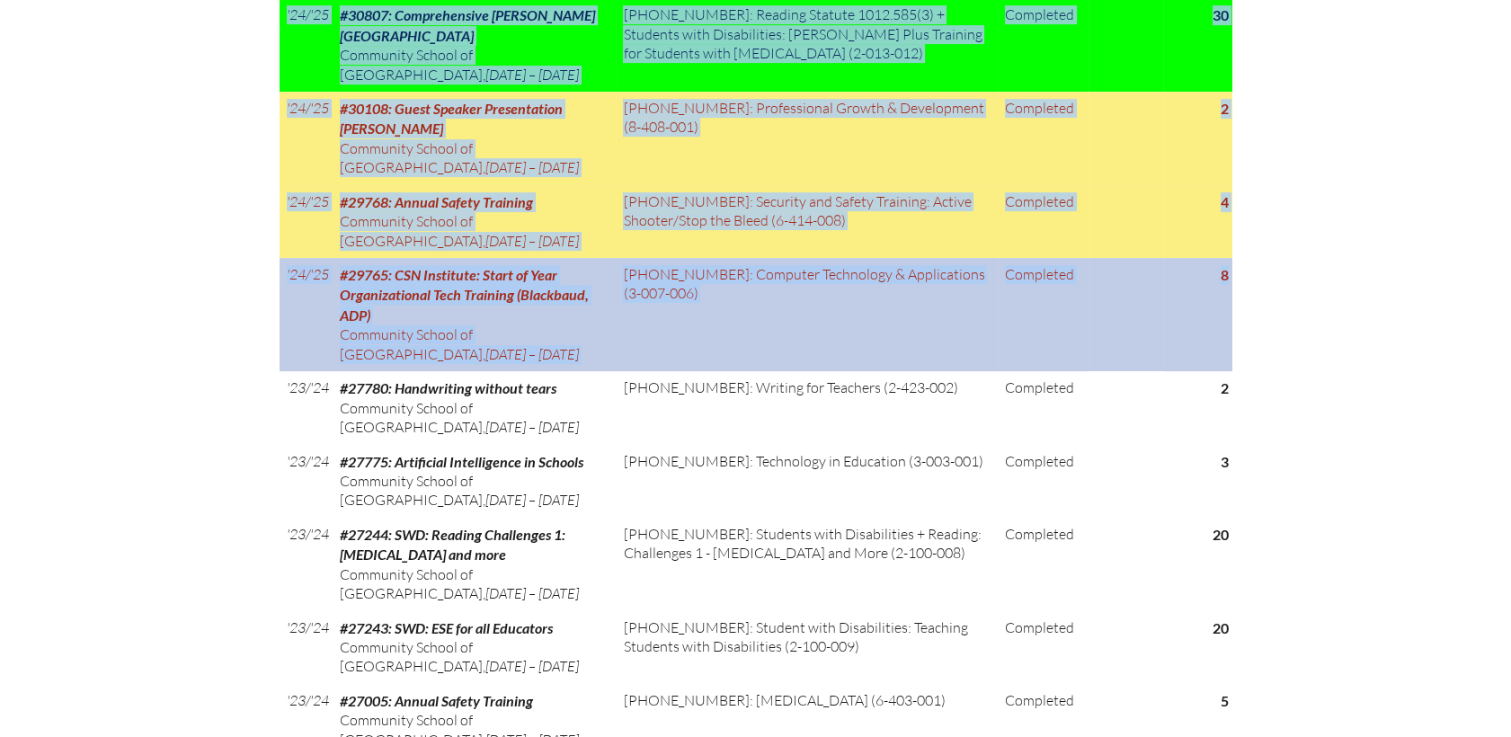
drag, startPoint x: 280, startPoint y: 138, endPoint x: 1228, endPoint y: 262, distance: 955.4
copy div "In-service record Amy Shutts Areas of Certification Elementary Education (grade…"
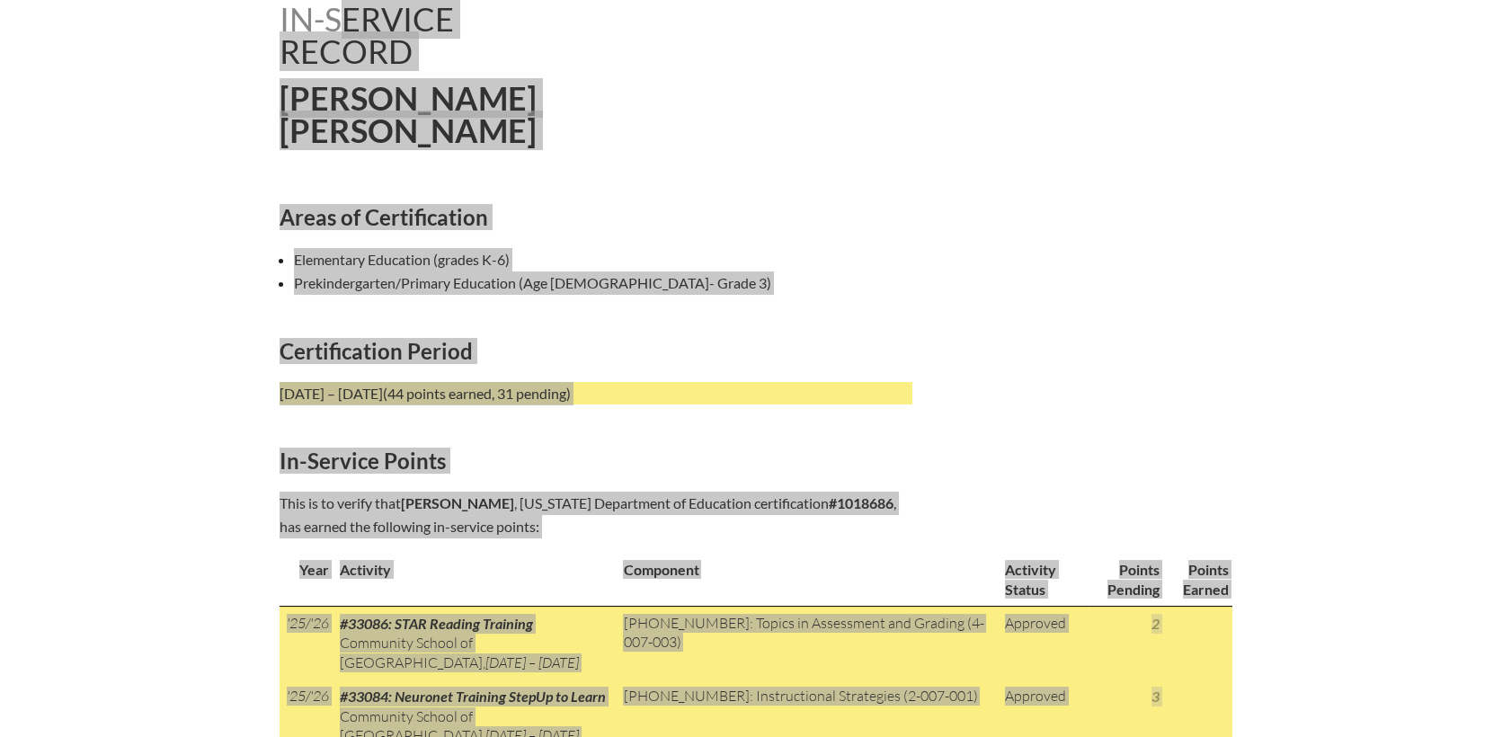
scroll to position [374, 0]
